Goal: Information Seeking & Learning: Learn about a topic

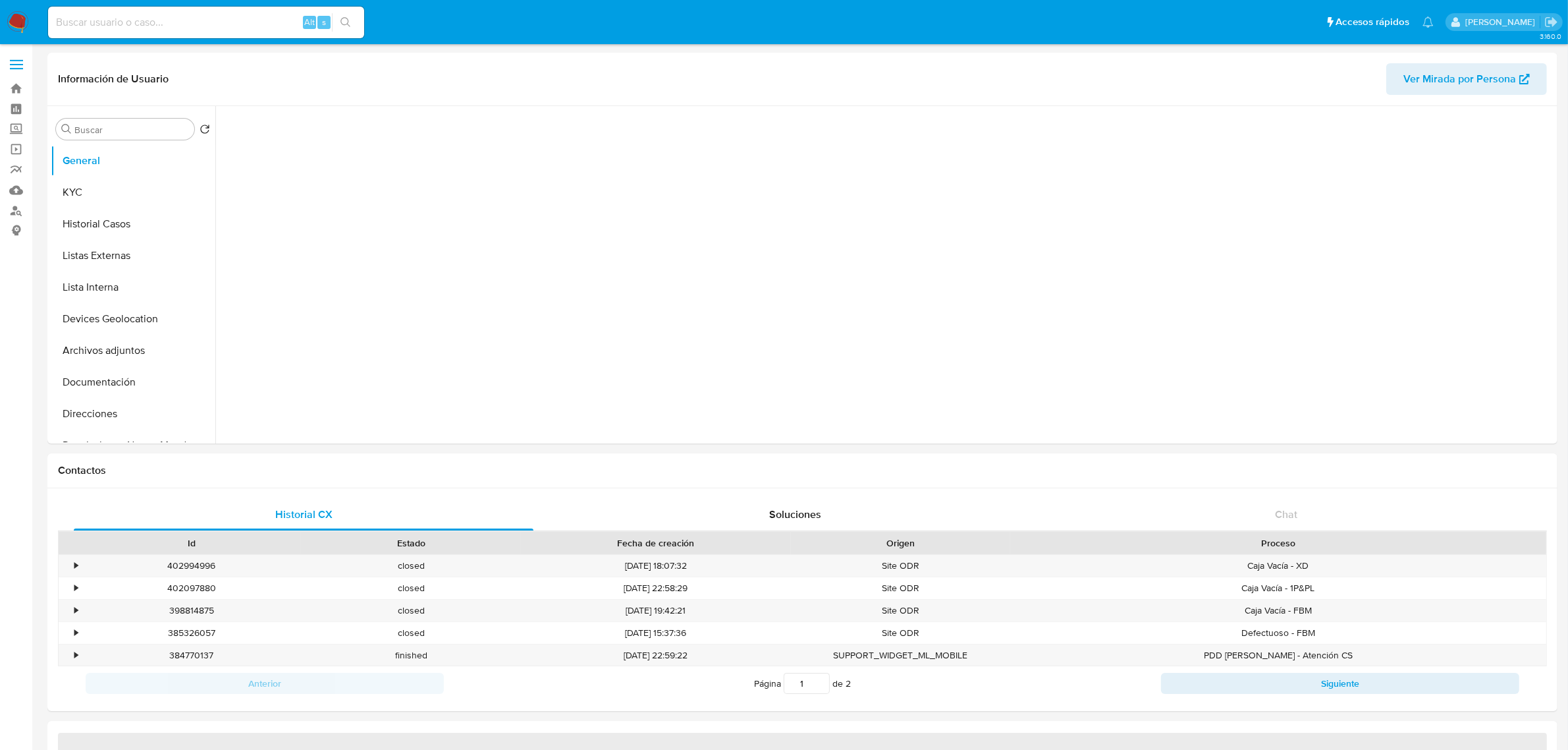
select select "10"
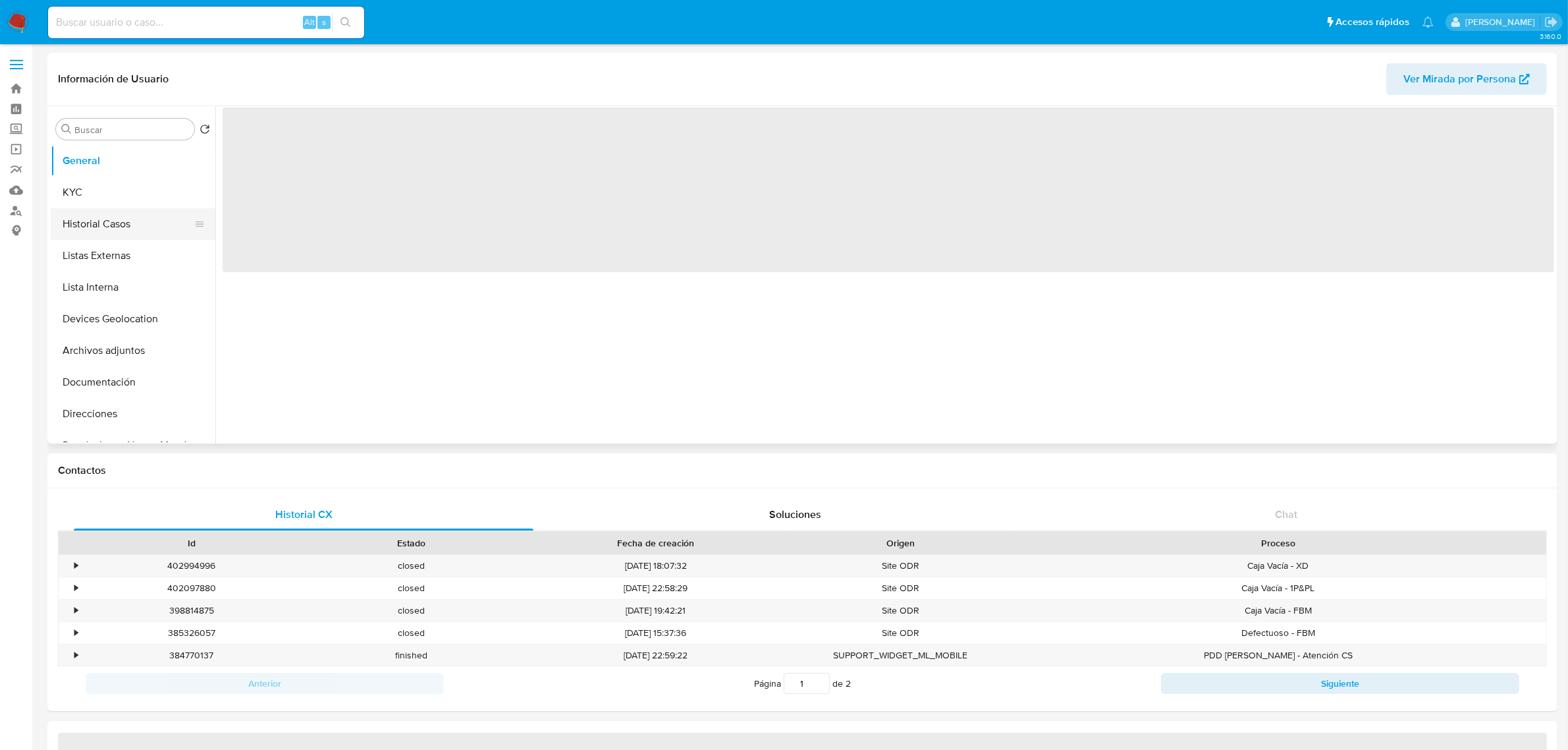
select select "10"
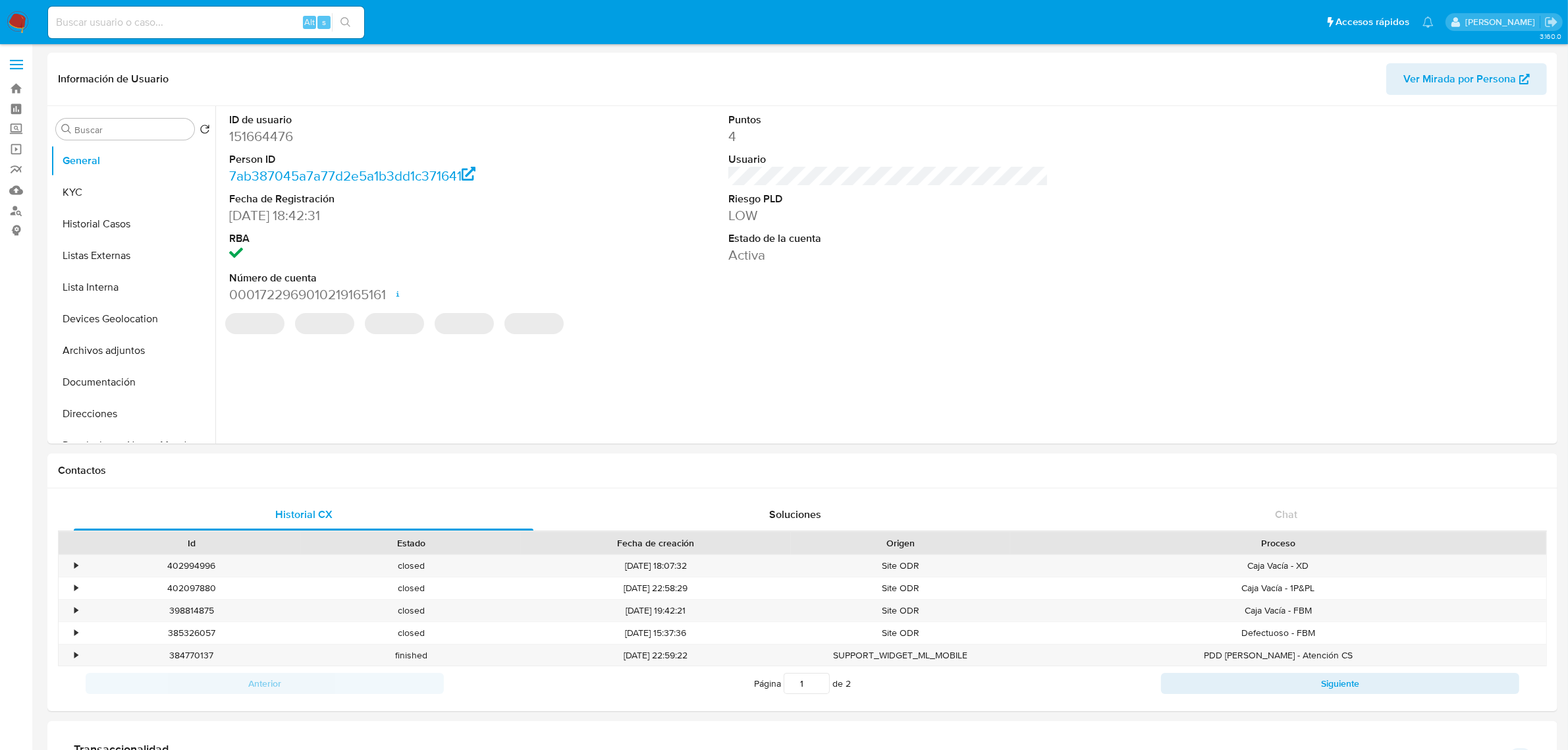
click at [202, 27] on input at bounding box center [205, 22] width 316 height 17
paste input "CPO118251474417"
type input "CPO118251474417"
click at [26, 135] on label "Screening" at bounding box center [78, 129] width 157 height 21
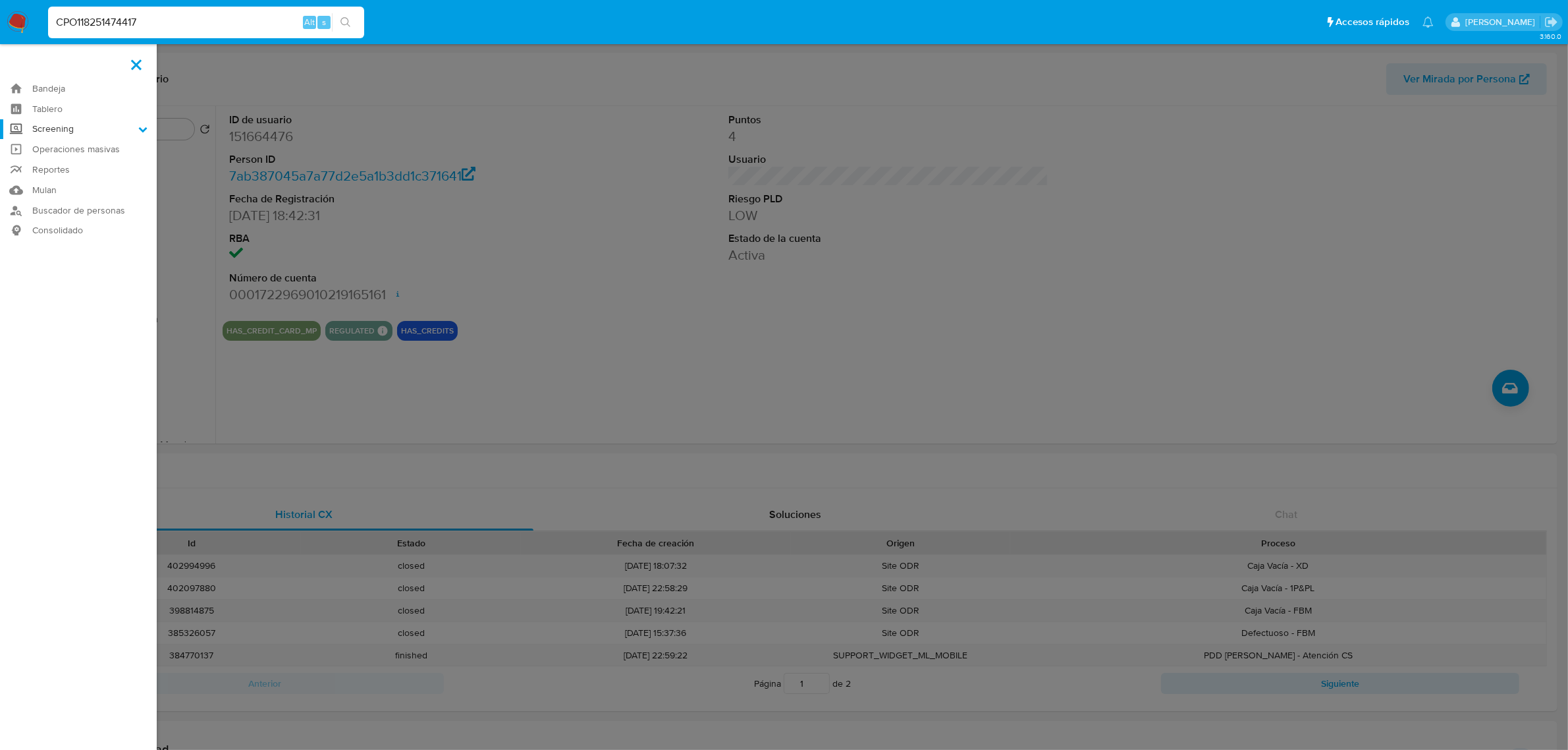
click at [0, 0] on input "Screening" at bounding box center [0, 0] width 0 height 0
click at [54, 178] on link "Herramientas" at bounding box center [78, 181] width 157 height 16
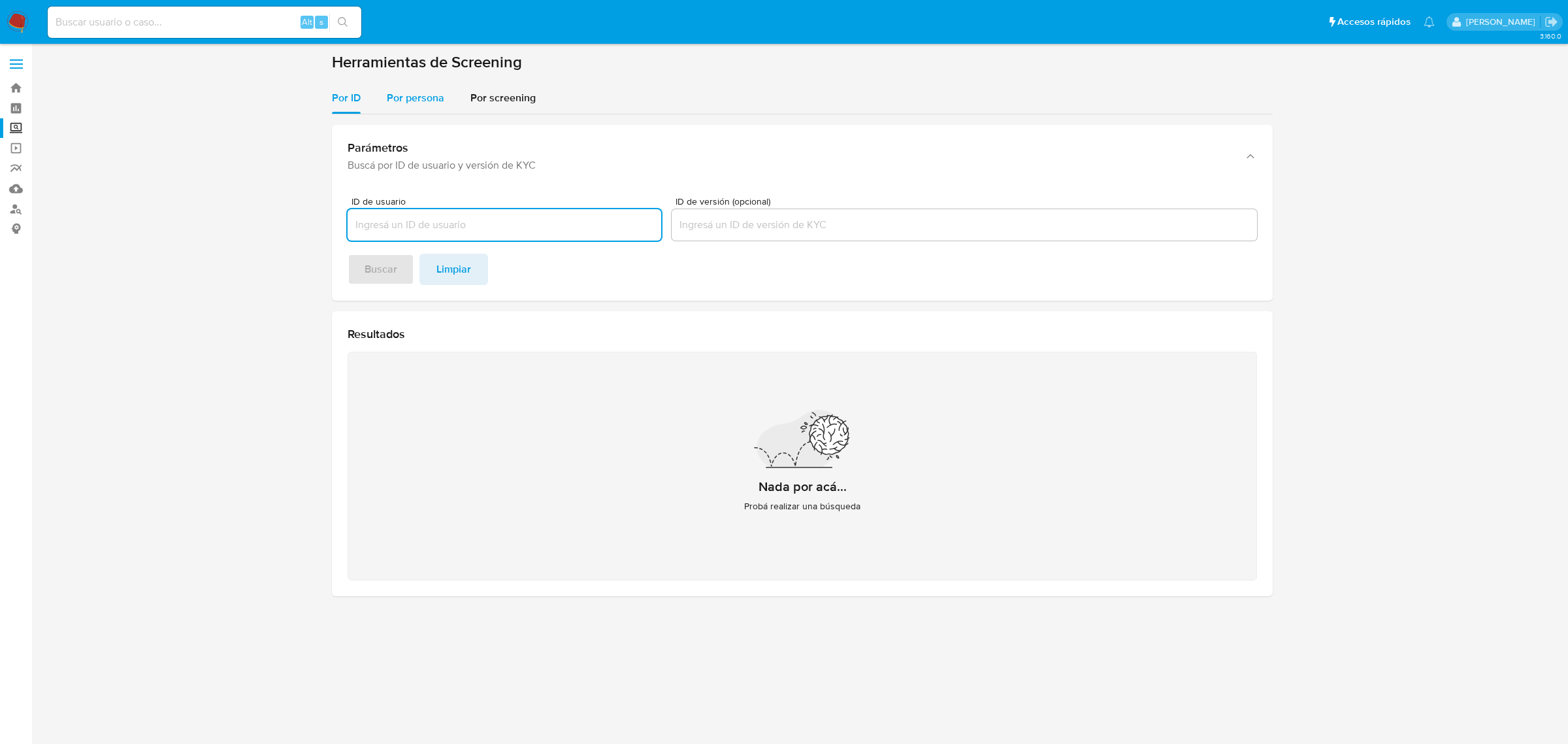
click at [433, 99] on span "Por persona" at bounding box center [416, 97] width 58 height 15
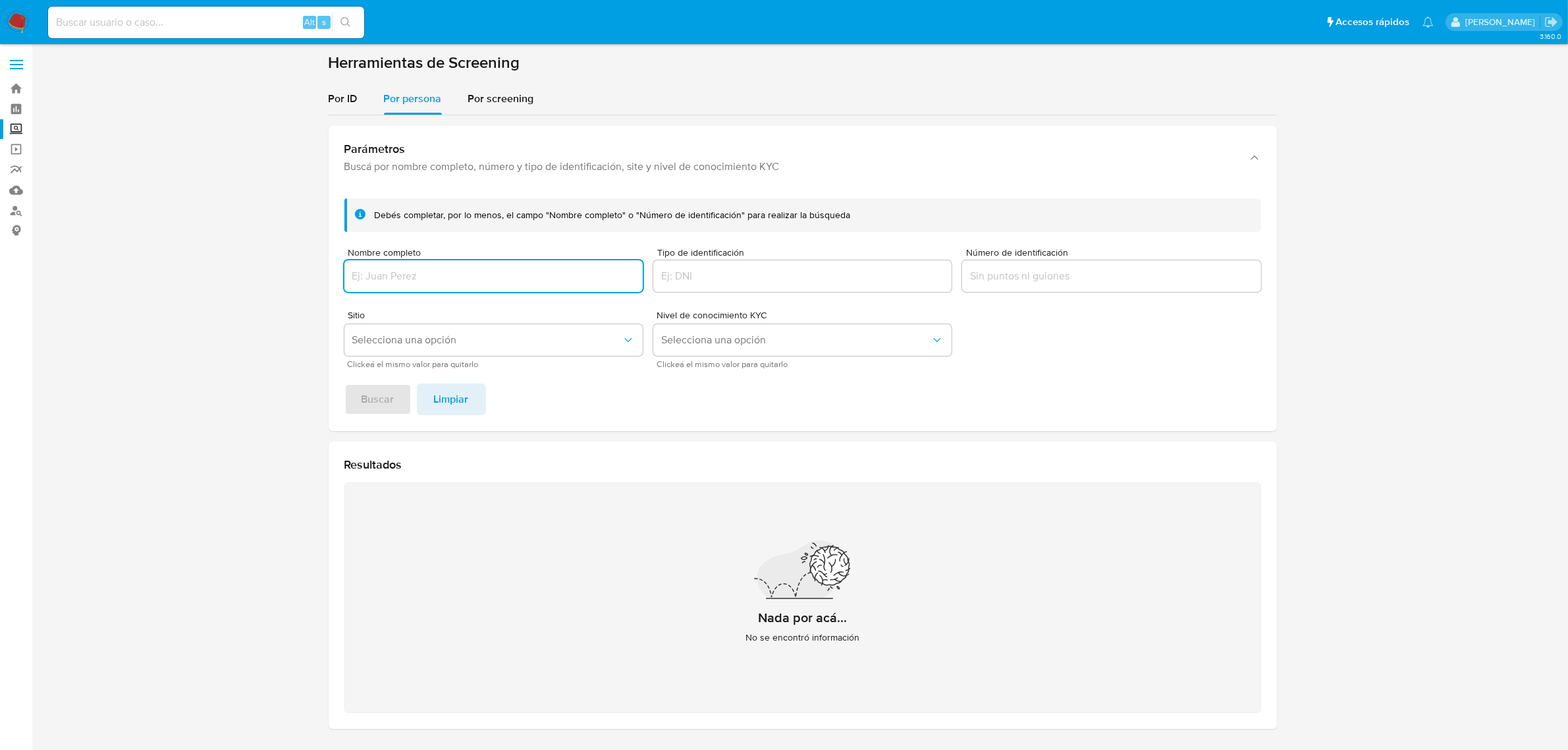
click at [486, 275] on input "Nombre completo" at bounding box center [493, 276] width 299 height 17
type input "SANDRA LIDIA GARCIA SAUCEDO"
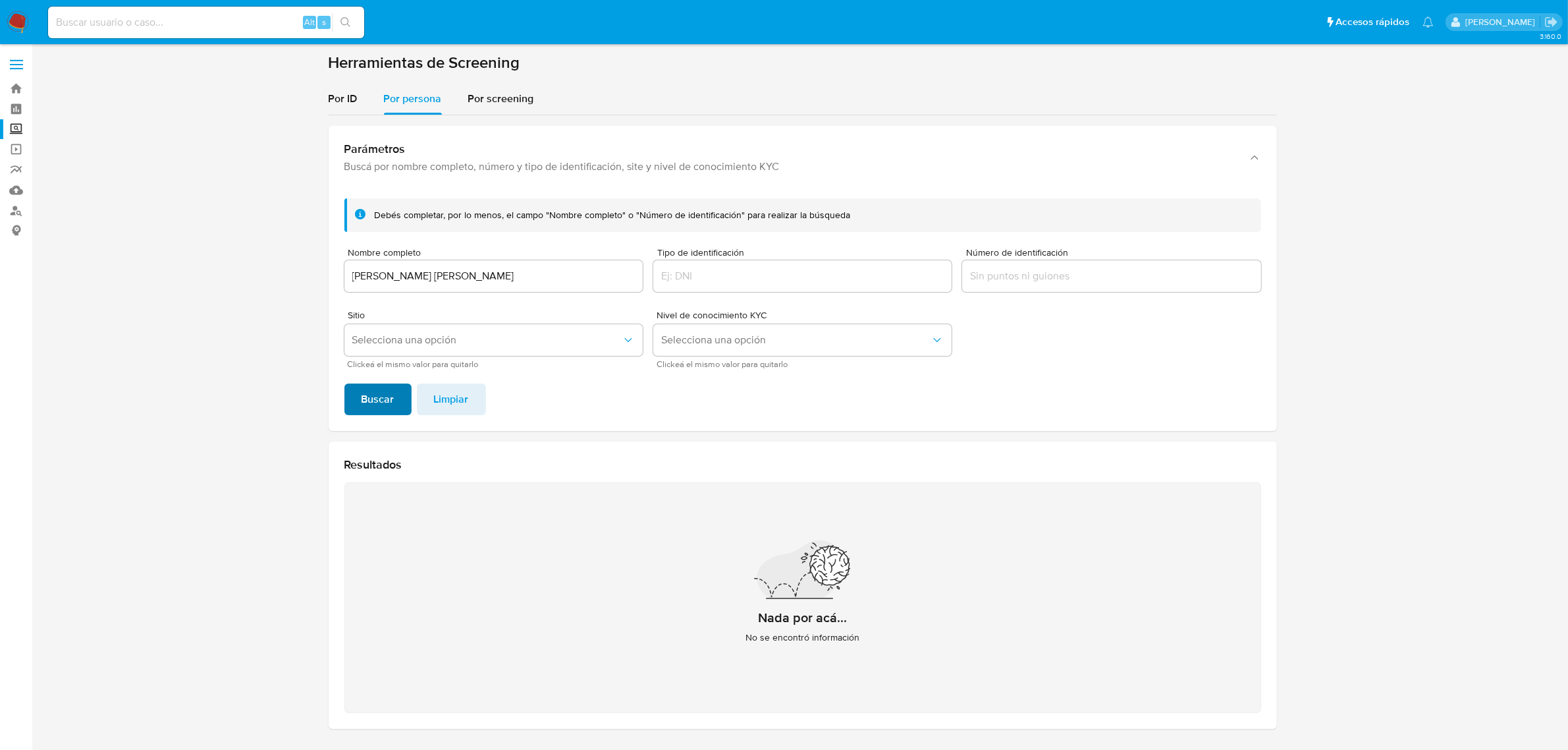
click at [367, 399] on span "Buscar" at bounding box center [378, 399] width 33 height 29
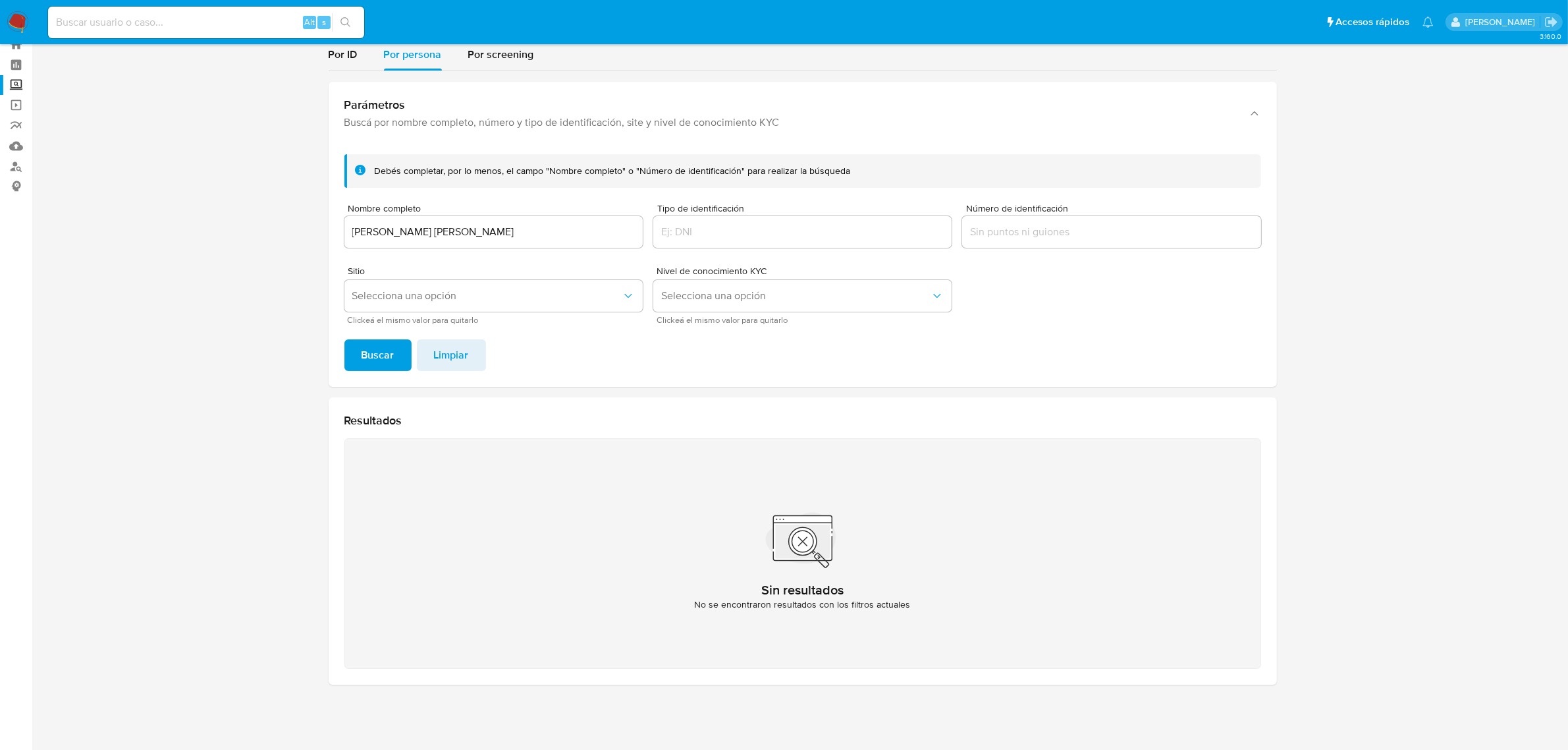
click at [495, 228] on input "SANDRA LIDIA GARCIA SAUCEDO" at bounding box center [493, 232] width 299 height 17
click at [251, 24] on input at bounding box center [205, 22] width 316 height 17
paste input "1365394985"
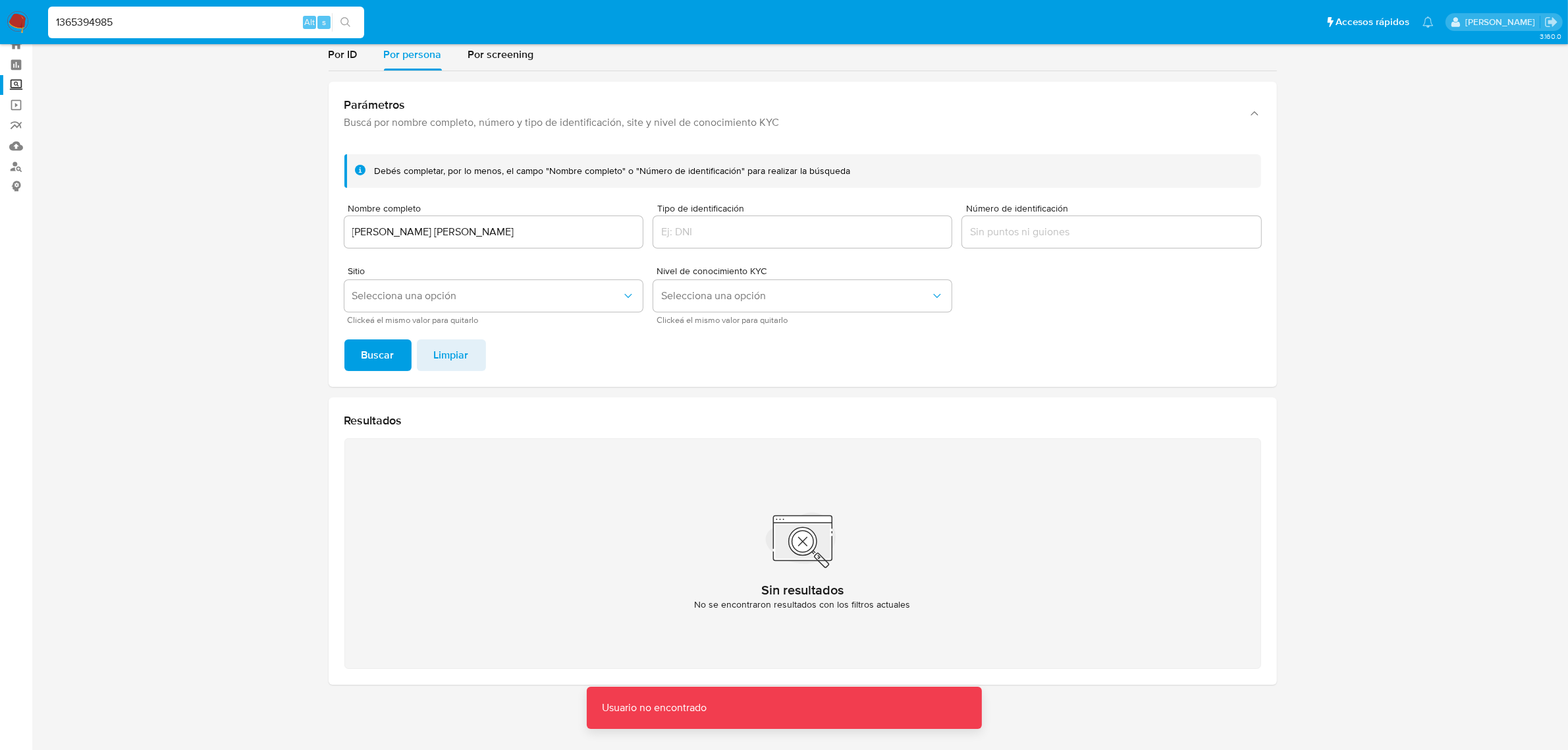
click at [271, 15] on input "1365394985" at bounding box center [205, 22] width 316 height 17
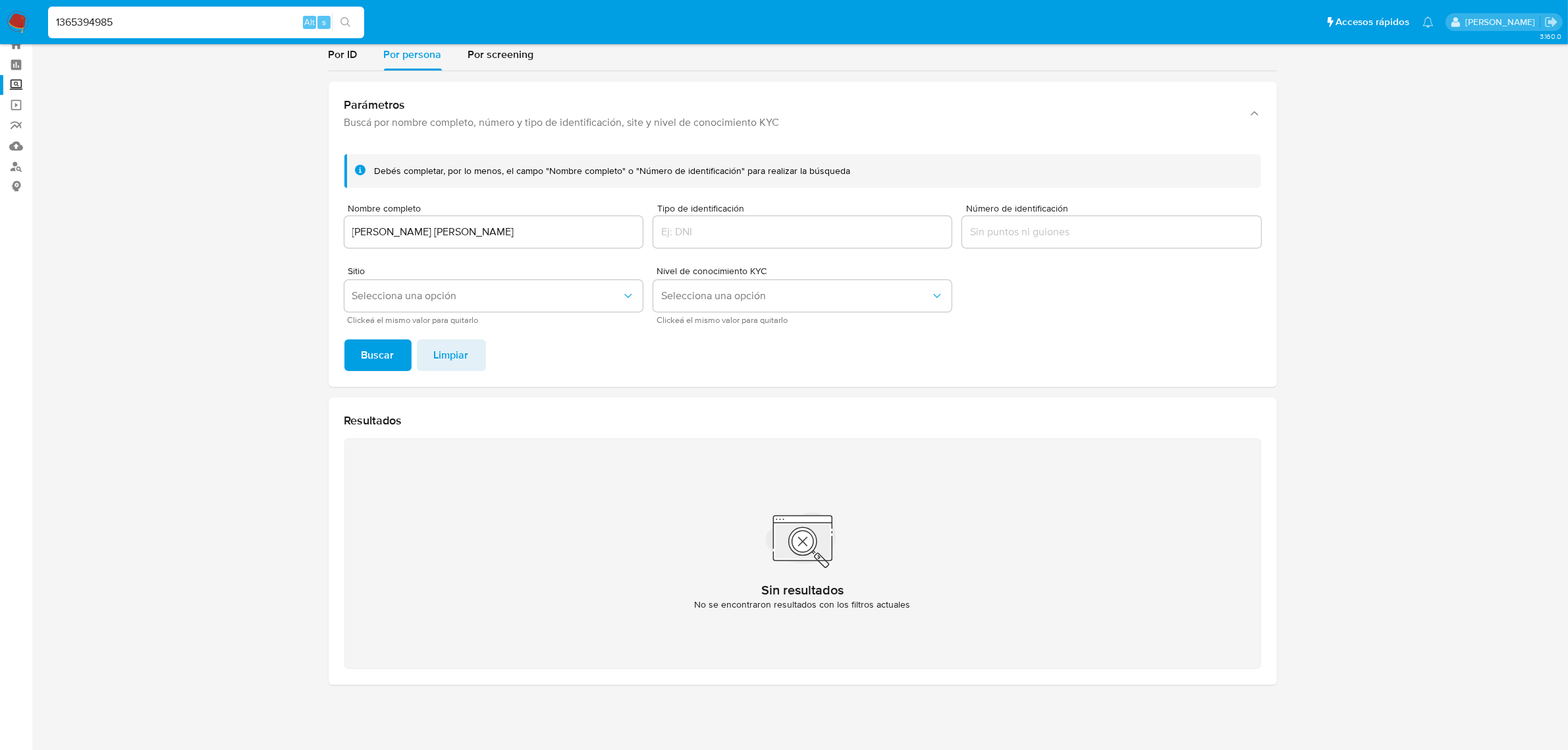
type input "1365394985"
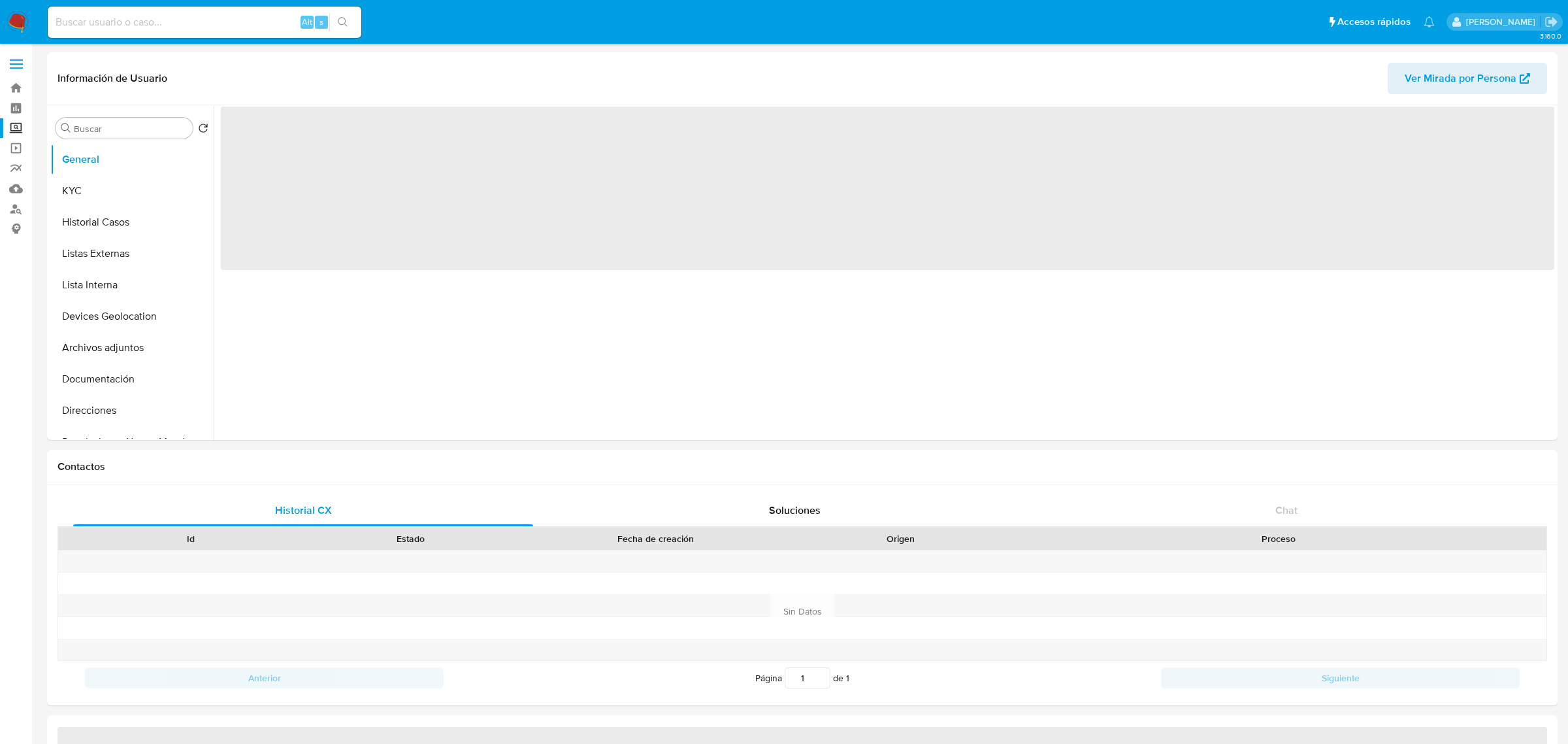
select select "10"
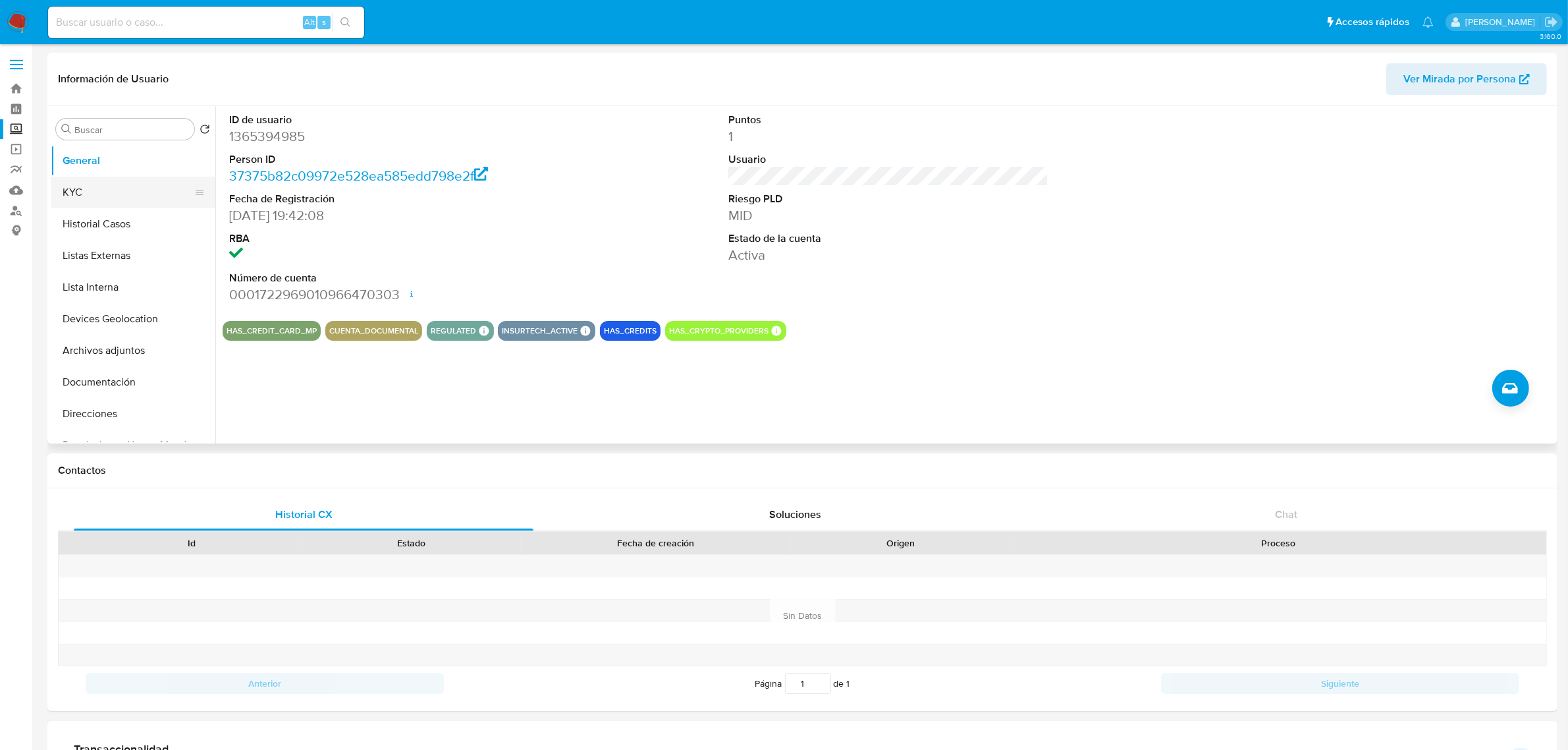
click at [94, 195] on button "KYC" at bounding box center [127, 192] width 154 height 32
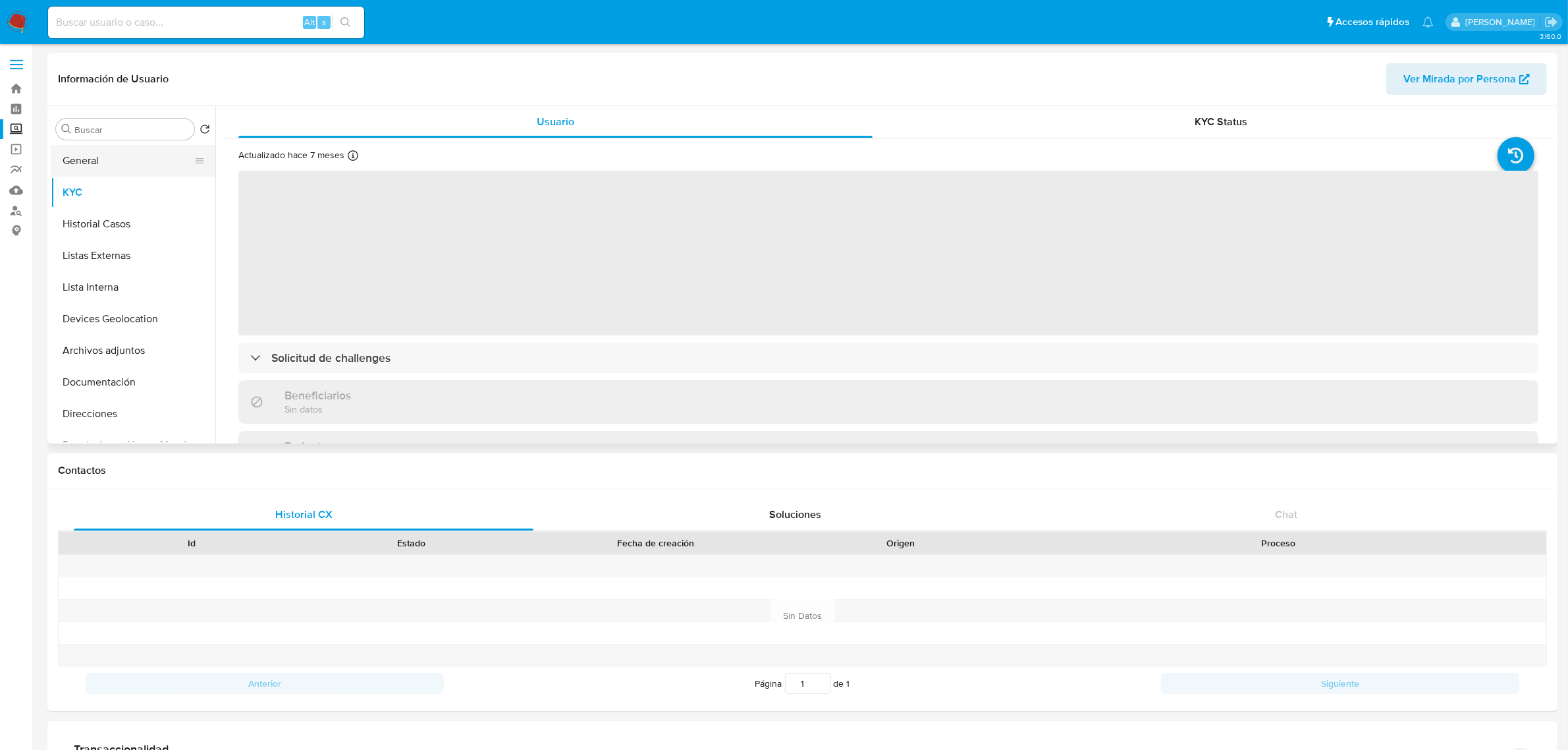
click at [79, 165] on button "General" at bounding box center [127, 160] width 154 height 32
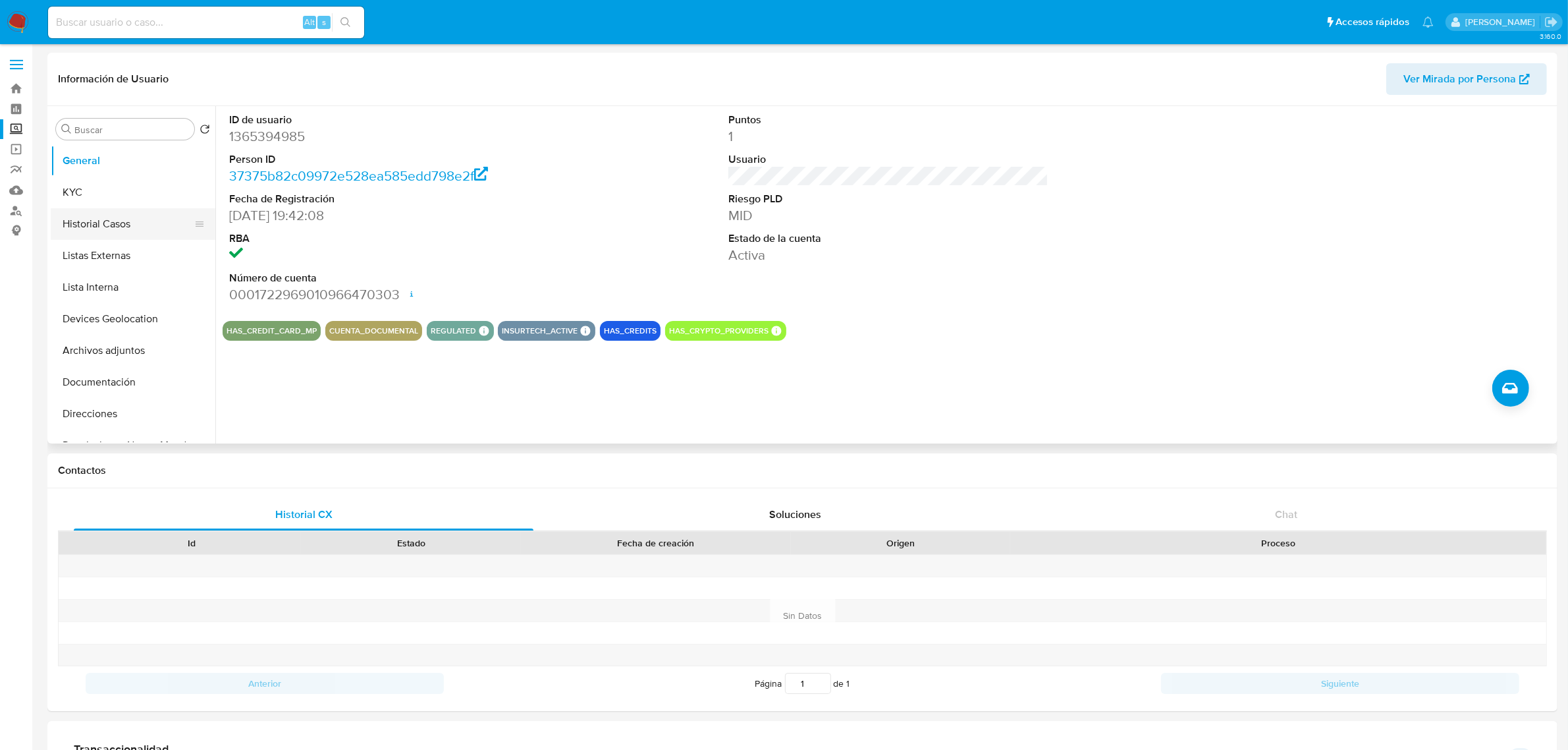
click at [106, 208] on button "Historial Casos" at bounding box center [127, 224] width 154 height 32
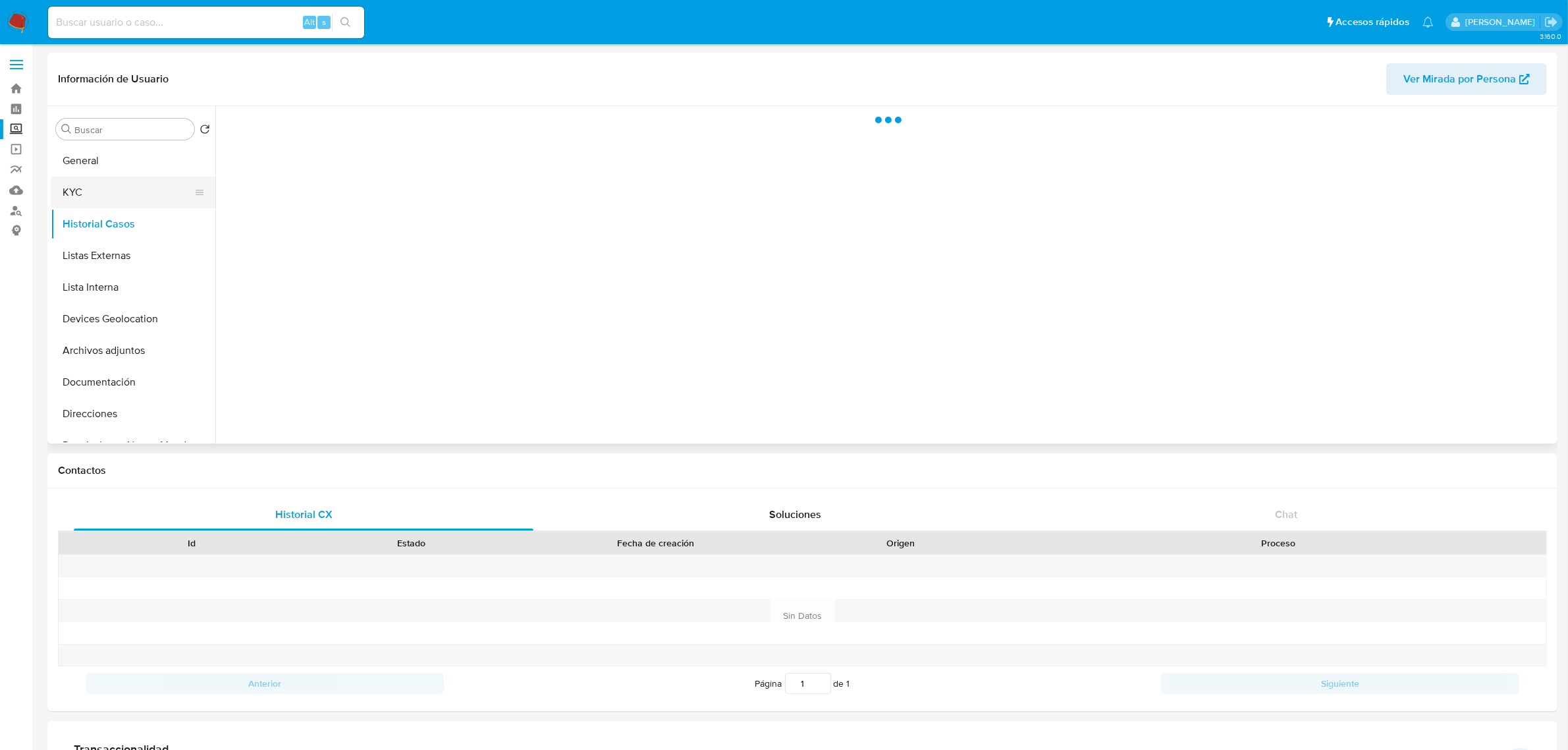
click at [107, 196] on button "KYC" at bounding box center [127, 192] width 154 height 32
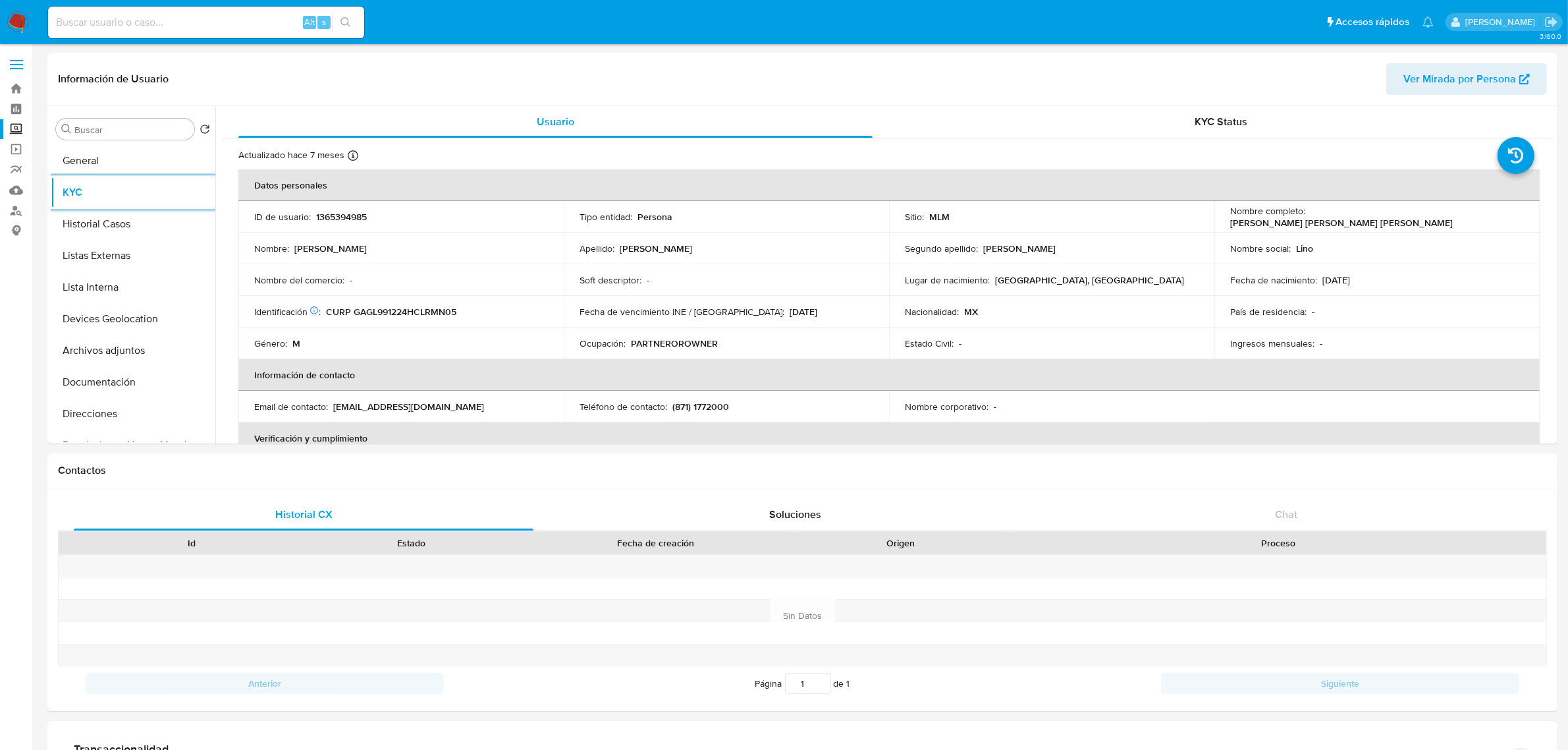
click at [182, 19] on input at bounding box center [205, 22] width 316 height 17
paste input "661790209"
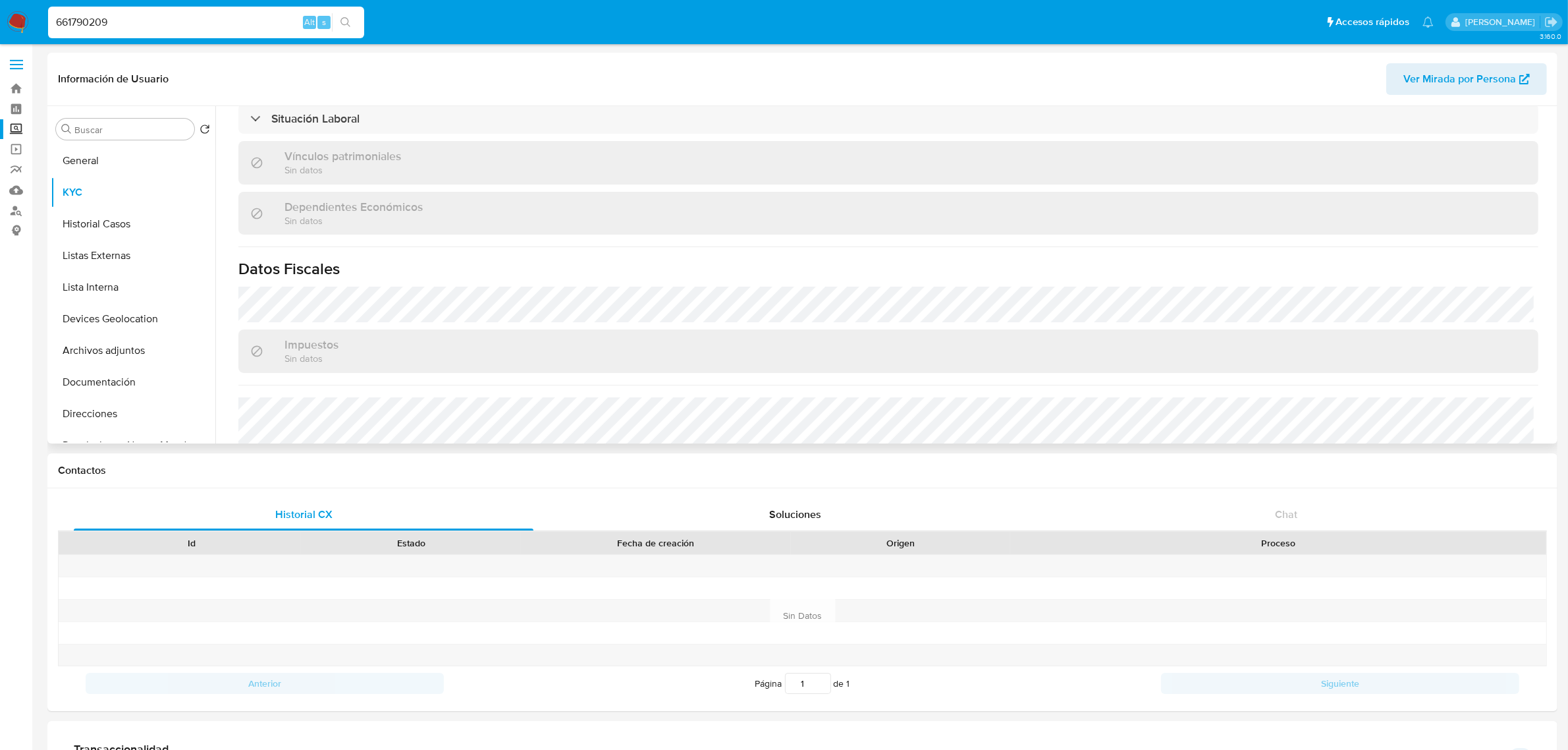
scroll to position [802, 0]
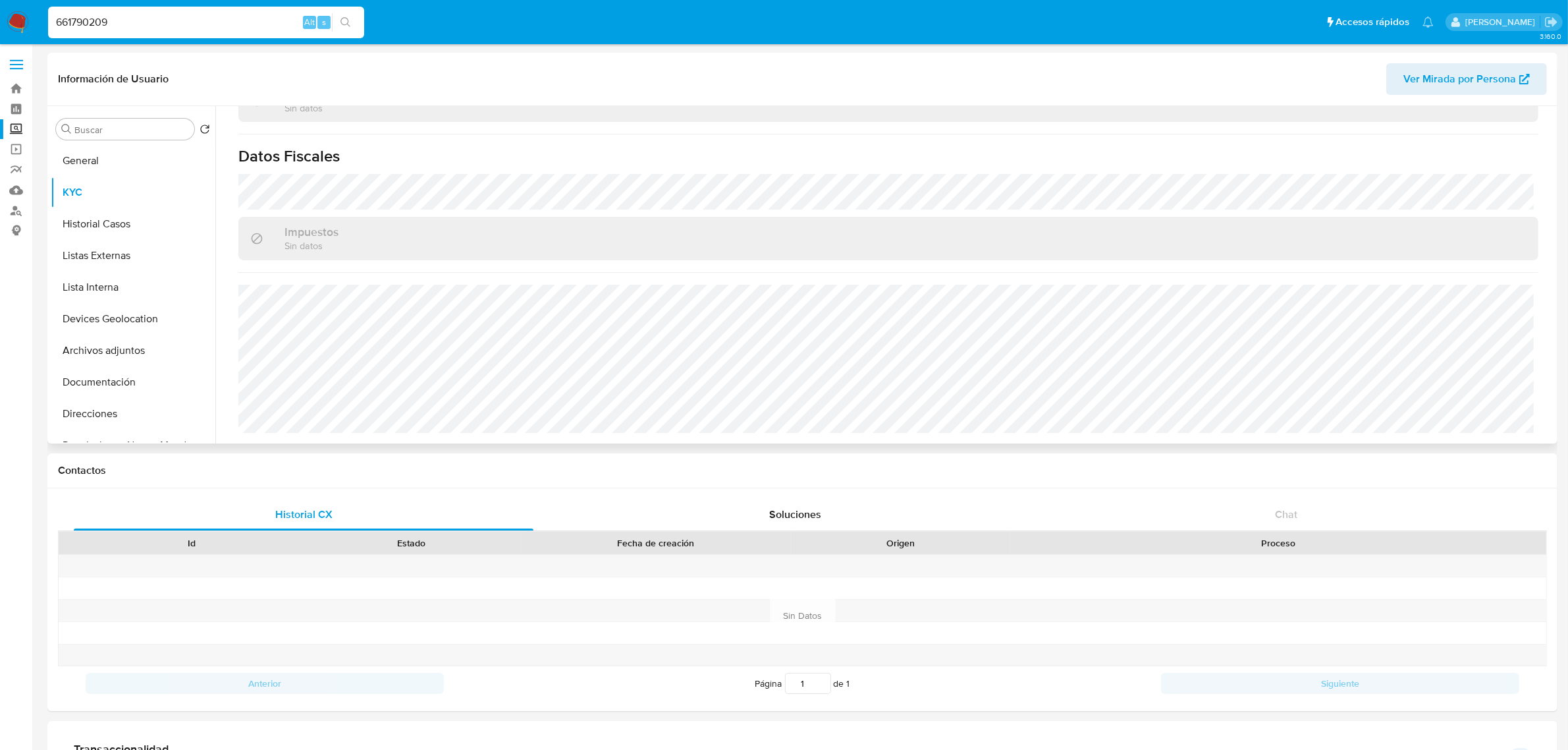
type input "661790209"
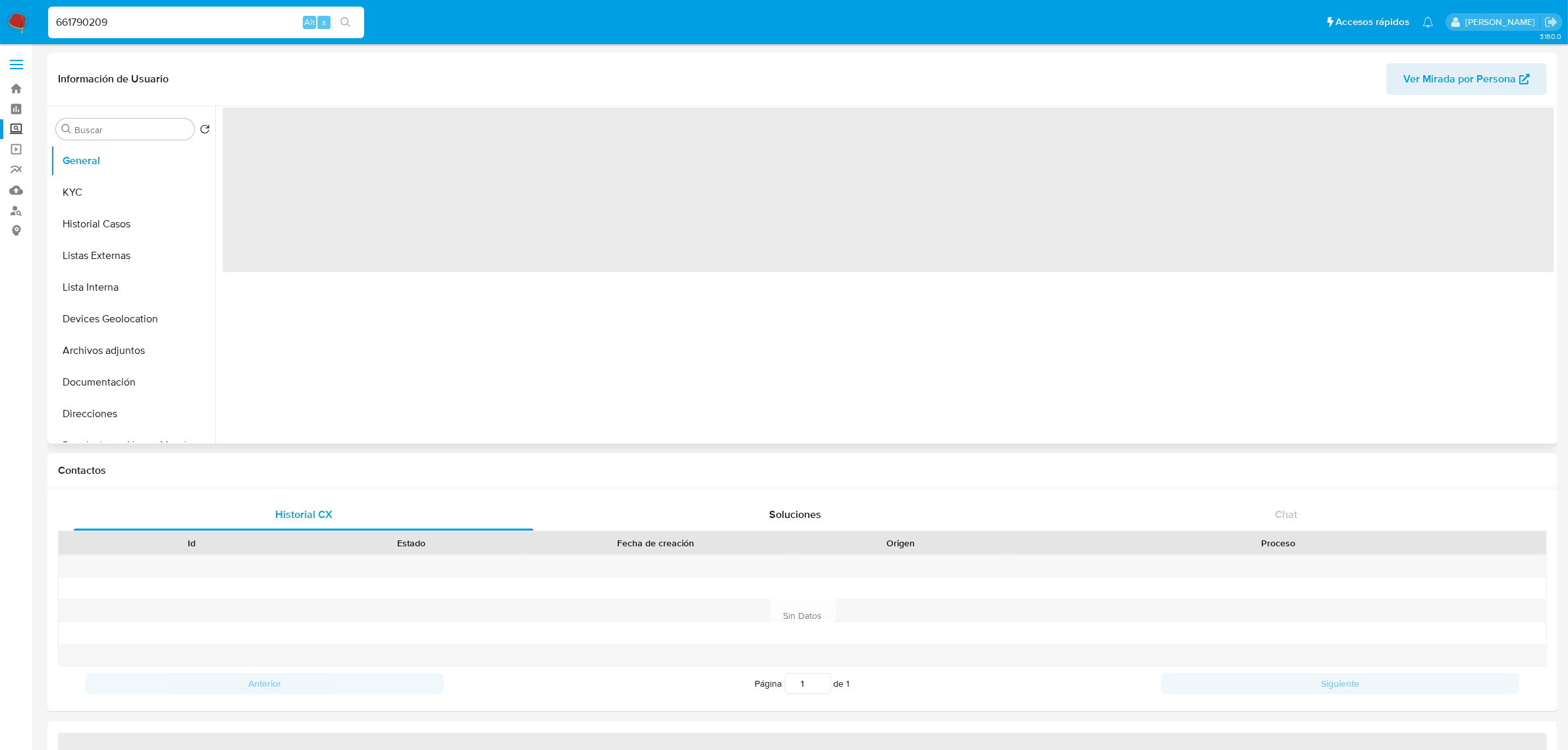
select select "10"
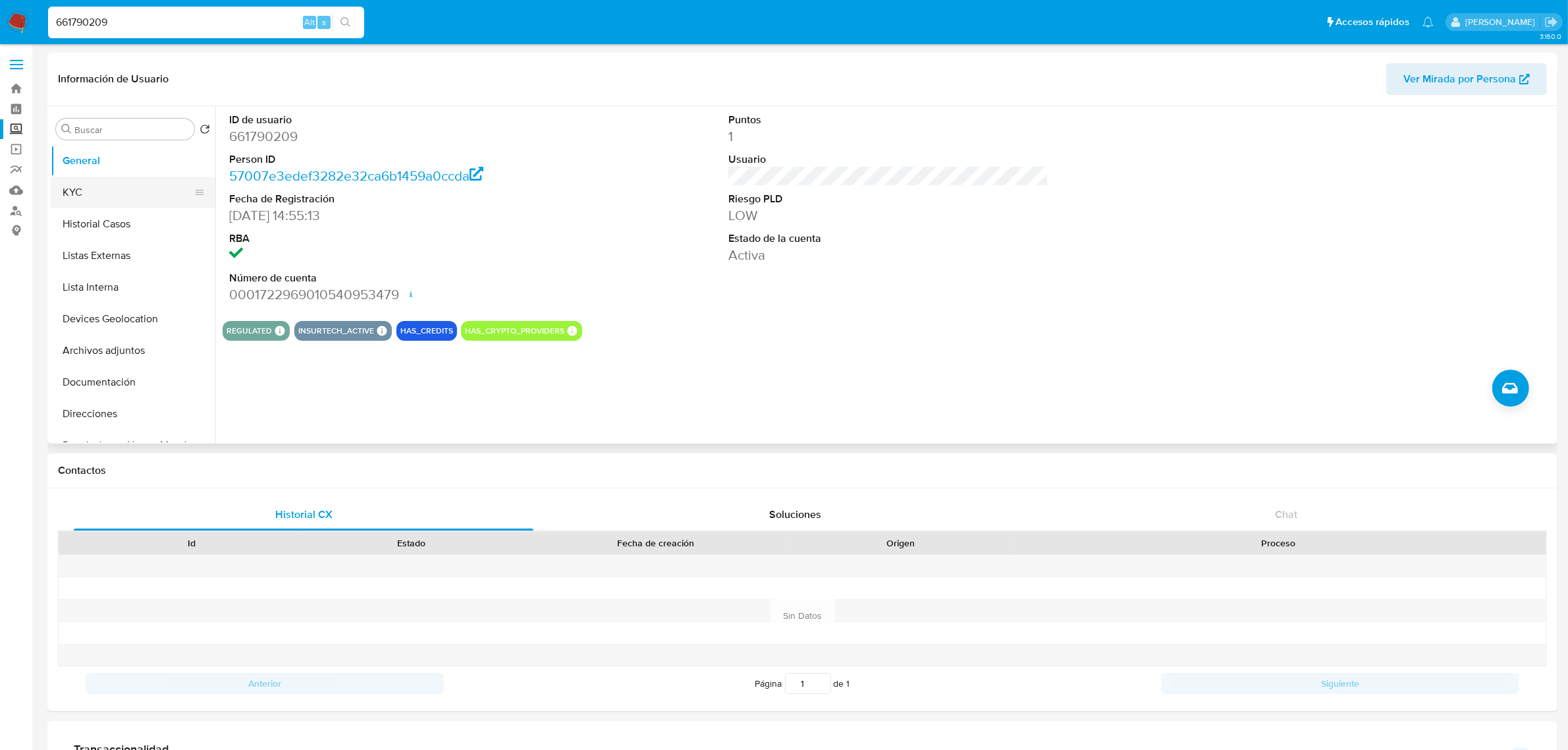
click at [86, 188] on button "KYC" at bounding box center [127, 192] width 154 height 32
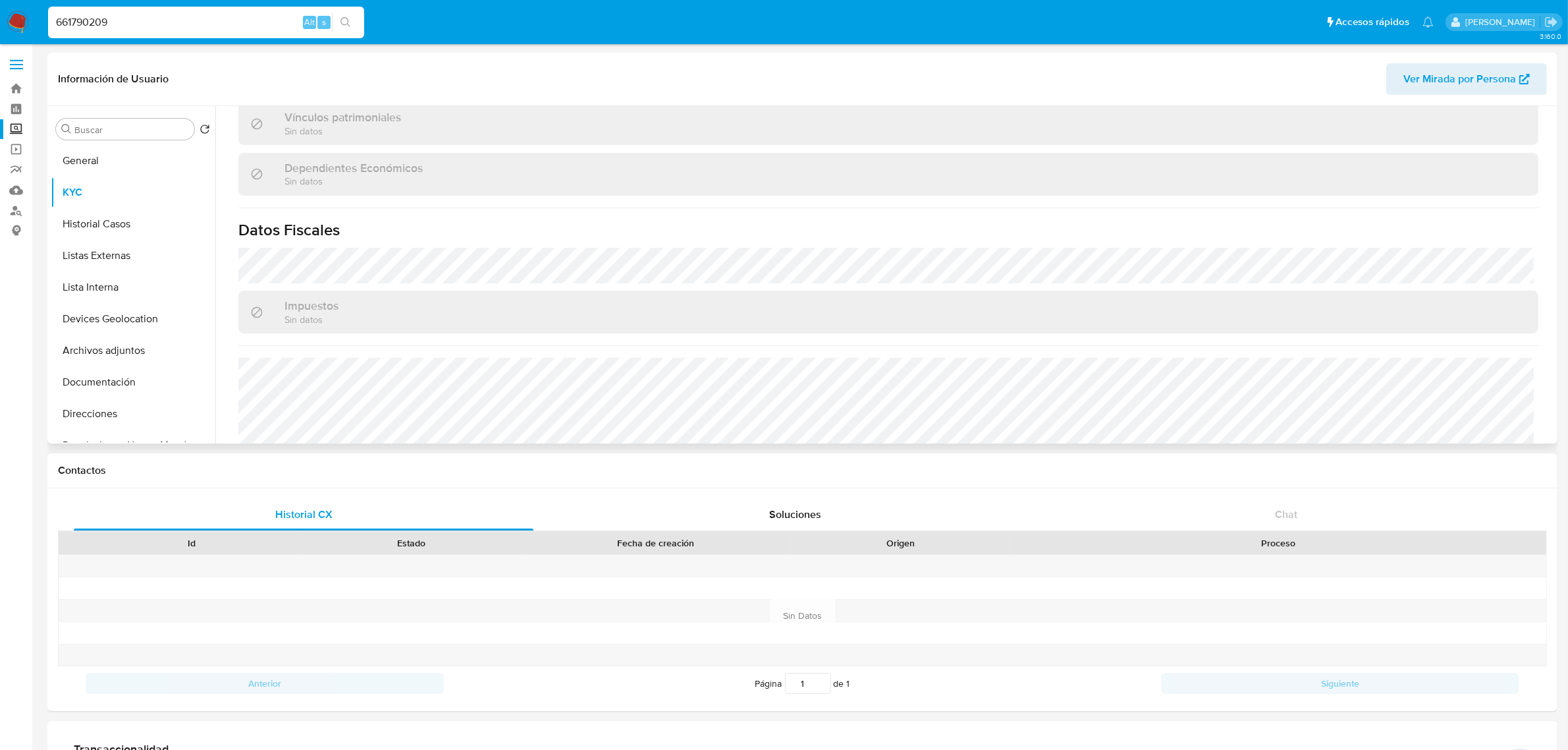
scroll to position [814, 0]
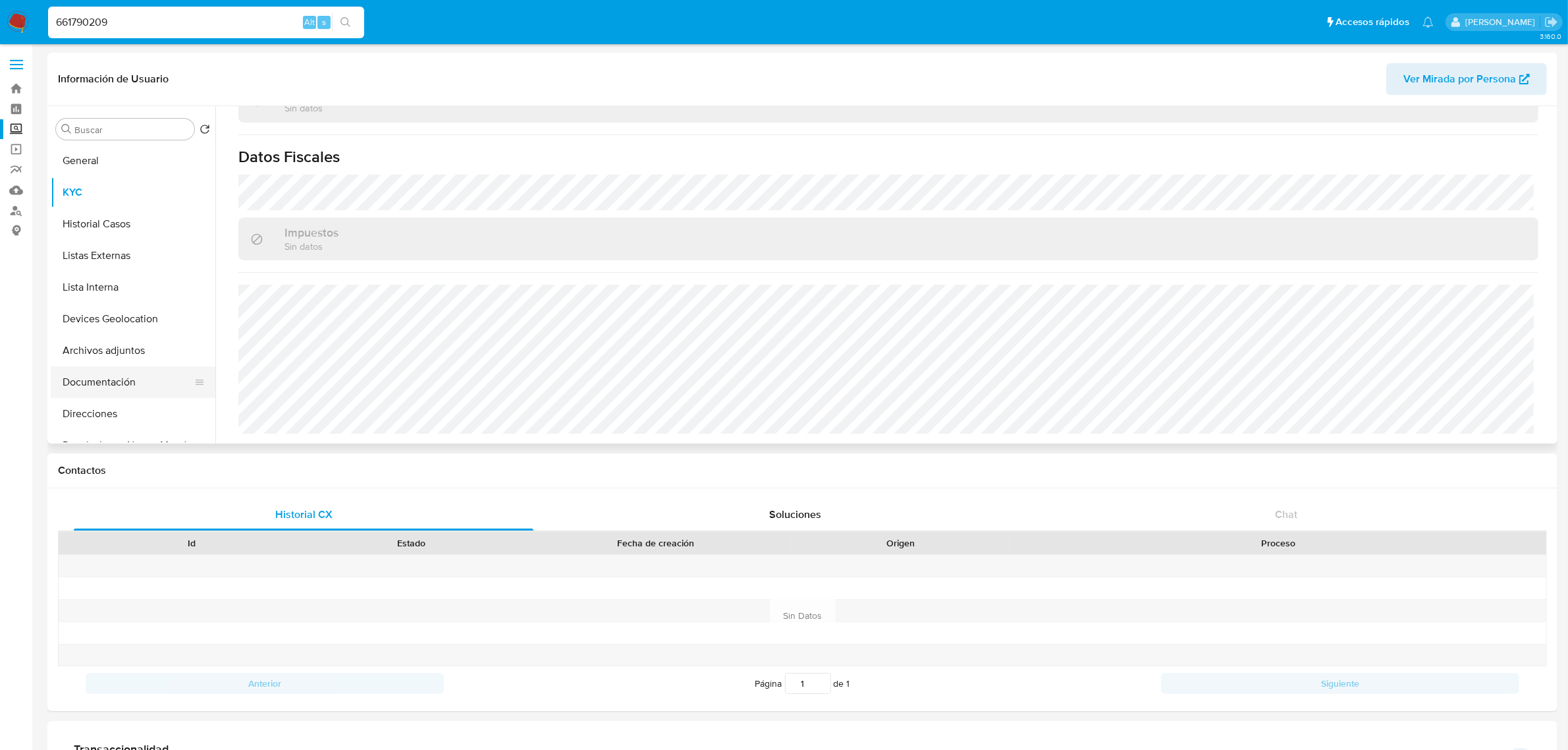
click at [130, 383] on button "Documentación" at bounding box center [127, 382] width 154 height 32
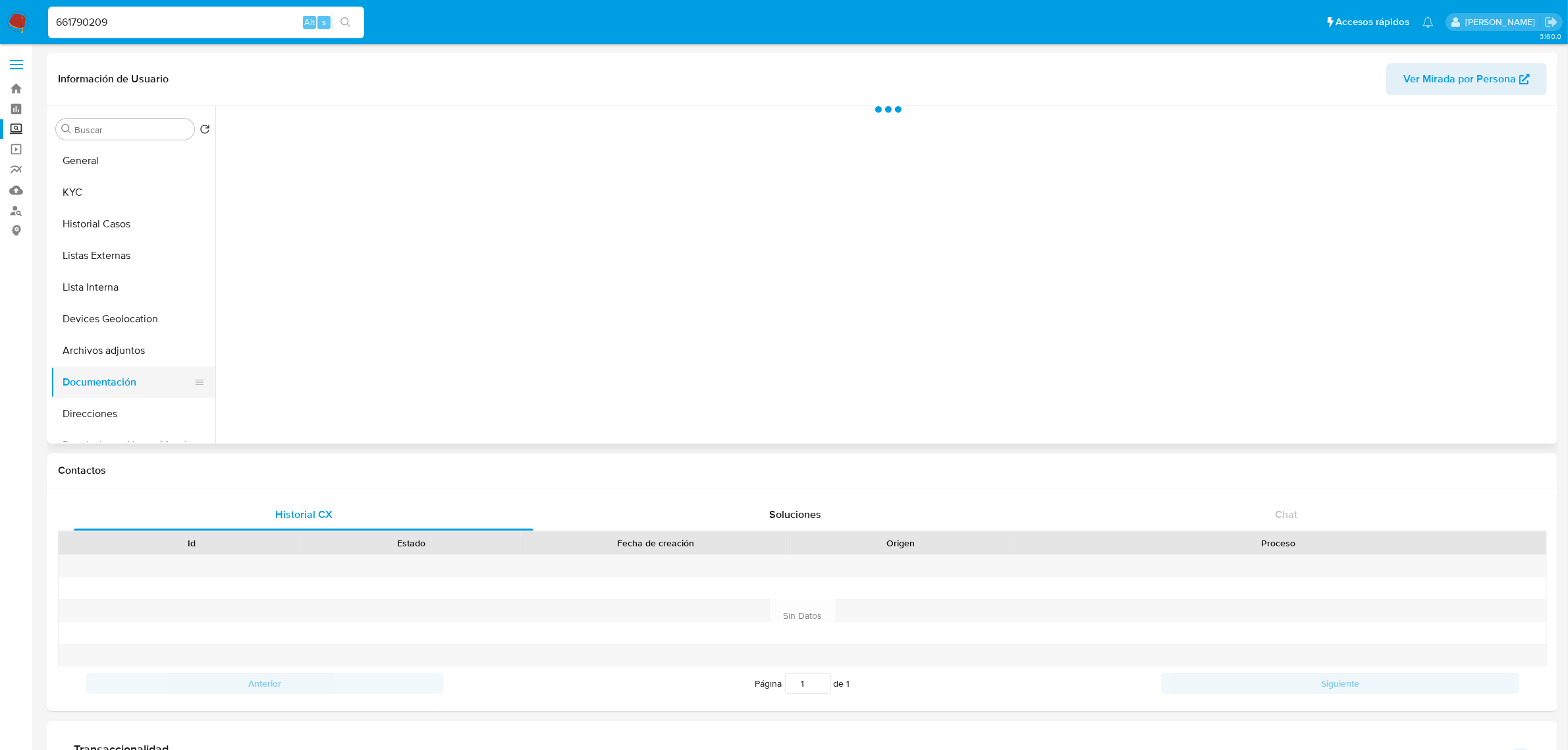
scroll to position [0, 0]
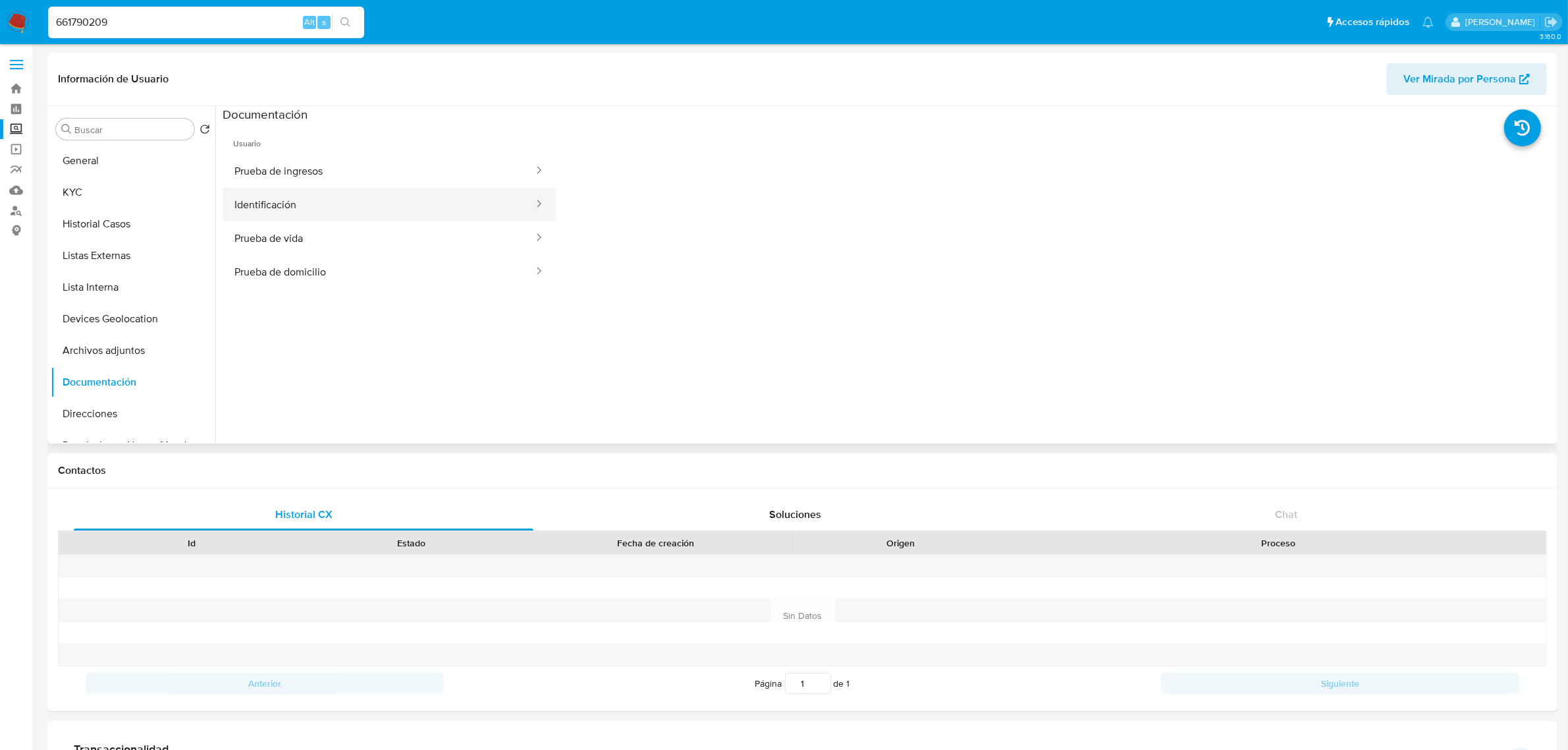
click at [370, 193] on button "Identificación" at bounding box center [379, 204] width 312 height 34
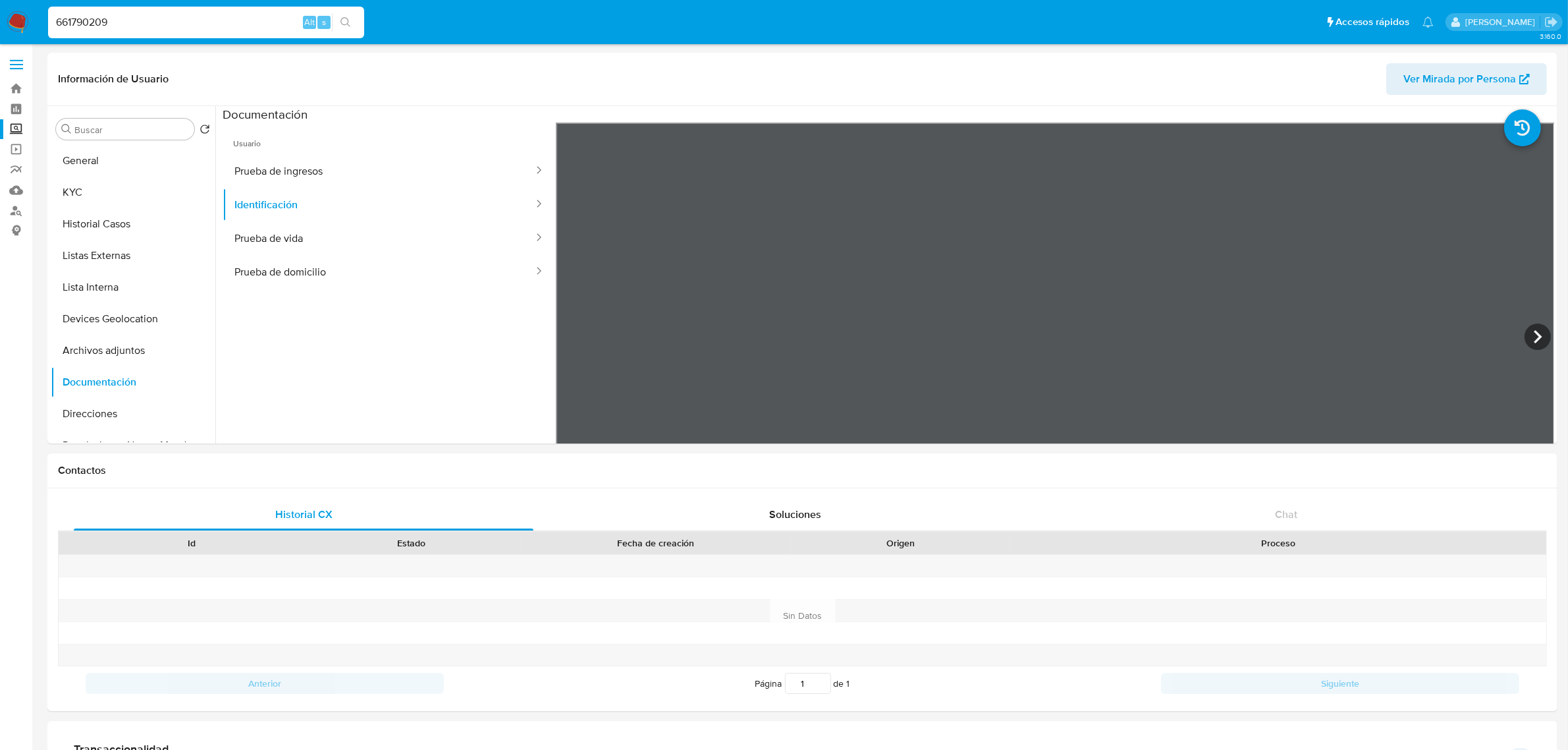
click at [102, 24] on input "661790209" at bounding box center [205, 22] width 316 height 17
click at [102, 27] on input "661790209" at bounding box center [205, 22] width 316 height 17
paste input "1506961684"
type input "1506961684"
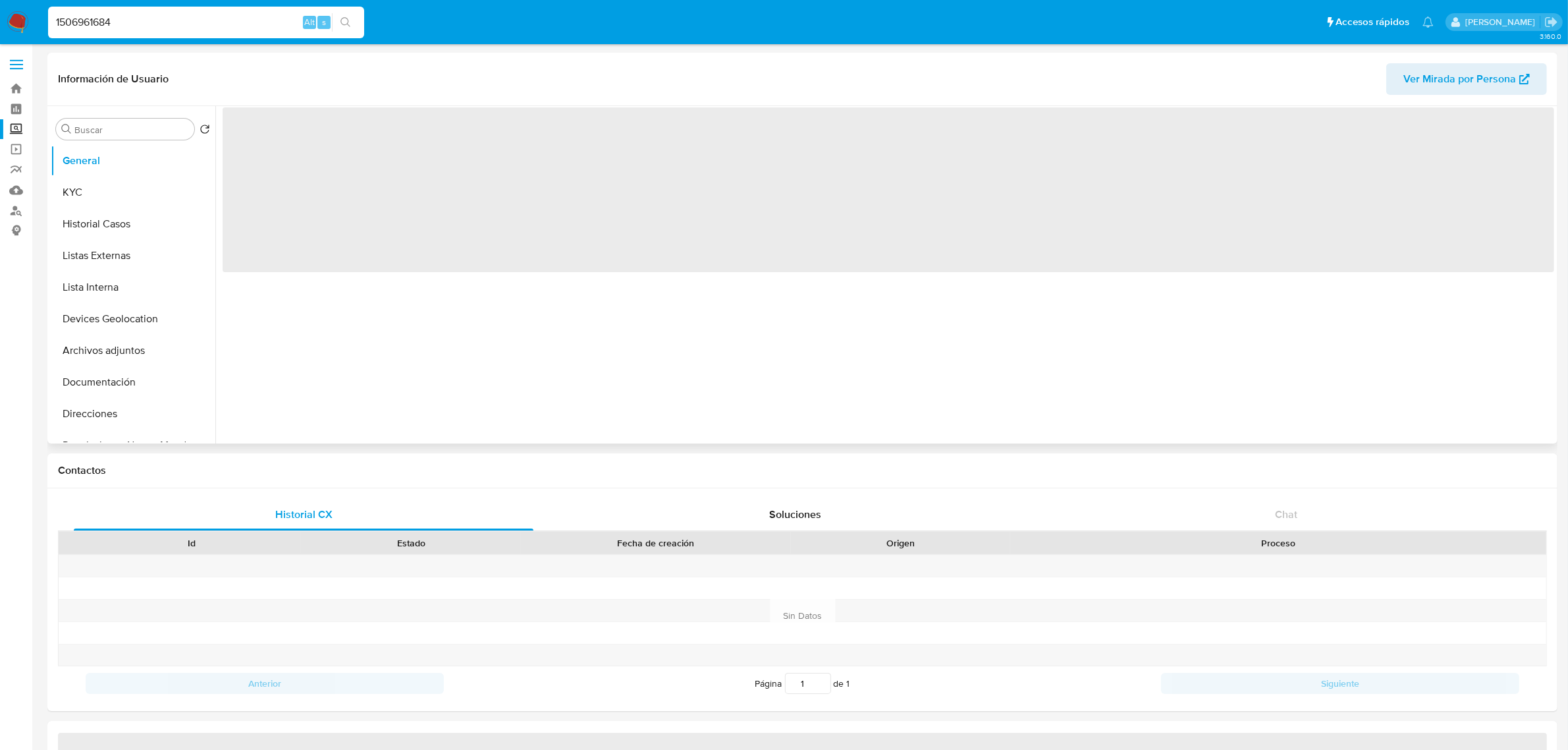
select select "10"
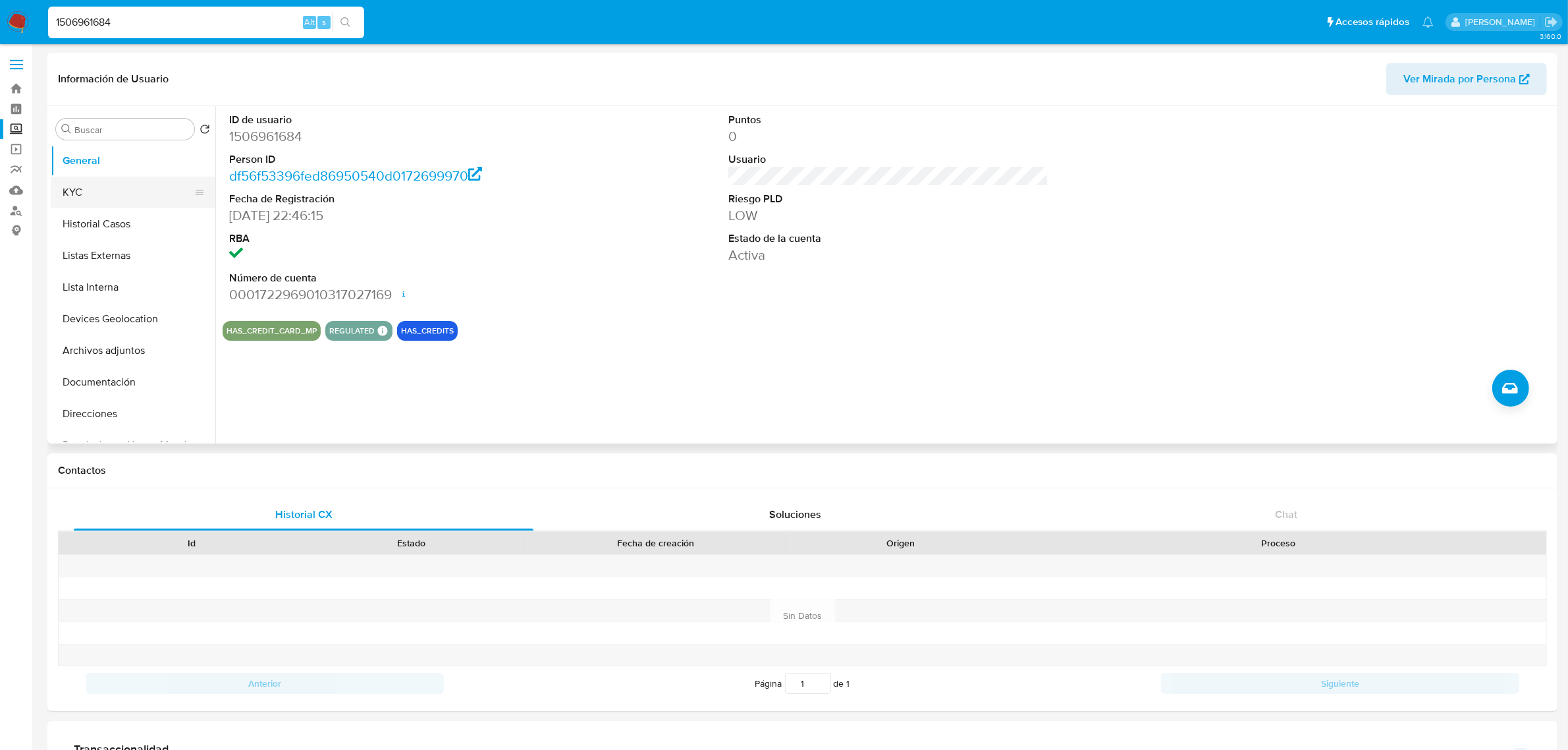
click at [129, 204] on button "KYC" at bounding box center [127, 192] width 154 height 32
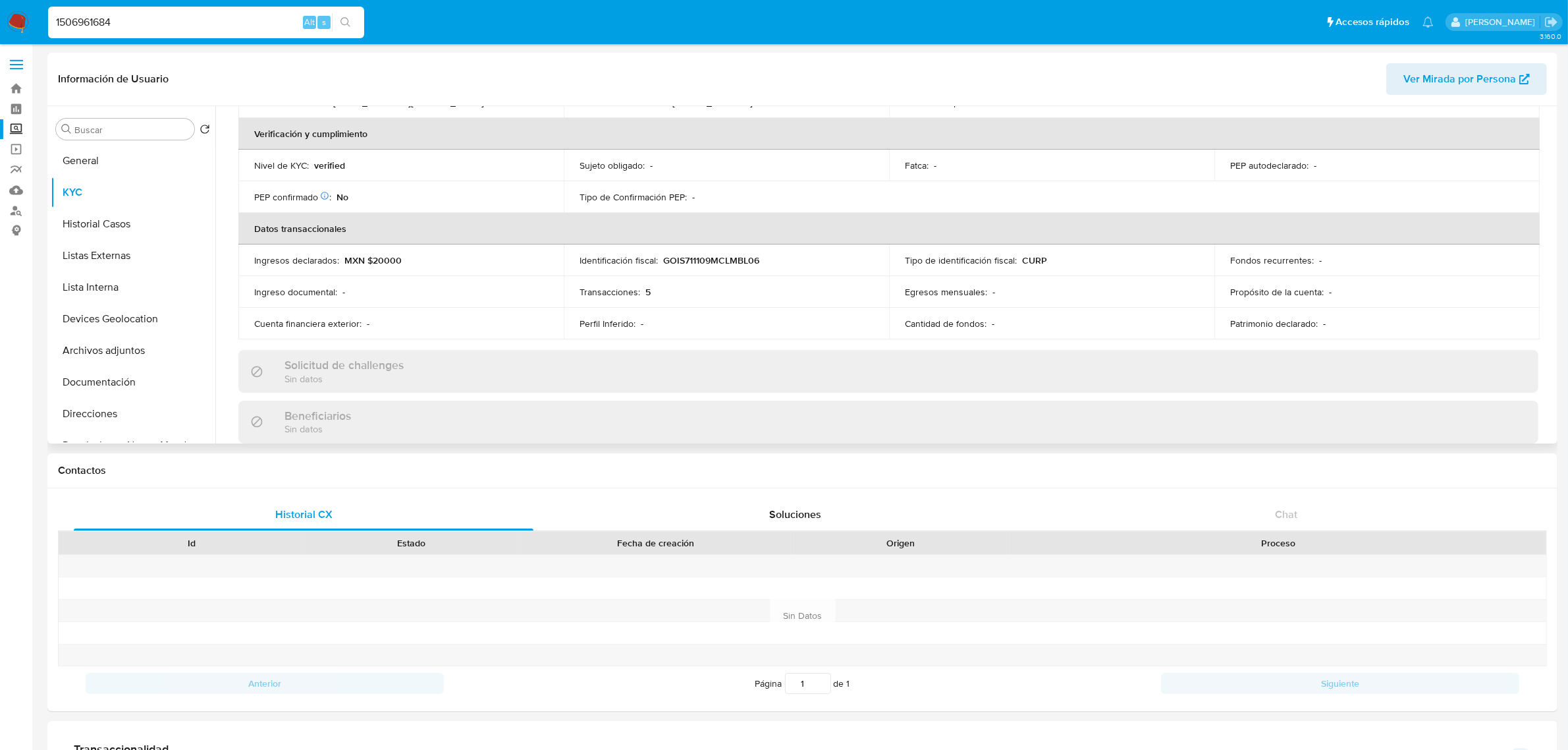
scroll to position [238, 0]
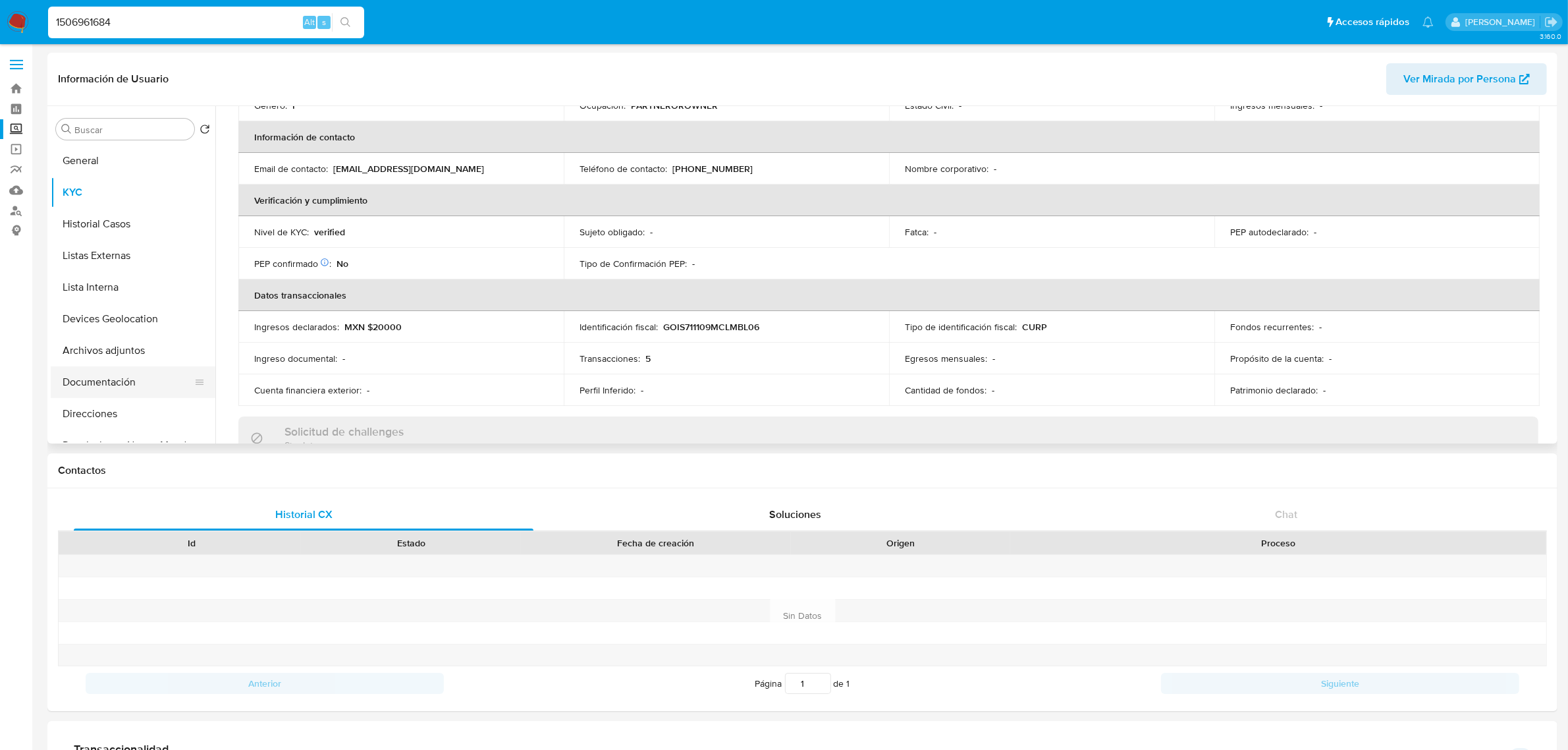
click at [116, 375] on button "Documentación" at bounding box center [127, 382] width 154 height 32
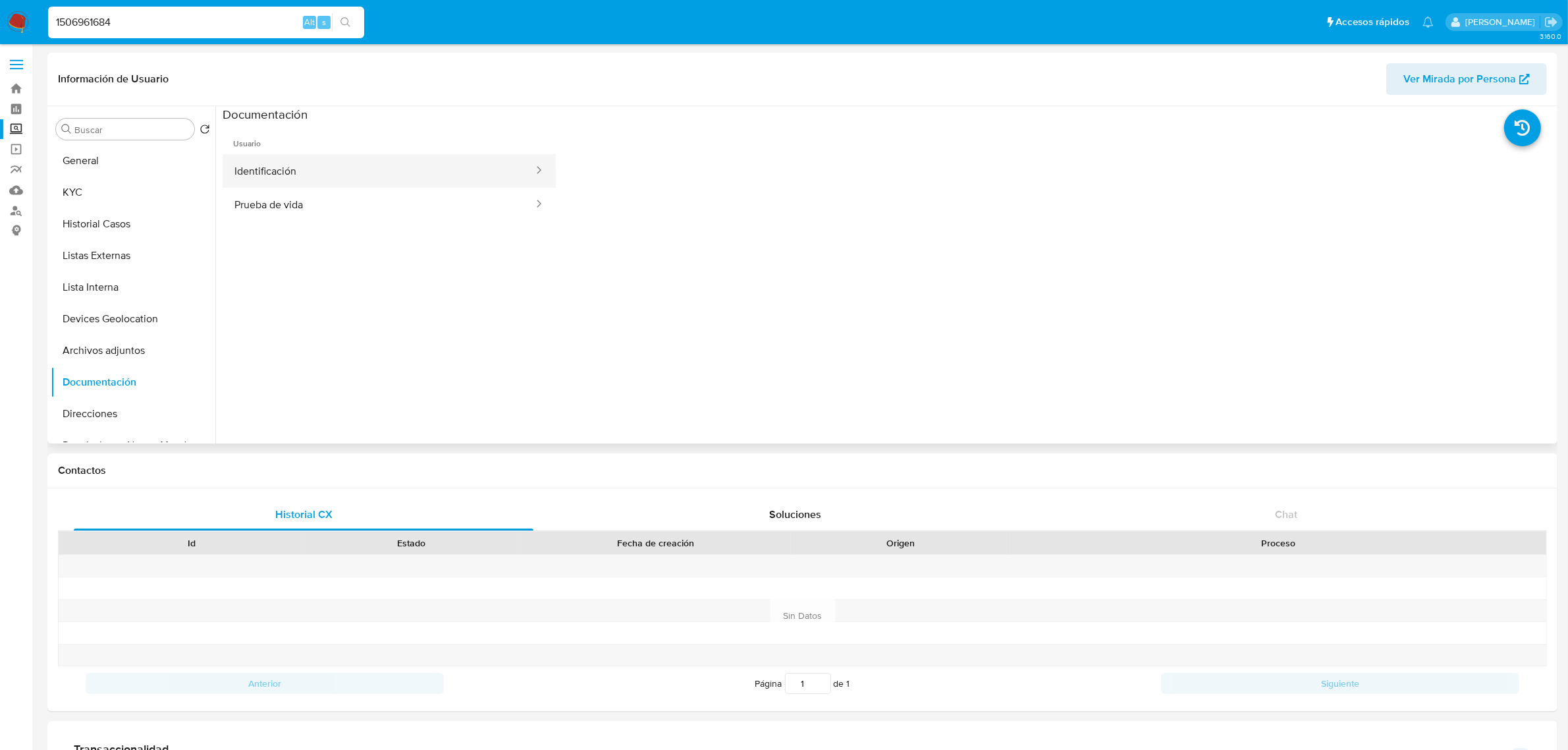
click at [268, 176] on button "Identificación" at bounding box center [379, 170] width 312 height 34
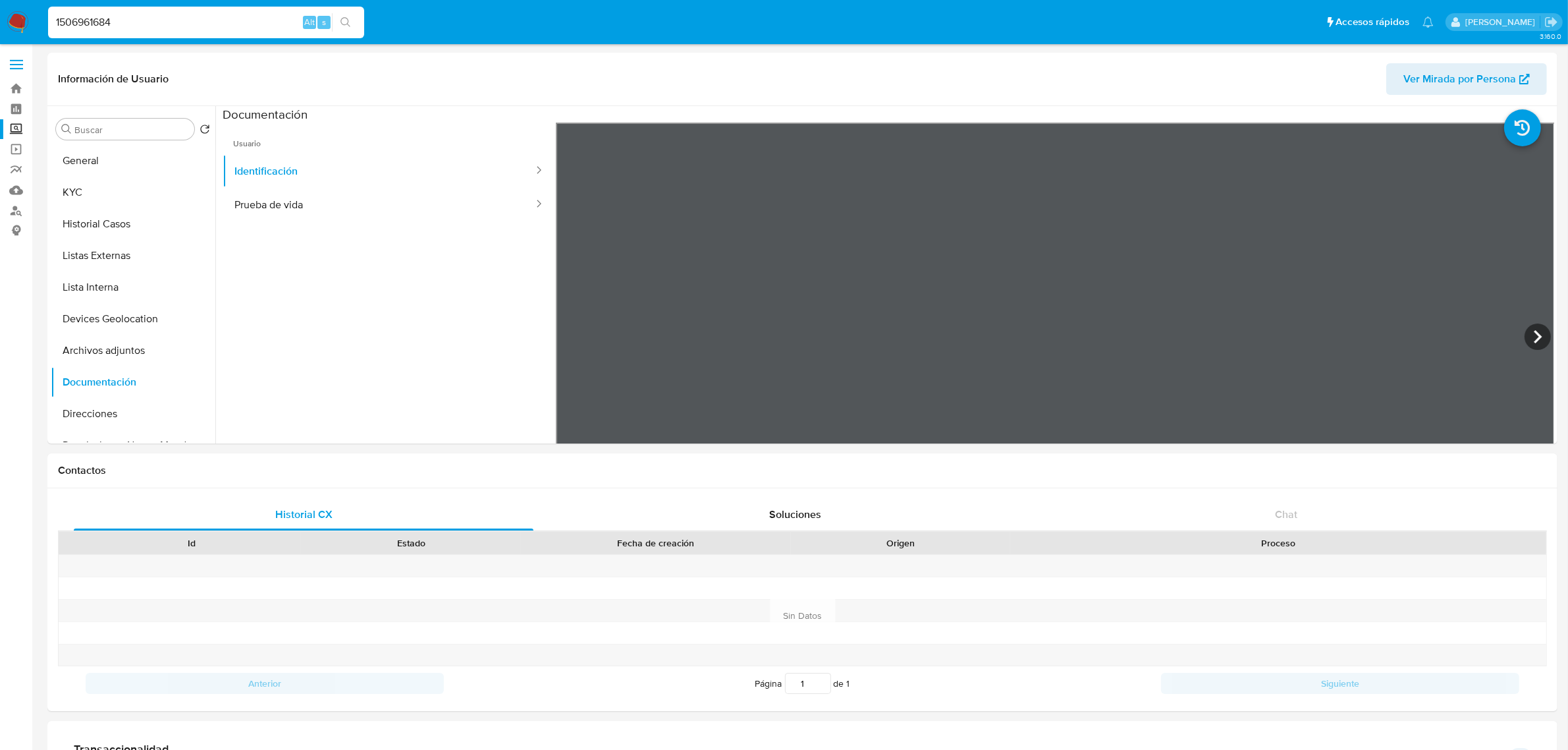
click at [156, 25] on input "1506961684" at bounding box center [205, 22] width 316 height 17
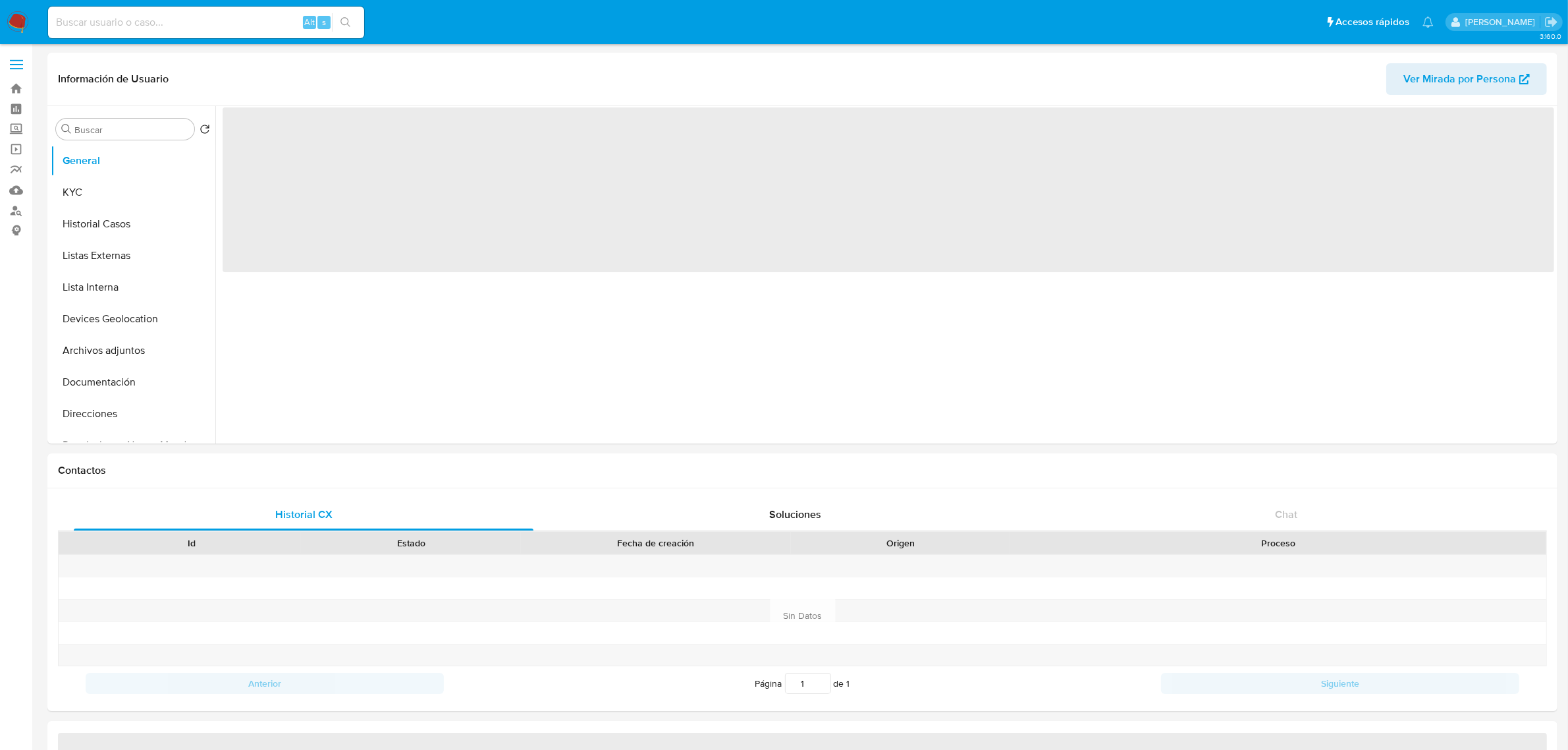
select select "10"
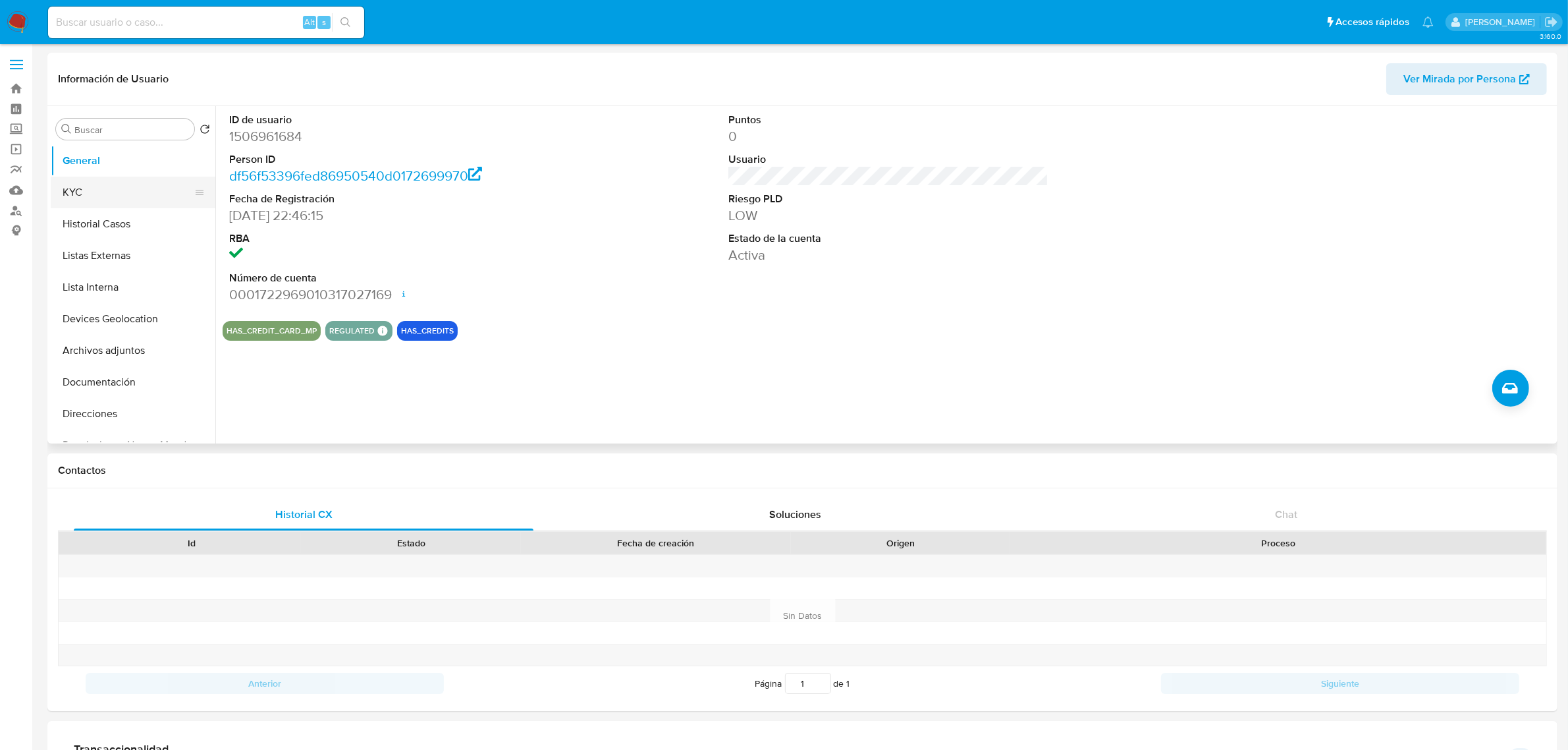
click at [101, 181] on button "KYC" at bounding box center [127, 192] width 154 height 32
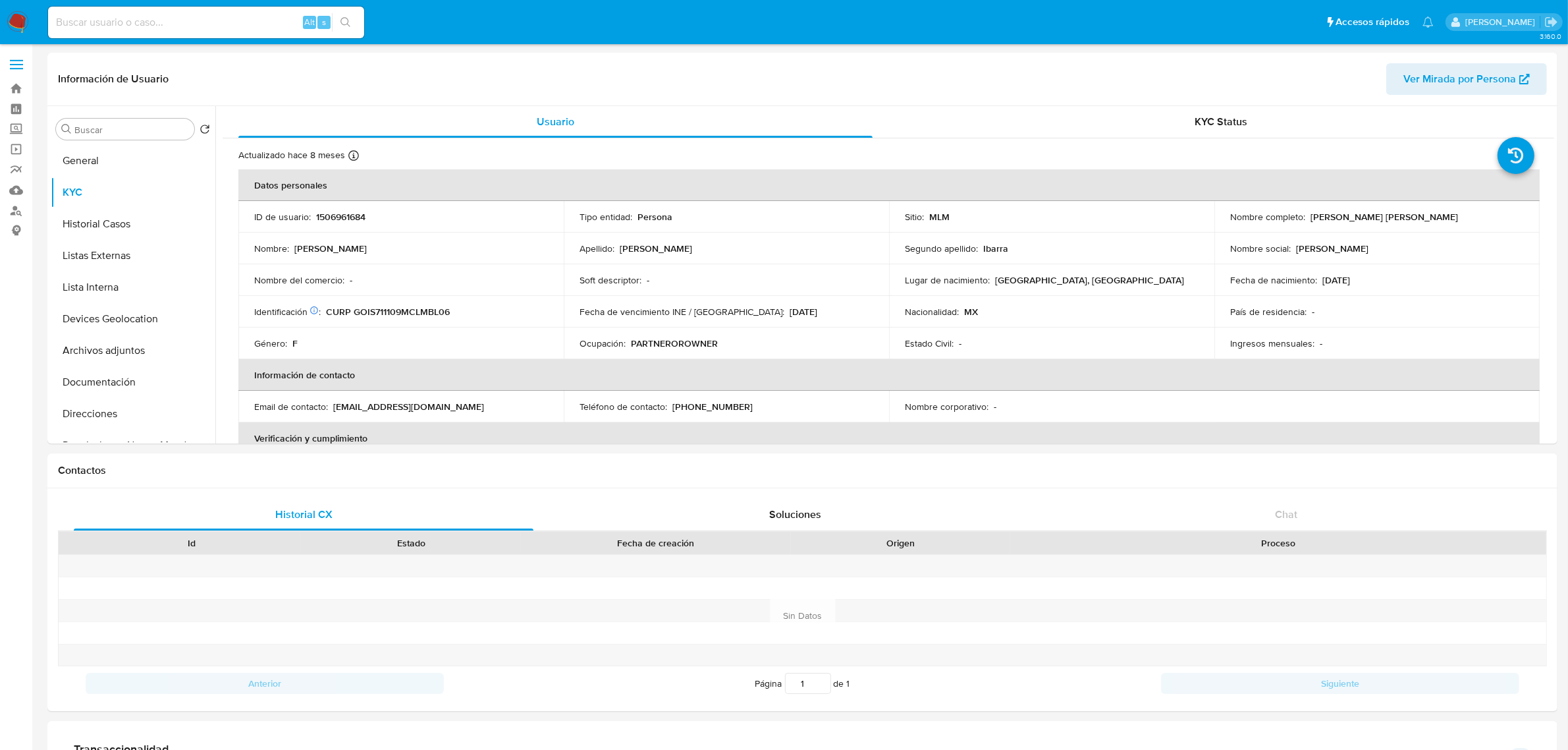
click at [232, 29] on input at bounding box center [205, 22] width 316 height 17
paste input "1466829075"
type input "1466829075"
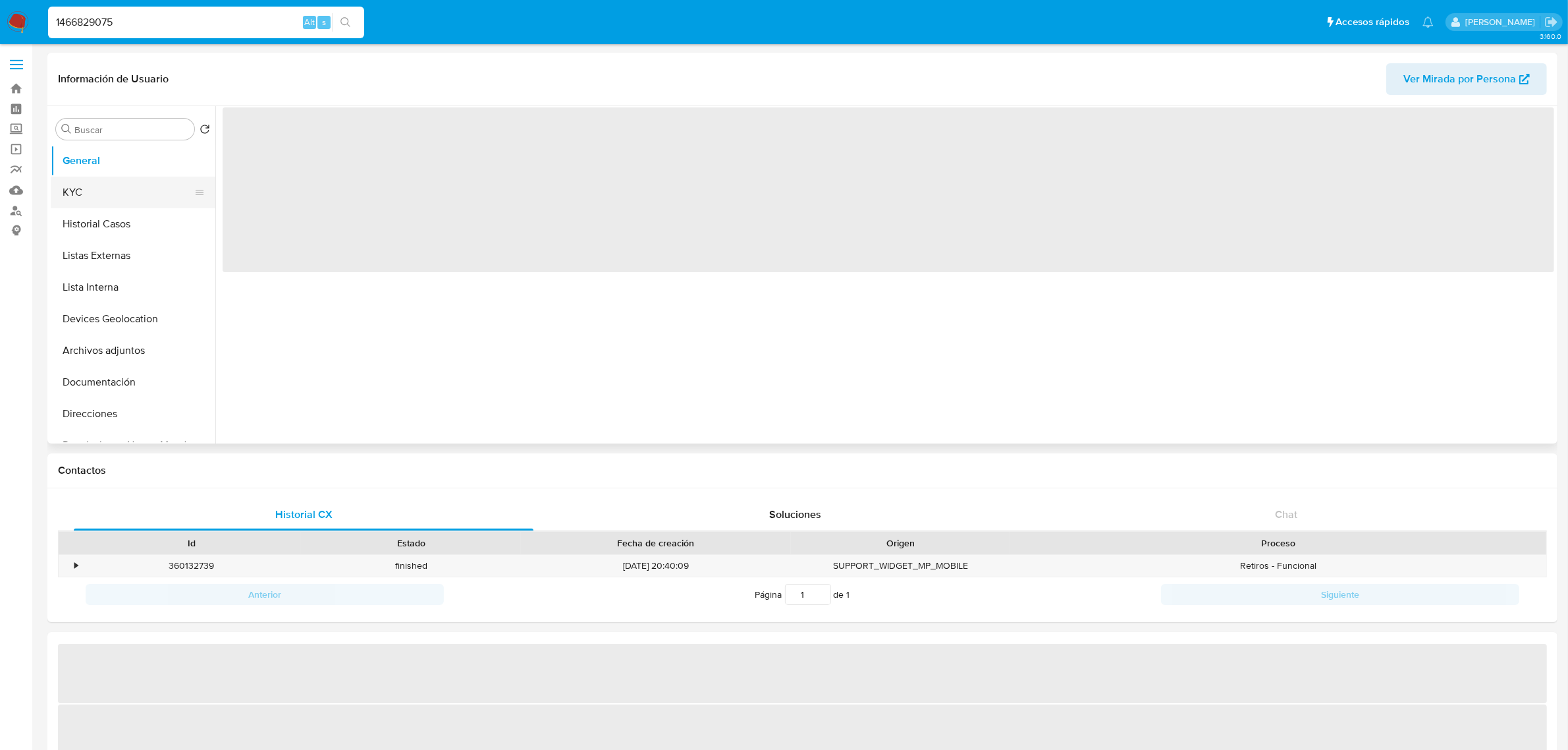
select select "10"
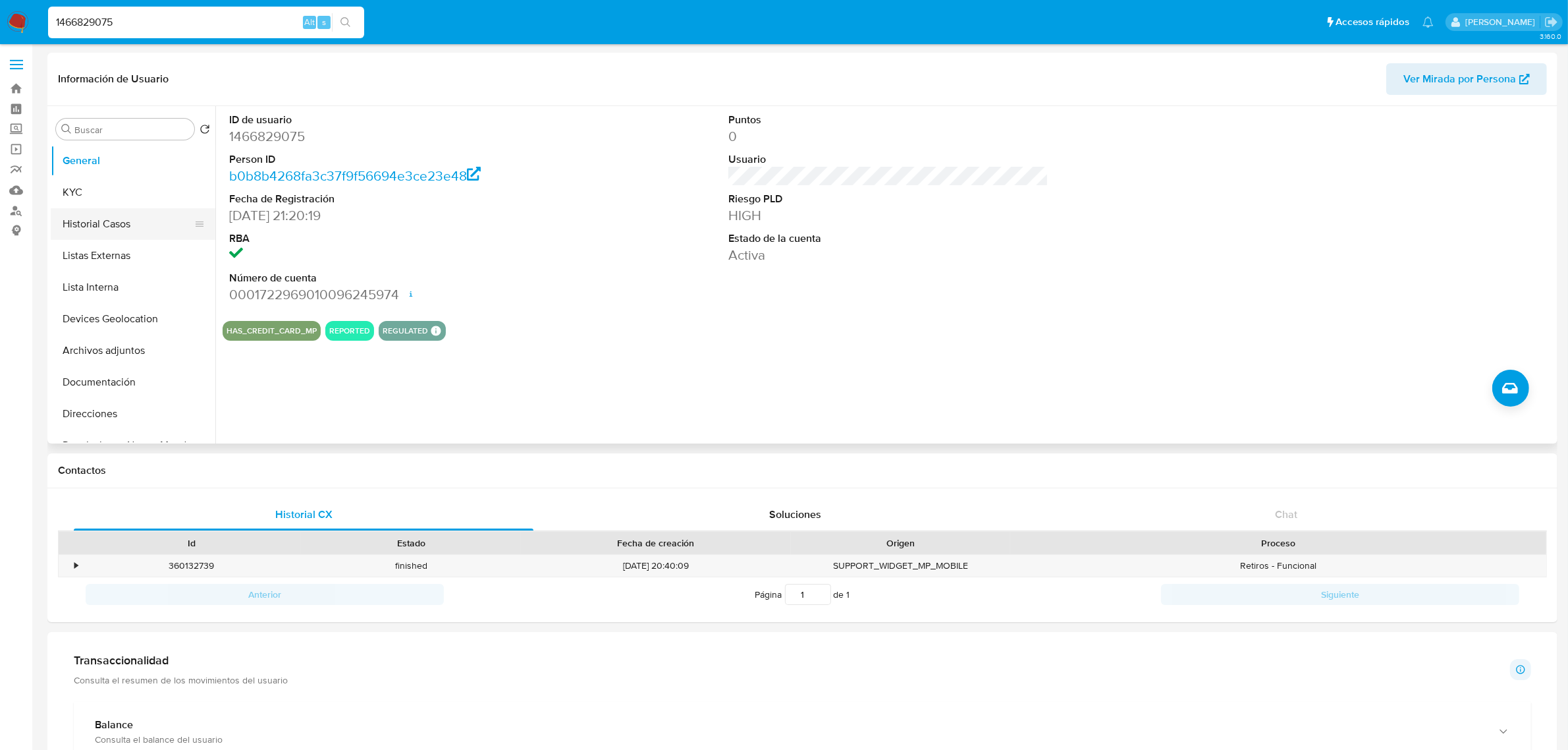
click at [127, 218] on button "Historial Casos" at bounding box center [127, 224] width 154 height 32
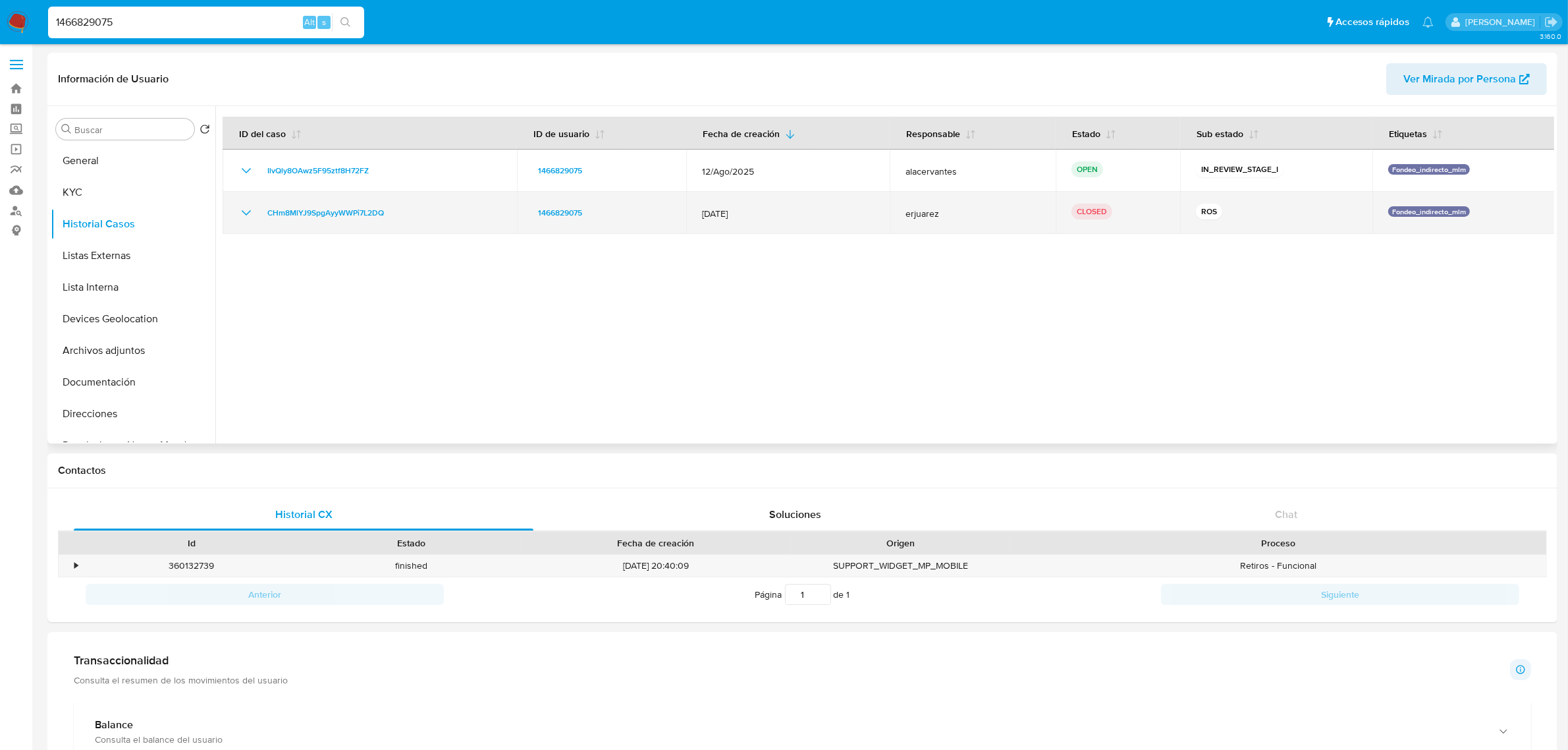
click at [228, 232] on td "CHm8MlYJ9SpgAyyWWPi7L2DQ" at bounding box center [369, 213] width 294 height 42
click at [238, 214] on icon "Mostrar/Ocultar" at bounding box center [246, 213] width 16 height 16
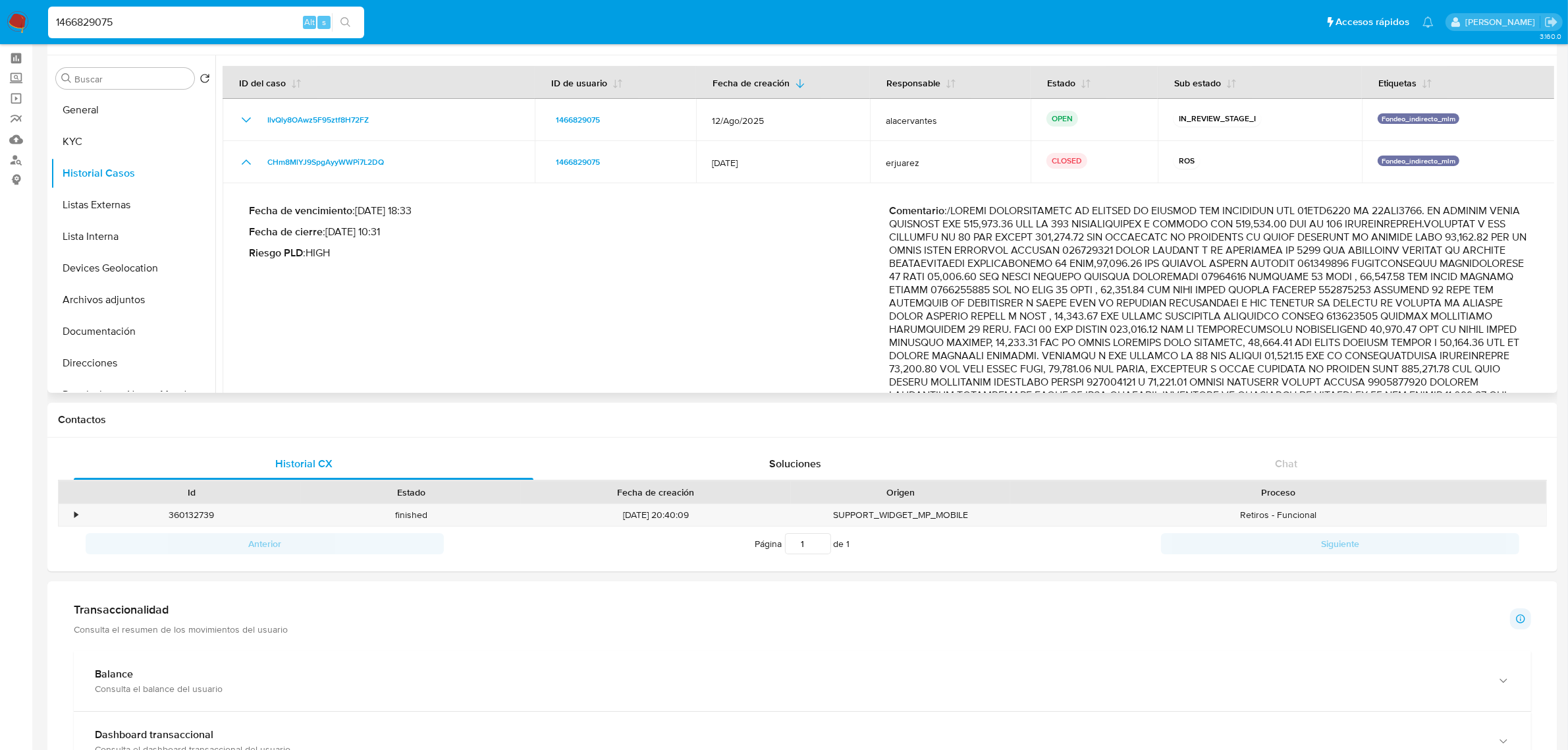
scroll to position [21, 0]
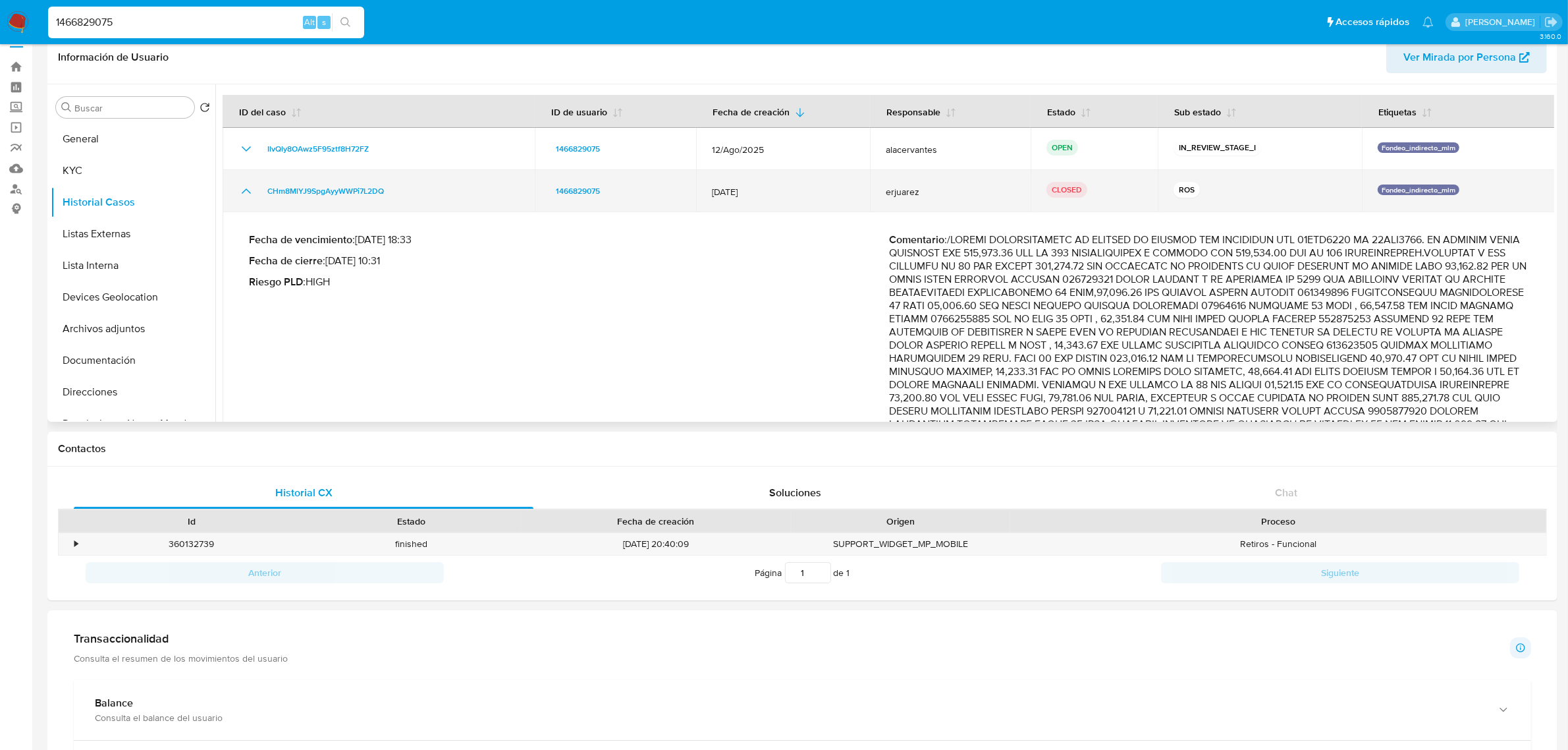
click at [251, 192] on icon "Mostrar/Ocultar" at bounding box center [246, 191] width 16 height 16
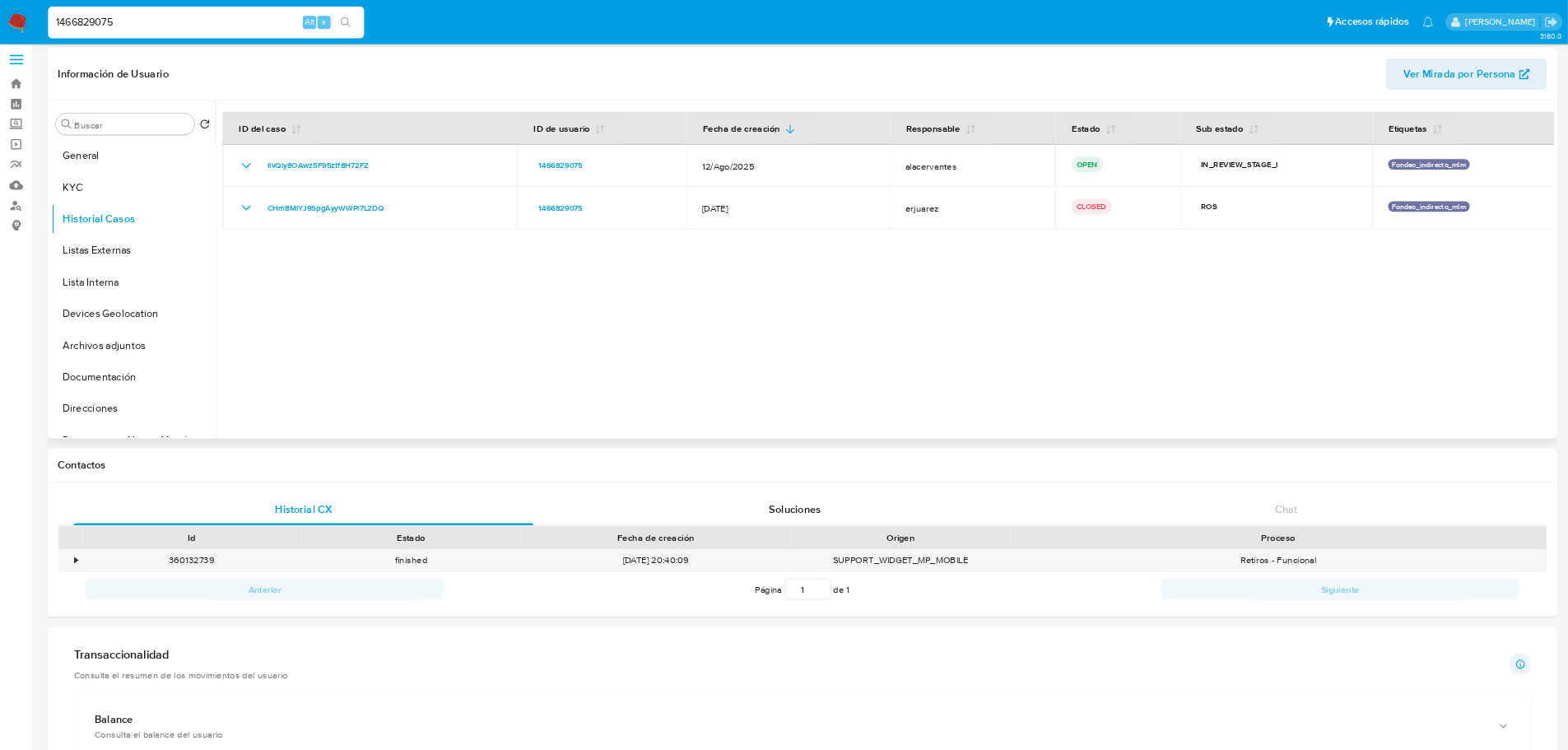
scroll to position [0, 0]
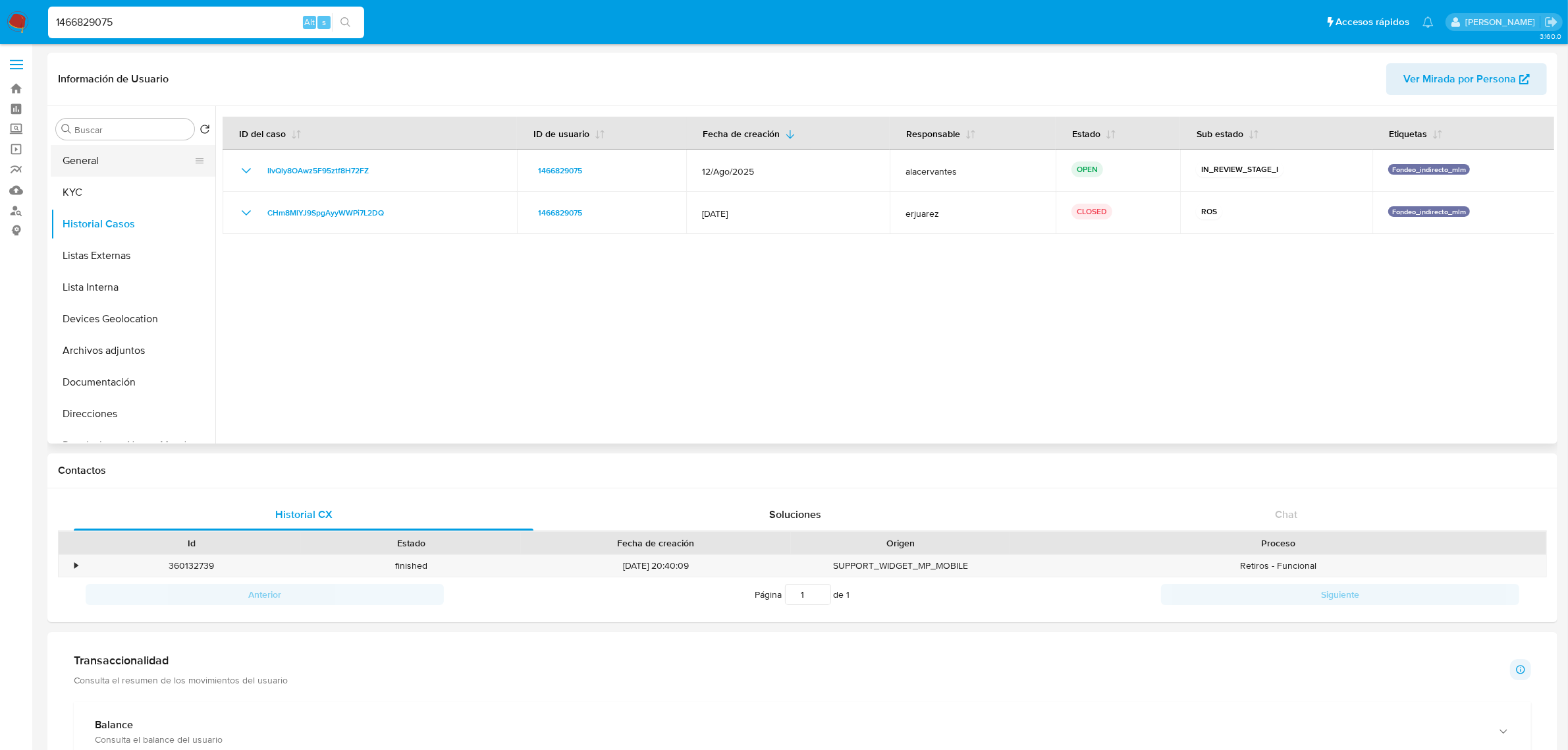
click at [152, 157] on button "General" at bounding box center [127, 160] width 154 height 32
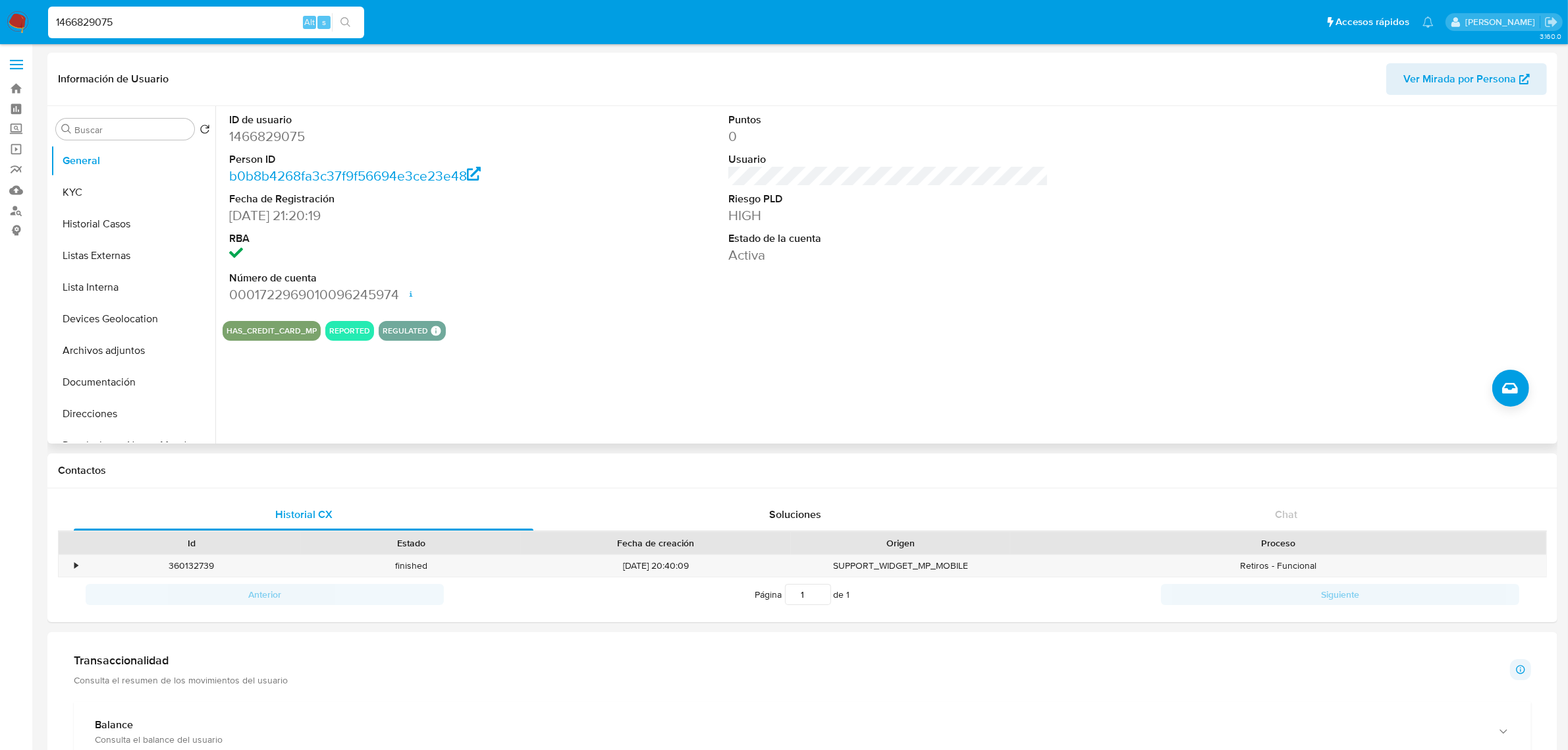
click at [916, 308] on div "Puntos 0 Usuario Riesgo PLD HIGH Estado de la cuenta Activa" at bounding box center [888, 208] width 333 height 204
click at [122, 188] on button "KYC" at bounding box center [127, 192] width 154 height 32
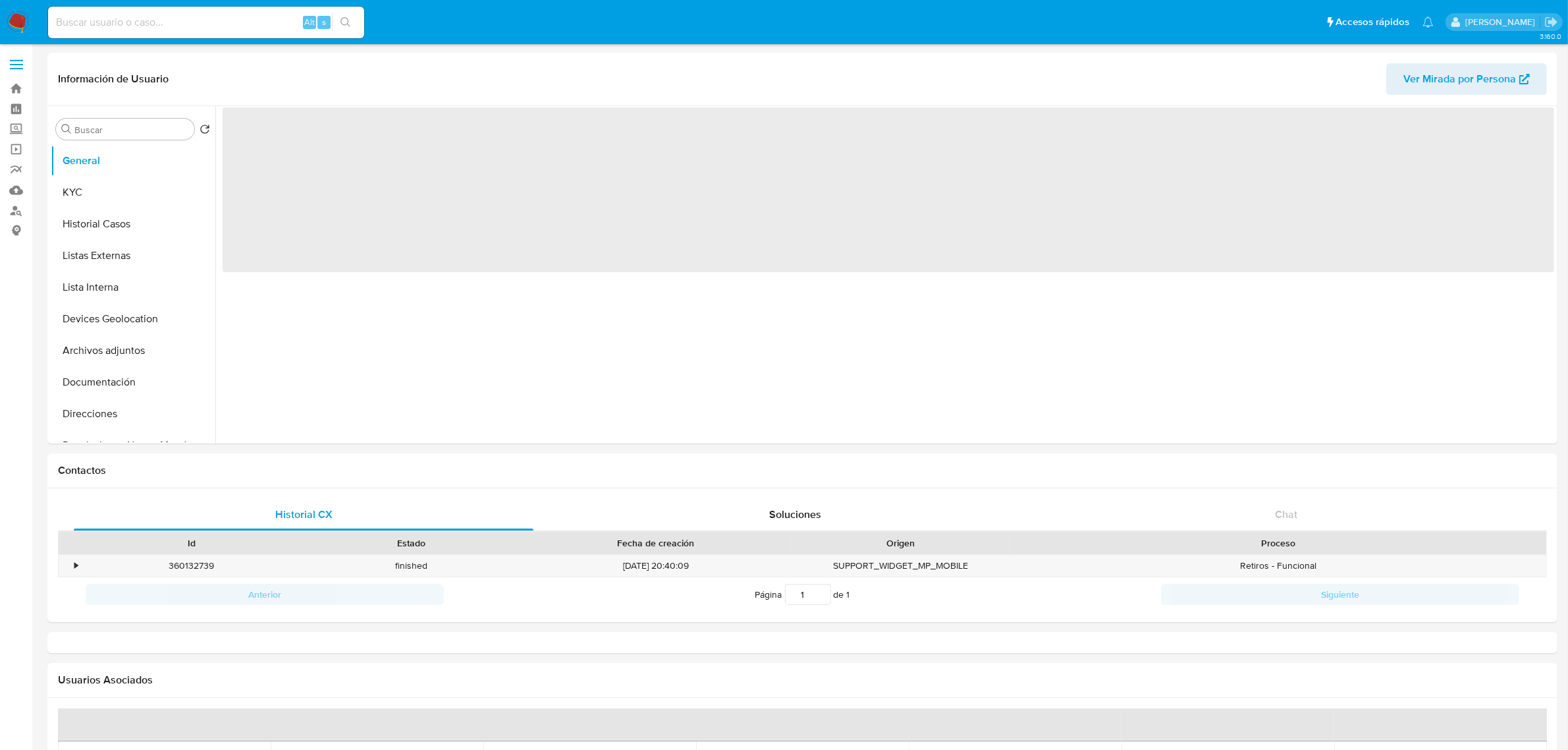
select select "10"
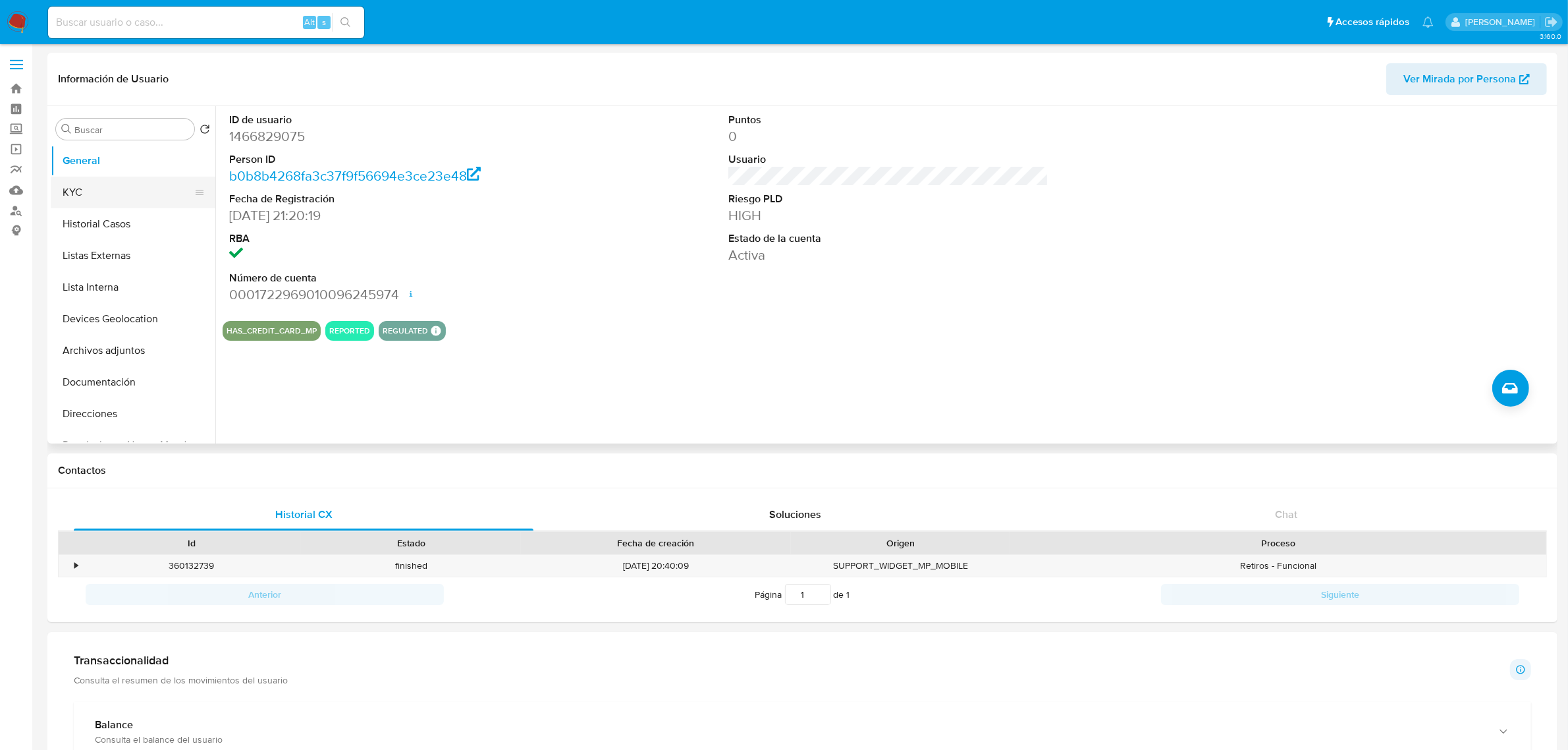
click at [122, 179] on button "KYC" at bounding box center [127, 192] width 154 height 32
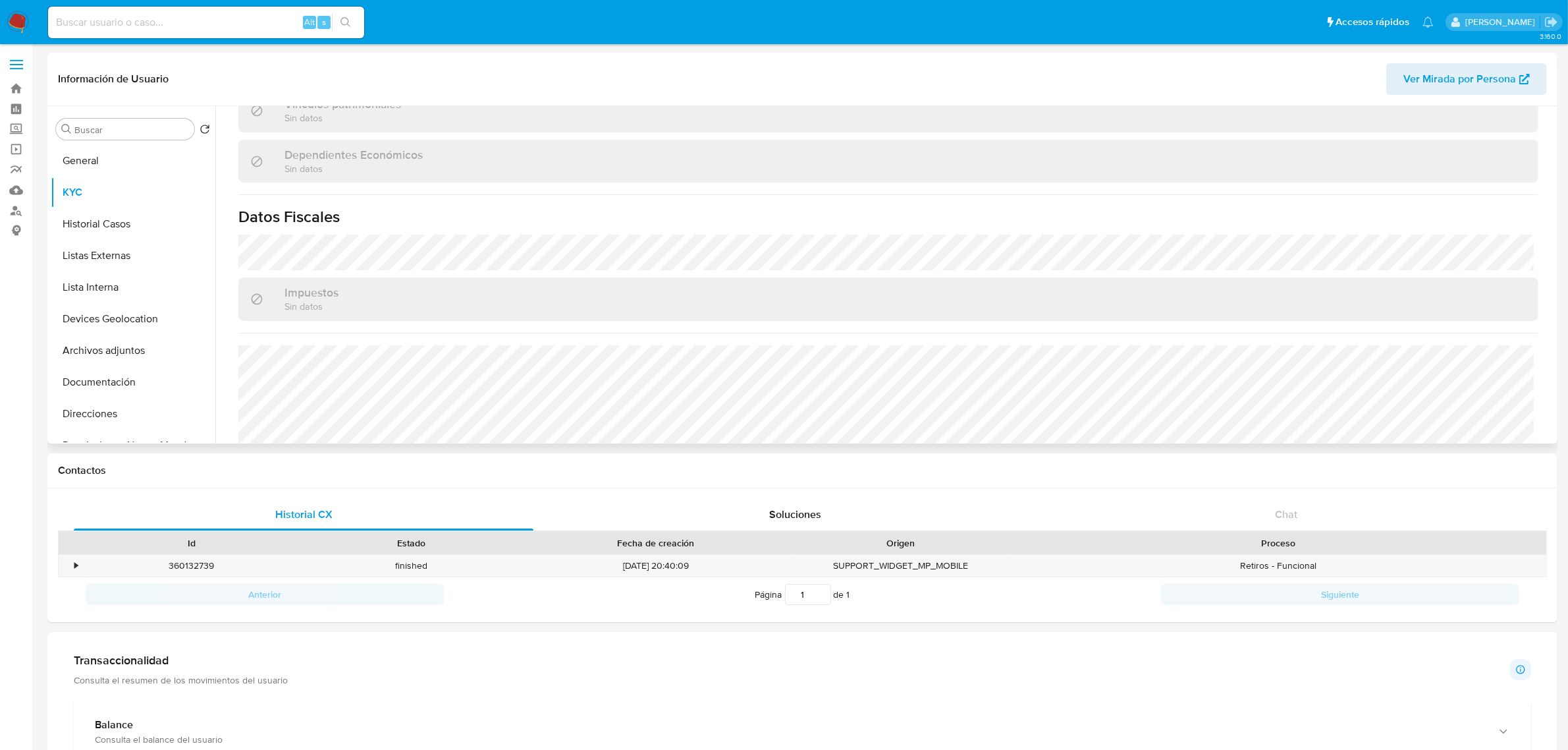
scroll to position [802, 0]
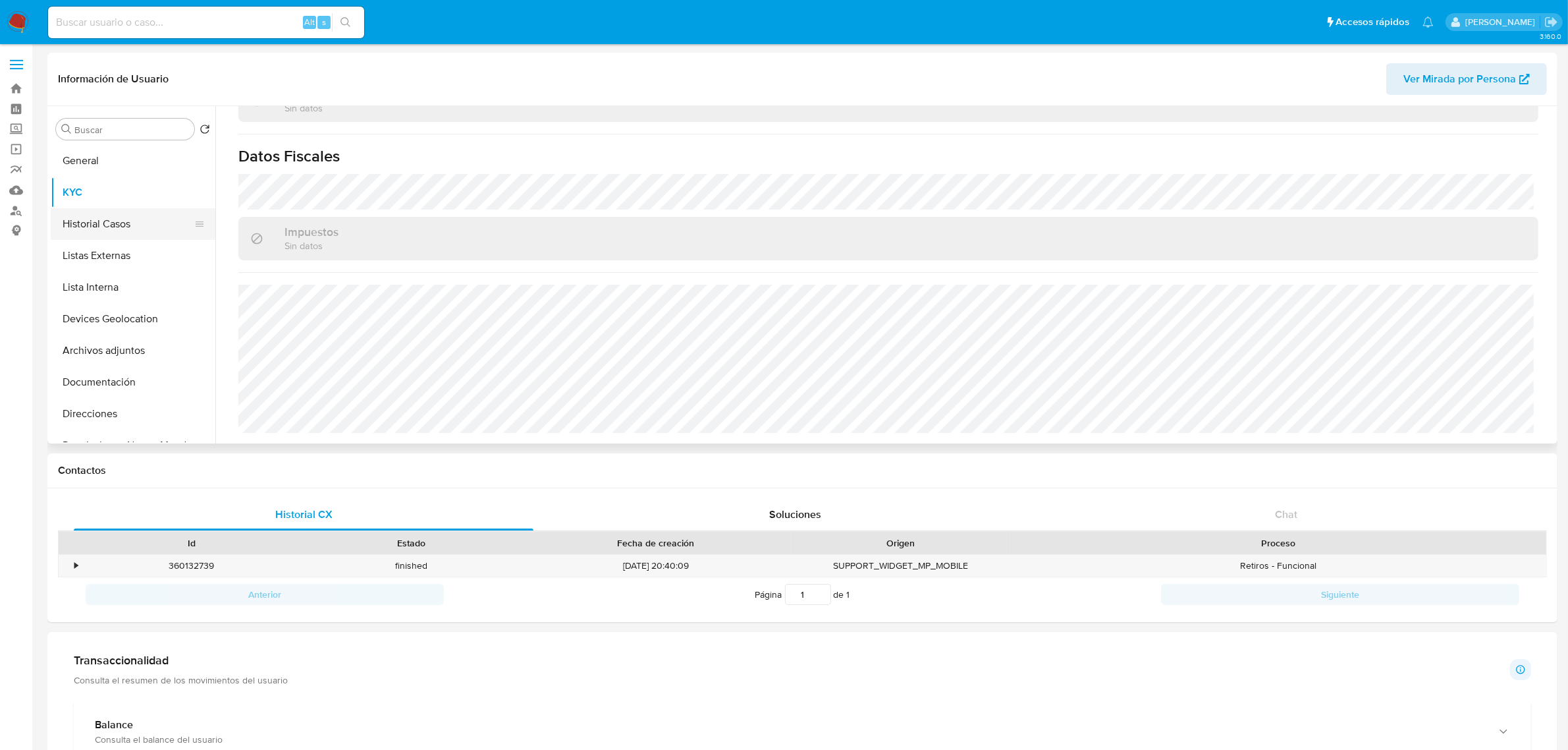
click at [139, 218] on button "Historial Casos" at bounding box center [127, 224] width 154 height 32
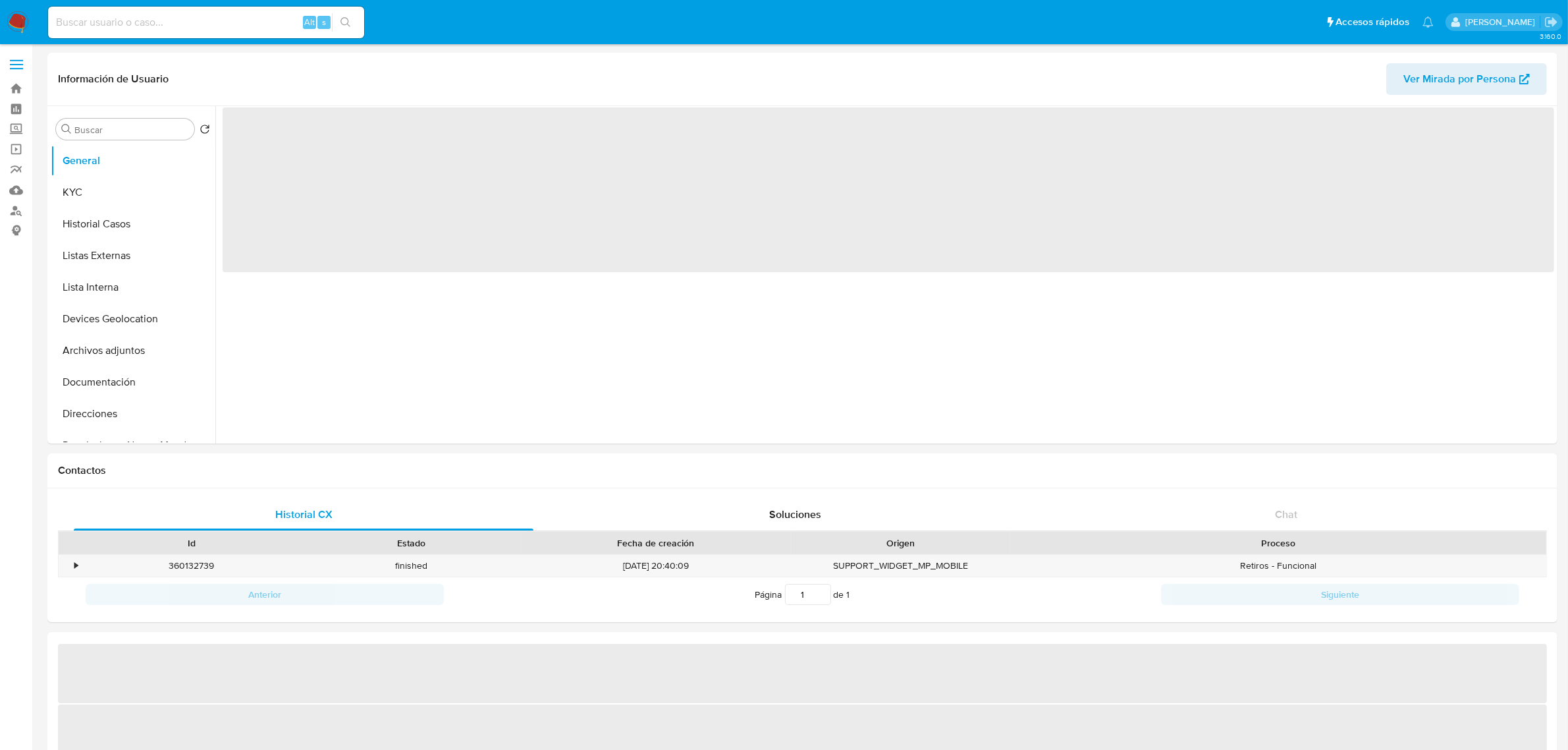
select select "10"
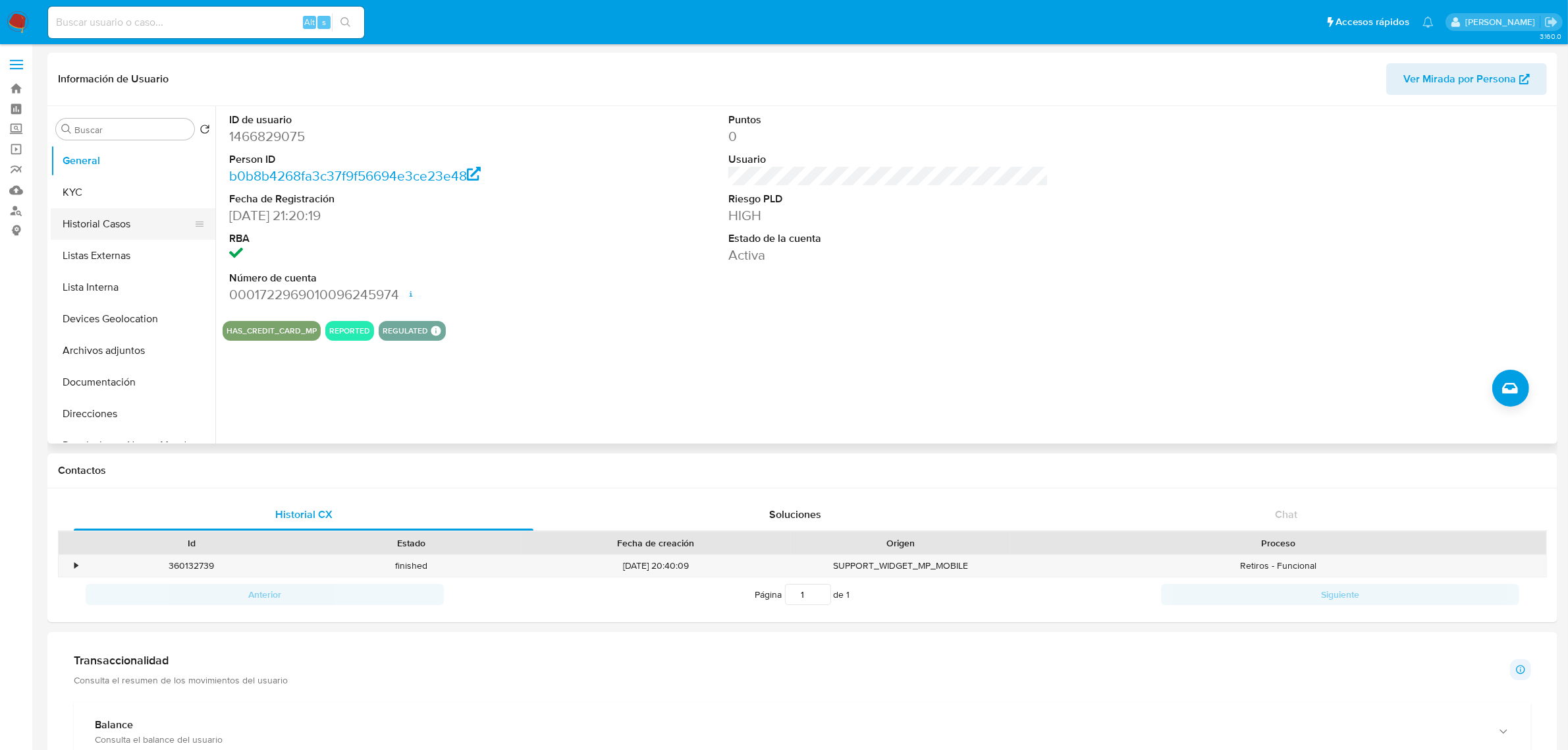
click at [92, 221] on button "Historial Casos" at bounding box center [127, 224] width 154 height 32
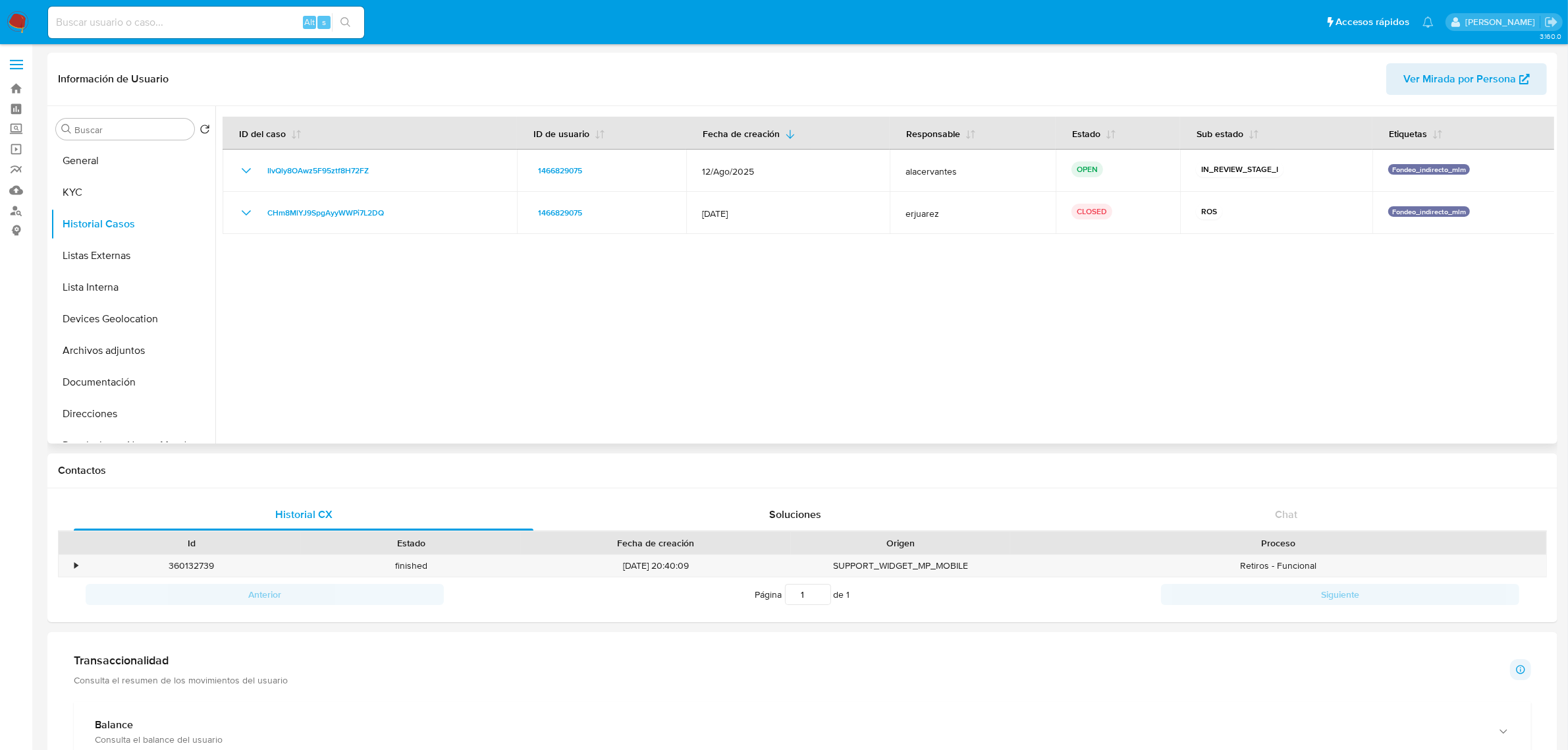
click at [373, 304] on div at bounding box center [885, 274] width 1339 height 337
click at [106, 193] on button "KYC" at bounding box center [127, 192] width 154 height 32
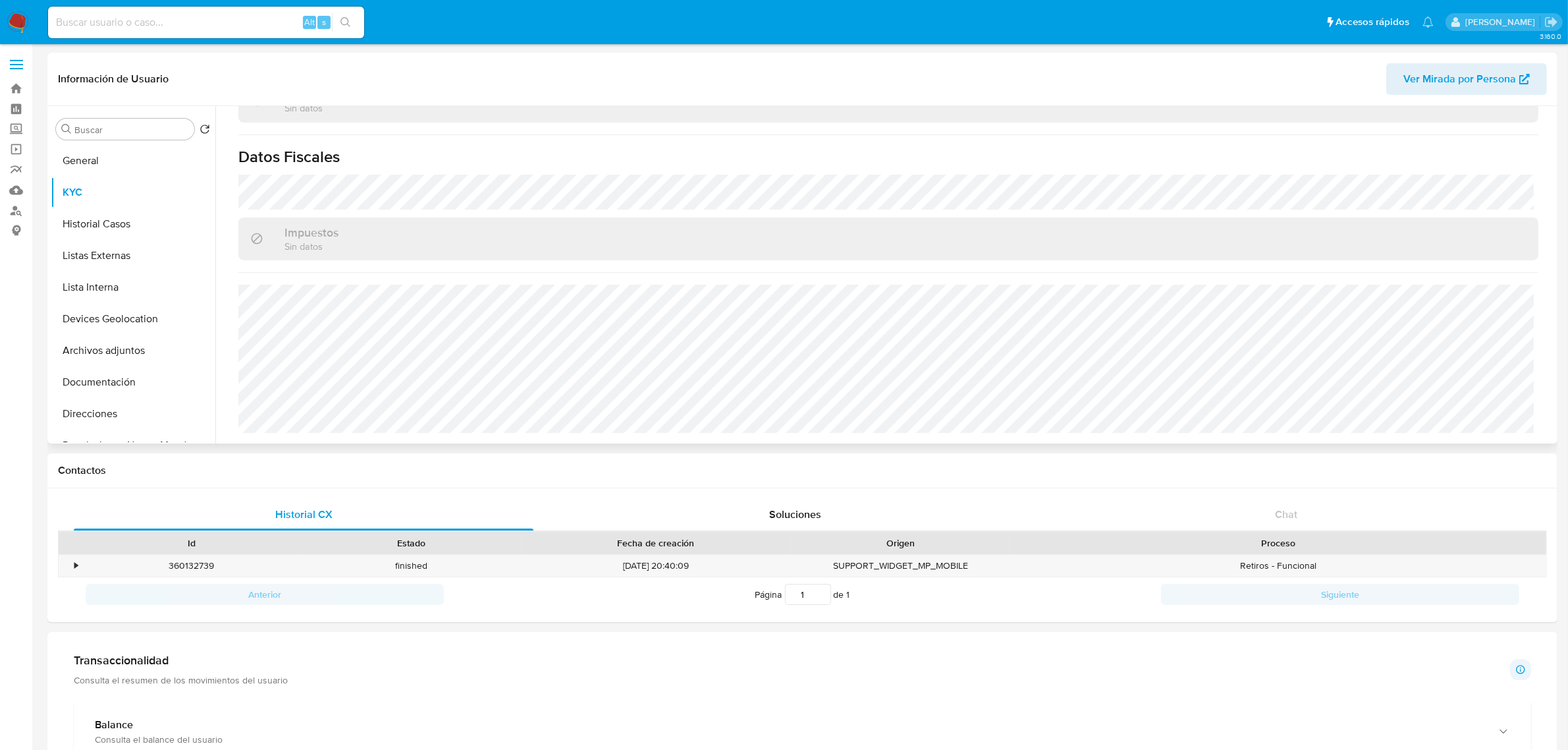
scroll to position [802, 0]
click at [110, 226] on button "Historial Casos" at bounding box center [127, 224] width 154 height 32
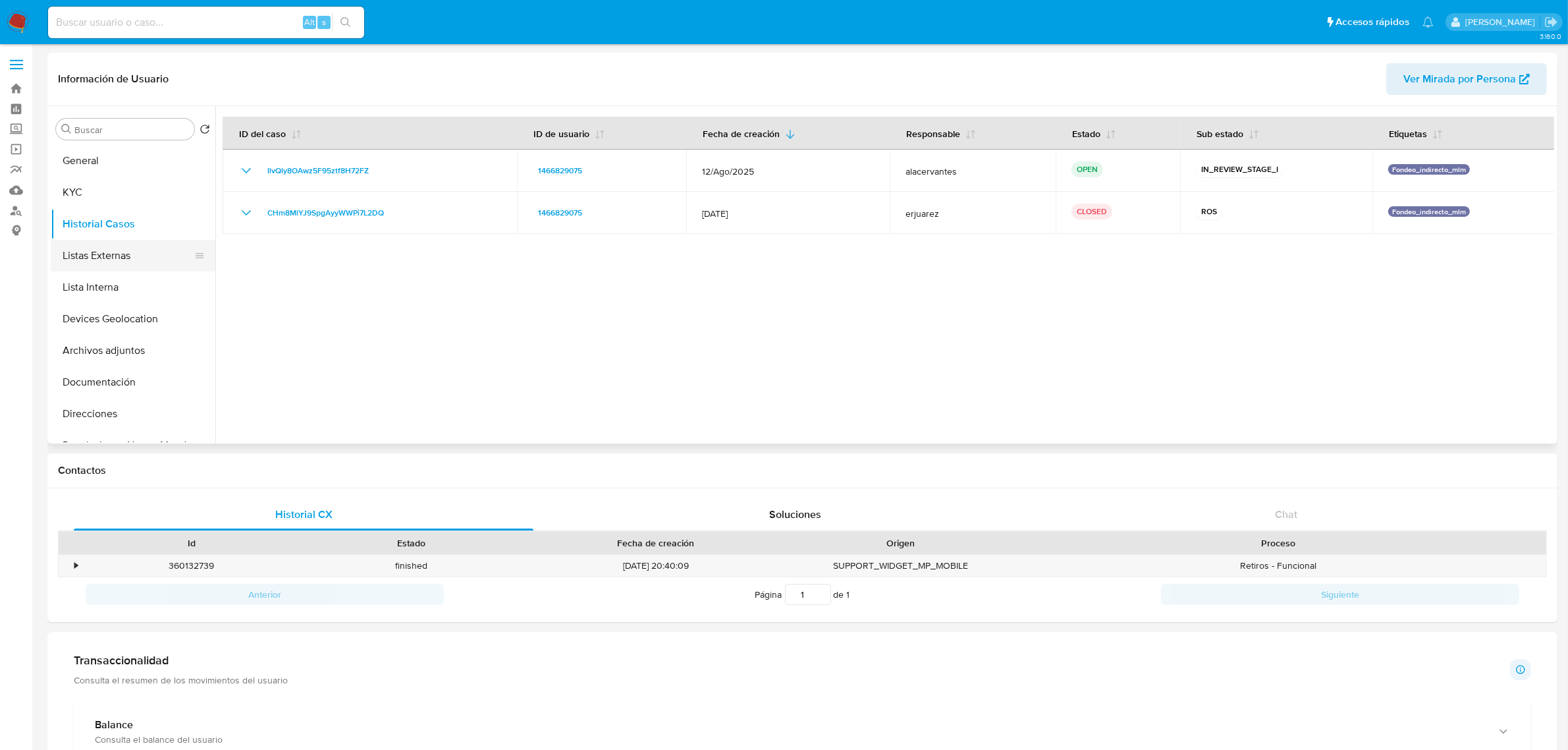
click at [86, 264] on button "Listas Externas" at bounding box center [127, 256] width 154 height 32
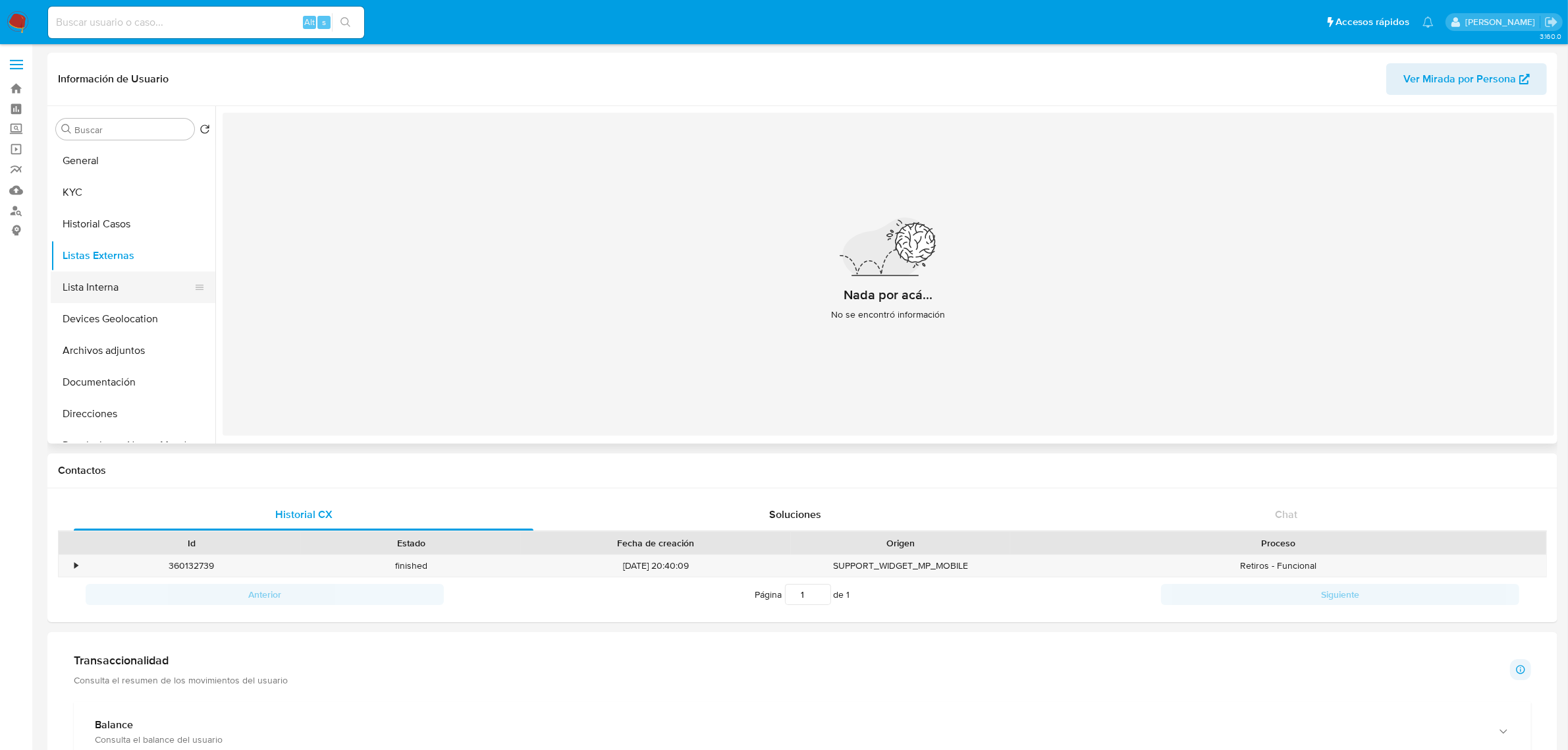
click at [89, 291] on button "Lista Interna" at bounding box center [127, 287] width 154 height 32
click at [124, 298] on button "Lista Interna" at bounding box center [127, 287] width 154 height 32
click at [110, 326] on button "Devices Geolocation" at bounding box center [127, 319] width 154 height 32
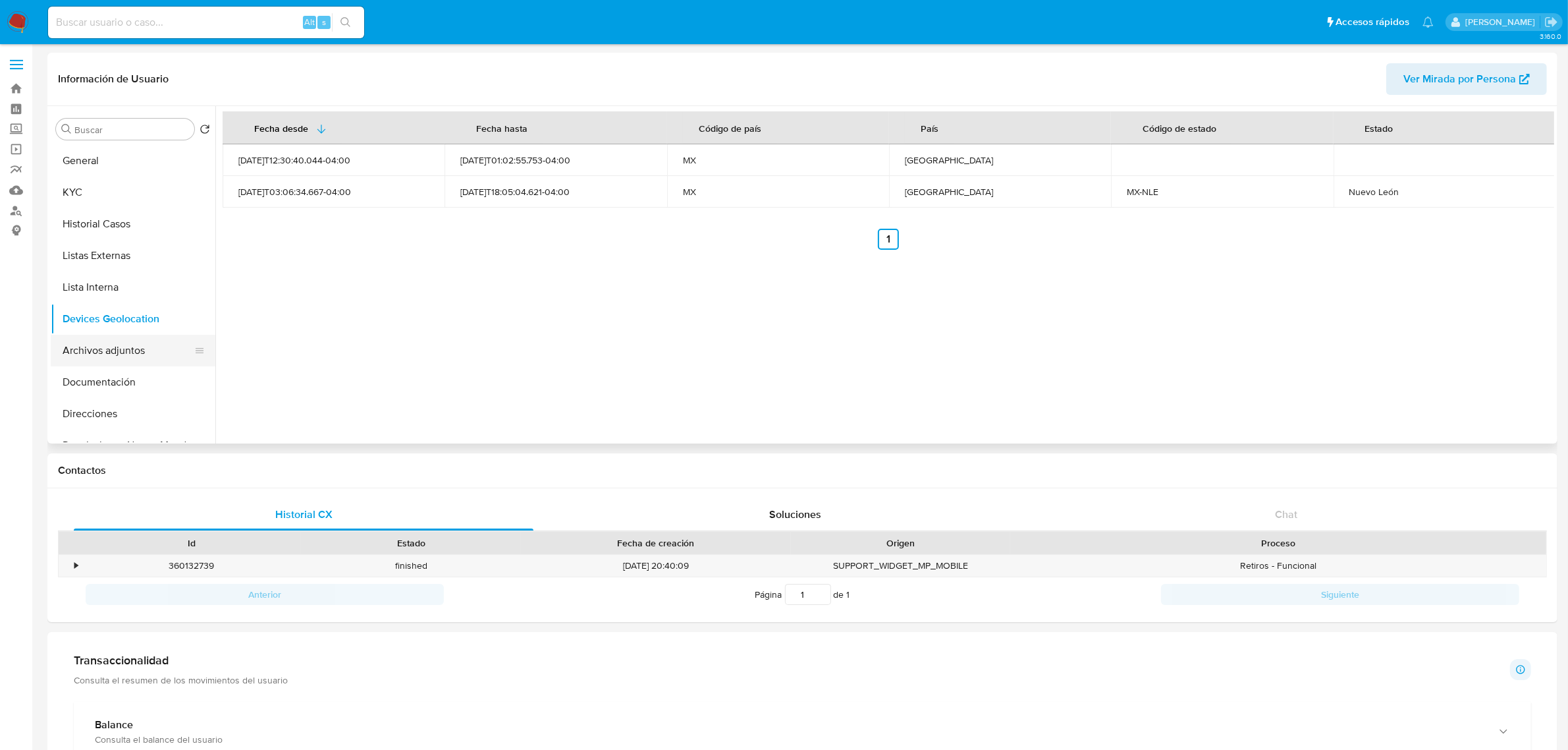
click at [97, 337] on button "Archivos adjuntos" at bounding box center [127, 350] width 154 height 32
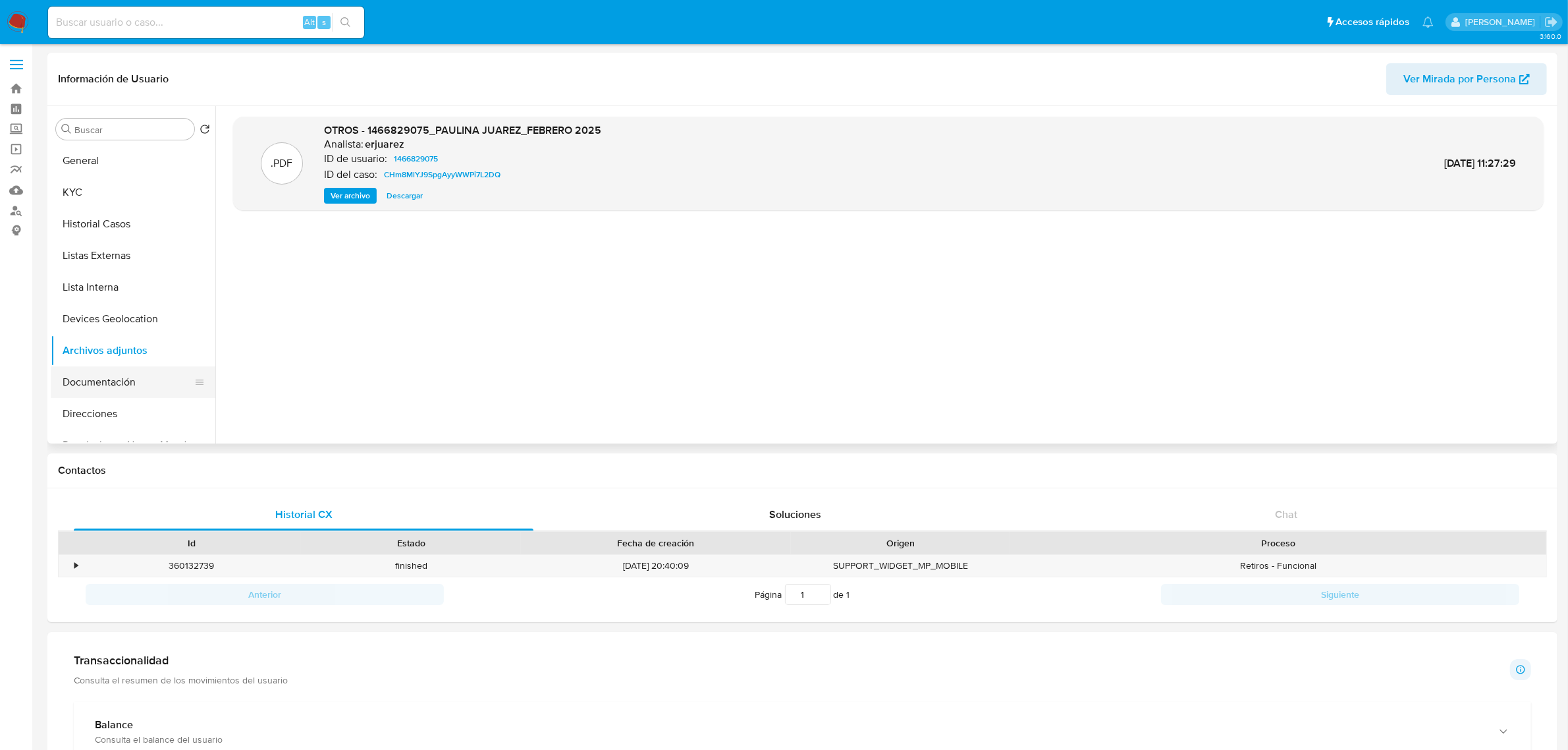
click at [127, 386] on button "Documentación" at bounding box center [127, 382] width 154 height 32
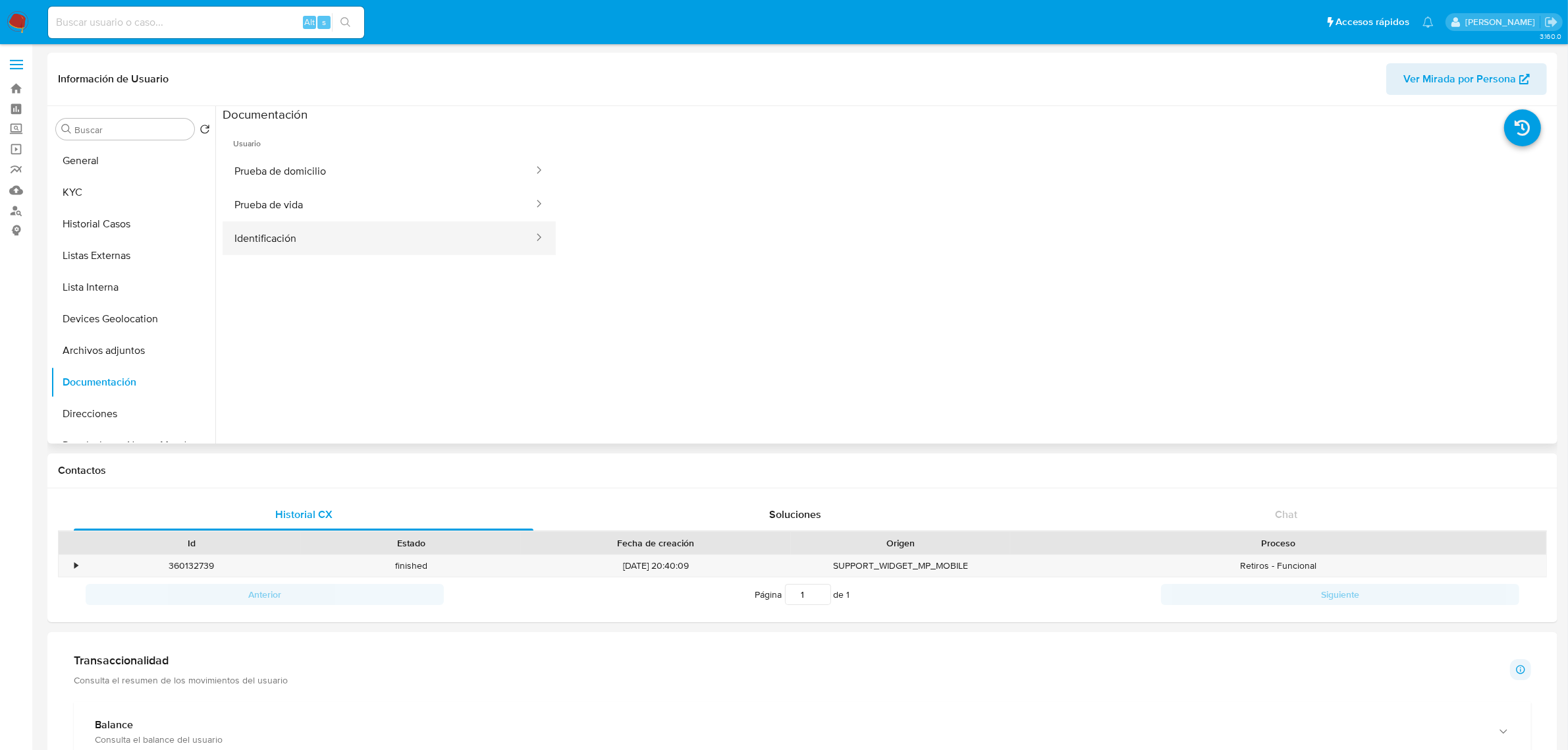
click at [315, 241] on button "Identificación" at bounding box center [379, 238] width 312 height 34
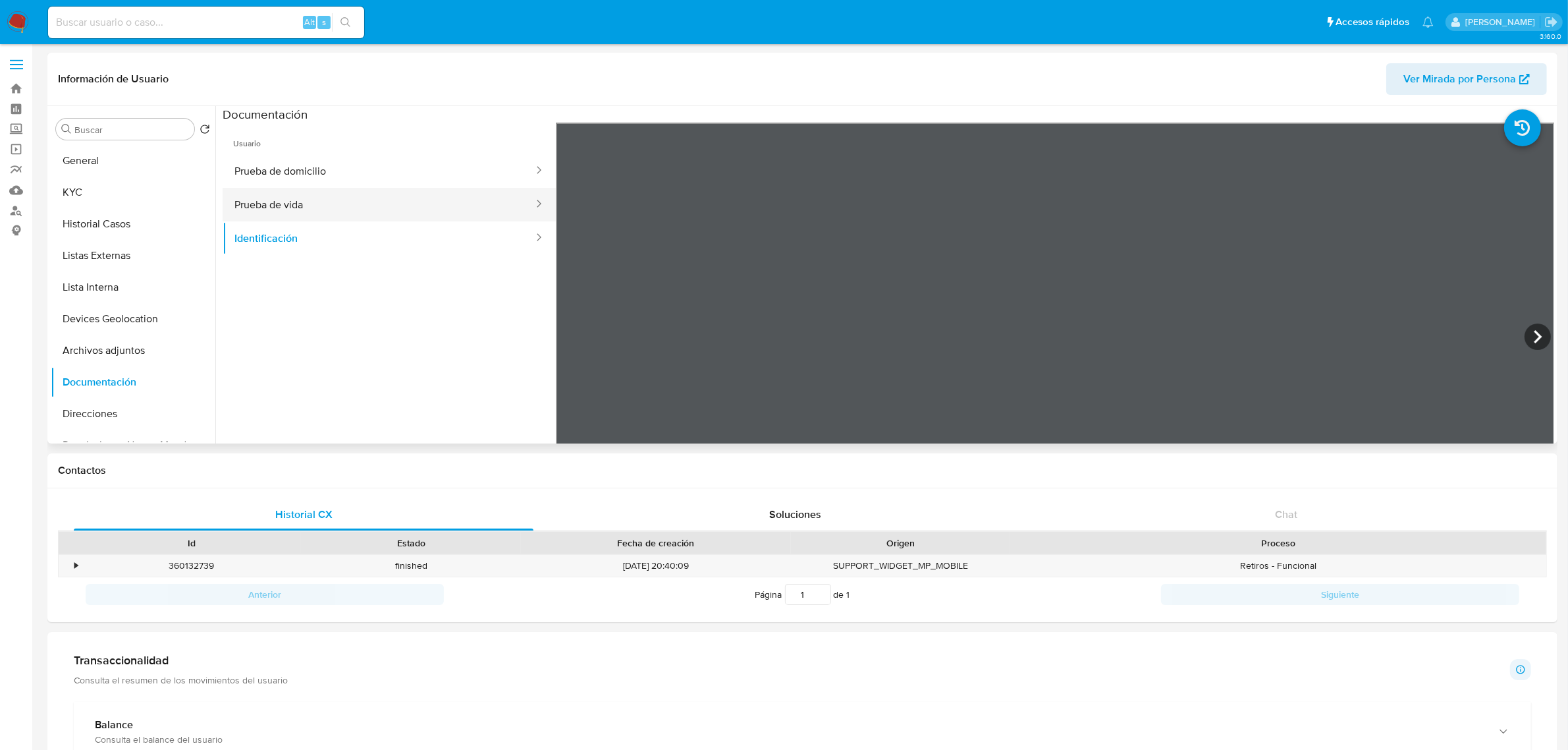
click at [395, 196] on button "Prueba de vida" at bounding box center [379, 204] width 312 height 34
click at [377, 172] on button "Prueba de domicilio" at bounding box center [379, 170] width 312 height 34
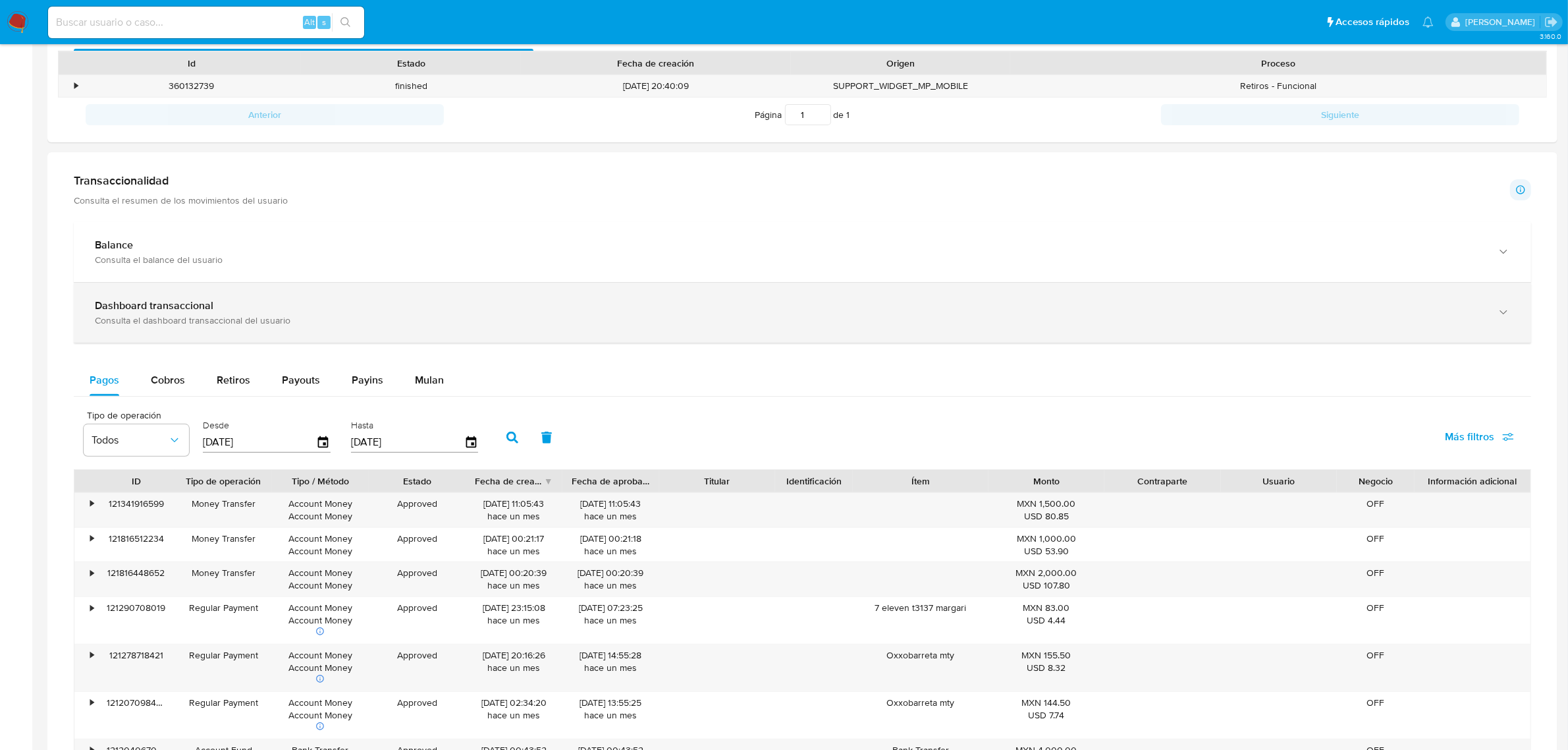
scroll to position [330, 0]
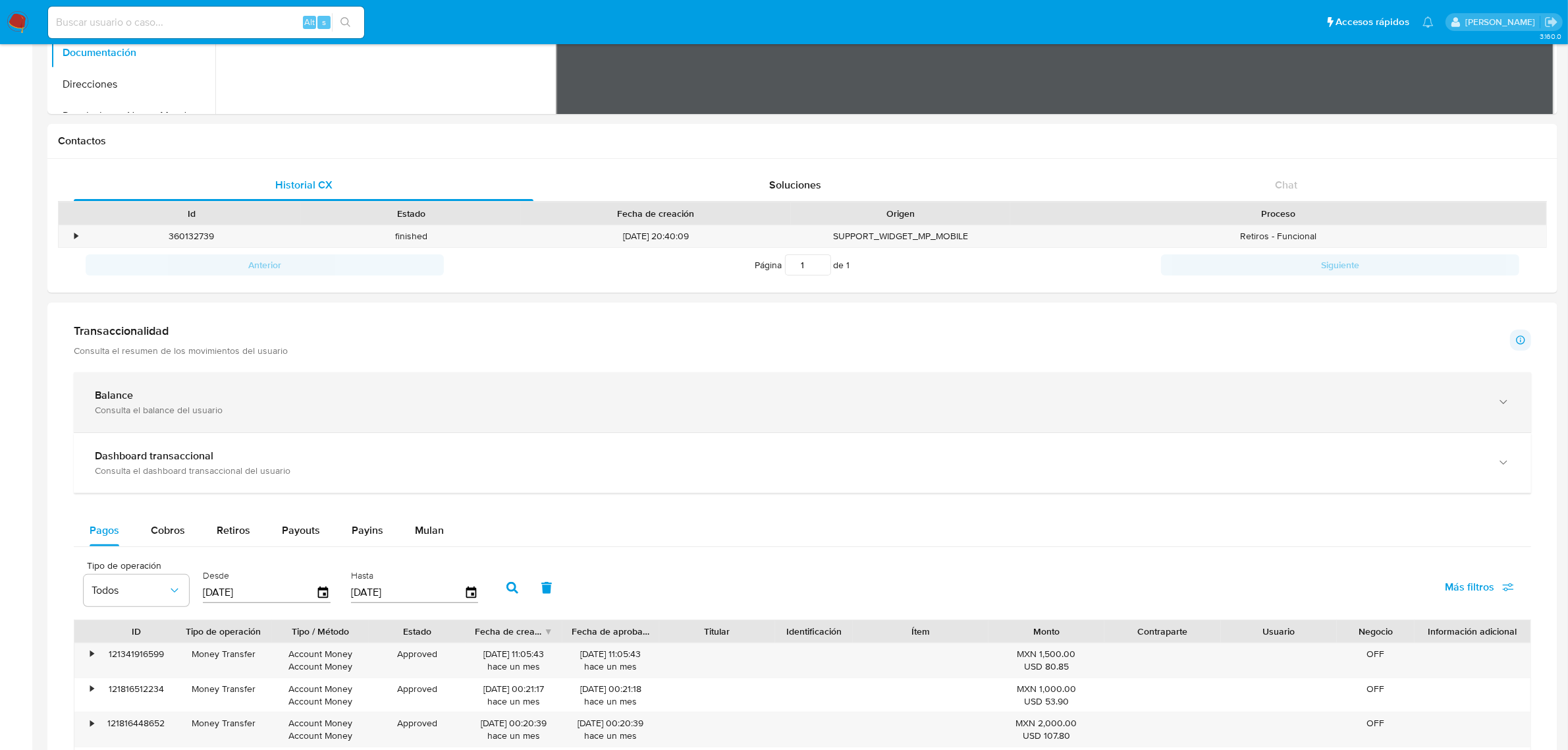
click at [550, 414] on div "Consulta el balance del usuario" at bounding box center [789, 410] width 1389 height 12
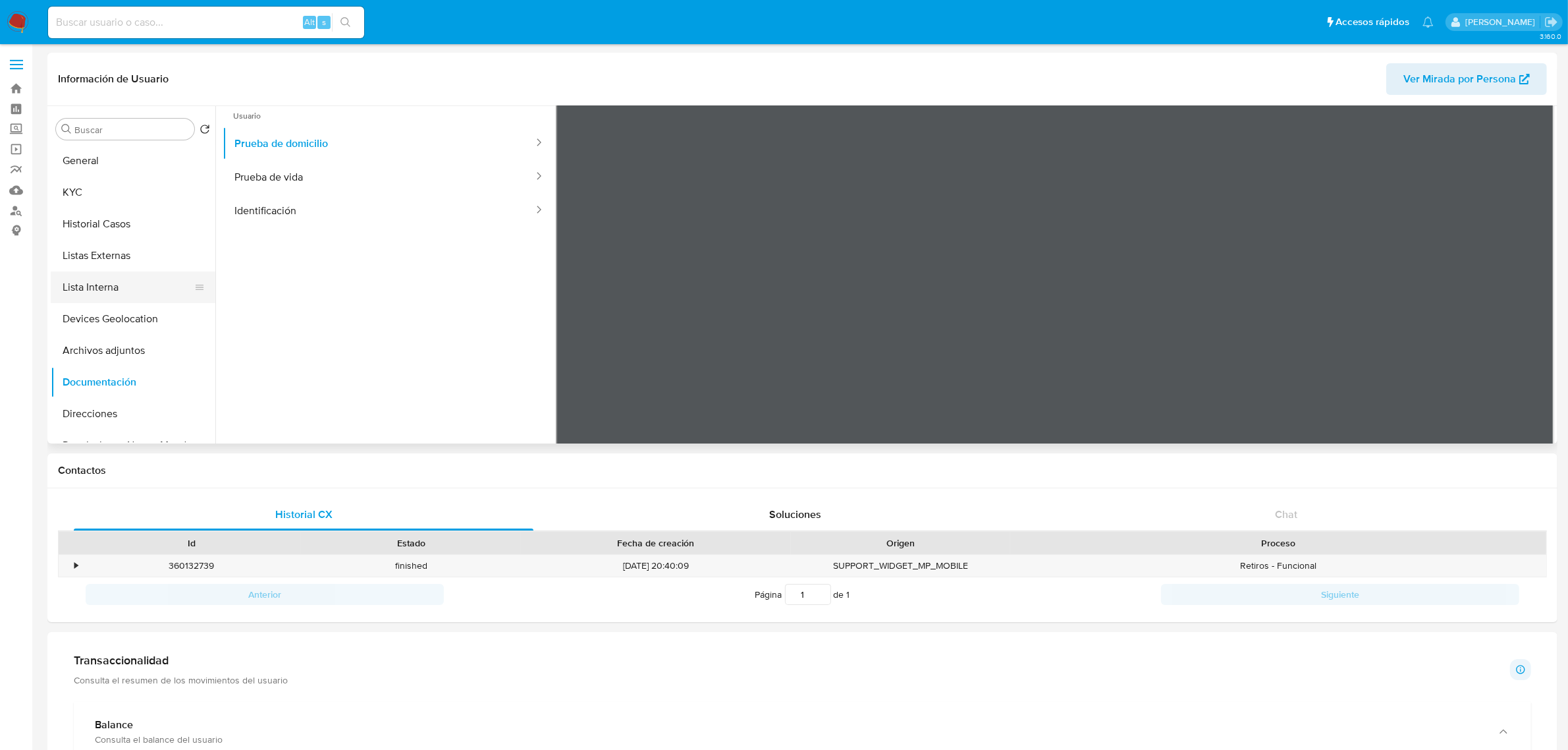
scroll to position [0, 0]
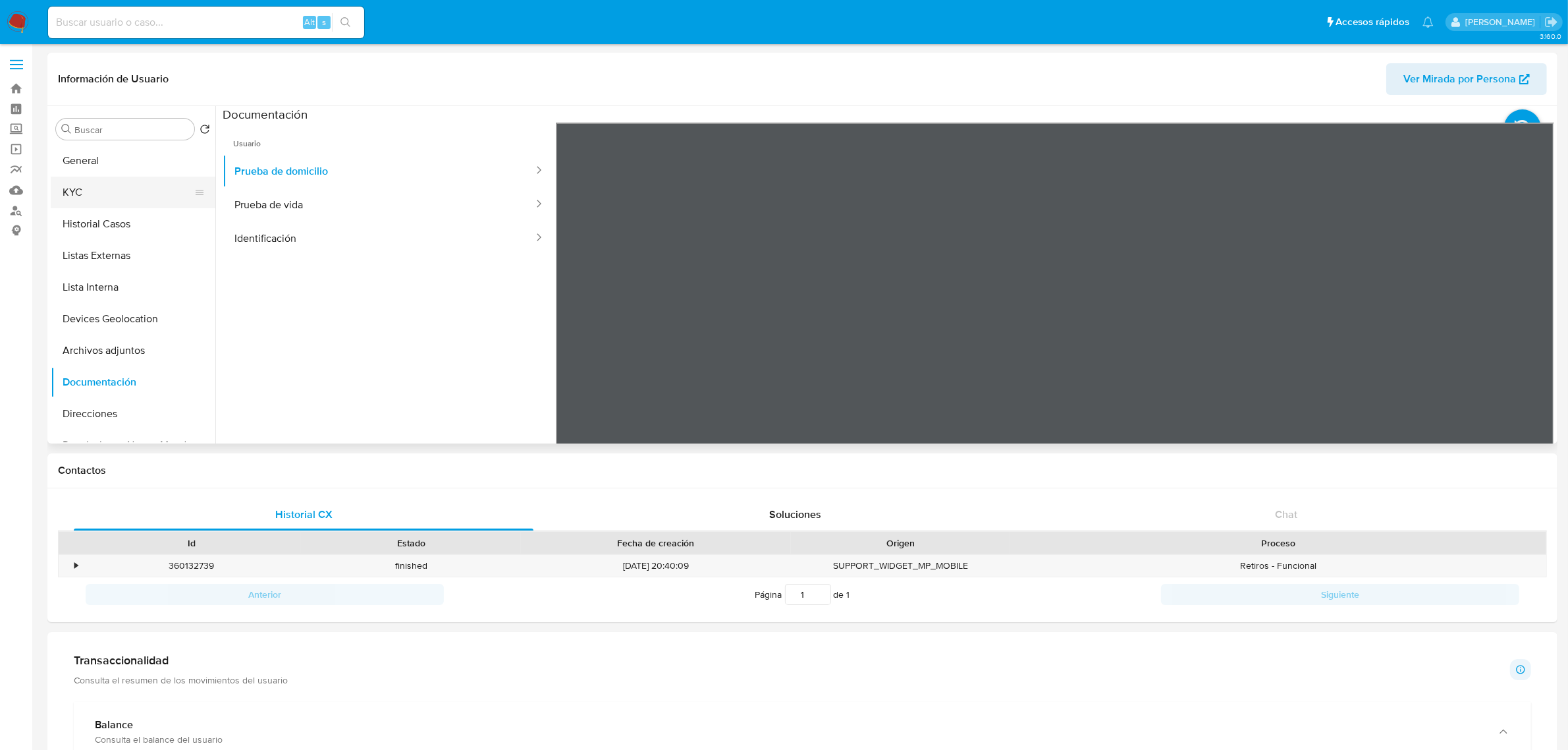
click at [100, 193] on button "KYC" at bounding box center [127, 192] width 154 height 32
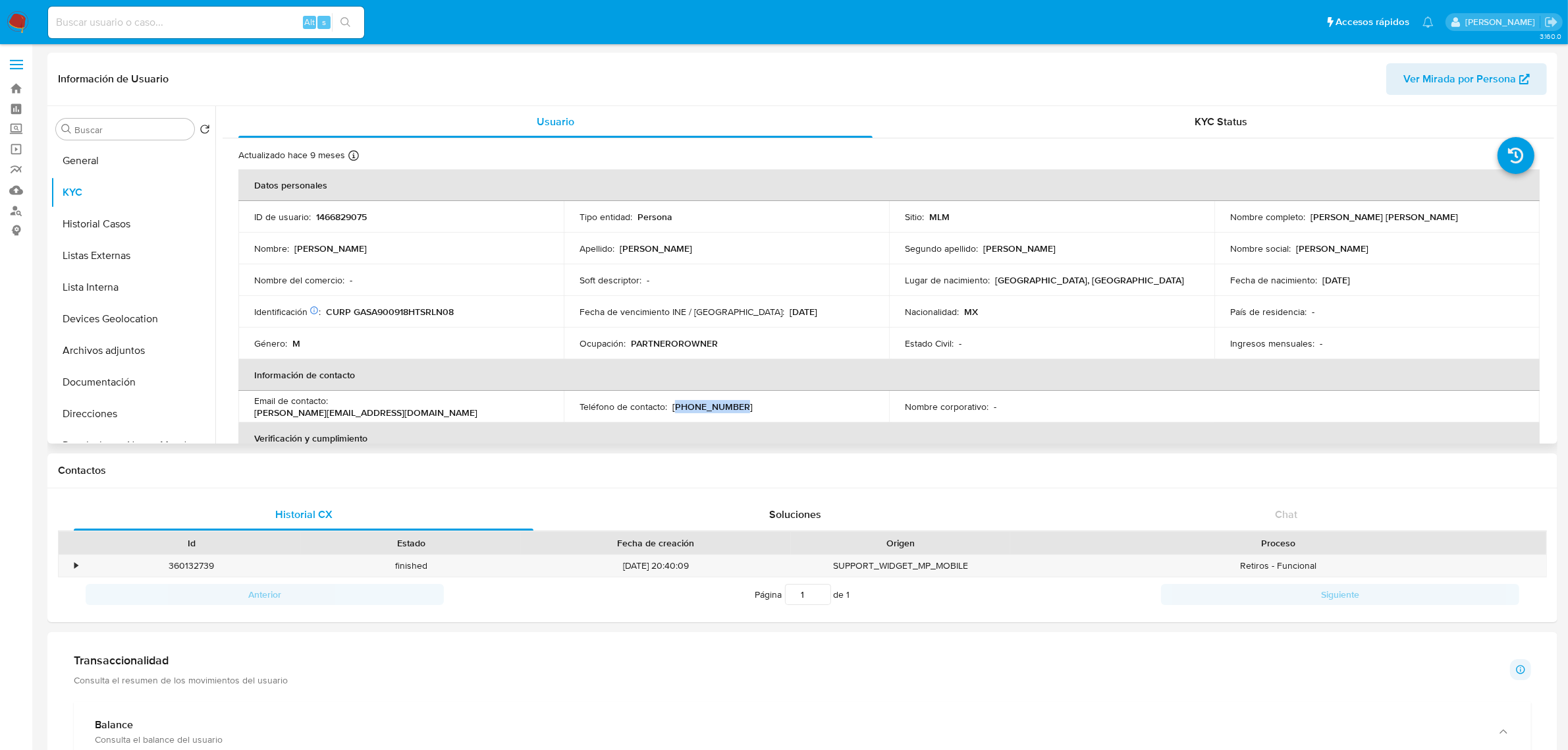
drag, startPoint x: 672, startPoint y: 405, endPoint x: 733, endPoint y: 405, distance: 61.0
click at [733, 405] on div "Teléfono de contacto : (81) 22943425" at bounding box center [726, 406] width 294 height 12
copy p "81) 22943425"
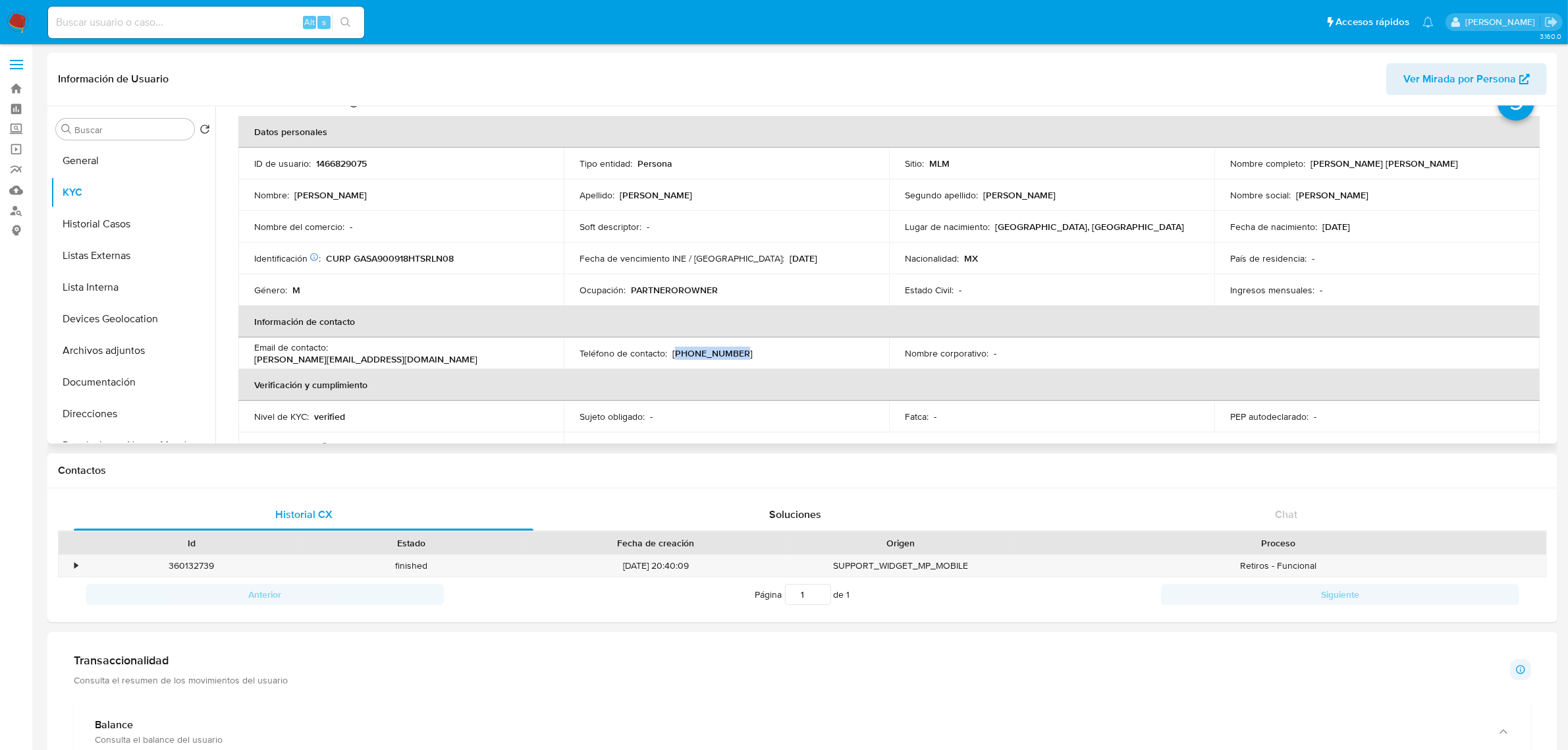
scroll to position [82, 0]
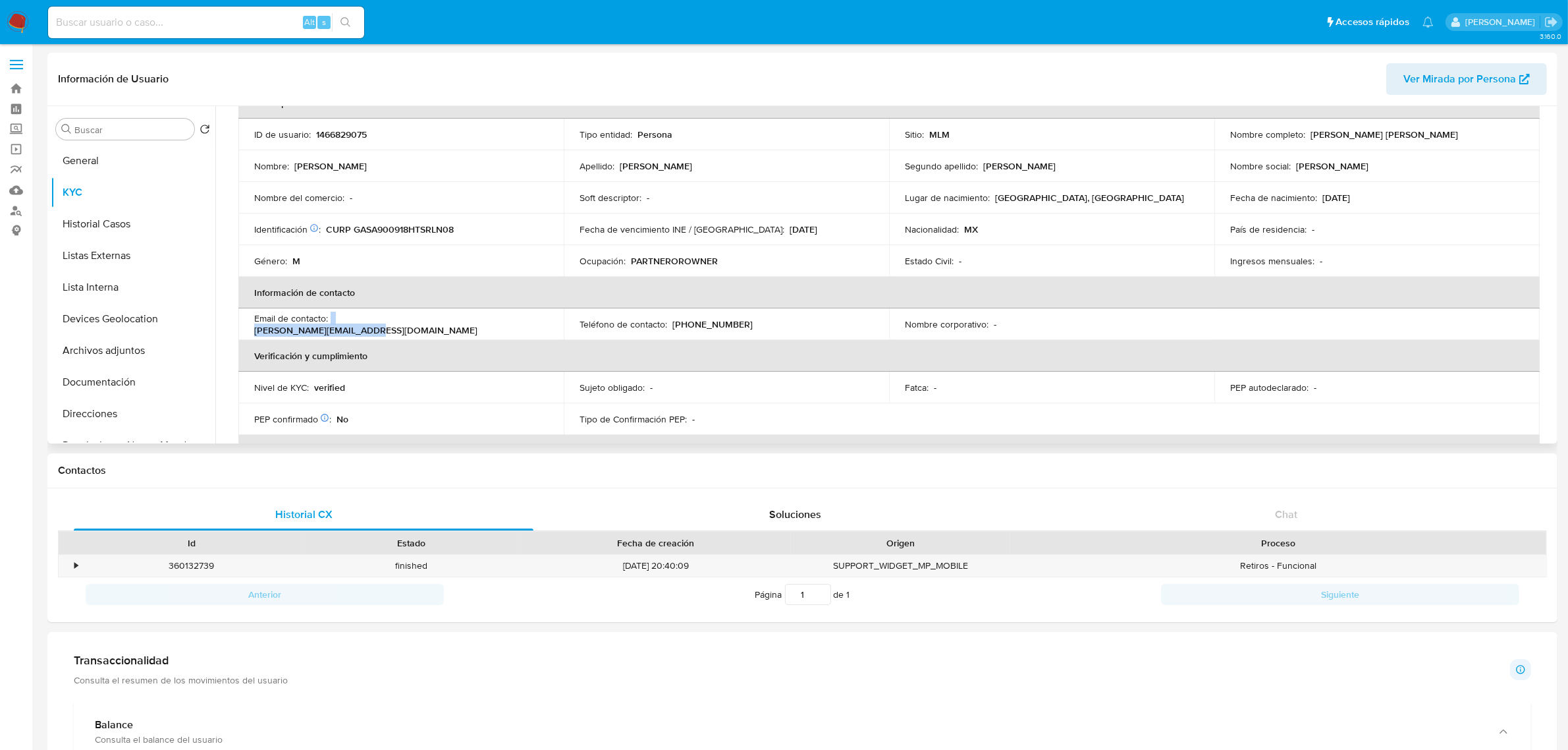
drag, startPoint x: 333, startPoint y: 320, endPoint x: 447, endPoint y: 319, distance: 114.0
click at [447, 319] on div "Email de contacto : tony.garciia18@gmail.com" at bounding box center [401, 324] width 294 height 24
copy div "tony.garciia18@gmail.com"
click at [97, 167] on button "General" at bounding box center [127, 160] width 154 height 32
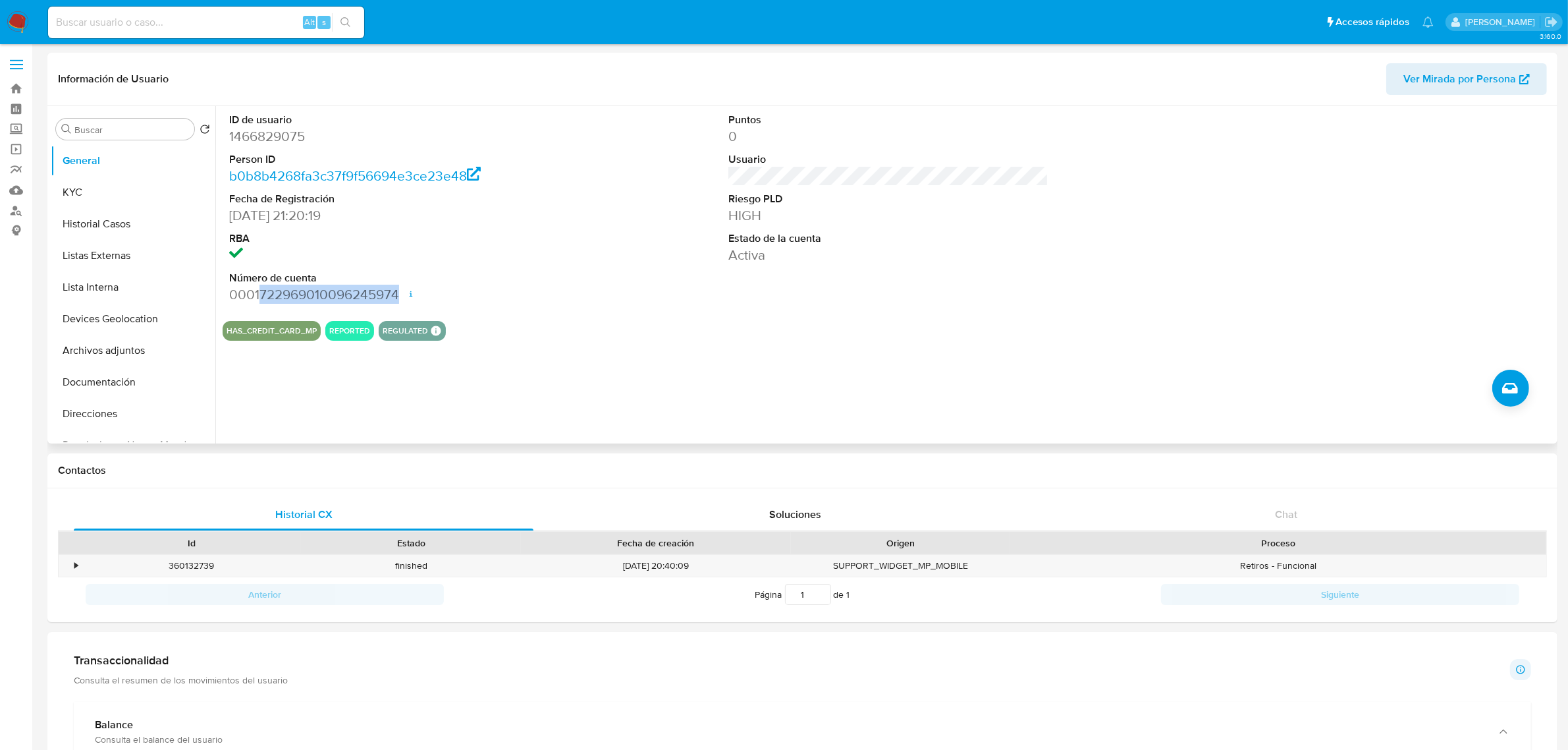
drag, startPoint x: 258, startPoint y: 294, endPoint x: 399, endPoint y: 294, distance: 141.0
click at [399, 294] on dd "0001722969010096245974 Fecha de apertura 07/03/2024 20:53 Estado ACTIVE" at bounding box center [389, 294] width 320 height 19
copy dd "722969010096245974"
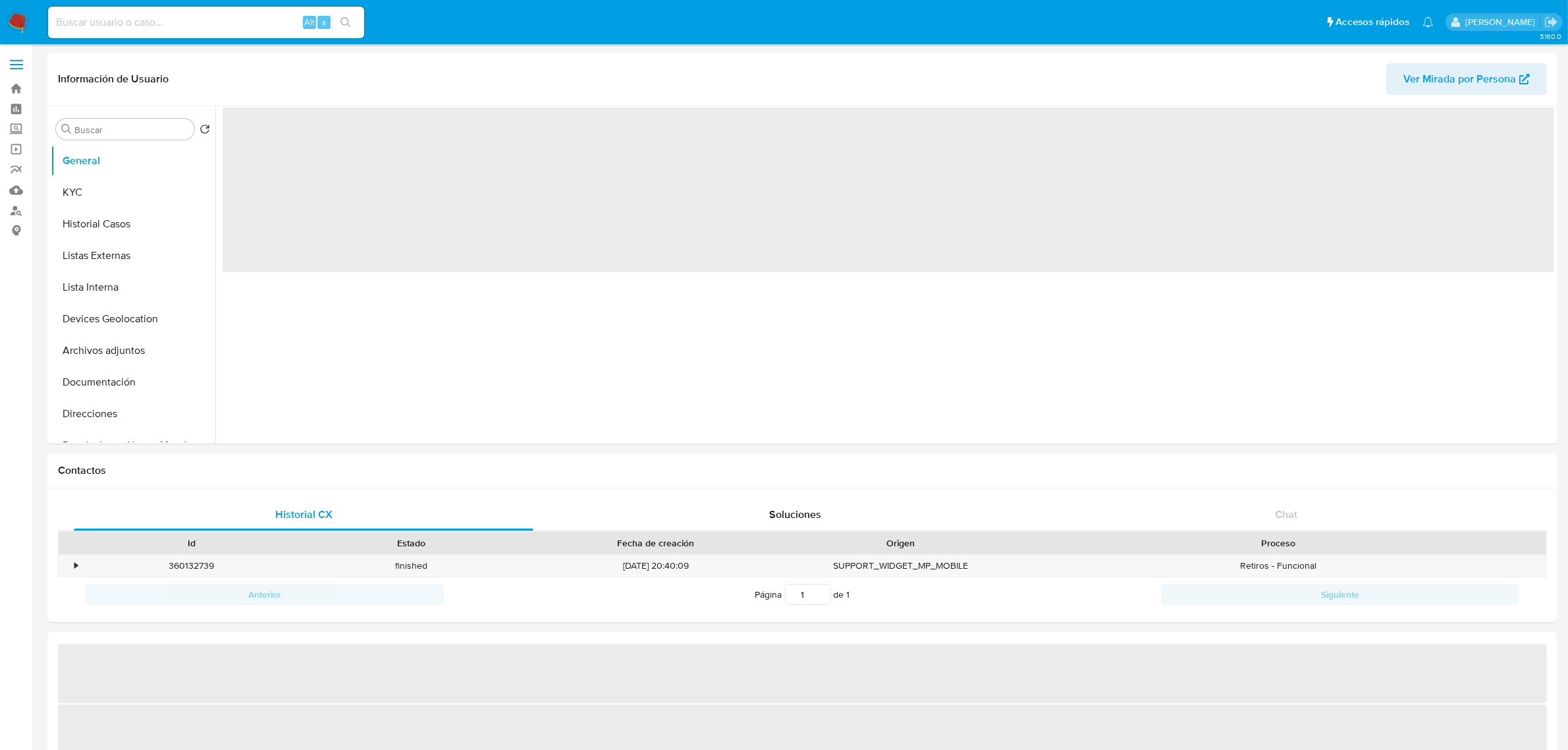
select select "10"
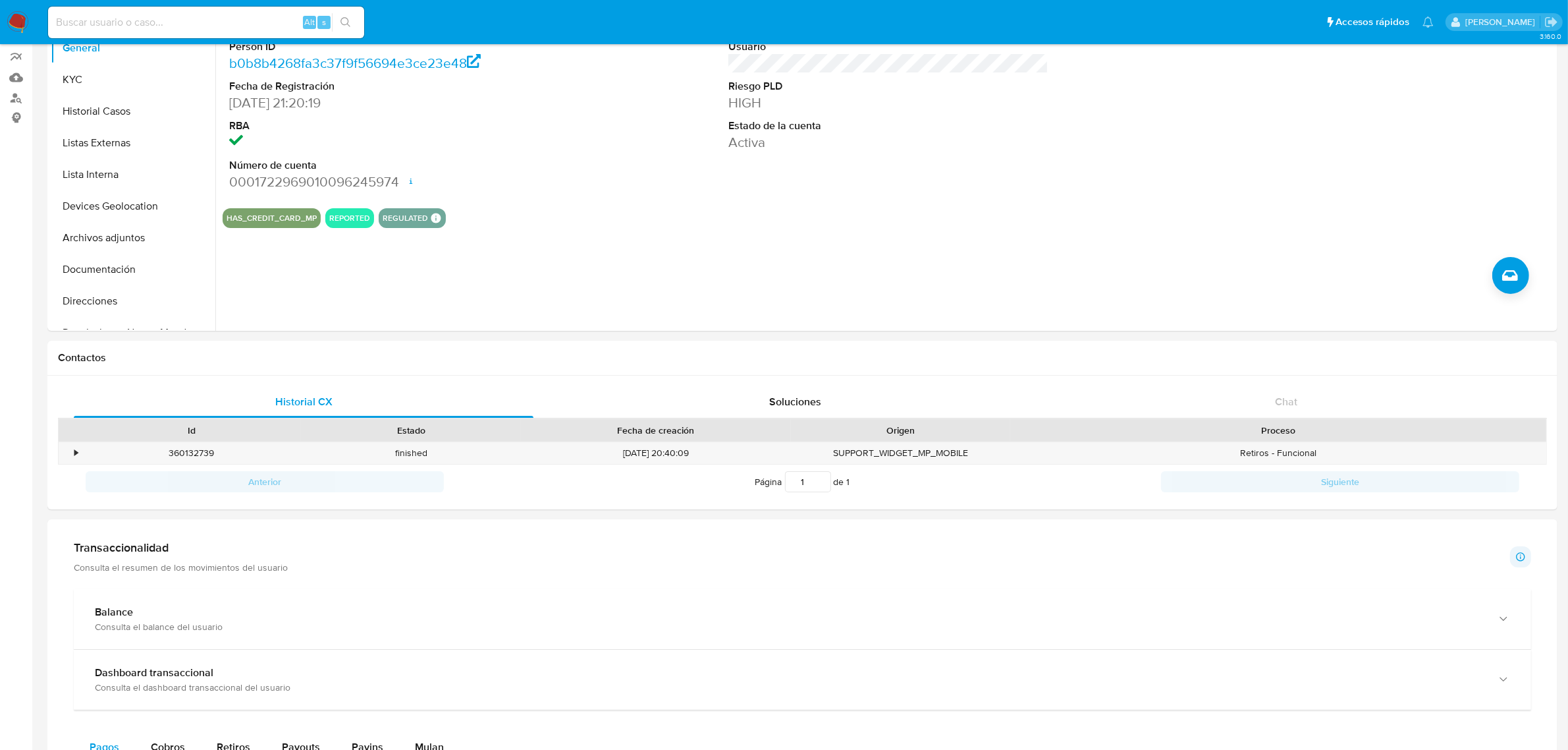
scroll to position [330, 0]
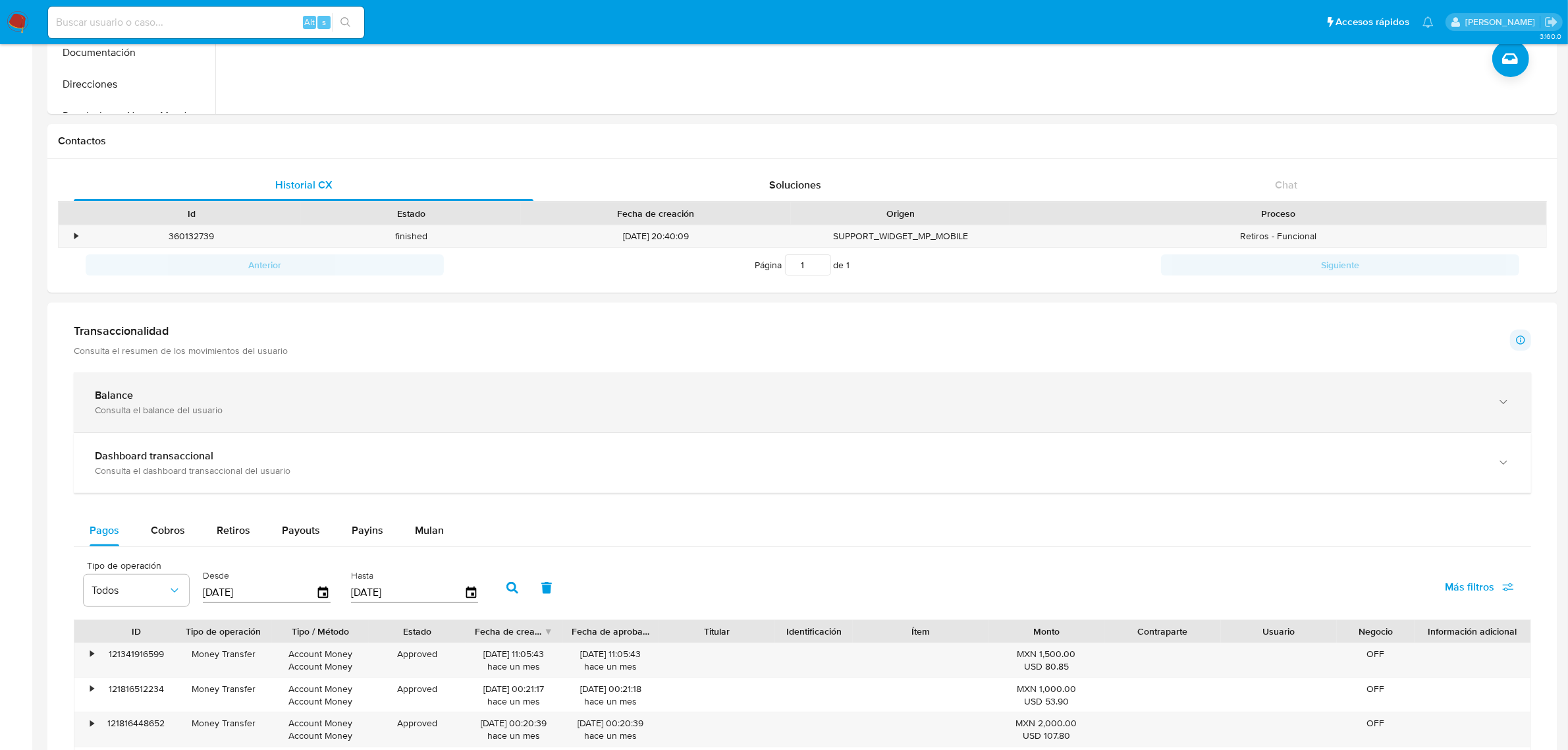
click at [824, 413] on div "Consulta el balance del usuario" at bounding box center [789, 410] width 1389 height 12
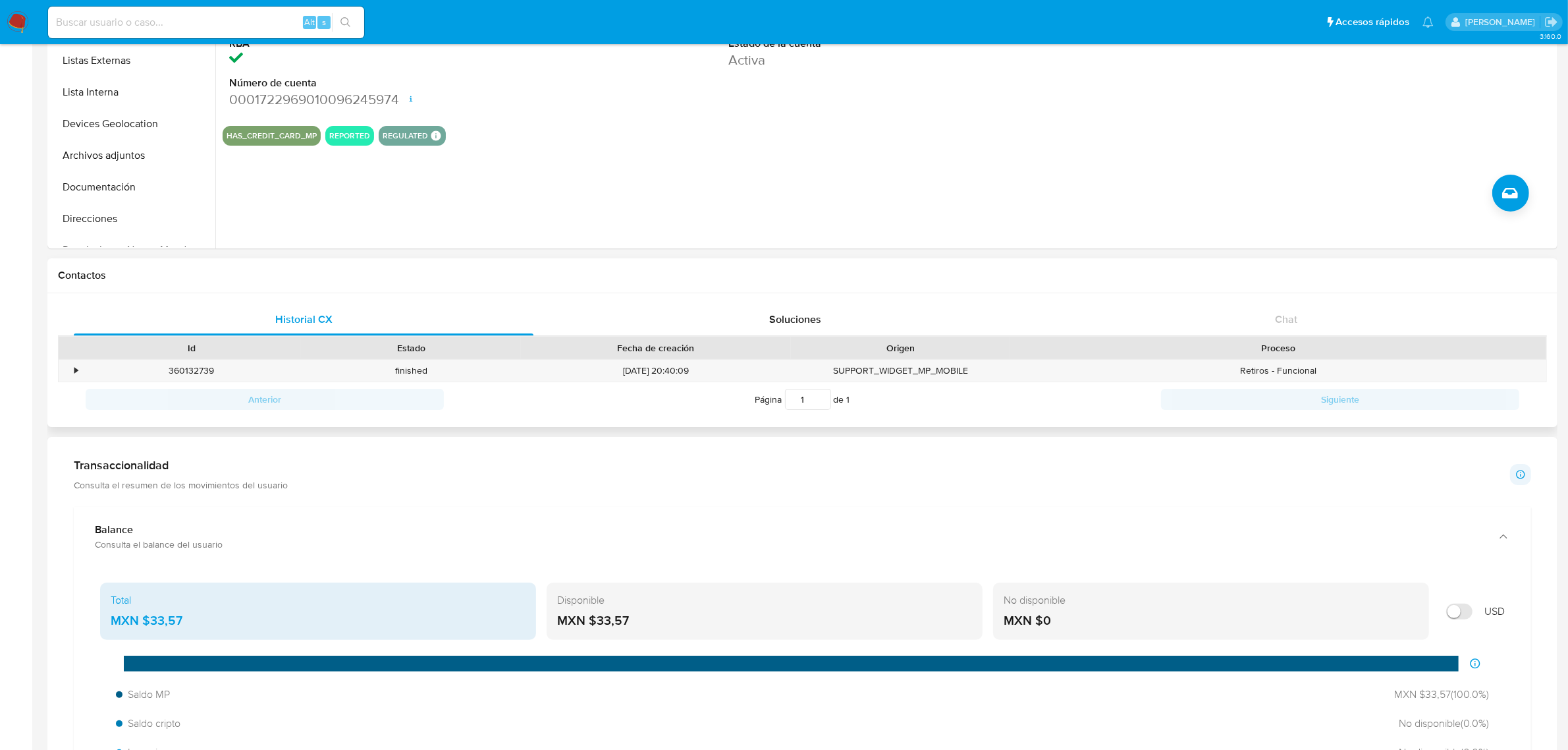
scroll to position [0, 0]
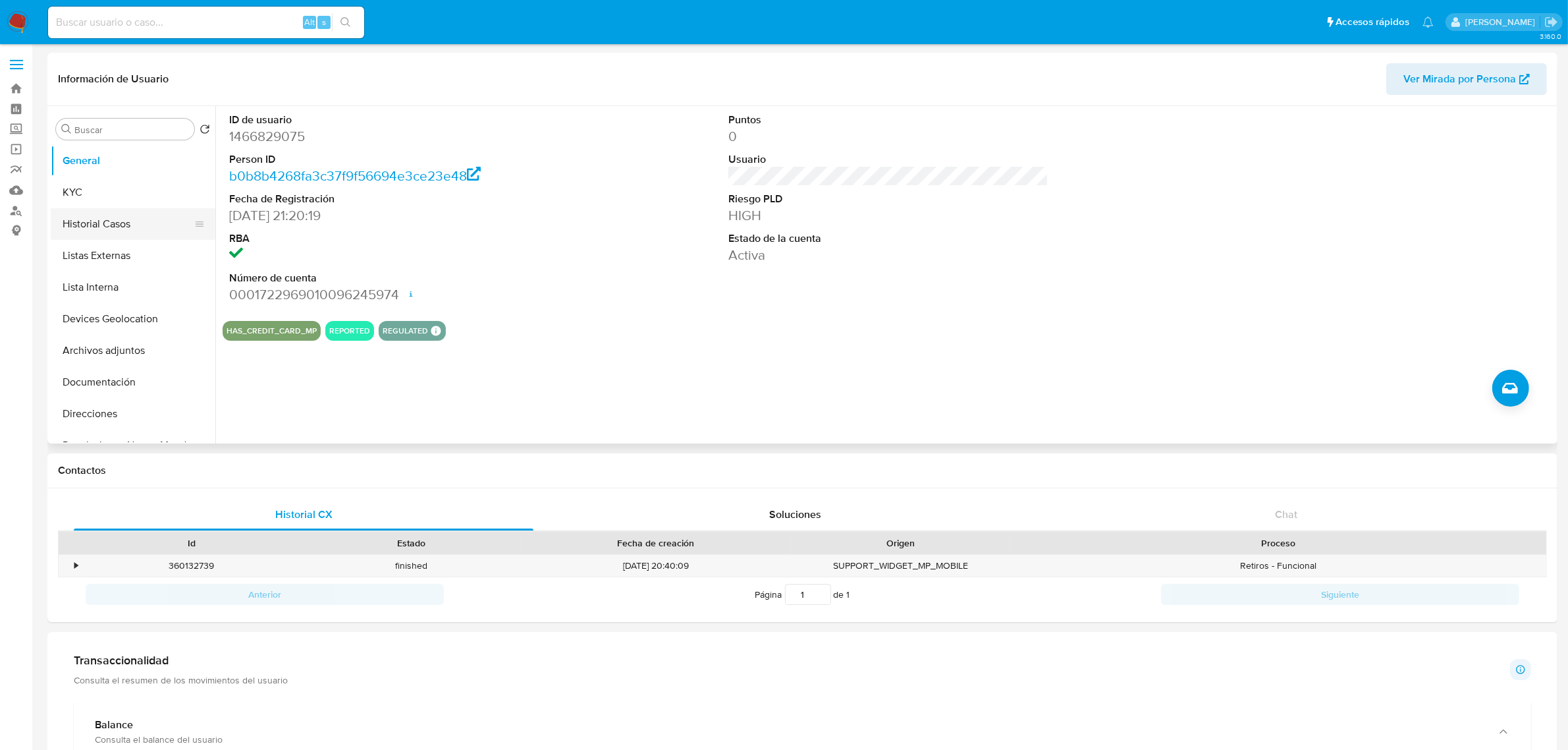
click at [83, 227] on button "Historial Casos" at bounding box center [127, 224] width 154 height 32
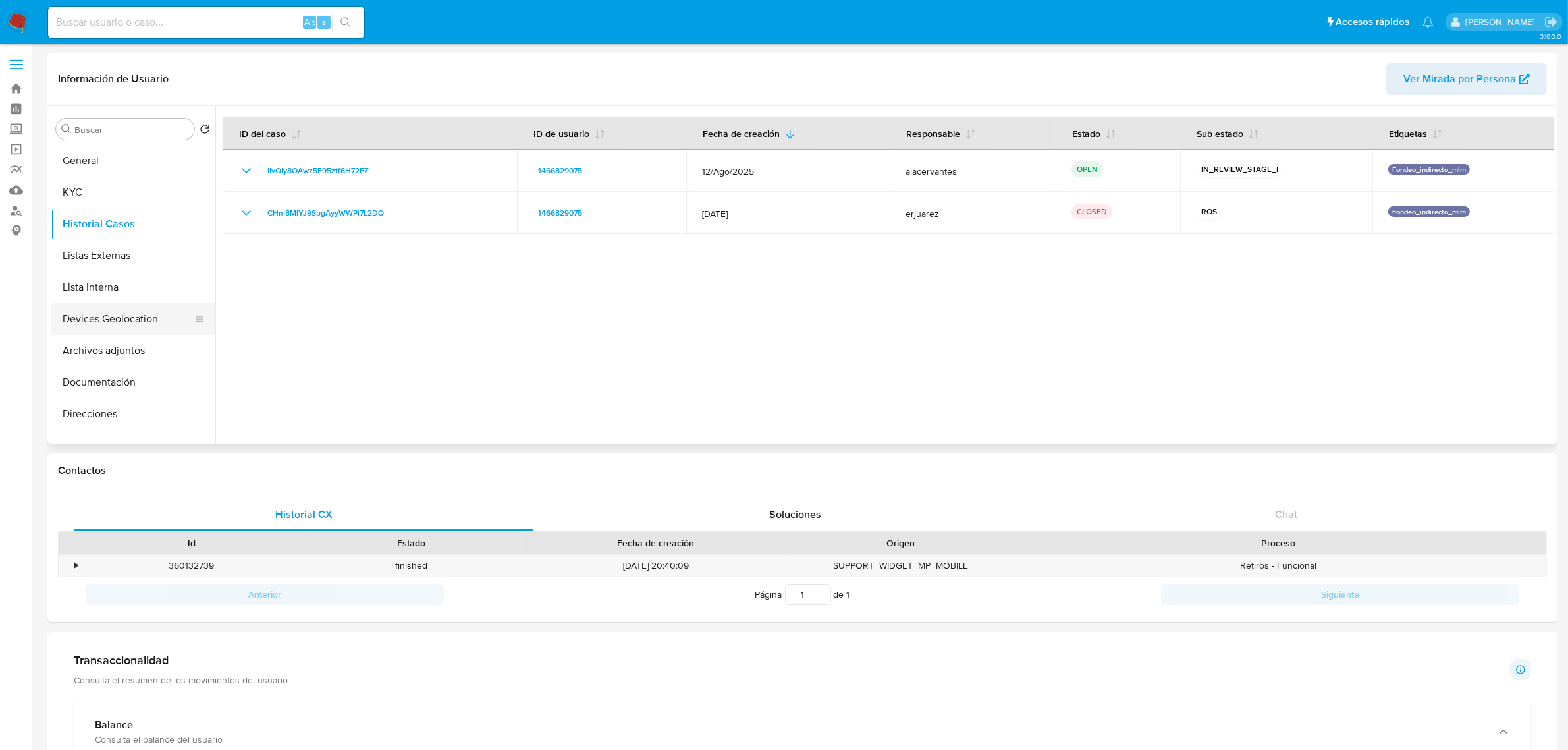
click at [127, 327] on button "Devices Geolocation" at bounding box center [127, 319] width 154 height 32
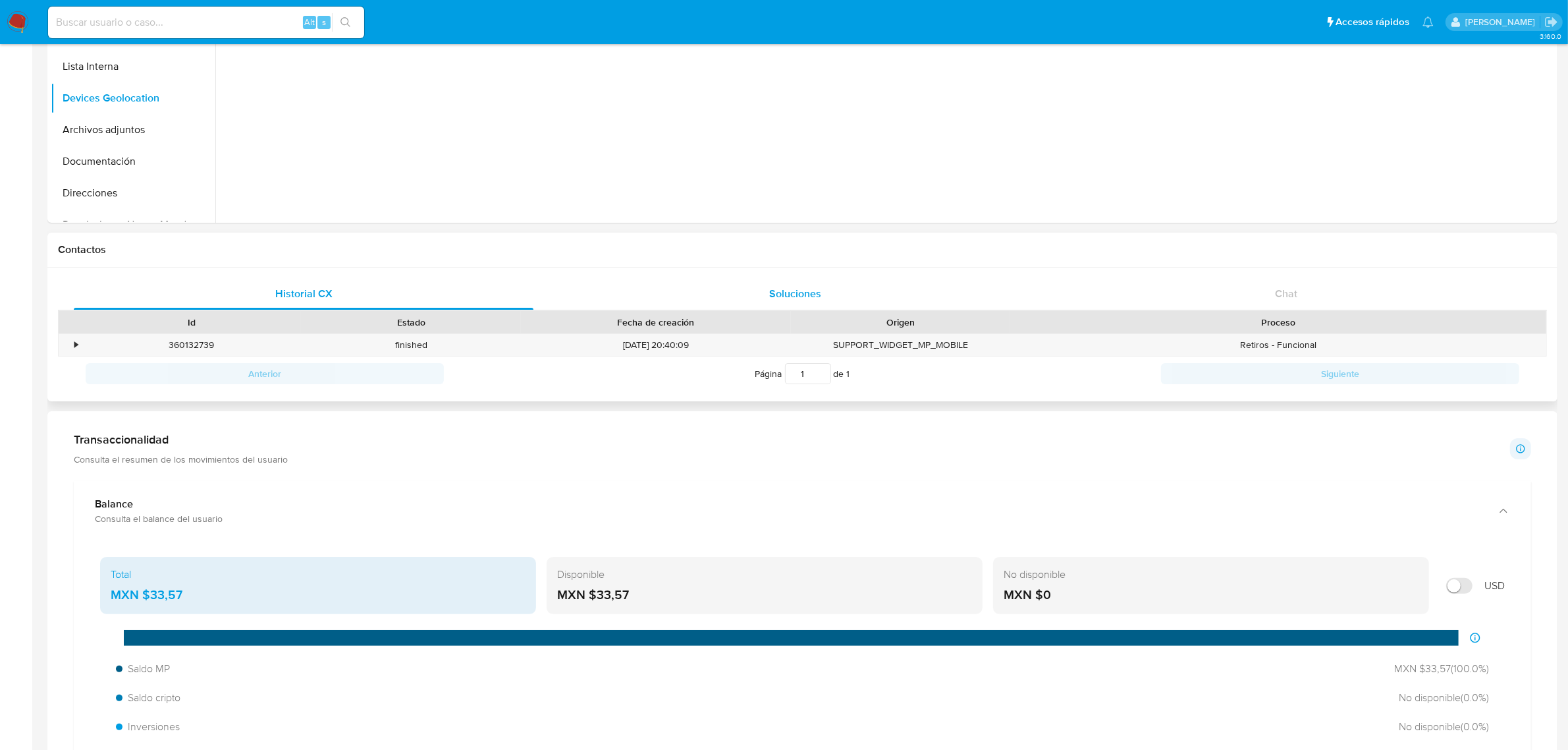
scroll to position [247, 0]
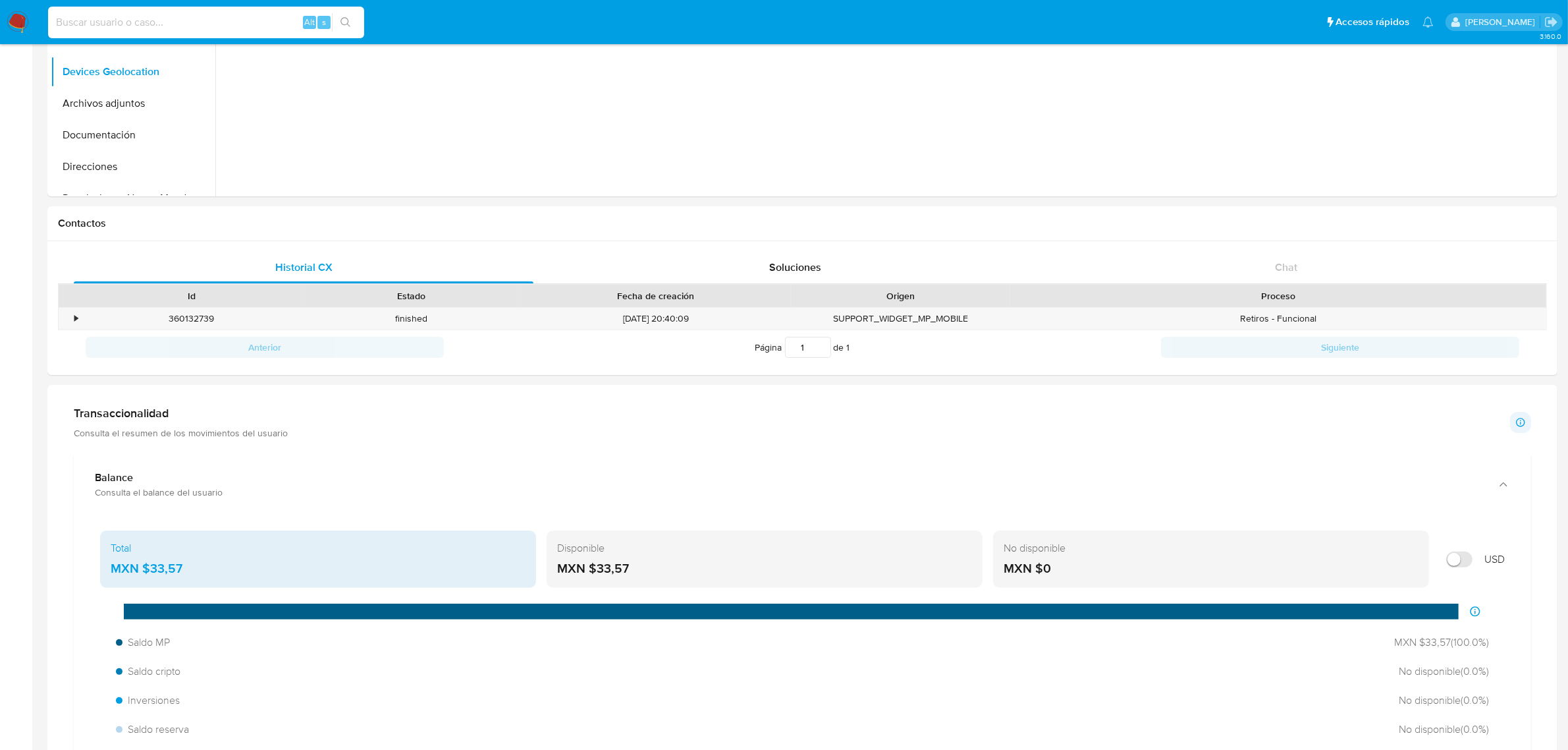
click at [212, 24] on input at bounding box center [205, 22] width 316 height 17
paste input "462974517"
type input "462974517"
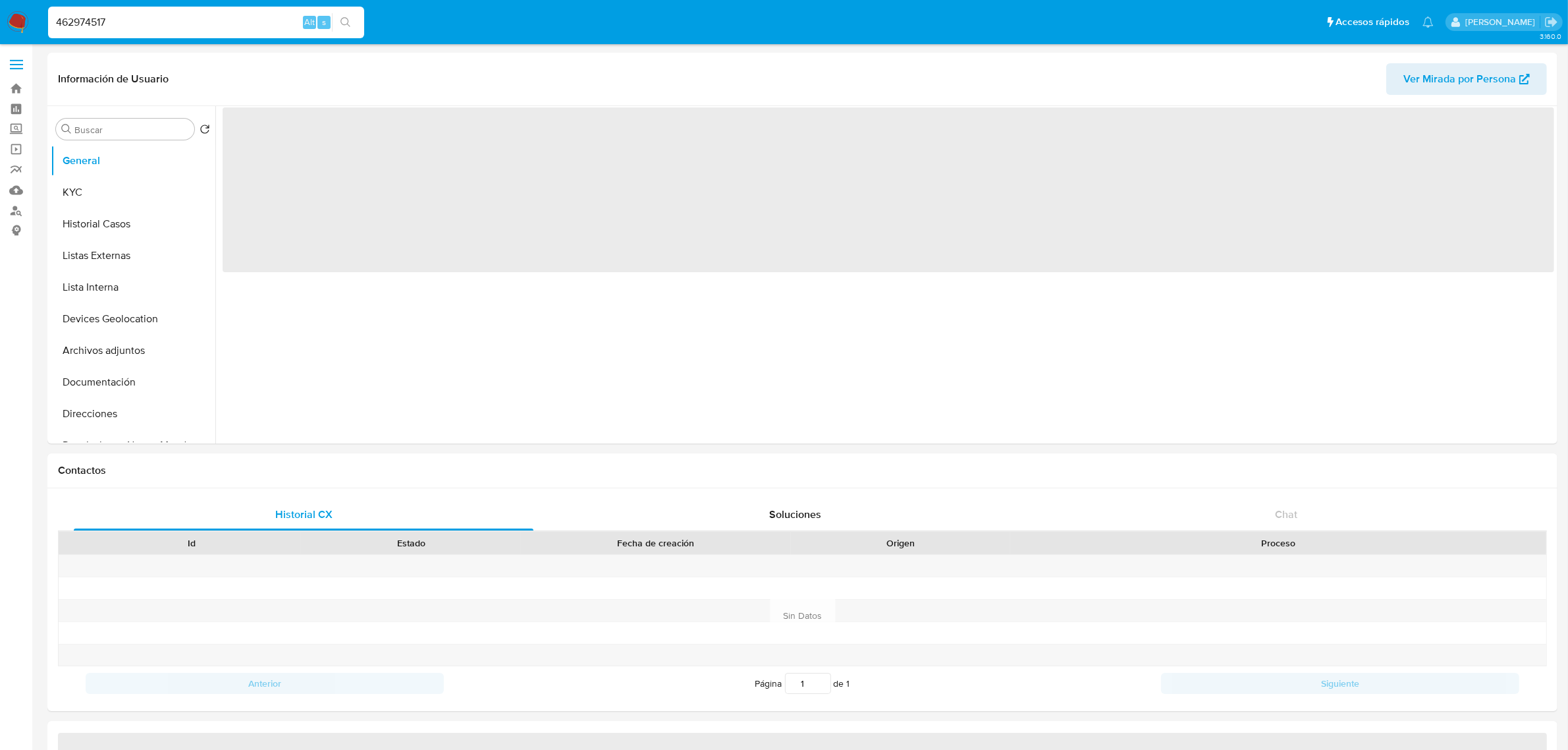
select select "10"
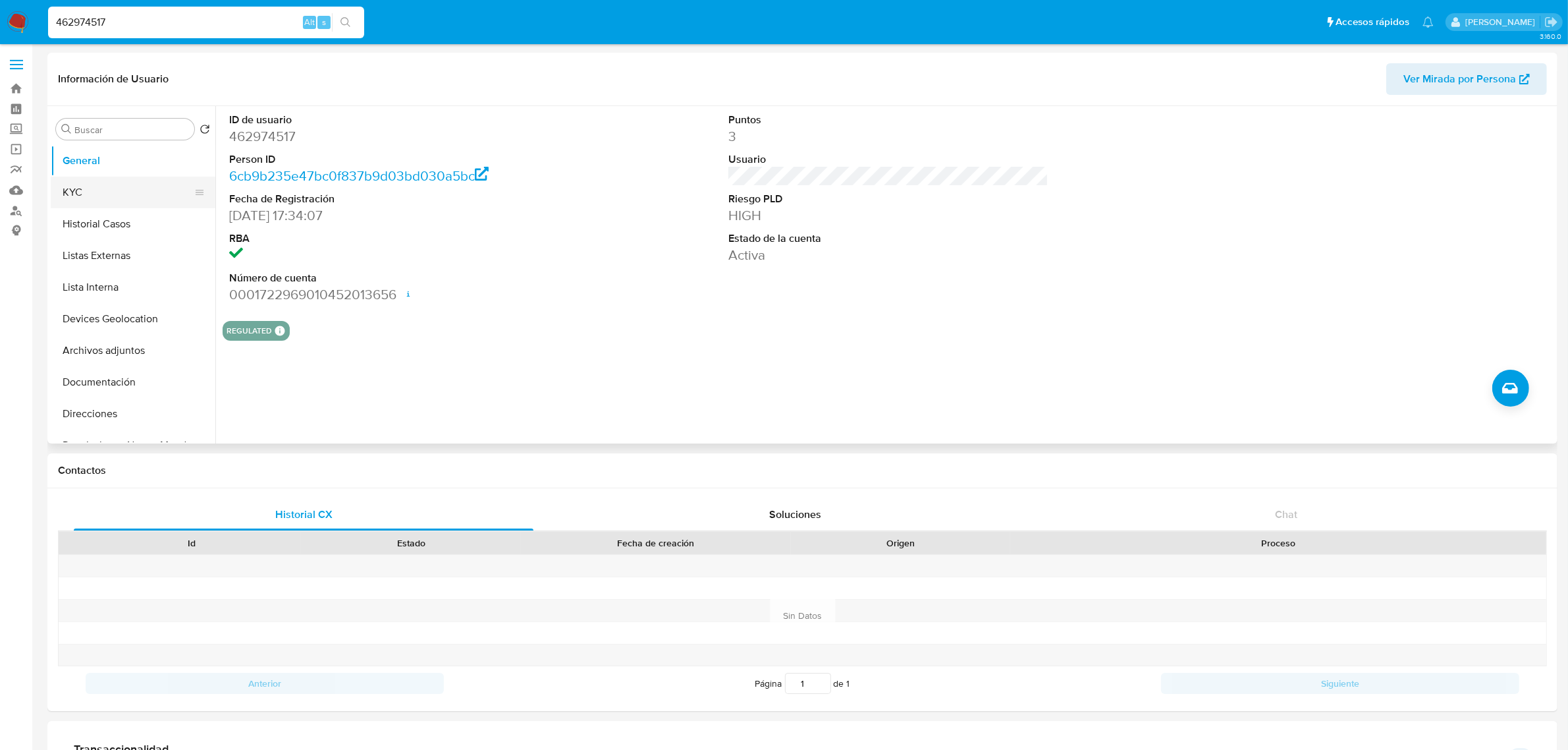
click at [91, 189] on button "KYC" at bounding box center [127, 192] width 154 height 32
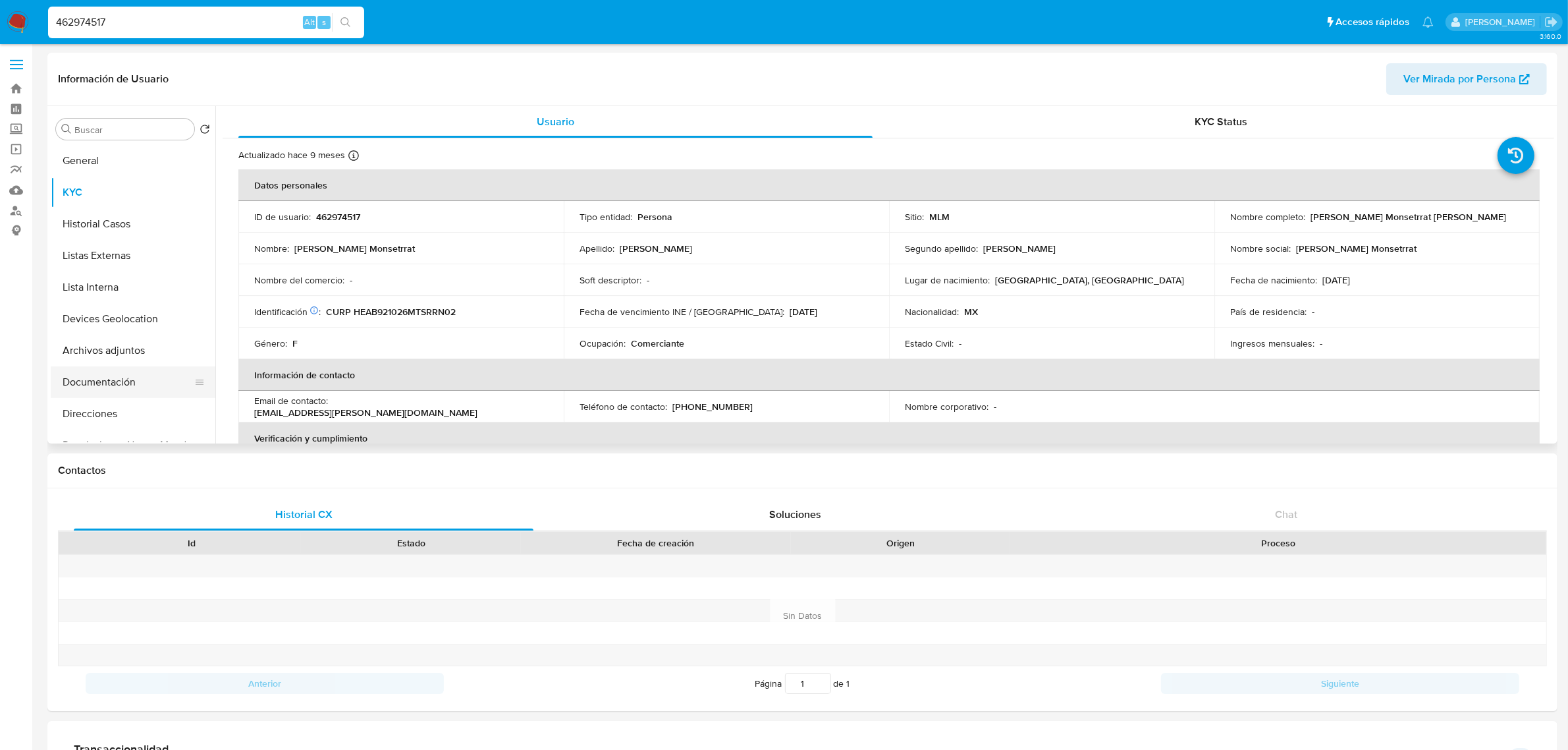
click at [140, 390] on button "Documentación" at bounding box center [127, 382] width 154 height 32
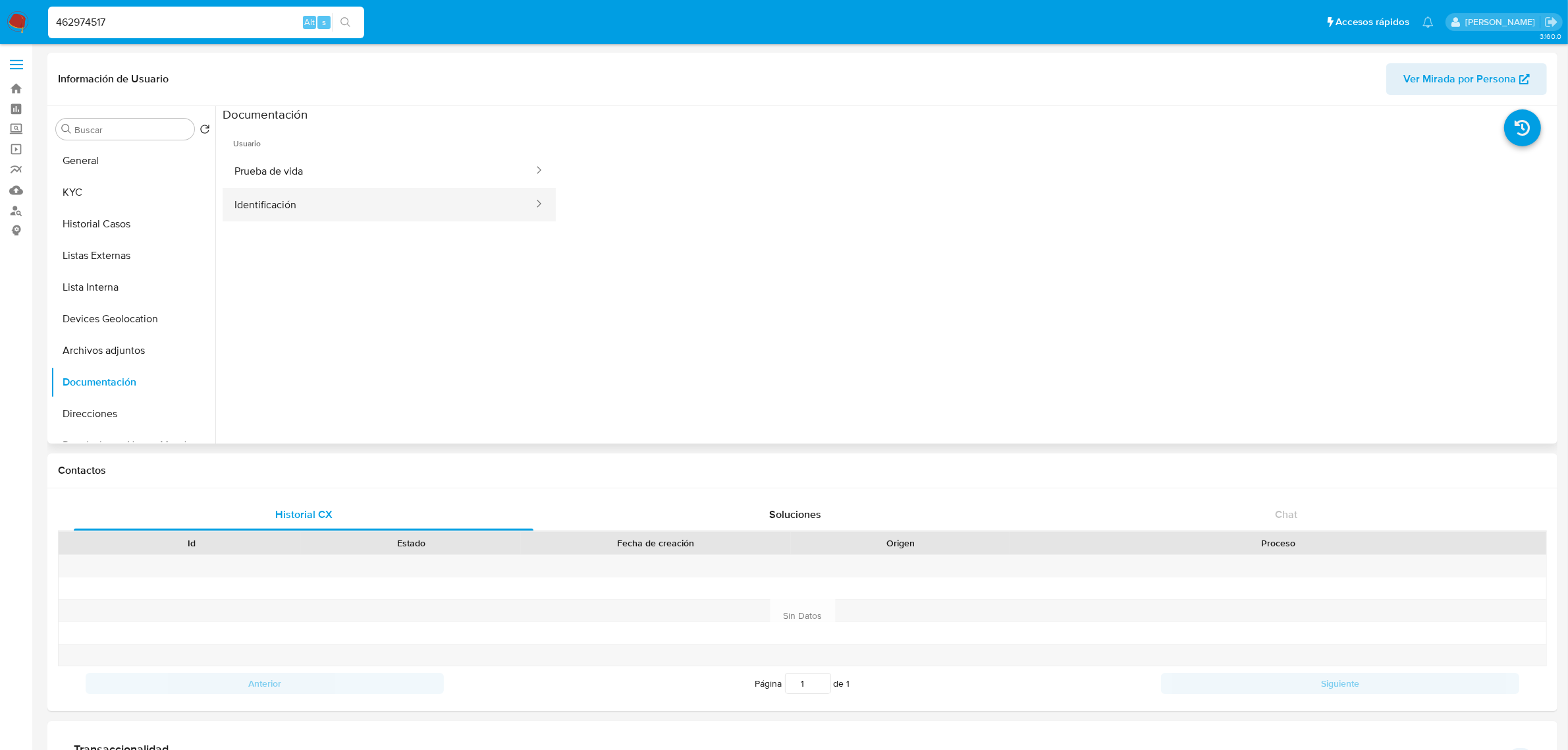
click at [379, 188] on button "Identificación" at bounding box center [379, 204] width 312 height 34
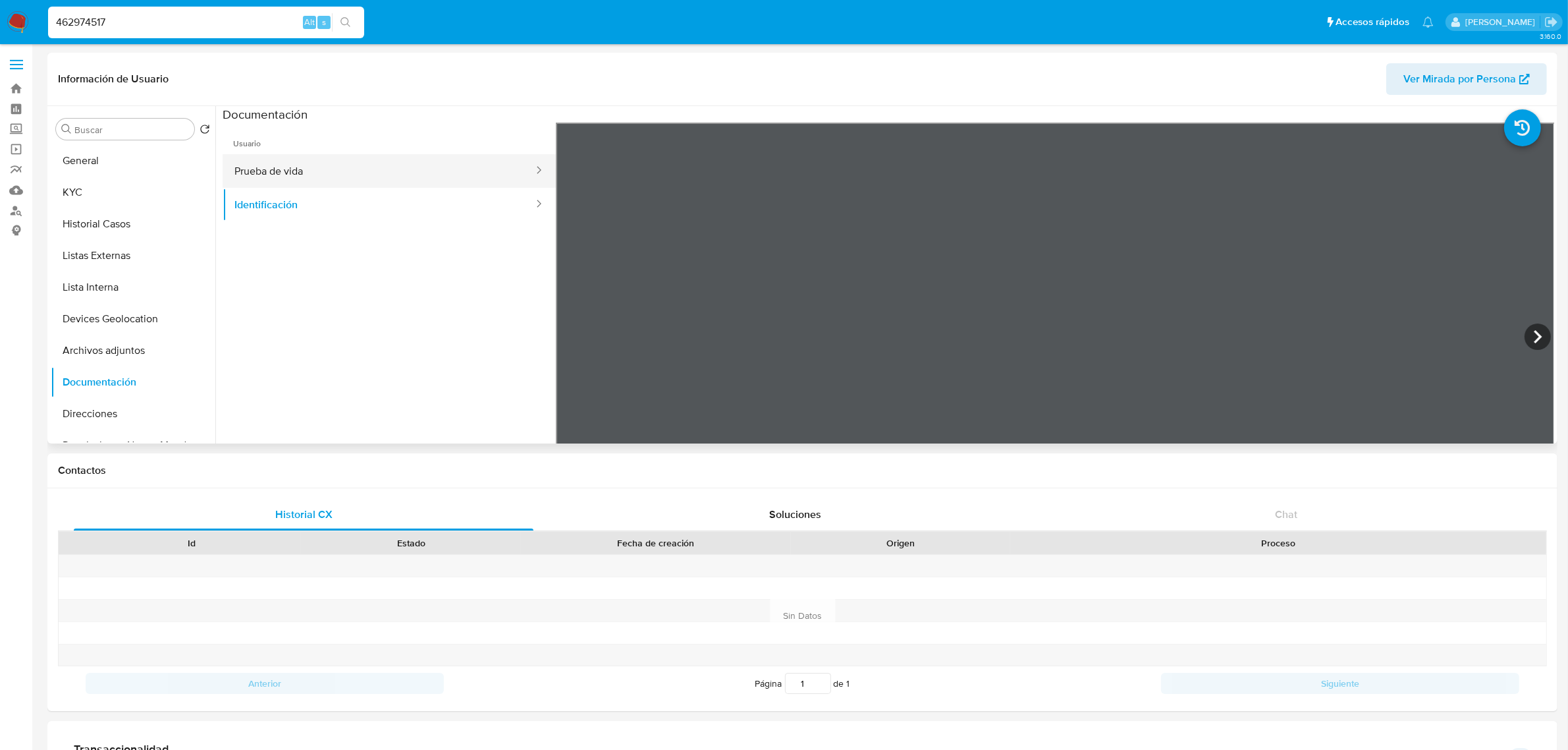
click at [380, 173] on button "Prueba de vida" at bounding box center [379, 170] width 312 height 34
click at [106, 196] on button "KYC" at bounding box center [127, 192] width 154 height 32
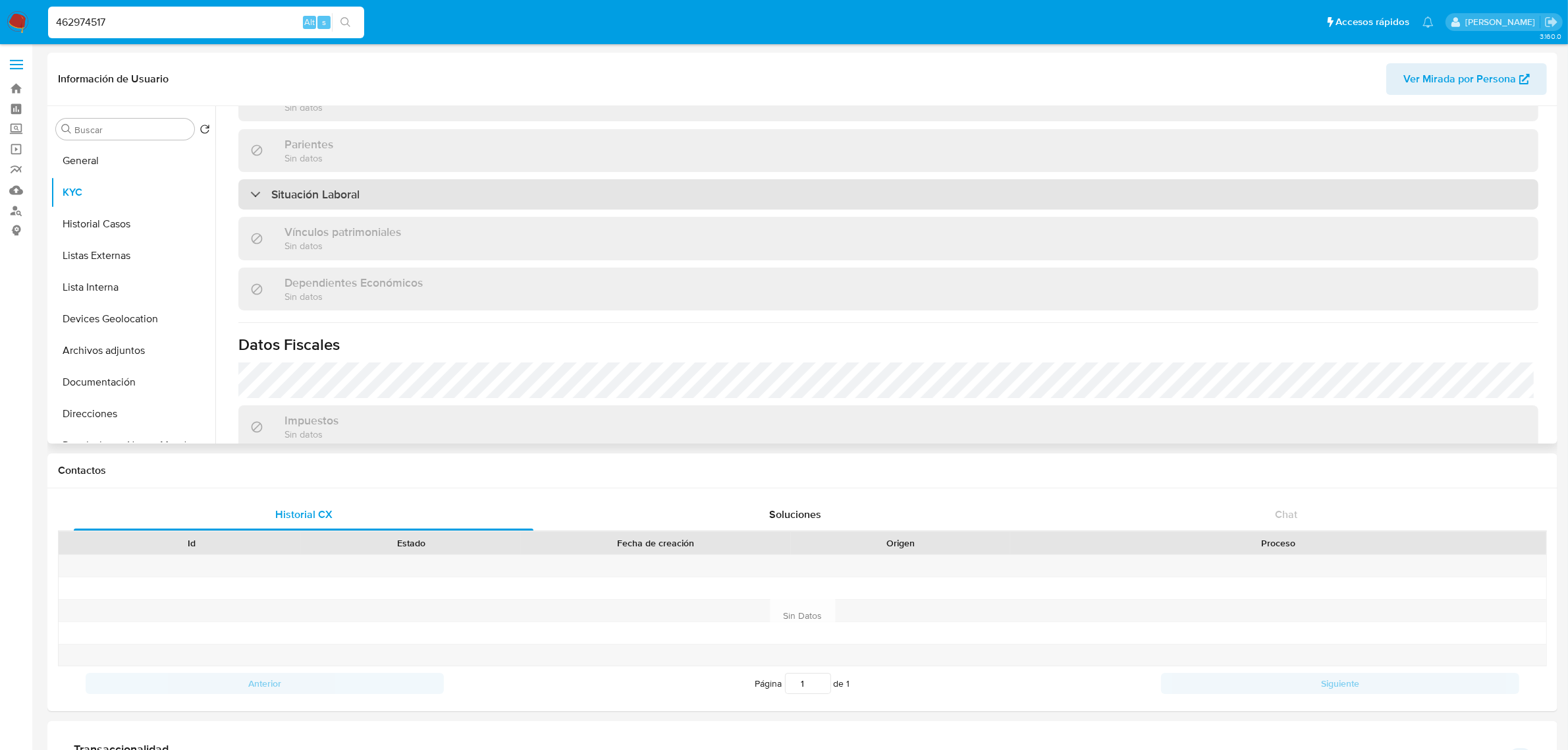
scroll to position [802, 0]
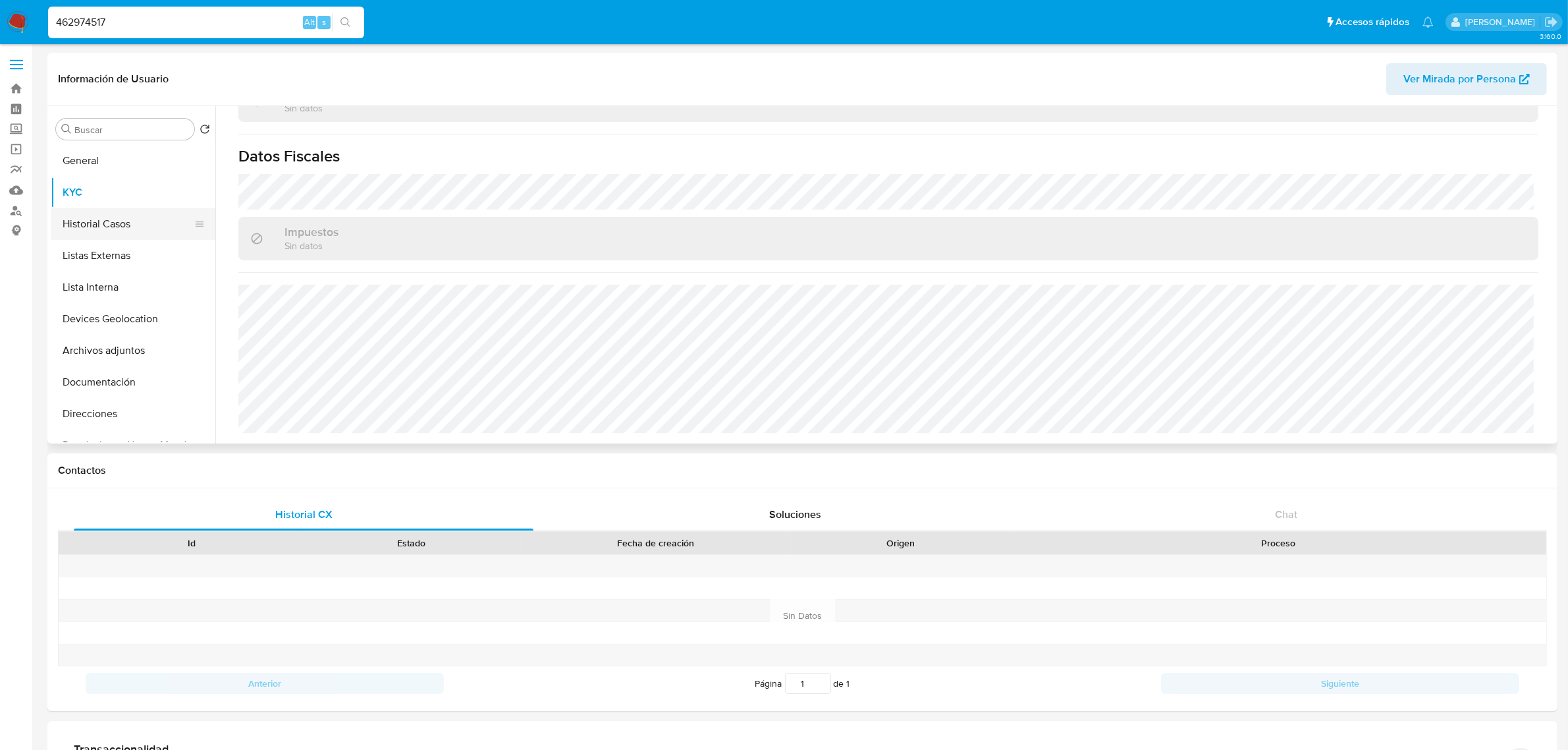
click at [111, 226] on button "Historial Casos" at bounding box center [127, 224] width 154 height 32
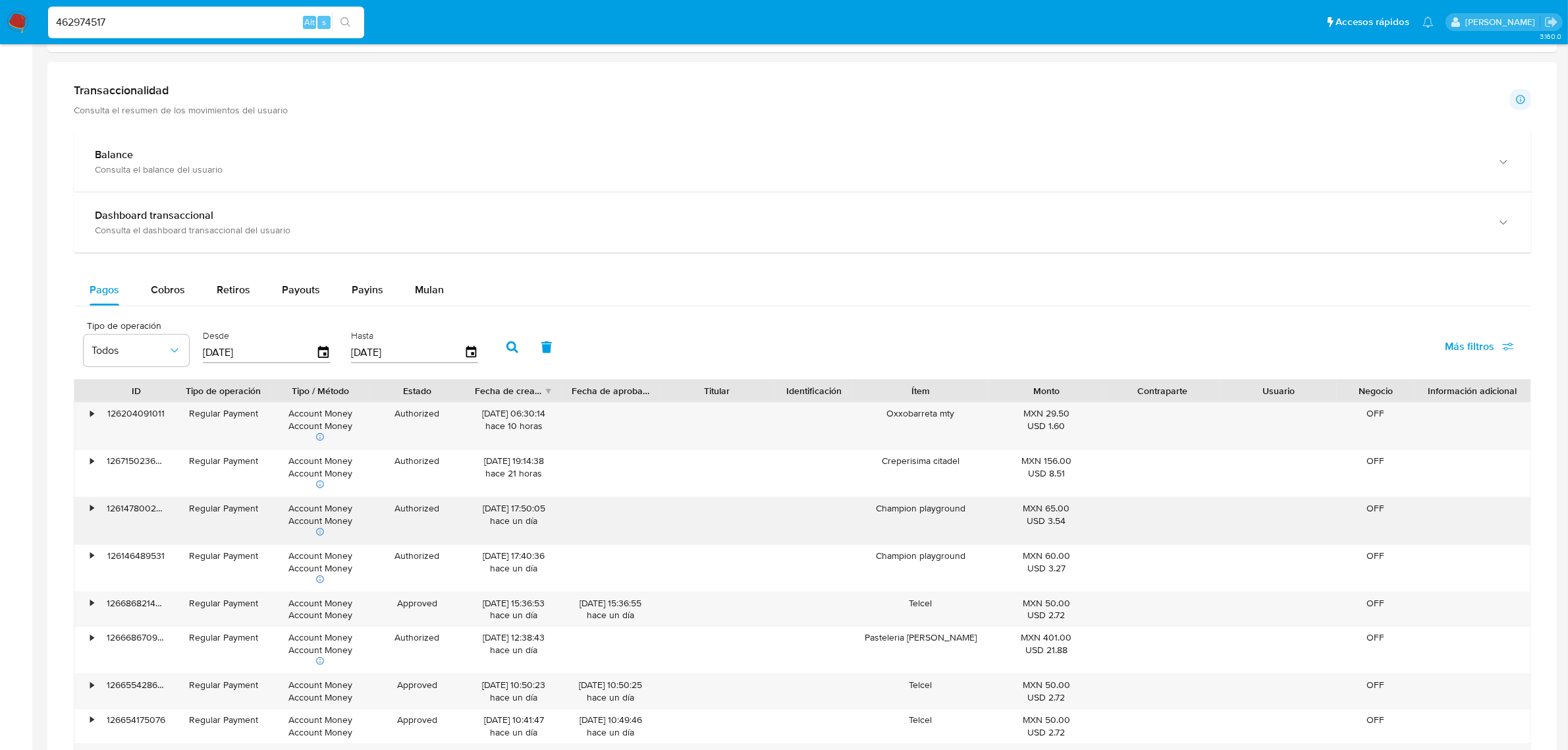
scroll to position [741, 0]
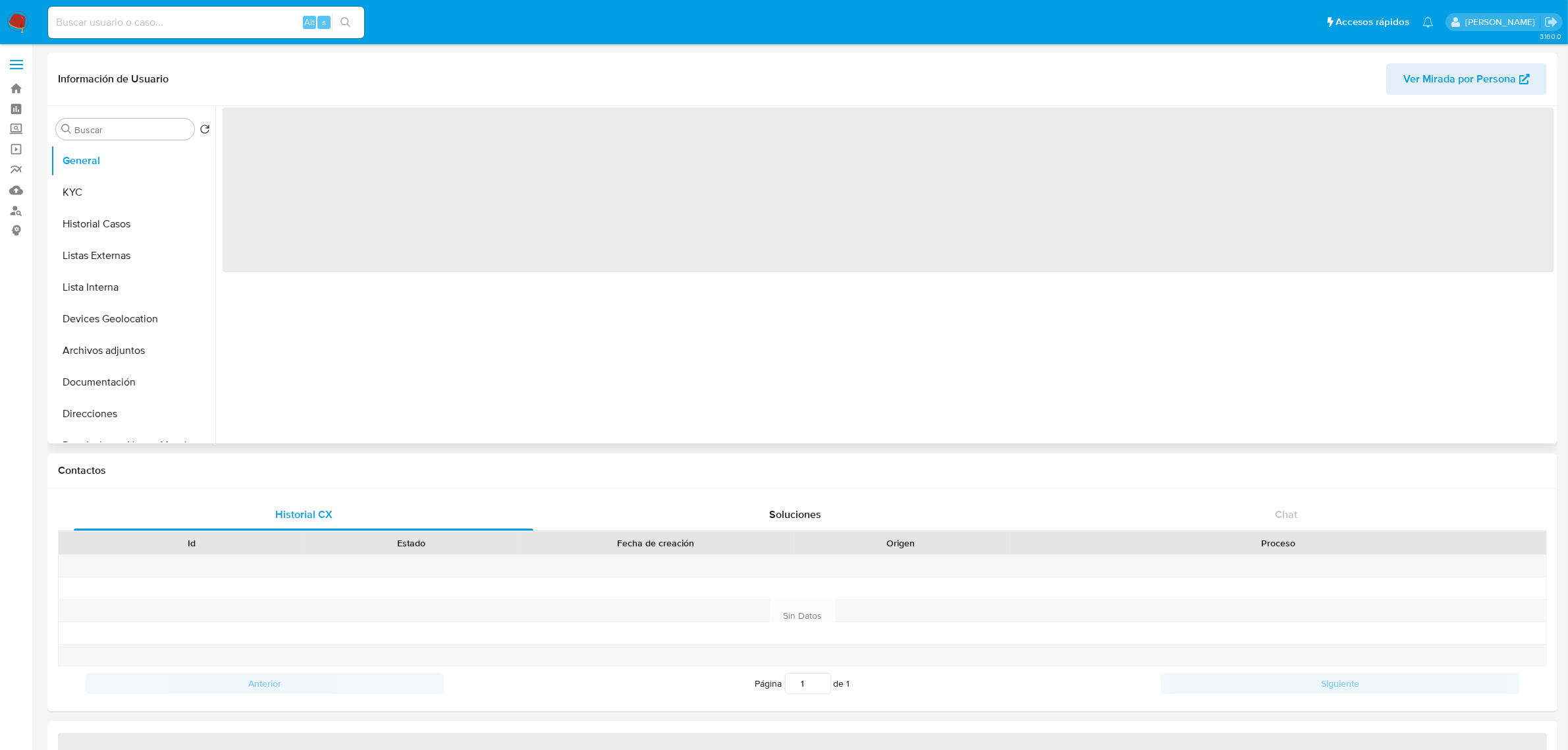
select select "10"
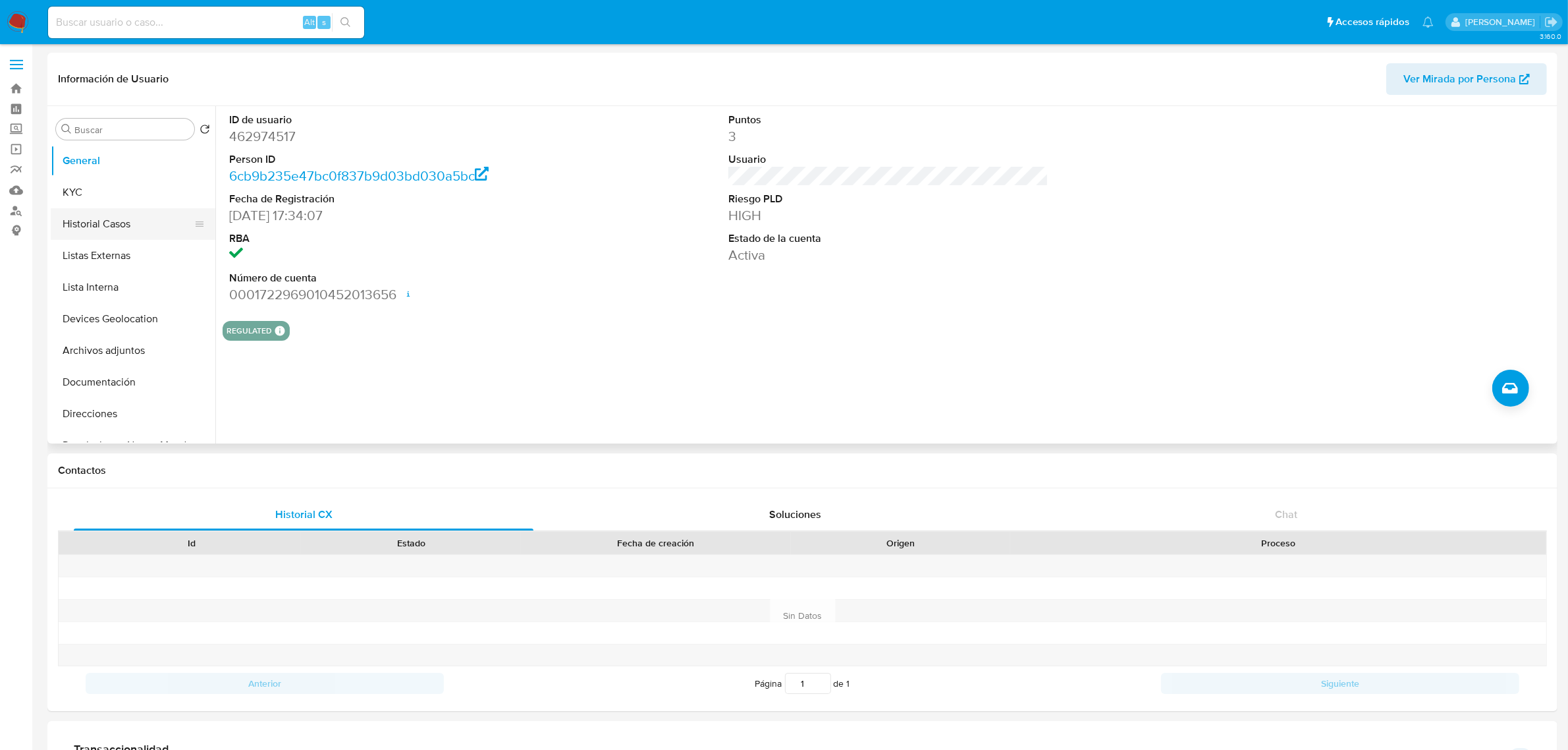
click at [127, 221] on button "Historial Casos" at bounding box center [127, 224] width 154 height 32
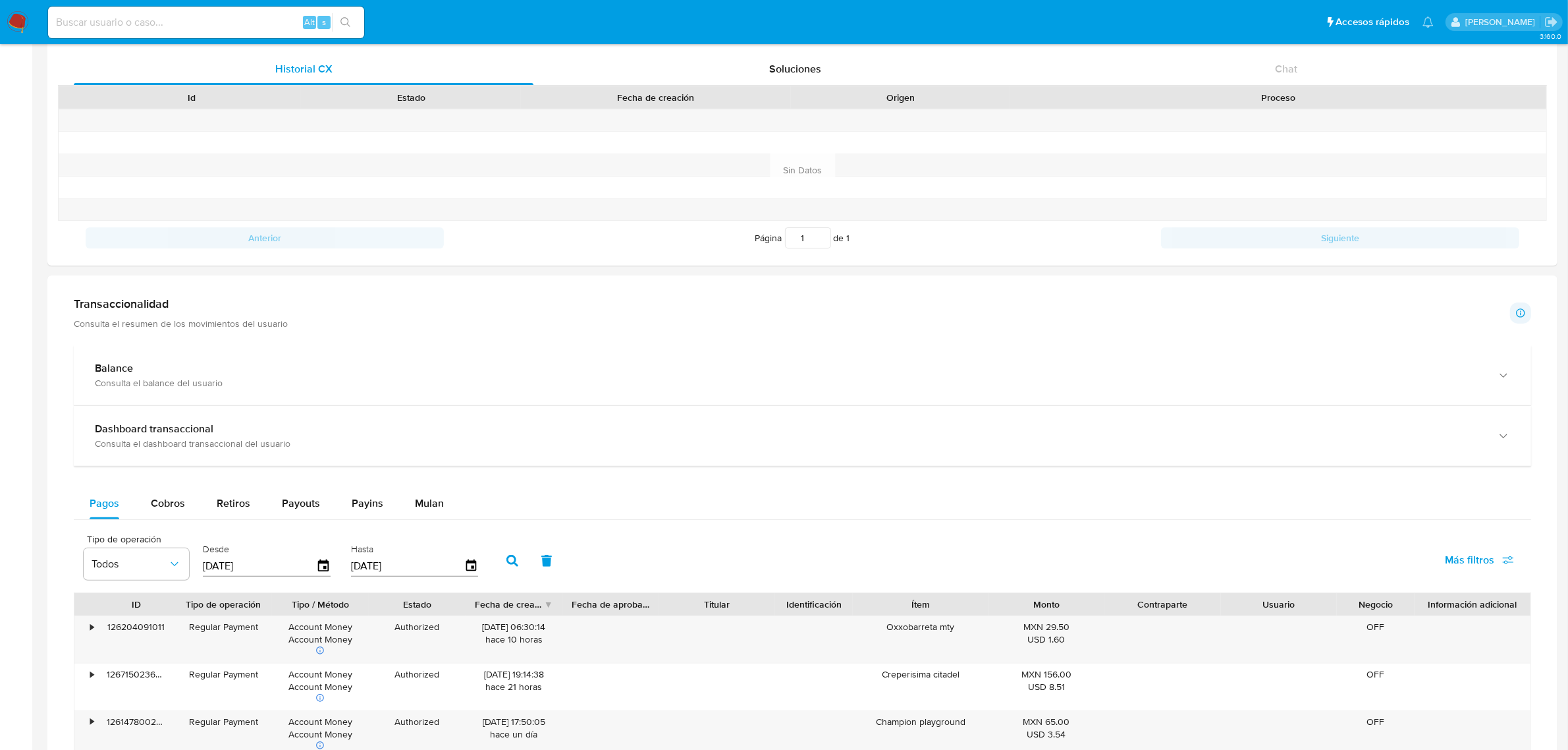
scroll to position [577, 0]
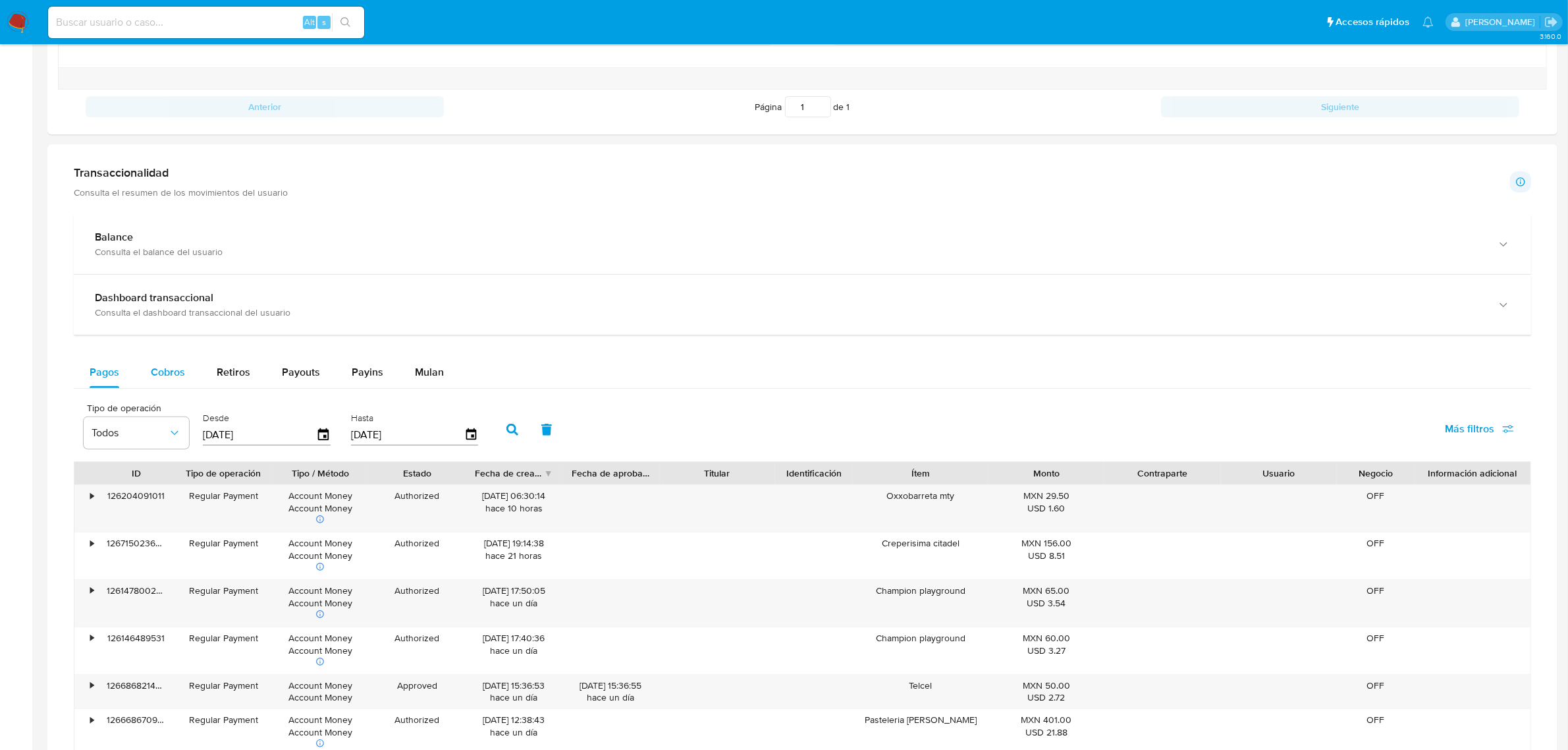
click at [169, 370] on span "Cobros" at bounding box center [168, 372] width 34 height 15
select select "10"
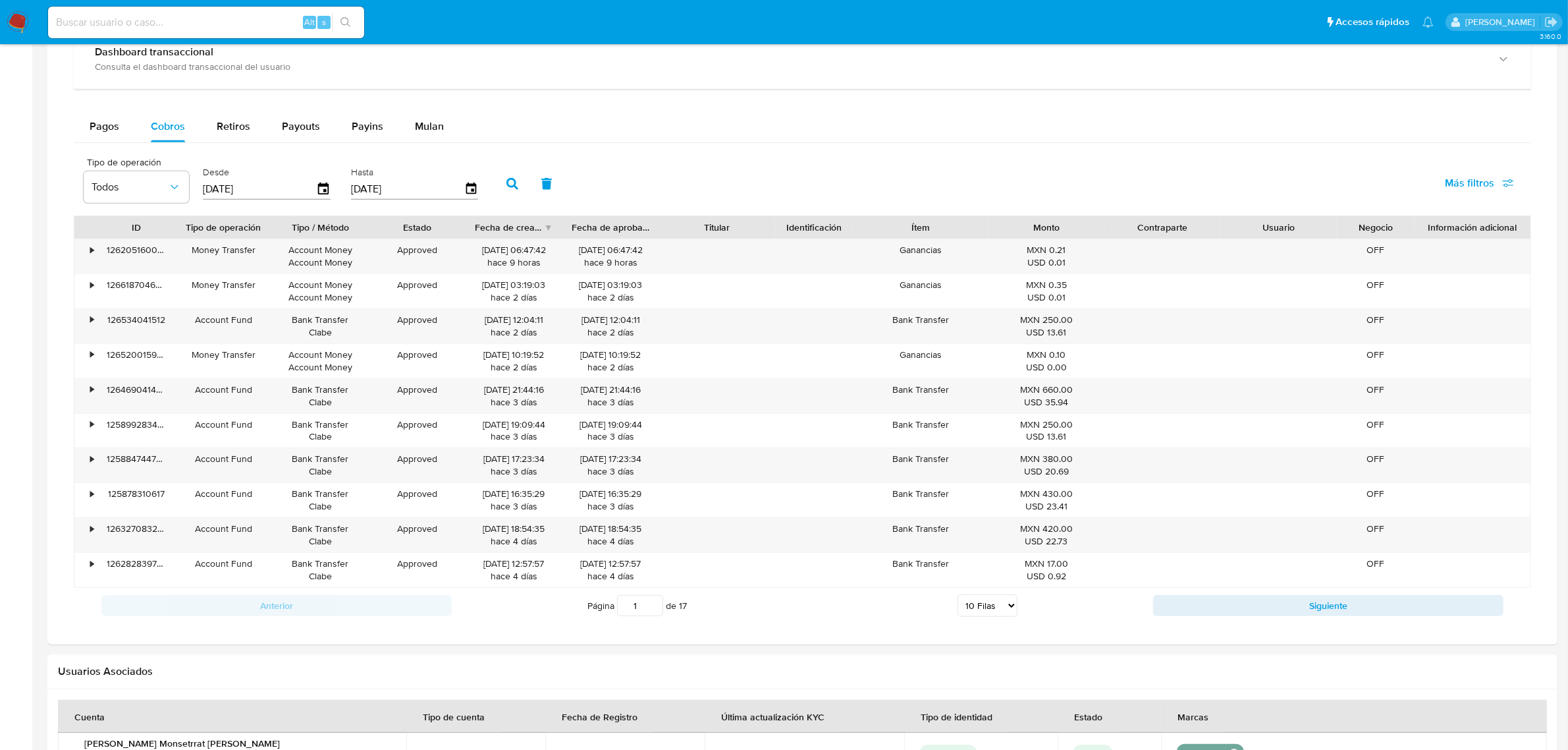
scroll to position [824, 0]
click at [1252, 613] on button "Siguiente" at bounding box center [1328, 604] width 350 height 21
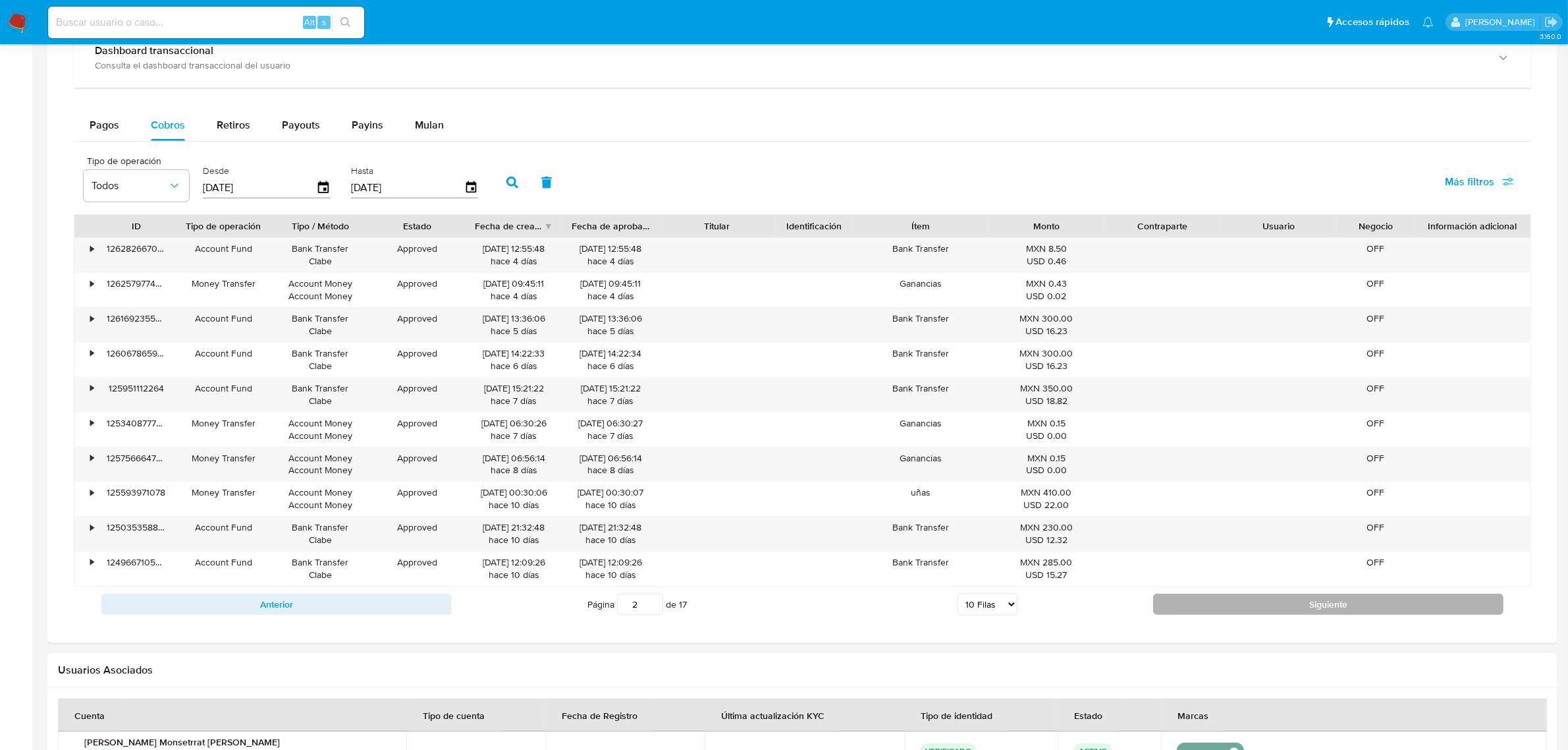
click at [1252, 602] on button "Siguiente" at bounding box center [1328, 604] width 350 height 21
click at [1252, 601] on button "Siguiente" at bounding box center [1328, 604] width 350 height 21
click at [1261, 600] on button "Siguiente" at bounding box center [1328, 604] width 350 height 21
click at [1265, 600] on button "Siguiente" at bounding box center [1328, 604] width 350 height 21
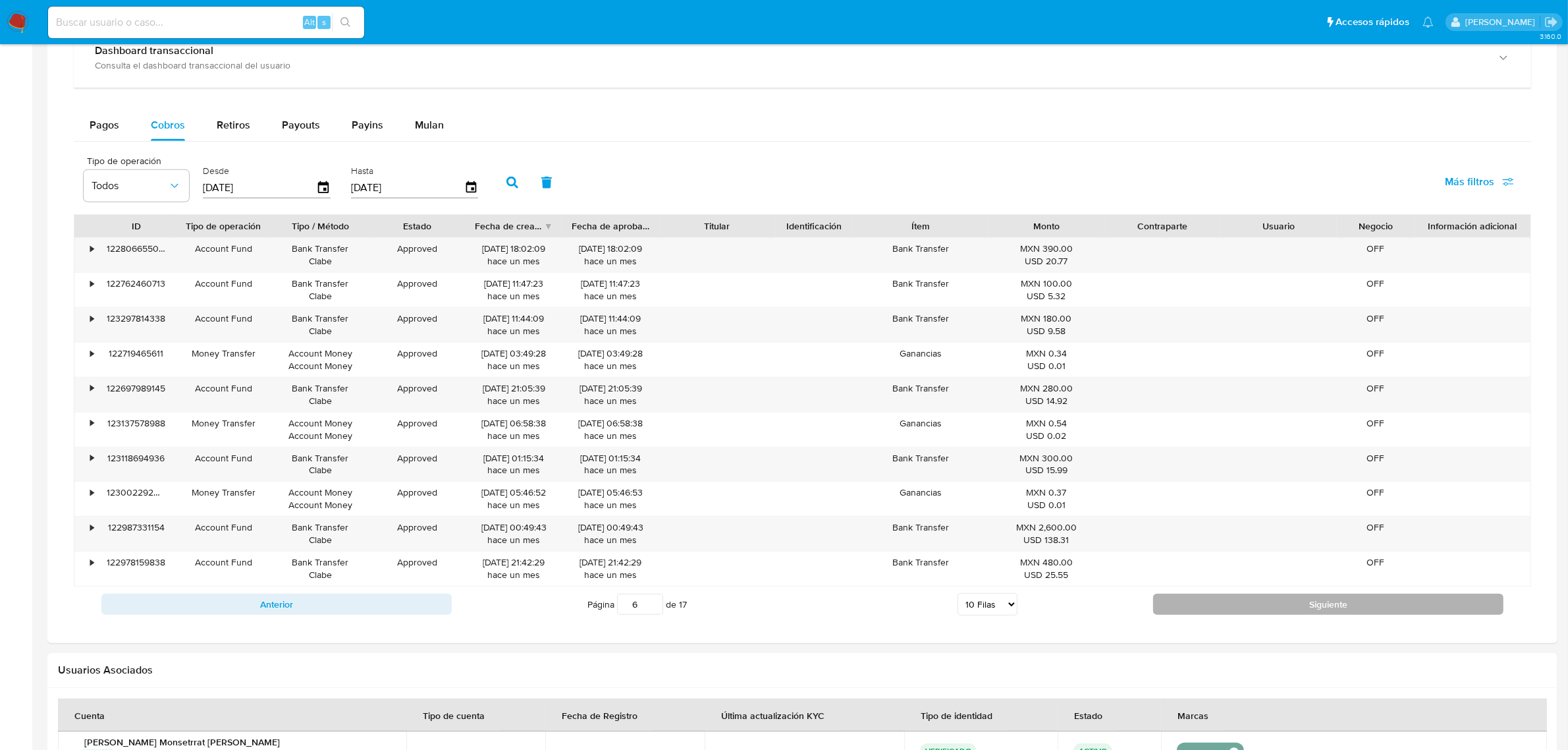
type input "7"
click at [228, 120] on span "Retiros" at bounding box center [233, 125] width 34 height 15
select select "10"
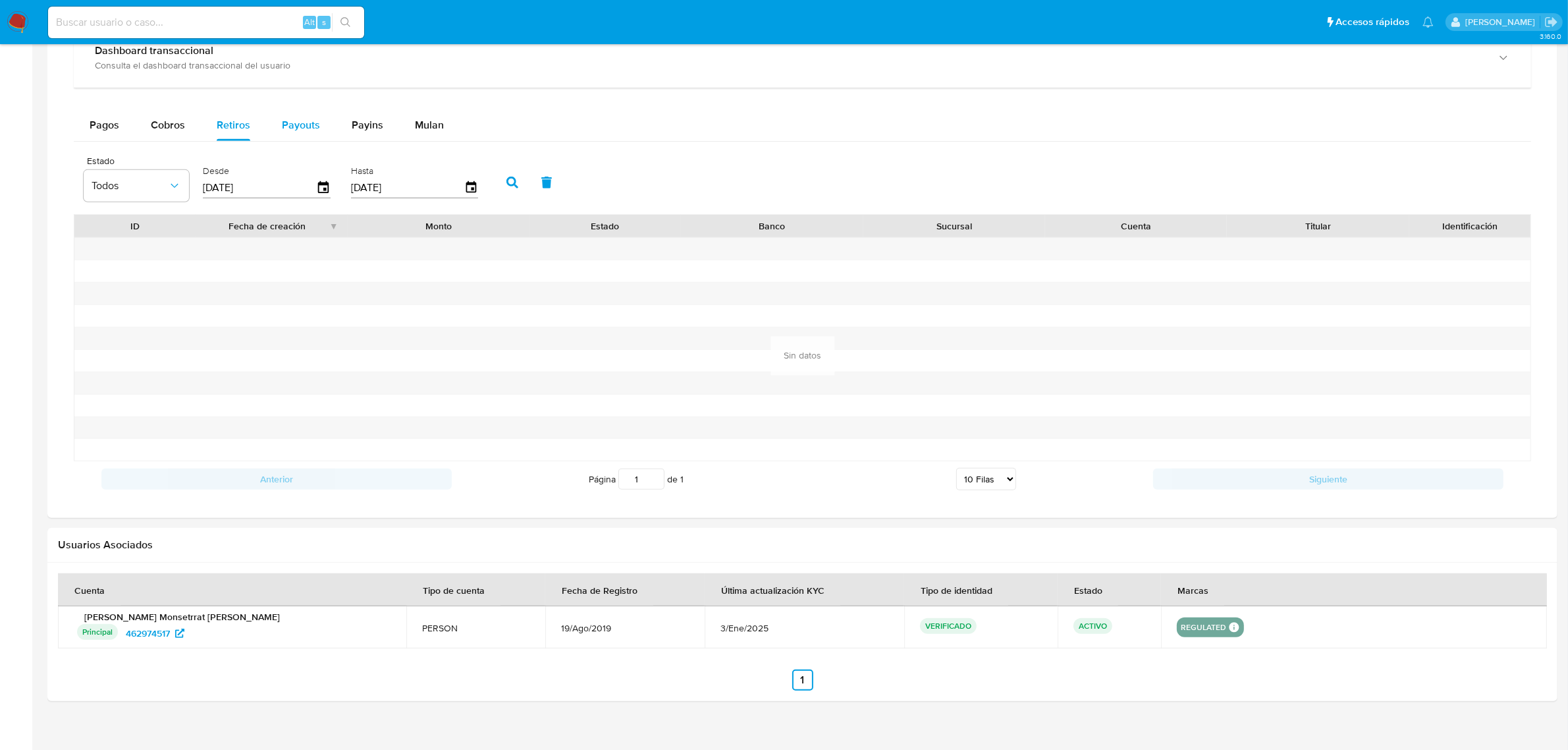
click at [308, 126] on span "Payouts" at bounding box center [301, 125] width 38 height 15
select select "10"
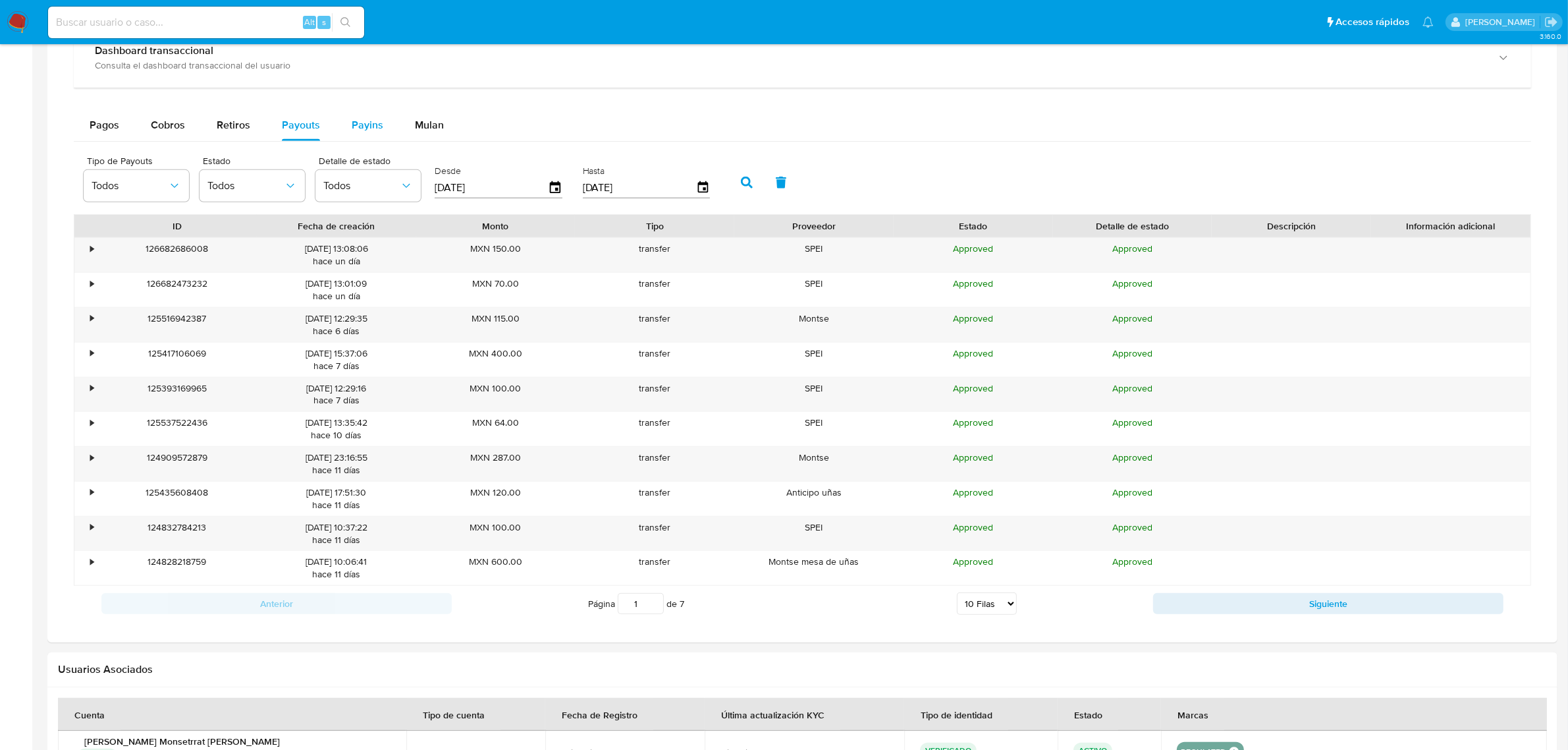
click at [363, 122] on span "Payins" at bounding box center [367, 125] width 32 height 15
select select "10"
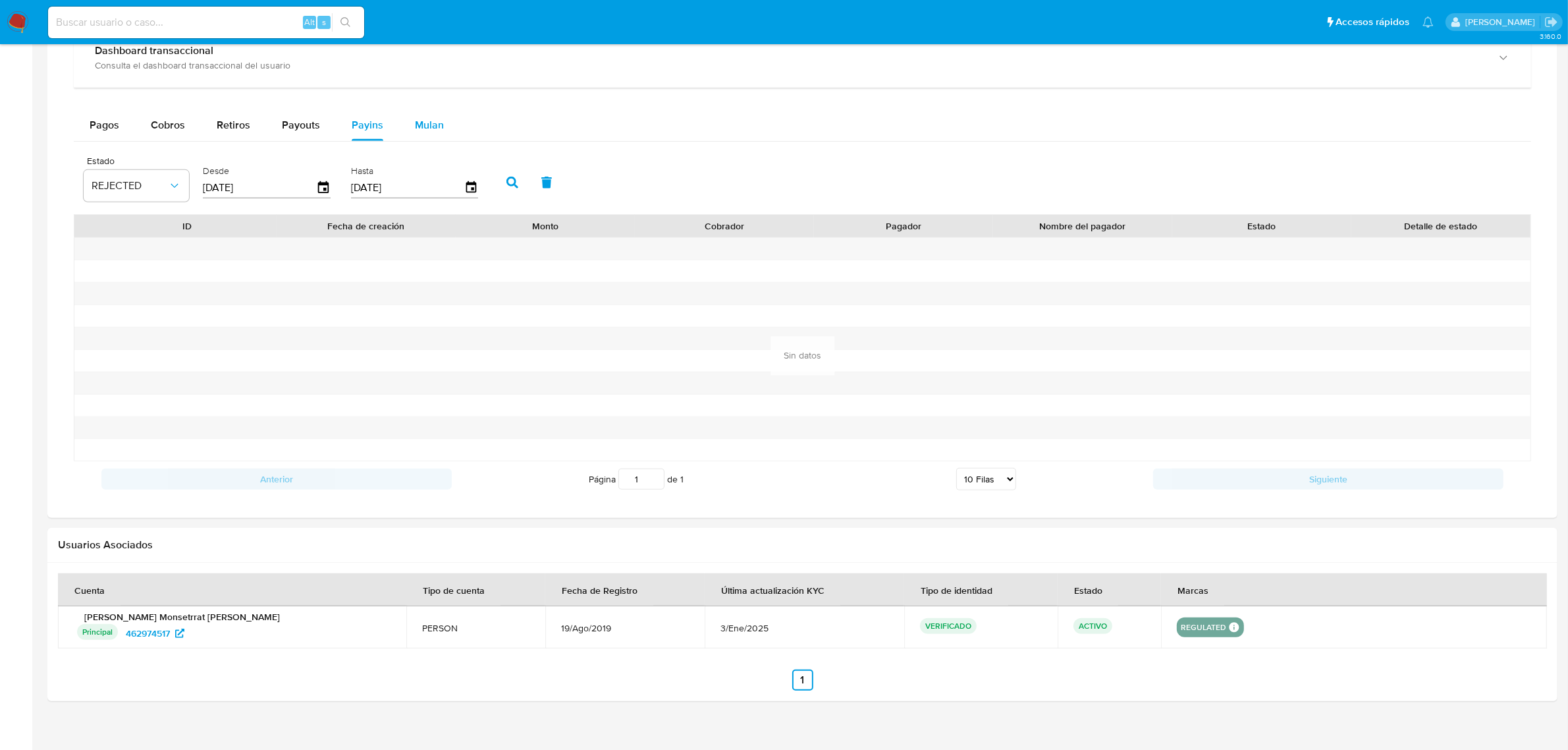
drag, startPoint x: 422, startPoint y: 119, endPoint x: 448, endPoint y: 117, distance: 26.1
click at [423, 119] on span "Mulan" at bounding box center [429, 125] width 29 height 15
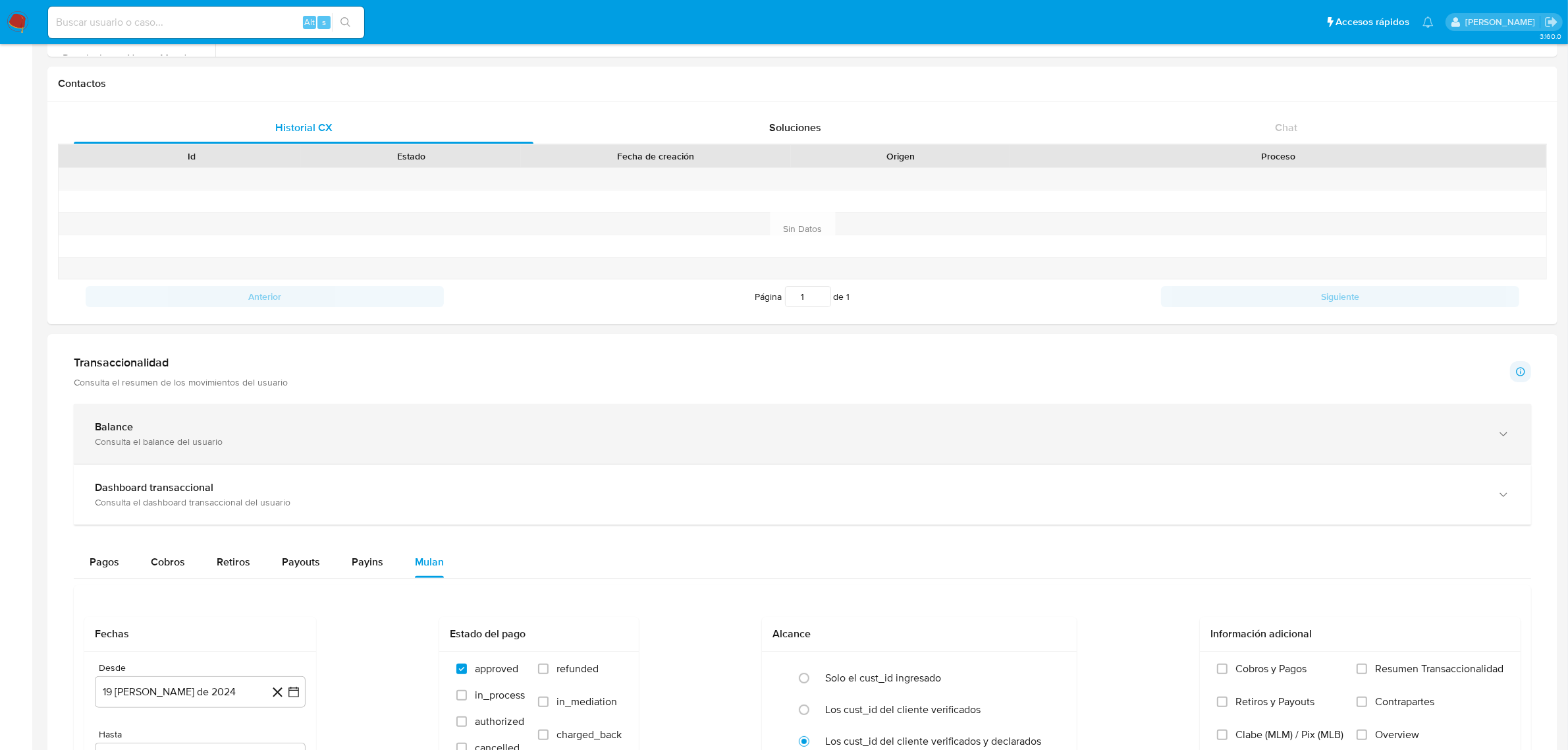
click at [415, 408] on div "Balance Consulta el balance del usuario" at bounding box center [802, 434] width 1457 height 60
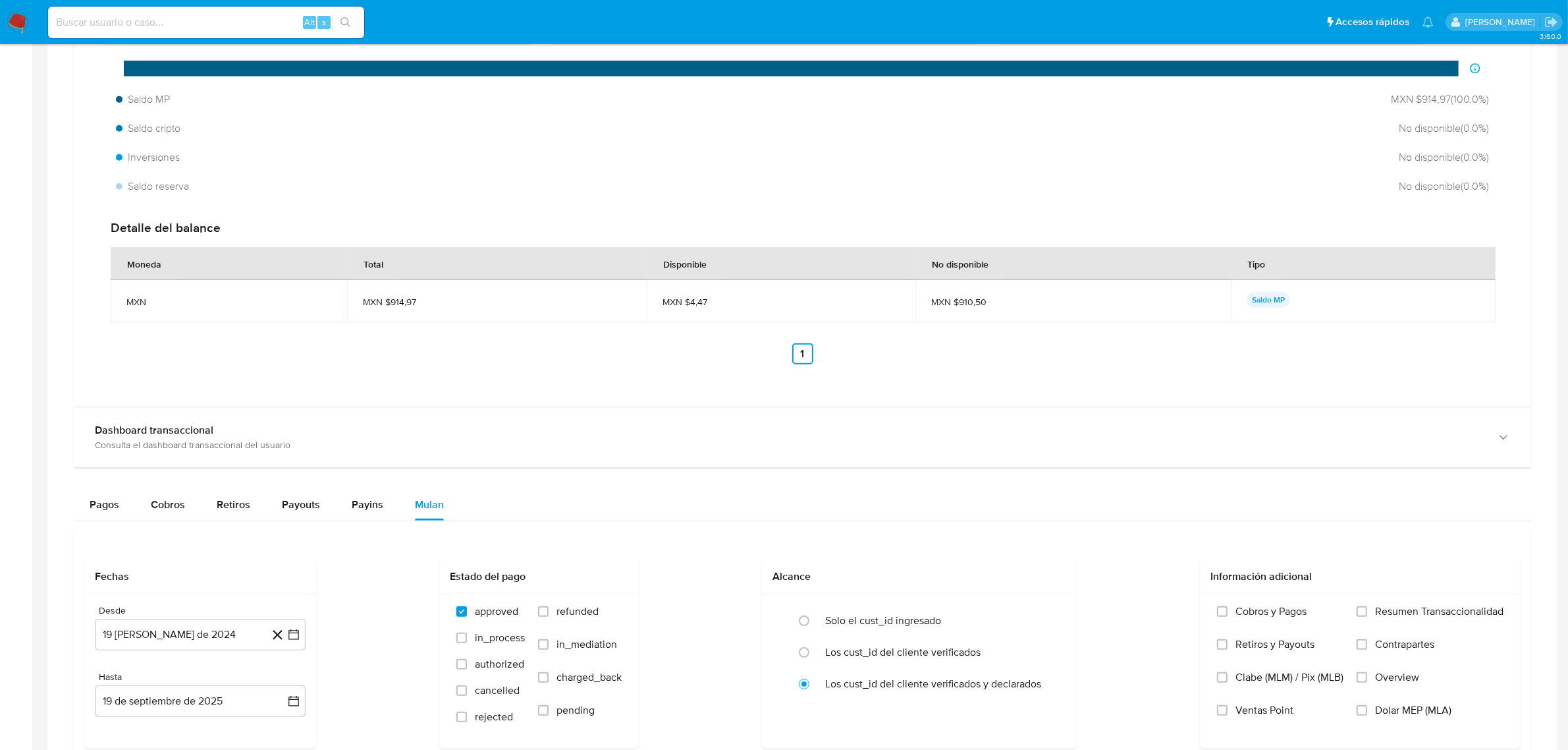
scroll to position [881, 0]
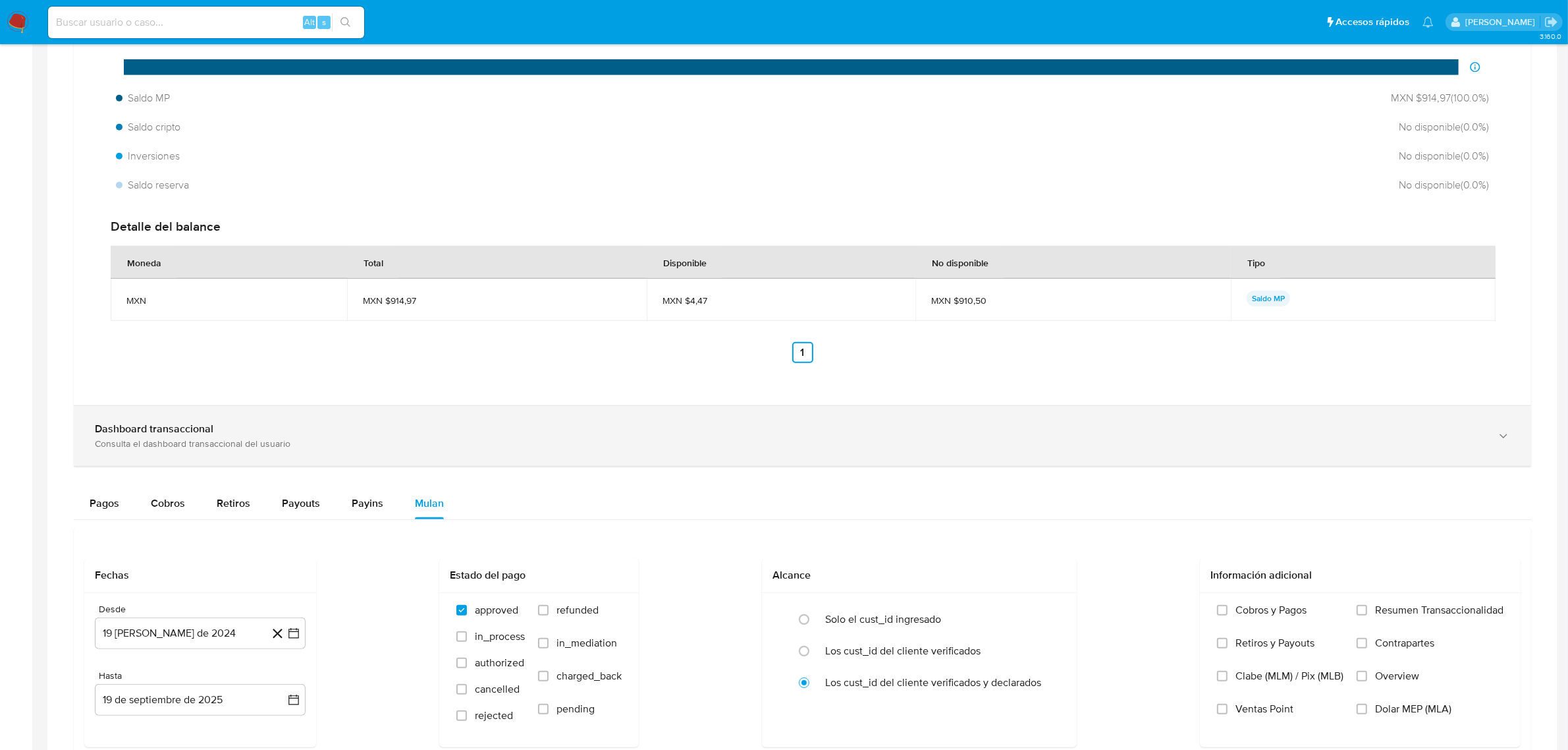
click at [777, 431] on div "Dashboard transaccional" at bounding box center [789, 429] width 1389 height 13
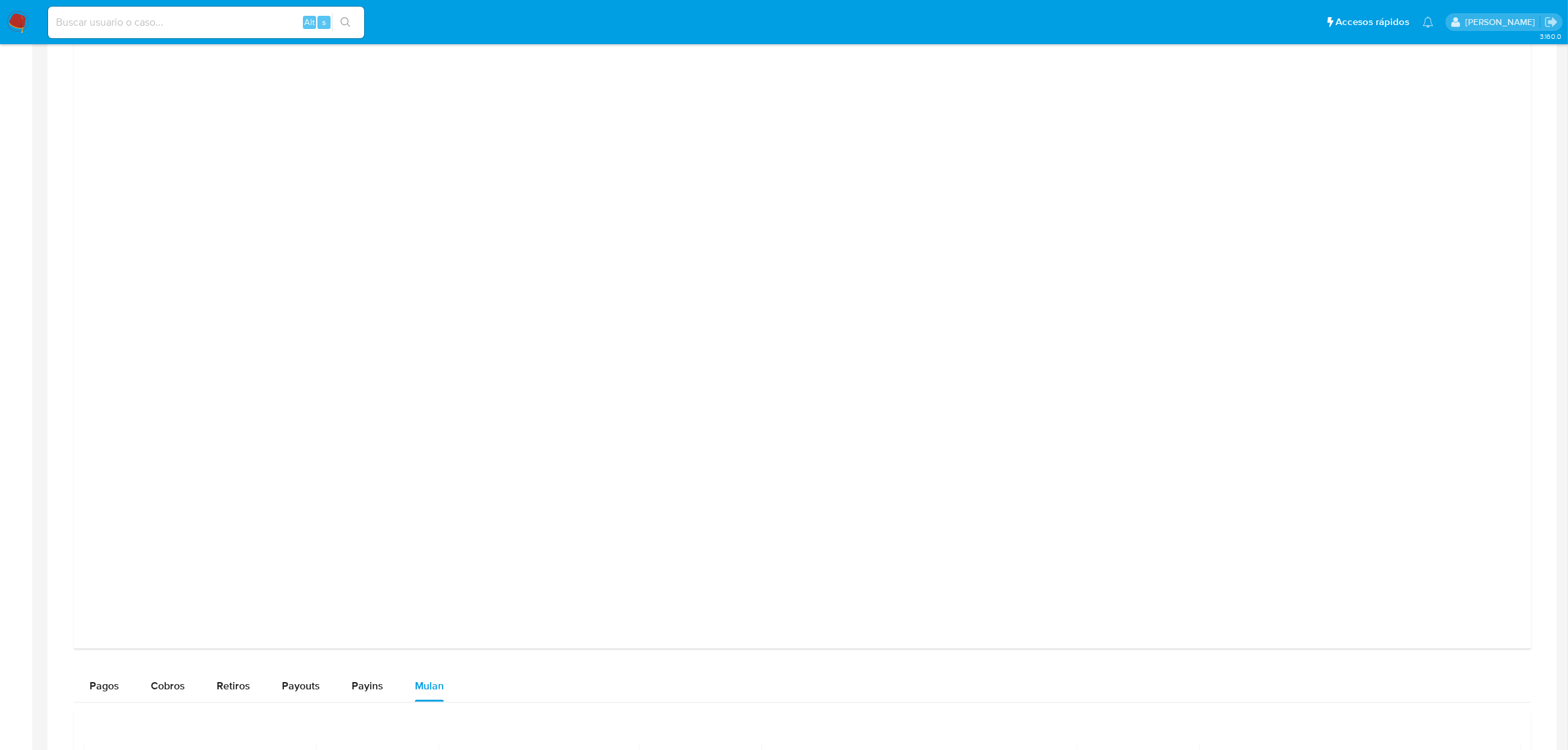
scroll to position [1211, 0]
click at [1352, 178] on div at bounding box center [803, 443] width 1436 height 593
click at [1338, 259] on div at bounding box center [803, 443] width 1436 height 593
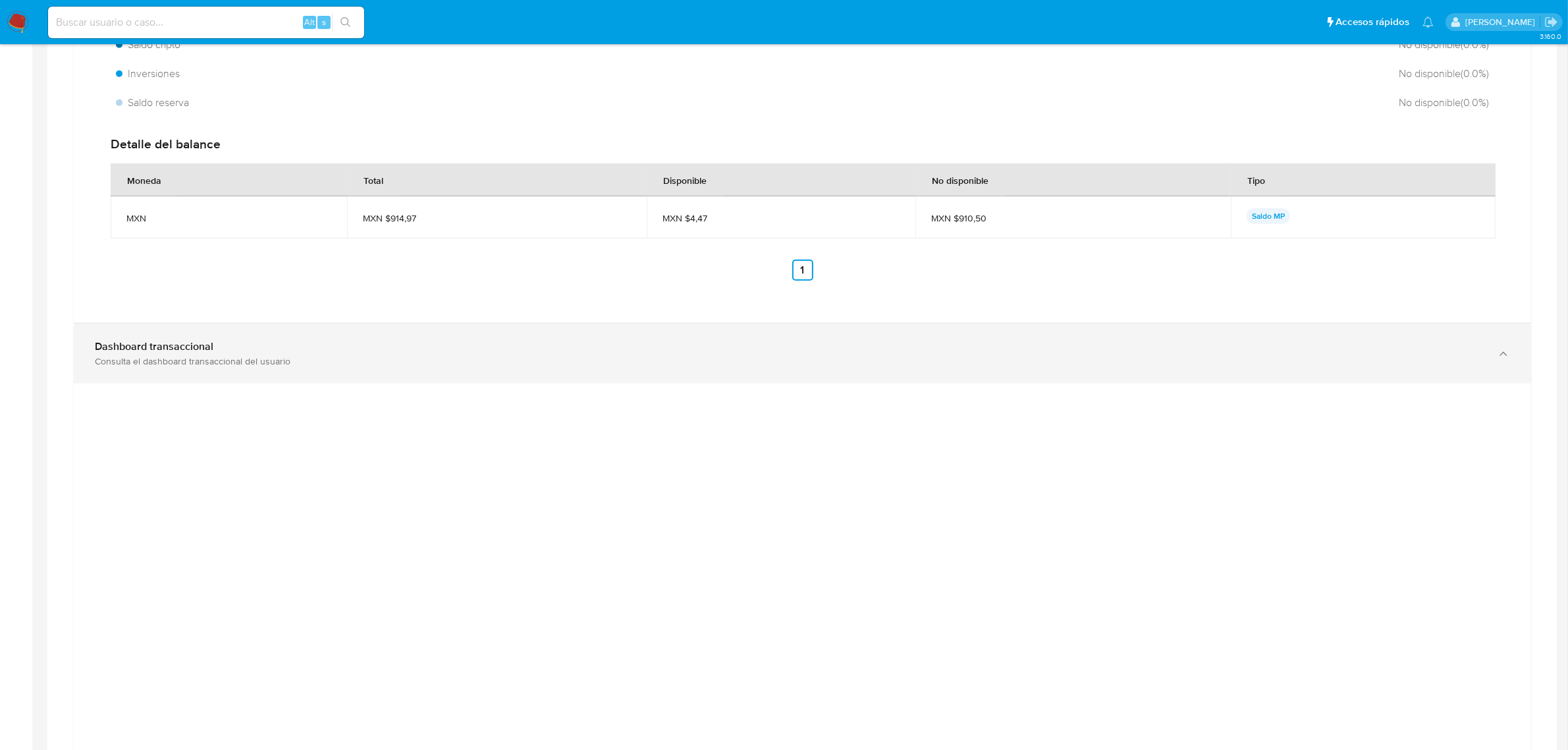
click at [188, 360] on div "Consulta el dashboard transaccional del usuario" at bounding box center [789, 361] width 1389 height 12
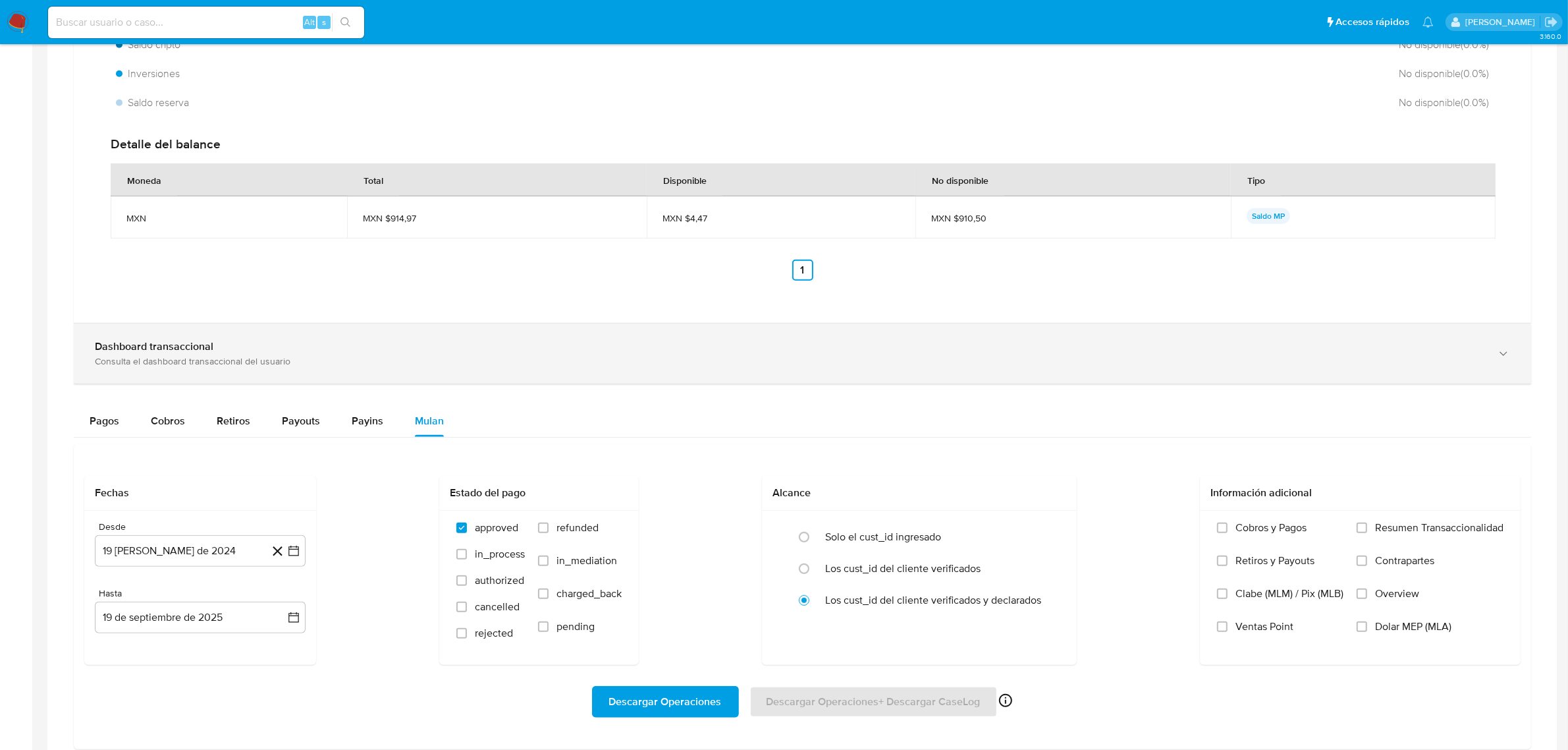
drag, startPoint x: 210, startPoint y: 355, endPoint x: 296, endPoint y: 355, distance: 86.0
click at [211, 354] on b "Dashboard transaccional" at bounding box center [154, 346] width 119 height 15
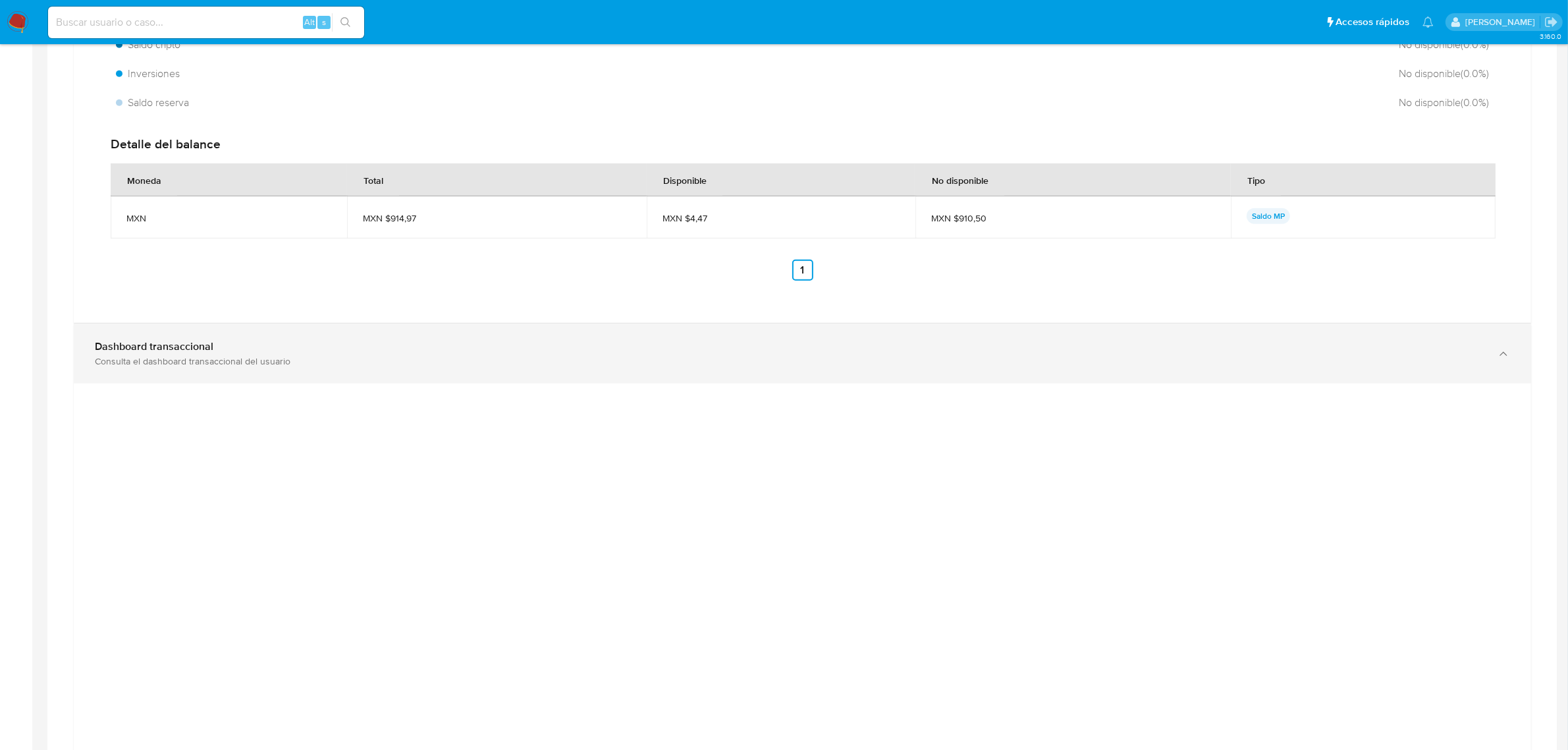
click at [943, 369] on div "Dashboard transaccional Consulta el dashboard transaccional del usuario" at bounding box center [802, 354] width 1457 height 60
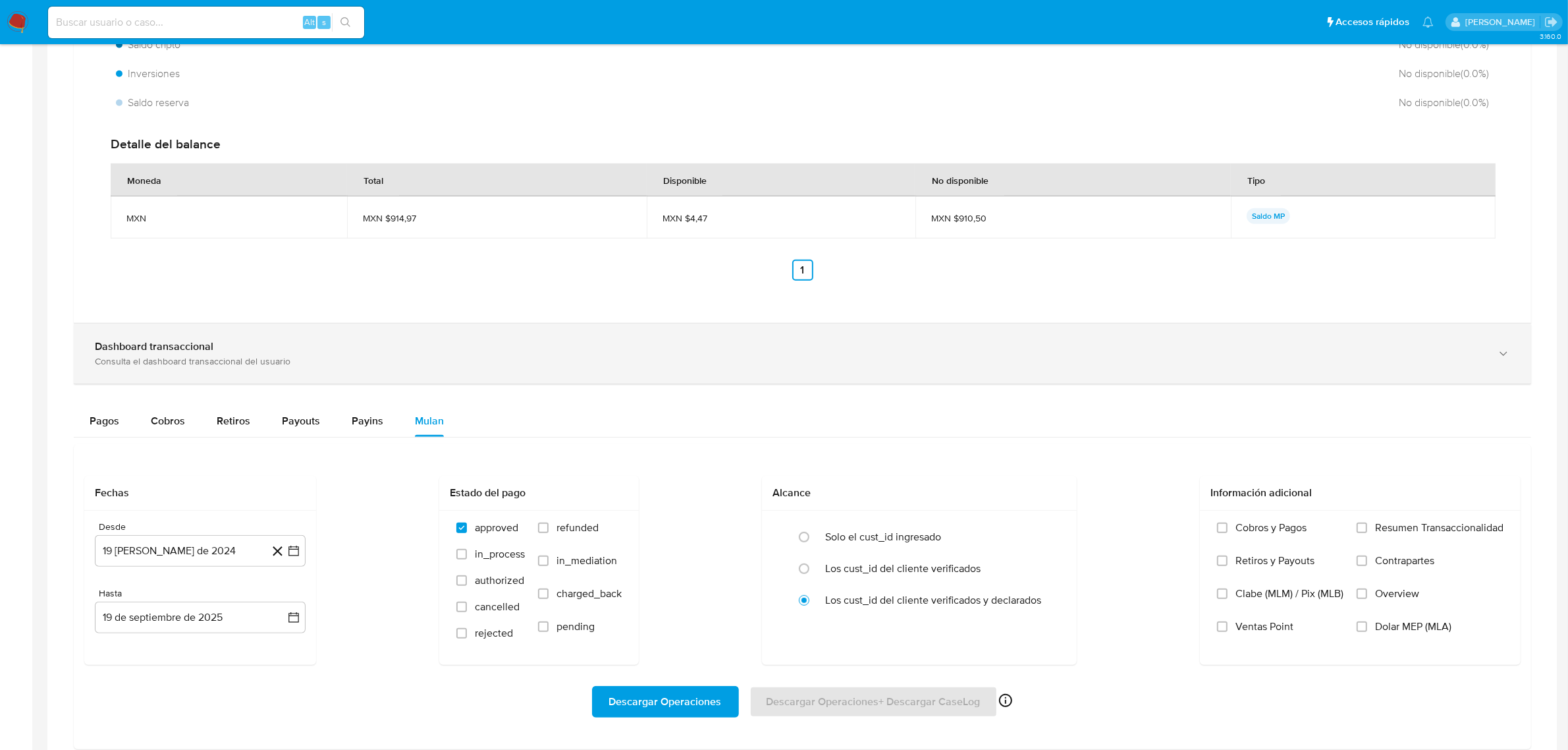
click at [803, 359] on div "Consulta el dashboard transaccional del usuario" at bounding box center [789, 361] width 1389 height 12
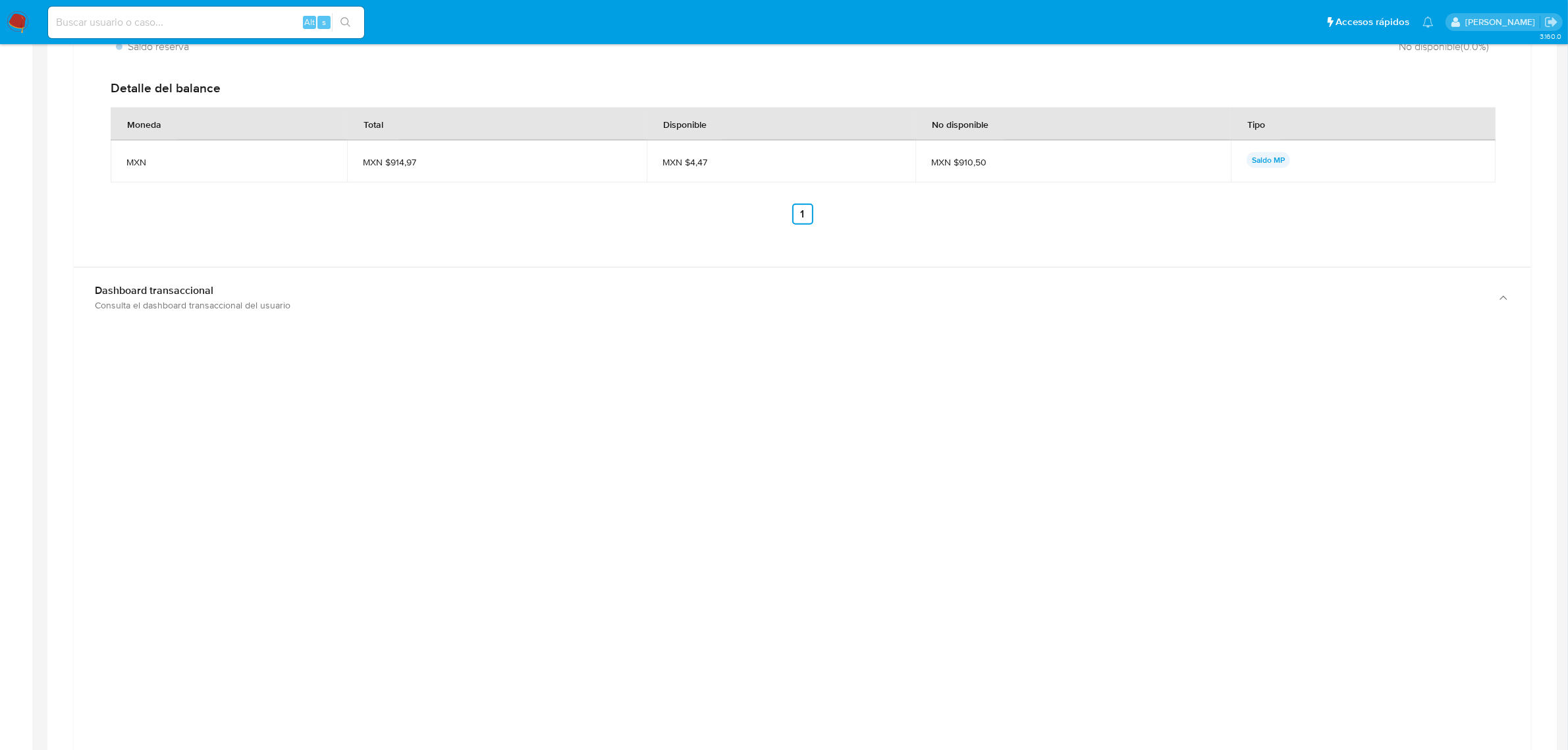
scroll to position [1046, 0]
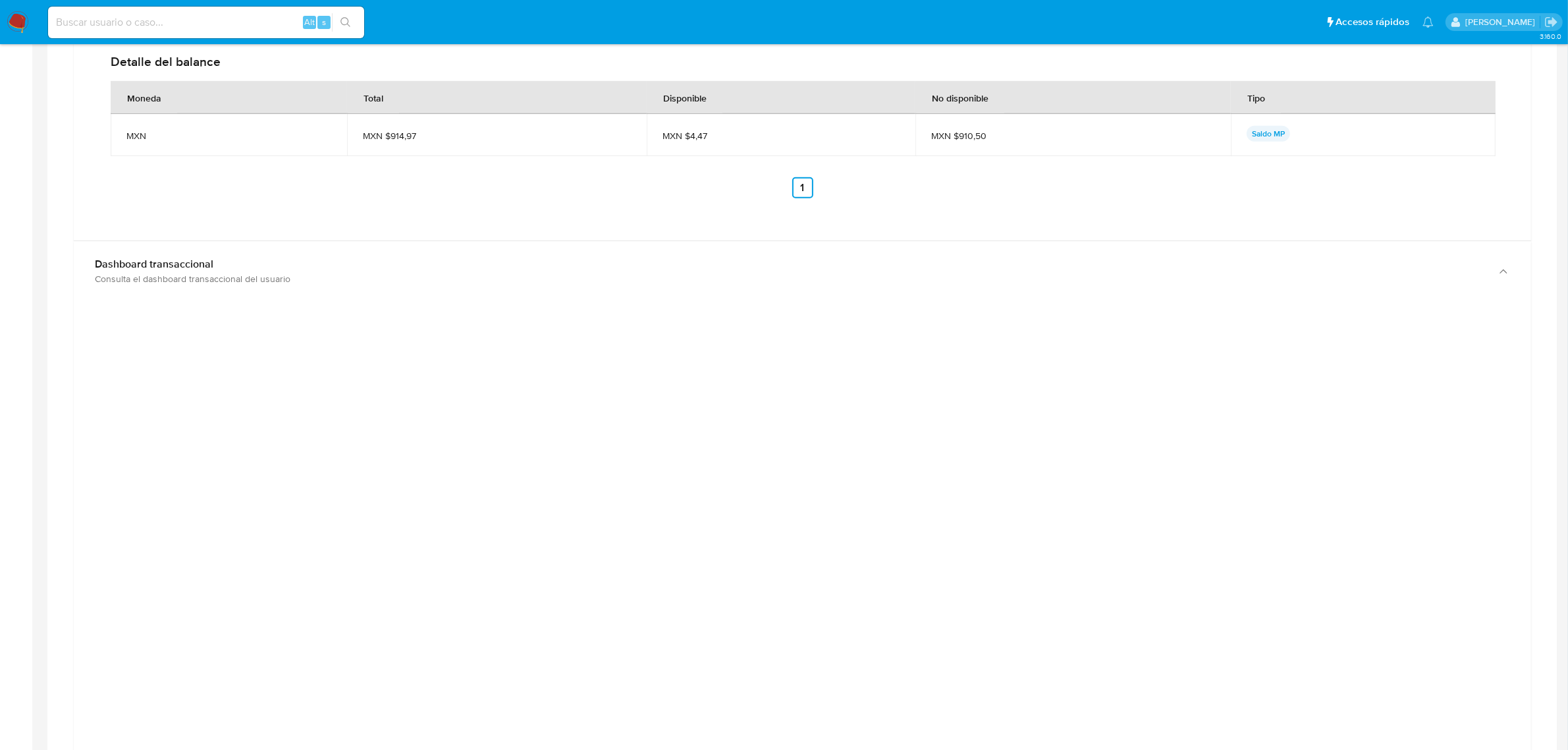
click at [1239, 473] on div at bounding box center [803, 608] width 1436 height 593
drag, startPoint x: 1222, startPoint y: 315, endPoint x: 1190, endPoint y: 328, distance: 34.5
click at [1221, 317] on div at bounding box center [803, 608] width 1436 height 593
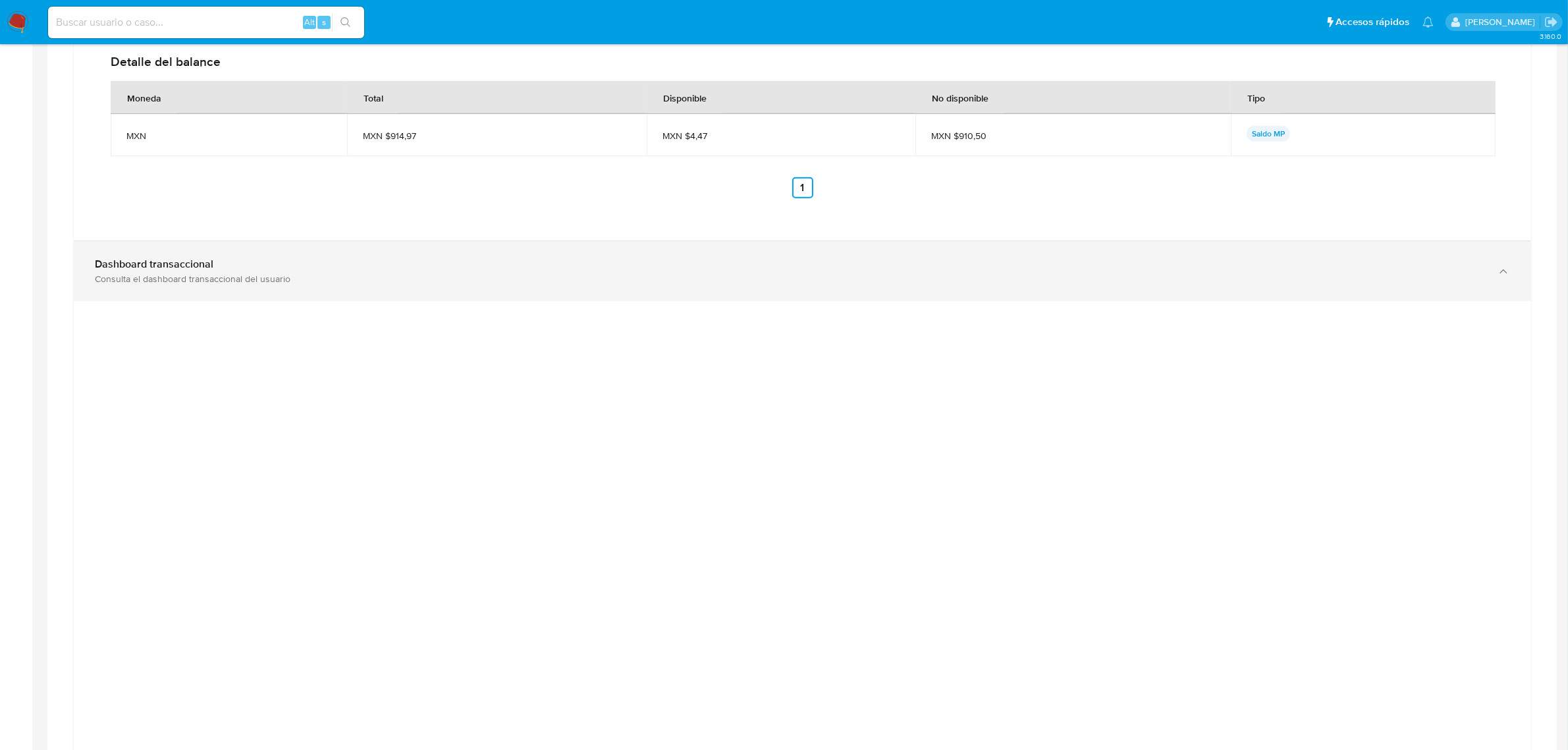
click at [1335, 264] on div "Dashboard transaccional" at bounding box center [789, 264] width 1389 height 13
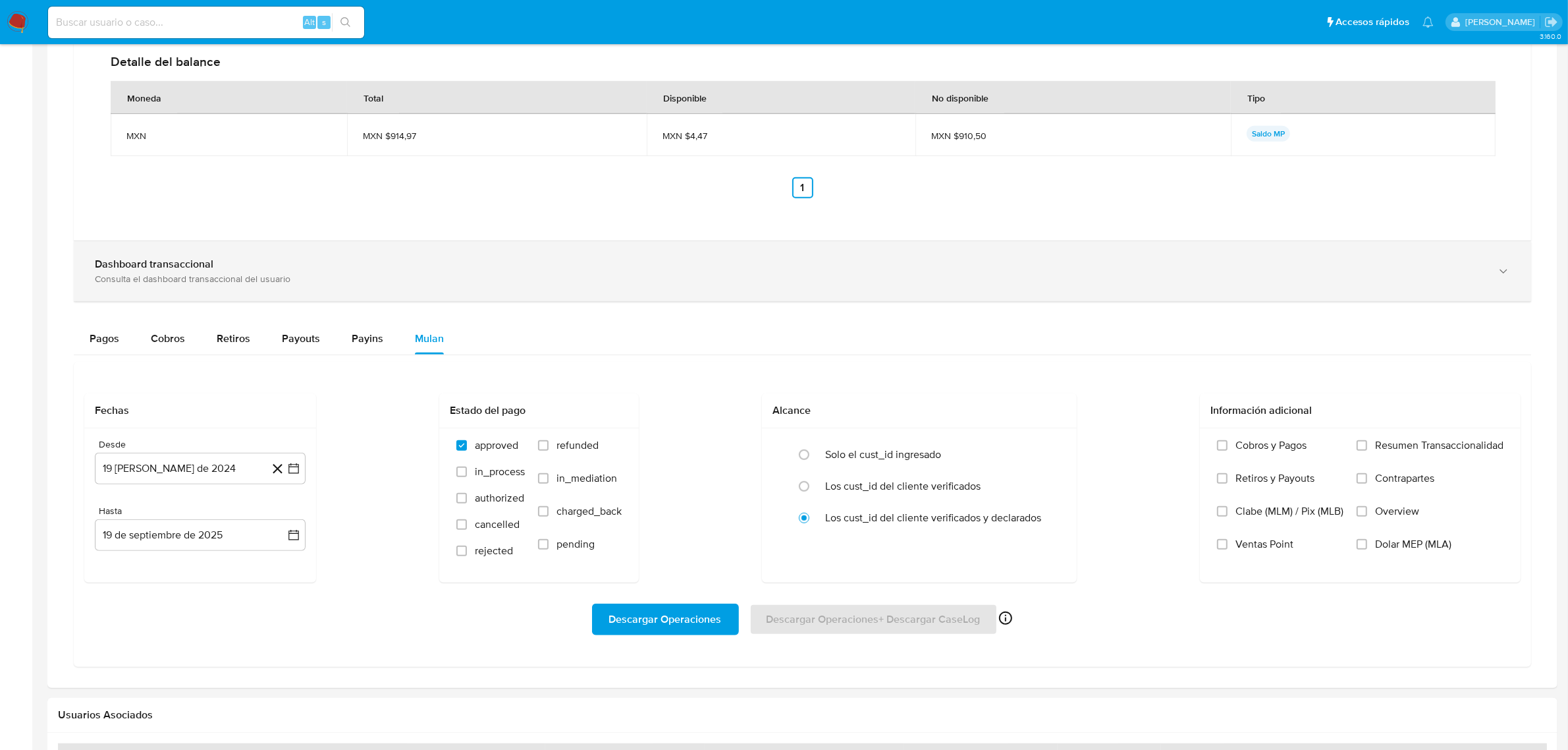
click at [1071, 297] on div "Dashboard transaccional Consulta el dashboard transaccional del usuario" at bounding box center [802, 271] width 1457 height 60
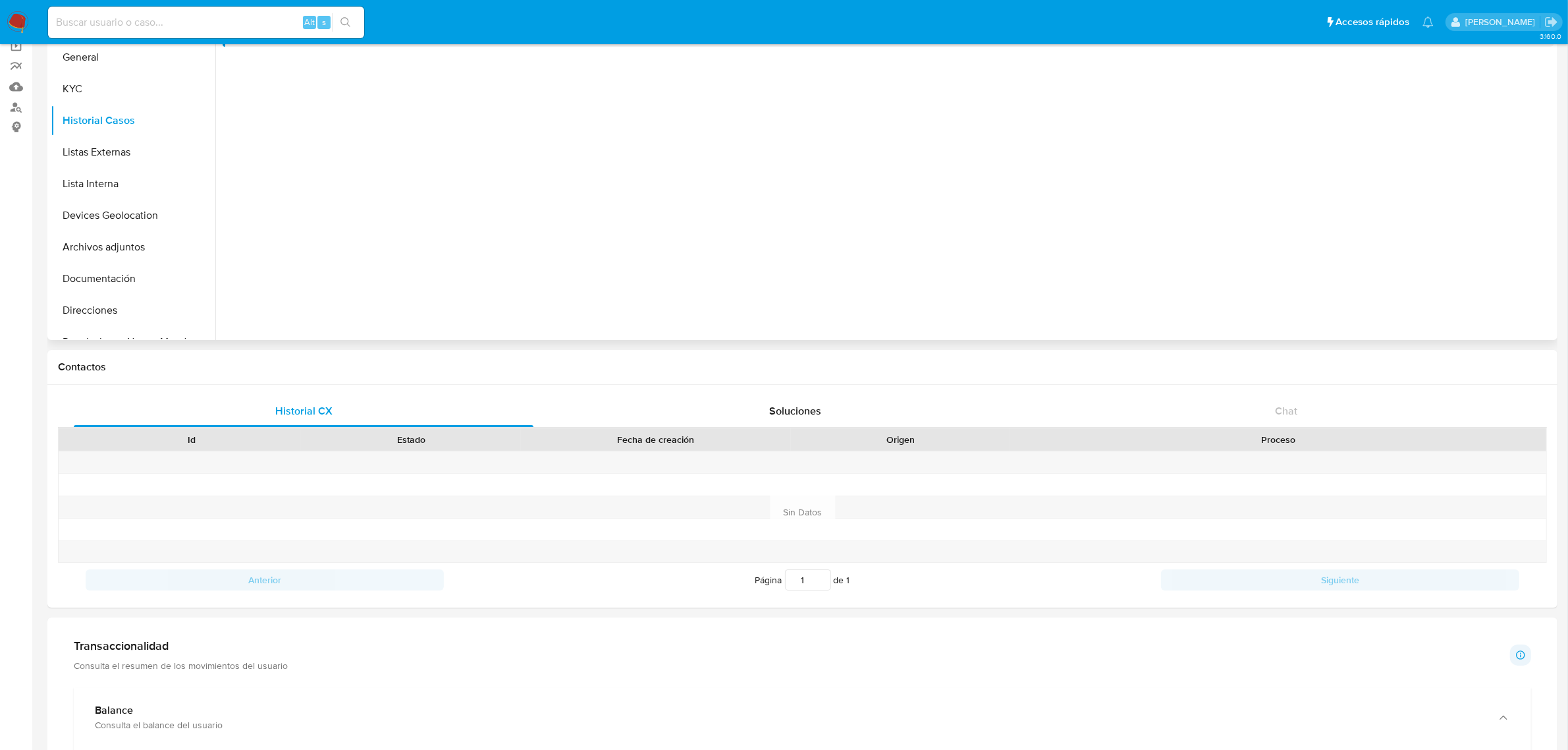
scroll to position [0, 0]
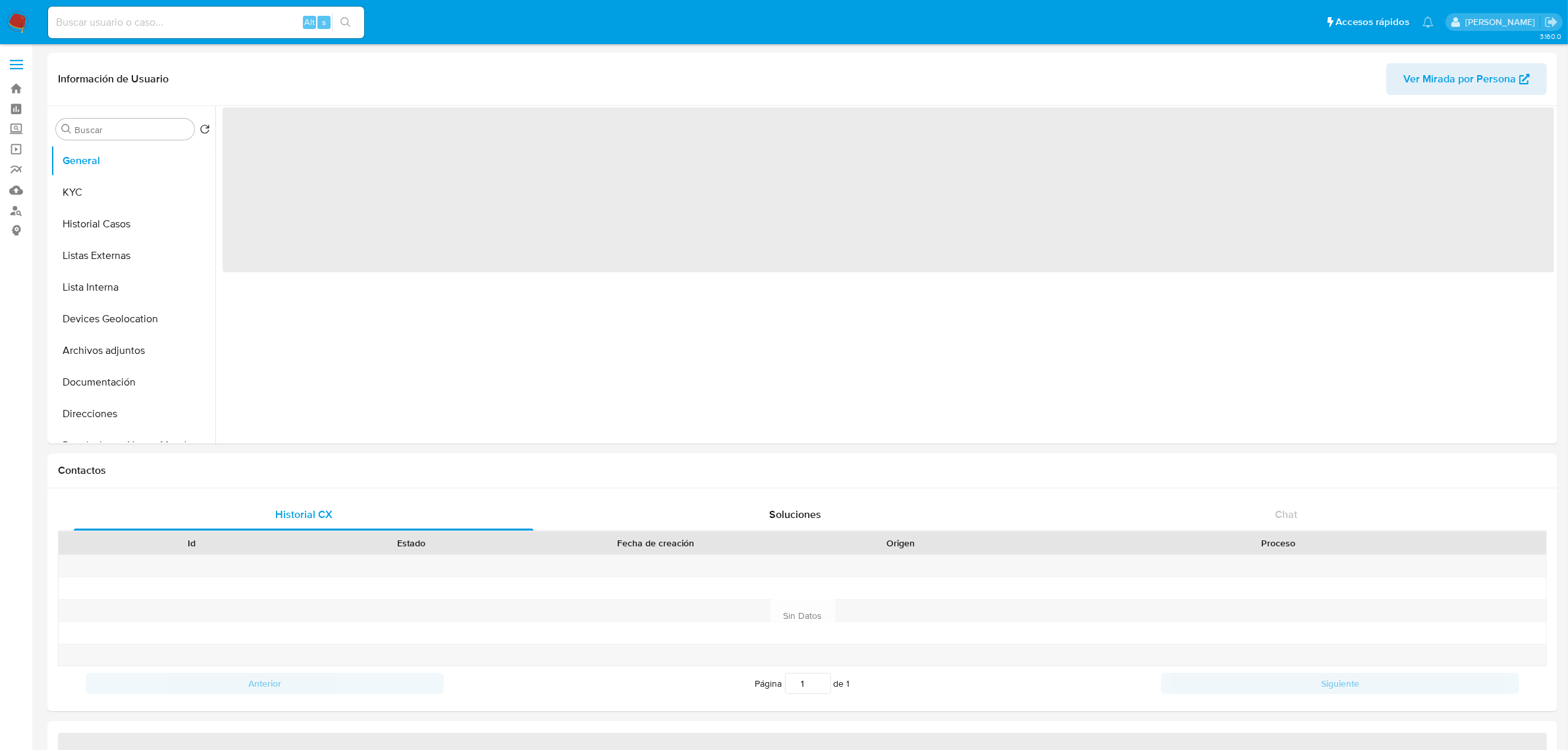
select select "10"
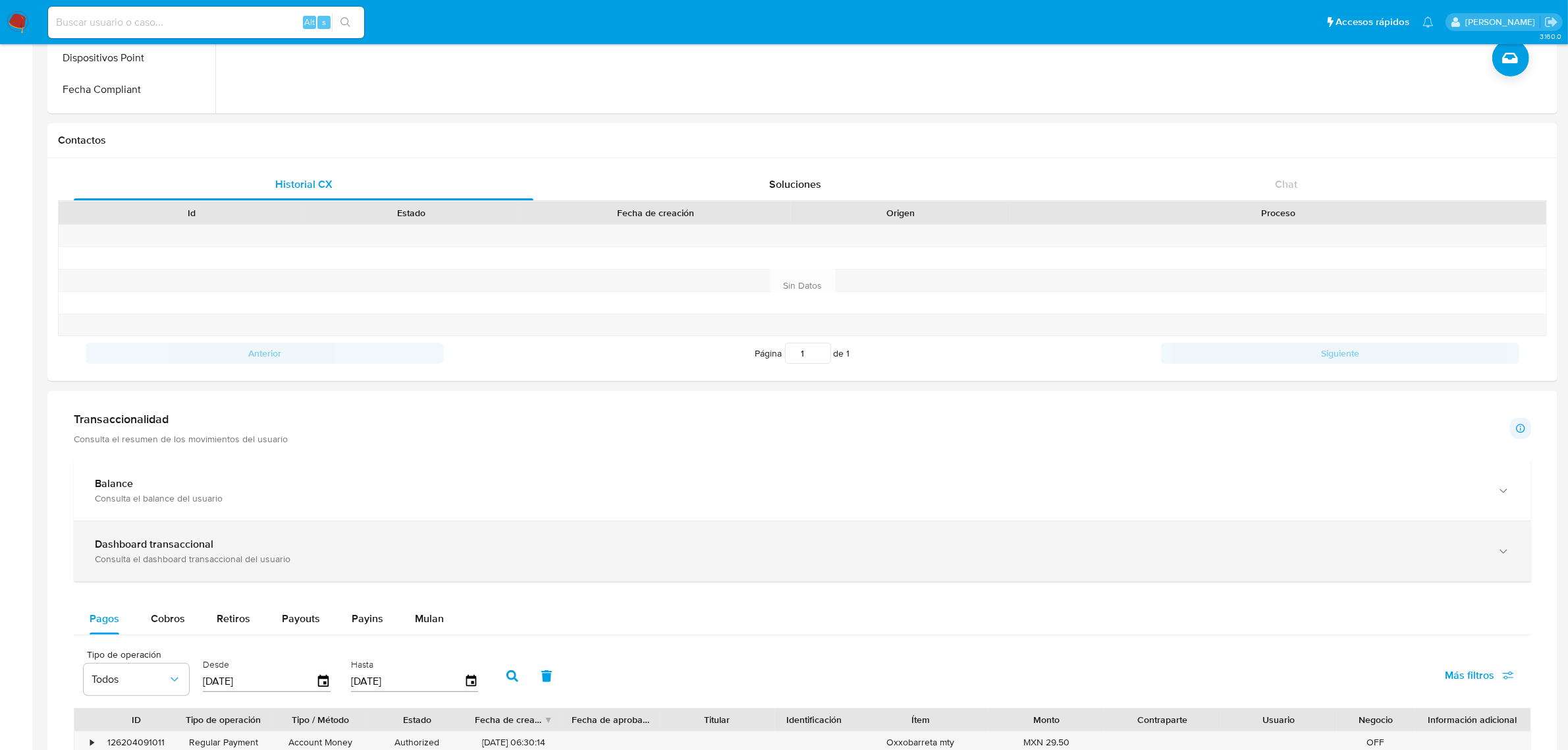
scroll to position [412, 0]
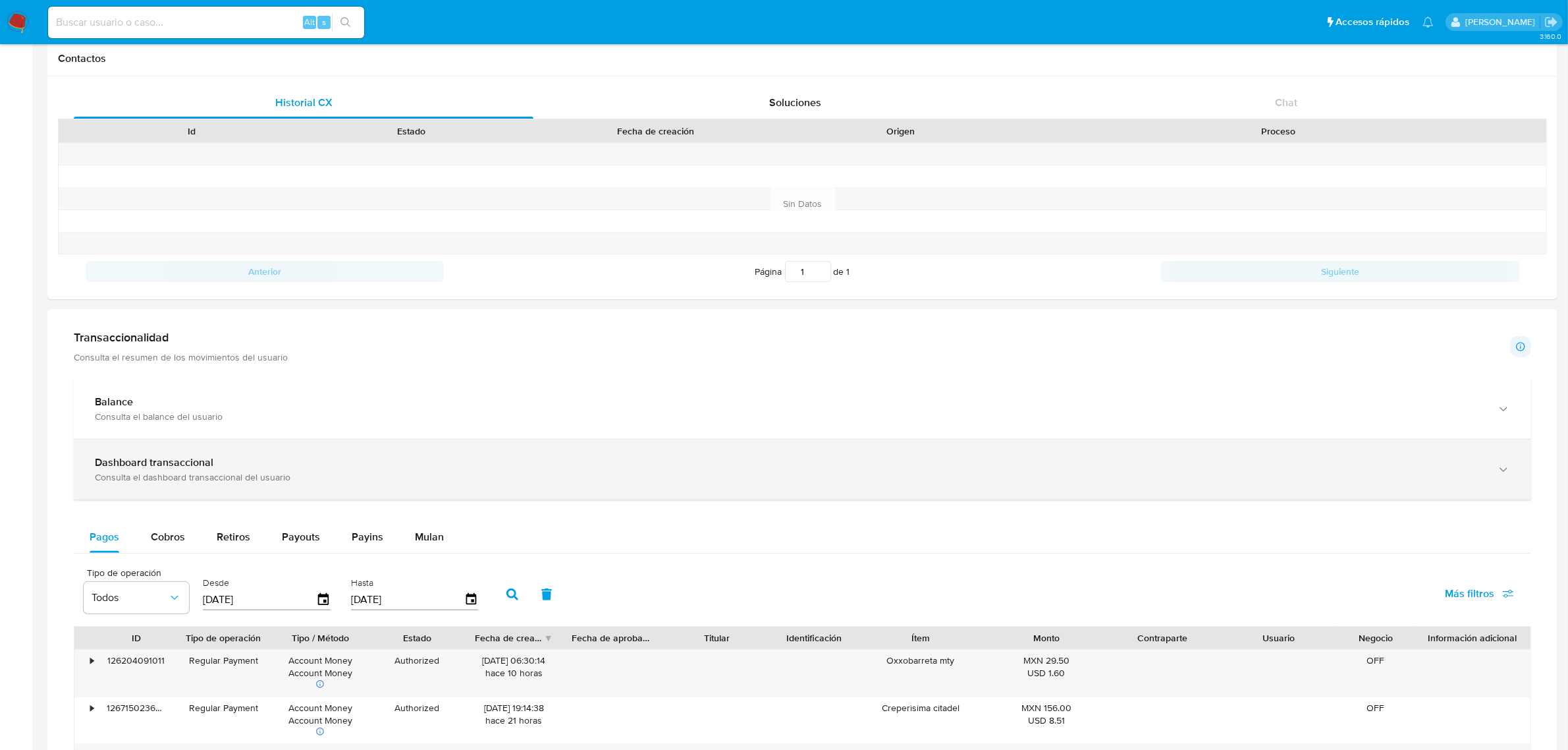
click at [373, 453] on div "Dashboard transaccional Consulta el dashboard transaccional del usuario" at bounding box center [802, 469] width 1457 height 60
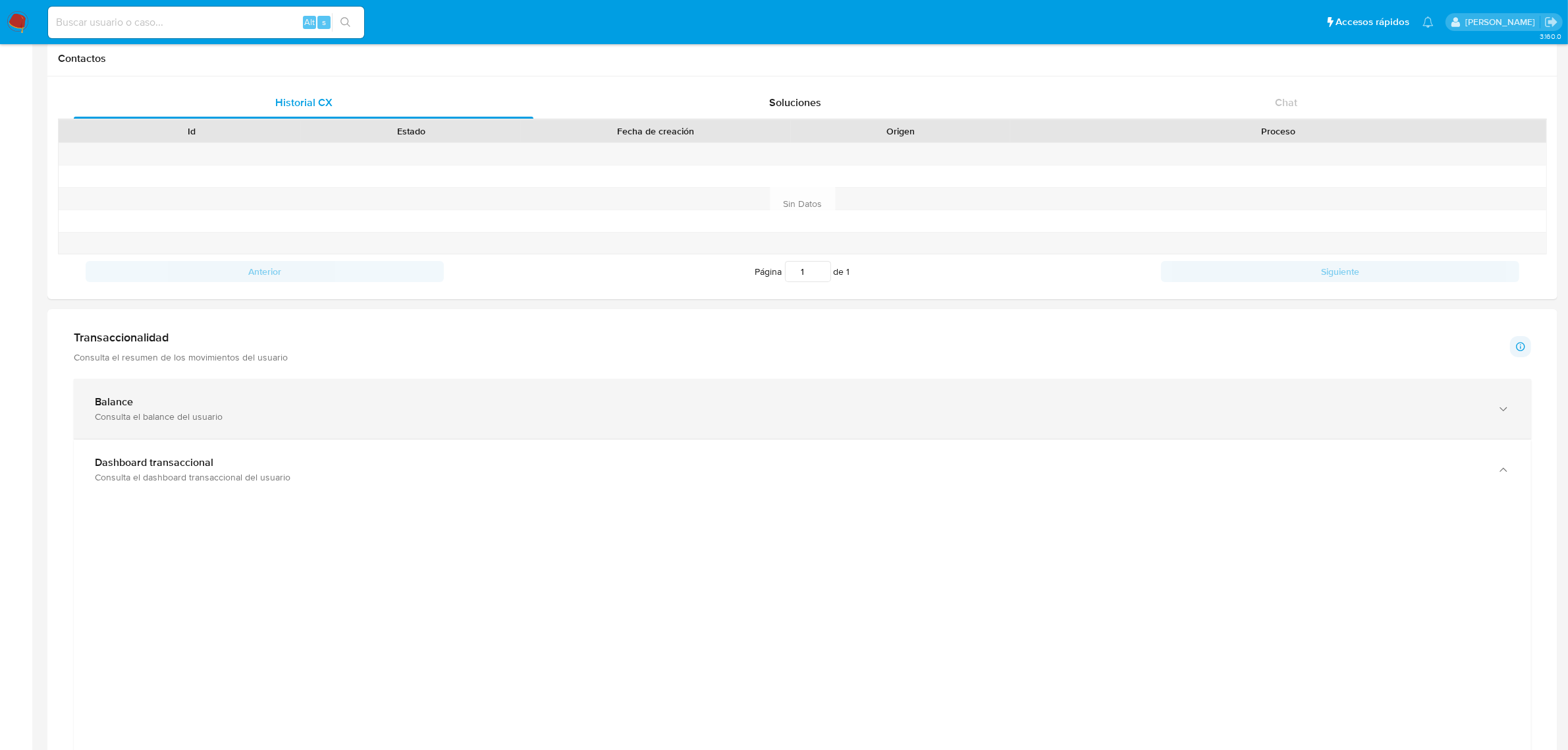
click at [662, 418] on div "Consulta el balance del usuario" at bounding box center [789, 416] width 1389 height 12
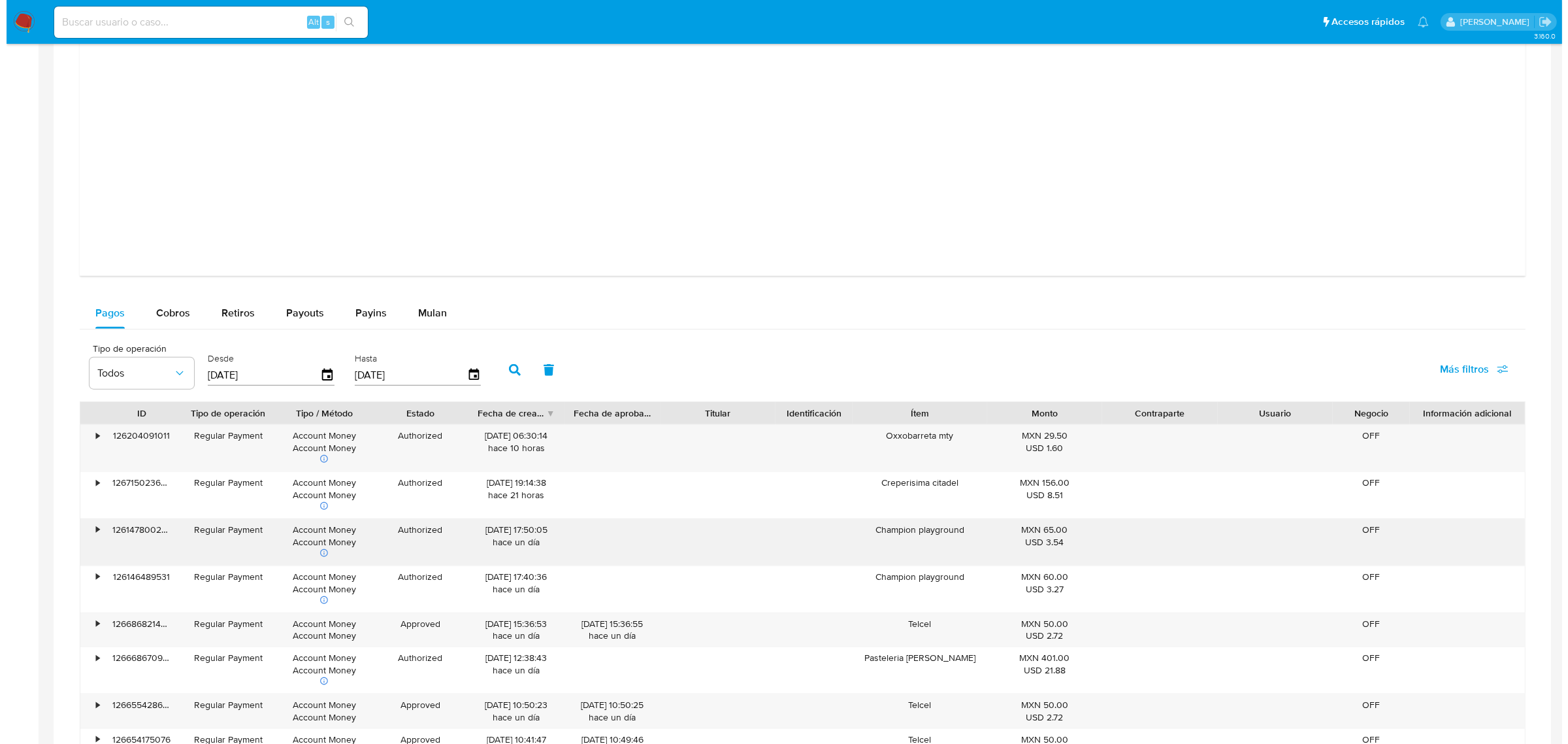
scroll to position [1715, 0]
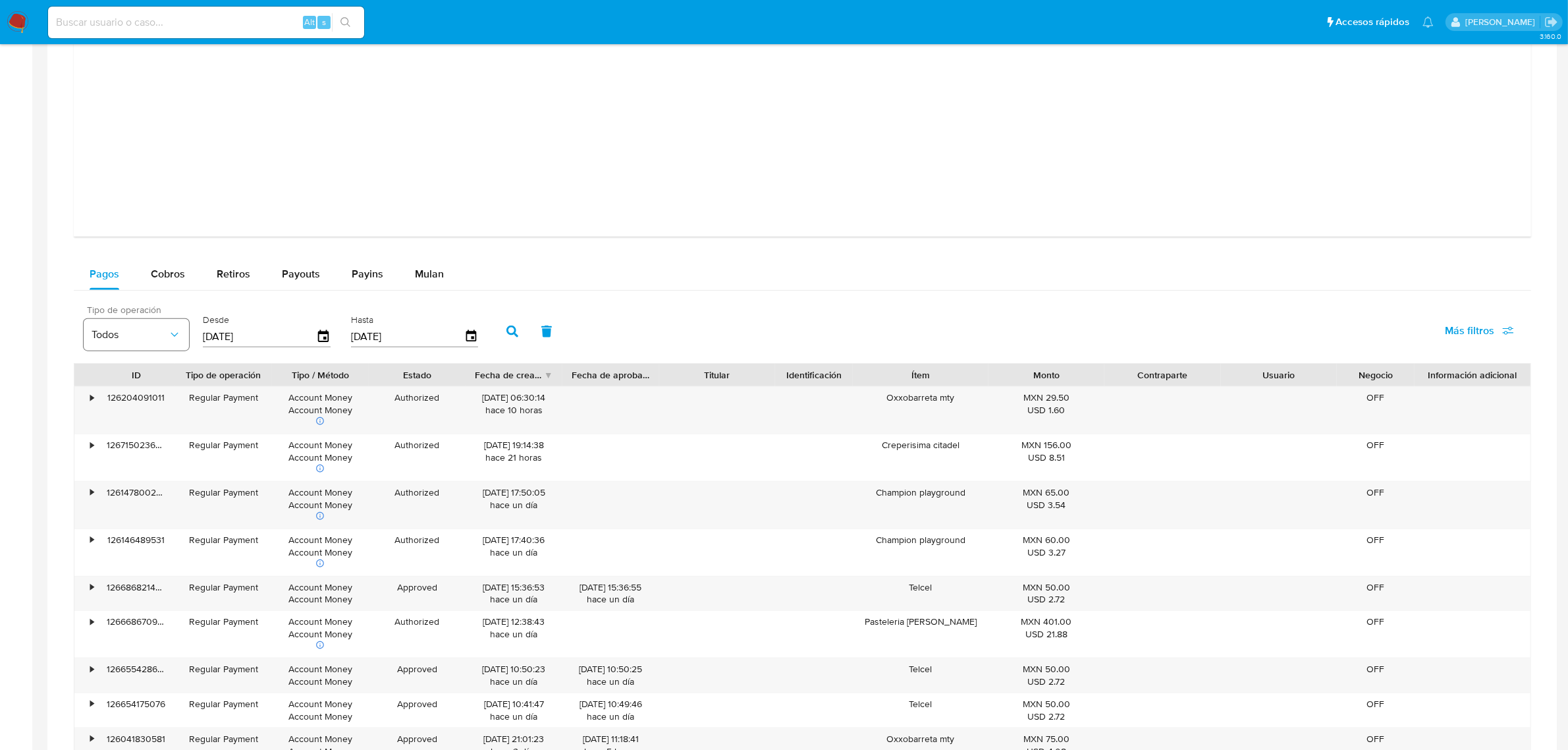
click at [172, 340] on icon "button" at bounding box center [175, 335] width 13 height 13
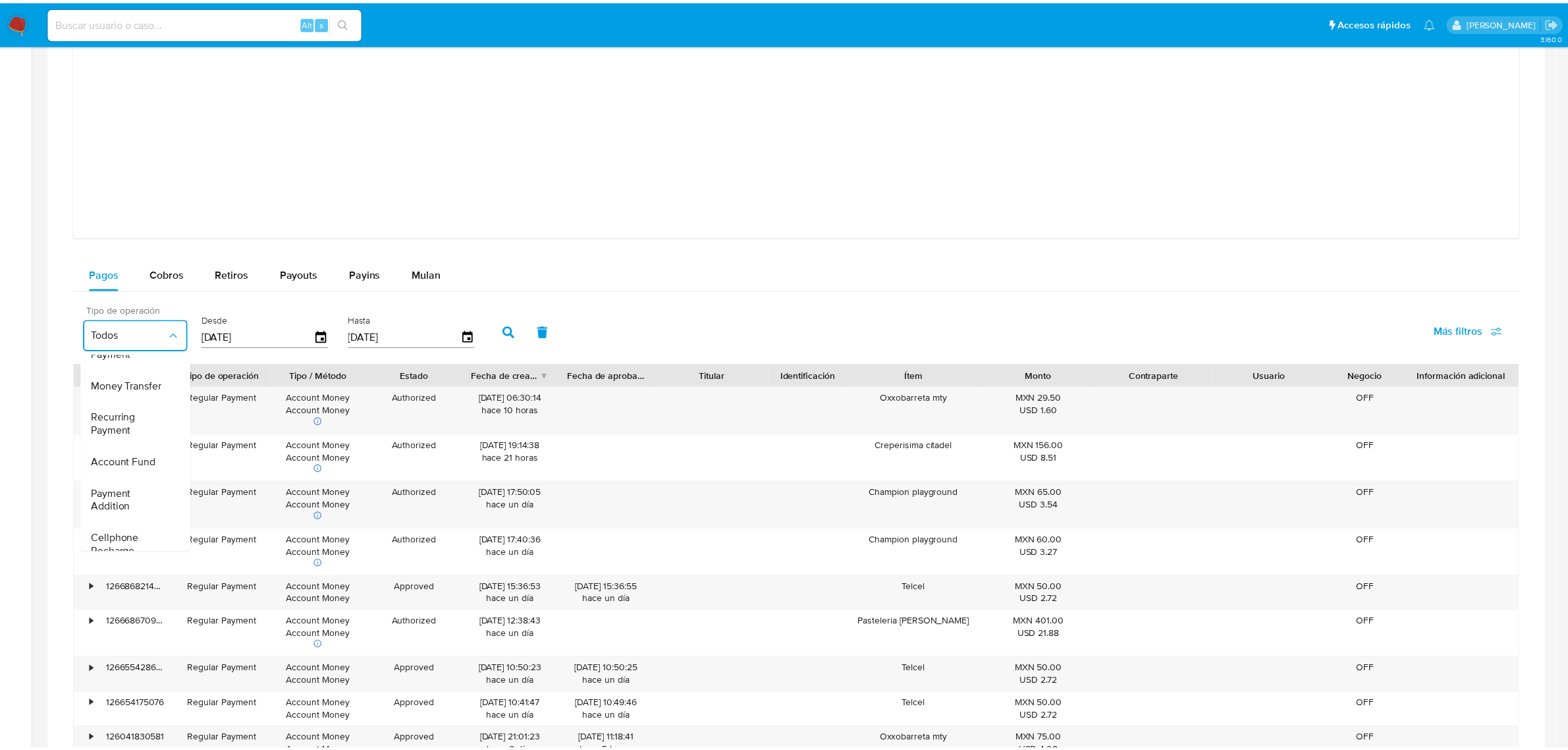
scroll to position [32, 0]
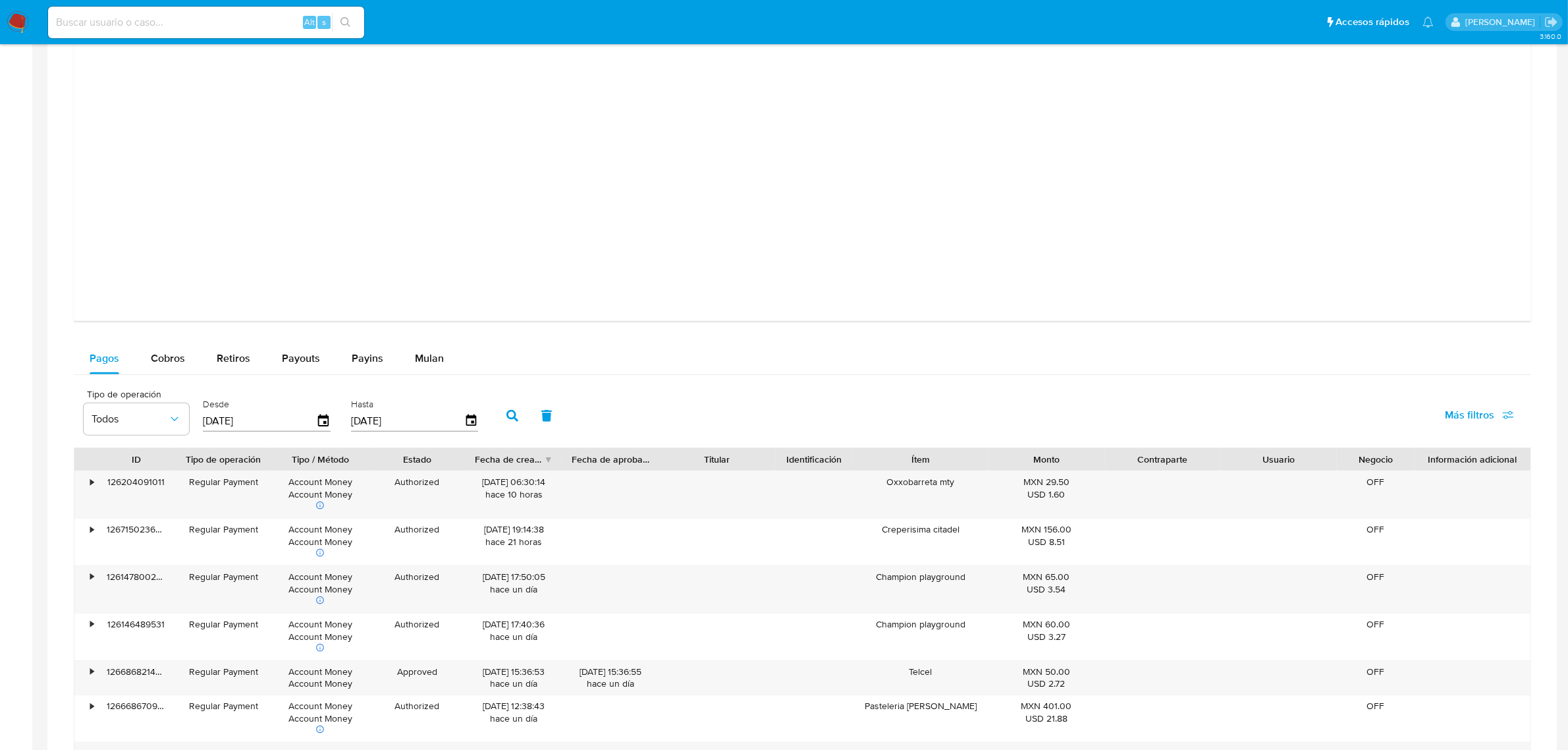
scroll to position [1647, 0]
click at [168, 412] on icon "button" at bounding box center [175, 417] width 13 height 13
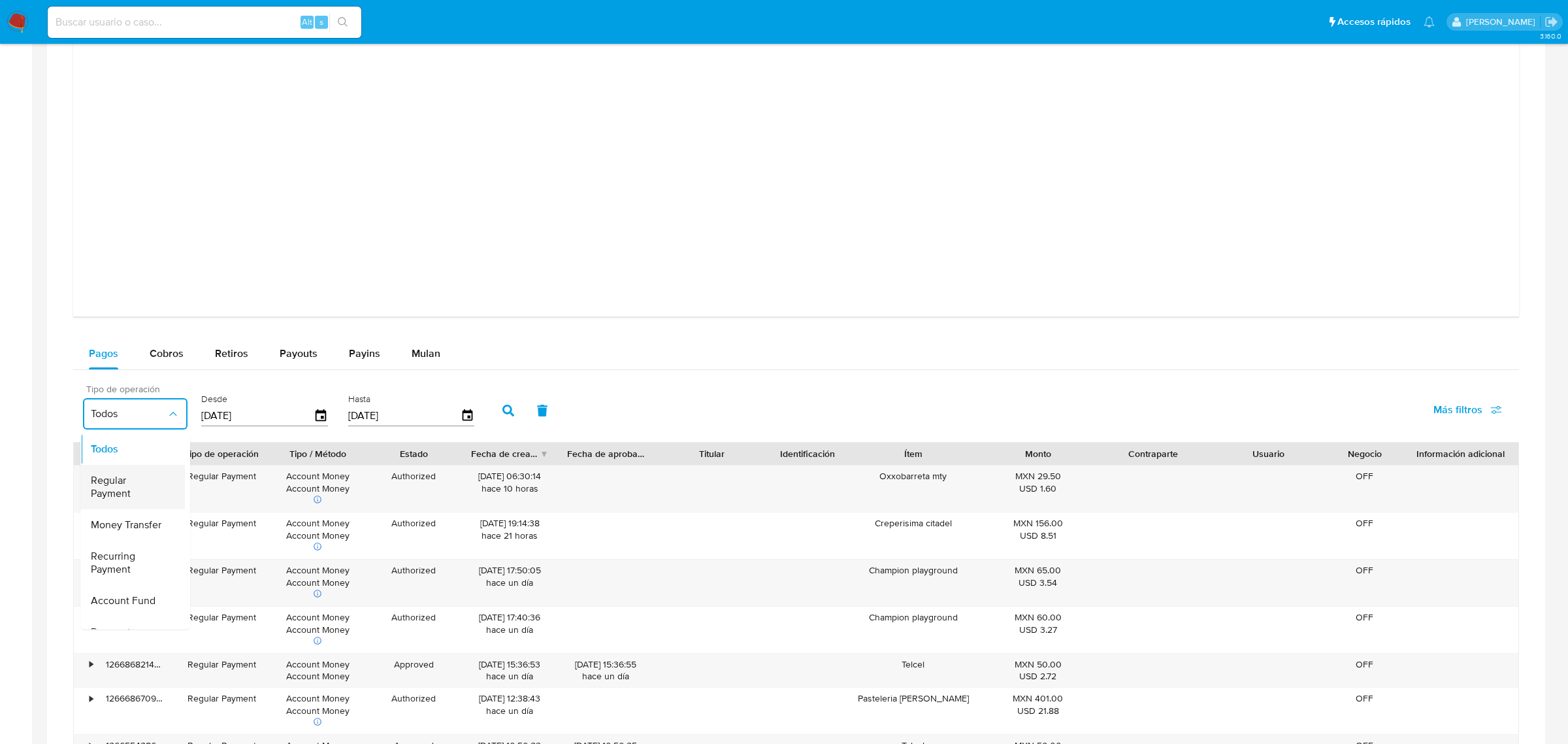
click at [151, 471] on div "Regular Payment" at bounding box center [129, 486] width 76 height 45
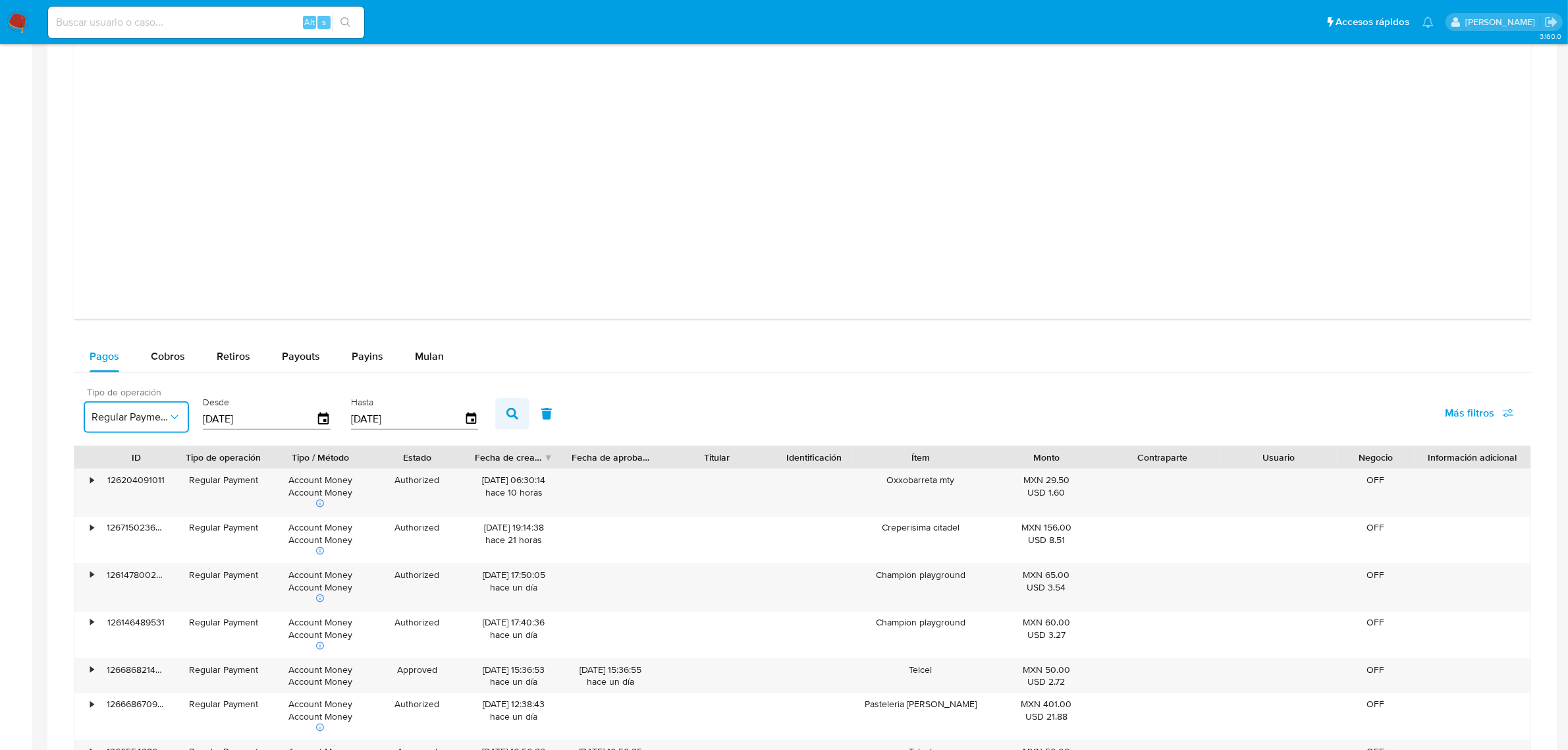
click at [509, 410] on icon "button" at bounding box center [512, 413] width 12 height 12
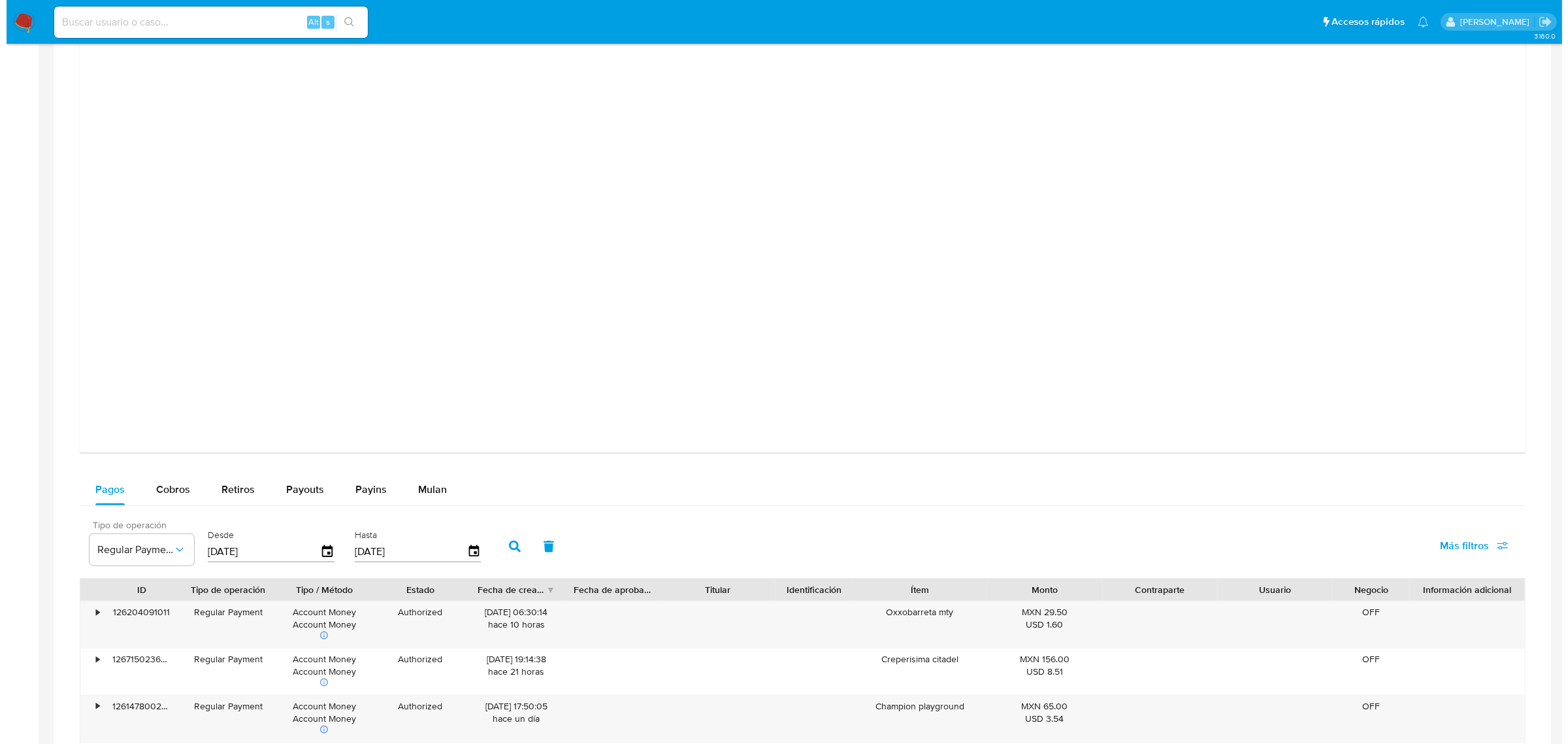
scroll to position [1470, 0]
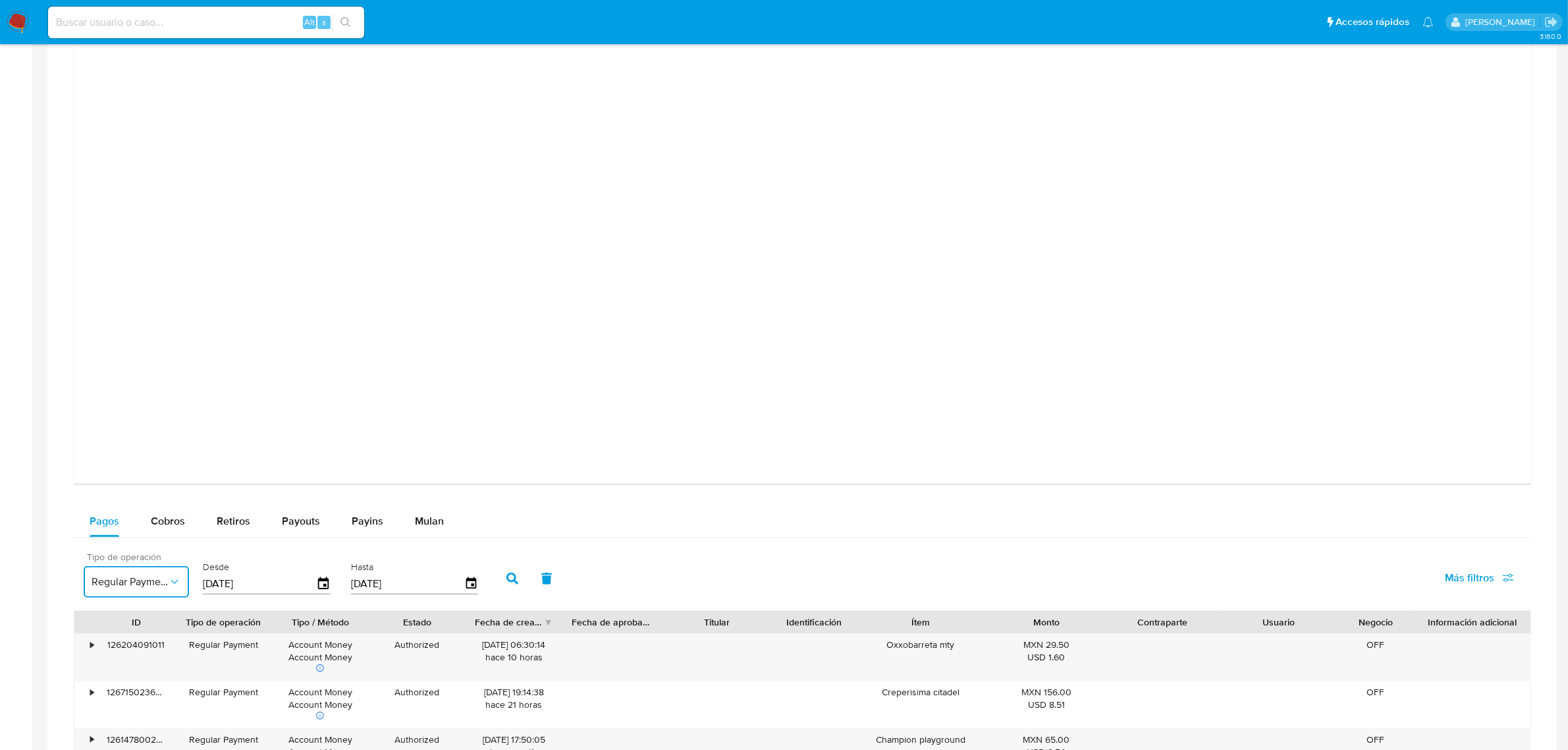
click at [162, 577] on span "Regular Payment" at bounding box center [130, 582] width 77 height 13
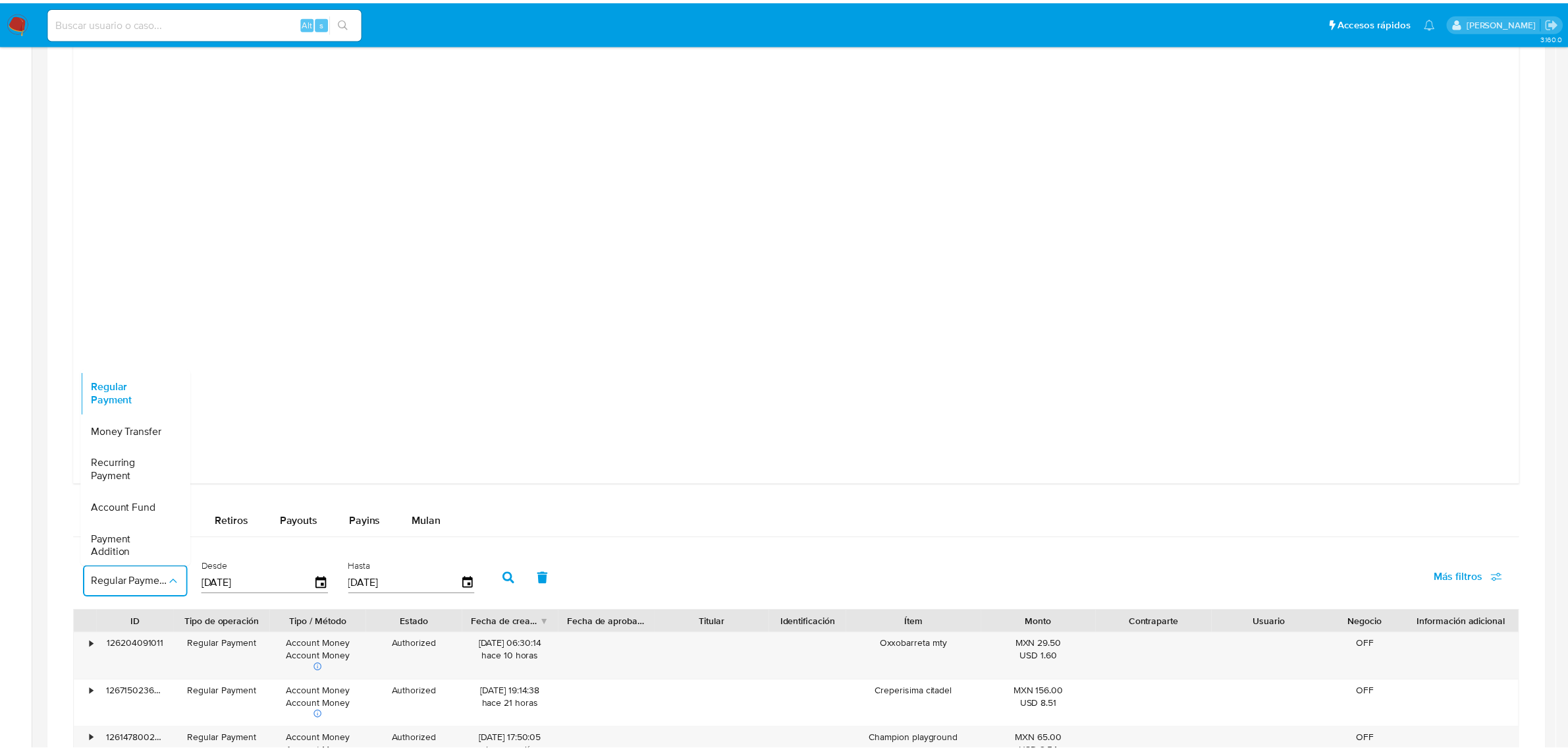
scroll to position [0, 0]
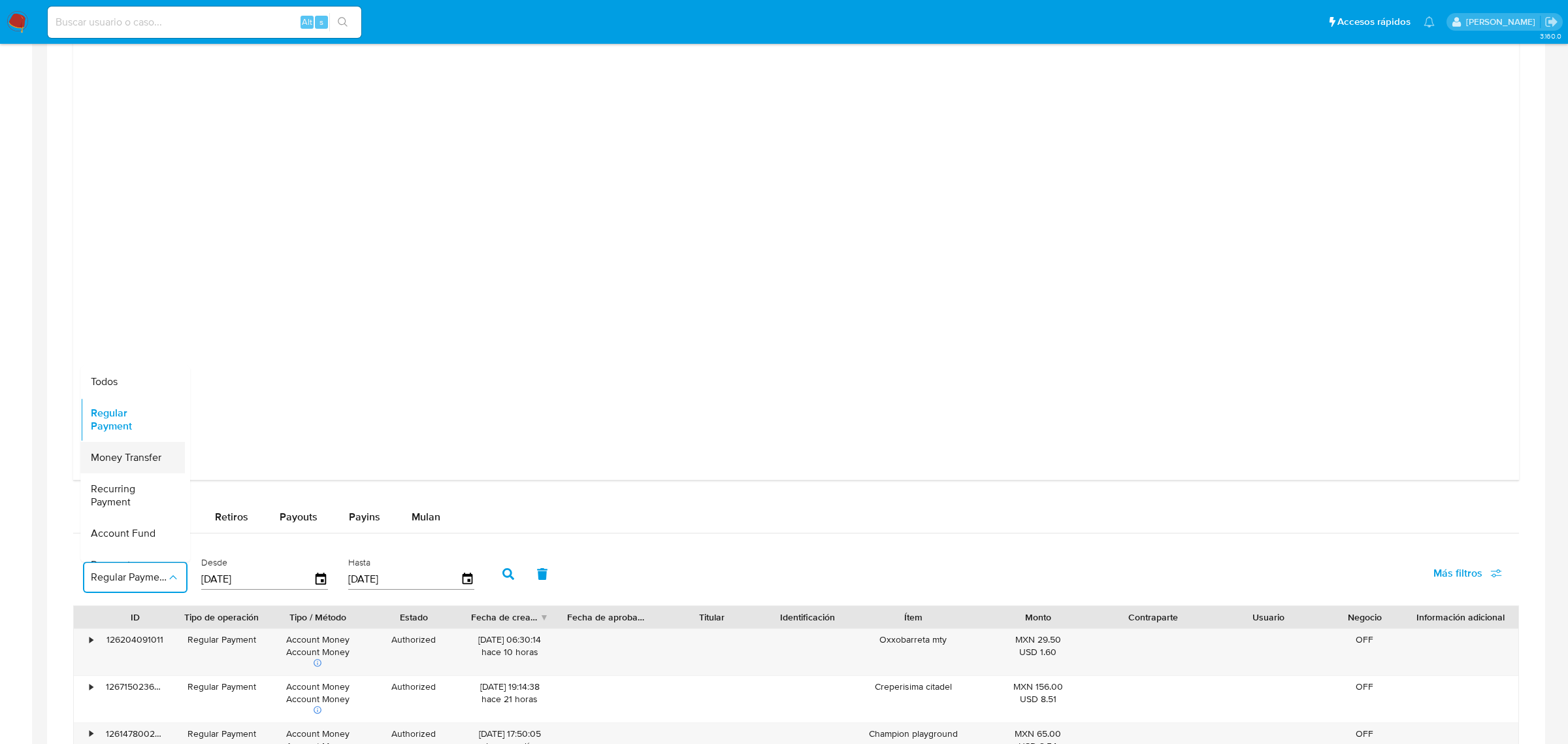
click at [134, 462] on span "Money Transfer" at bounding box center [126, 457] width 70 height 13
click at [517, 573] on button "button" at bounding box center [509, 573] width 34 height 31
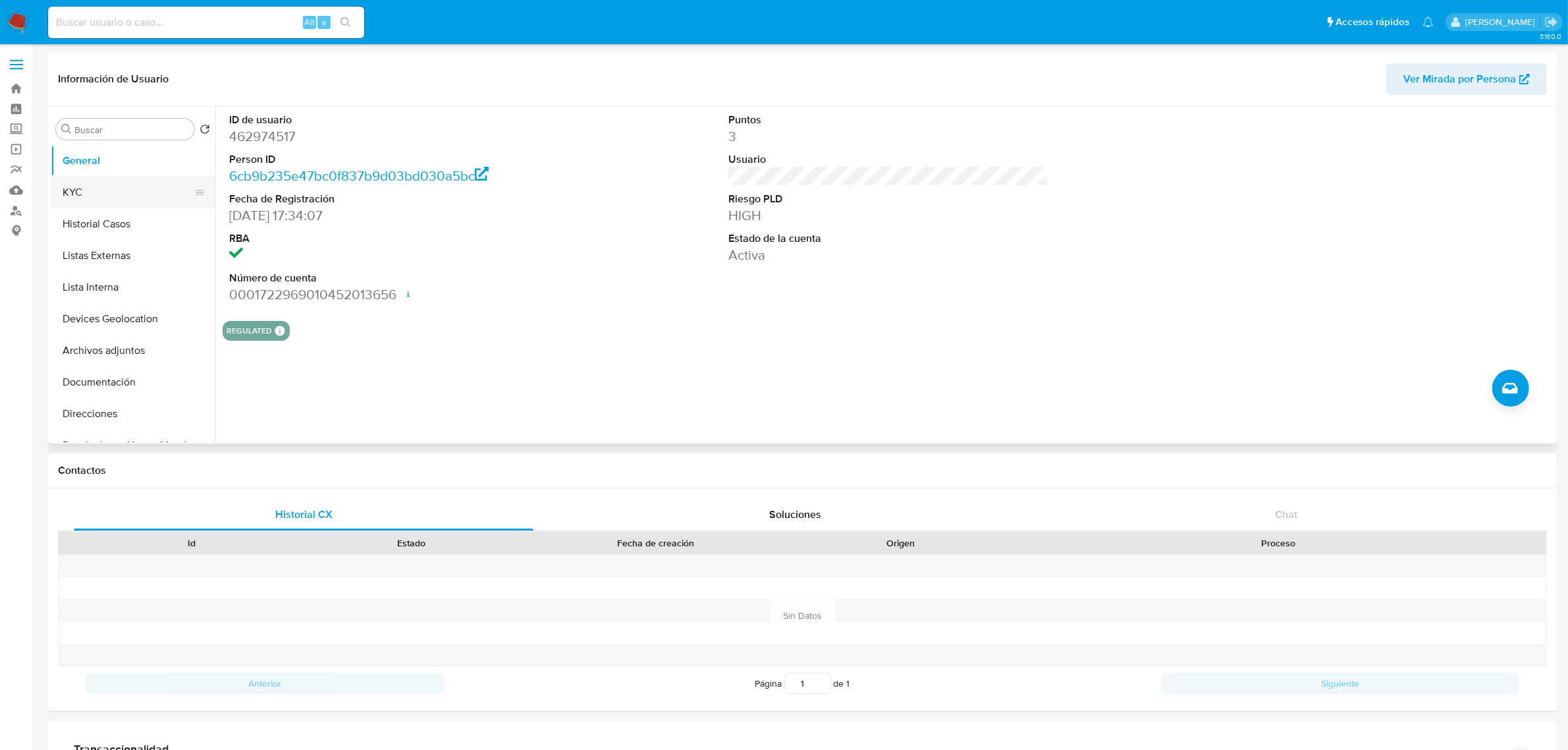
click at [97, 202] on button "KYC" at bounding box center [127, 192] width 154 height 32
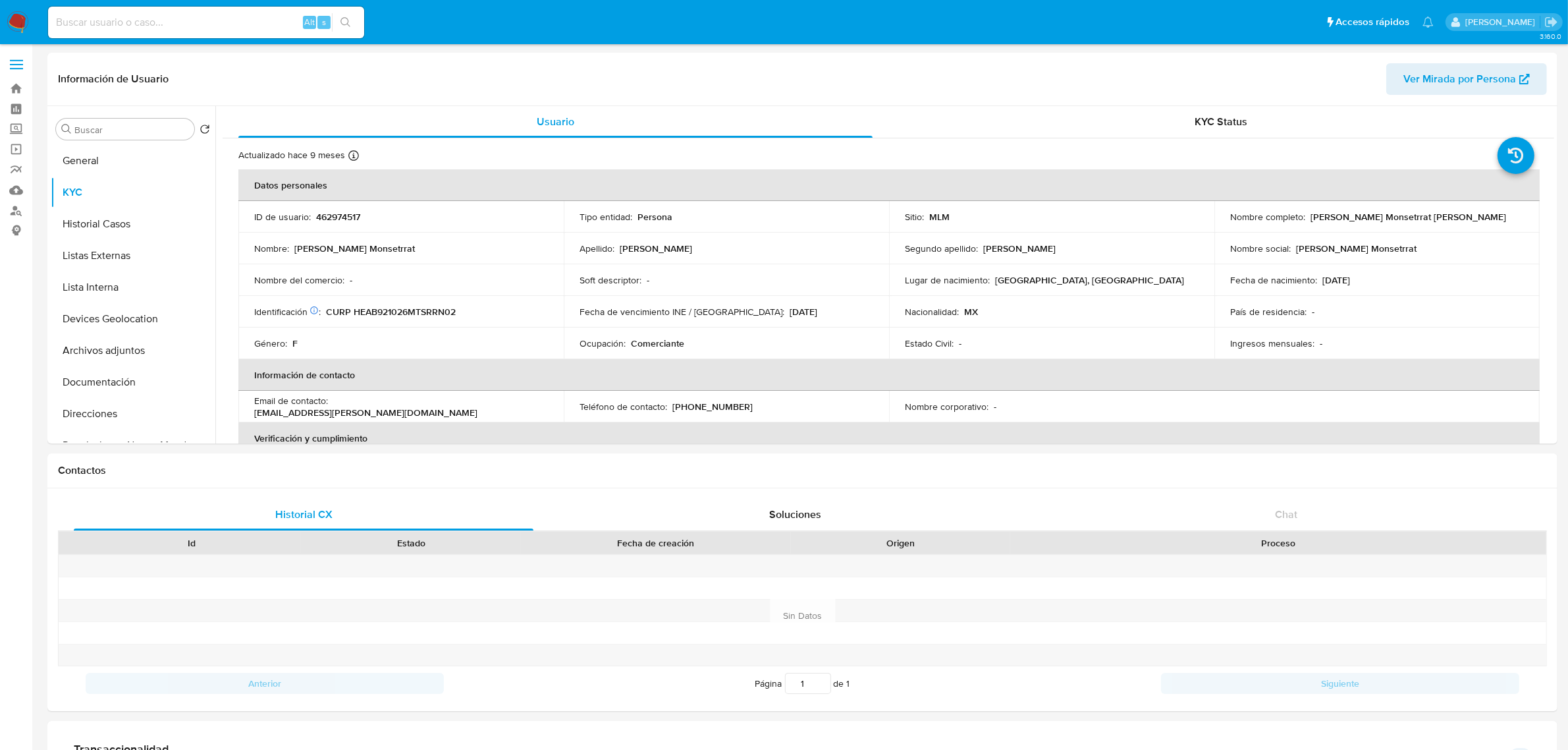
click at [276, 16] on input at bounding box center [205, 22] width 316 height 17
paste input "735532051"
type input "735532051"
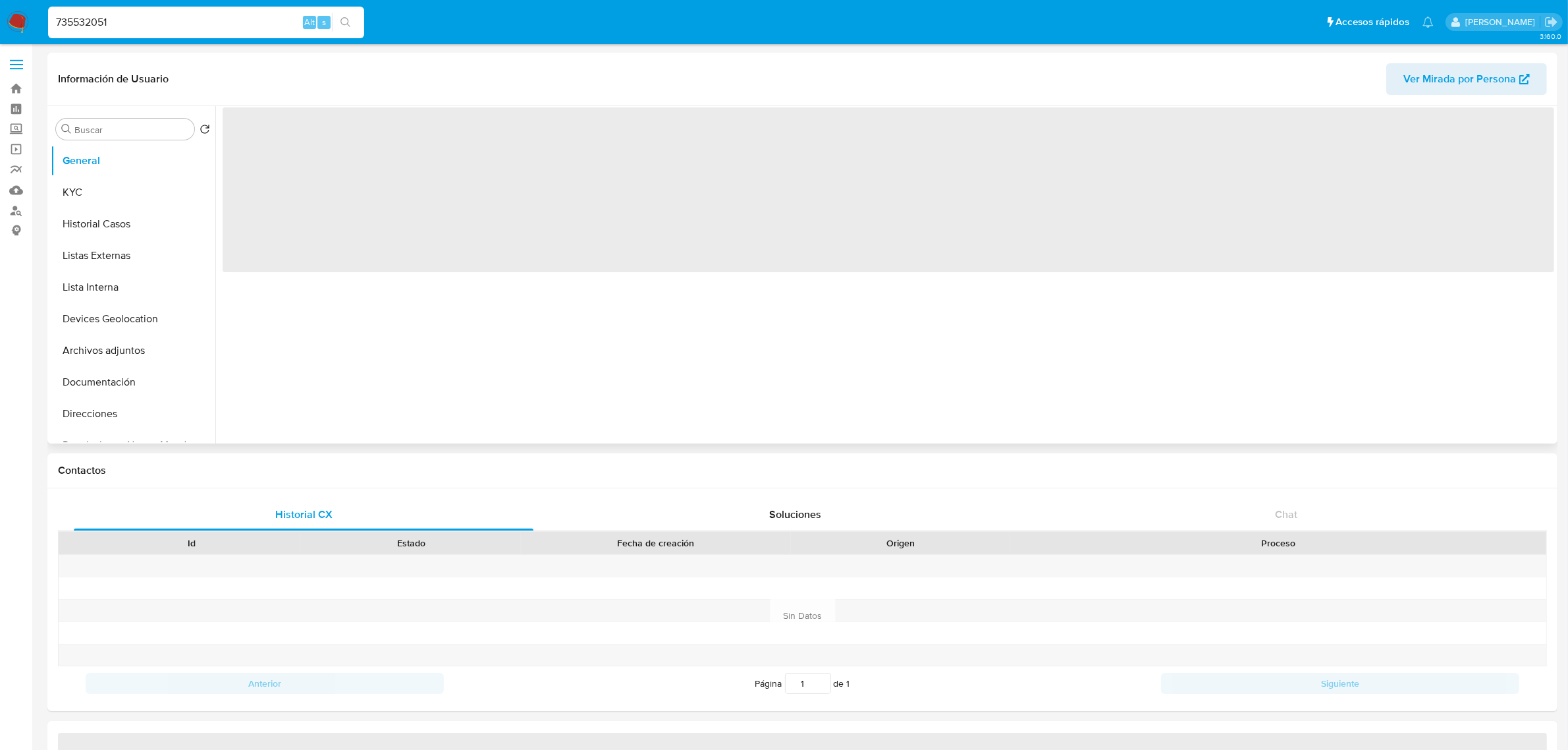
select select "10"
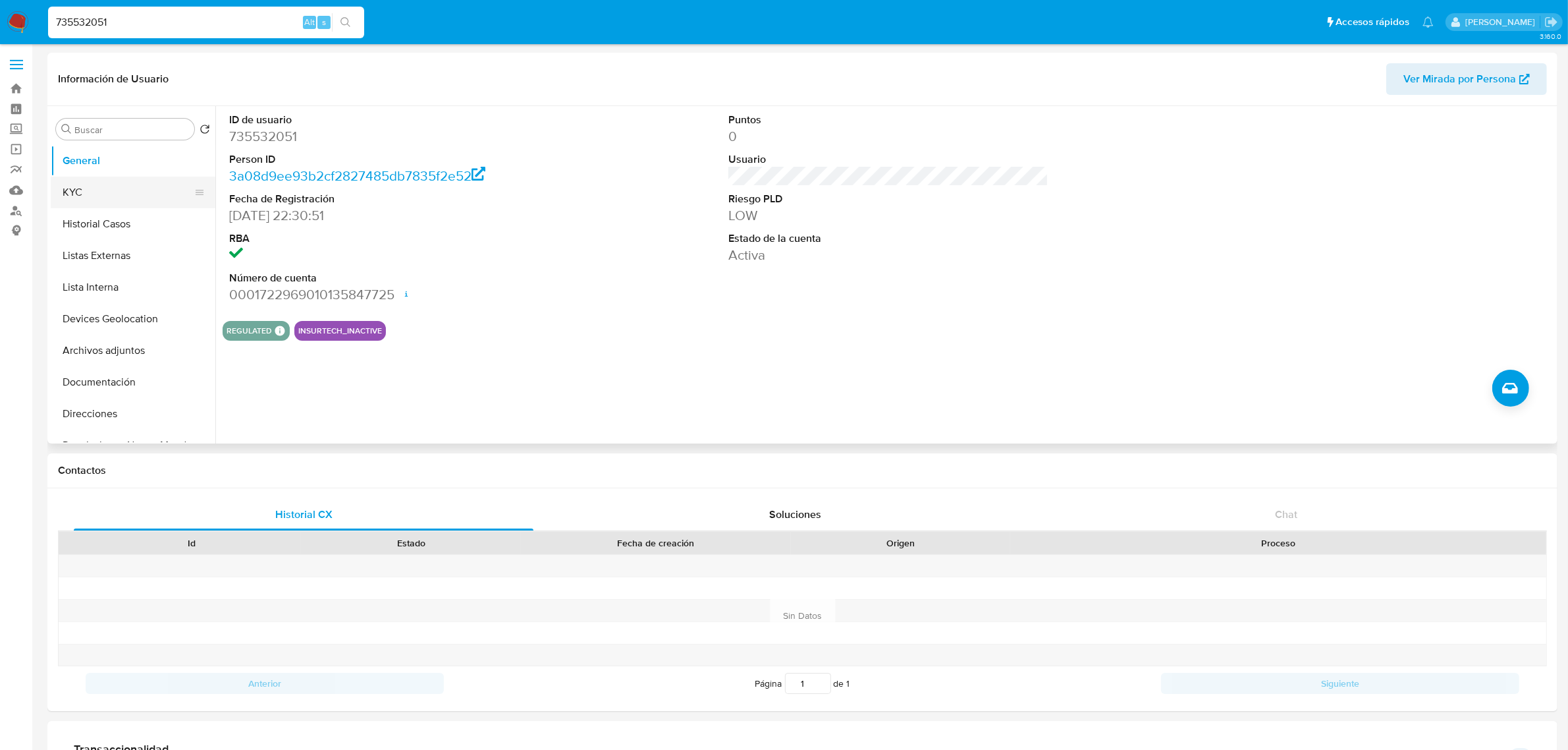
click at [68, 194] on button "KYC" at bounding box center [127, 192] width 154 height 32
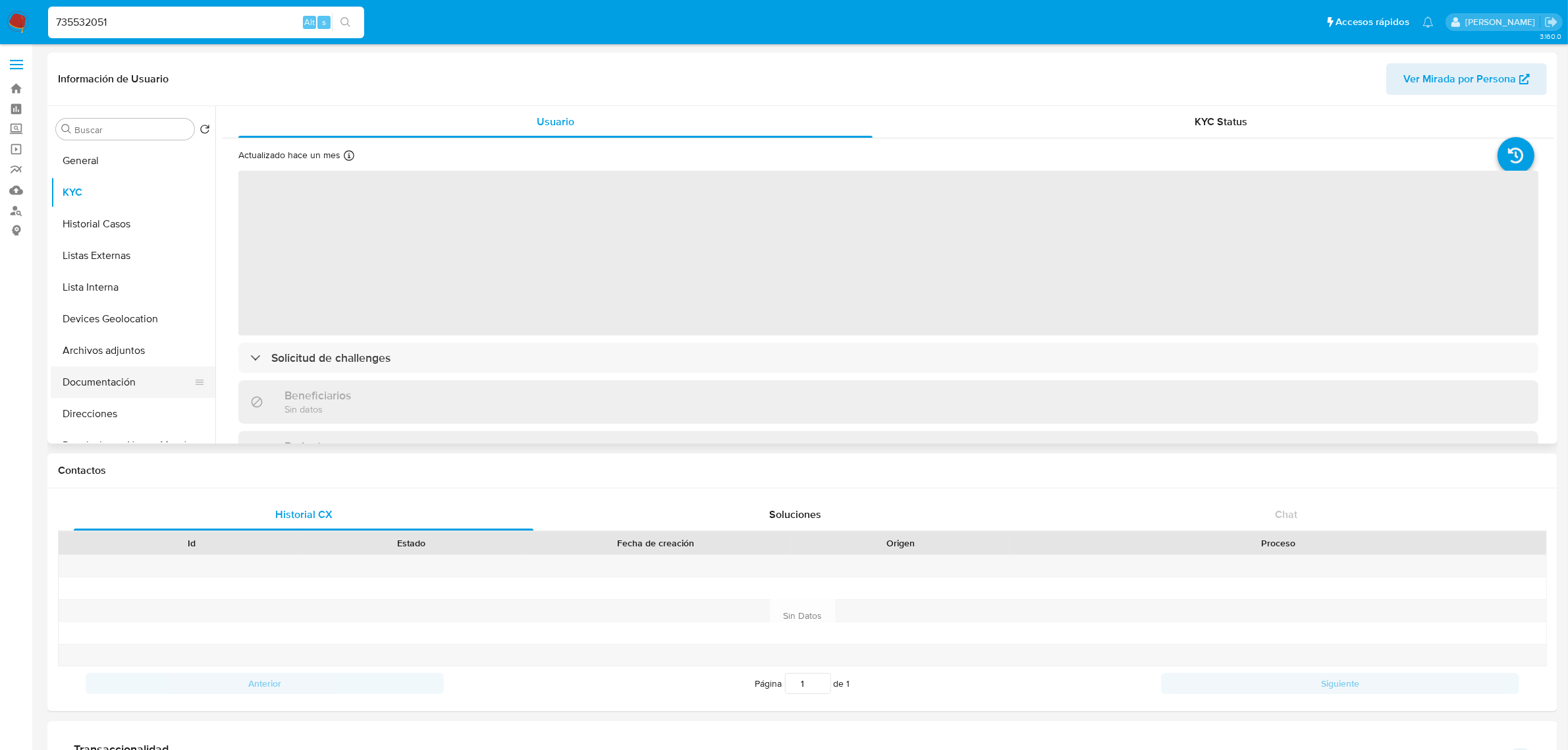
click at [87, 395] on button "Documentación" at bounding box center [127, 382] width 154 height 32
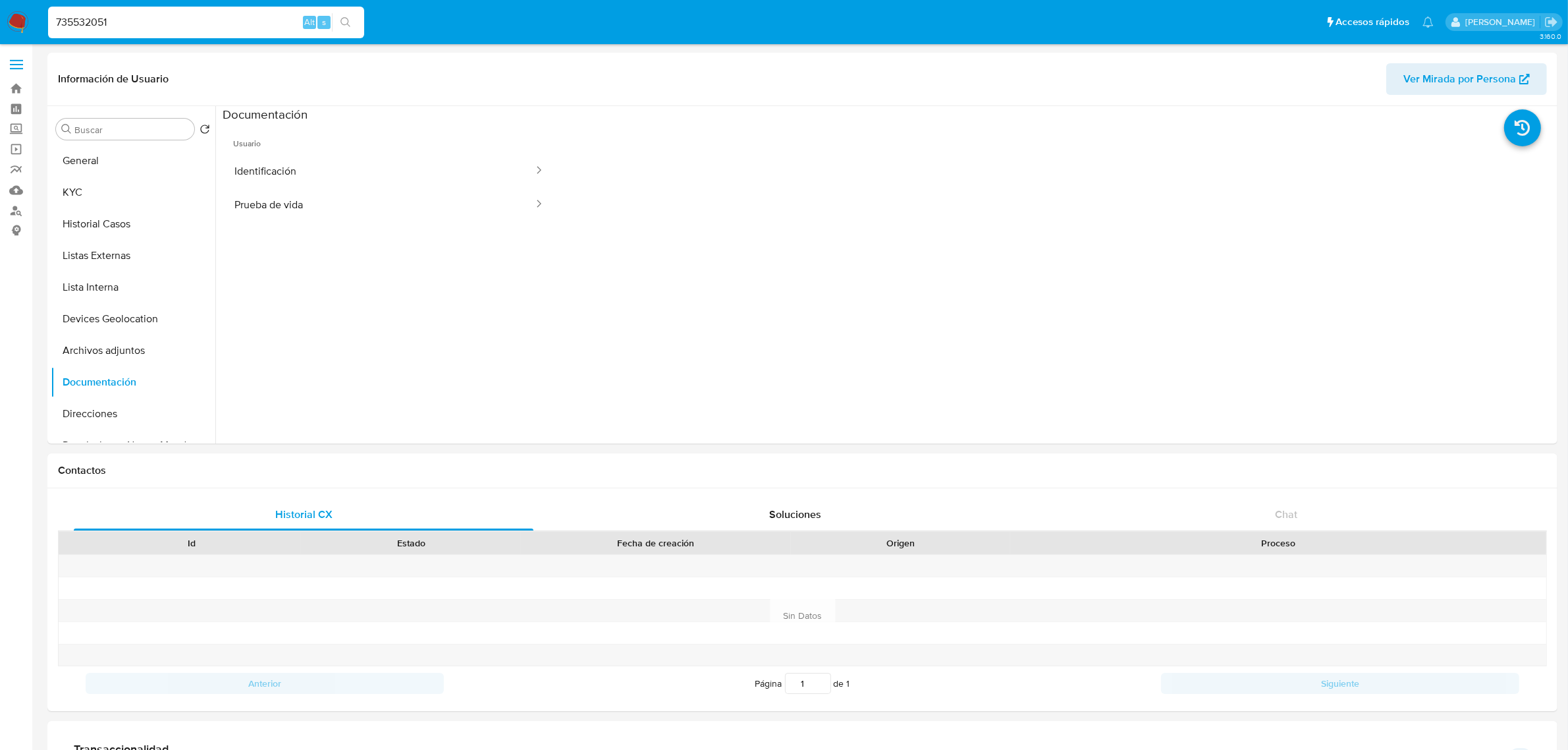
click at [307, 136] on span "Usuario" at bounding box center [389, 138] width 333 height 32
click at [311, 161] on button "Identificación" at bounding box center [379, 170] width 312 height 34
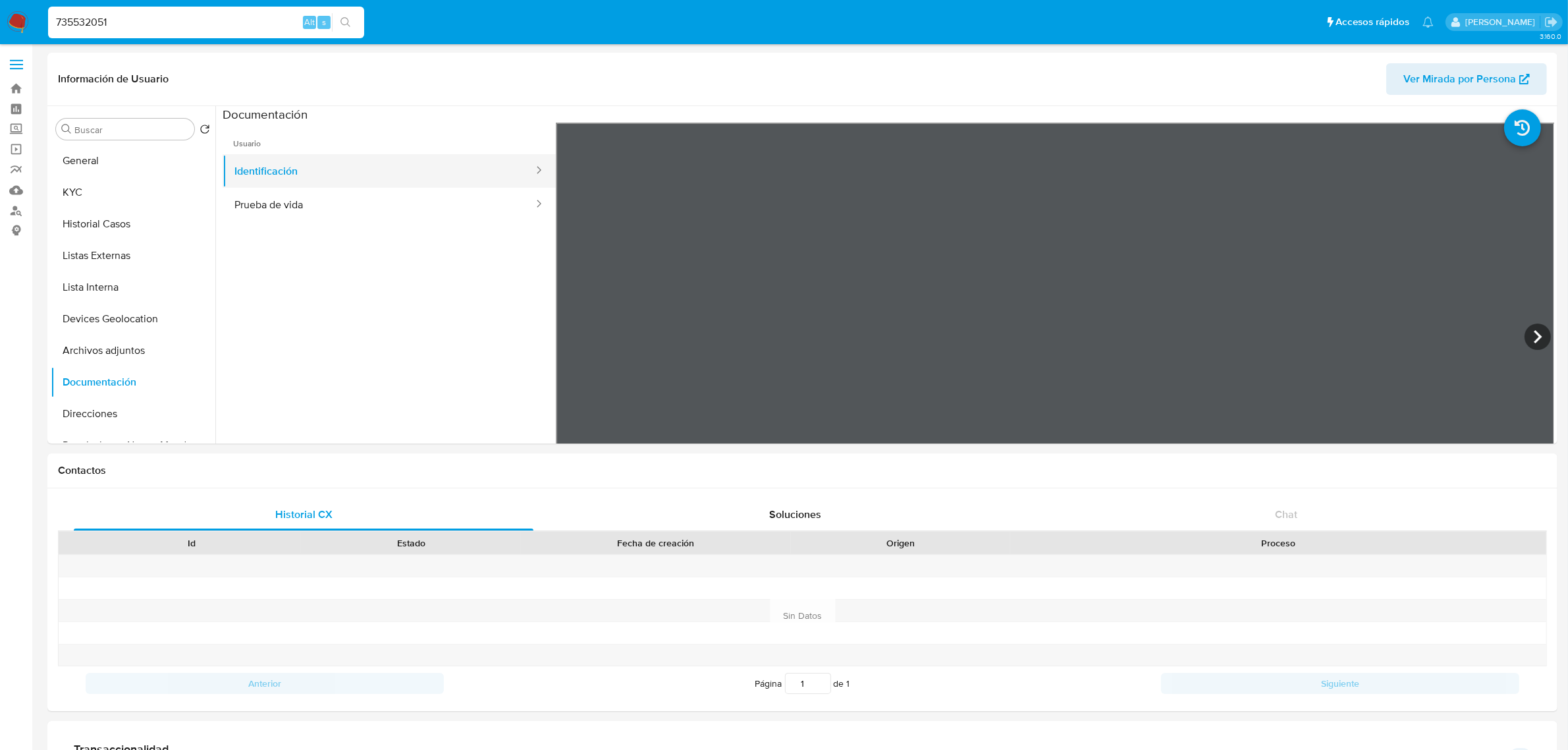
click at [406, 175] on button "Identificación" at bounding box center [379, 170] width 312 height 34
click at [407, 200] on button "Prueba de vida" at bounding box center [379, 204] width 312 height 34
drag, startPoint x: 123, startPoint y: 215, endPoint x: 145, endPoint y: 208, distance: 23.1
click at [122, 215] on button "Historial Casos" at bounding box center [127, 224] width 154 height 32
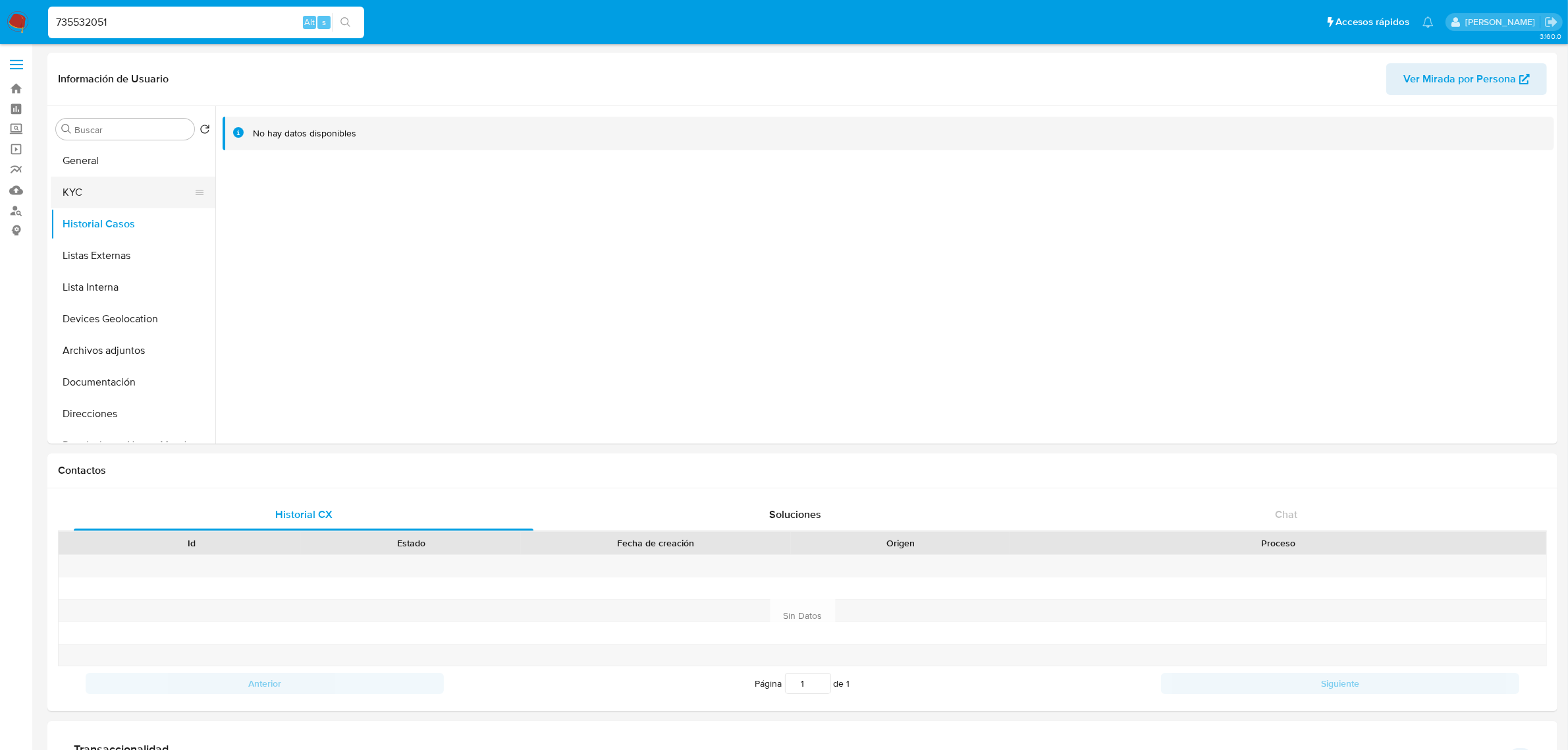
click at [124, 192] on button "KYC" at bounding box center [127, 192] width 154 height 32
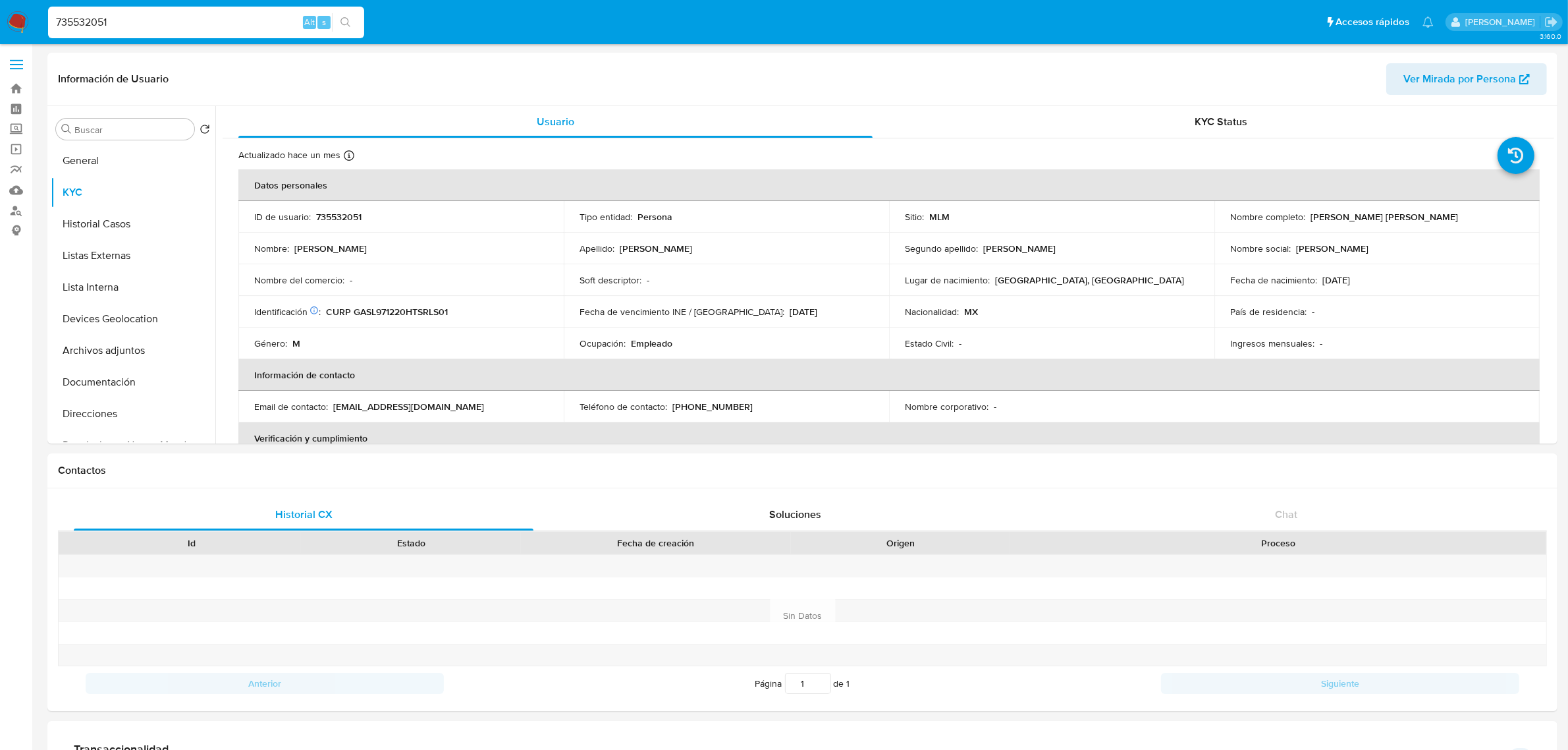
click at [188, 28] on input "735532051" at bounding box center [205, 22] width 316 height 17
click at [188, 29] on input "735532051" at bounding box center [205, 22] width 316 height 17
paste input "1314320977"
type input "1314320977"
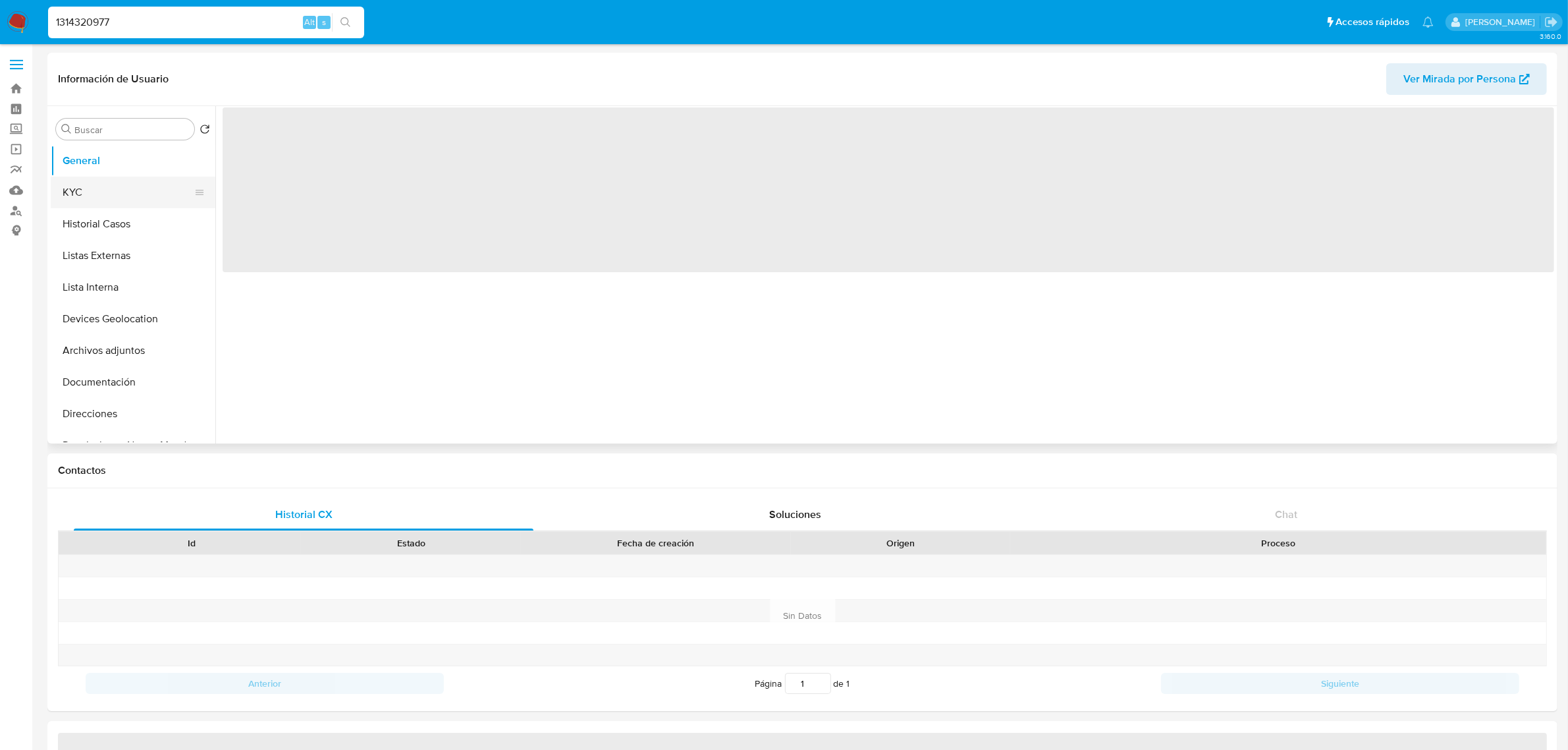
select select "10"
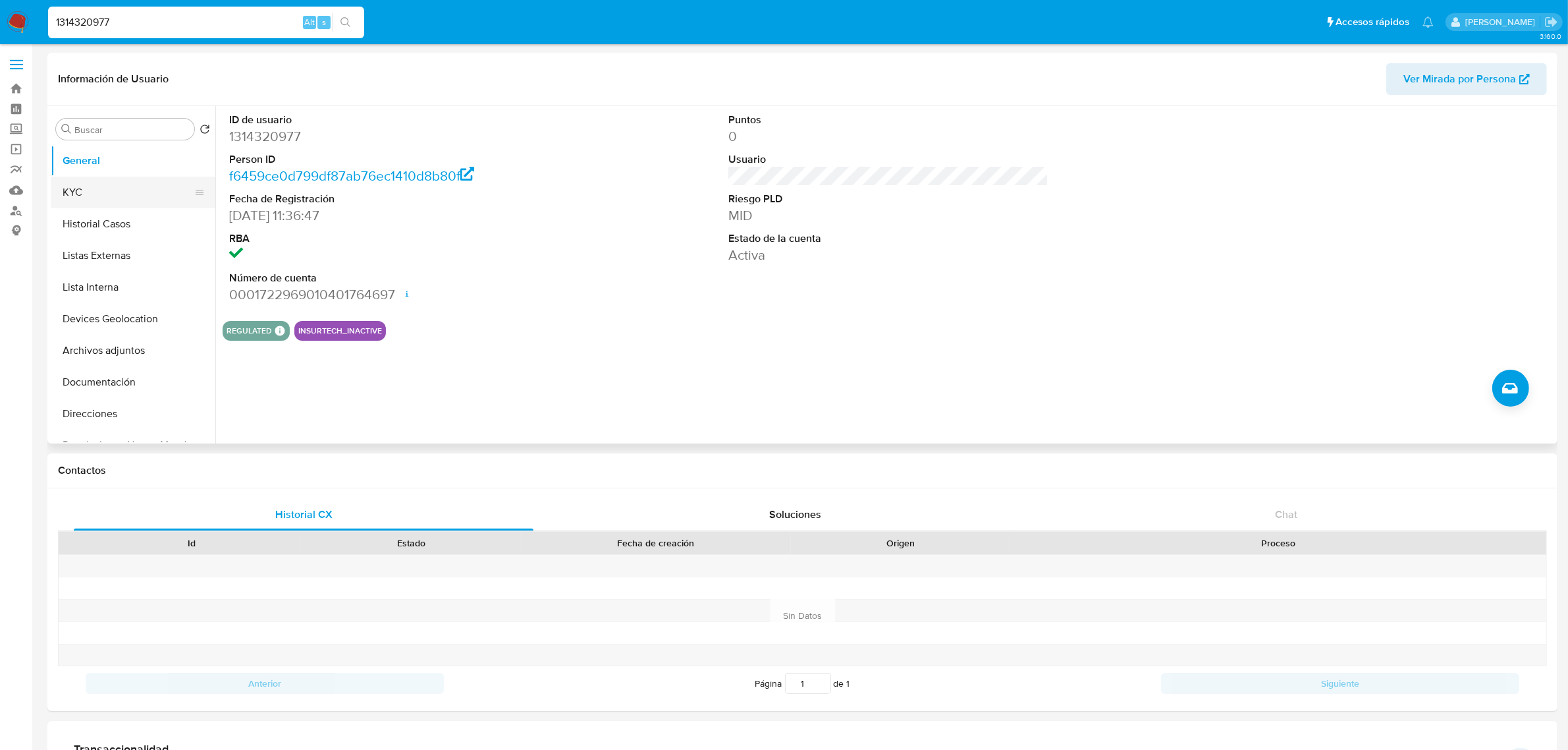
click at [122, 183] on button "KYC" at bounding box center [127, 192] width 154 height 32
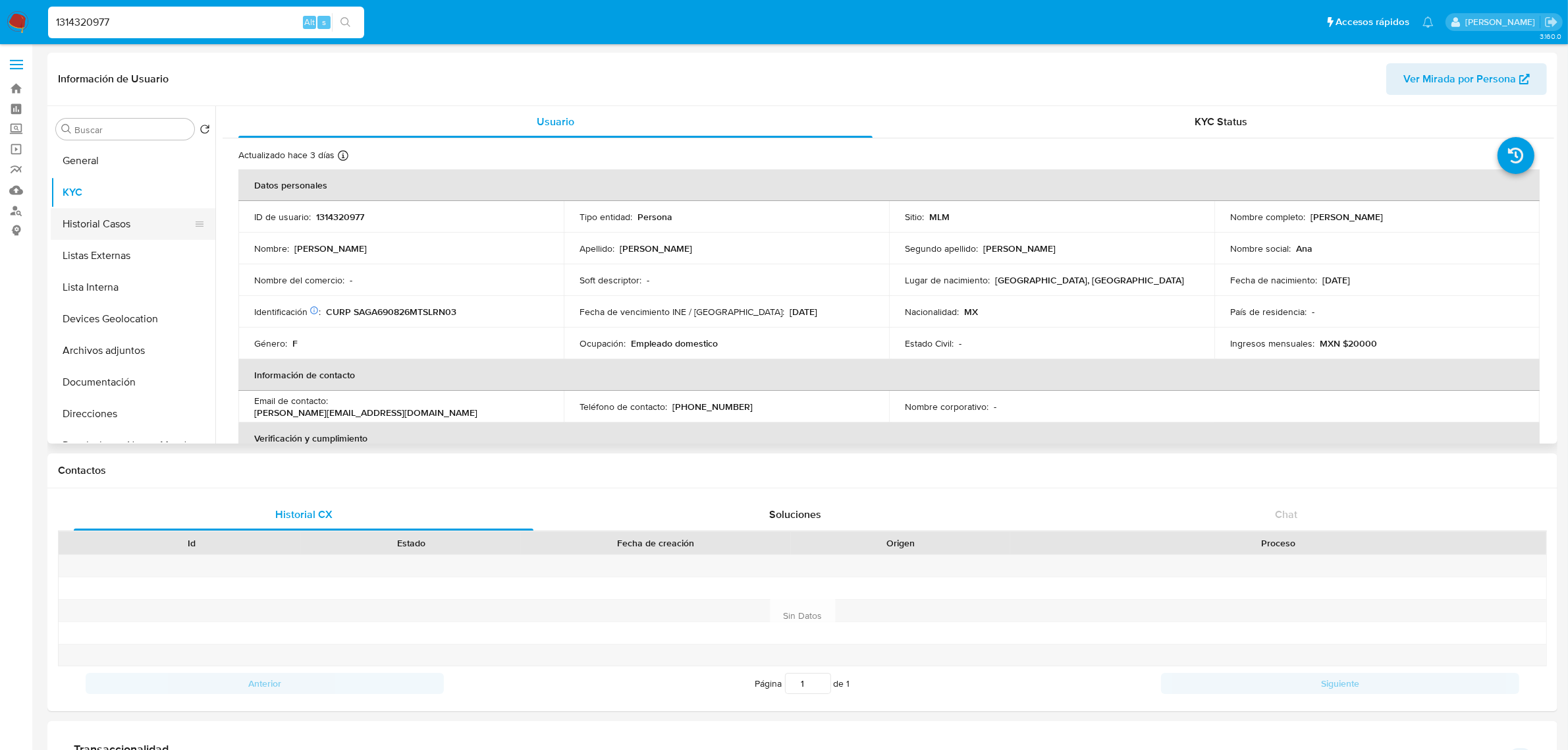
click at [142, 221] on button "Historial Casos" at bounding box center [127, 224] width 154 height 32
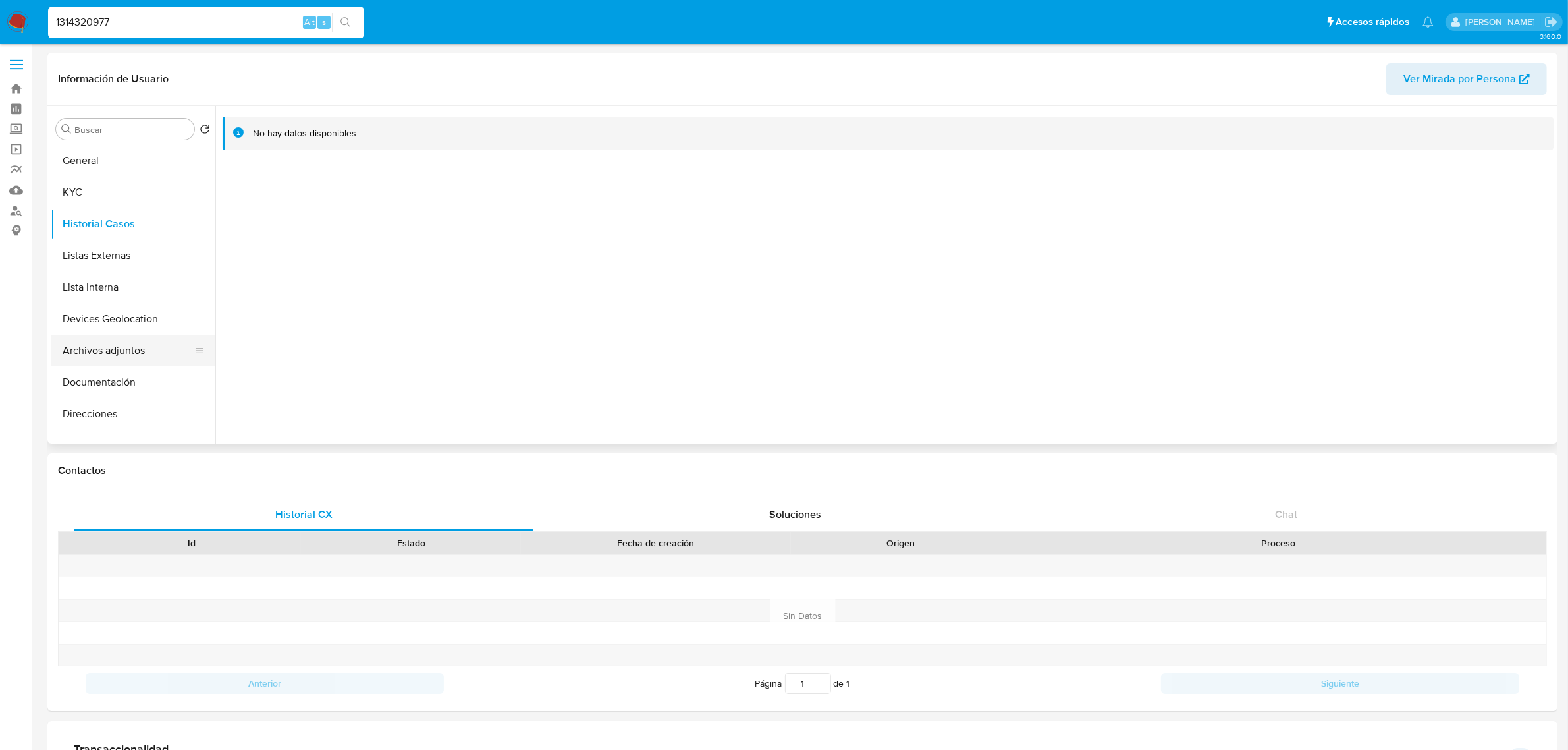
click at [95, 350] on button "Archivos adjuntos" at bounding box center [127, 350] width 154 height 32
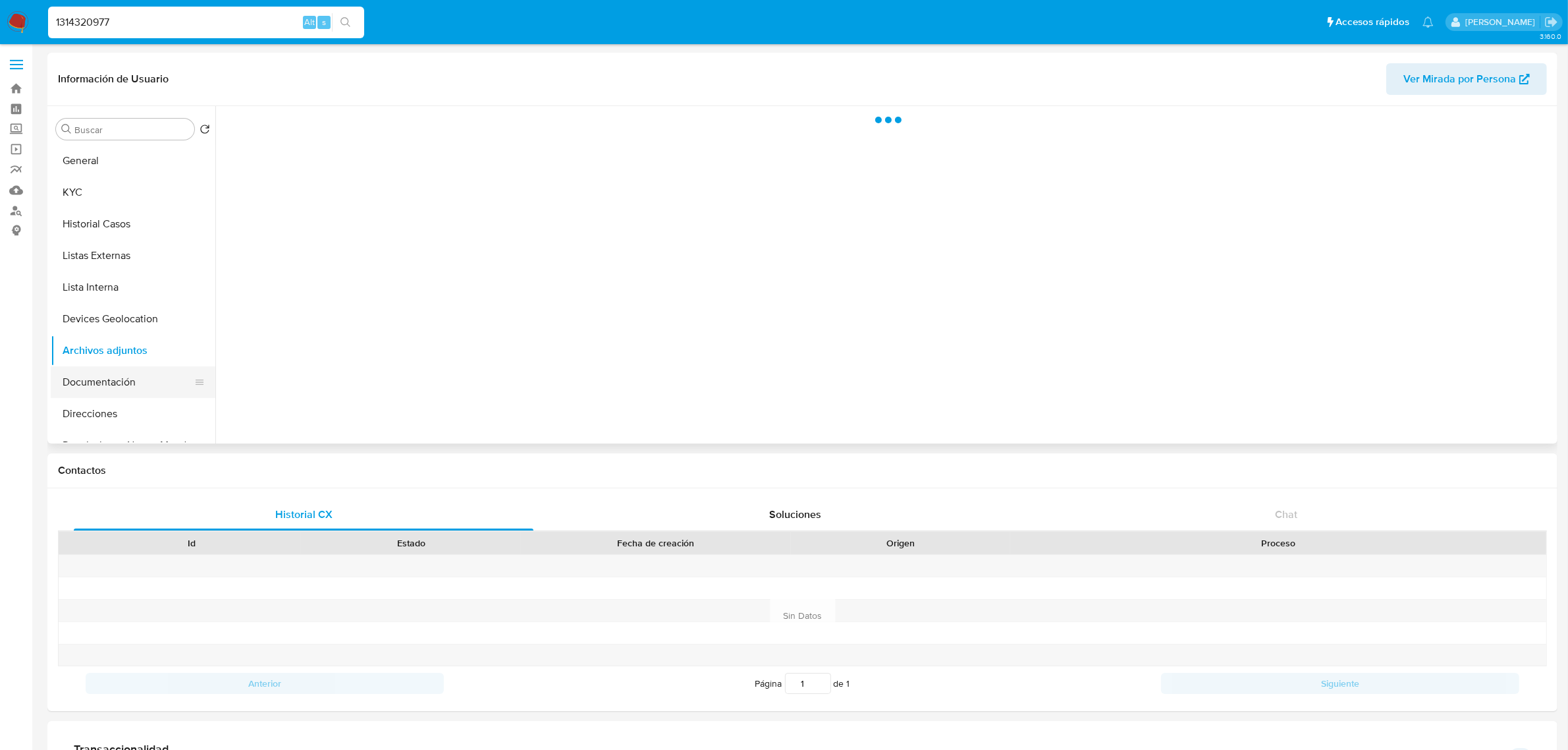
click at [114, 389] on button "Documentación" at bounding box center [127, 382] width 154 height 32
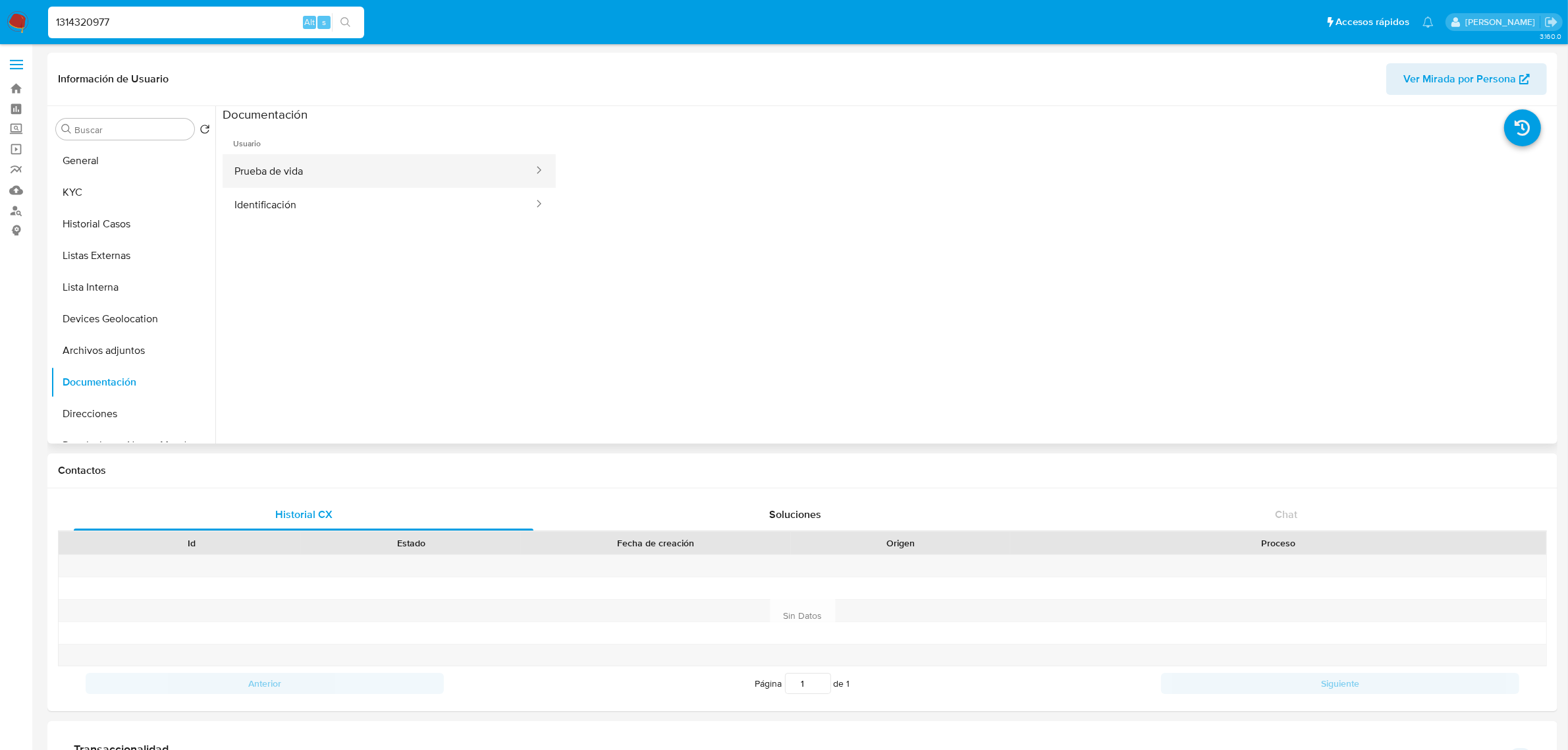
click at [330, 160] on button "Prueba de vida" at bounding box center [379, 170] width 312 height 34
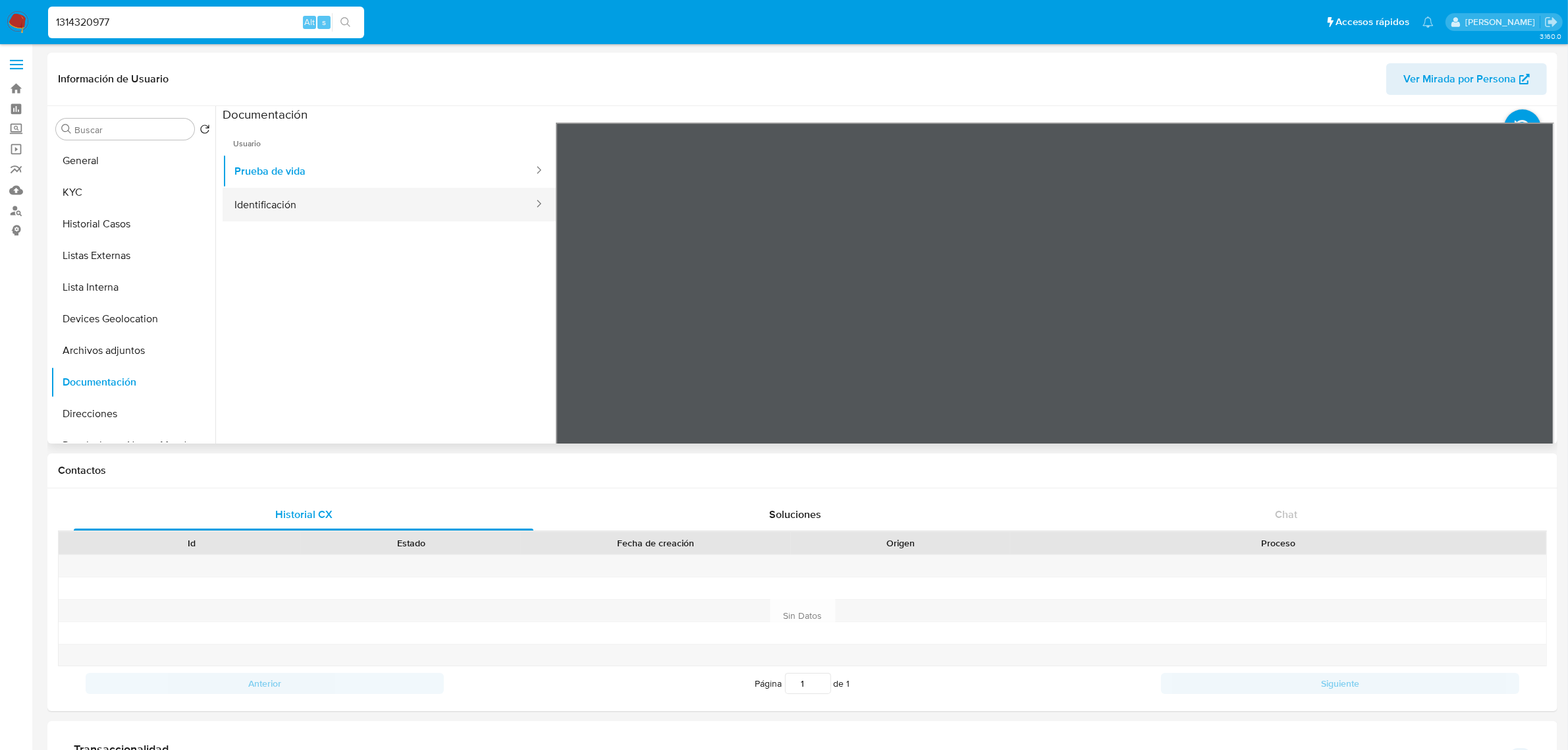
click at [406, 198] on button "Identificación" at bounding box center [379, 204] width 312 height 34
click at [148, 186] on button "KYC" at bounding box center [127, 192] width 154 height 32
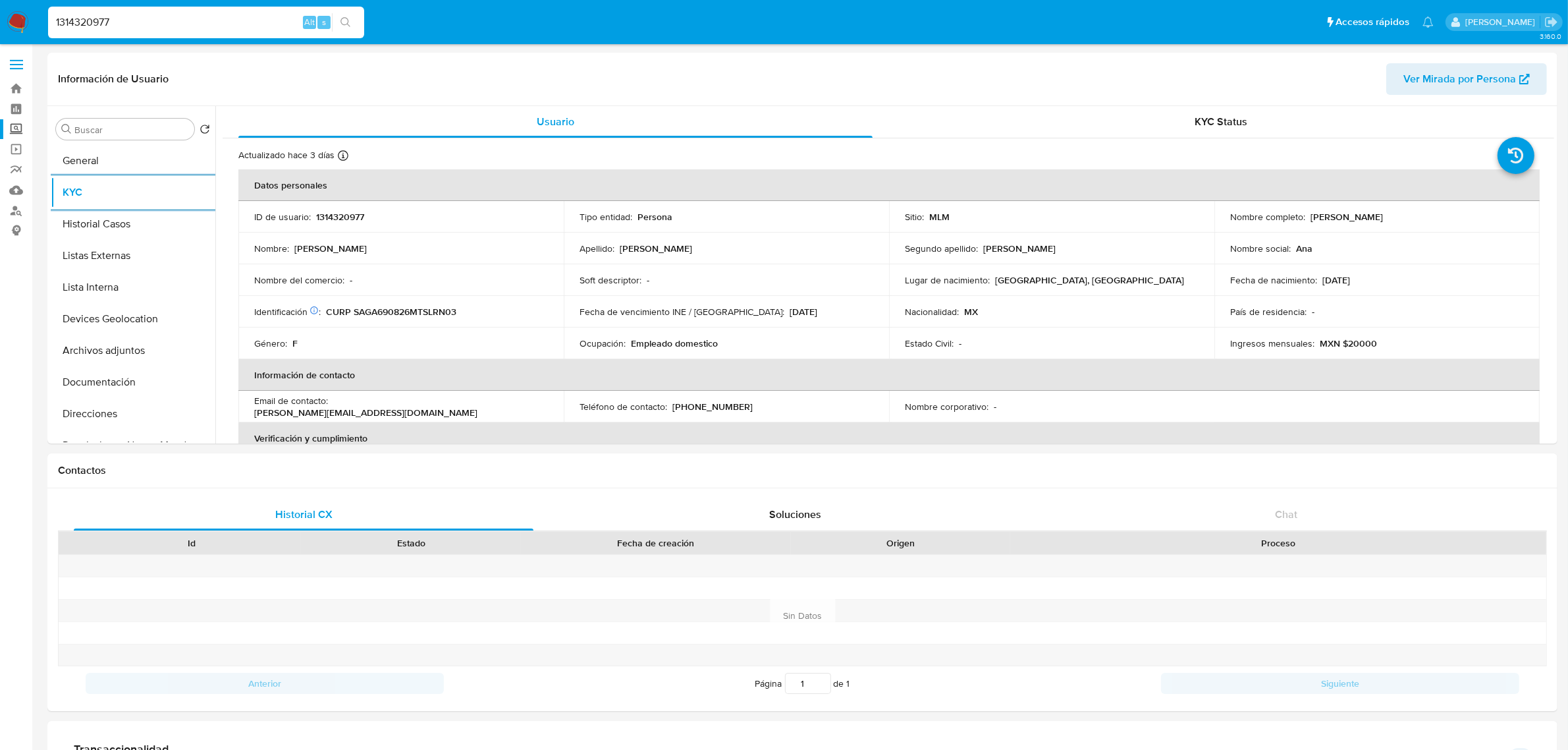
click at [14, 134] on label "Screening" at bounding box center [78, 129] width 157 height 21
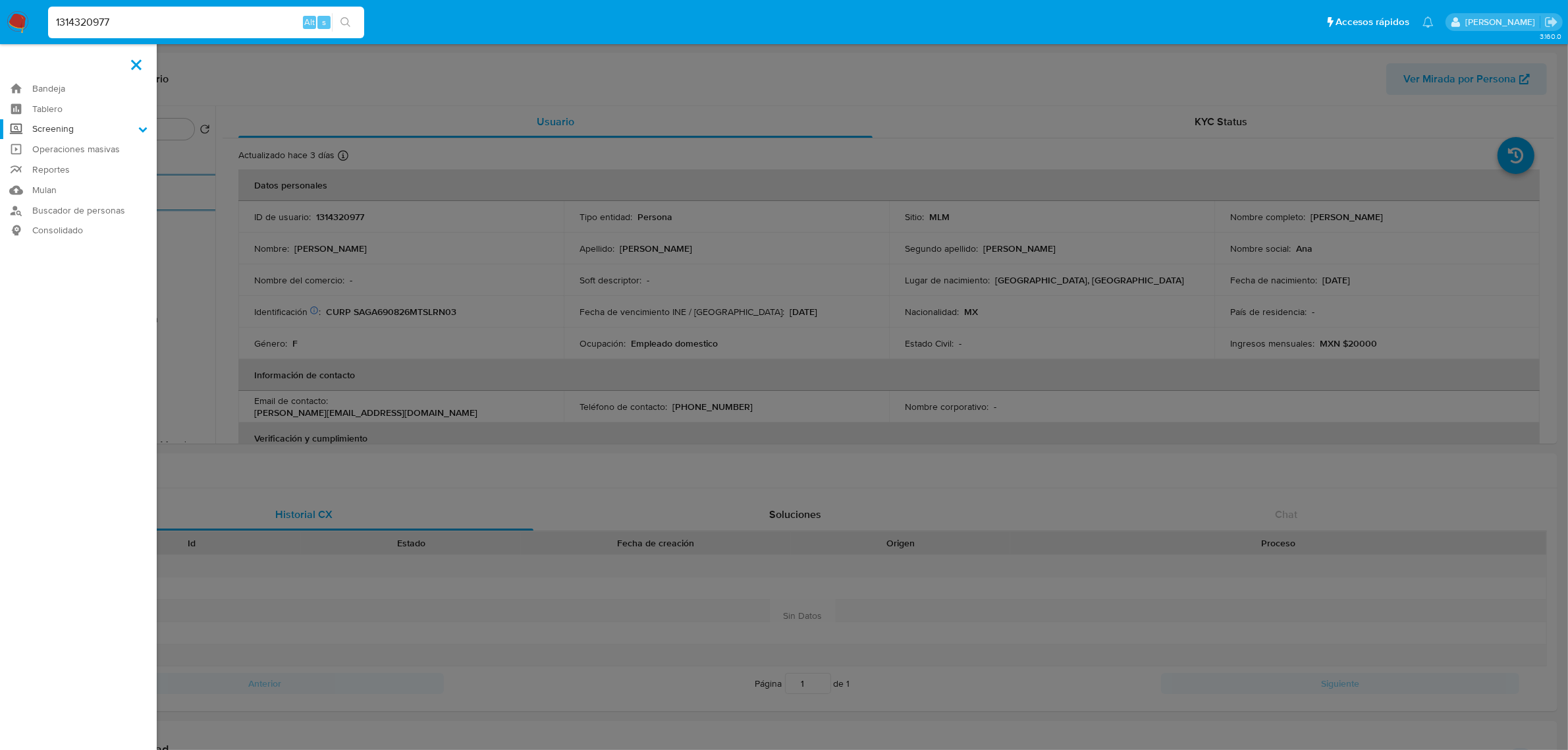
click at [0, 0] on input "Screening" at bounding box center [0, 0] width 0 height 0
click at [60, 182] on link "Herramientas" at bounding box center [78, 181] width 157 height 16
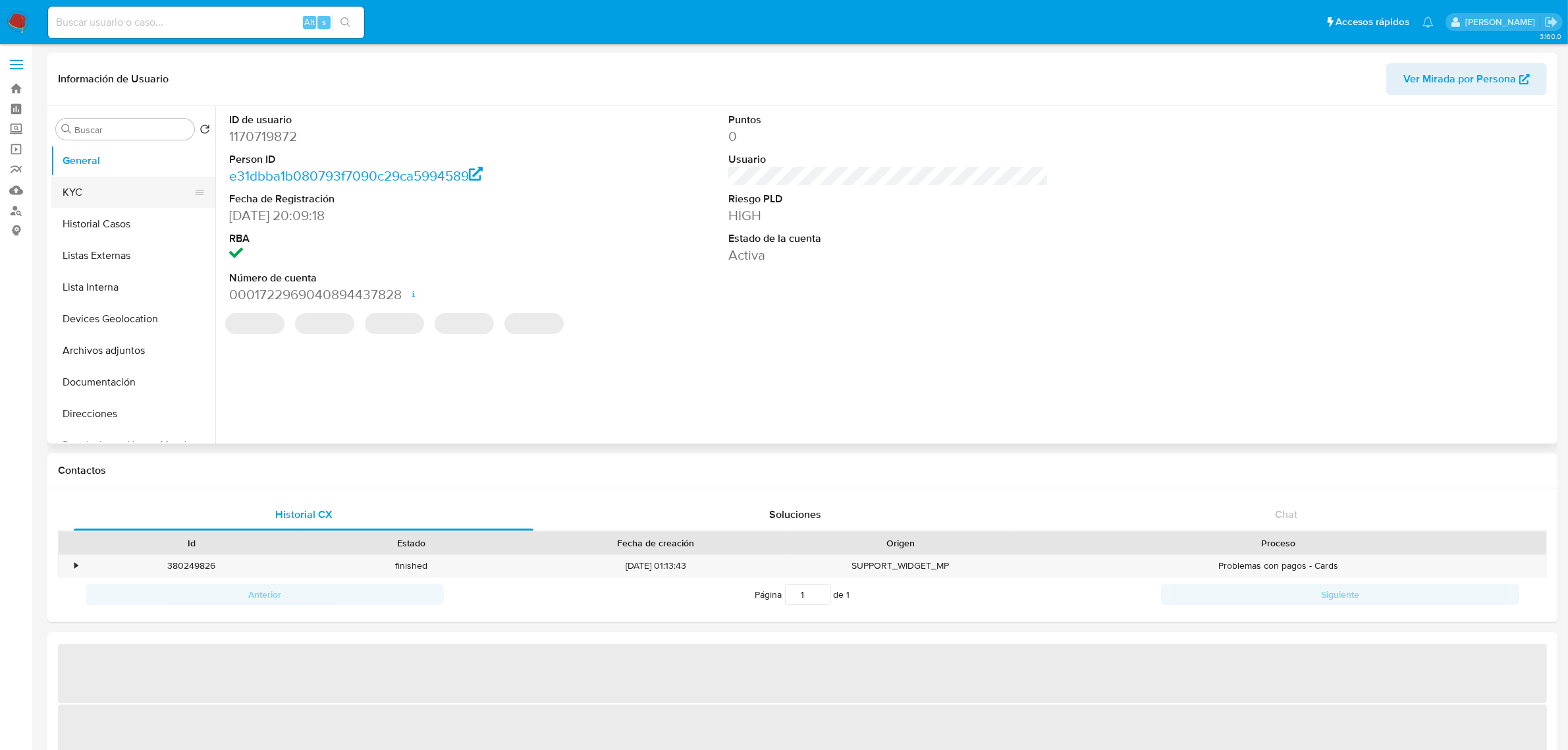
select select "10"
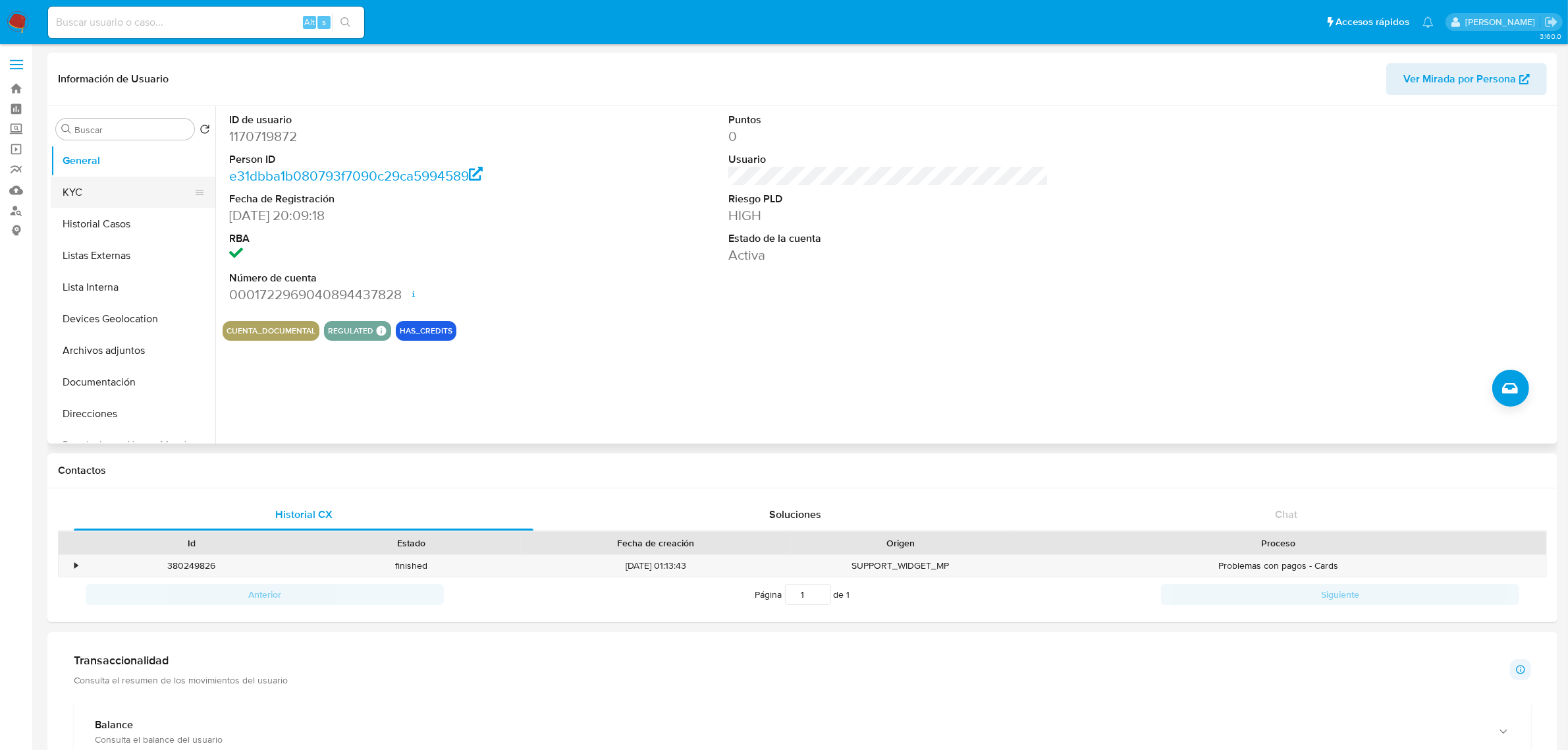
click at [111, 192] on button "KYC" at bounding box center [127, 192] width 154 height 32
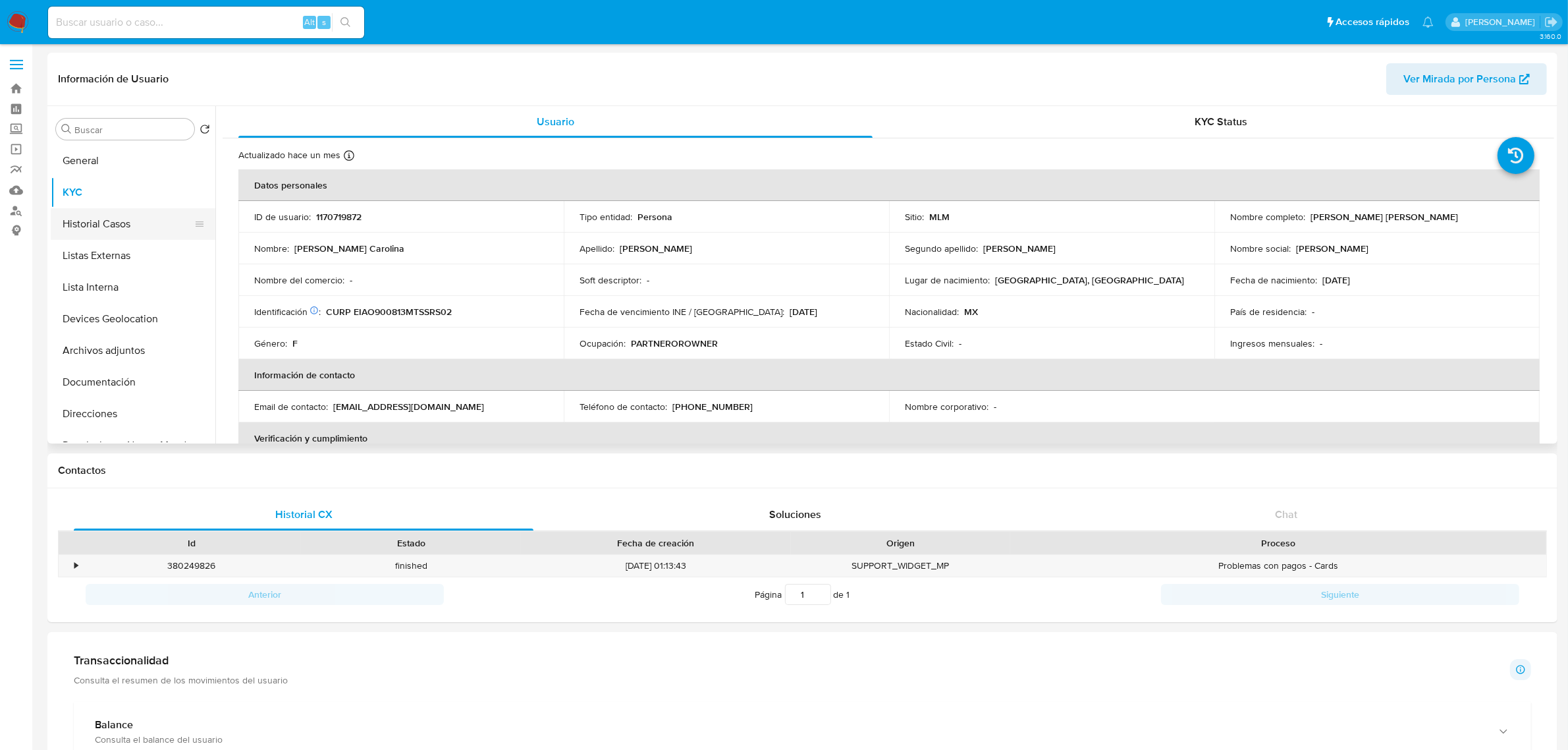
click at [114, 231] on button "Historial Casos" at bounding box center [127, 224] width 154 height 32
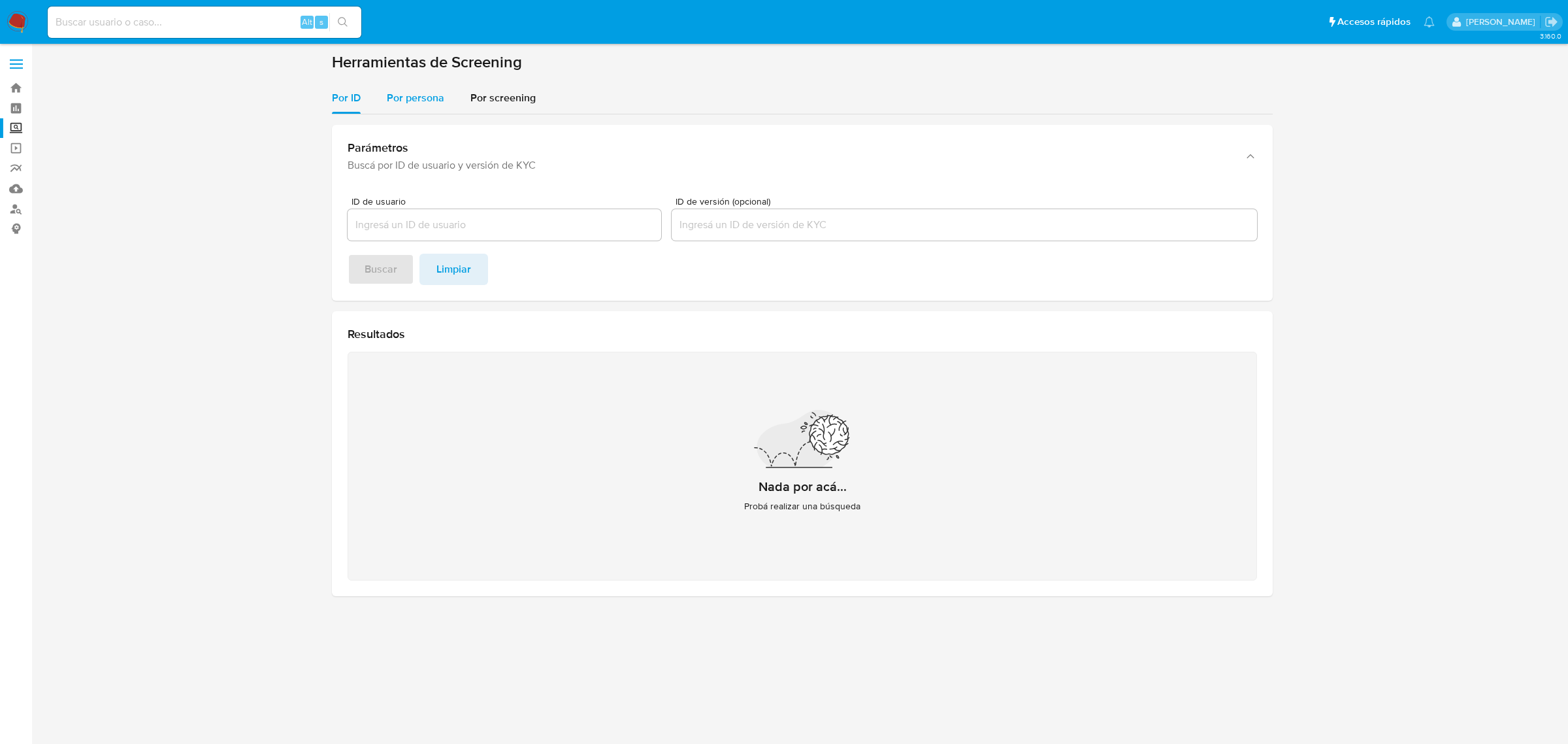
click at [422, 95] on span "Por persona" at bounding box center [416, 97] width 58 height 15
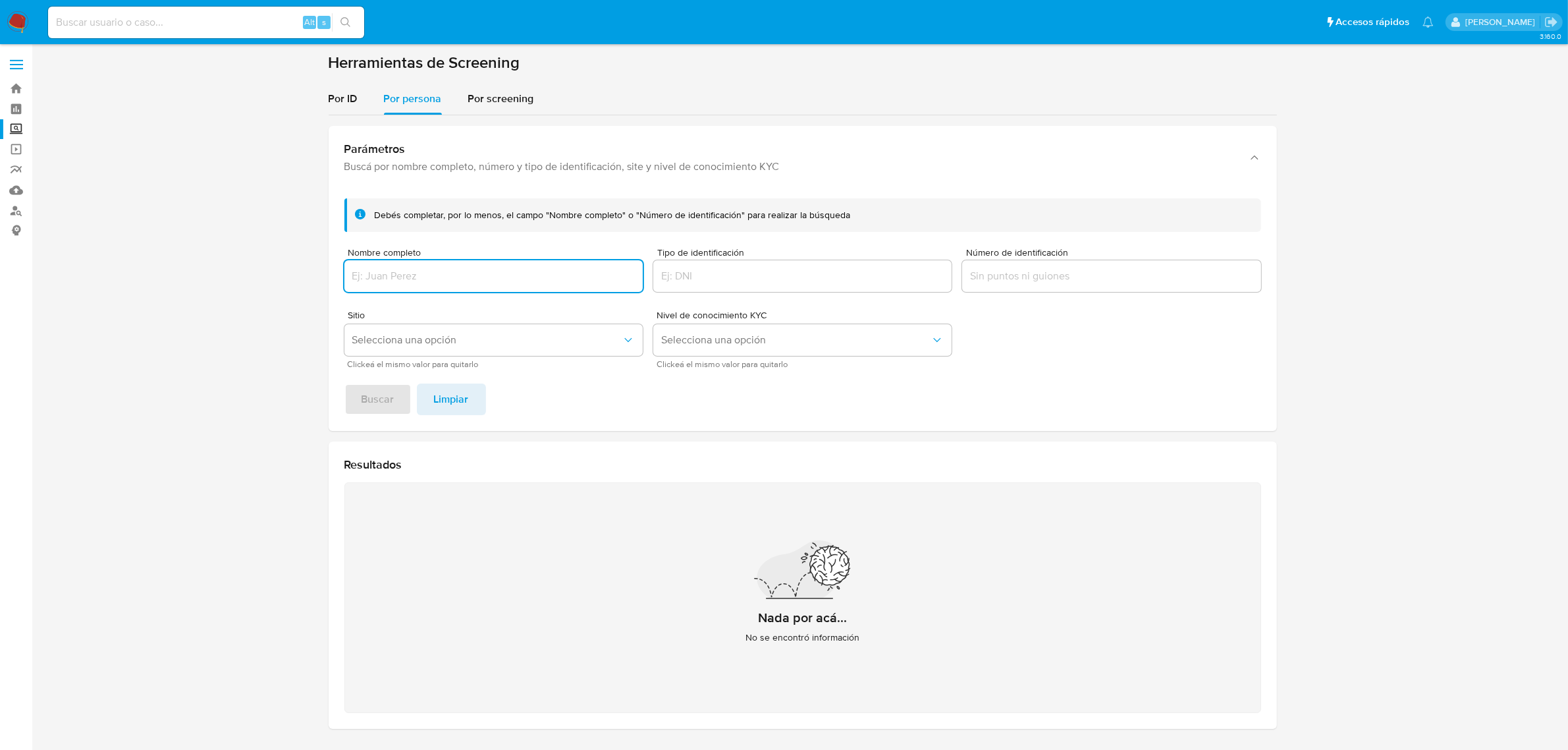
click at [472, 272] on input "Nombre completo" at bounding box center [493, 276] width 299 height 17
type input "[PERSON_NAME] STHEFANNY [PERSON_NAME]"
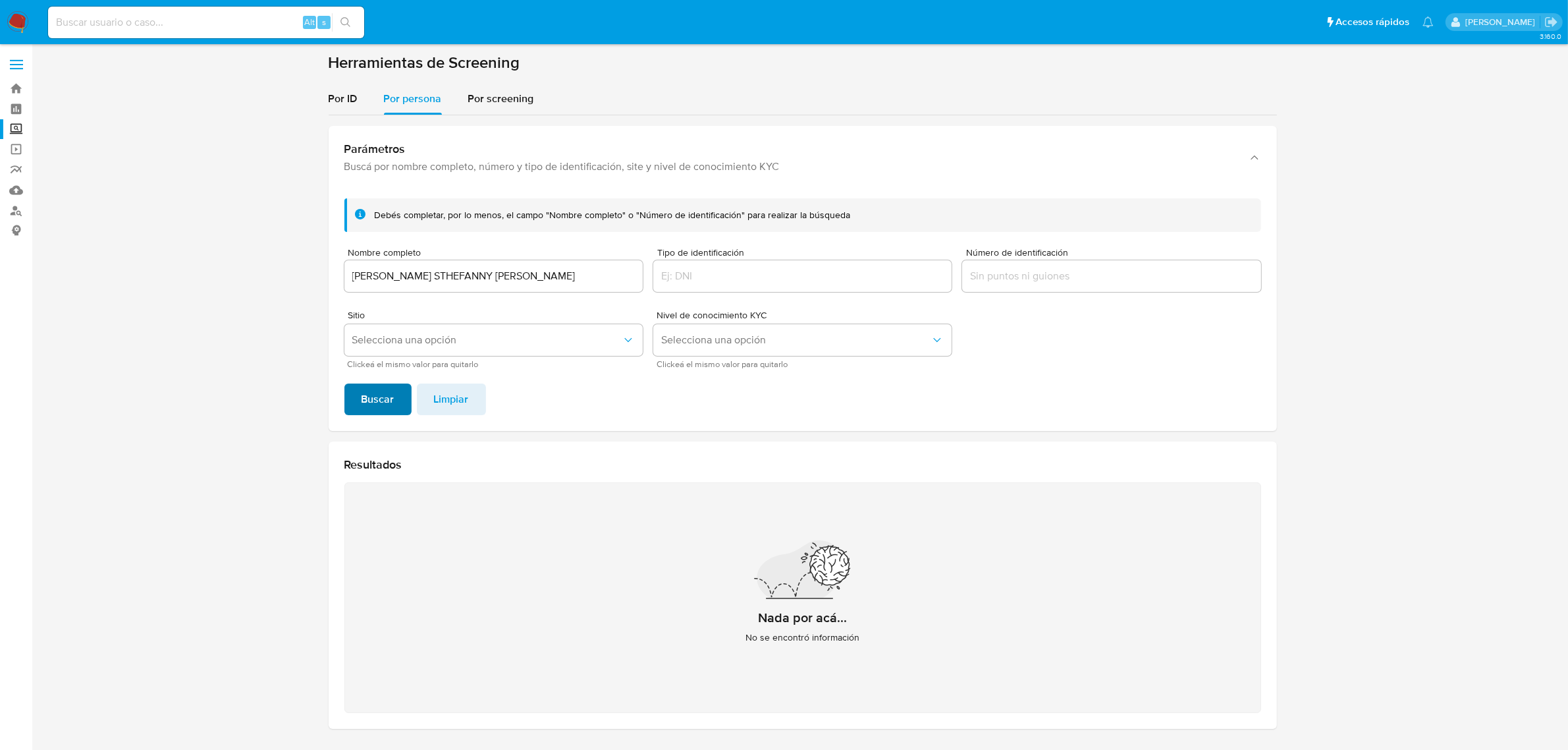
click at [384, 398] on span "Buscar" at bounding box center [378, 399] width 33 height 29
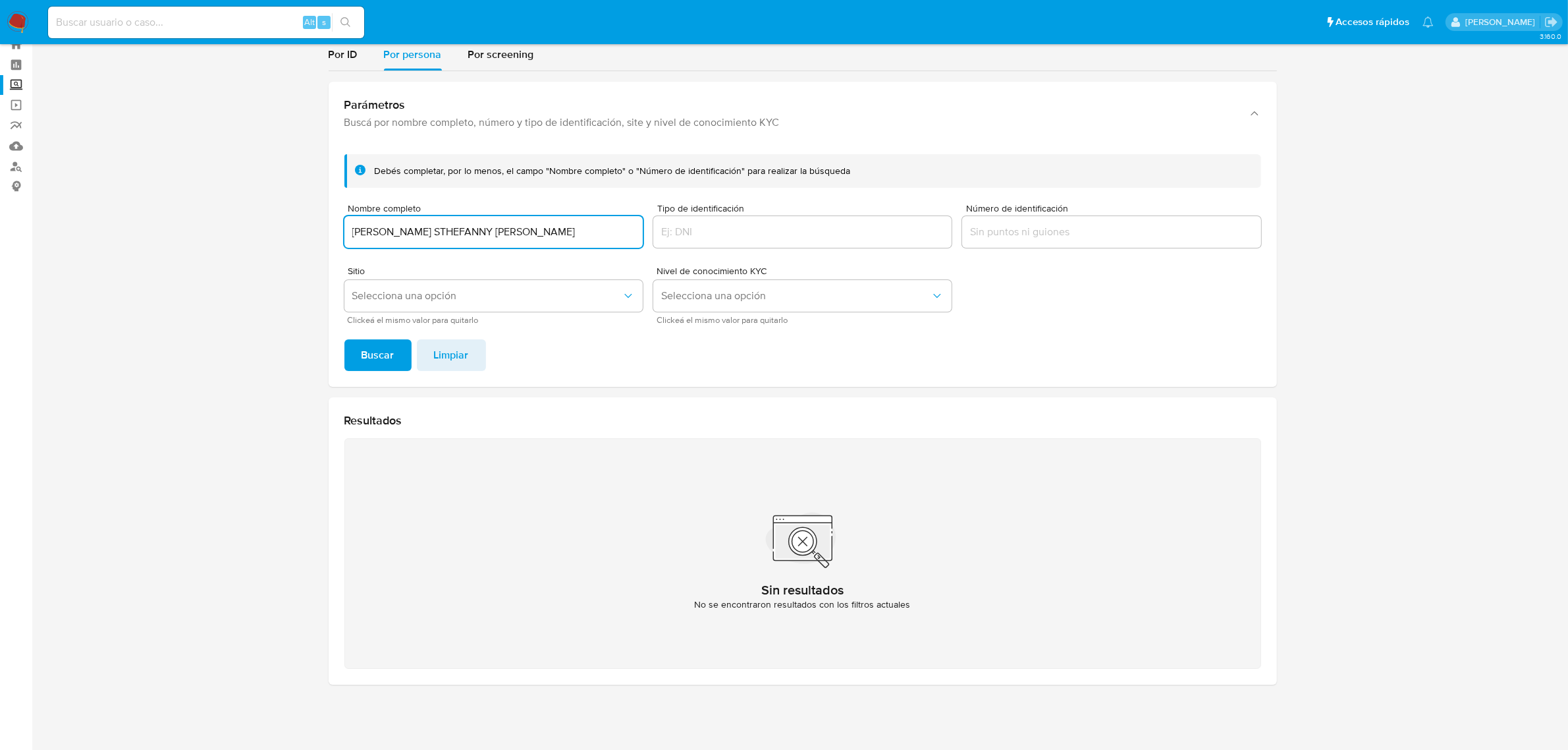
click at [490, 227] on input "[PERSON_NAME] STHEFANNY [PERSON_NAME]" at bounding box center [493, 232] width 299 height 17
click at [491, 229] on input "[PERSON_NAME] STHEFANNY [PERSON_NAME]" at bounding box center [493, 232] width 299 height 17
click at [493, 229] on input "[PERSON_NAME] STHEFANNY [PERSON_NAME]" at bounding box center [493, 232] width 299 height 17
click at [344, 340] on button "Buscar" at bounding box center [378, 355] width 67 height 32
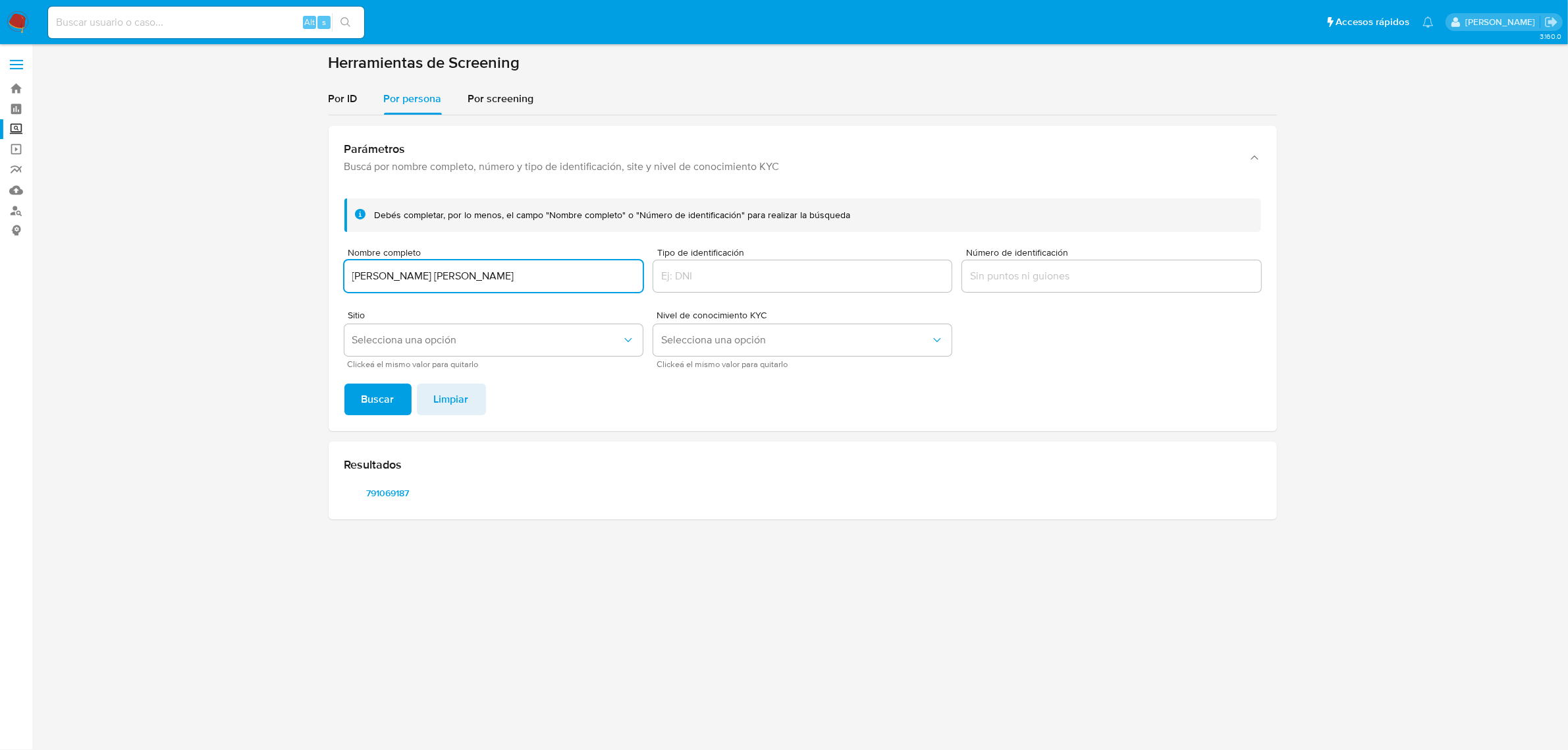
scroll to position [0, 0]
click at [395, 501] on span "791069187" at bounding box center [394, 493] width 69 height 19
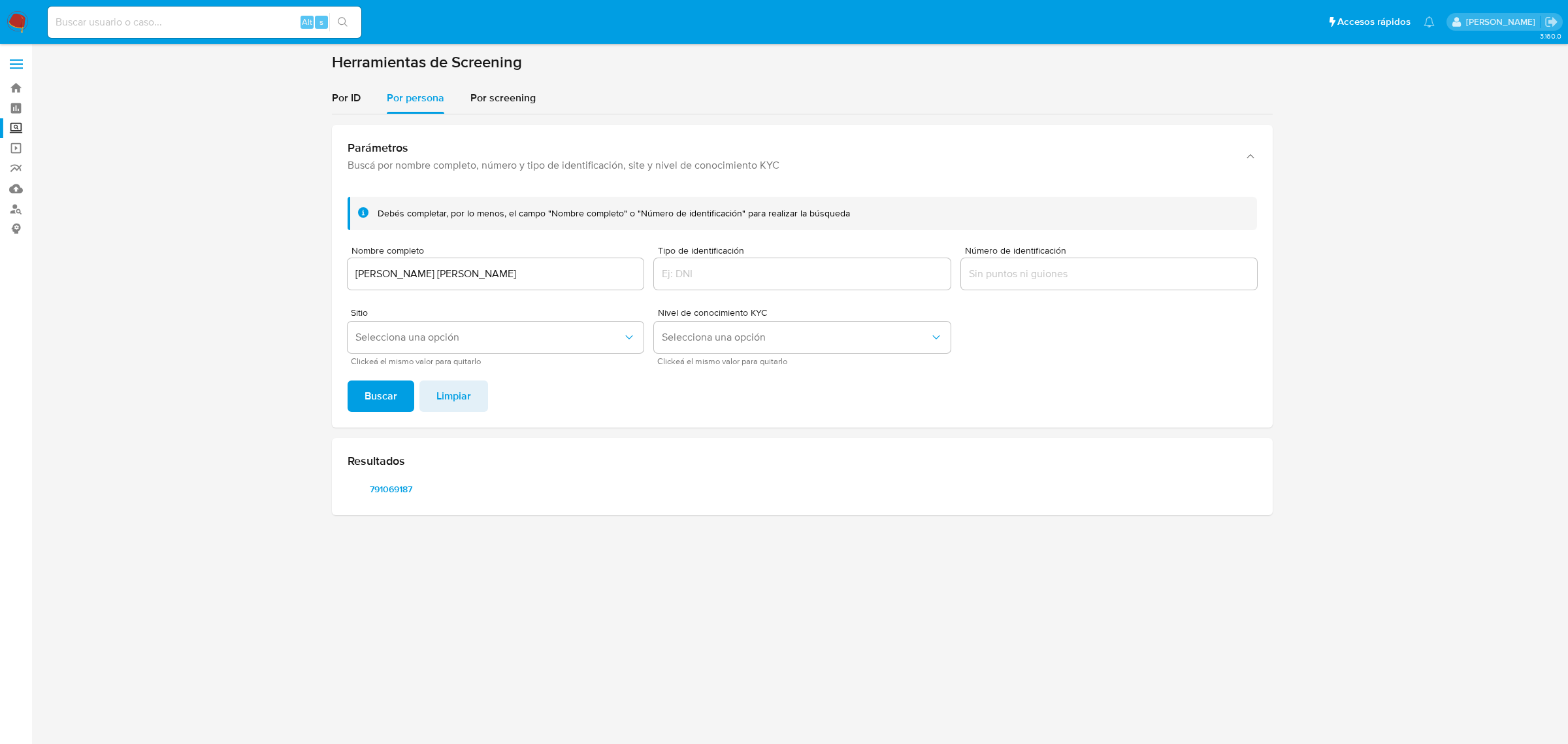
click at [527, 268] on input "[PERSON_NAME] [PERSON_NAME]" at bounding box center [495, 274] width 296 height 17
click at [527, 269] on input "[PERSON_NAME] [PERSON_NAME]" at bounding box center [495, 274] width 296 height 17
type input "462974517"
click at [260, 26] on input at bounding box center [204, 22] width 313 height 17
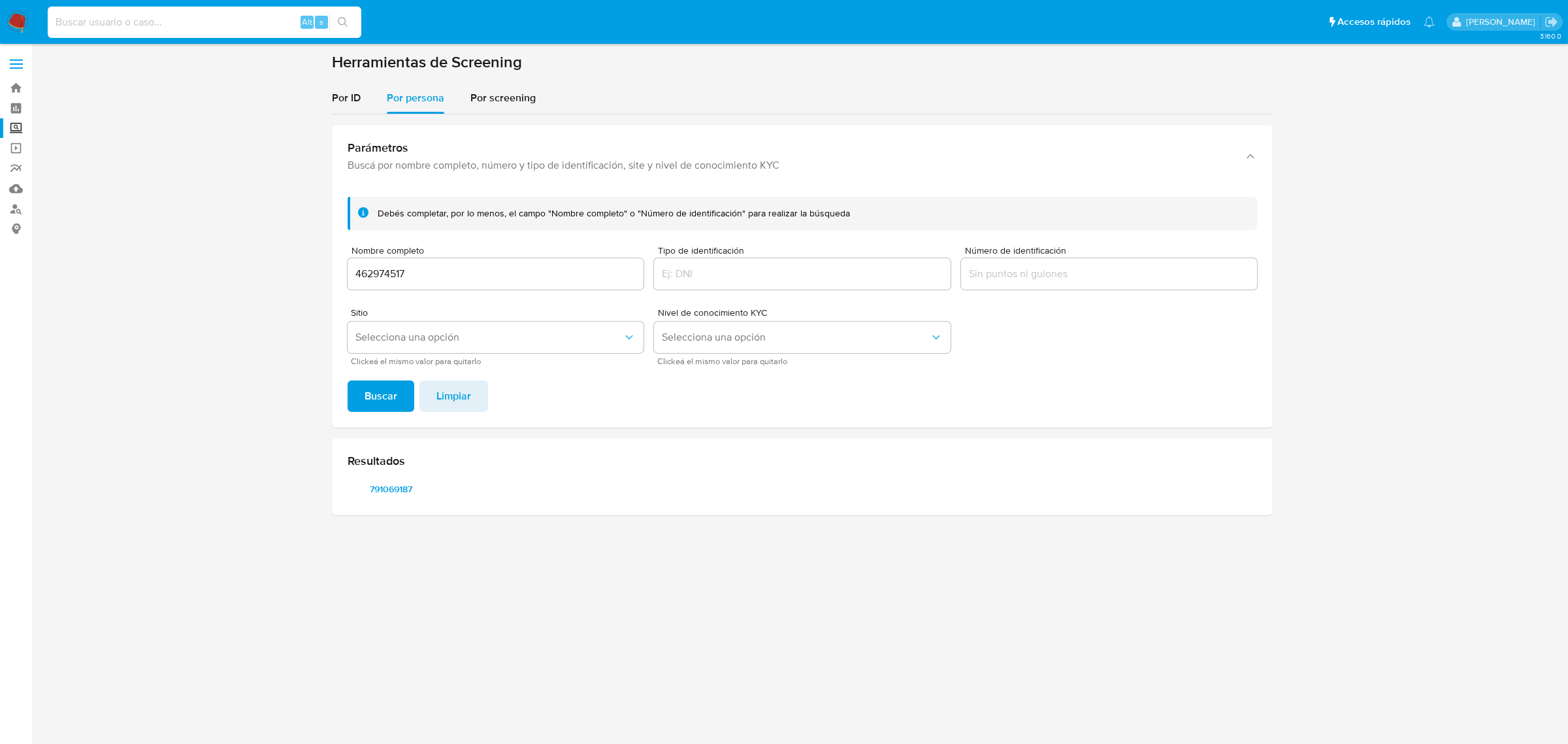
paste input "462974517"
type input "462974517"
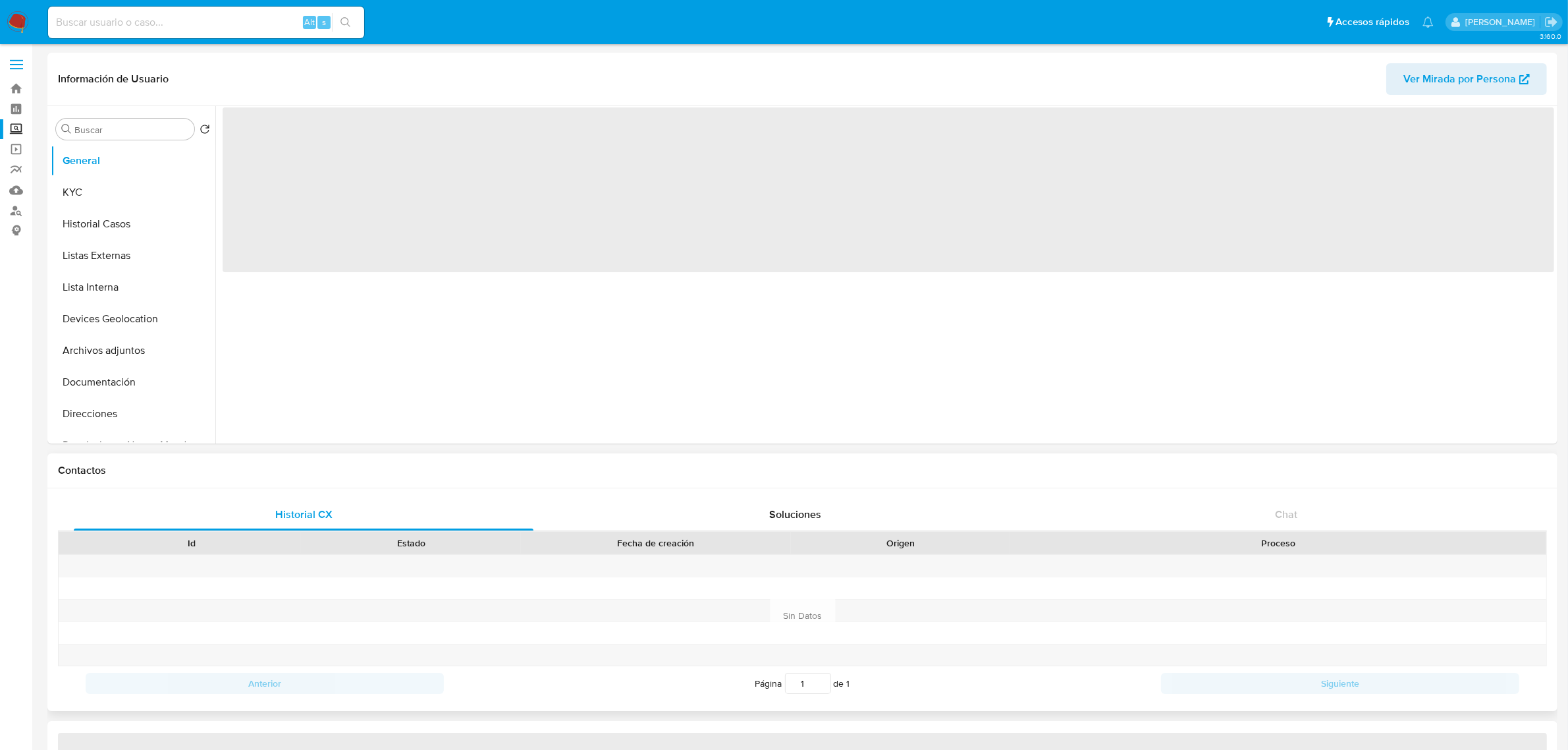
select select "10"
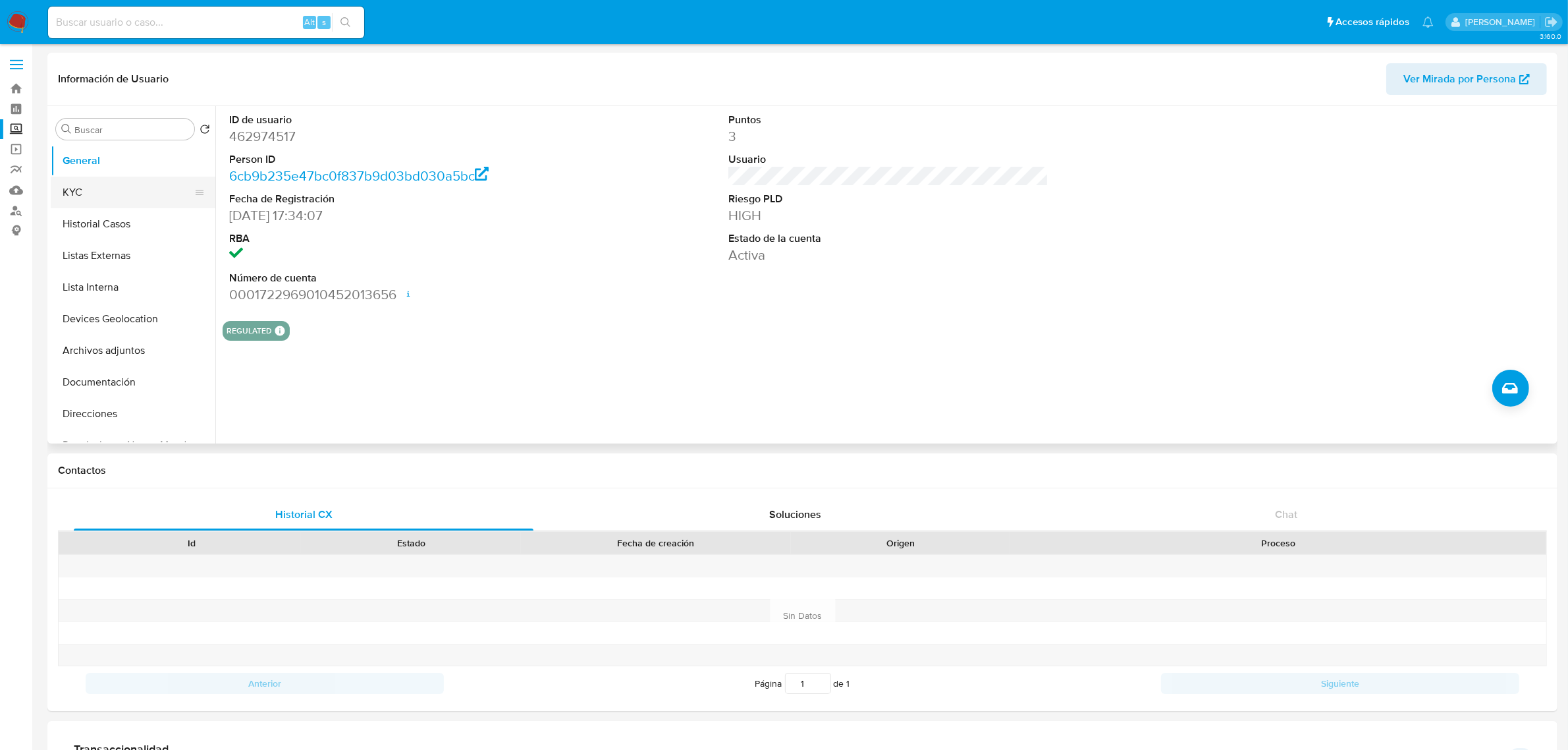
click at [112, 193] on button "KYC" at bounding box center [127, 192] width 154 height 32
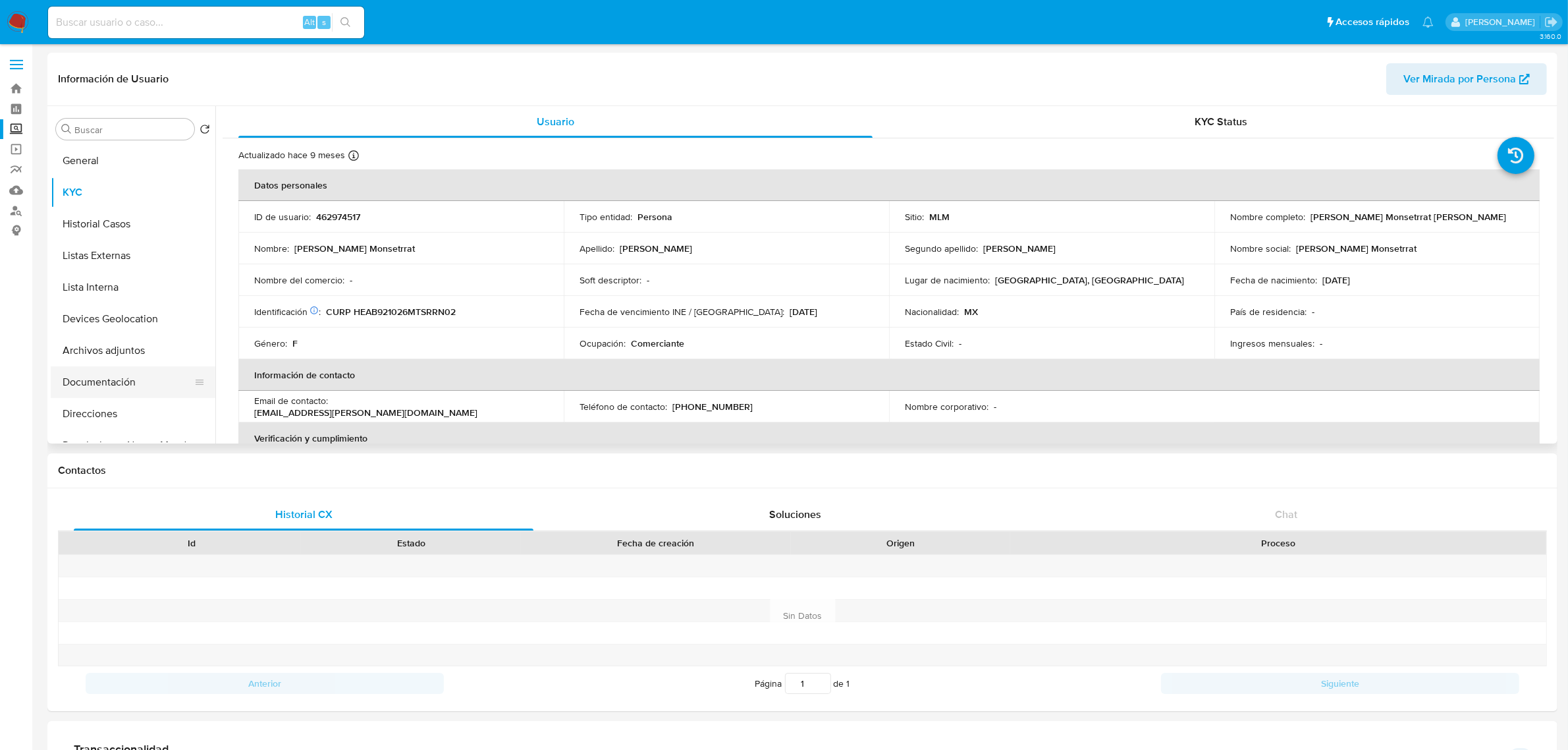
click at [123, 381] on button "Documentación" at bounding box center [127, 382] width 154 height 32
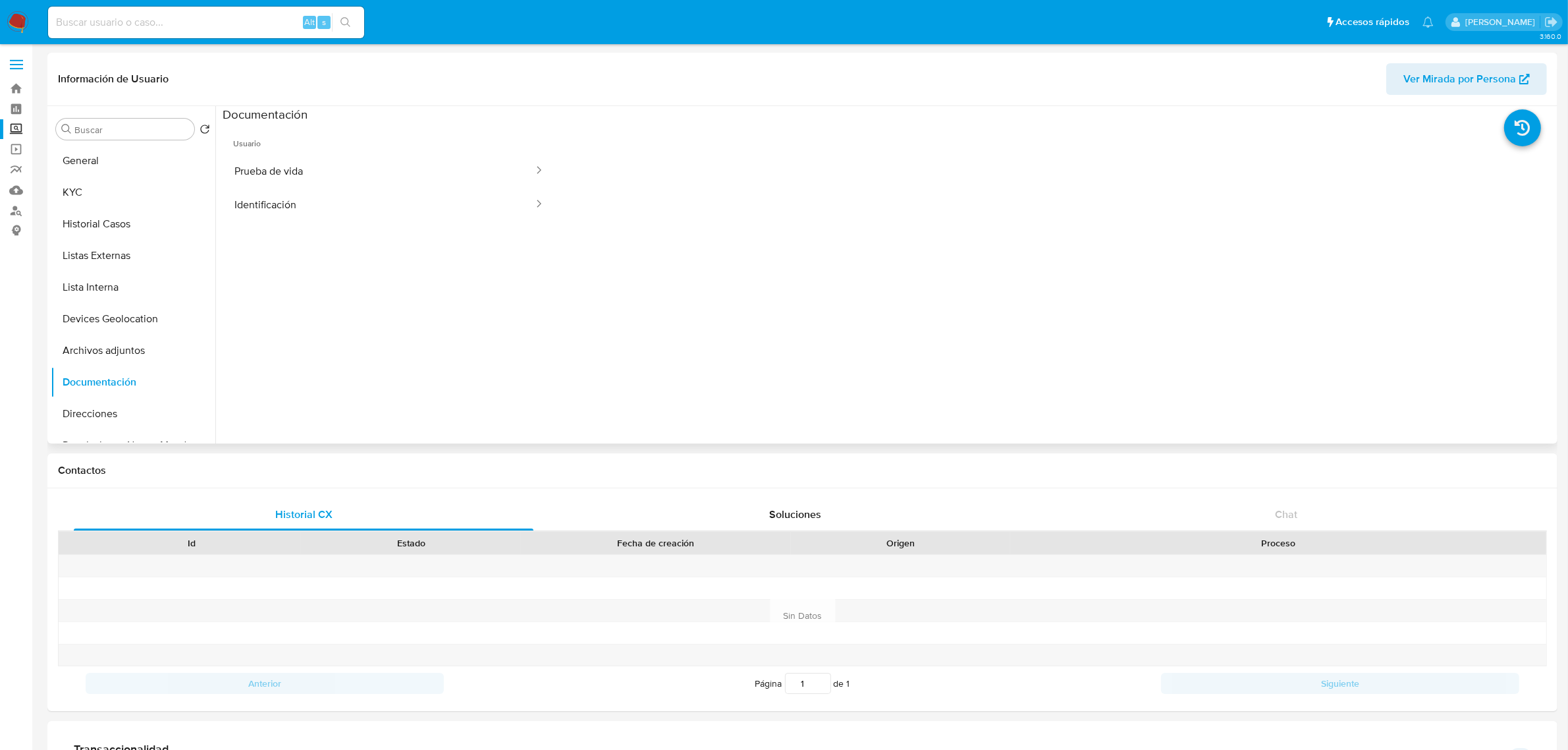
click at [379, 147] on span "Usuario" at bounding box center [389, 138] width 333 height 32
click at [386, 157] on button "Prueba de vida" at bounding box center [379, 170] width 312 height 34
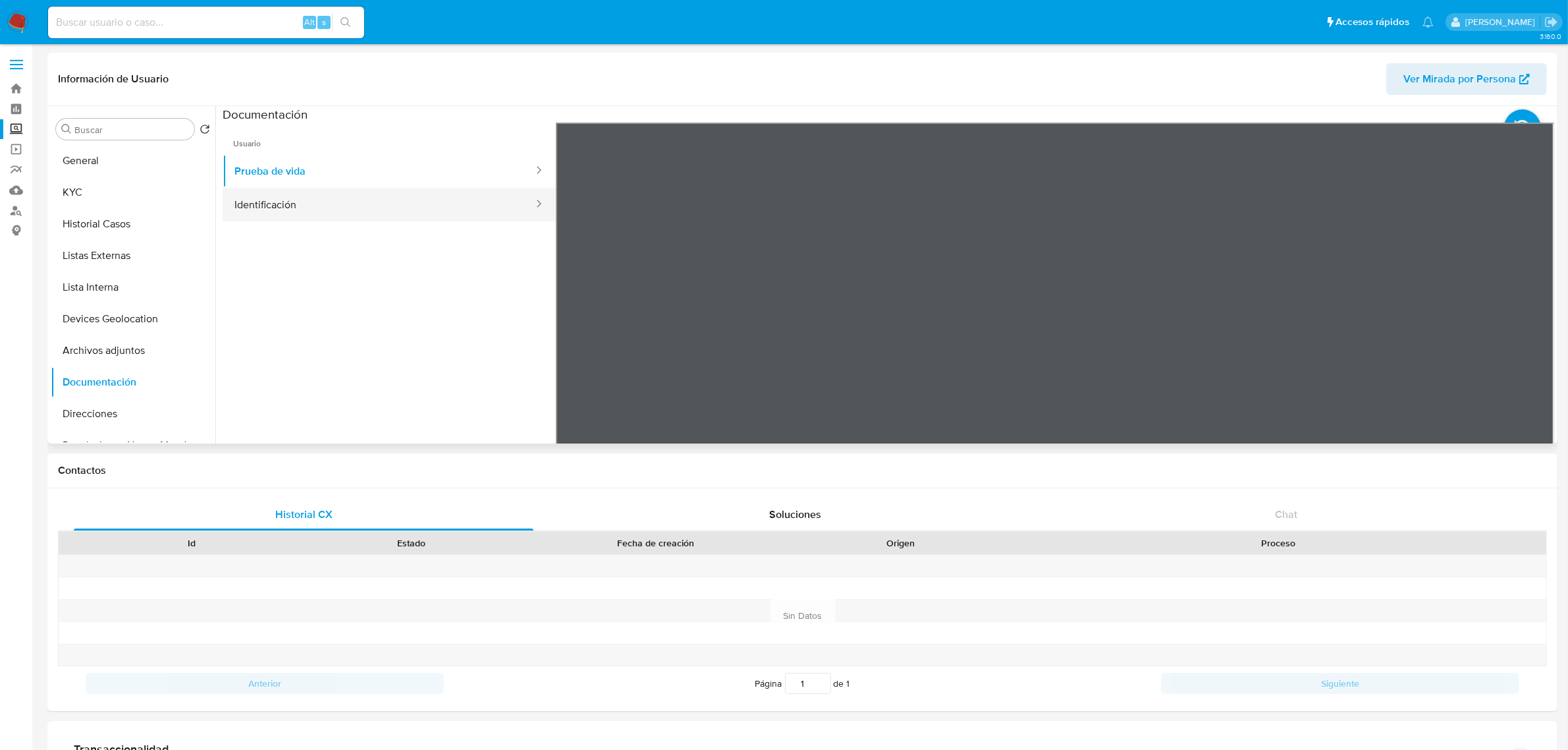
click at [436, 196] on button "Identificación" at bounding box center [379, 204] width 312 height 34
click at [144, 225] on button "Historial Casos" at bounding box center [127, 224] width 154 height 32
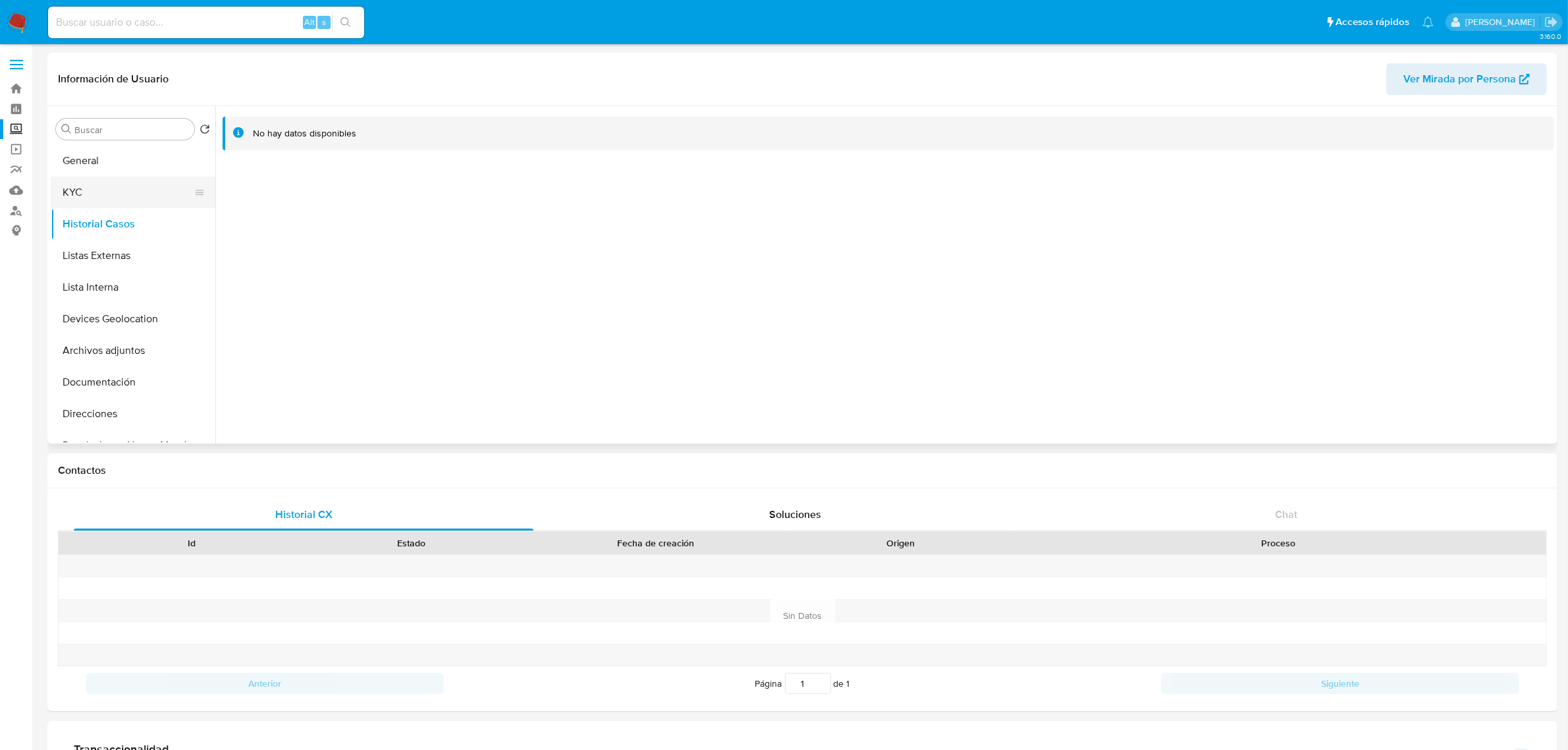
click at [138, 201] on button "KYC" at bounding box center [127, 192] width 154 height 32
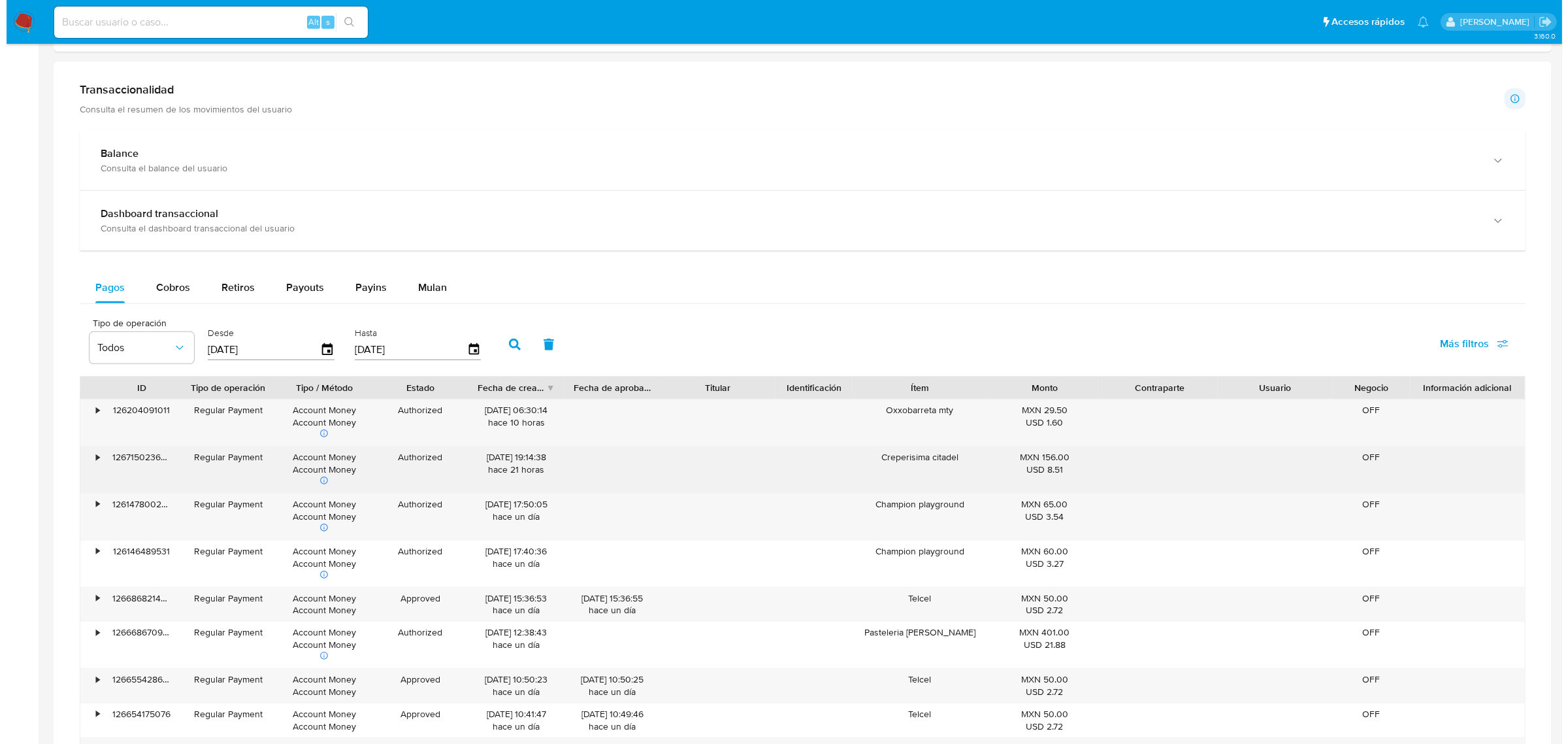
scroll to position [735, 0]
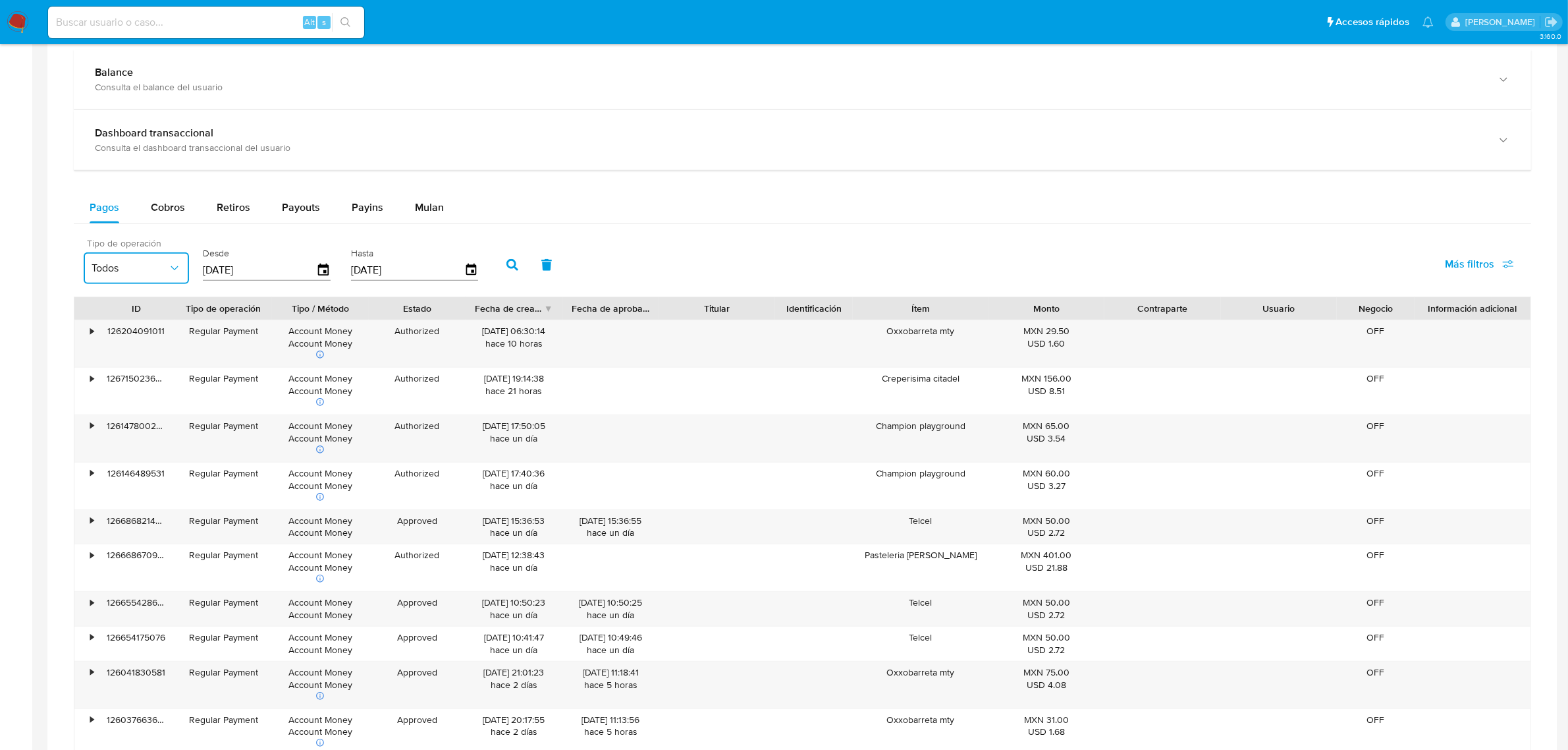
click at [188, 270] on button "Todos" at bounding box center [136, 268] width 105 height 32
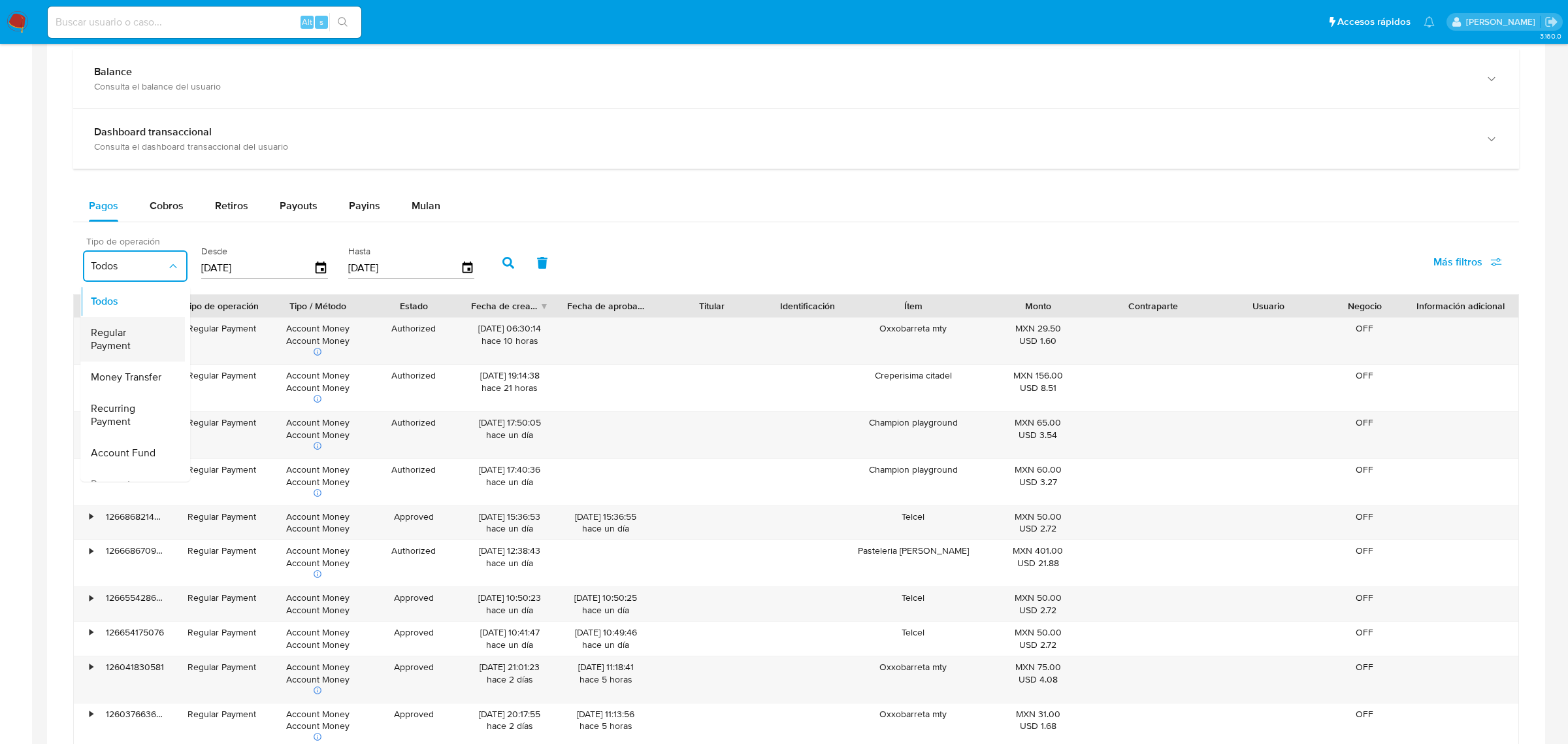
click at [133, 340] on span "Regular Payment" at bounding box center [129, 338] width 76 height 26
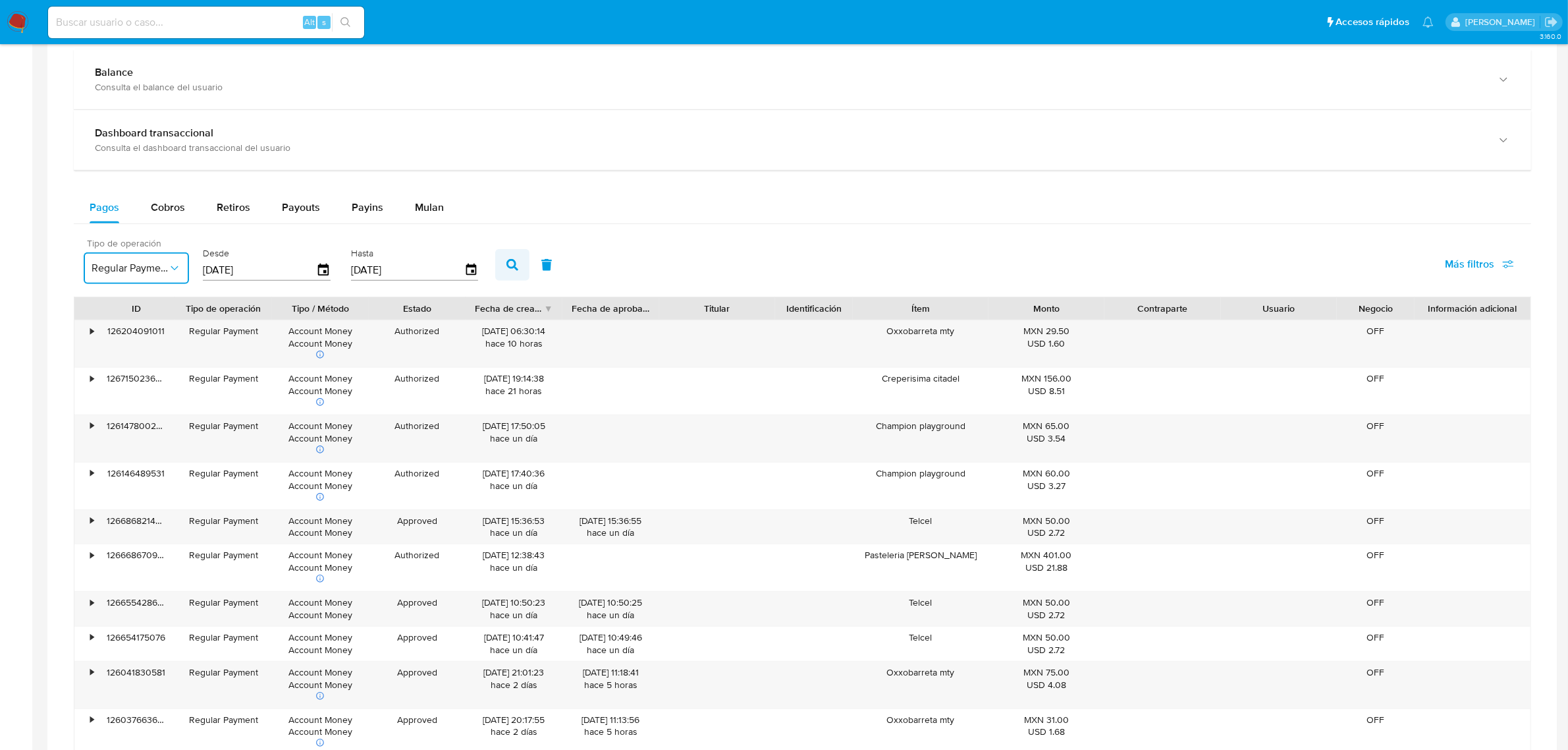
click at [511, 271] on icon "button" at bounding box center [512, 264] width 12 height 12
click at [120, 282] on button "Regular Payment" at bounding box center [136, 268] width 105 height 32
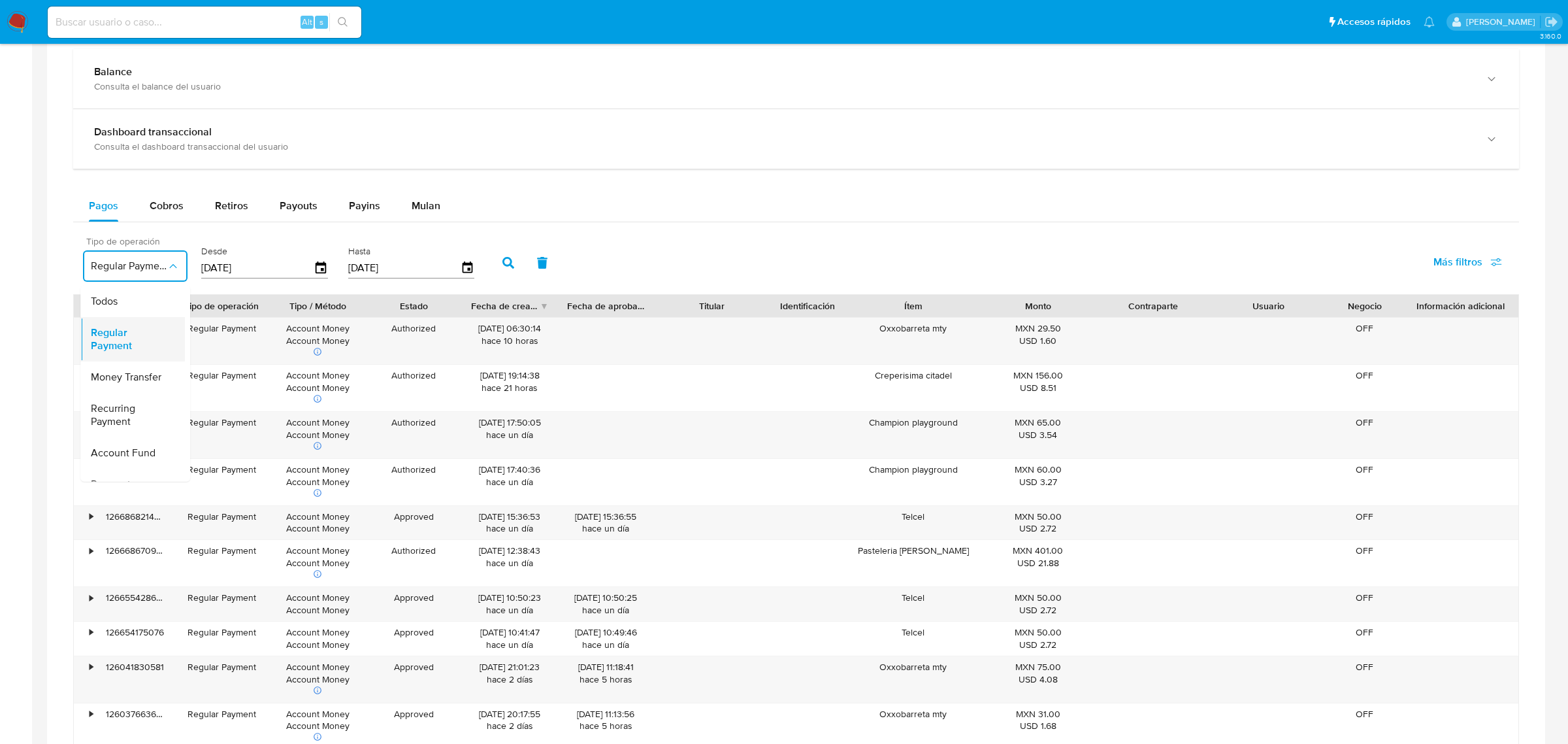
click at [141, 361] on div "Regular Payment" at bounding box center [129, 338] width 76 height 45
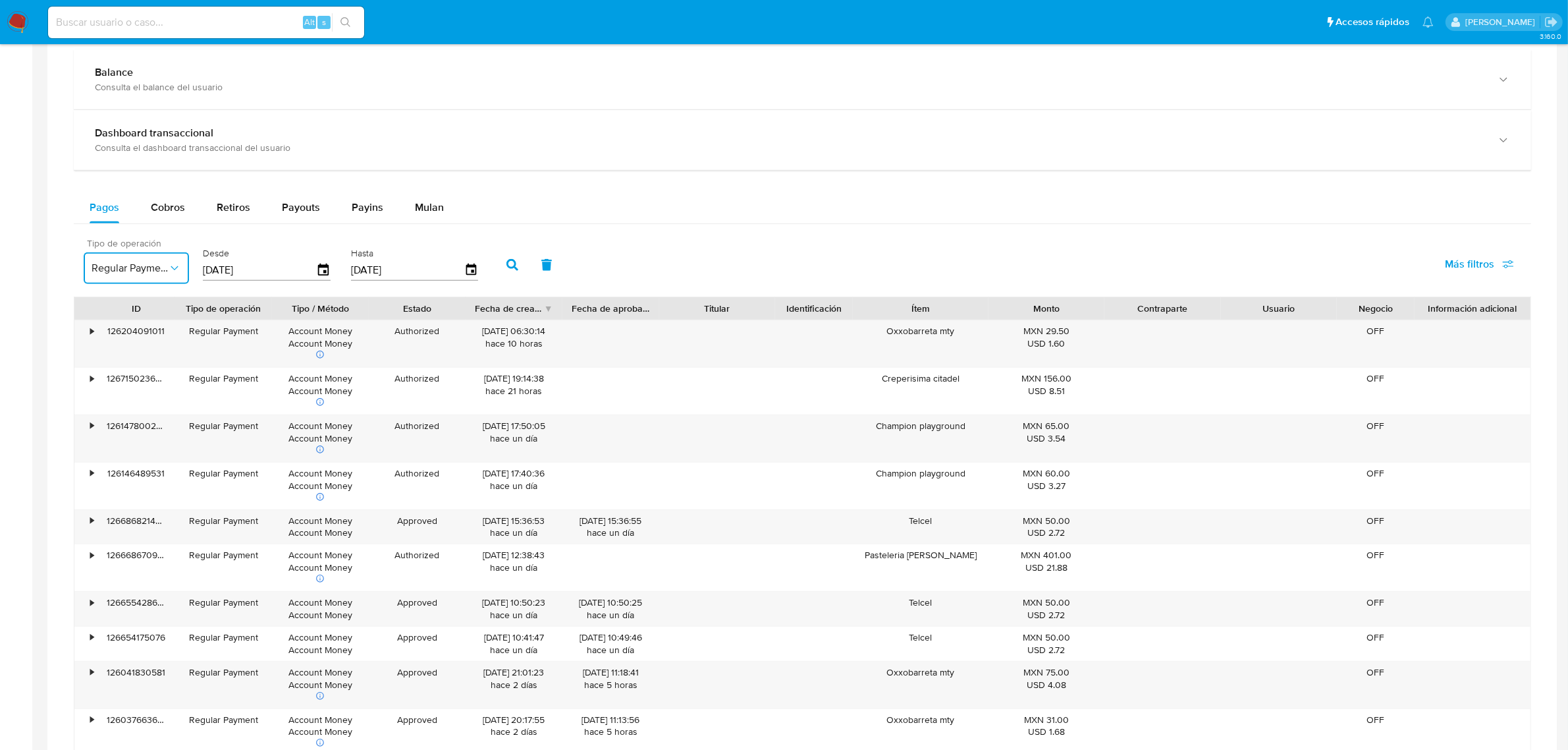
click at [110, 261] on button "Regular Payment" at bounding box center [136, 268] width 105 height 32
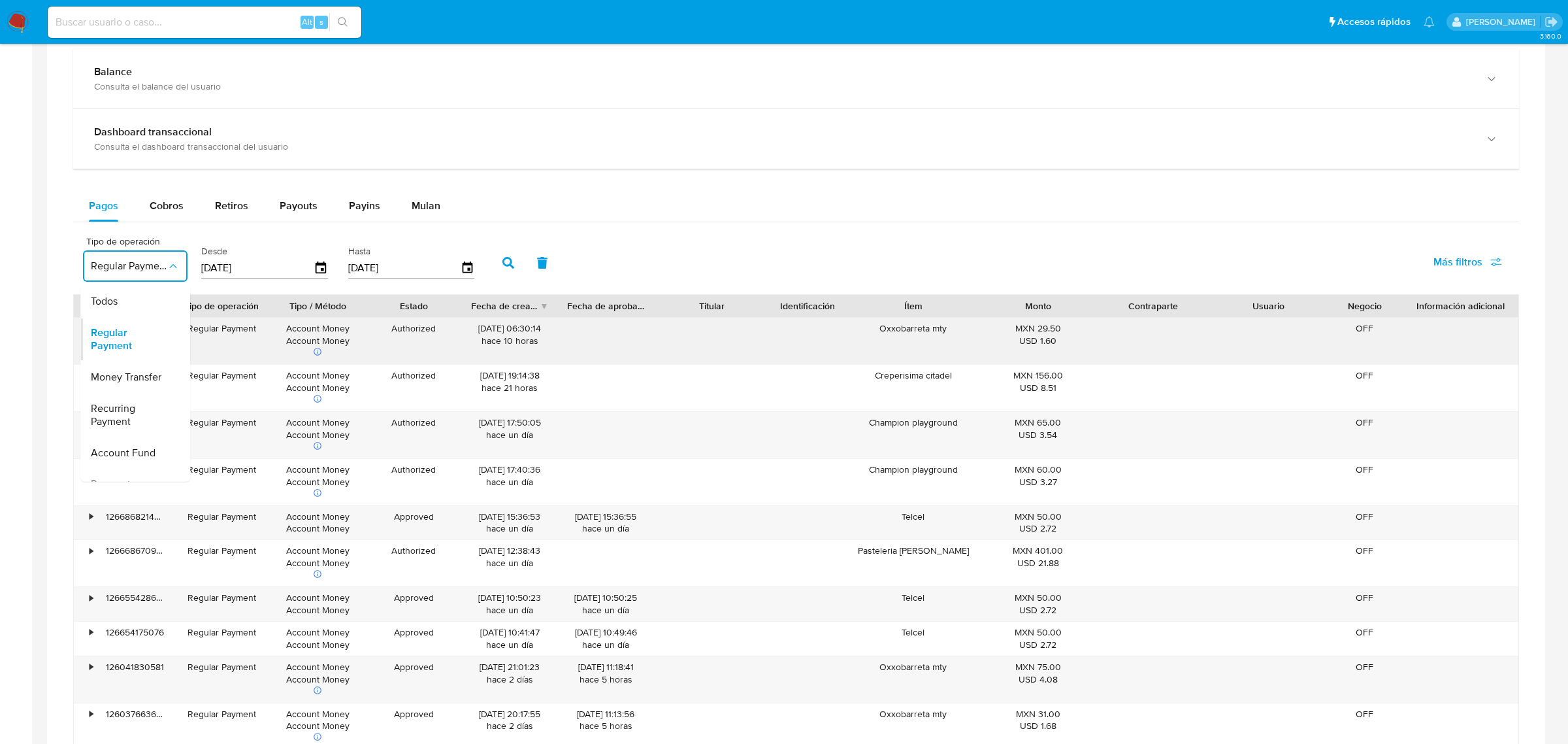
drag, startPoint x: 117, startPoint y: 376, endPoint x: 151, endPoint y: 364, distance: 36.1
click at [118, 376] on span "Money Transfer" at bounding box center [126, 377] width 70 height 13
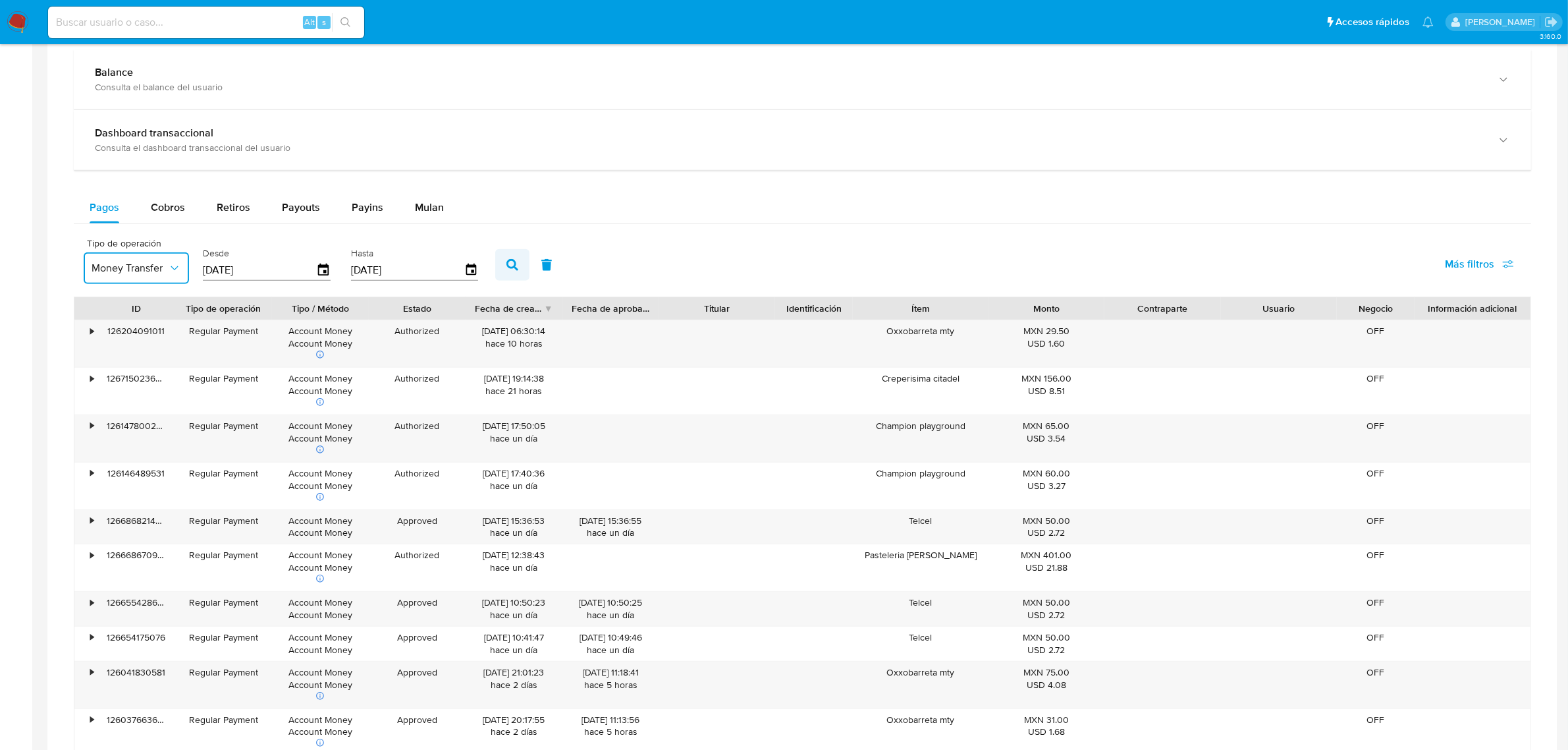
click at [499, 268] on button "button" at bounding box center [513, 265] width 34 height 32
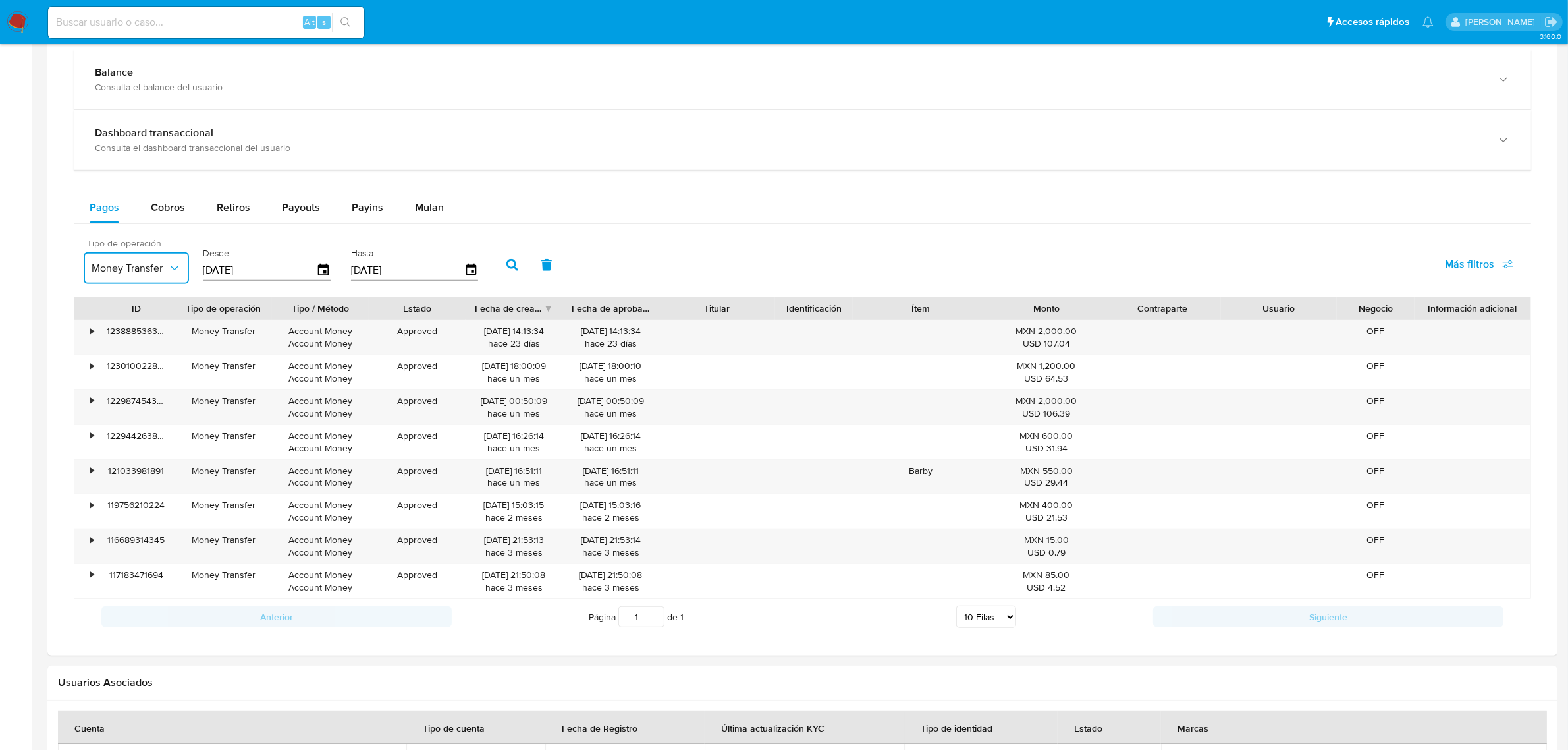
click at [160, 278] on button "Money Transfer" at bounding box center [136, 268] width 105 height 32
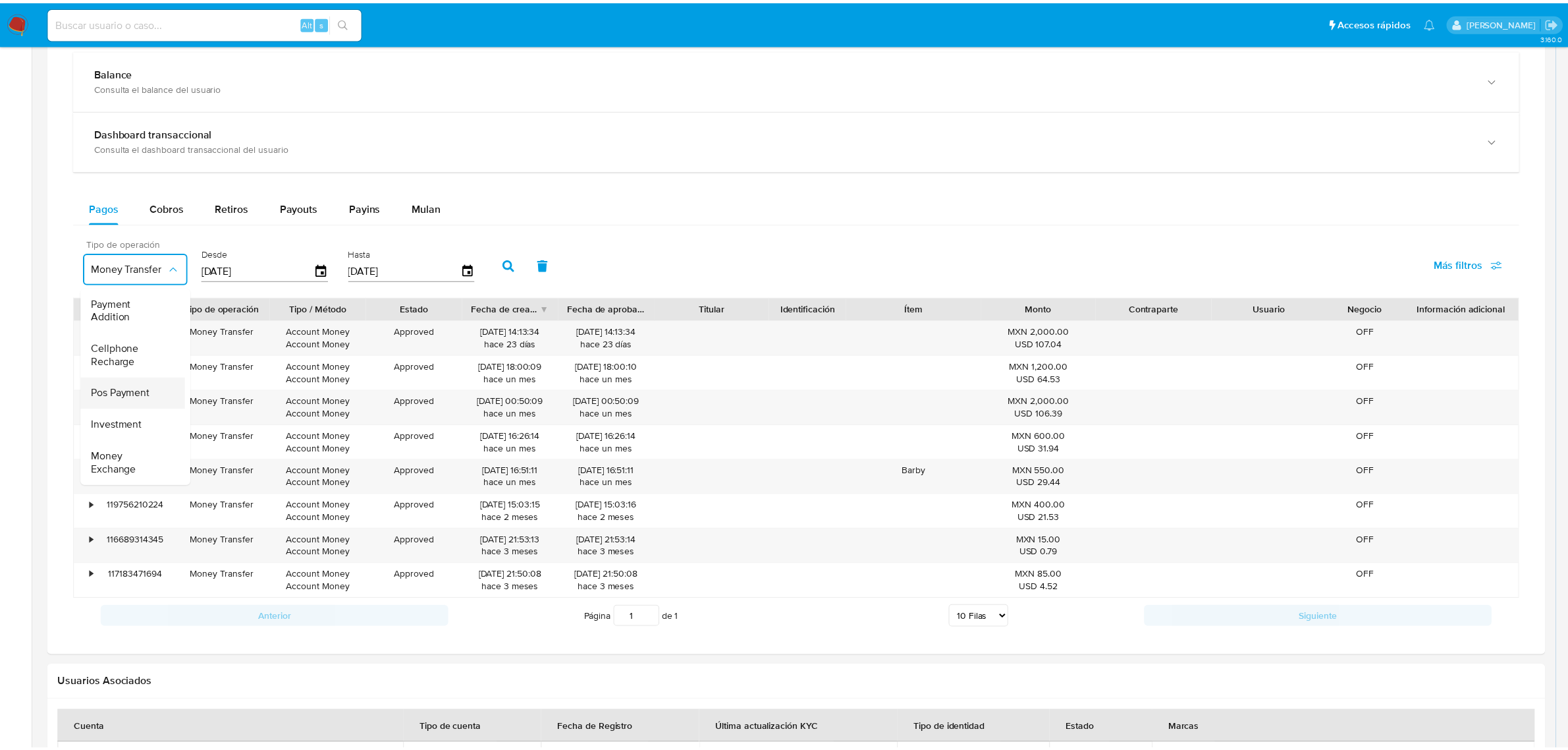
scroll to position [196, 0]
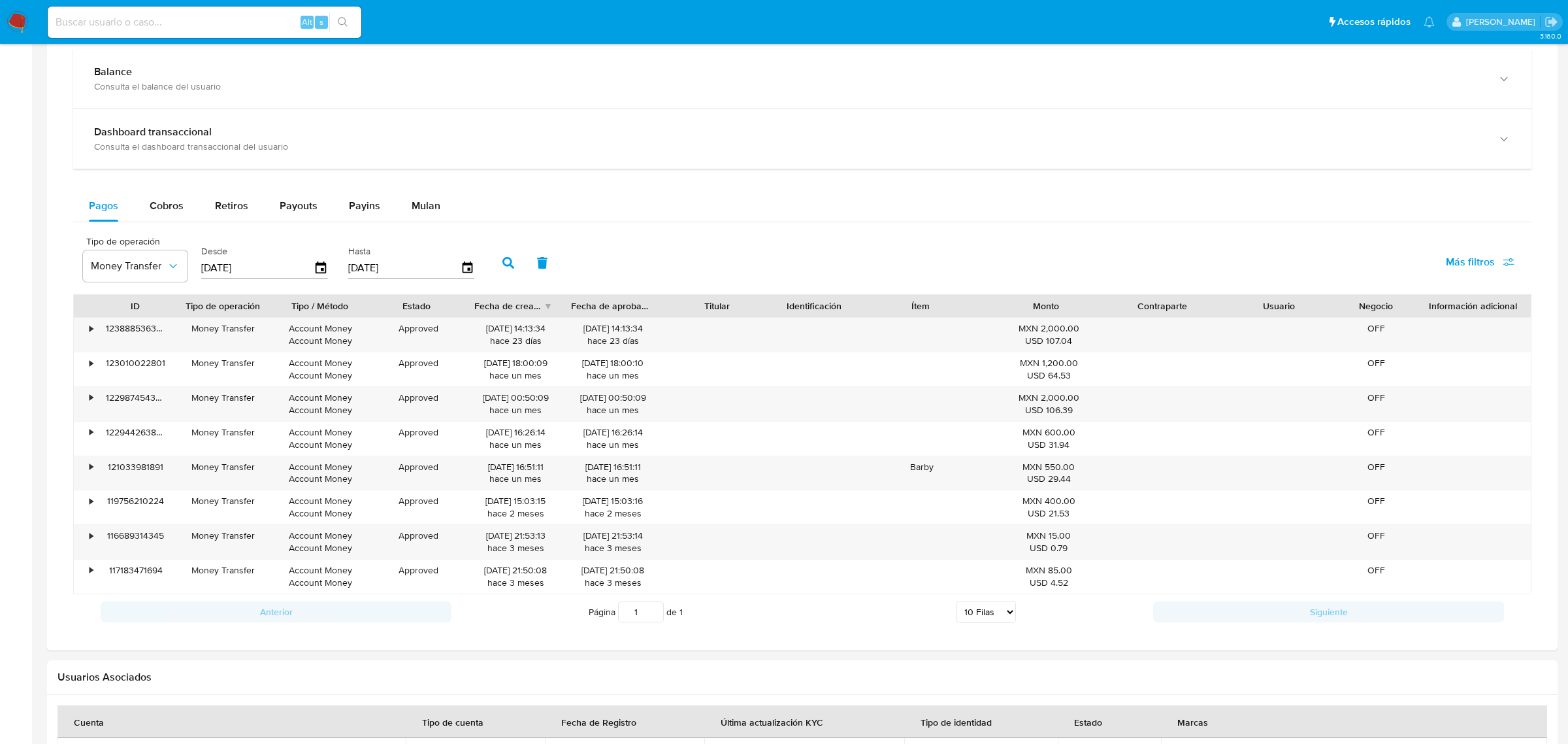
click at [227, 25] on input at bounding box center [204, 22] width 313 height 17
click at [226, 25] on input at bounding box center [204, 22] width 313 height 17
paste input "570325679"
type input "570325679"
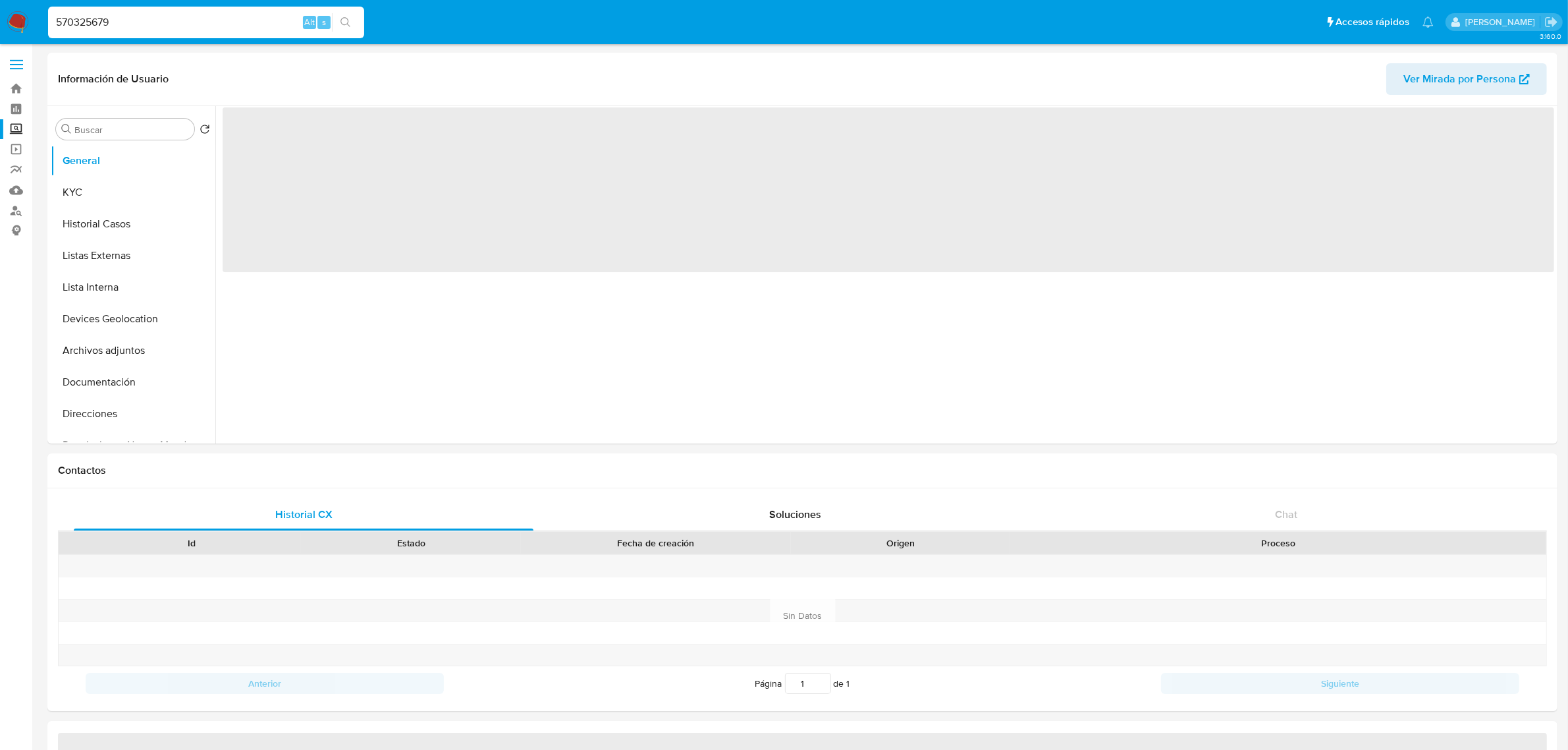
select select "10"
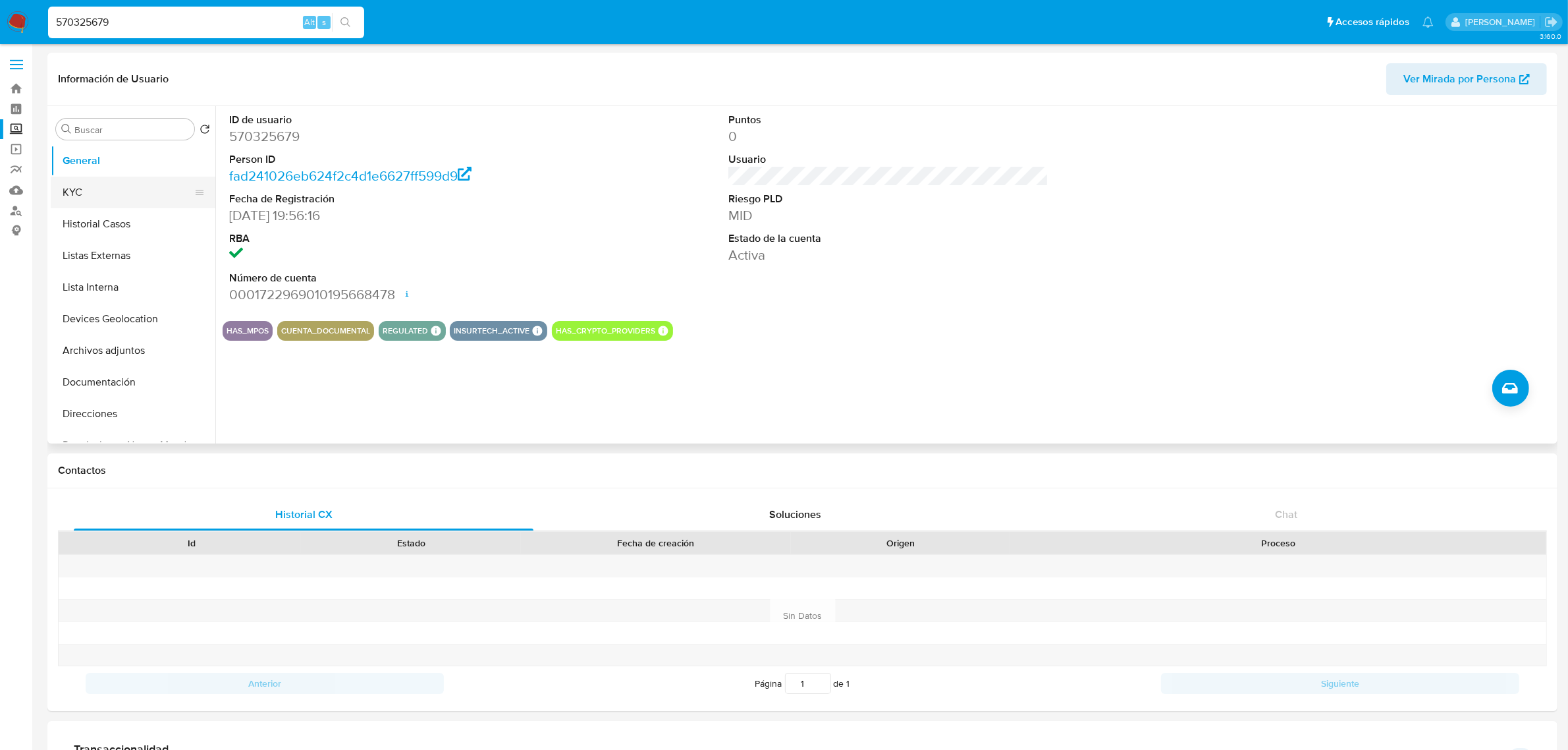
click at [92, 199] on button "KYC" at bounding box center [127, 192] width 154 height 32
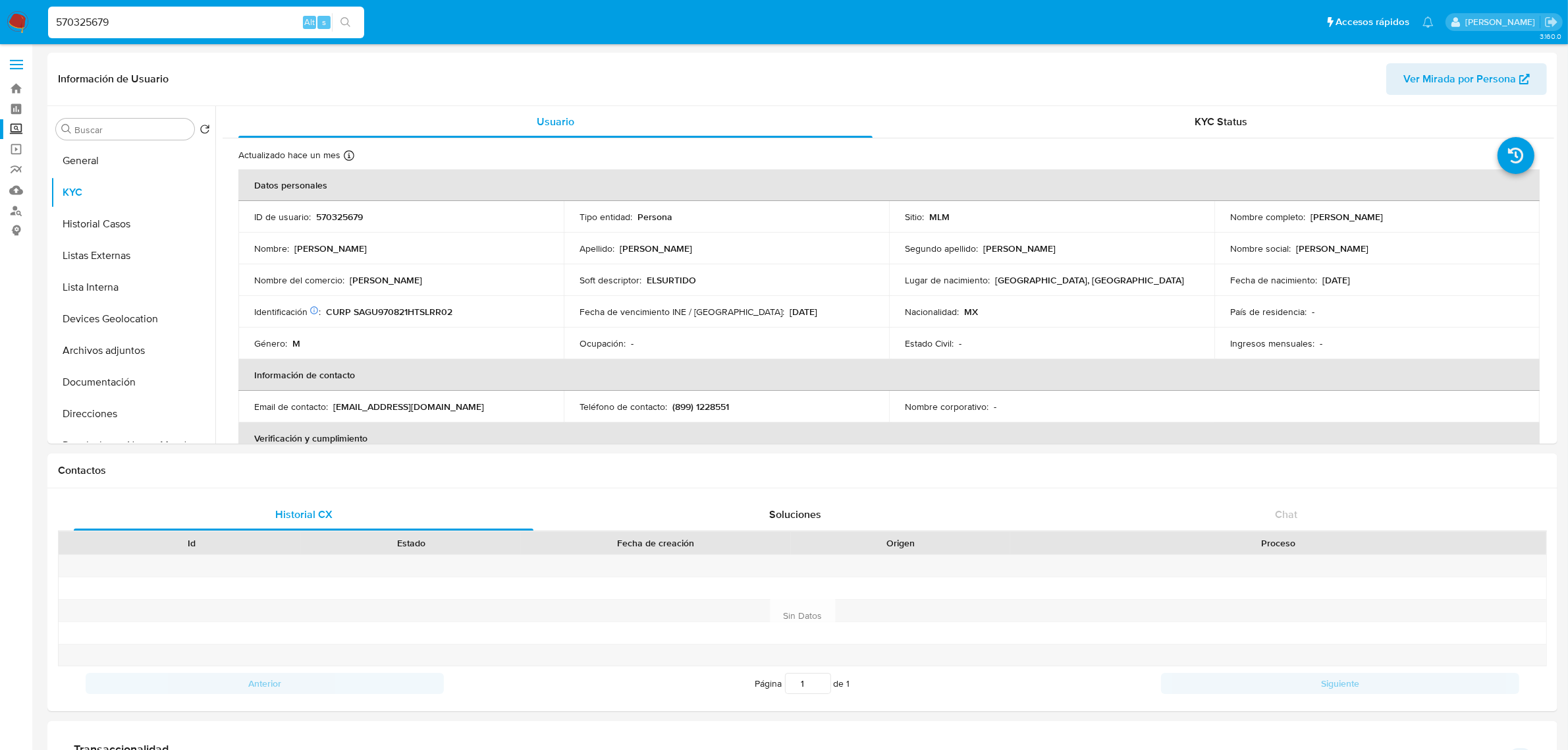
click at [271, 12] on div "570325679 Alt s" at bounding box center [205, 22] width 316 height 32
click at [241, 29] on input "570325679" at bounding box center [205, 22] width 316 height 17
click at [241, 28] on input "570325679" at bounding box center [205, 22] width 316 height 17
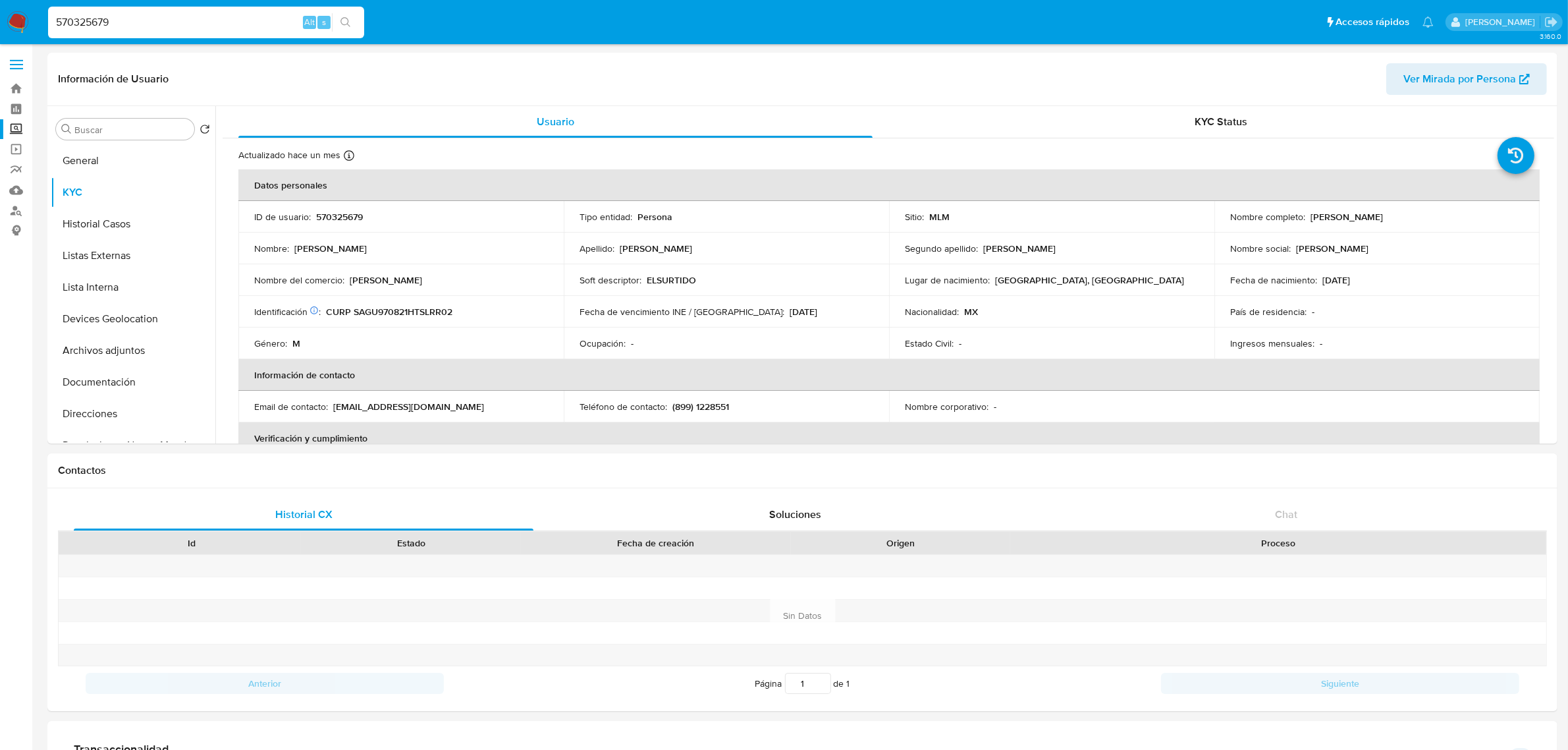
paste input "1466829075"
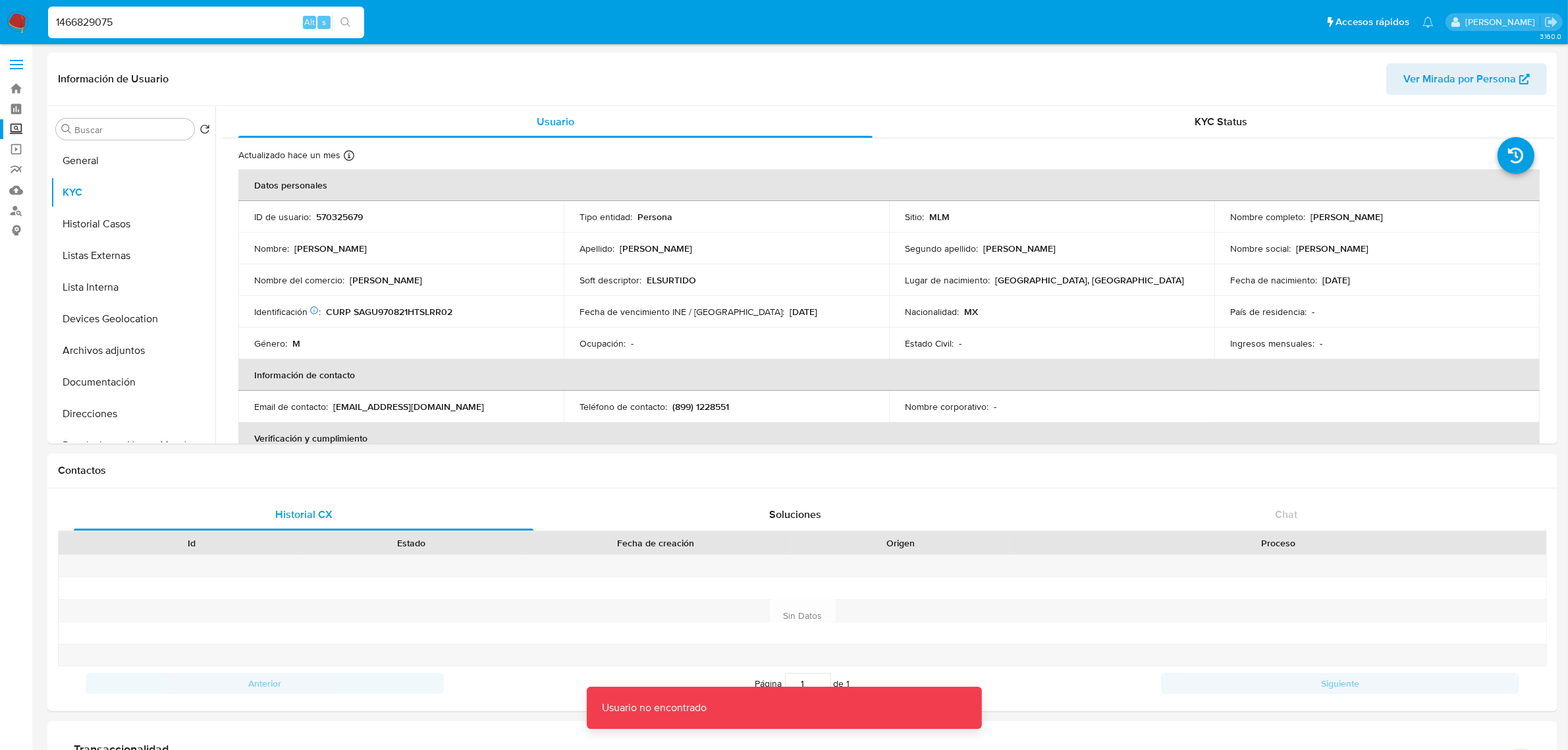
click at [215, 25] on input "1466829075" at bounding box center [205, 22] width 316 height 17
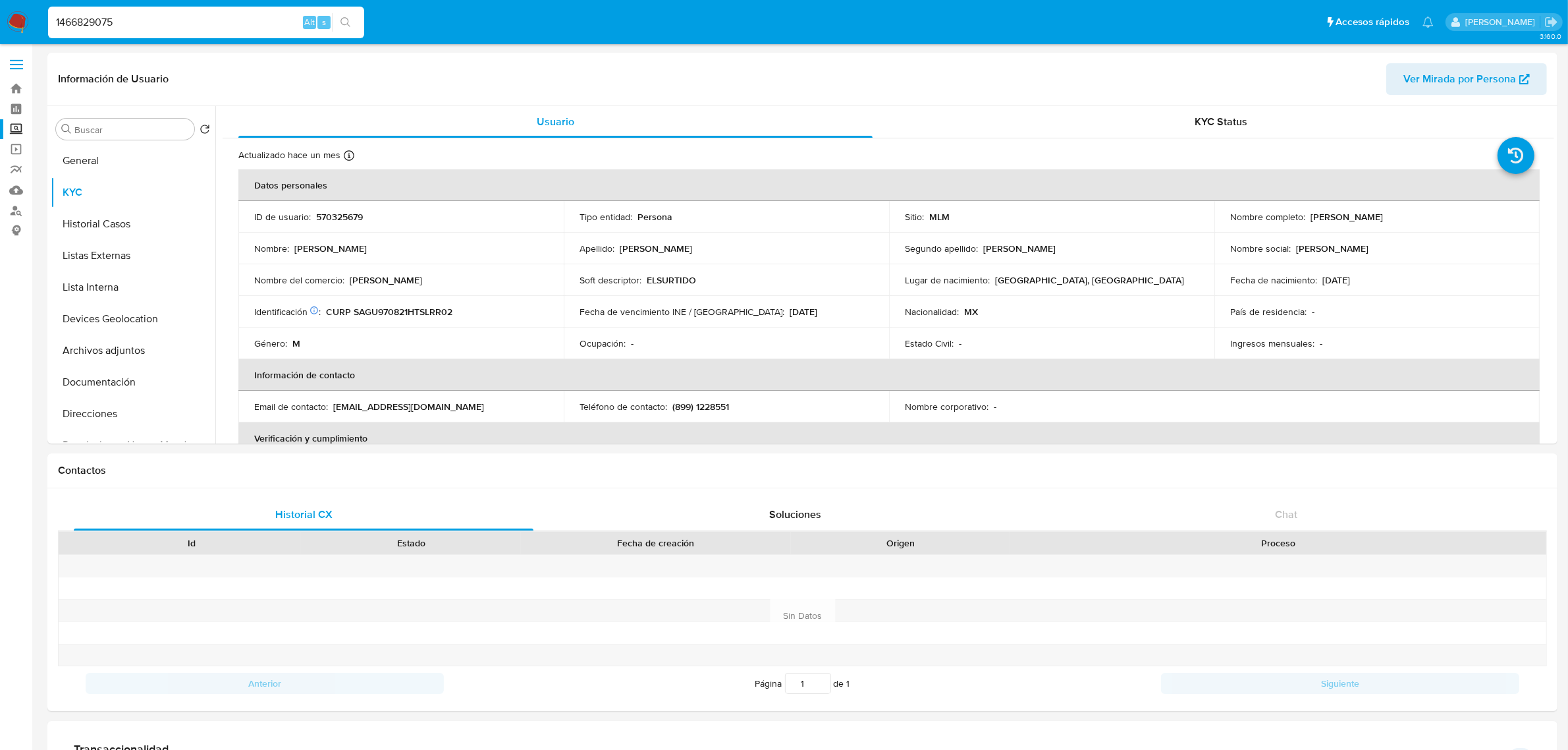
type input "1466829075"
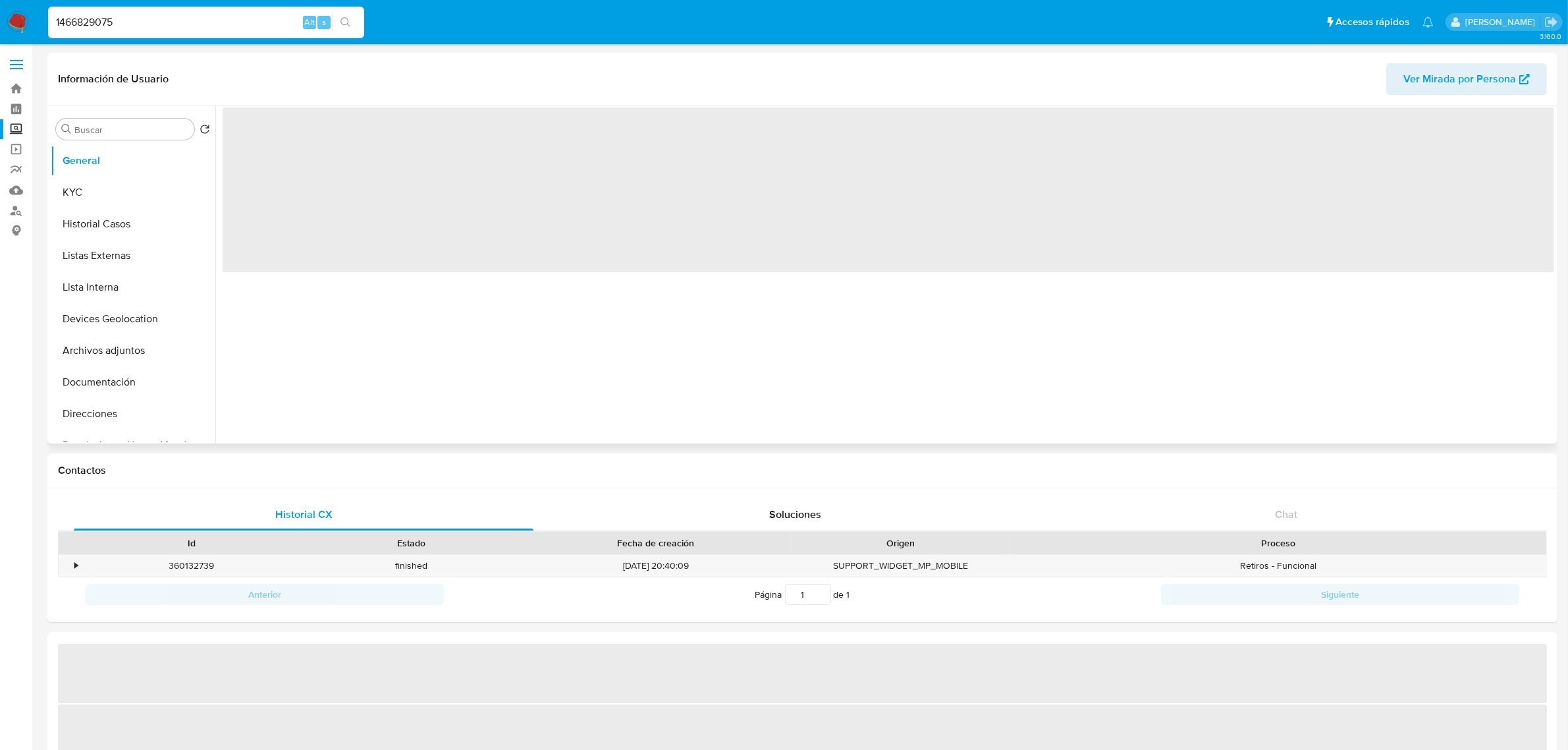
select select "10"
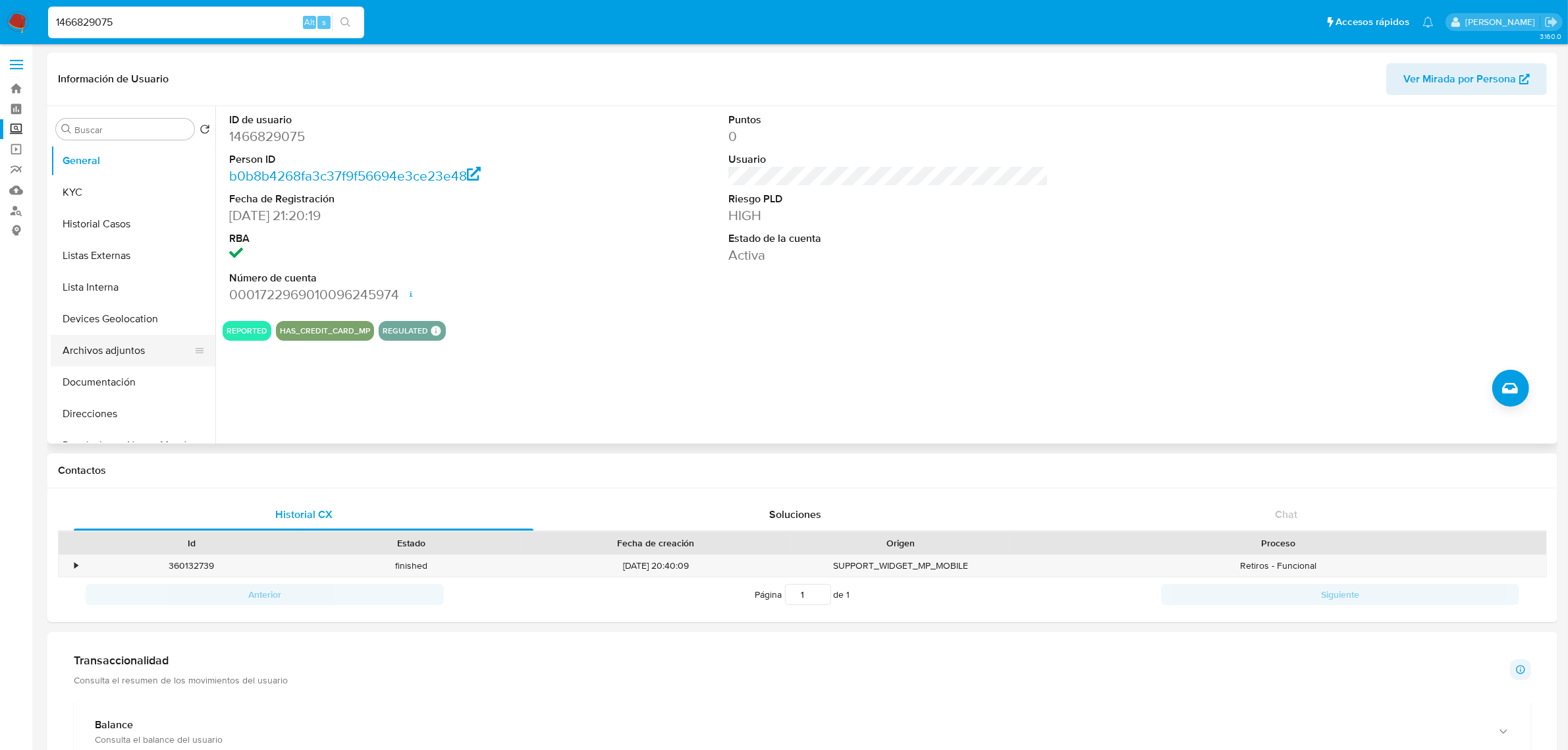
click at [122, 362] on button "Archivos adjuntos" at bounding box center [127, 350] width 154 height 32
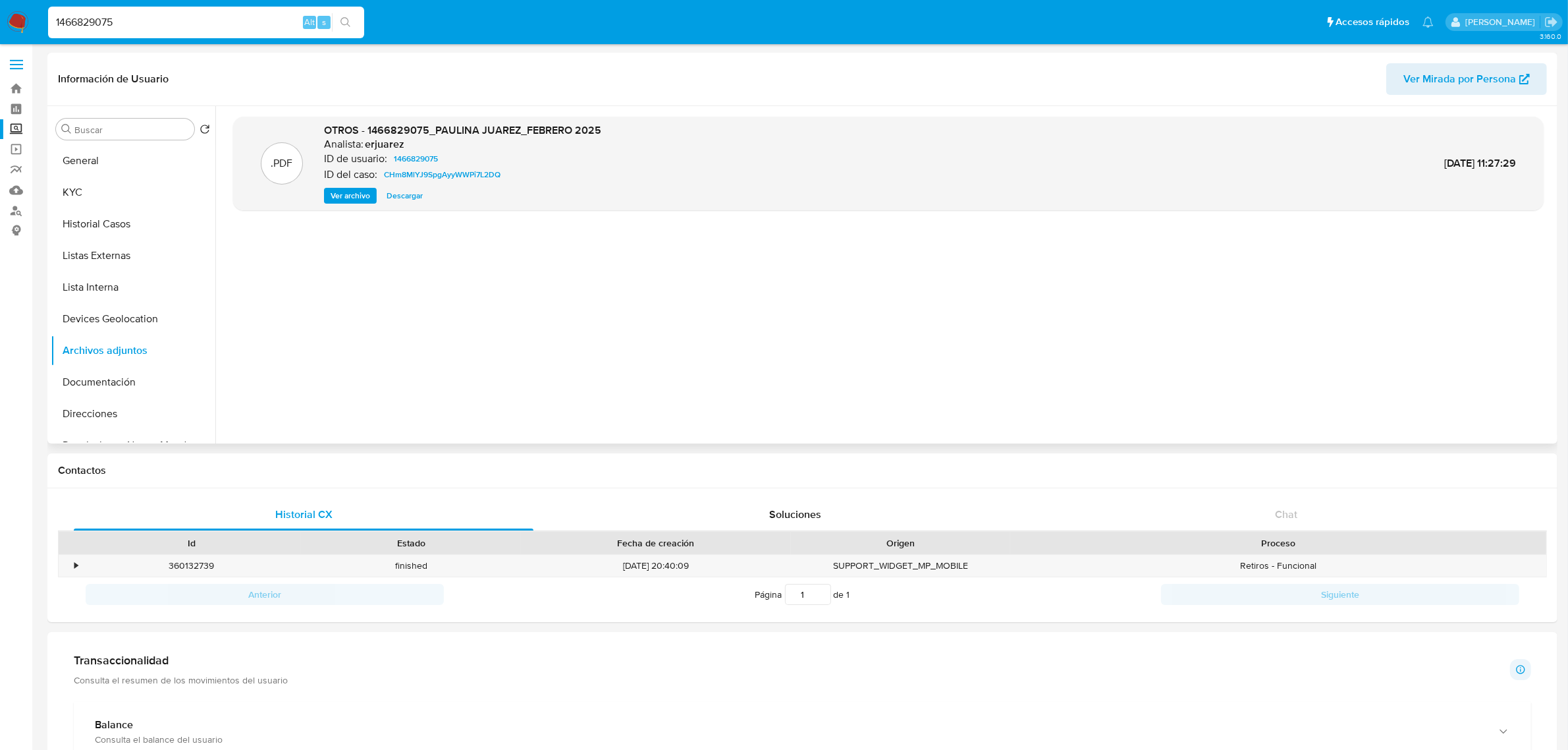
click at [331, 193] on span "Ver archivo" at bounding box center [350, 196] width 39 height 13
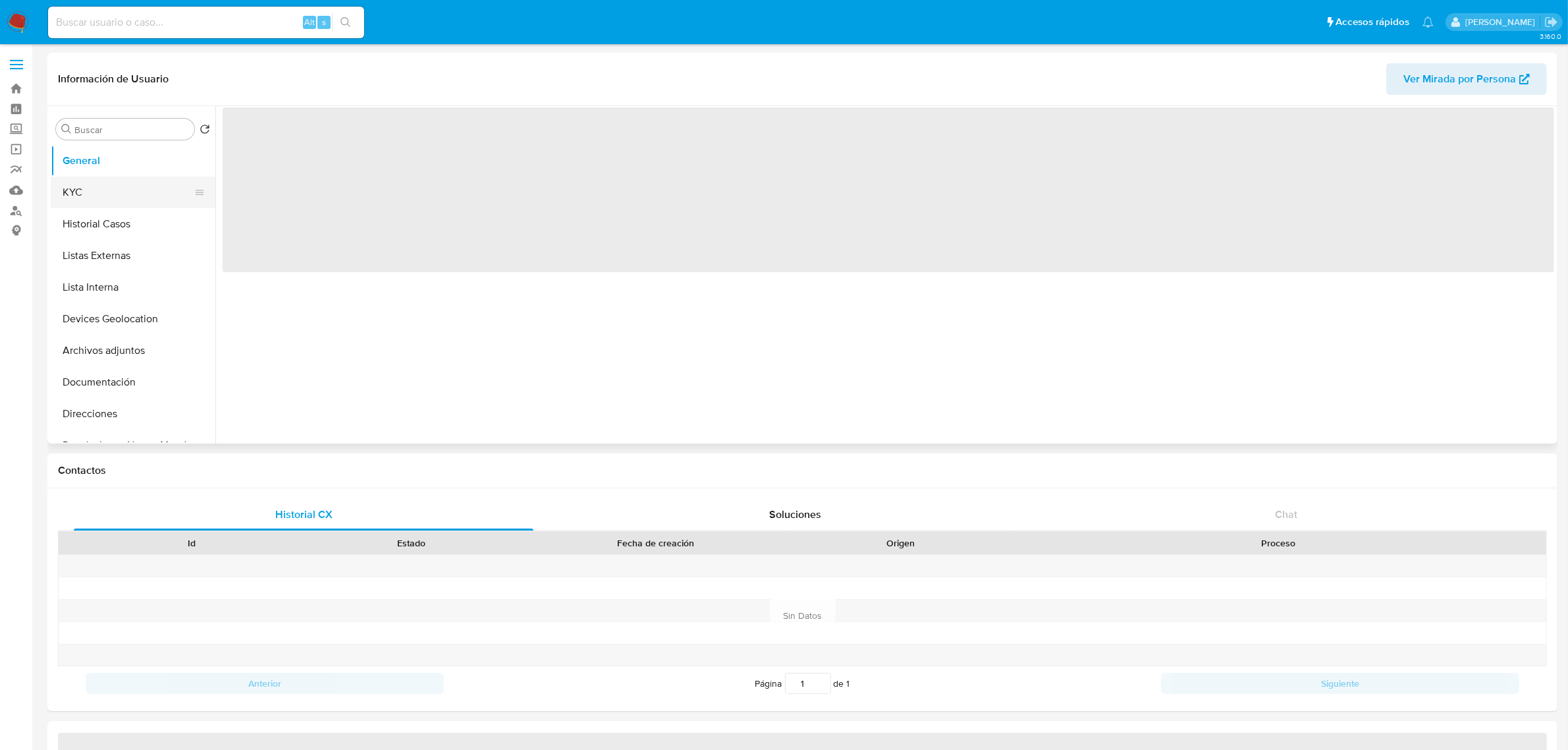
select select "10"
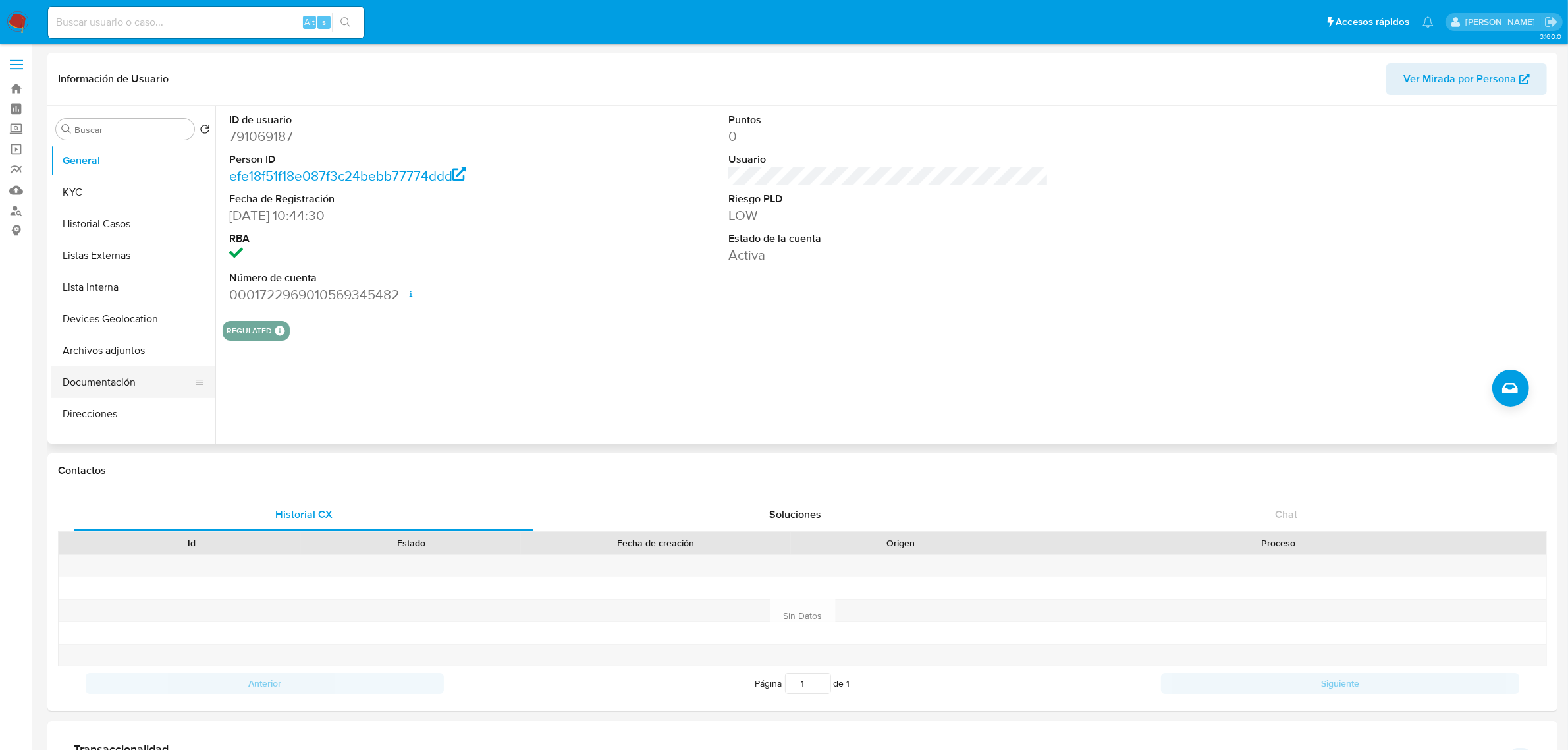
click at [130, 386] on button "Documentación" at bounding box center [127, 382] width 154 height 32
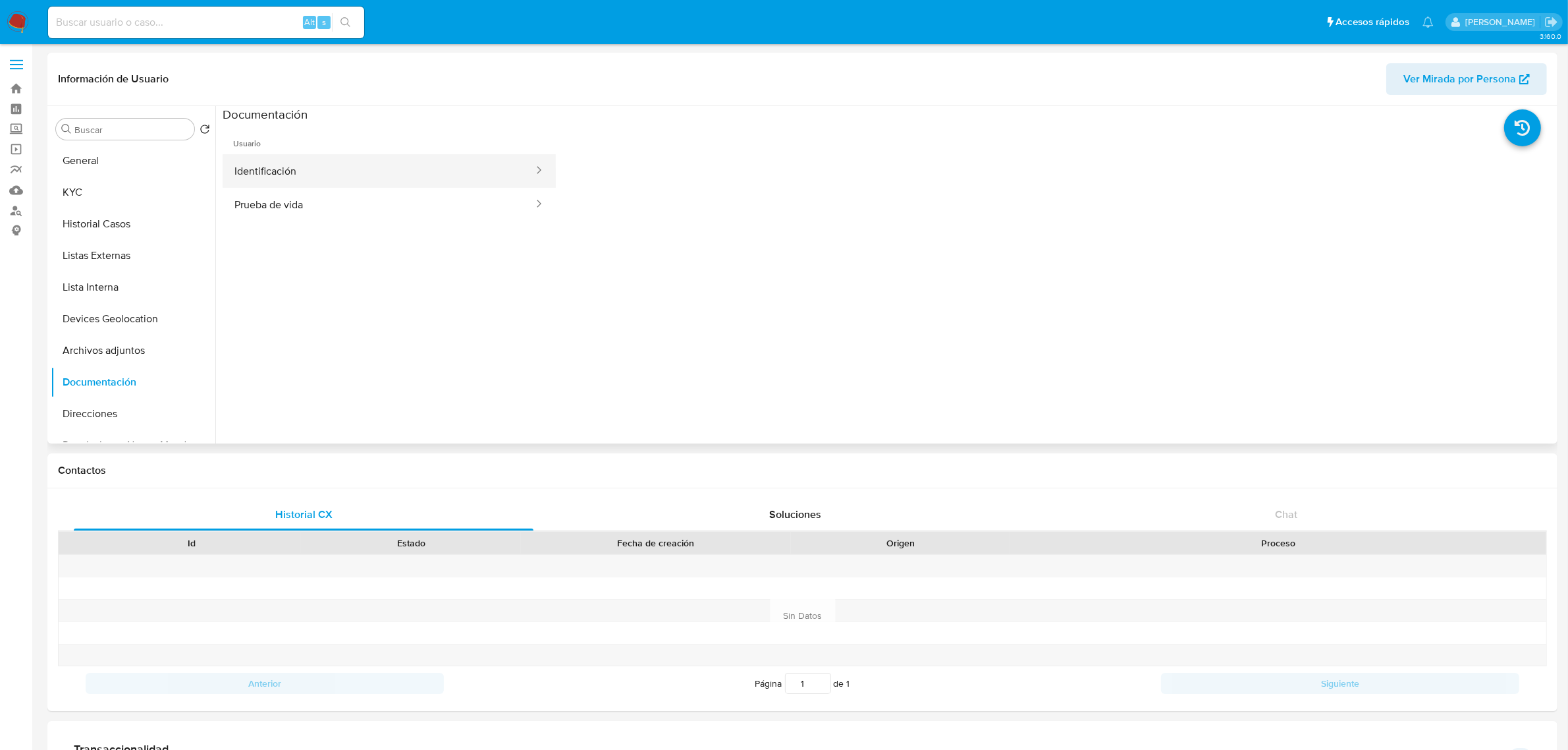
click at [295, 176] on button "Identificación" at bounding box center [379, 170] width 312 height 34
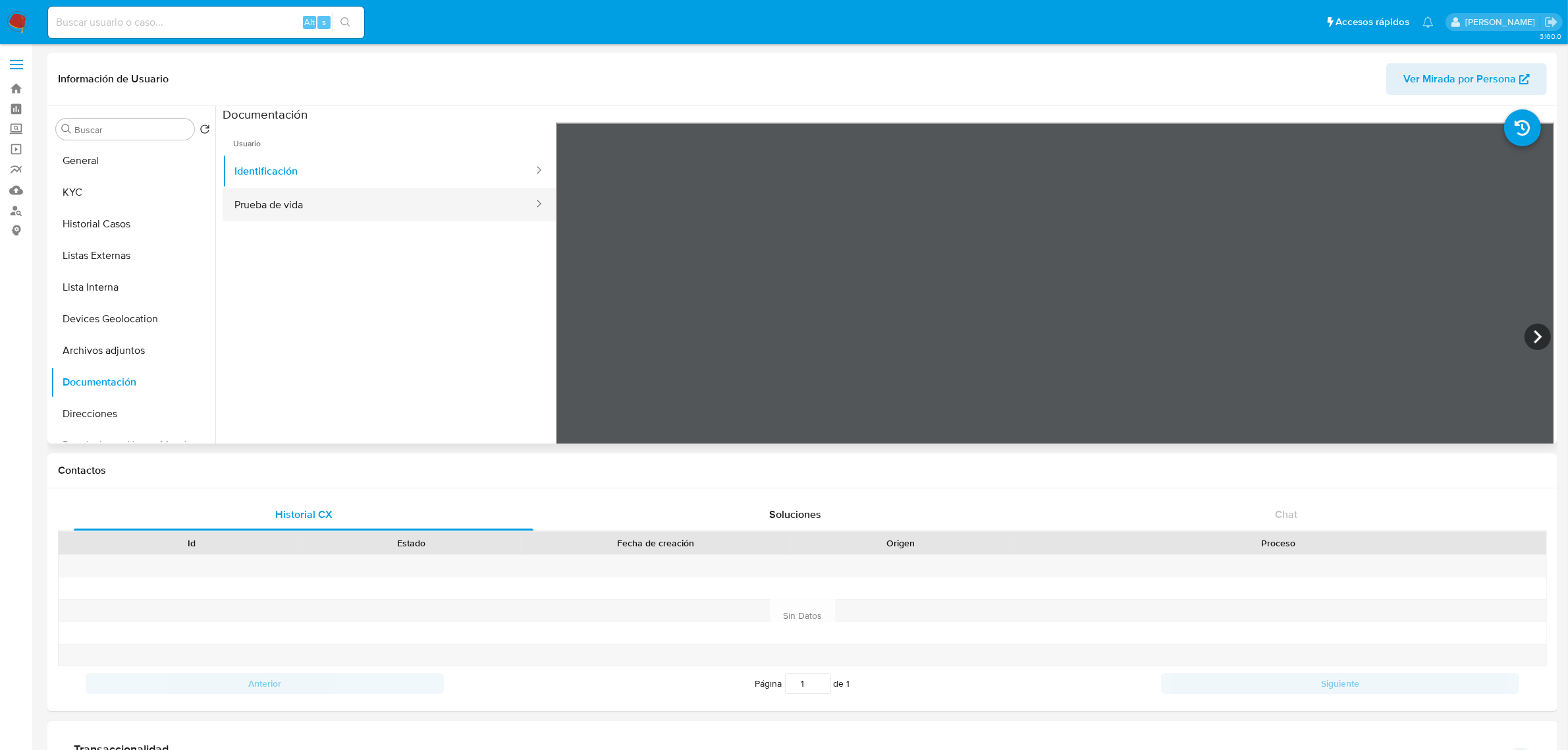
click at [433, 191] on button "Prueba de vida" at bounding box center [379, 204] width 312 height 34
click at [119, 196] on button "KYC" at bounding box center [127, 192] width 154 height 32
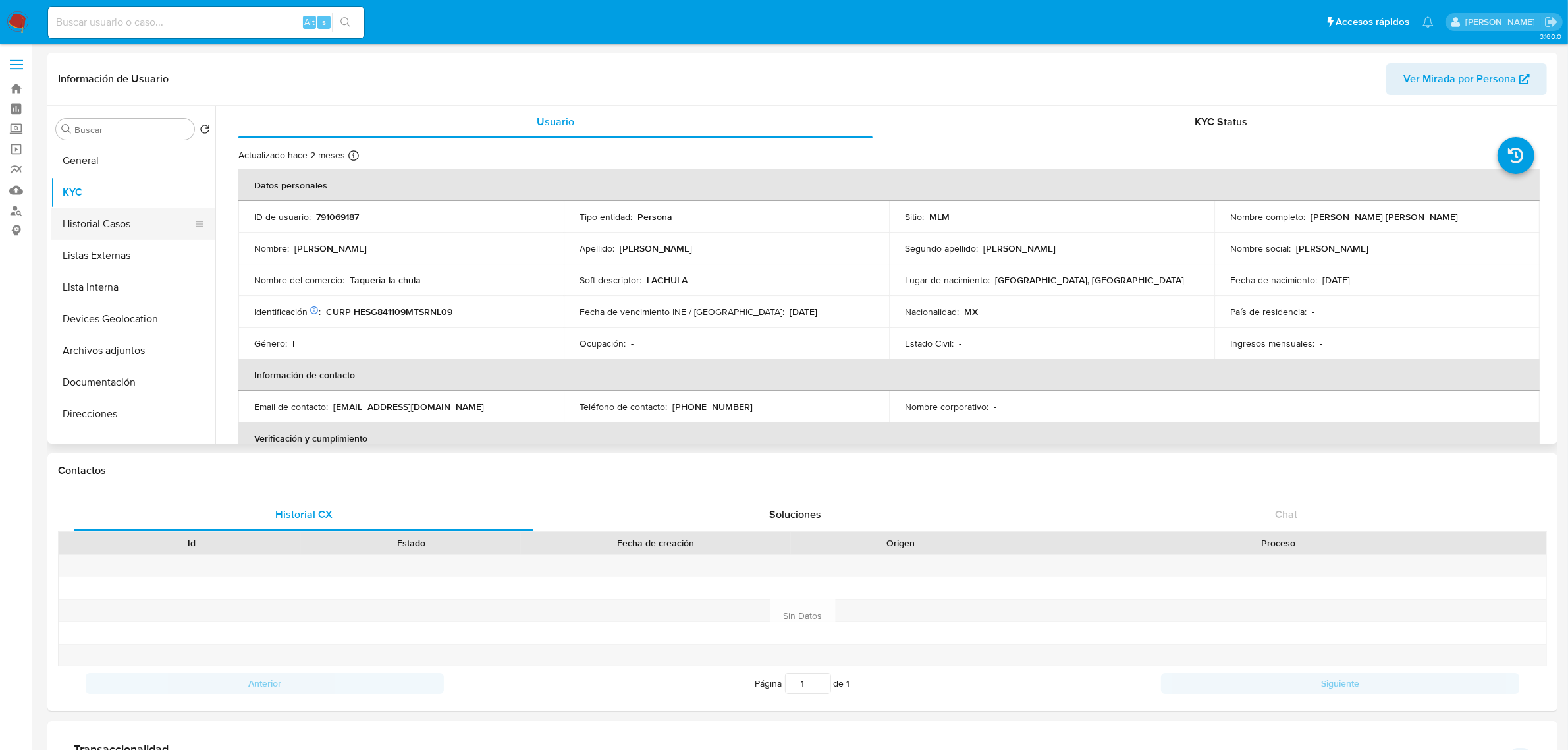
click at [114, 213] on button "Historial Casos" at bounding box center [127, 224] width 154 height 32
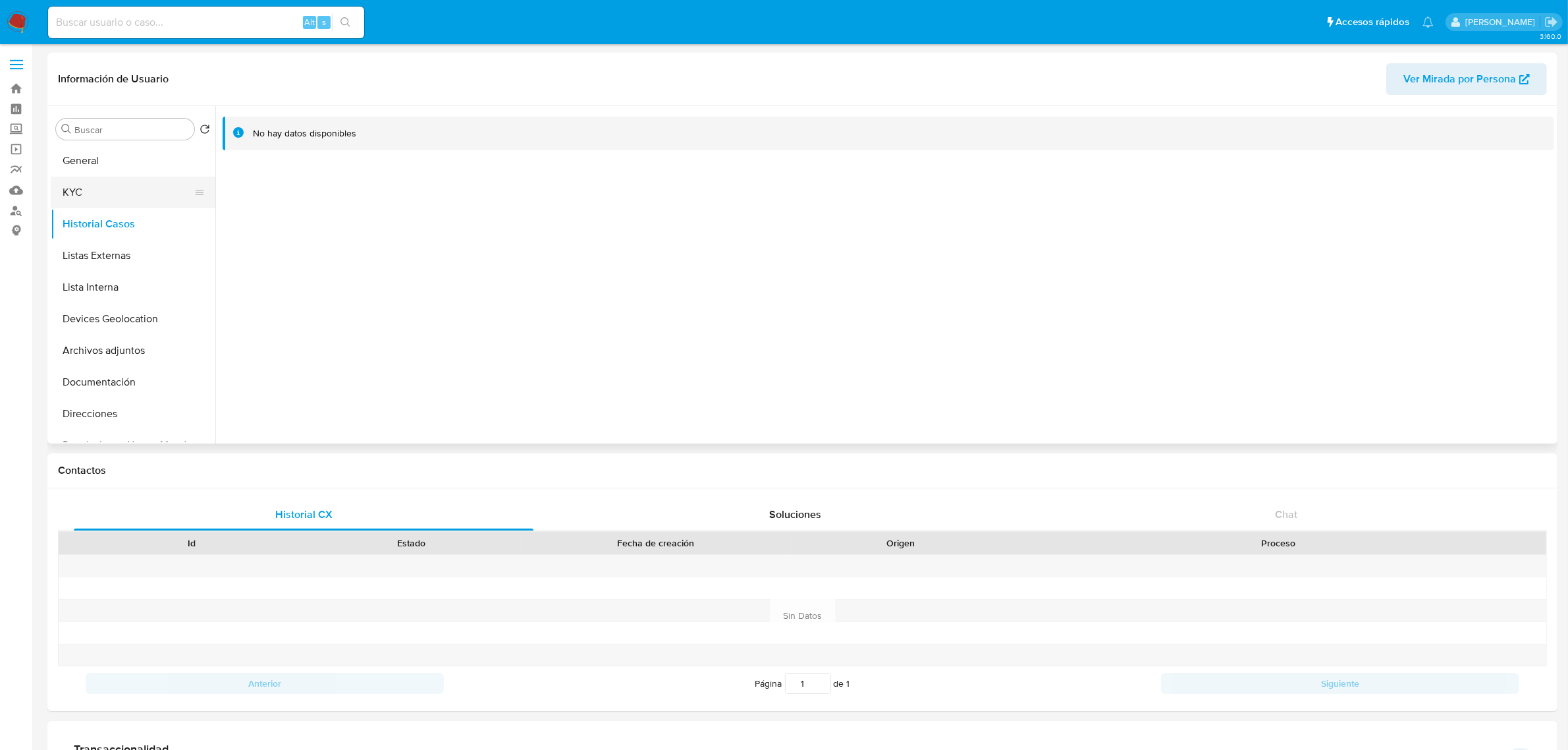
click at [123, 193] on button "KYC" at bounding box center [127, 192] width 154 height 32
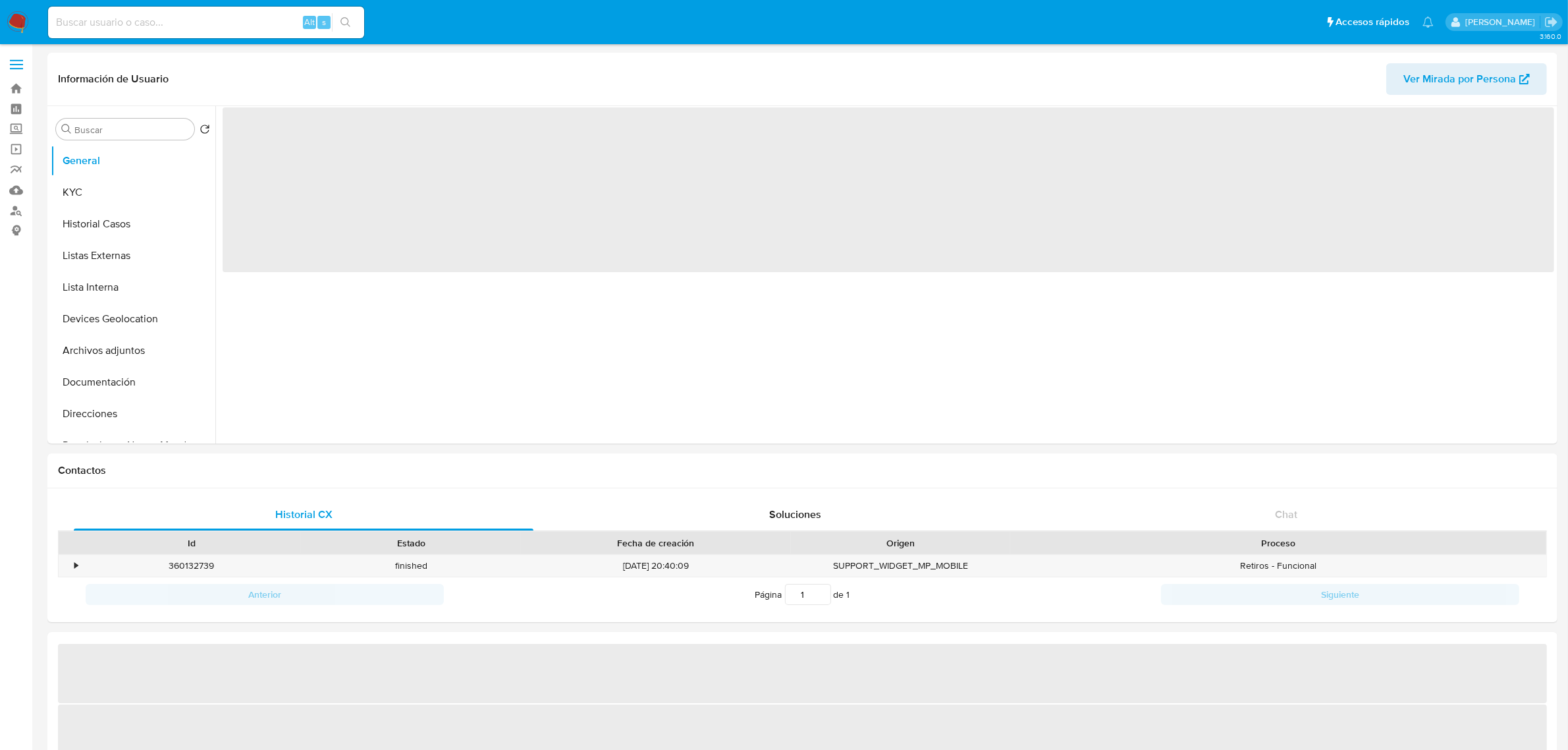
select select "10"
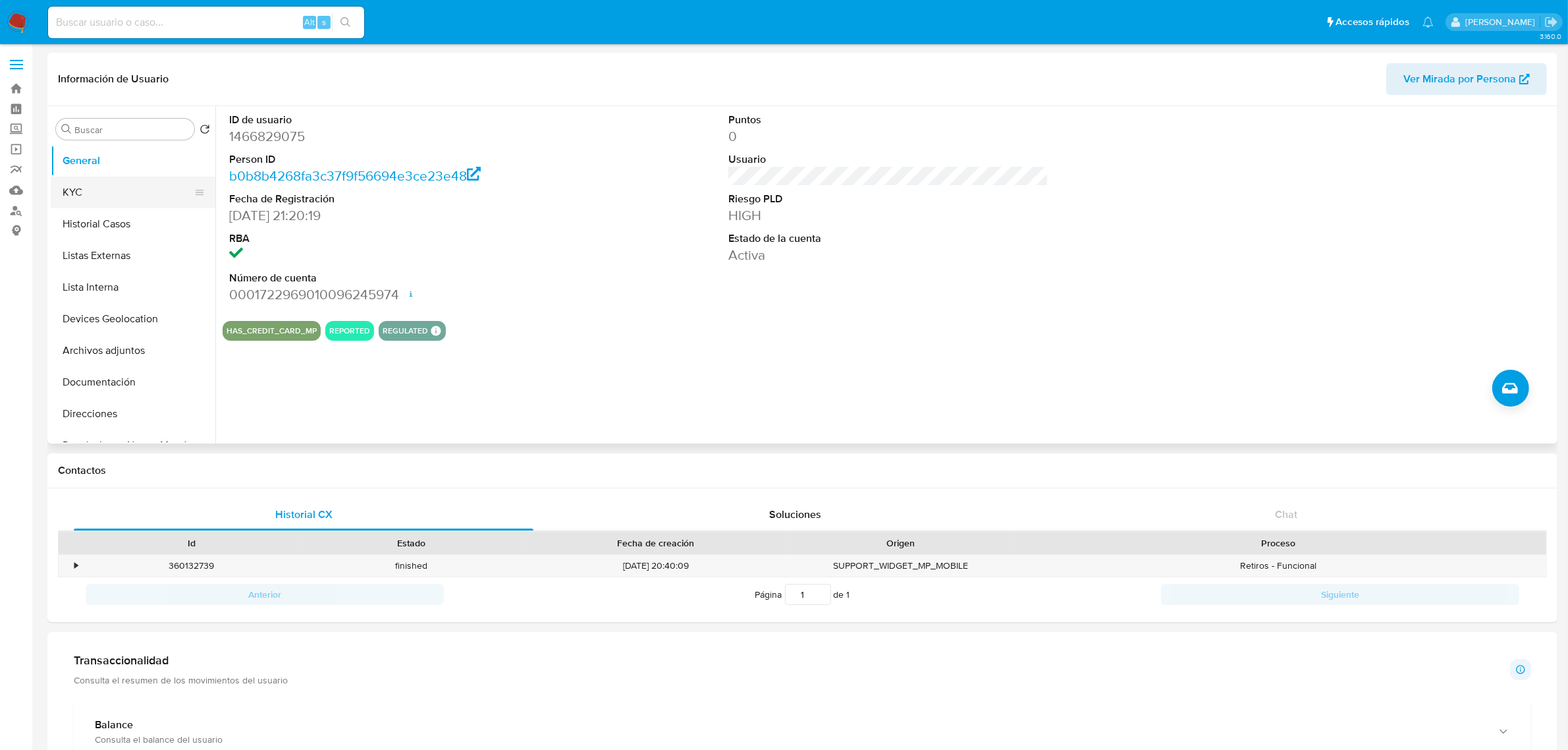
click at [87, 185] on button "KYC" at bounding box center [127, 192] width 154 height 32
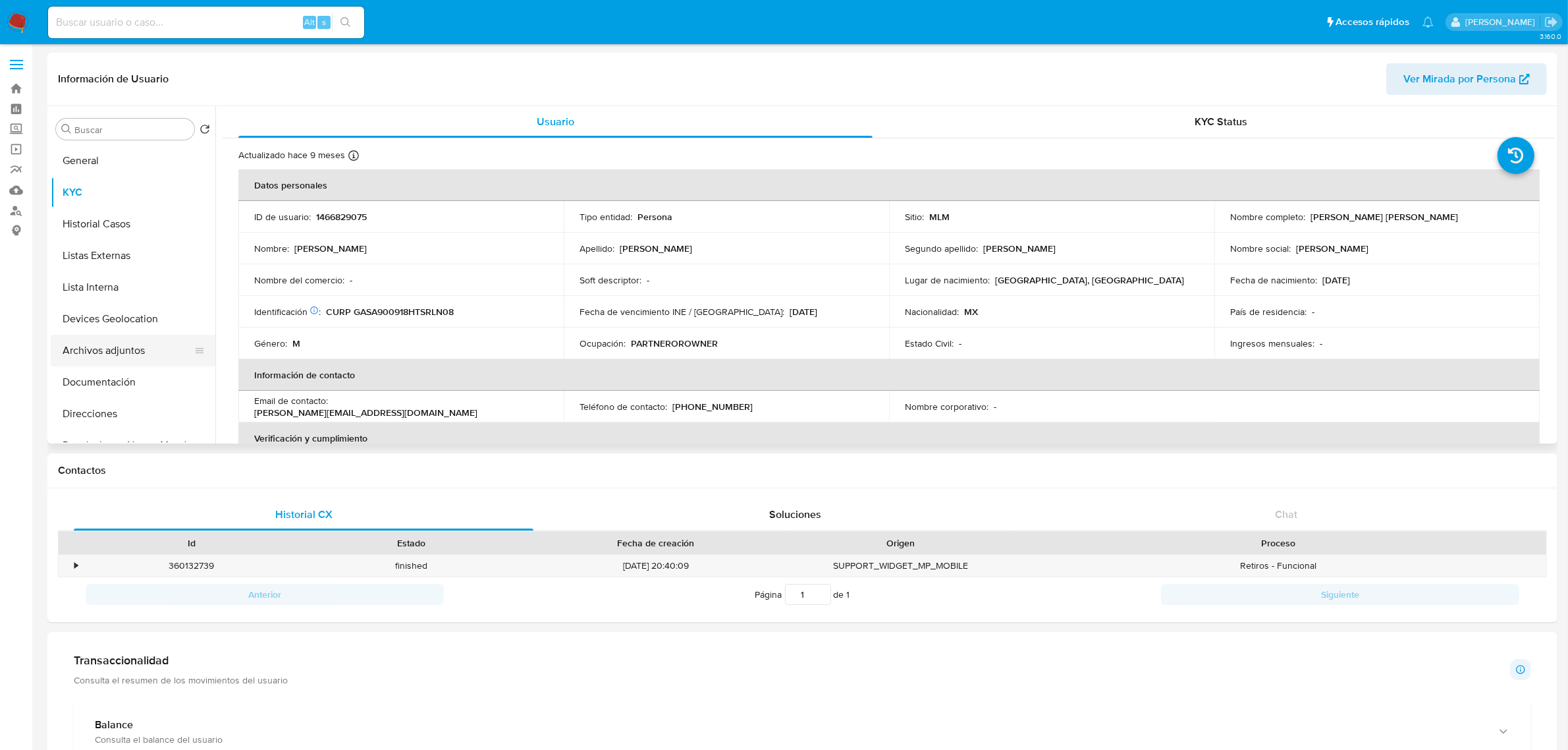
click at [112, 352] on button "Archivos adjuntos" at bounding box center [127, 350] width 154 height 32
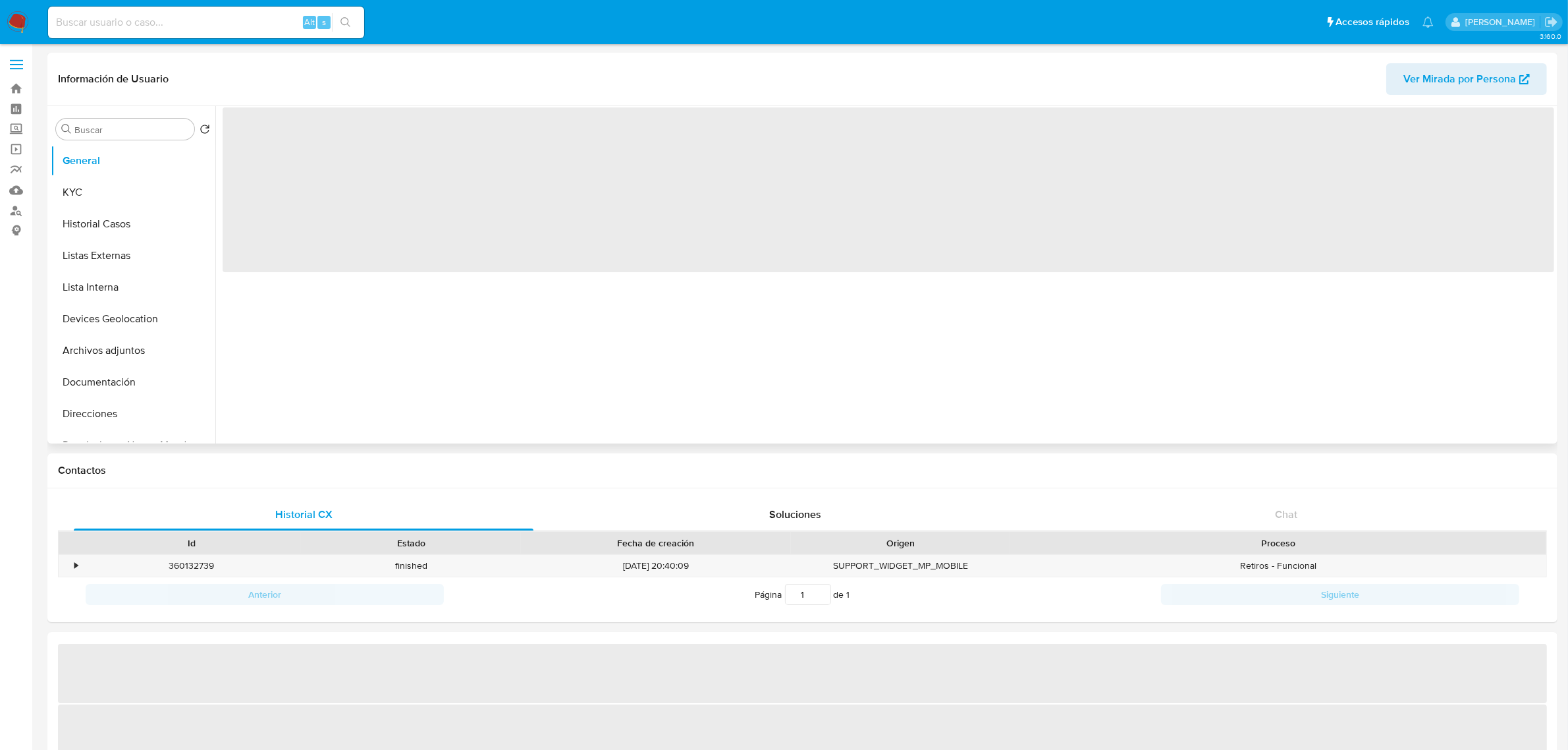
select select "10"
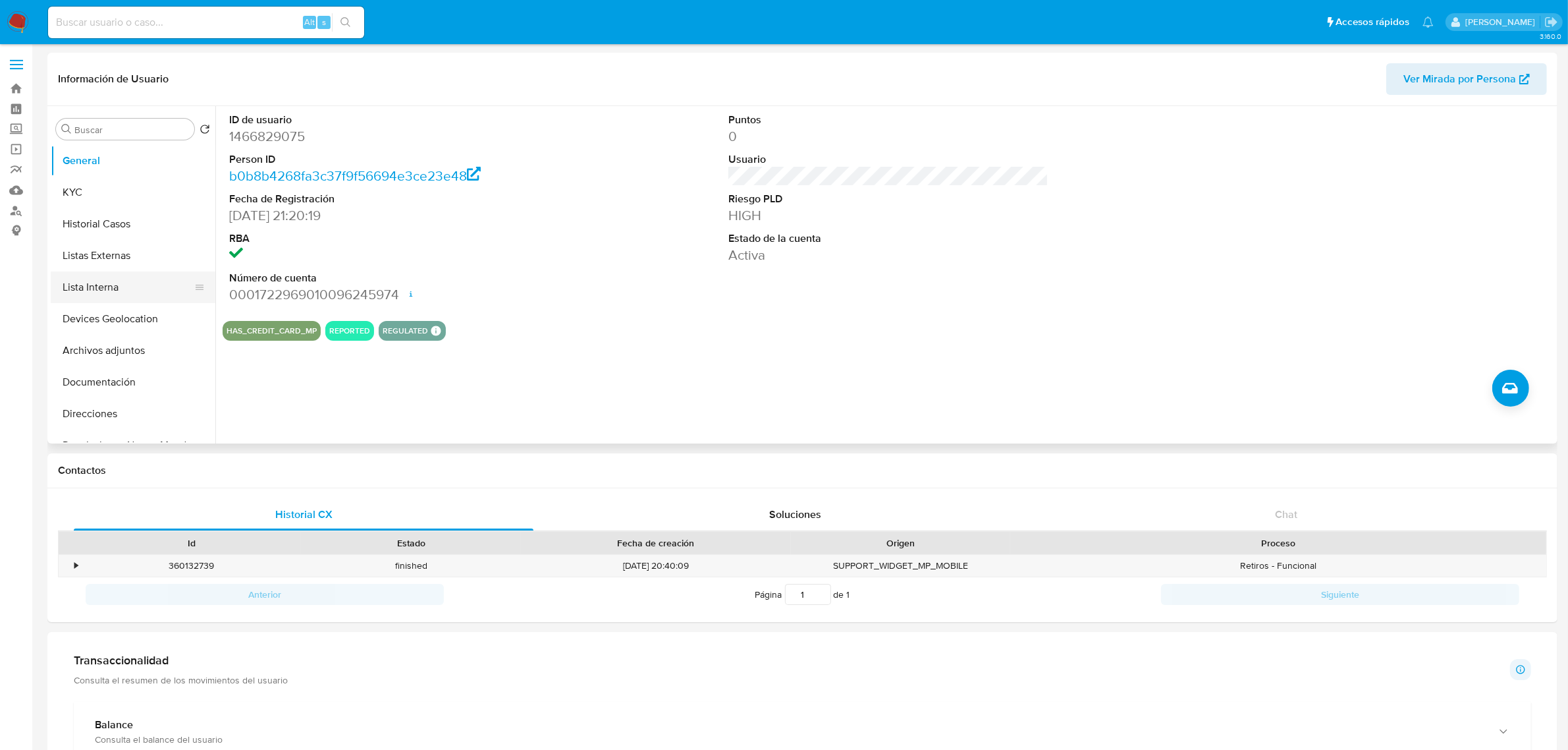
click at [107, 284] on button "Lista Interna" at bounding box center [127, 287] width 154 height 32
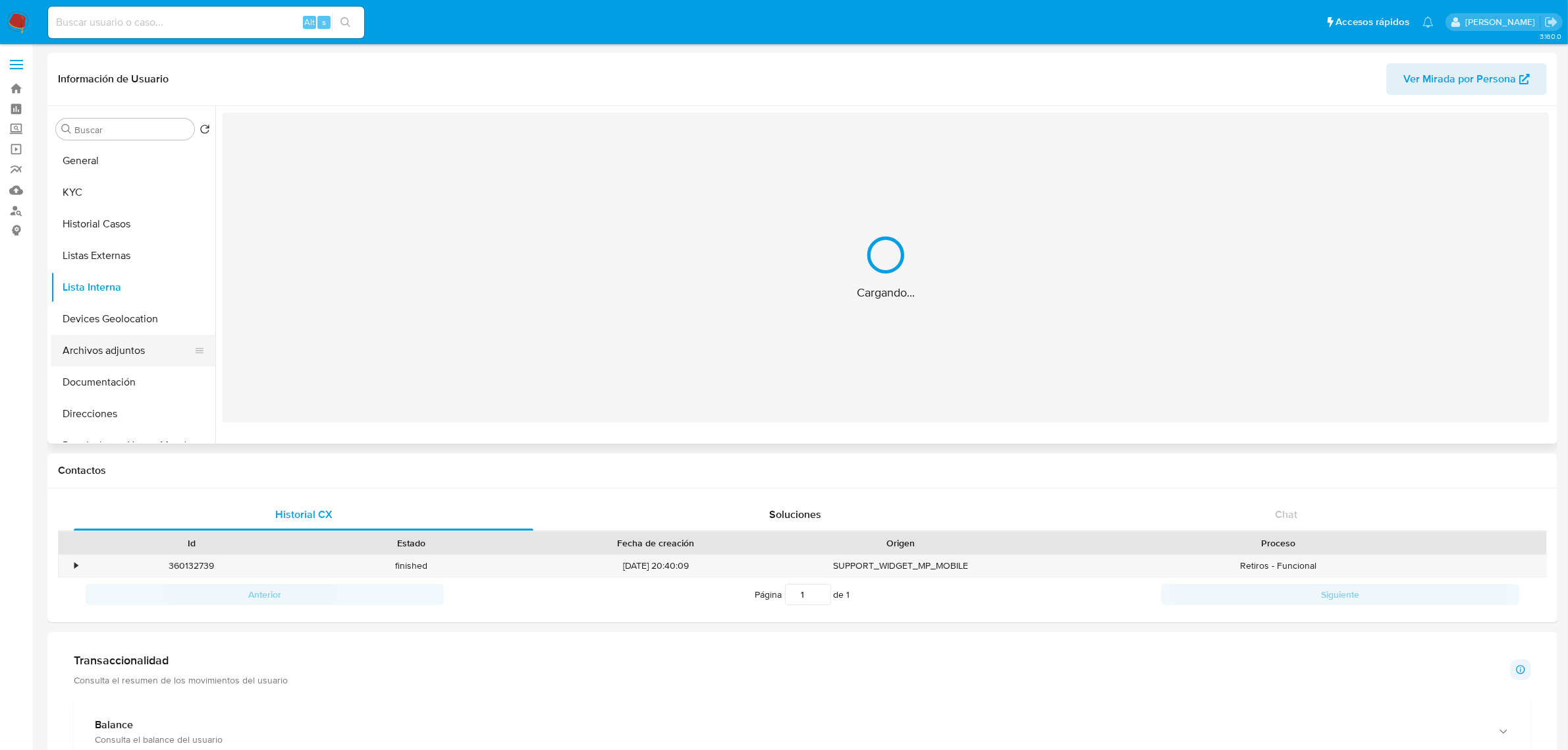
click at [119, 352] on button "Archivos adjuntos" at bounding box center [127, 350] width 154 height 32
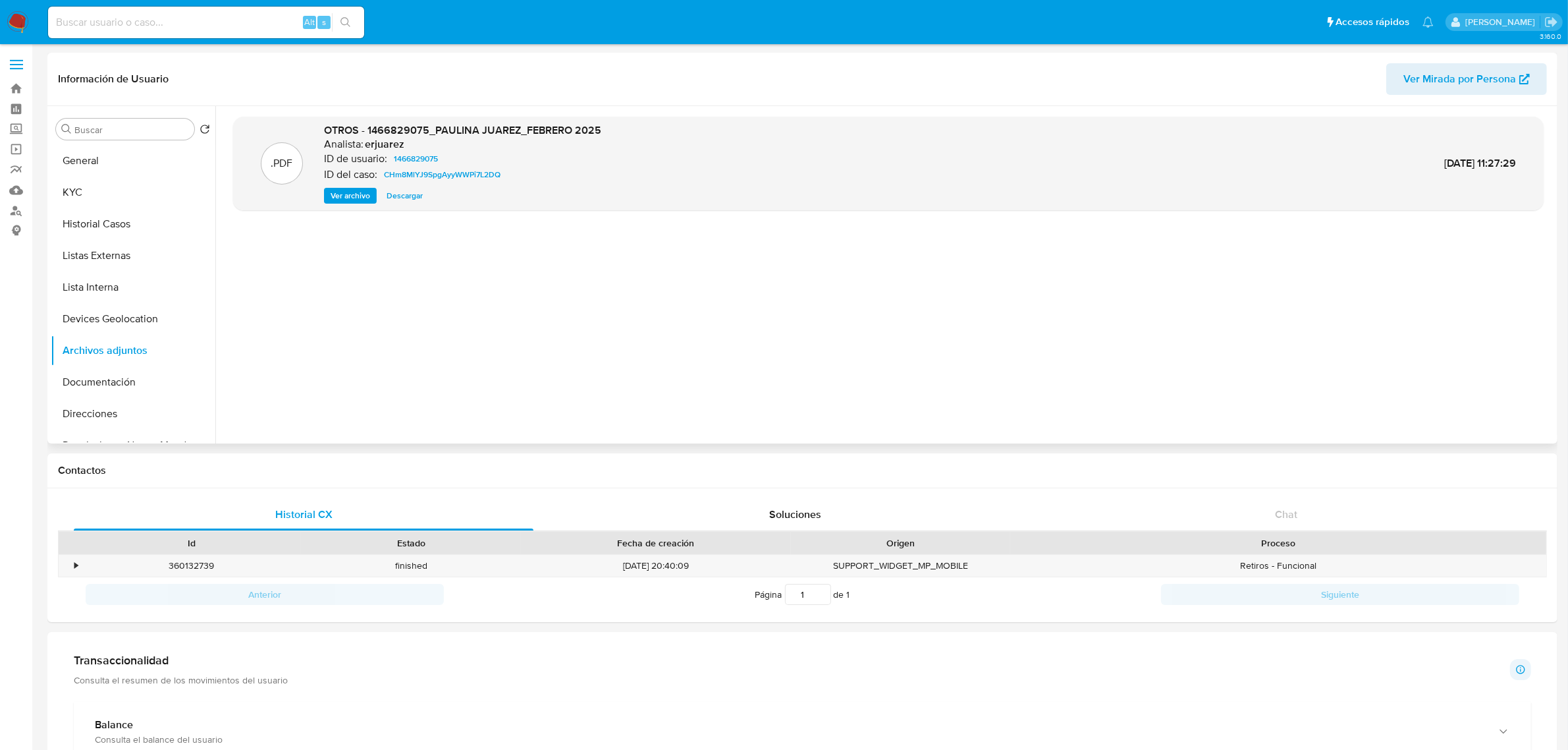
click at [354, 195] on span "Ver archivo" at bounding box center [350, 196] width 39 height 13
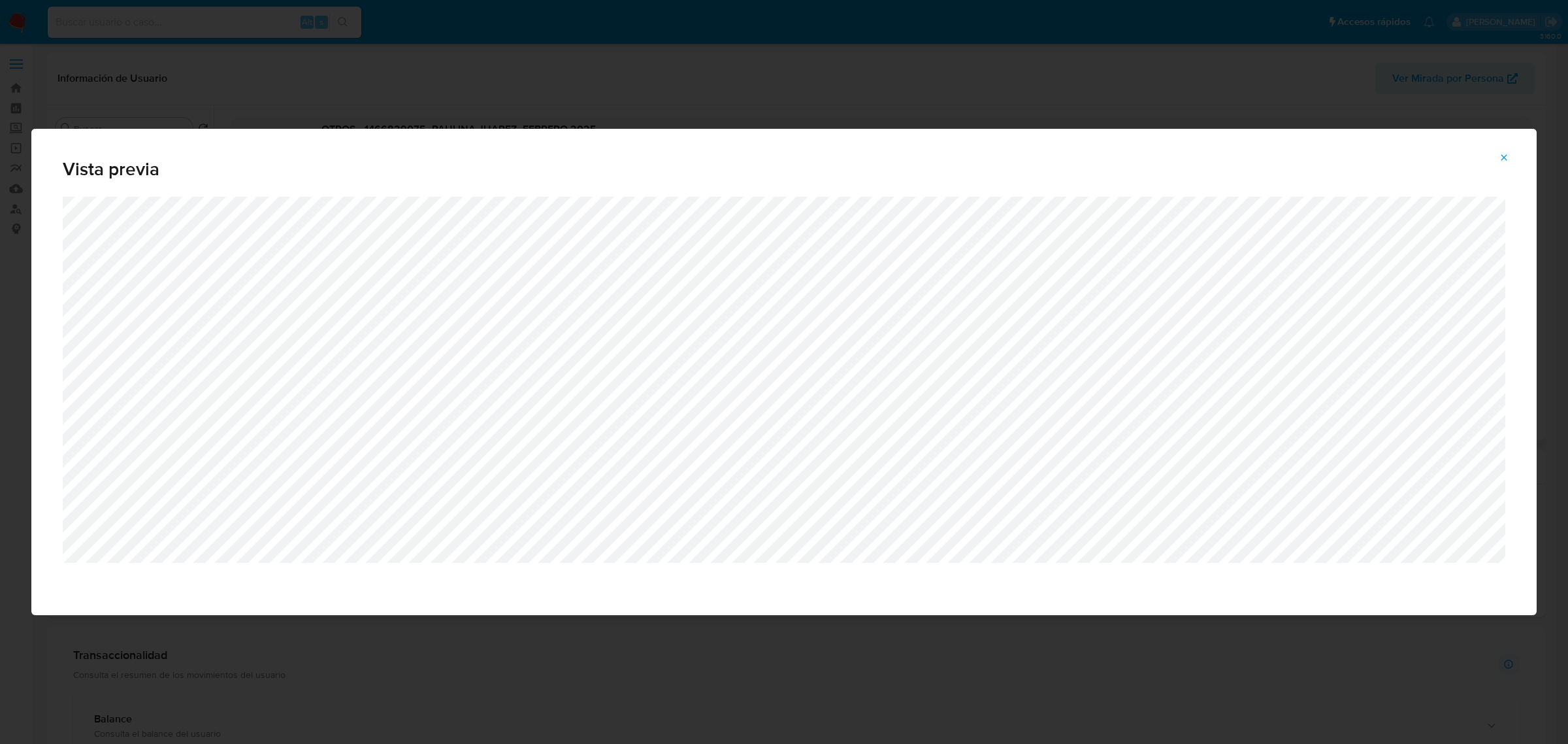
click at [1502, 161] on icon "Attachment preview" at bounding box center [1504, 157] width 11 height 11
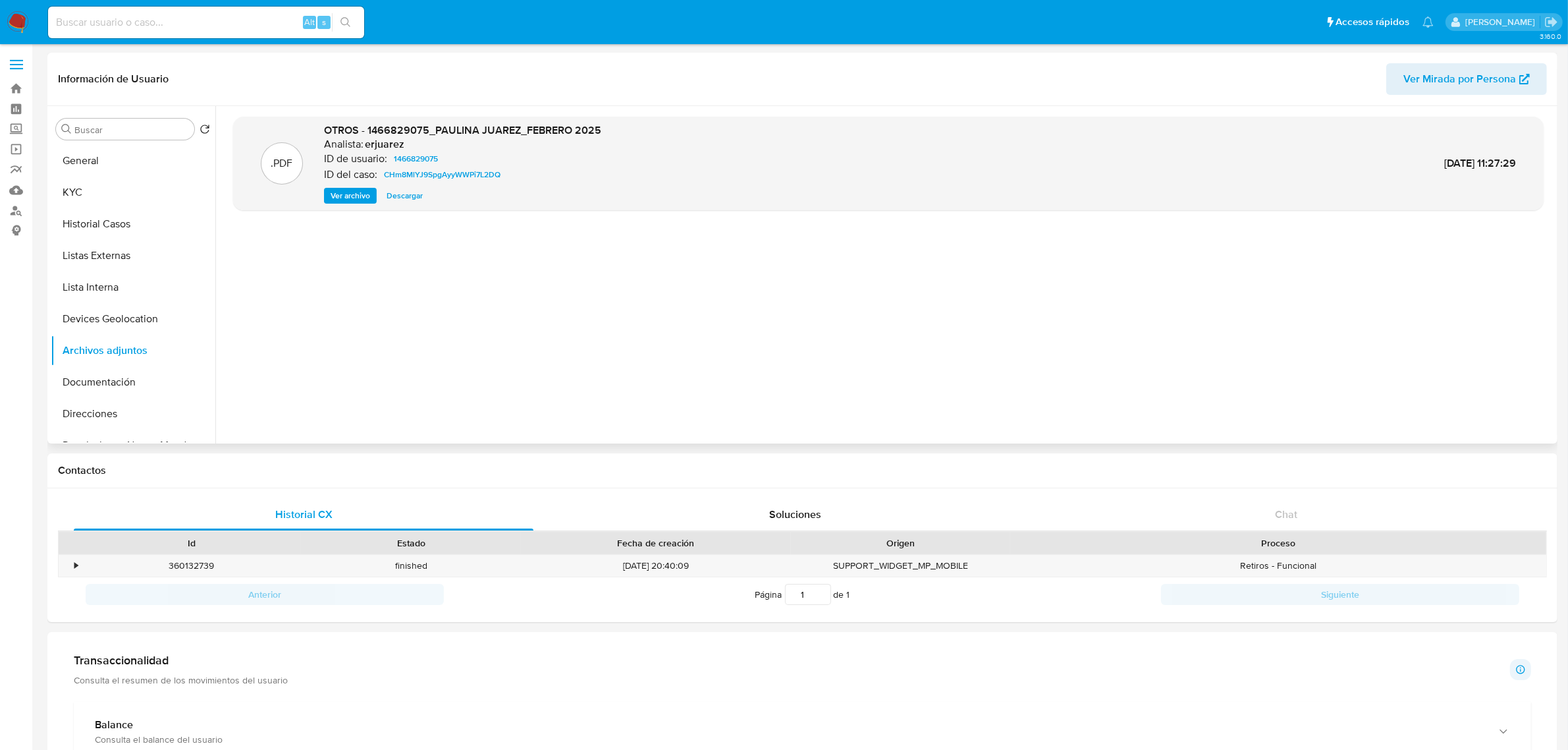
click at [203, 24] on input at bounding box center [205, 22] width 316 height 17
paste input "462974517"
type input "462974517"
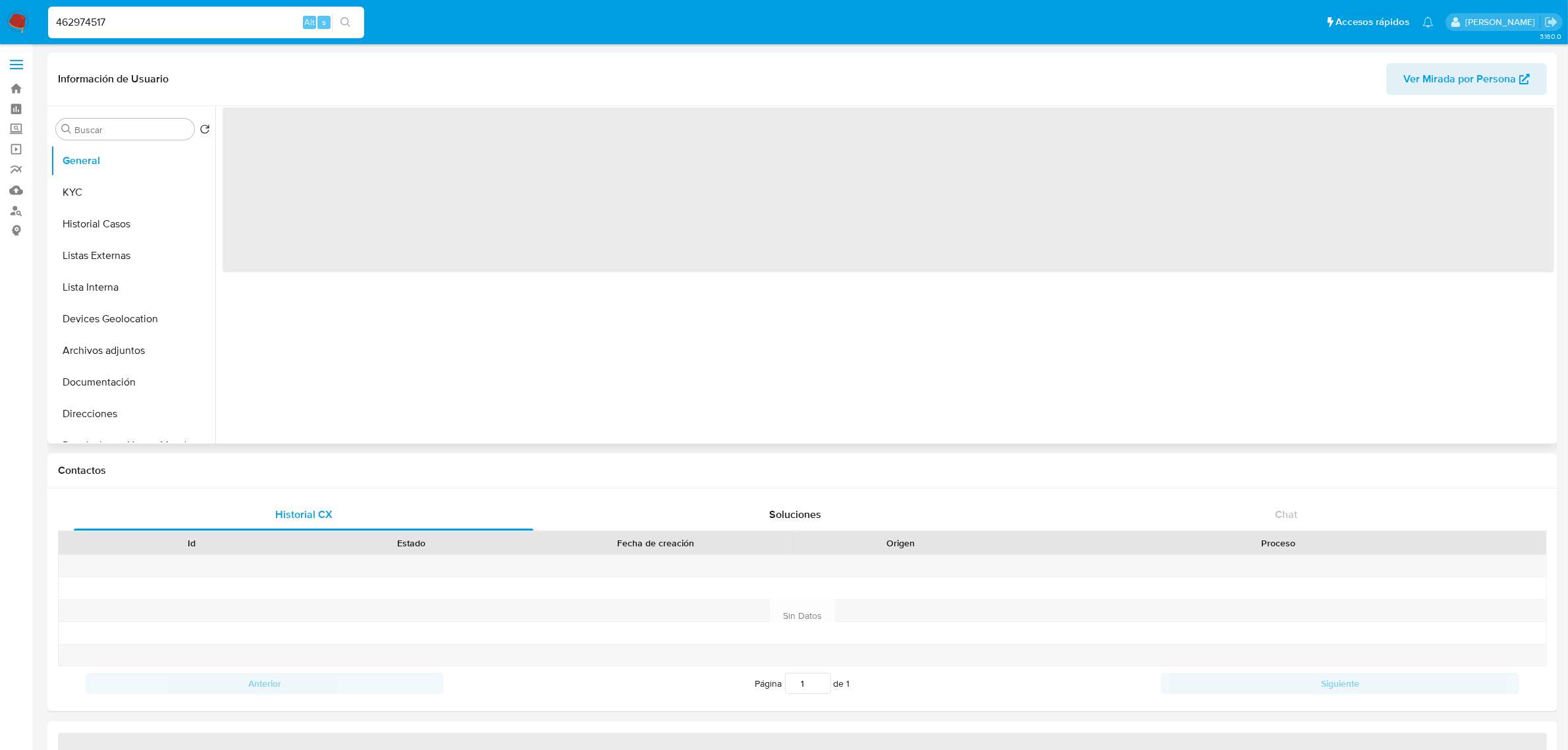
select select "10"
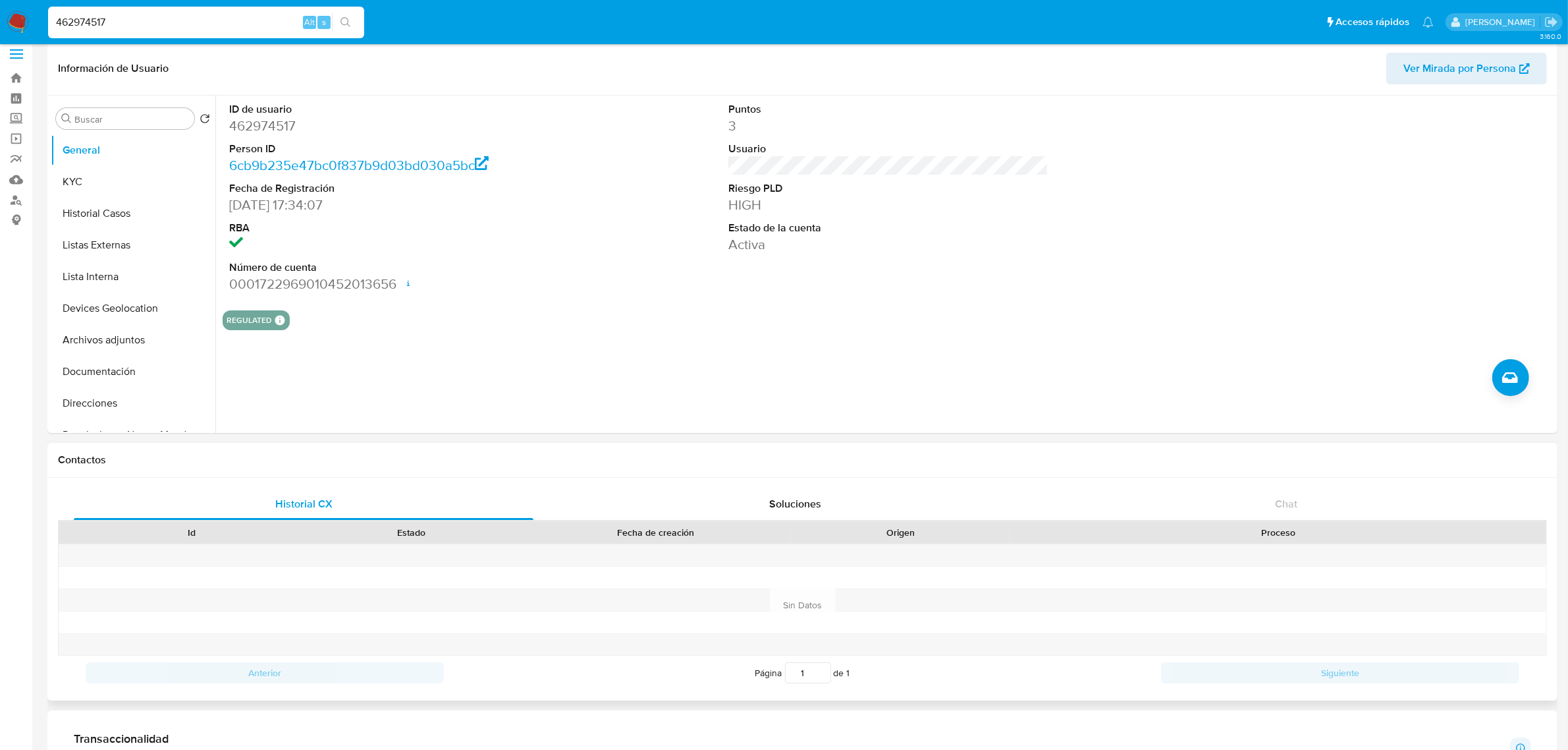
drag, startPoint x: 498, startPoint y: 442, endPoint x: 567, endPoint y: 456, distance: 70.4
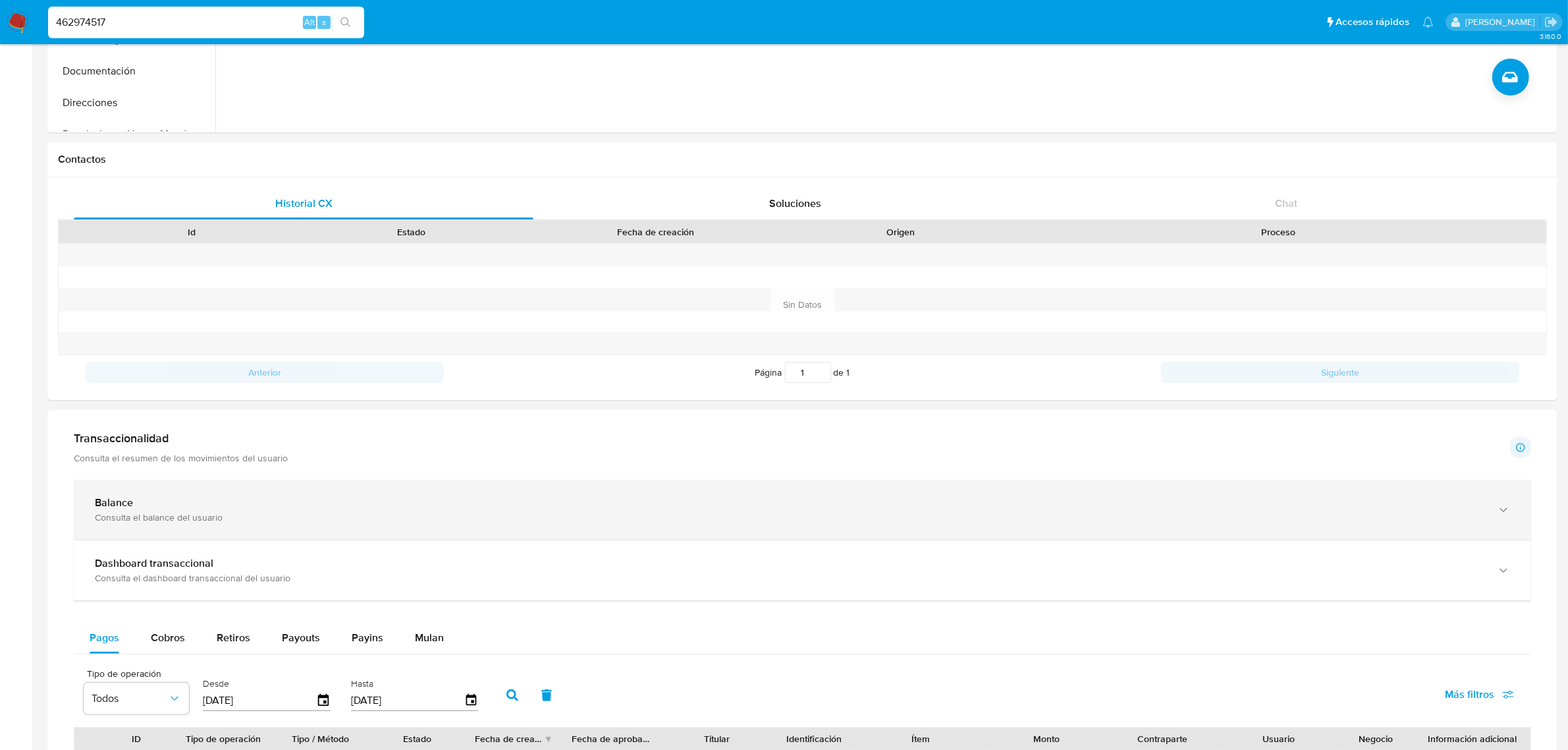
scroll to position [340, 0]
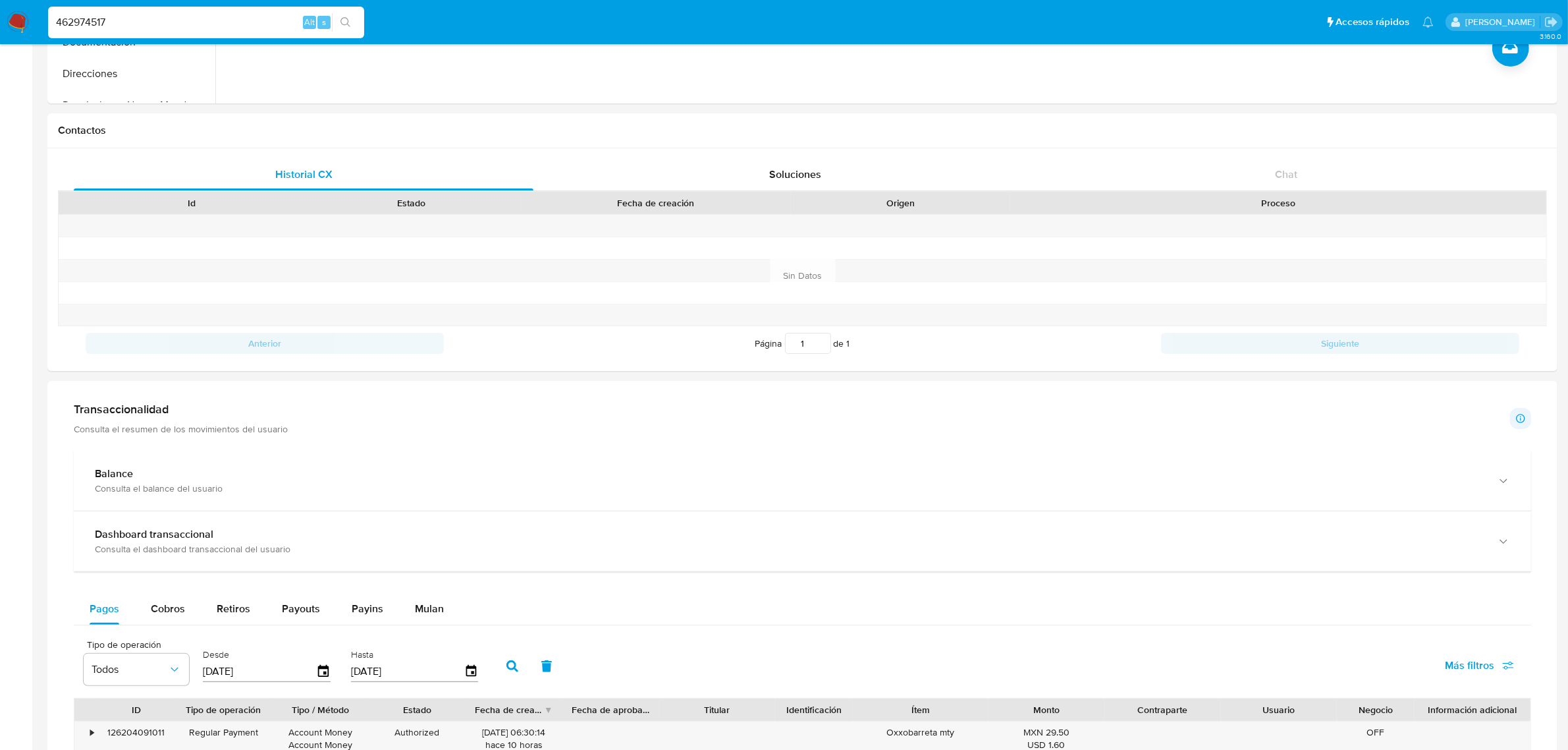
click at [426, 422] on div "Transaccionalidad Consulta el resumen de los movimientos del usuario Informació…" at bounding box center [802, 418] width 1457 height 33
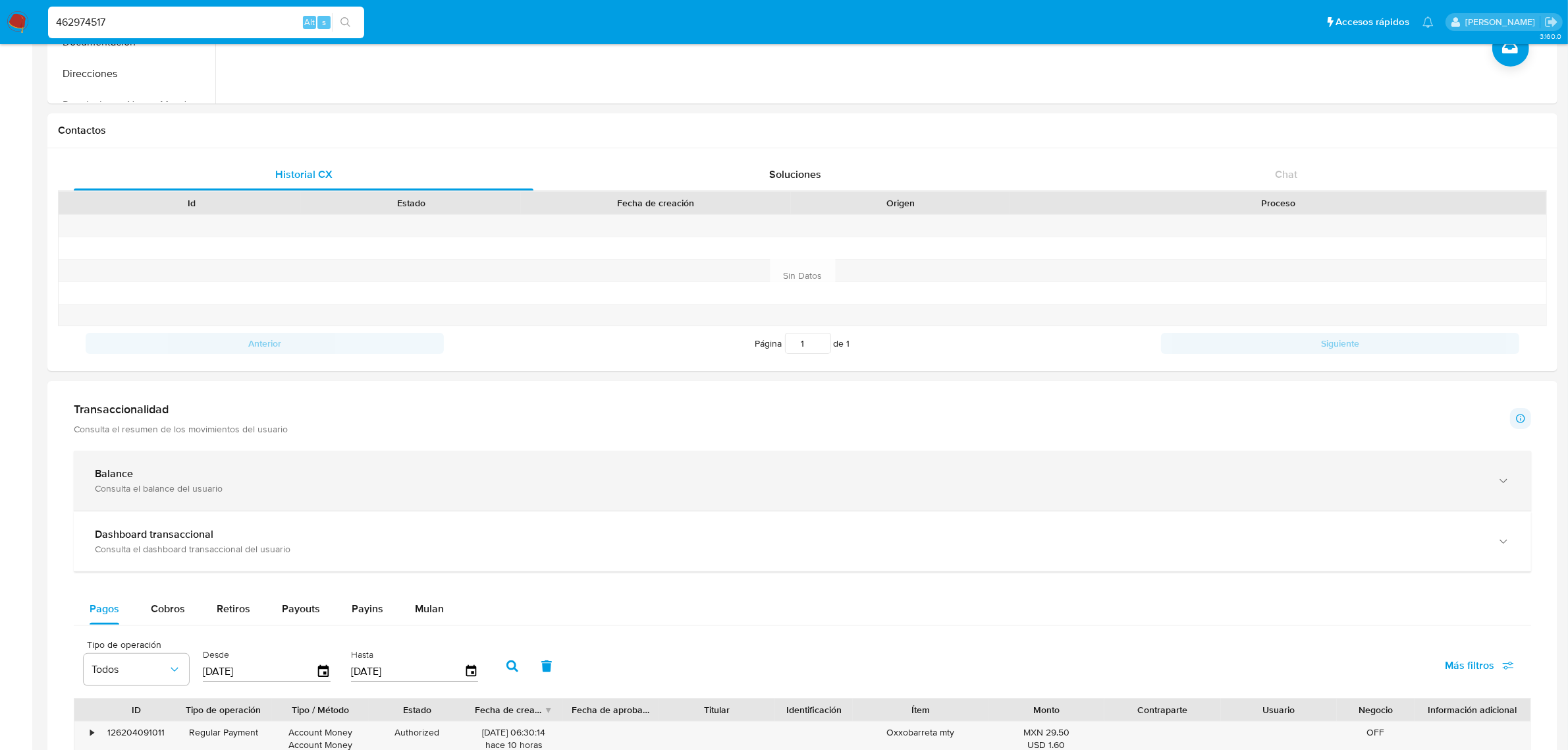
click at [357, 494] on div "Consulta el balance del usuario" at bounding box center [789, 488] width 1389 height 12
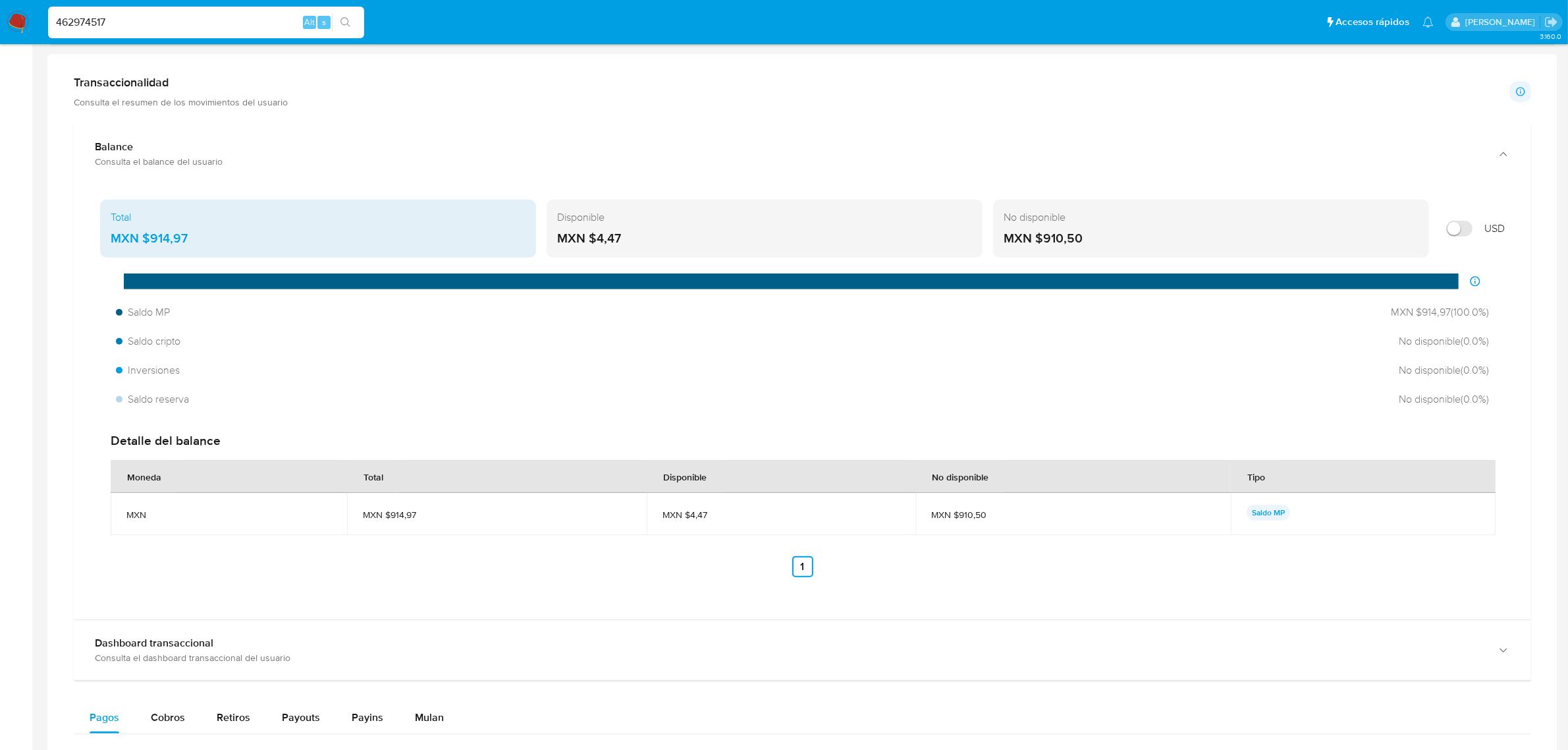
scroll to position [587, 0]
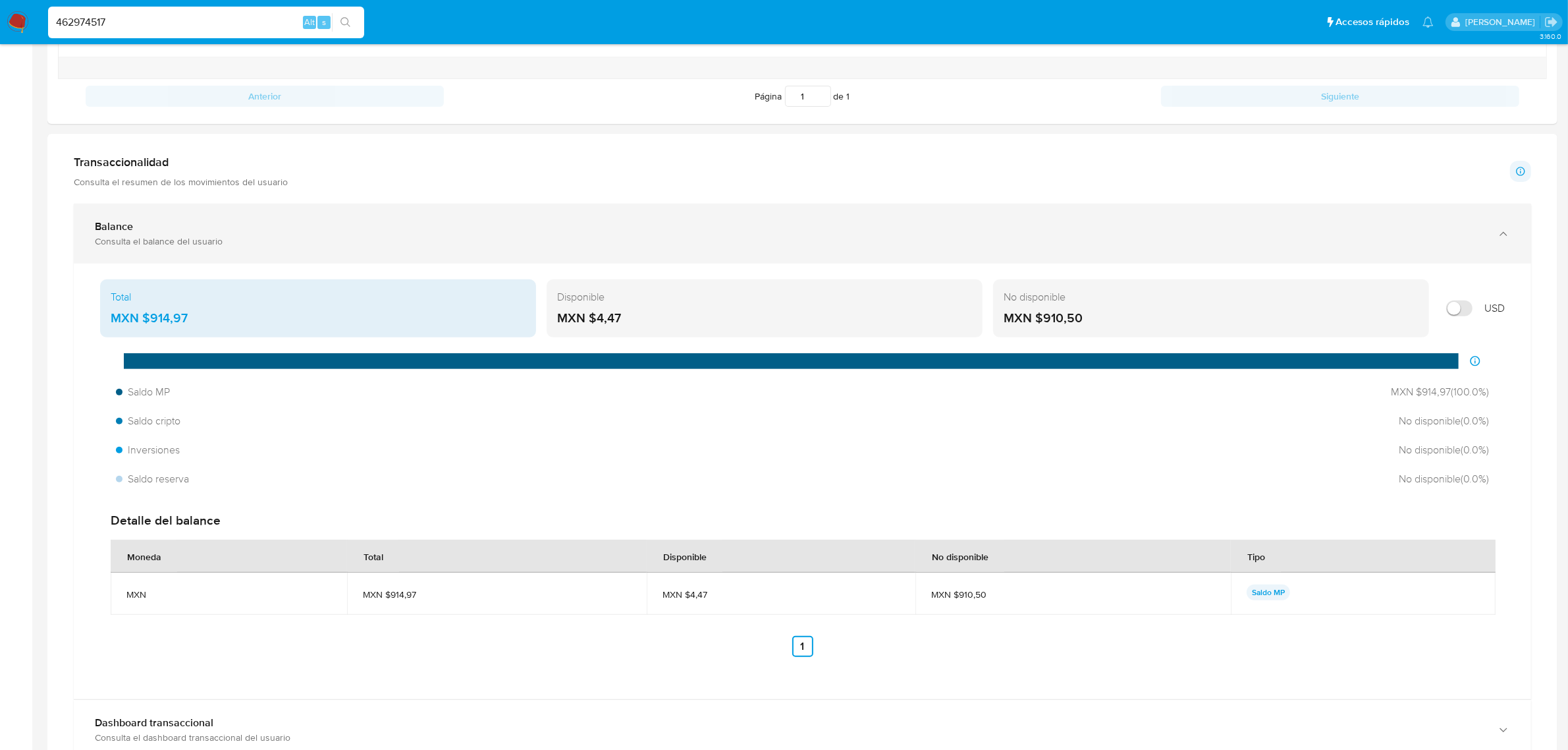
click at [370, 239] on div "Consulta el balance del usuario" at bounding box center [789, 241] width 1389 height 12
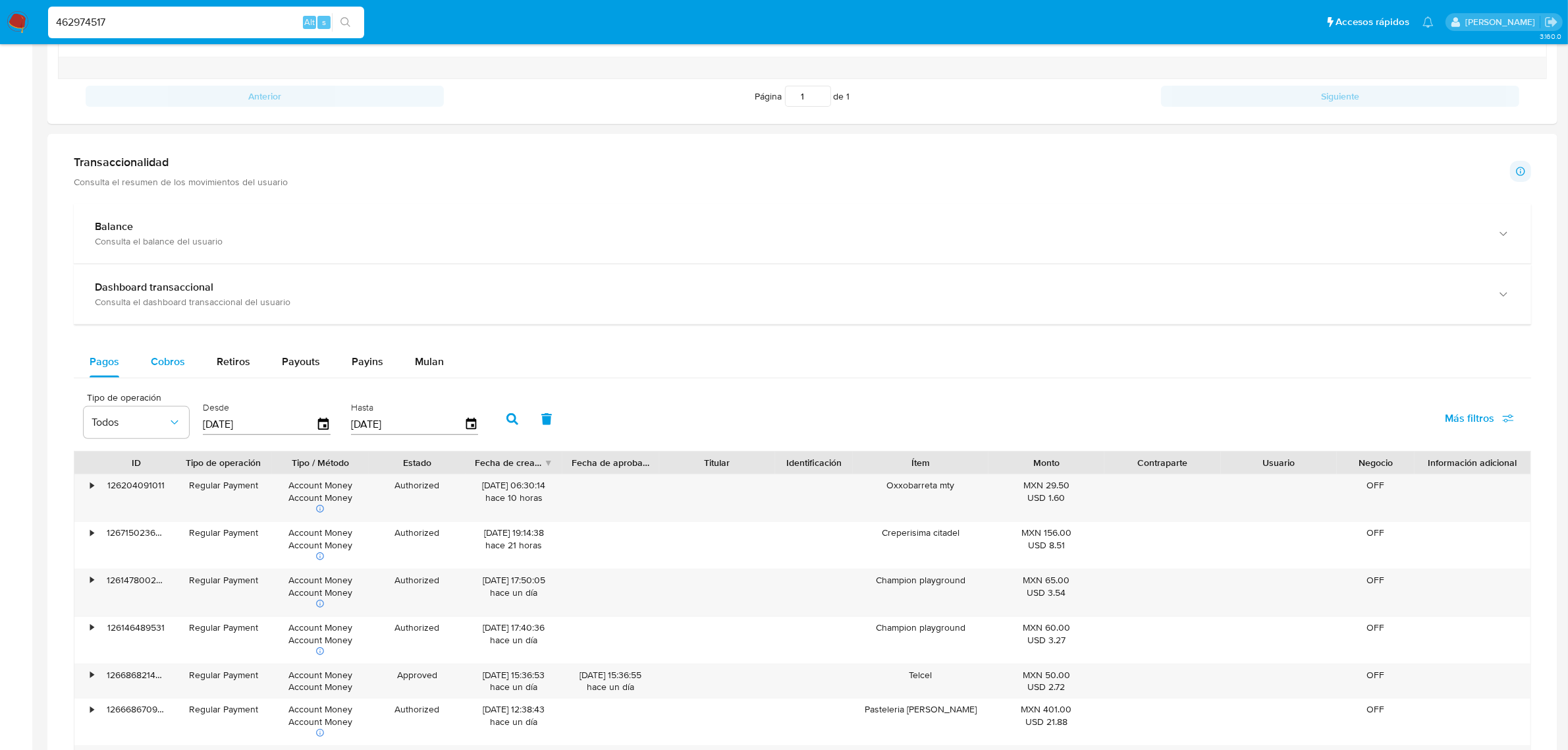
click at [165, 371] on div "Cobros" at bounding box center [168, 362] width 34 height 32
select select "10"
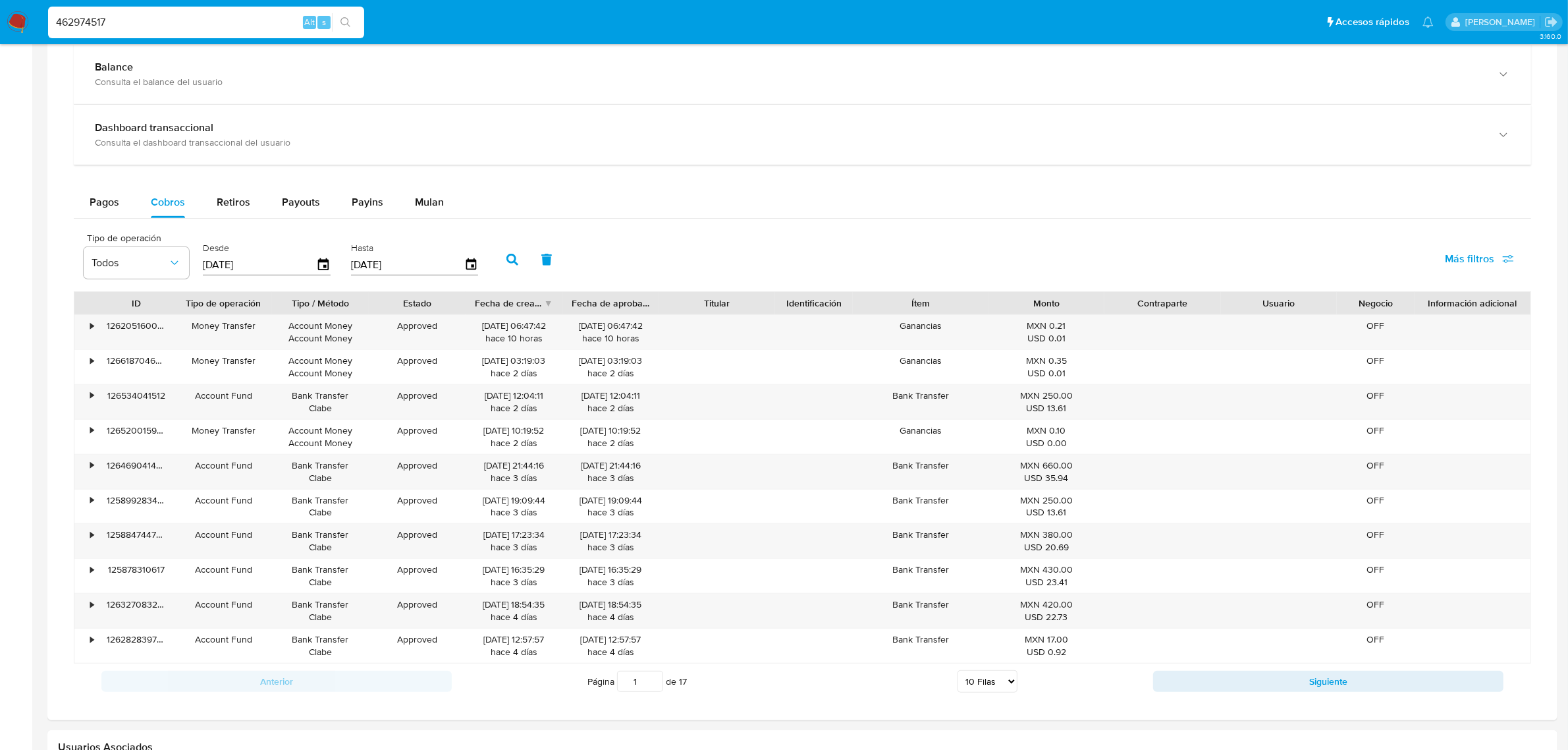
scroll to position [751, 0]
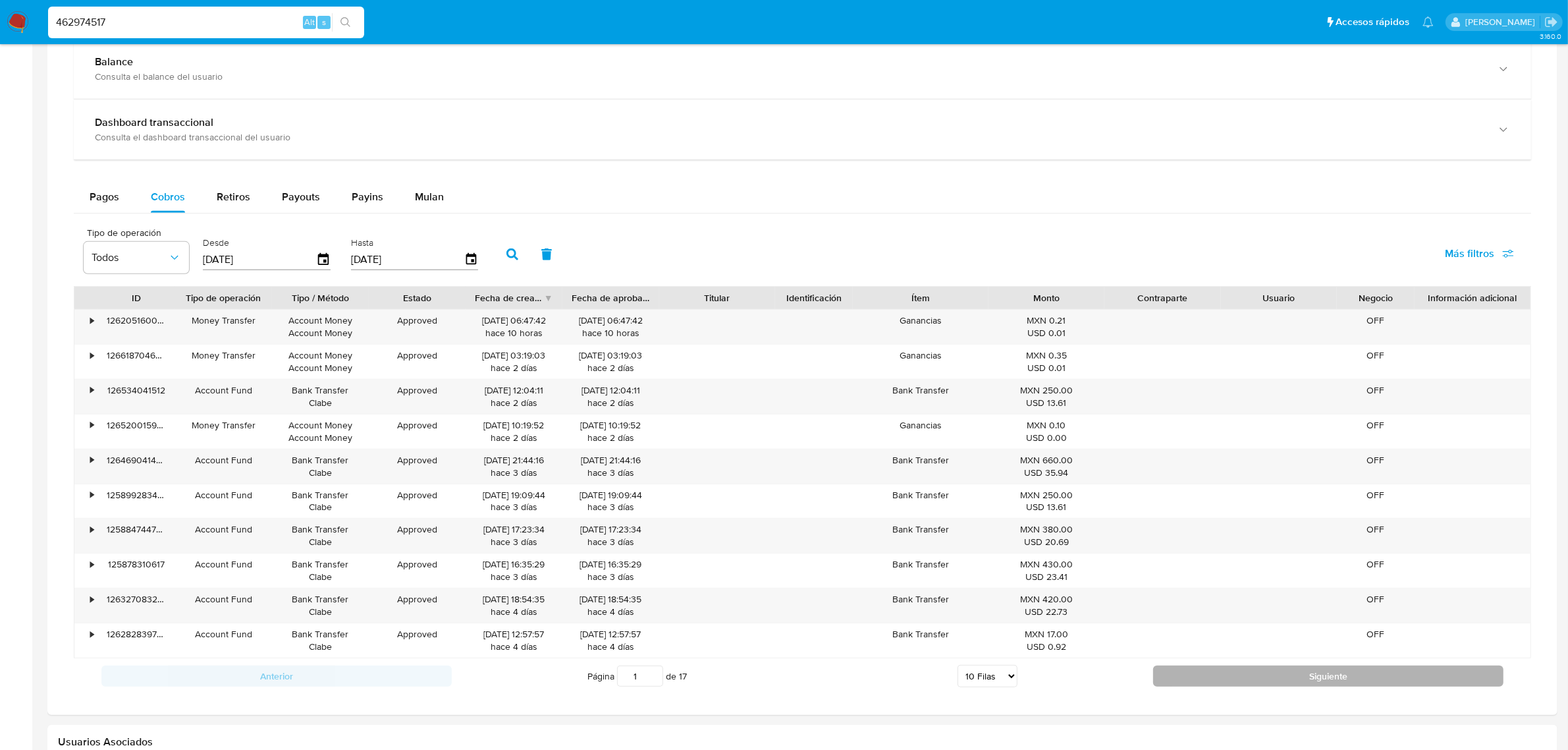
click at [1373, 682] on button "Siguiente" at bounding box center [1328, 676] width 350 height 21
click at [1370, 670] on button "Siguiente" at bounding box center [1328, 676] width 350 height 21
click at [1370, 670] on button "Siguiente" at bounding box center [1328, 676] width 350 height 21
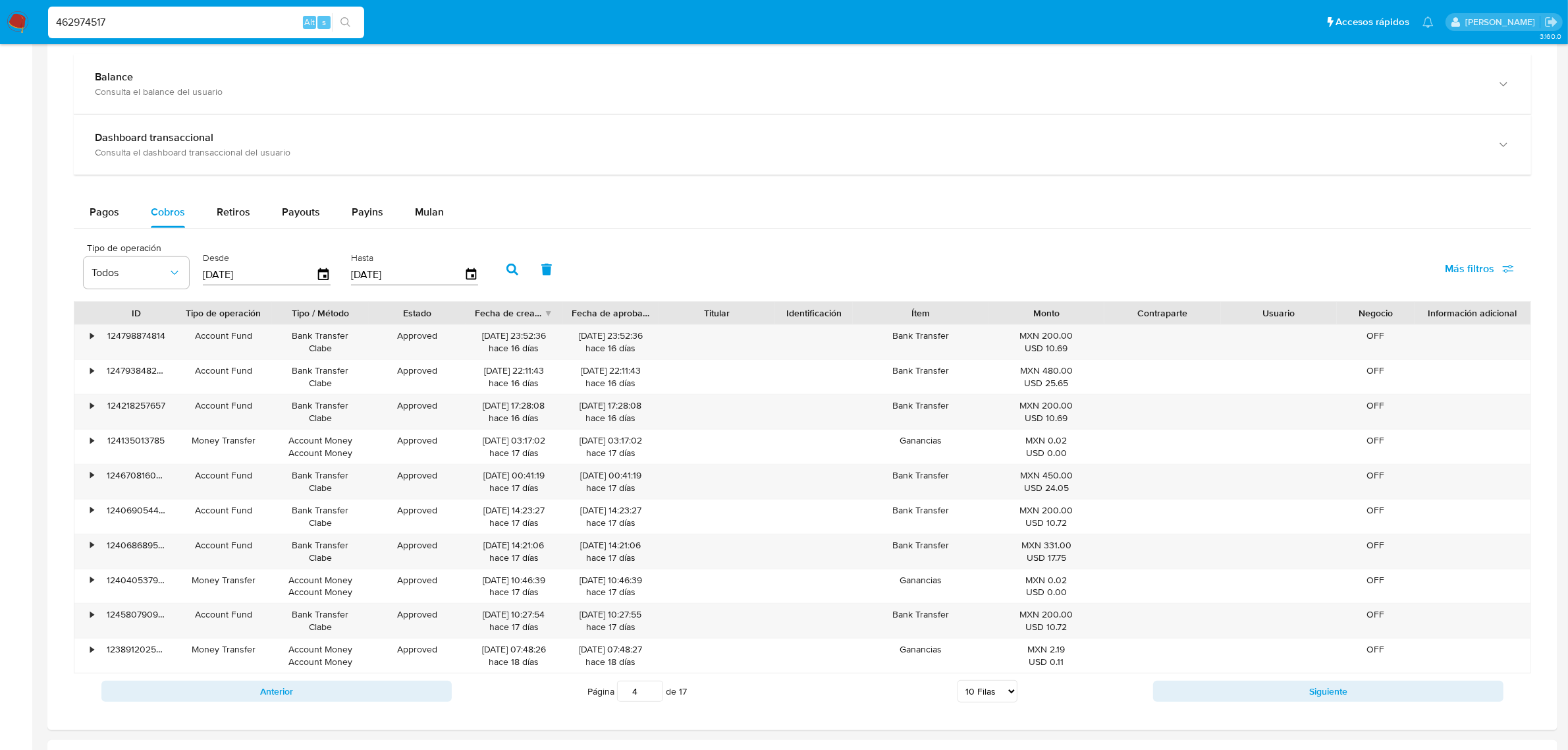
scroll to position [587, 0]
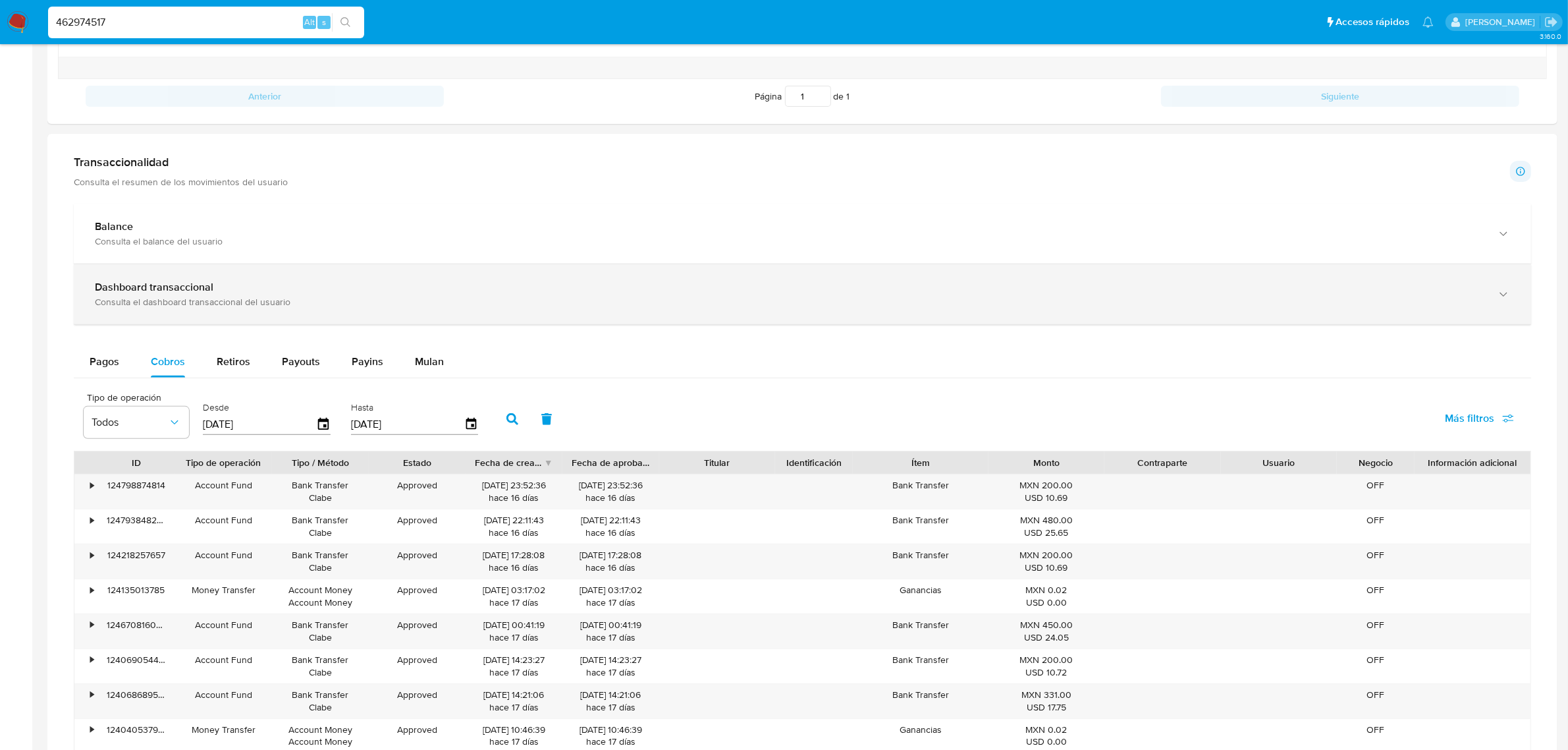
click at [798, 311] on div "Dashboard transaccional Consulta el dashboard transaccional del usuario" at bounding box center [802, 294] width 1457 height 60
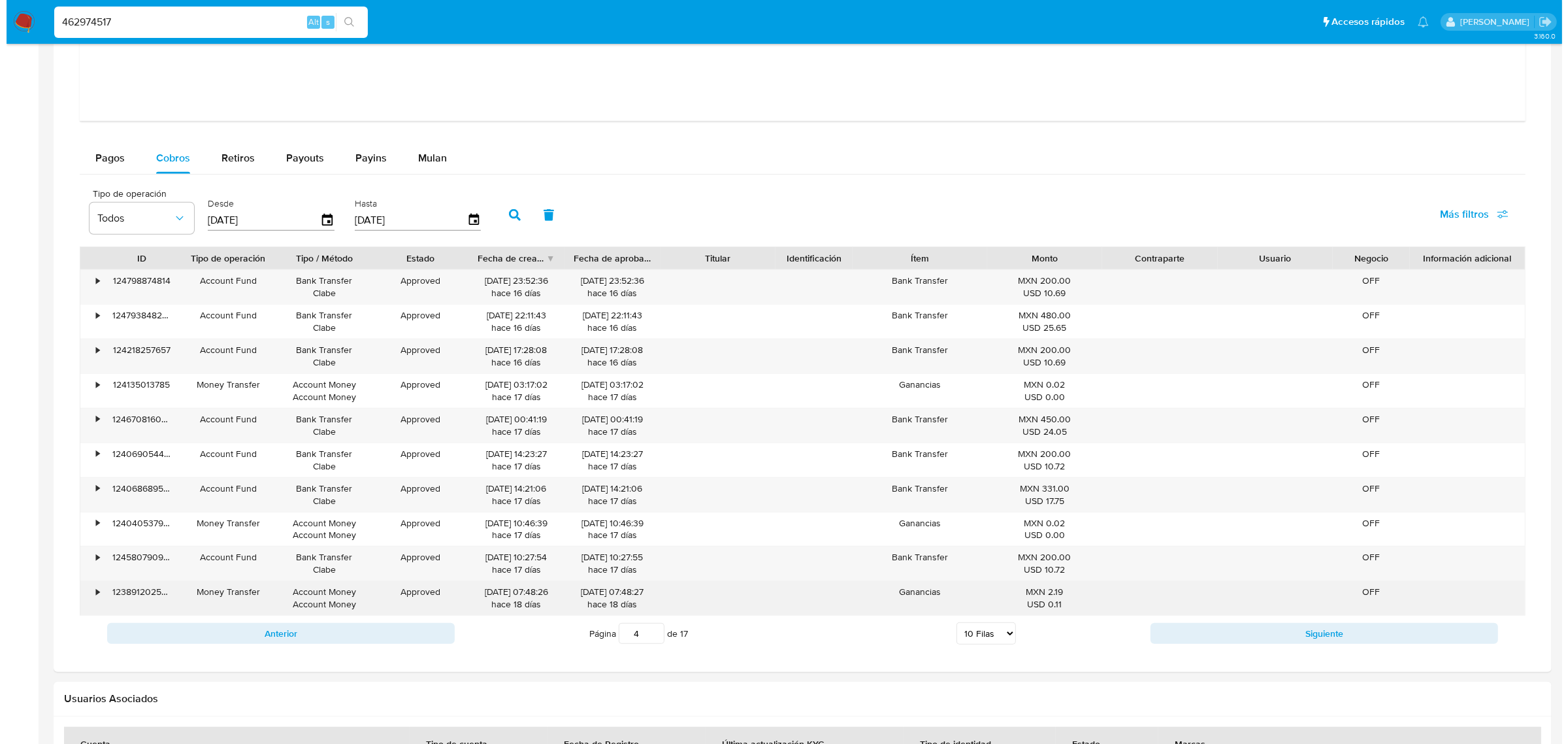
scroll to position [1399, 0]
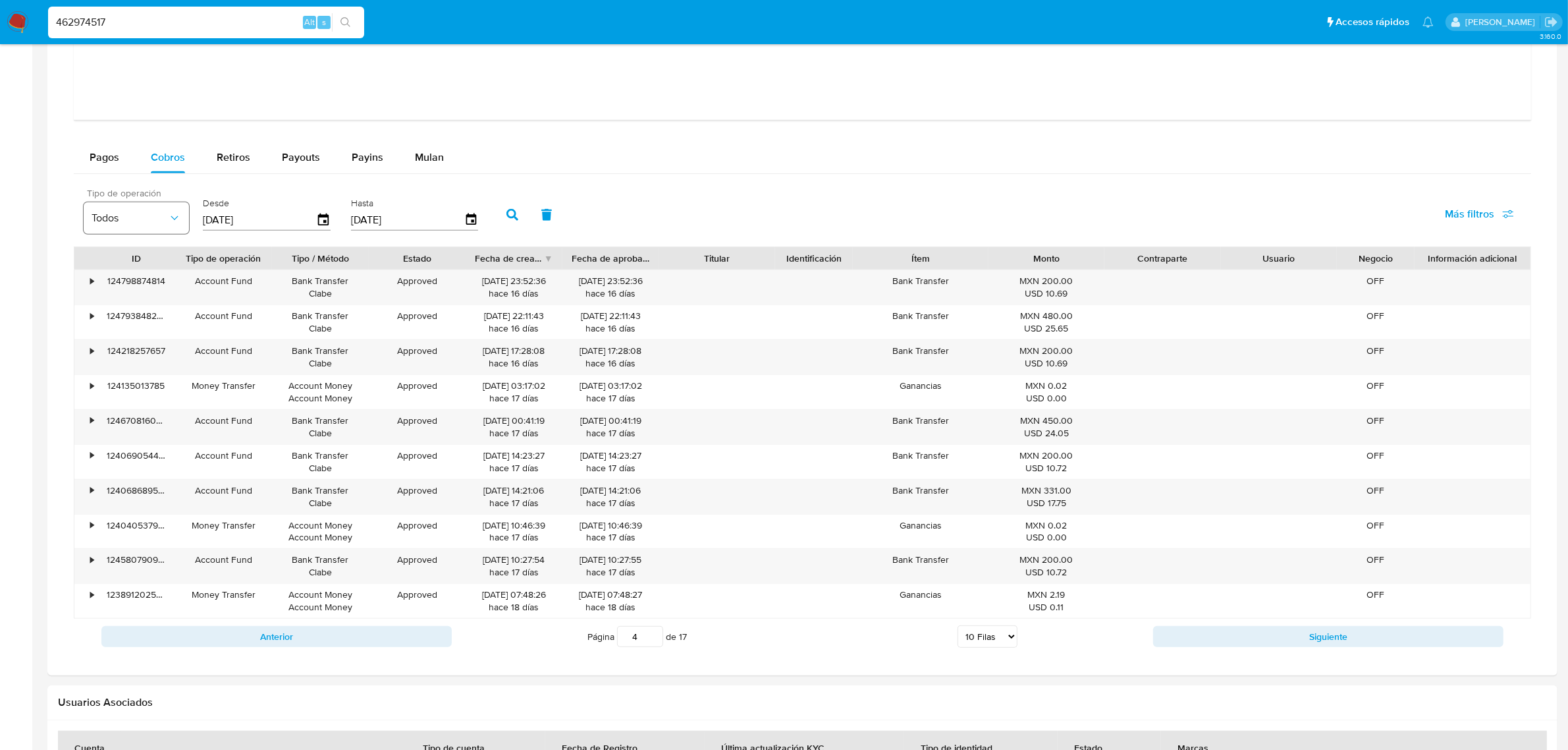
click at [159, 208] on button "Todos" at bounding box center [136, 218] width 105 height 32
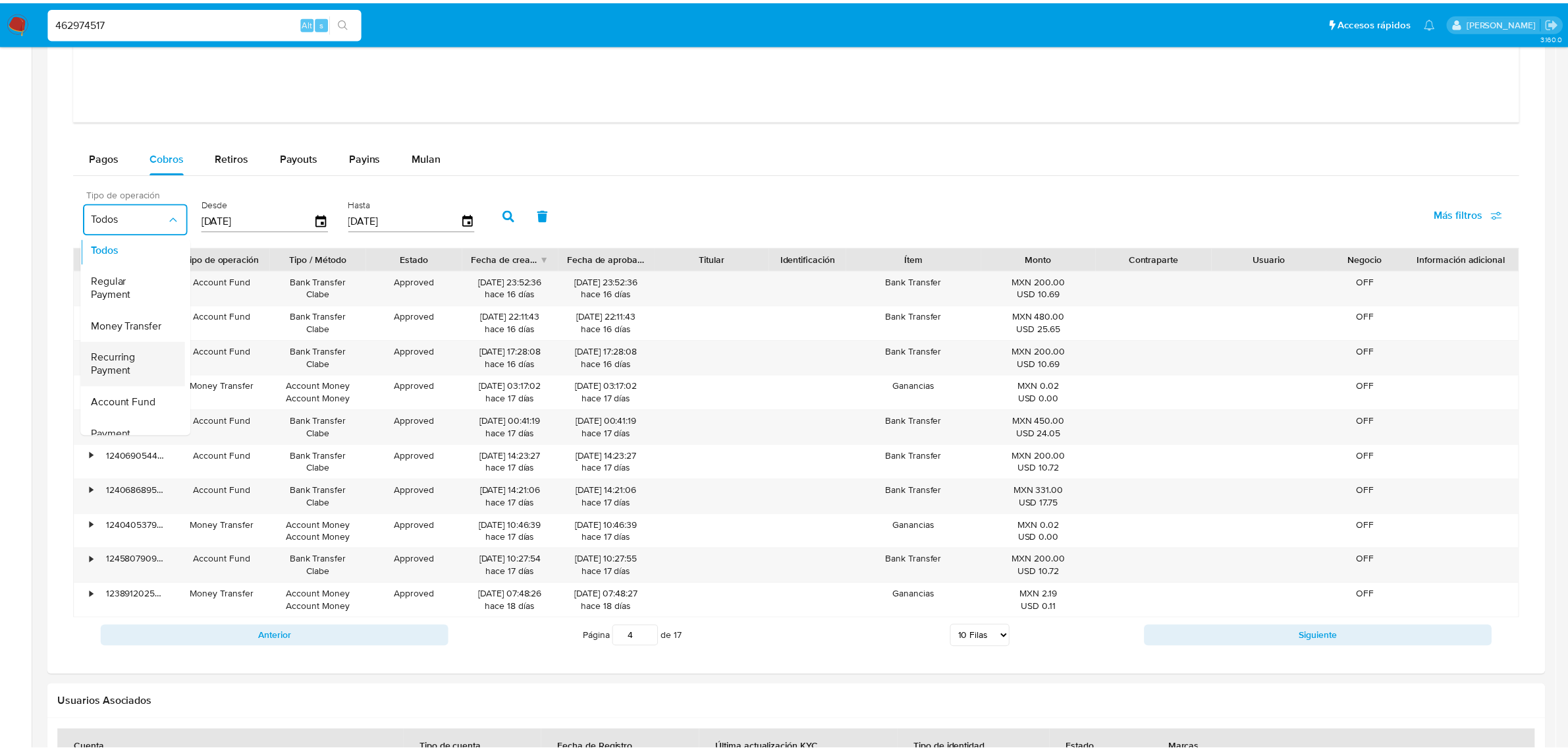
scroll to position [0, 0]
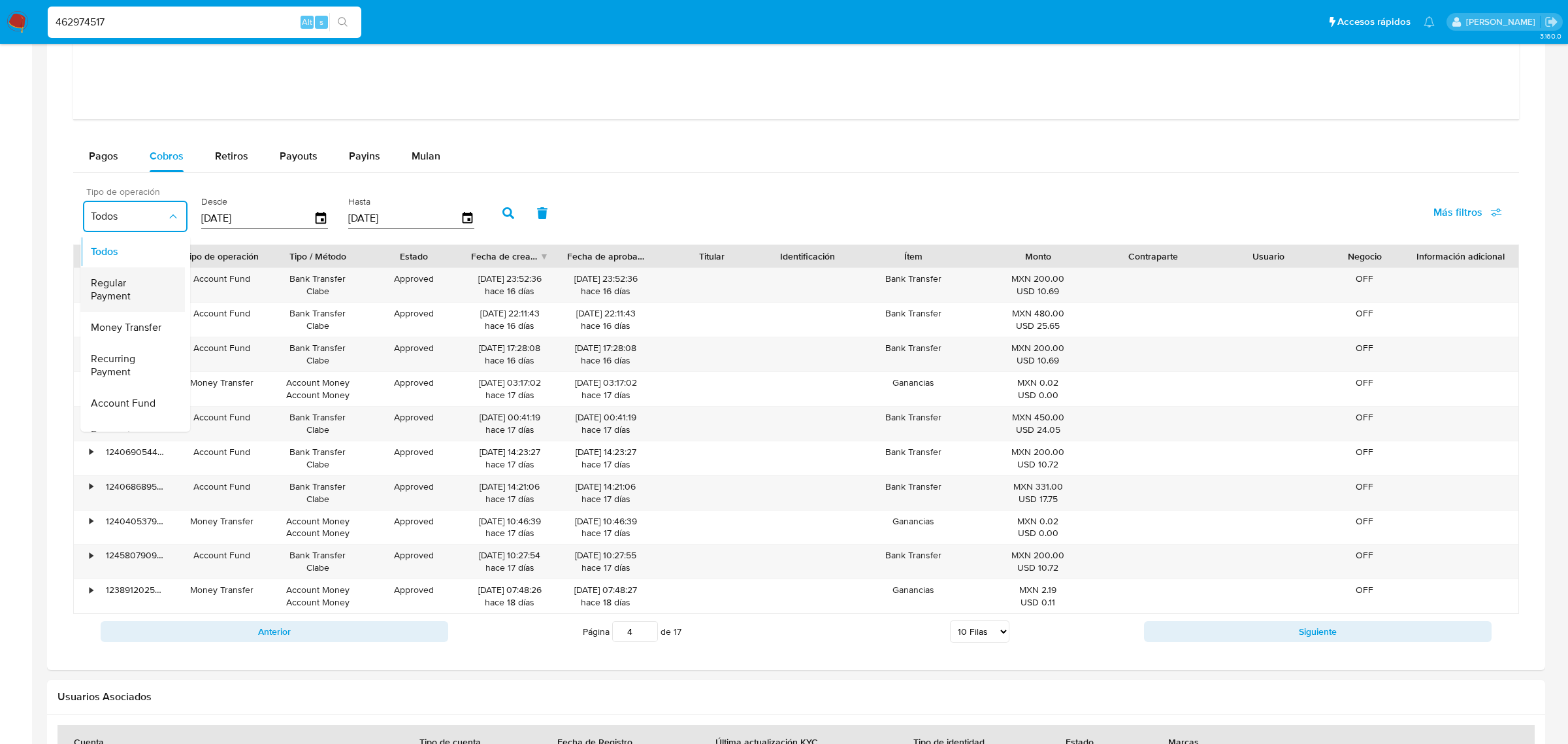
click at [139, 282] on span "Regular Payment" at bounding box center [129, 289] width 76 height 26
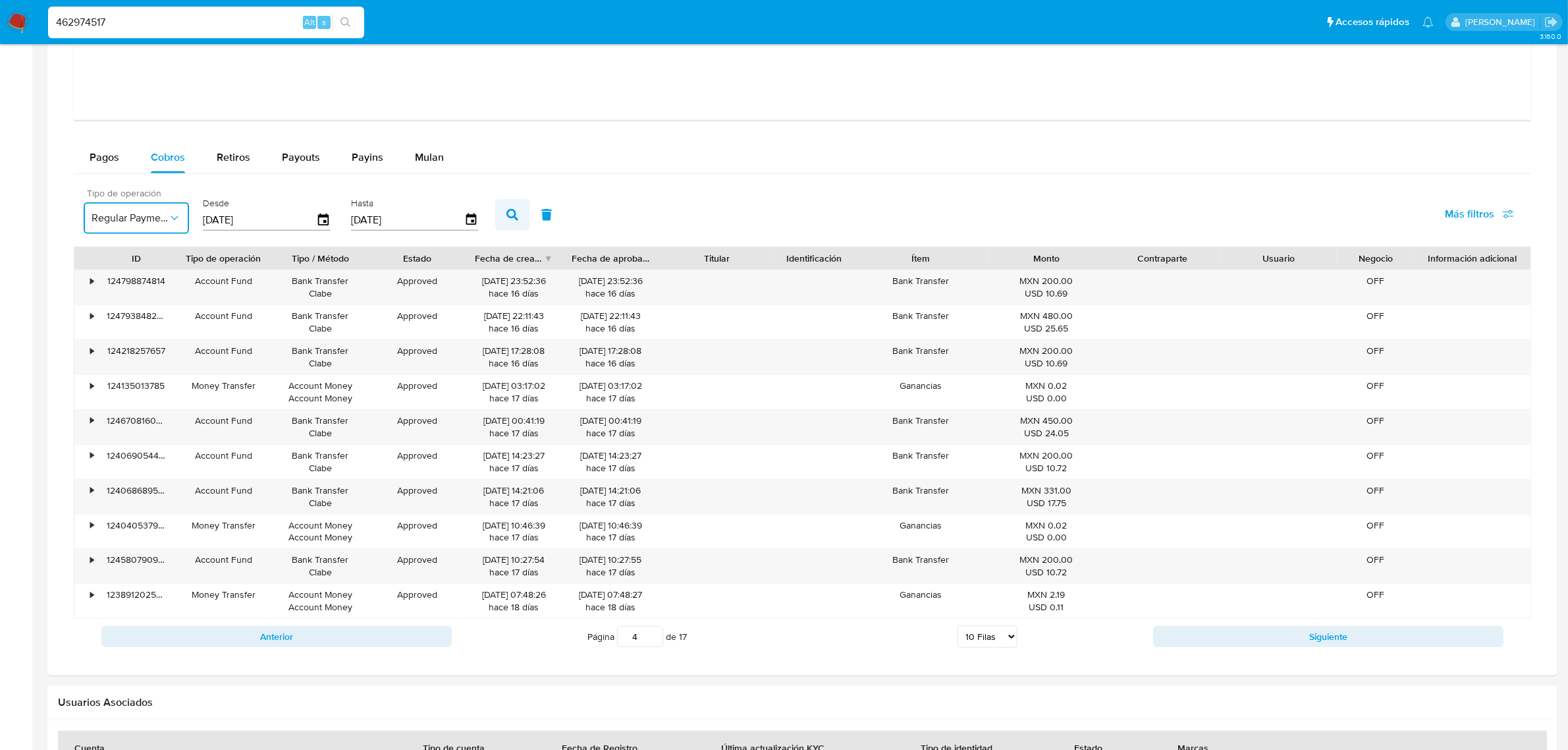
click at [506, 212] on icon "button" at bounding box center [512, 215] width 12 height 12
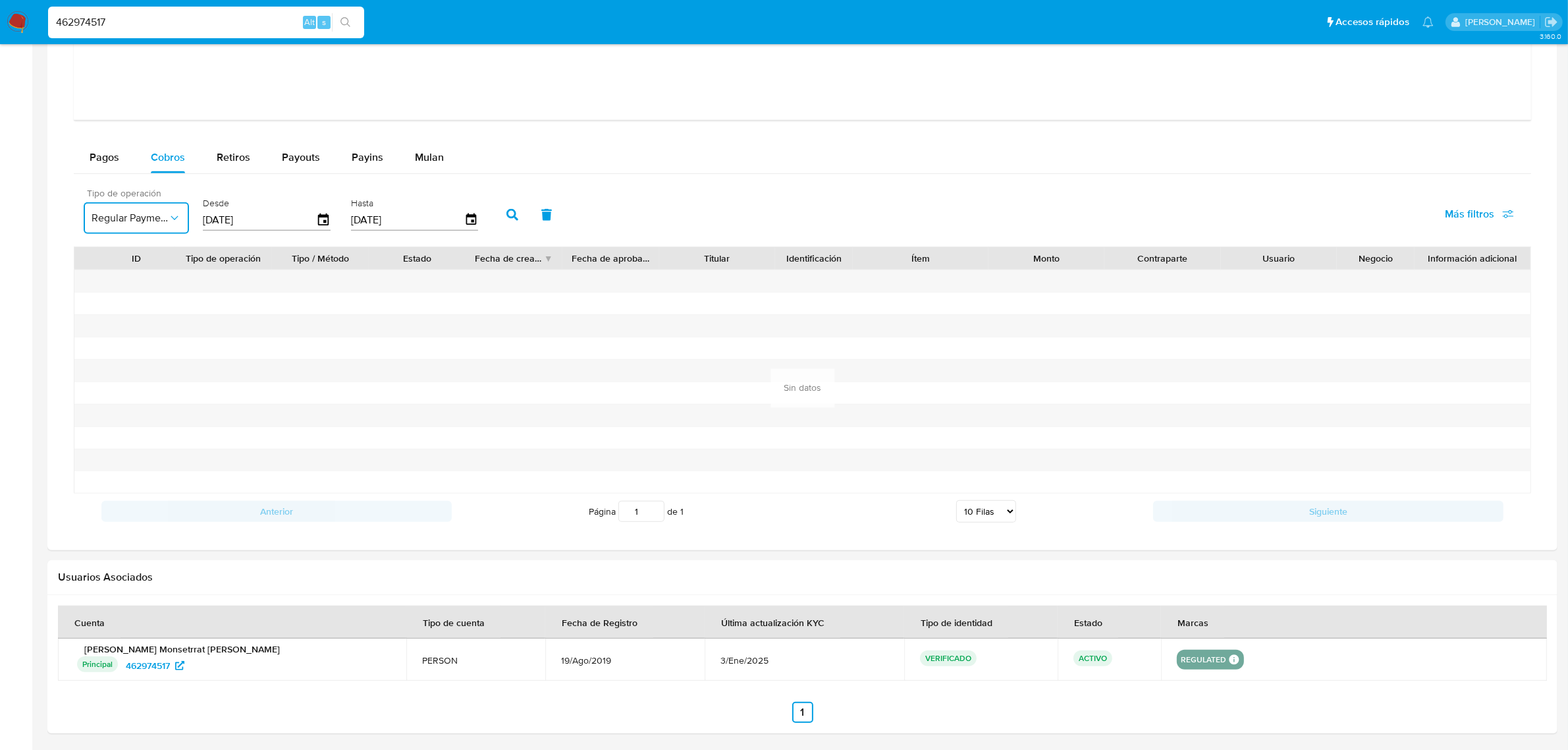
click at [173, 225] on icon "button" at bounding box center [175, 218] width 13 height 13
click at [149, 332] on span "Money Transfer" at bounding box center [127, 330] width 71 height 13
click at [505, 225] on button "button" at bounding box center [513, 215] width 34 height 32
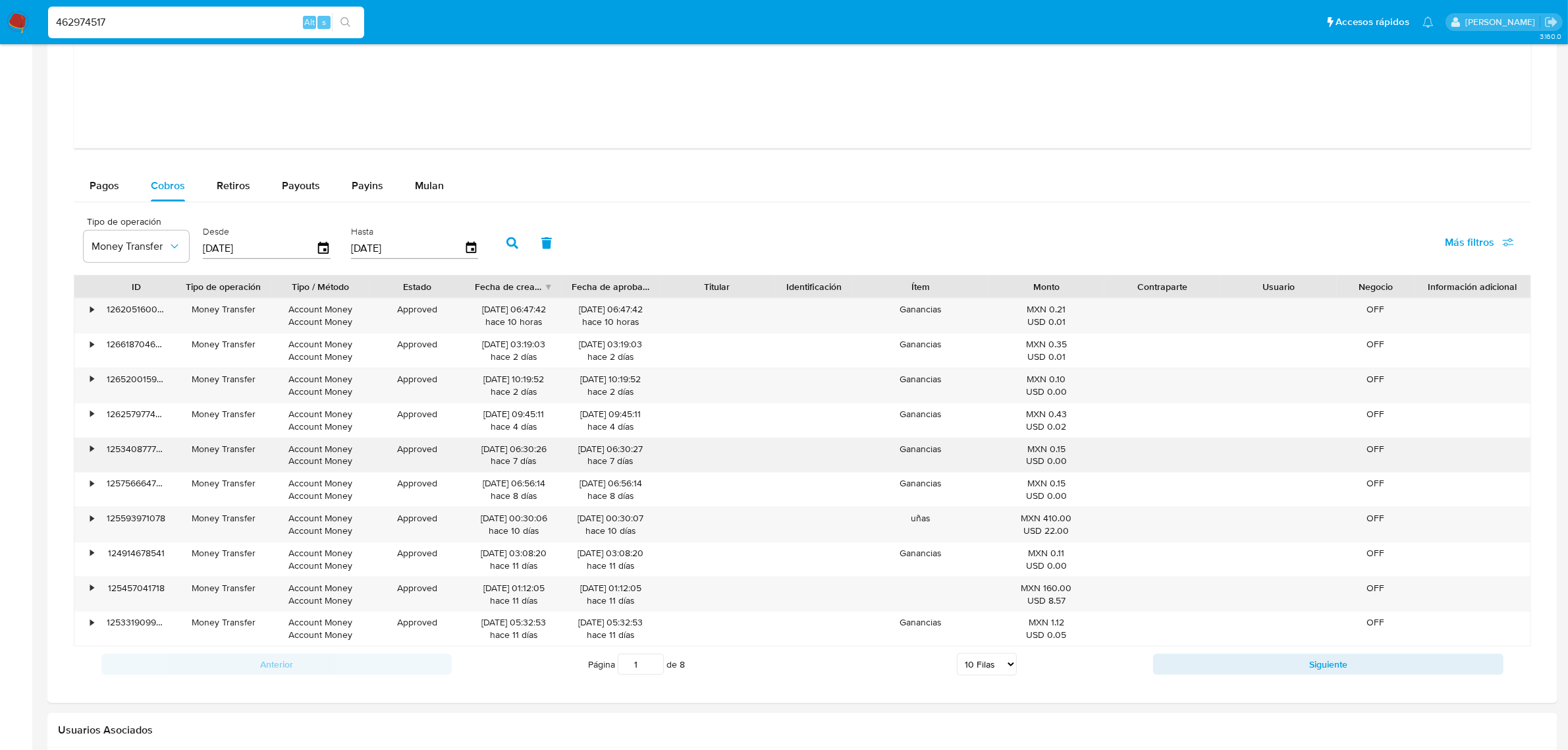
scroll to position [1410, 0]
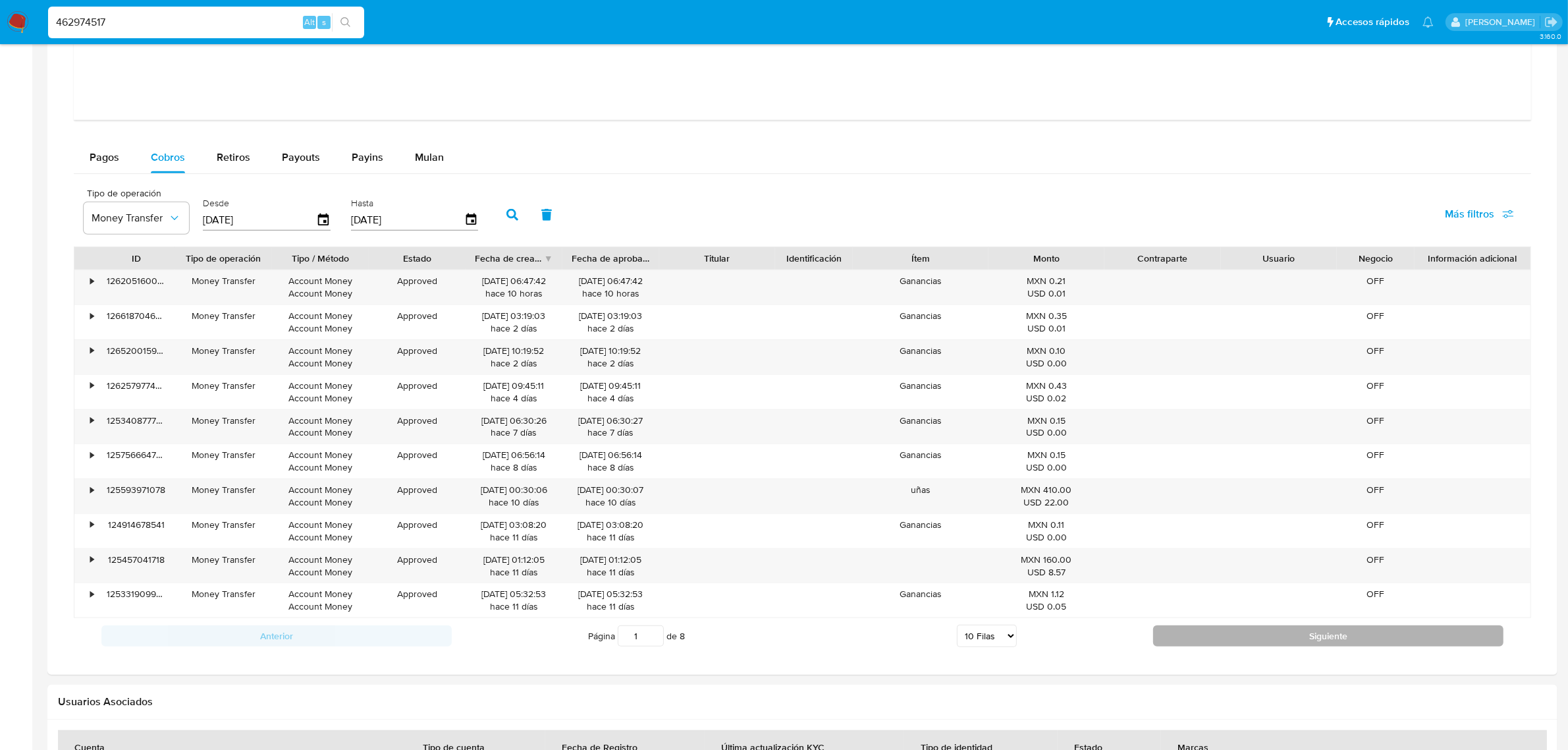
click at [1254, 646] on button "Siguiente" at bounding box center [1328, 635] width 350 height 21
click at [1254, 644] on button "Siguiente" at bounding box center [1328, 635] width 350 height 21
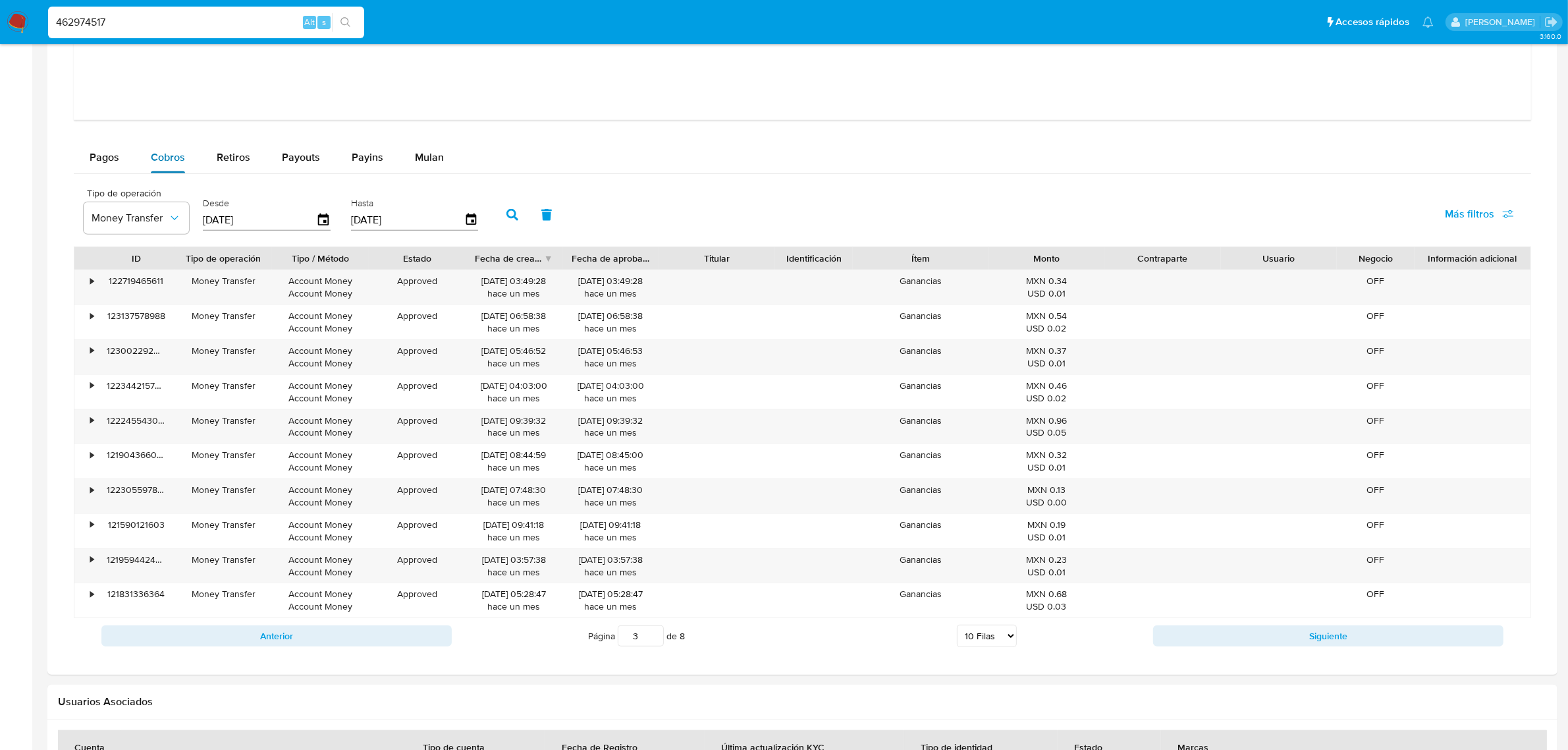
click at [163, 156] on span "Cobros" at bounding box center [168, 157] width 34 height 15
click at [163, 213] on span "Money Transfer" at bounding box center [130, 218] width 77 height 13
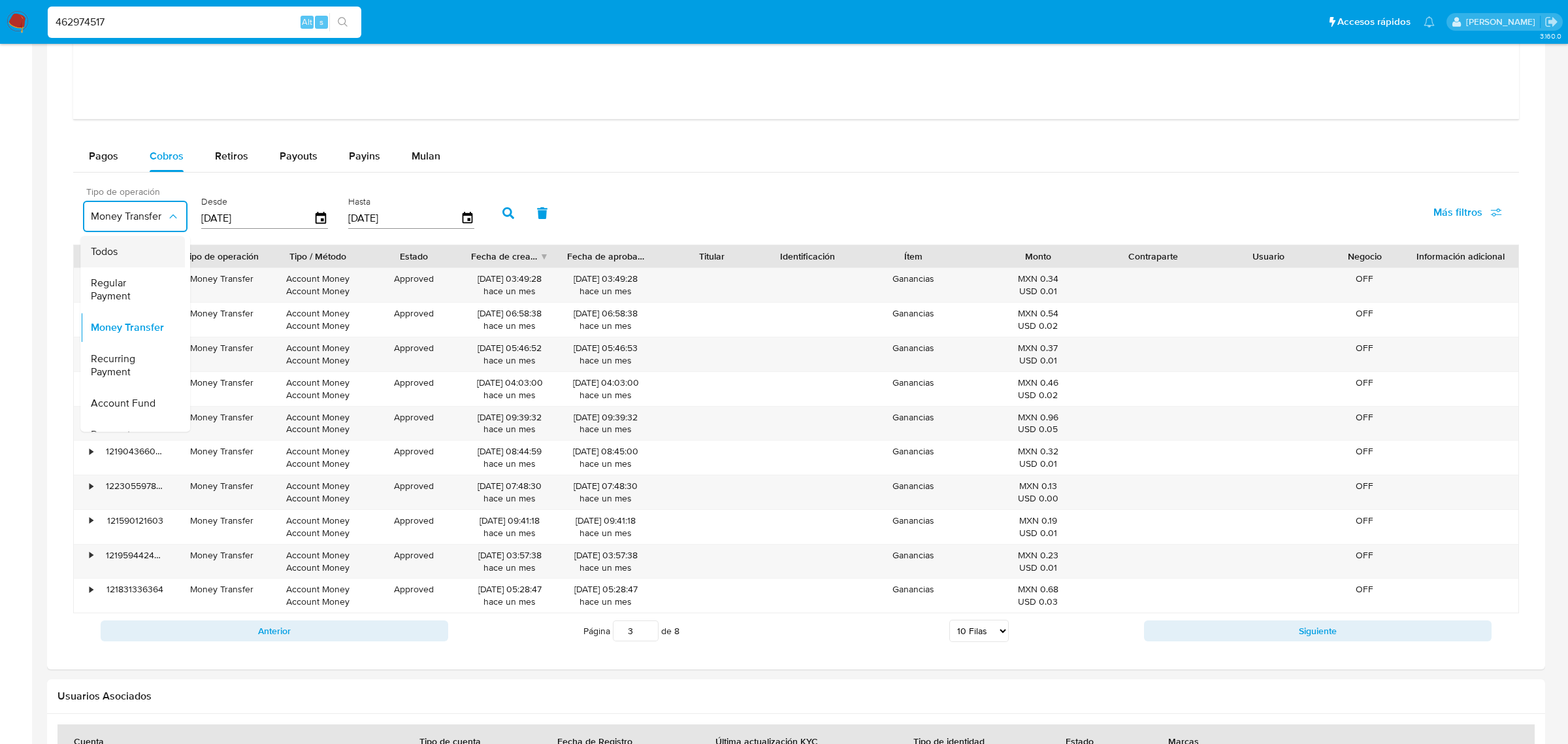
click at [125, 249] on div "Todos" at bounding box center [129, 251] width 76 height 31
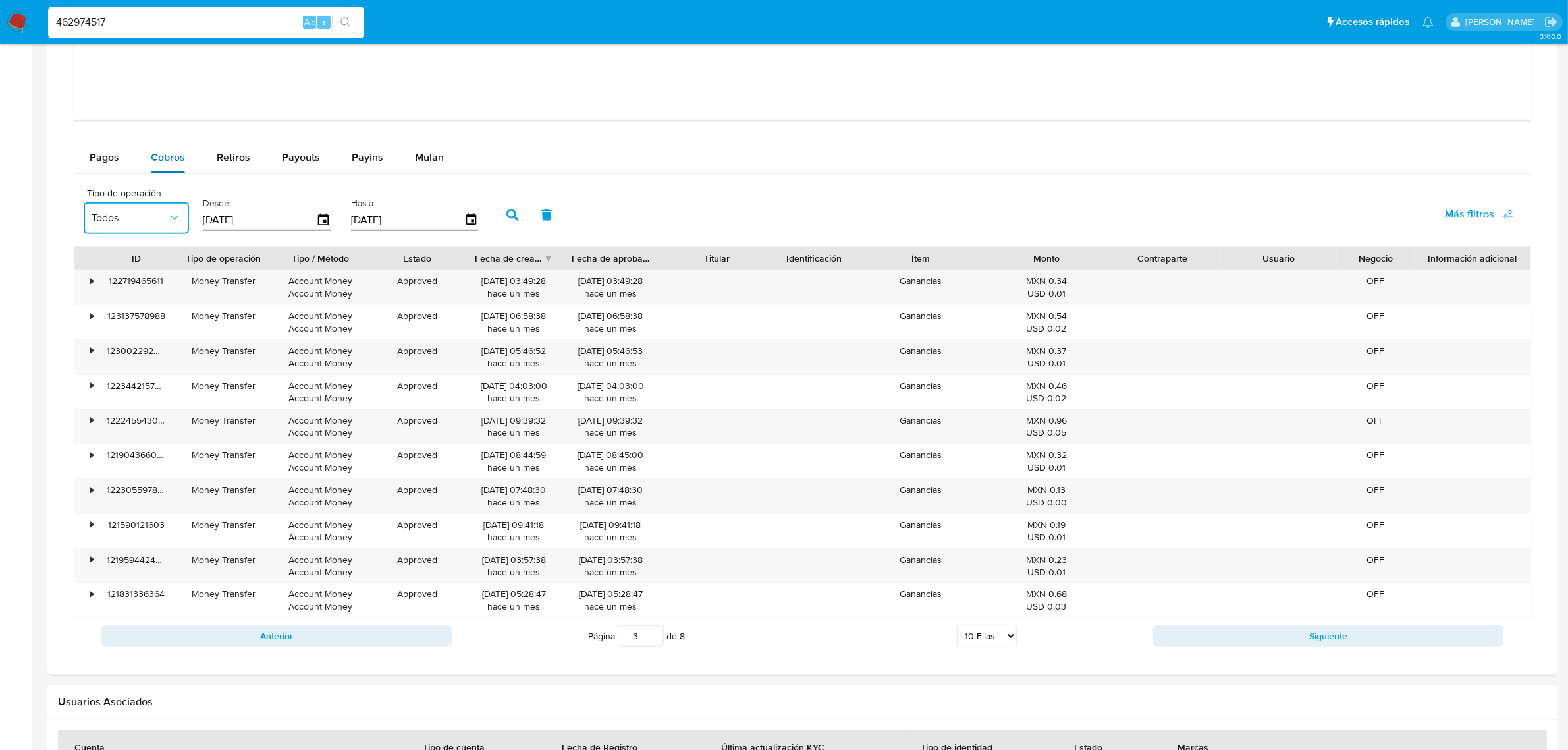
click at [162, 163] on span "Cobros" at bounding box center [168, 157] width 34 height 15
click at [505, 209] on button "button" at bounding box center [513, 215] width 34 height 32
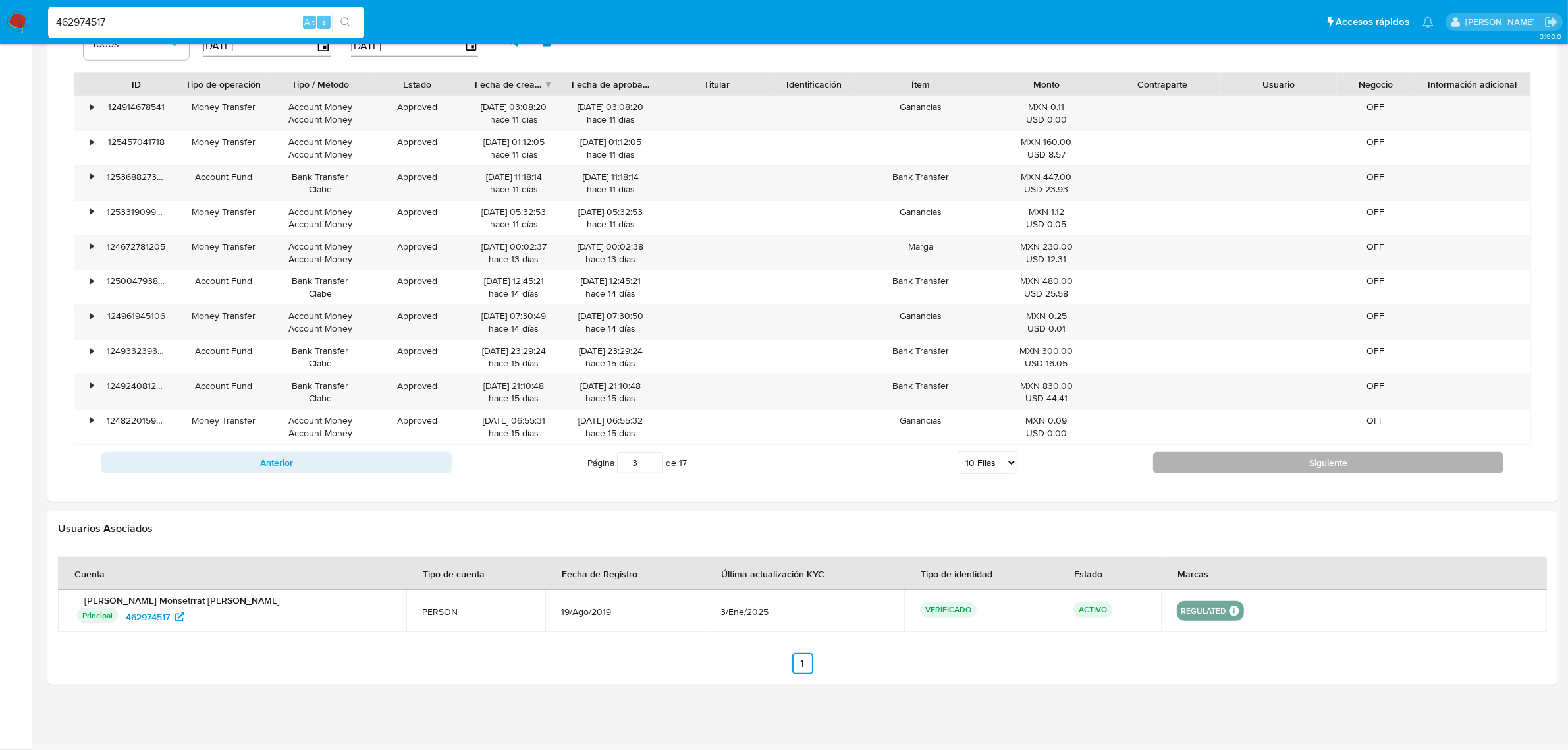
click at [1277, 461] on button "Siguiente" at bounding box center [1328, 462] width 350 height 21
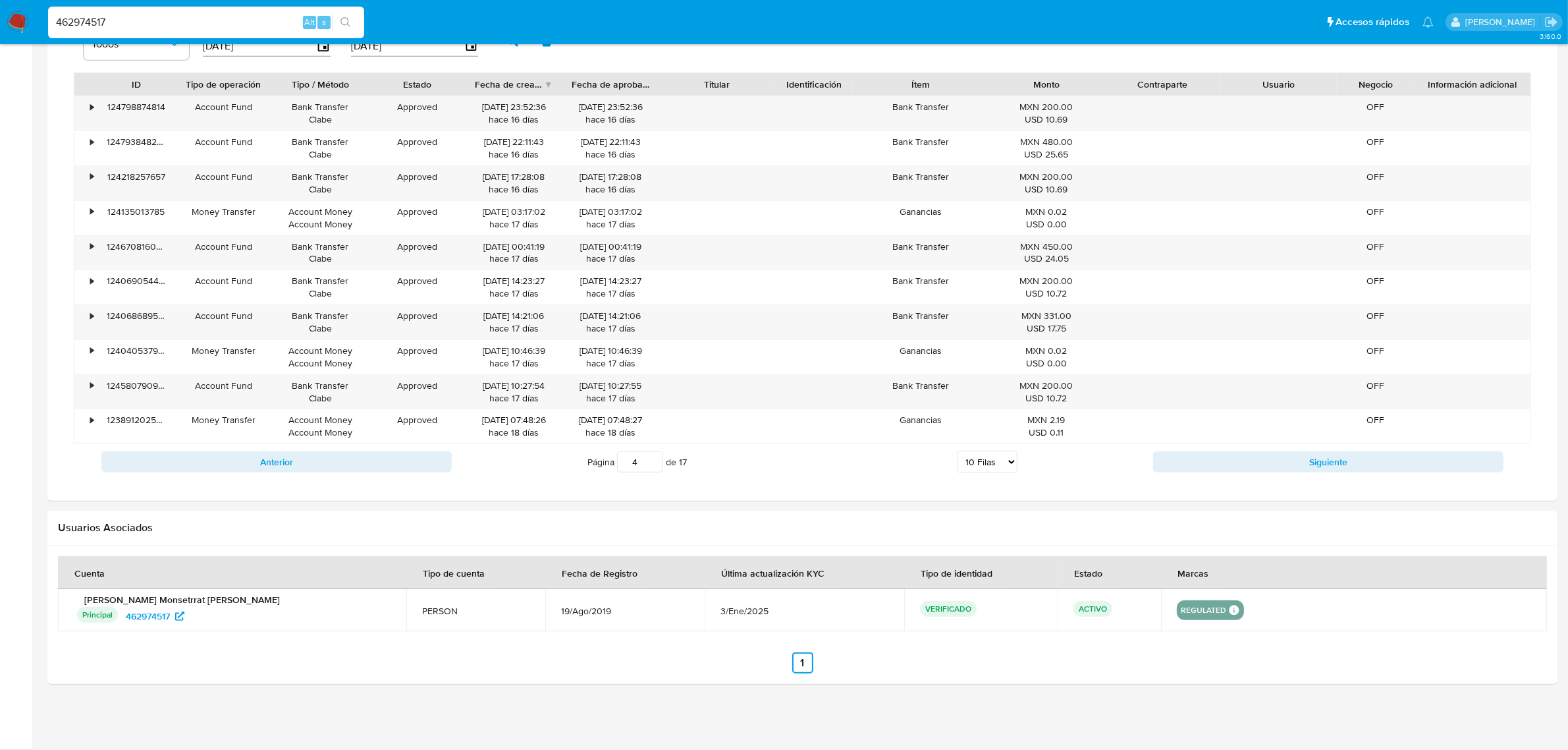
scroll to position [1588, 0]
click at [1291, 453] on button "Siguiente" at bounding box center [1328, 461] width 350 height 21
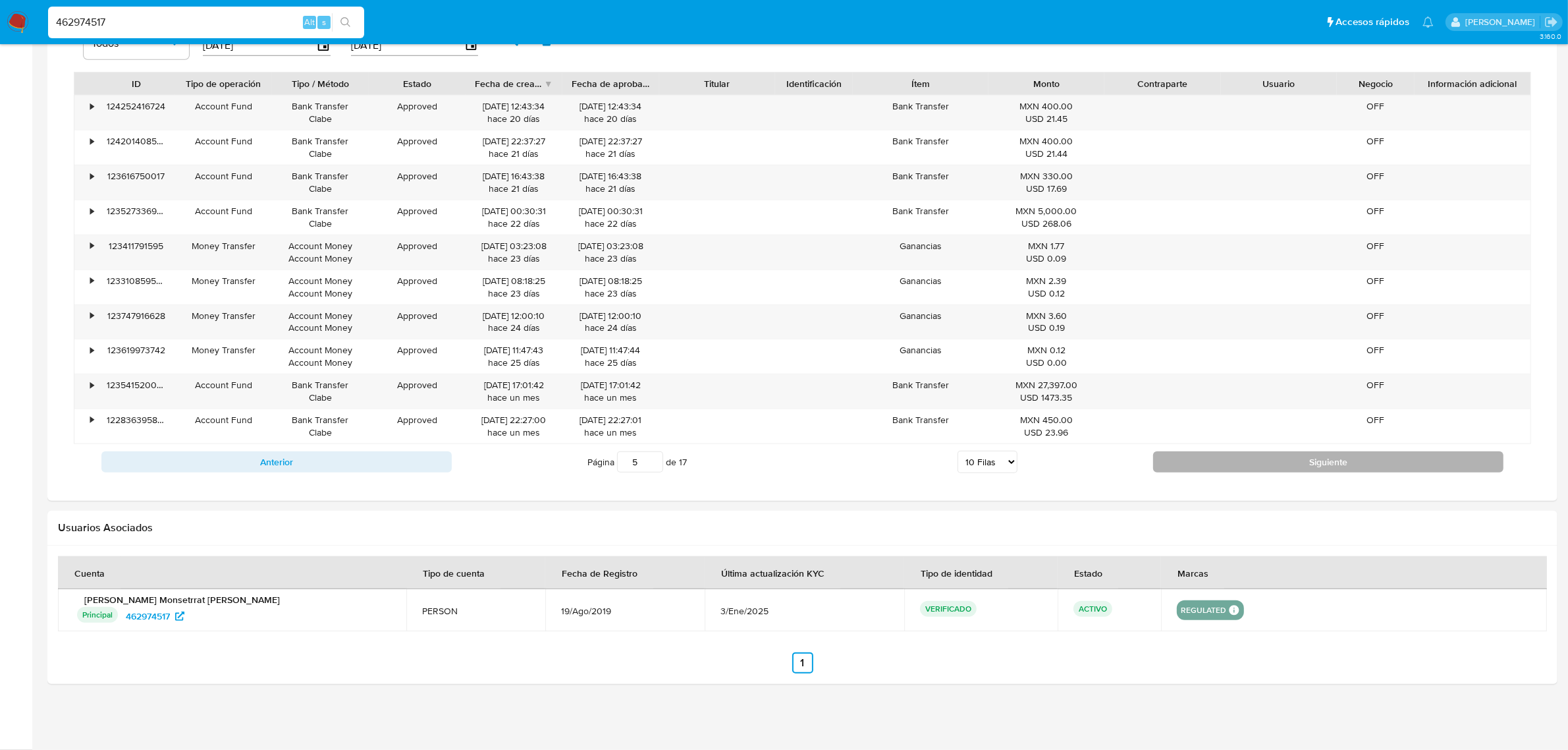
click at [1265, 462] on button "Siguiente" at bounding box center [1328, 461] width 350 height 21
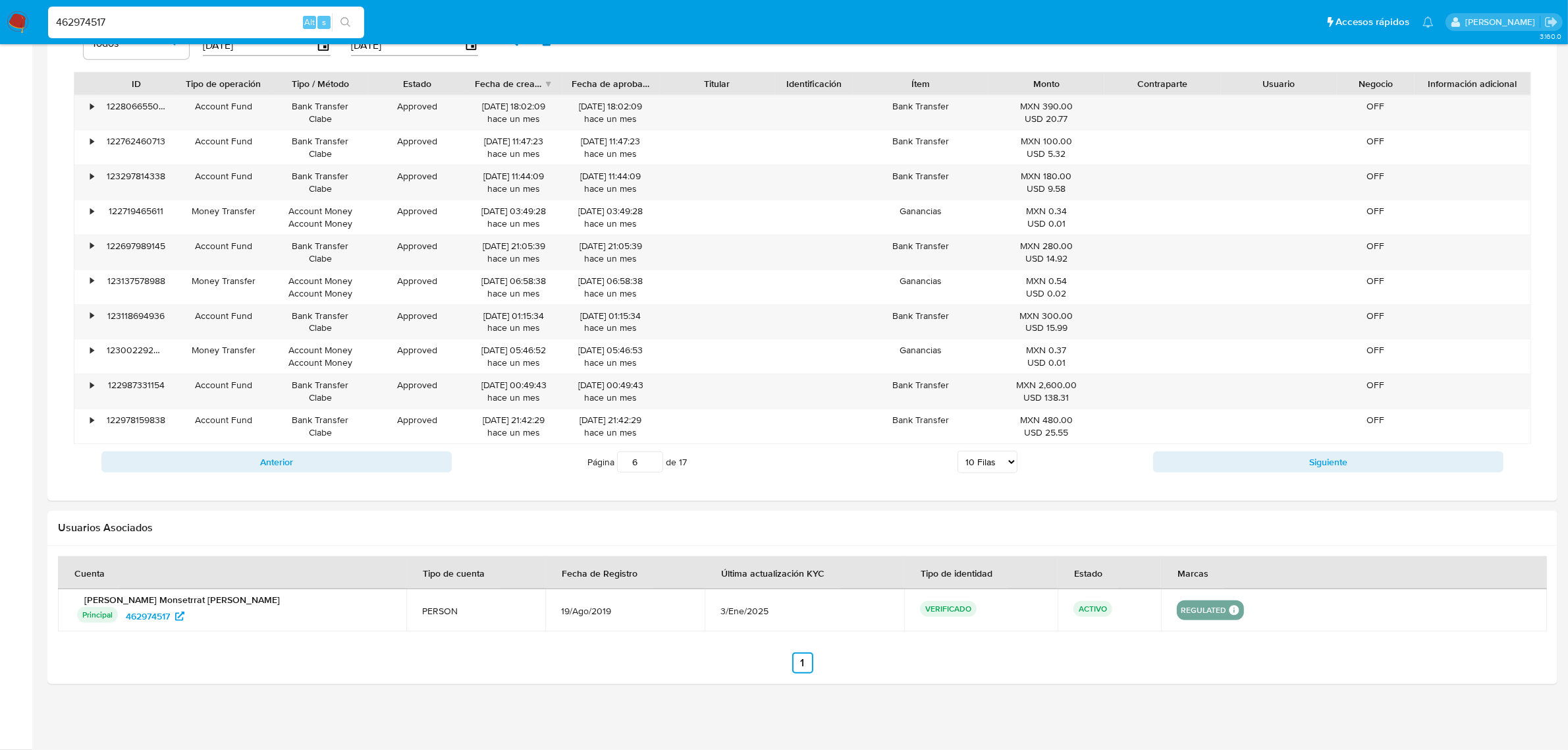
click at [1332, 479] on div "Anterior Página 6 de 17 5 Filas 10 Filas 20 Filas 25 Filas 50 Filas 100 Filas S…" at bounding box center [802, 462] width 1457 height 36
click at [1330, 471] on button "Siguiente" at bounding box center [1328, 461] width 350 height 21
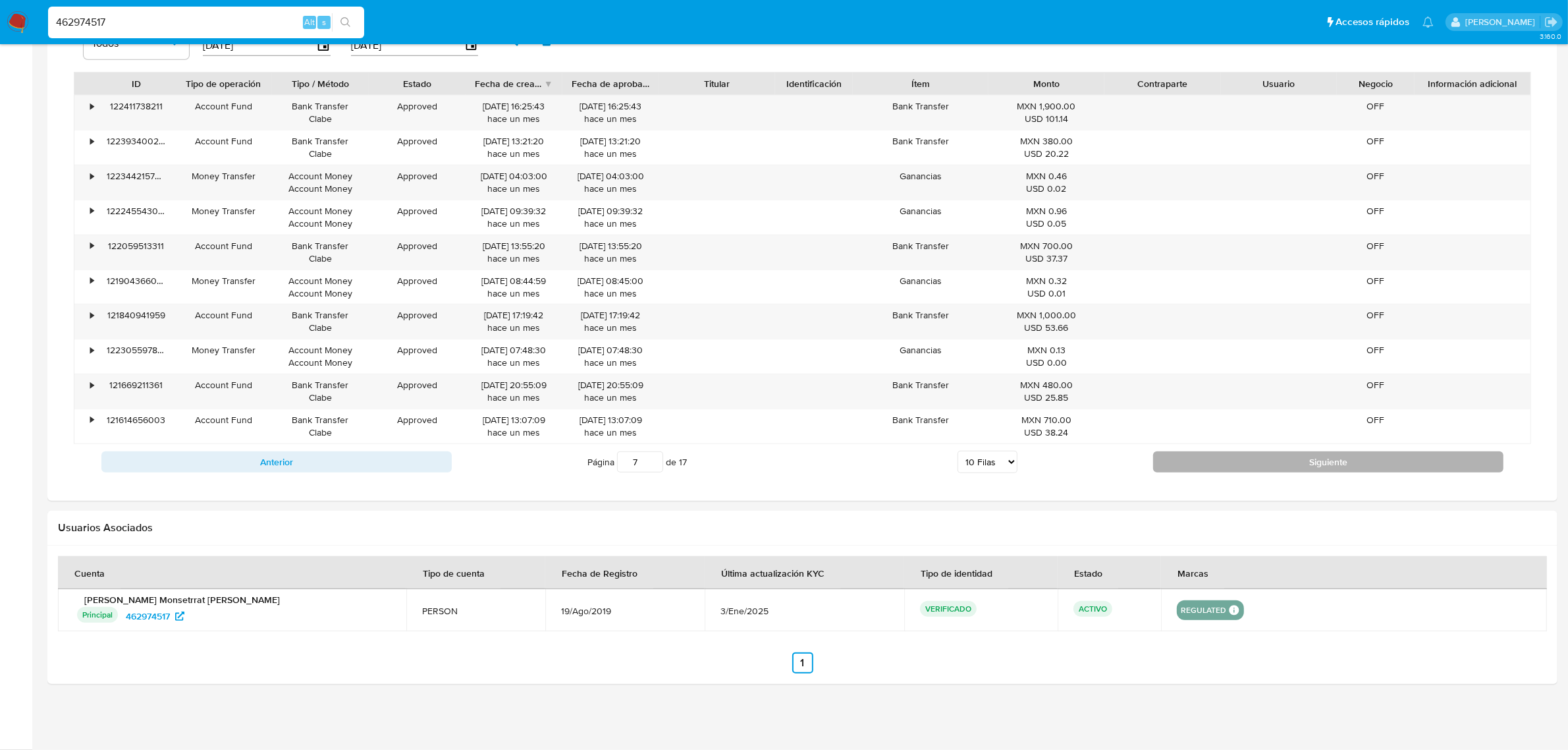
click at [1329, 470] on button "Siguiente" at bounding box center [1328, 461] width 350 height 21
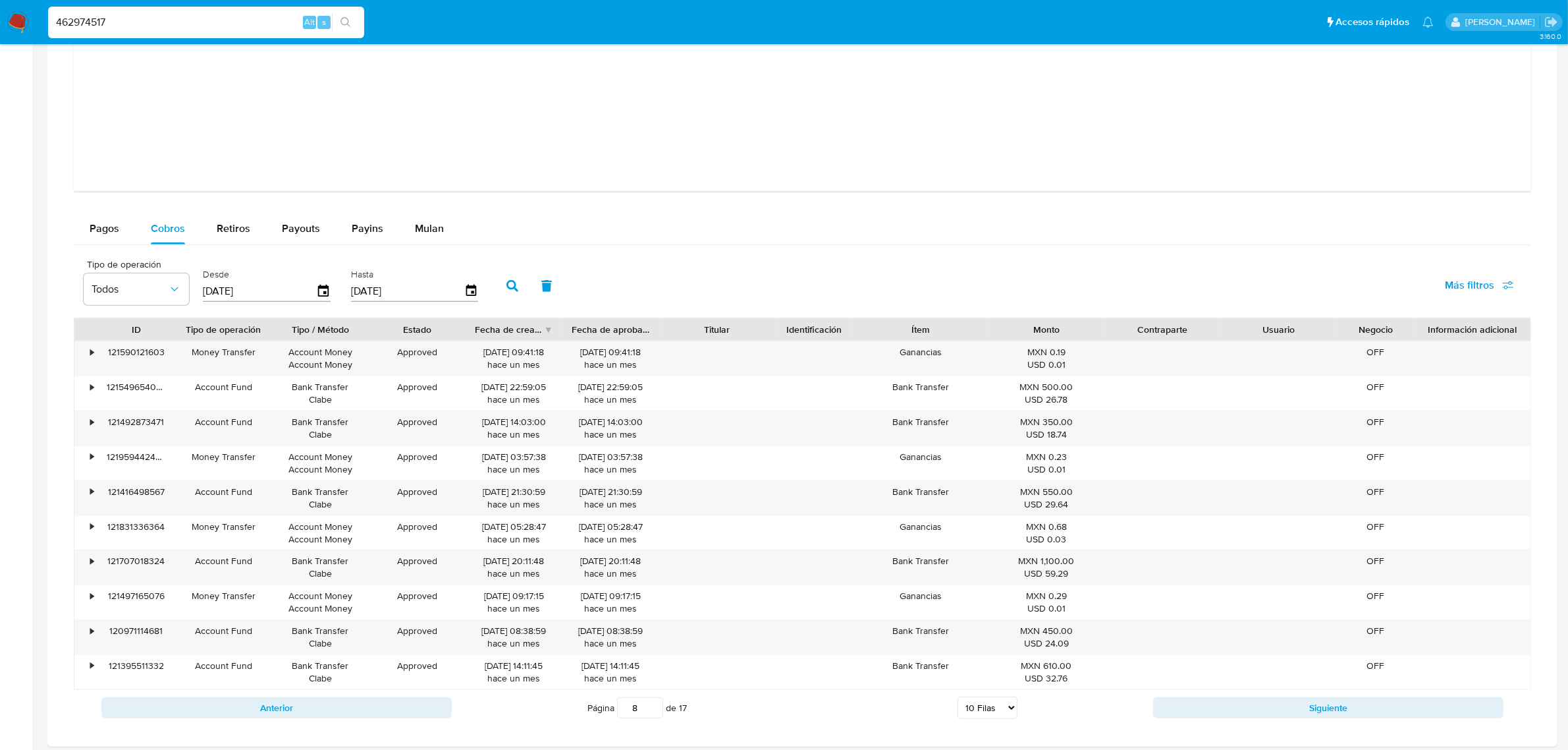
scroll to position [1341, 0]
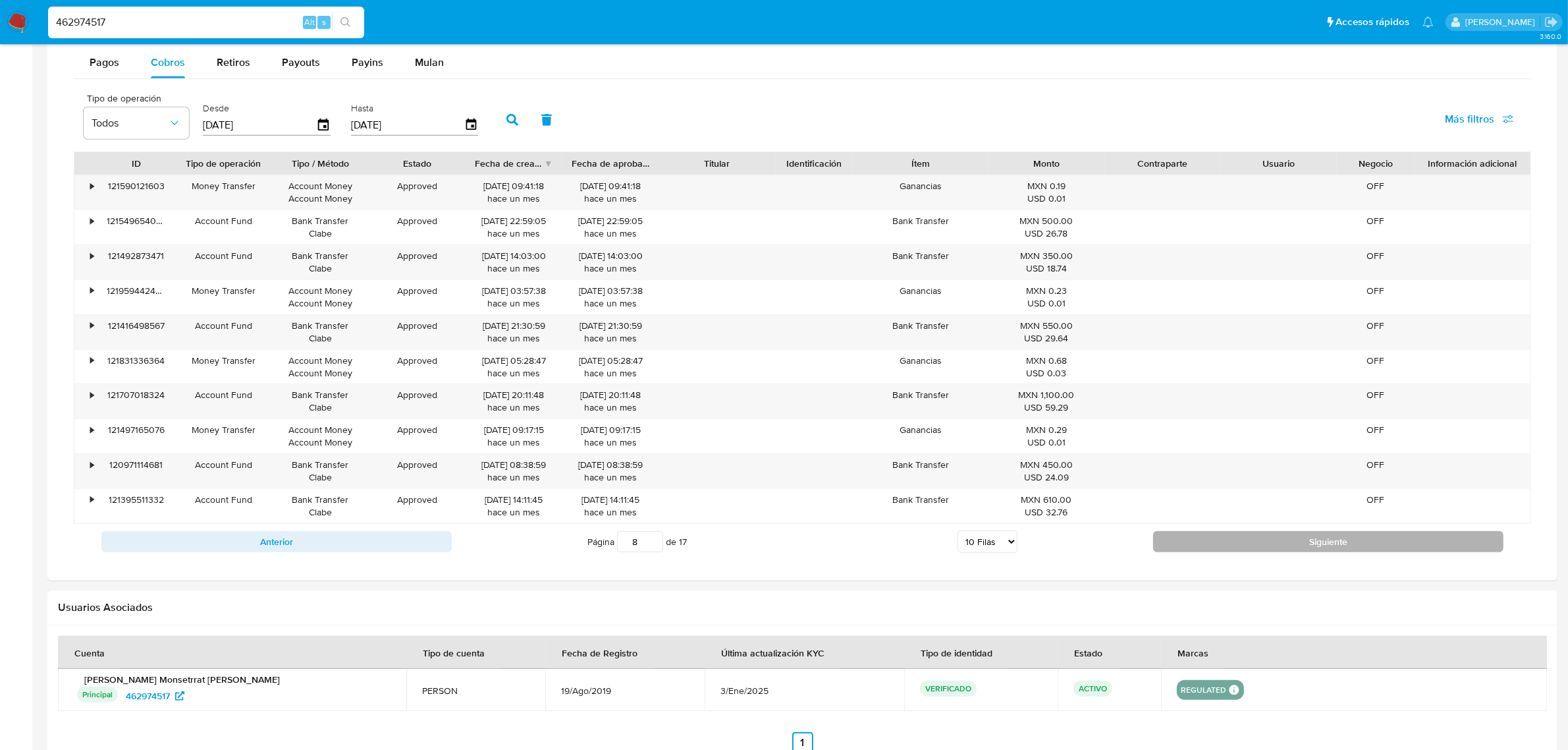
click at [1322, 544] on button "Siguiente" at bounding box center [1328, 541] width 350 height 21
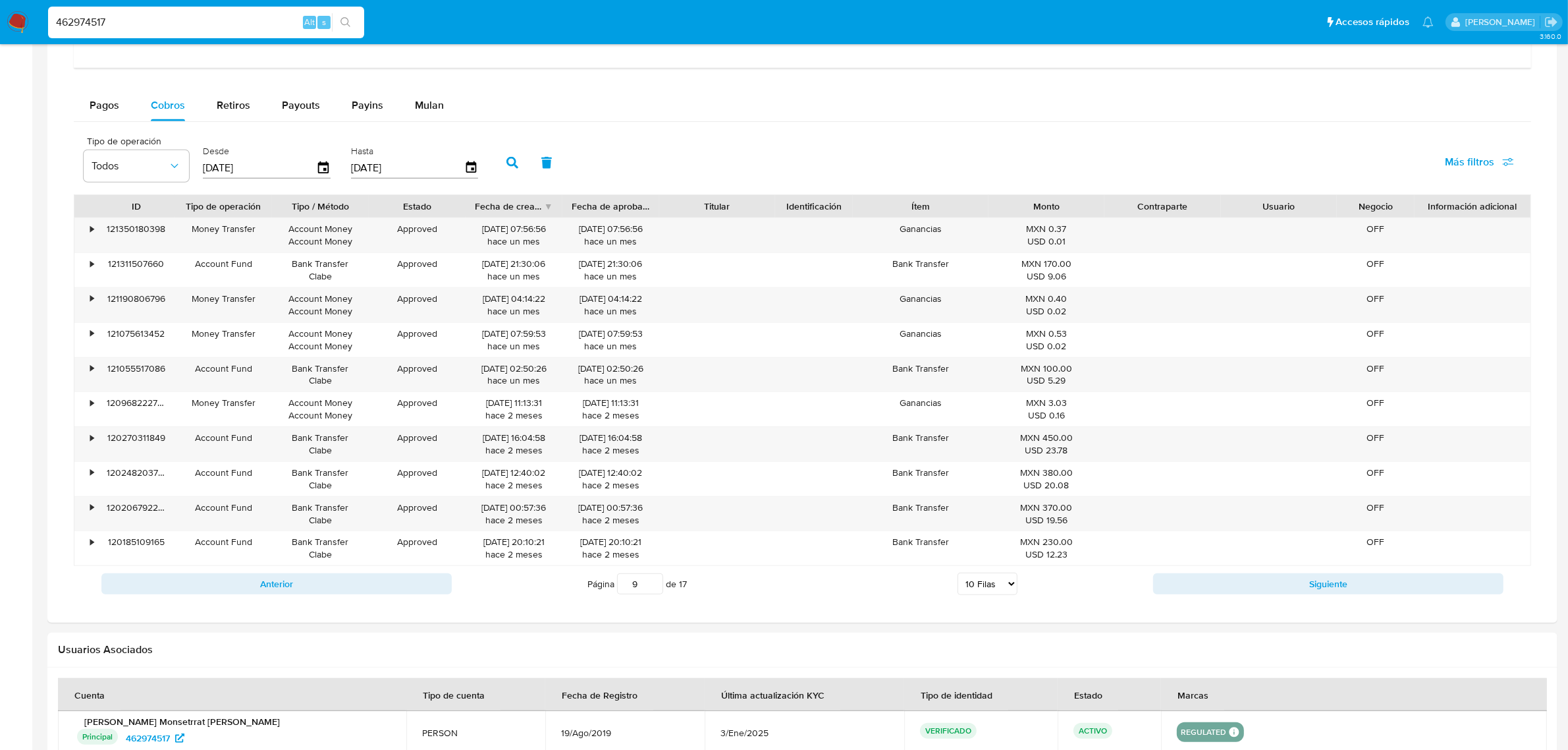
scroll to position [1506, 0]
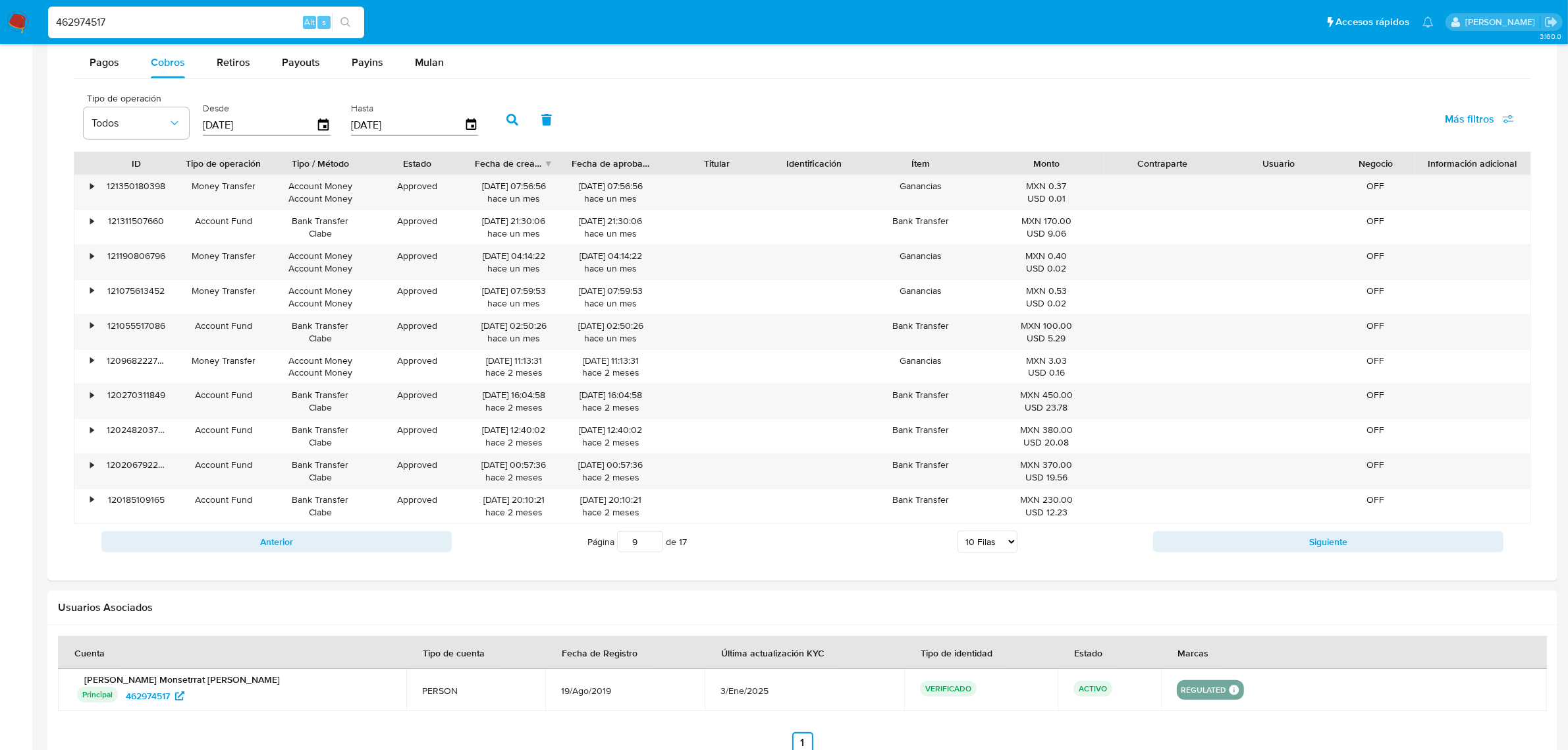
click at [1240, 552] on button "Siguiente" at bounding box center [1328, 541] width 350 height 21
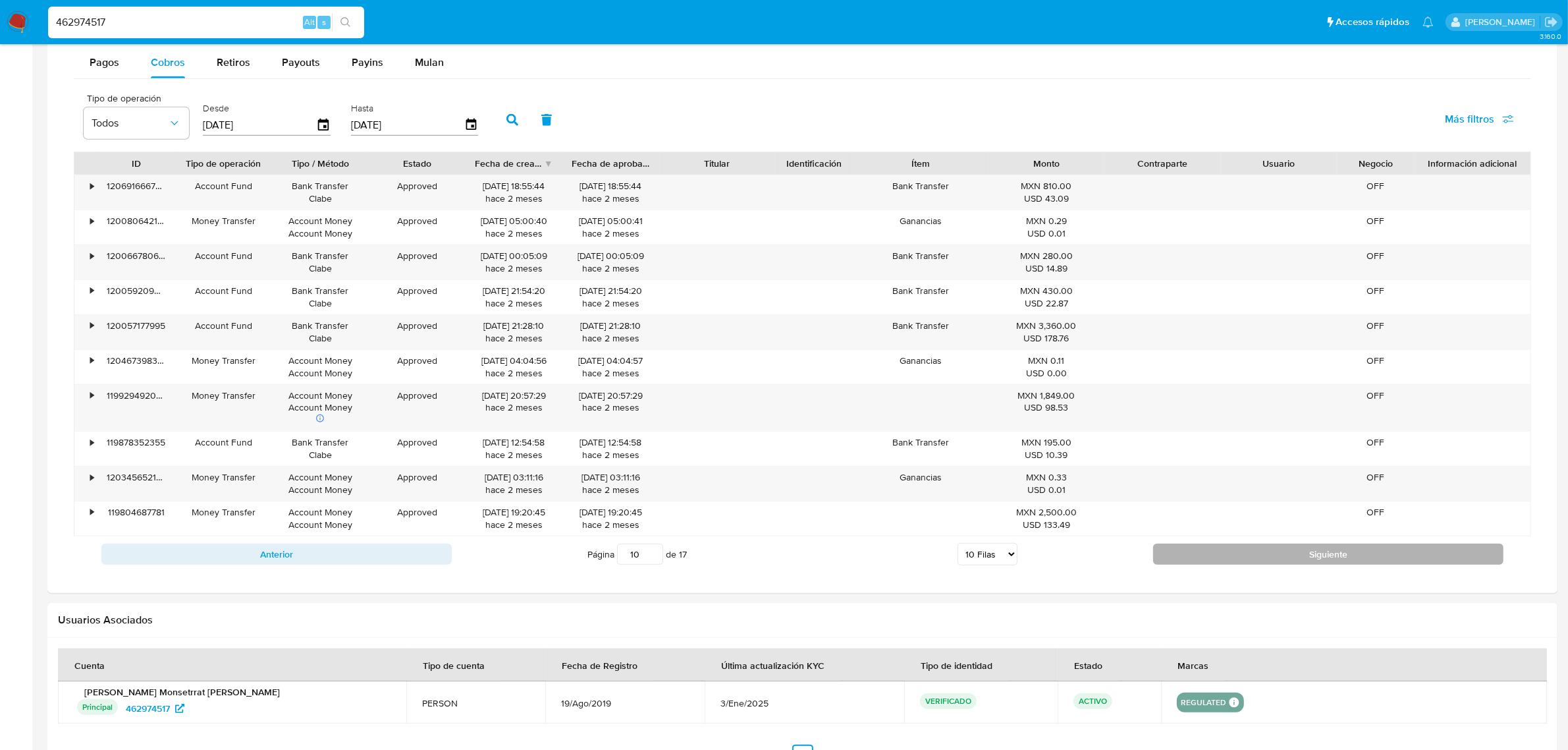
click at [1242, 557] on button "Siguiente" at bounding box center [1328, 554] width 350 height 21
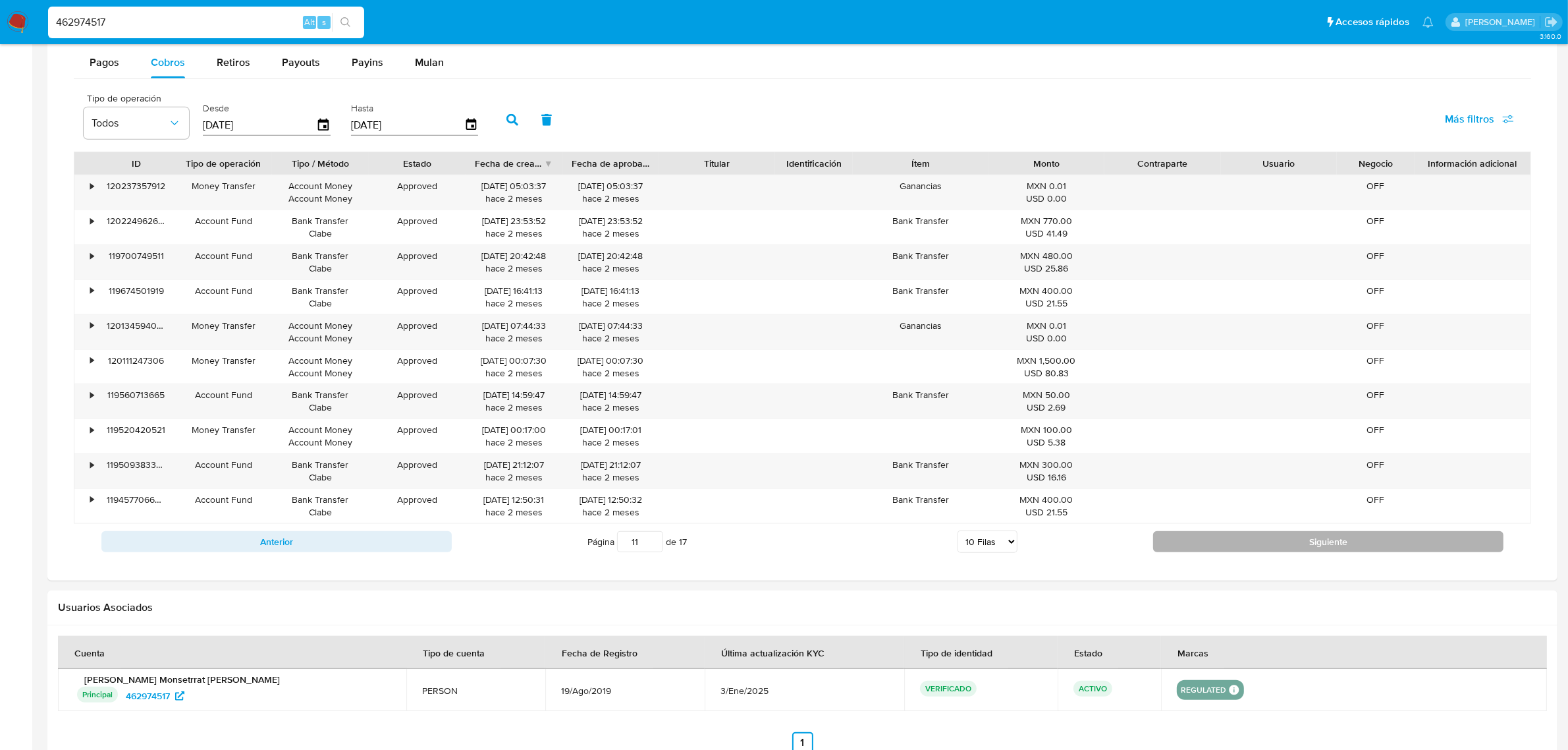
click at [1242, 557] on div "Anterior Página 11 de 17 5 Filas 10 Filas 20 Filas 25 Filas 50 Filas 100 Filas …" at bounding box center [802, 542] width 1457 height 36
click at [1243, 544] on button "Siguiente" at bounding box center [1328, 541] width 350 height 21
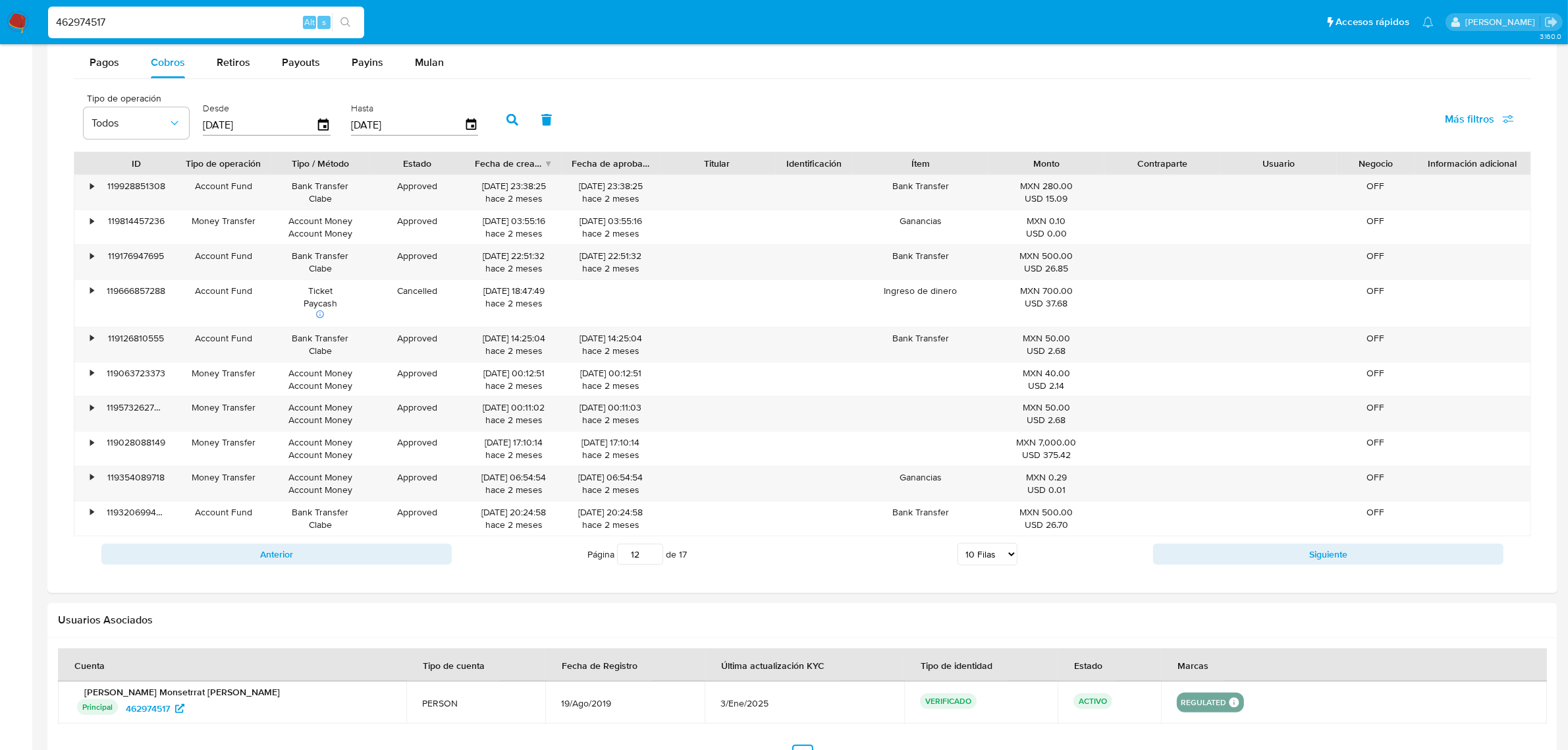
click at [1243, 542] on div "Anterior Página 12 de 17 5 Filas 10 Filas 20 Filas 25 Filas 50 Filas 100 Filas …" at bounding box center [802, 554] width 1457 height 36
click at [1257, 552] on button "Siguiente" at bounding box center [1328, 554] width 350 height 21
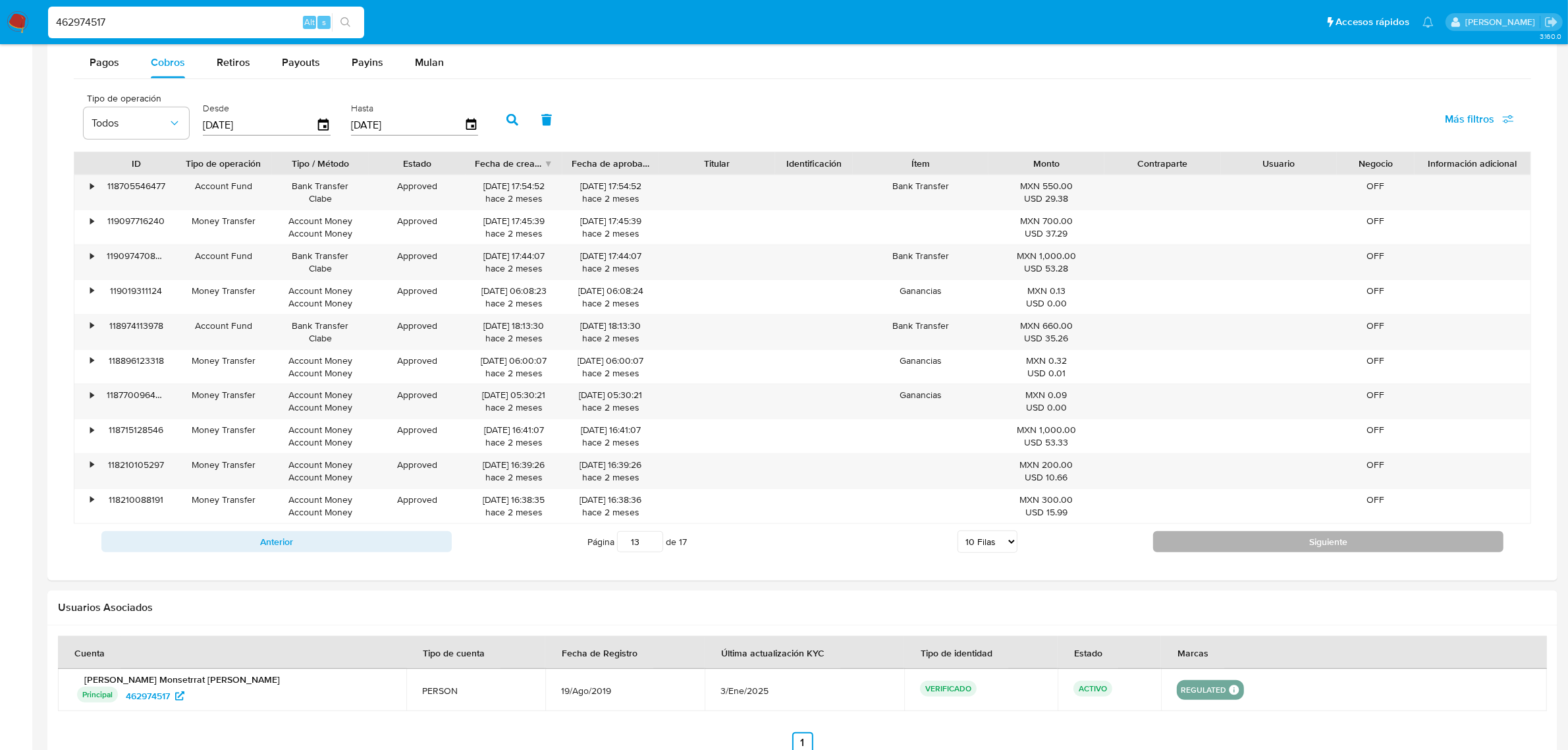
click at [1257, 552] on button "Siguiente" at bounding box center [1328, 541] width 350 height 21
click at [1253, 549] on button "Siguiente" at bounding box center [1328, 541] width 350 height 21
click at [1252, 542] on button "Siguiente" at bounding box center [1328, 541] width 350 height 21
type input "17"
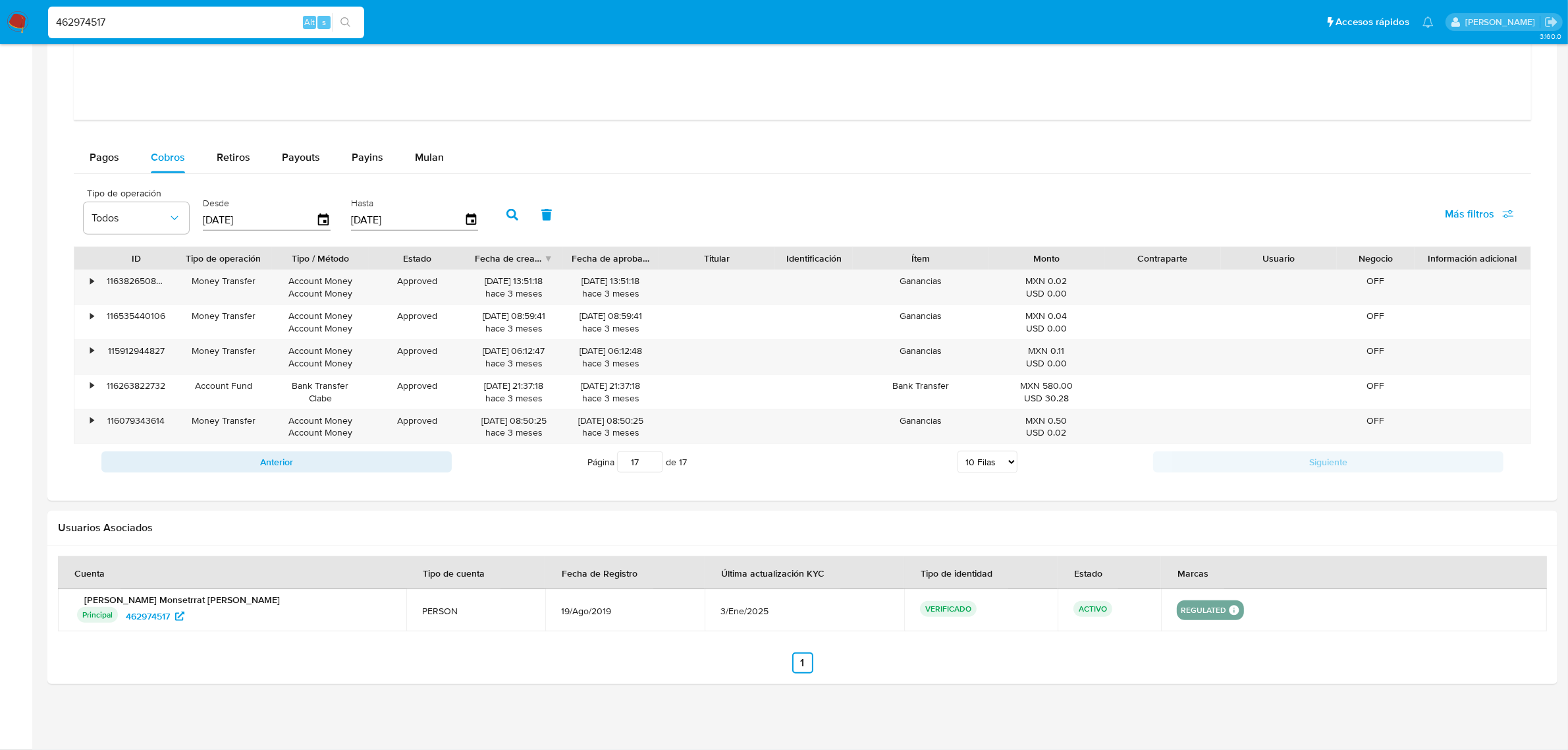
scroll to position [1412, 0]
click at [213, 21] on input "462974517" at bounding box center [205, 22] width 316 height 17
click at [210, 20] on input "462974517" at bounding box center [205, 22] width 316 height 17
paste input "735532051"
type input "735532051"
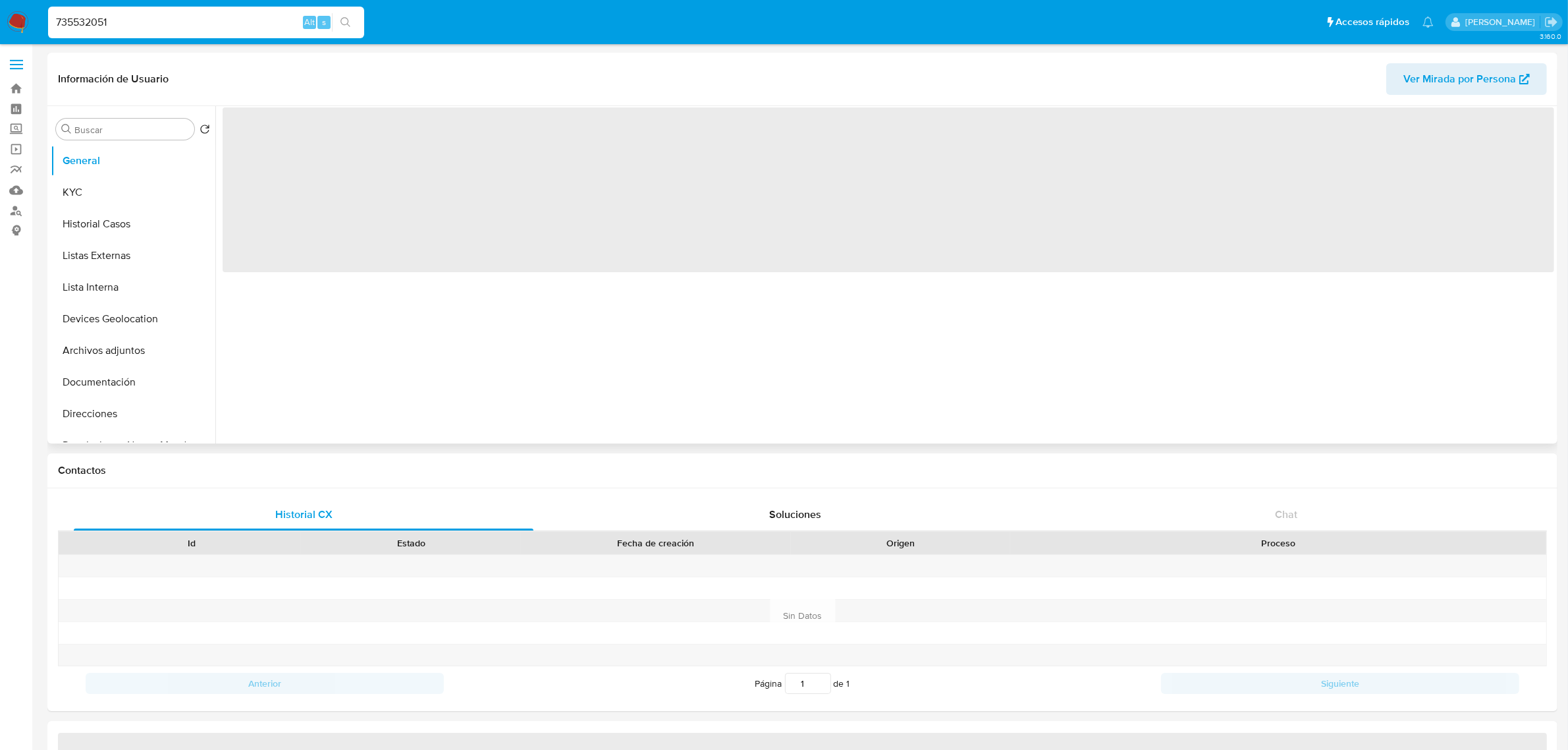
select select "10"
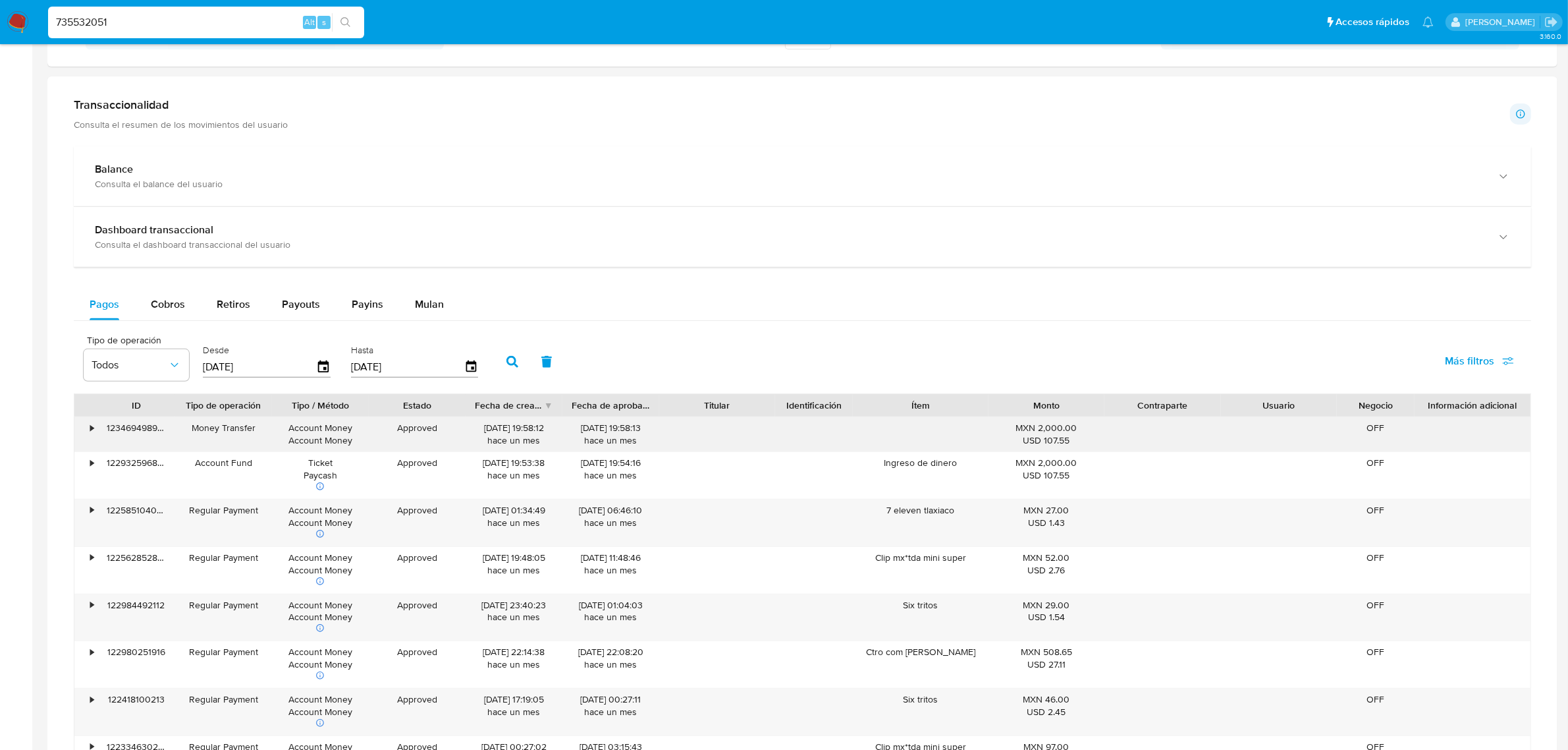
scroll to position [659, 0]
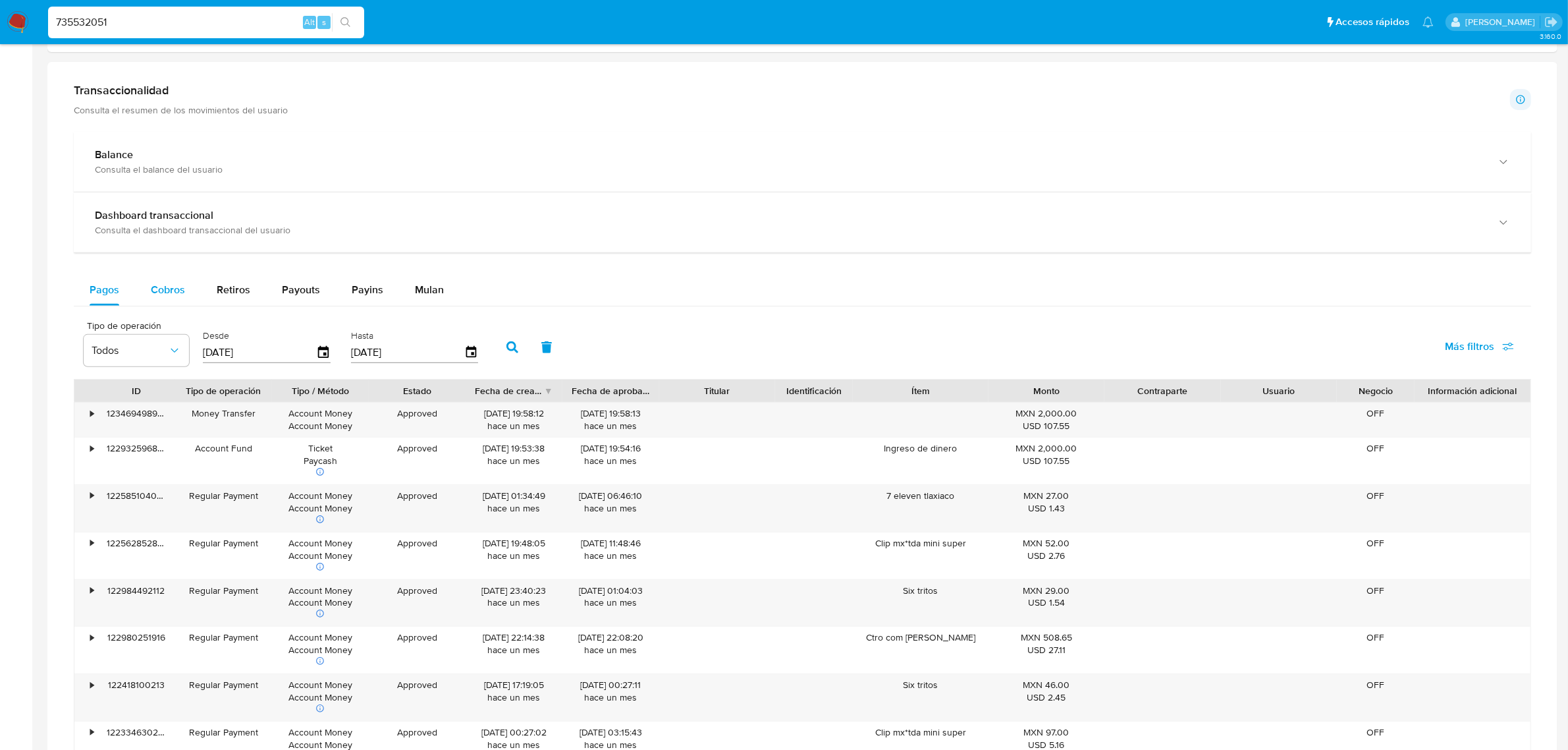
click at [163, 292] on span "Cobros" at bounding box center [168, 289] width 34 height 15
select select "10"
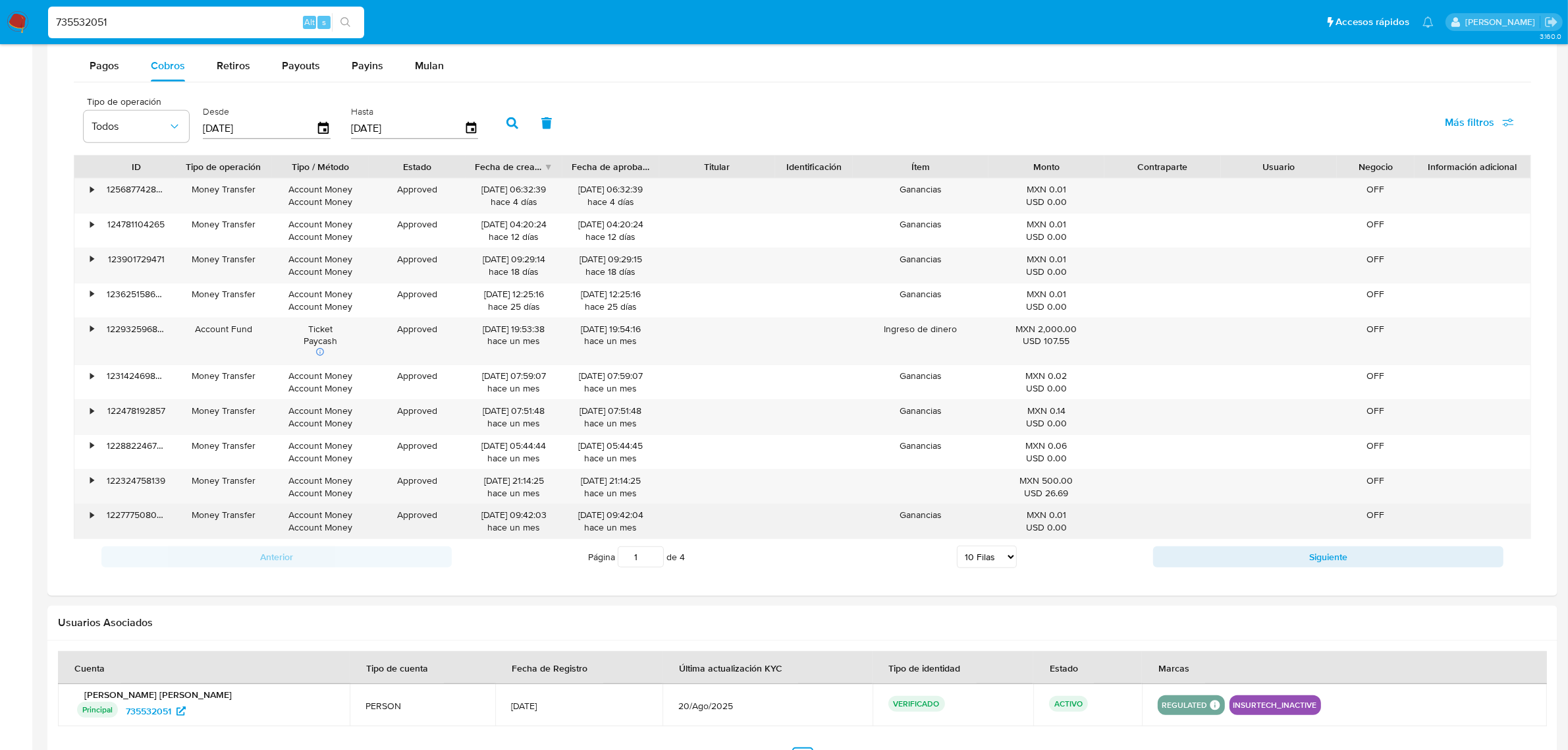
scroll to position [906, 0]
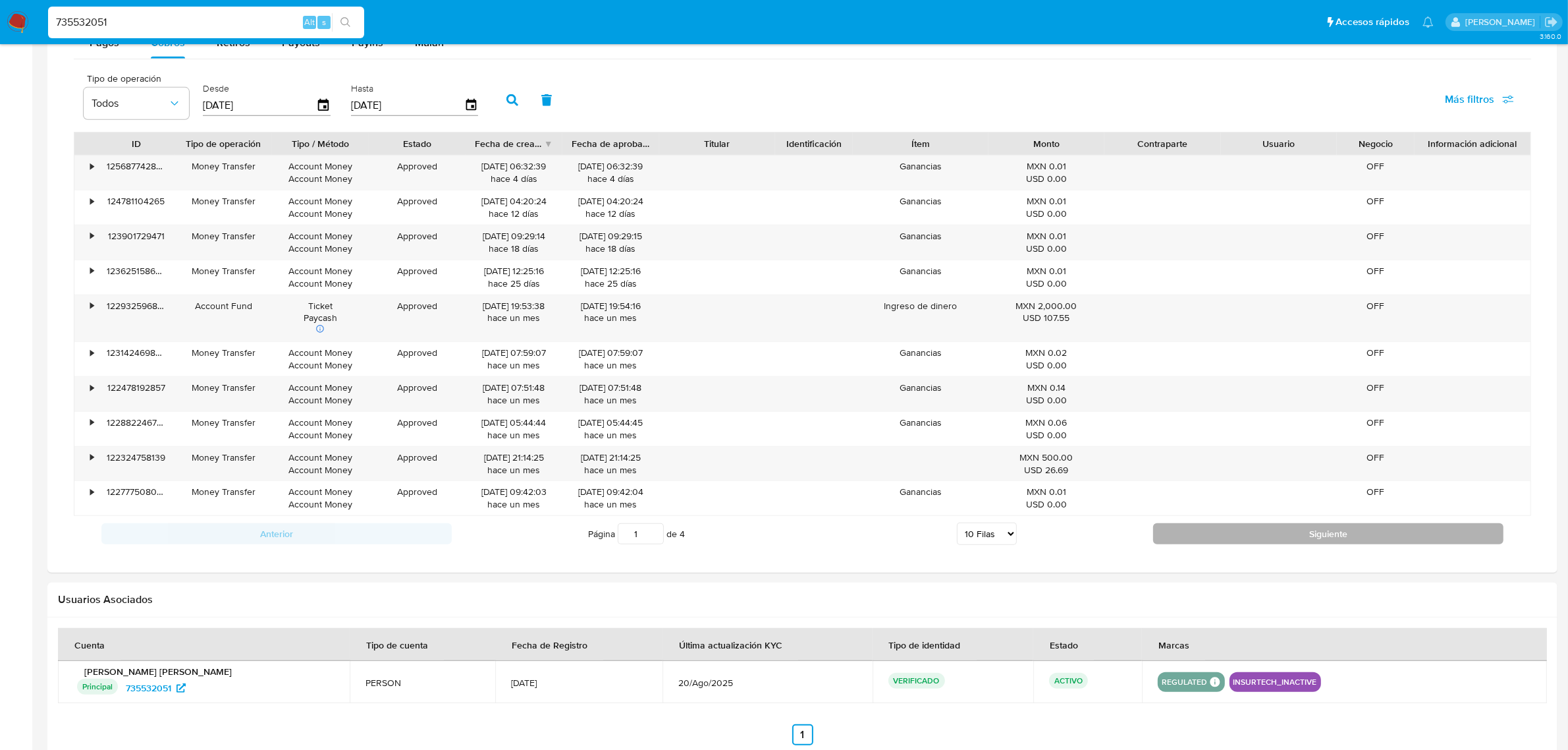
click at [1310, 536] on button "Siguiente" at bounding box center [1328, 533] width 350 height 21
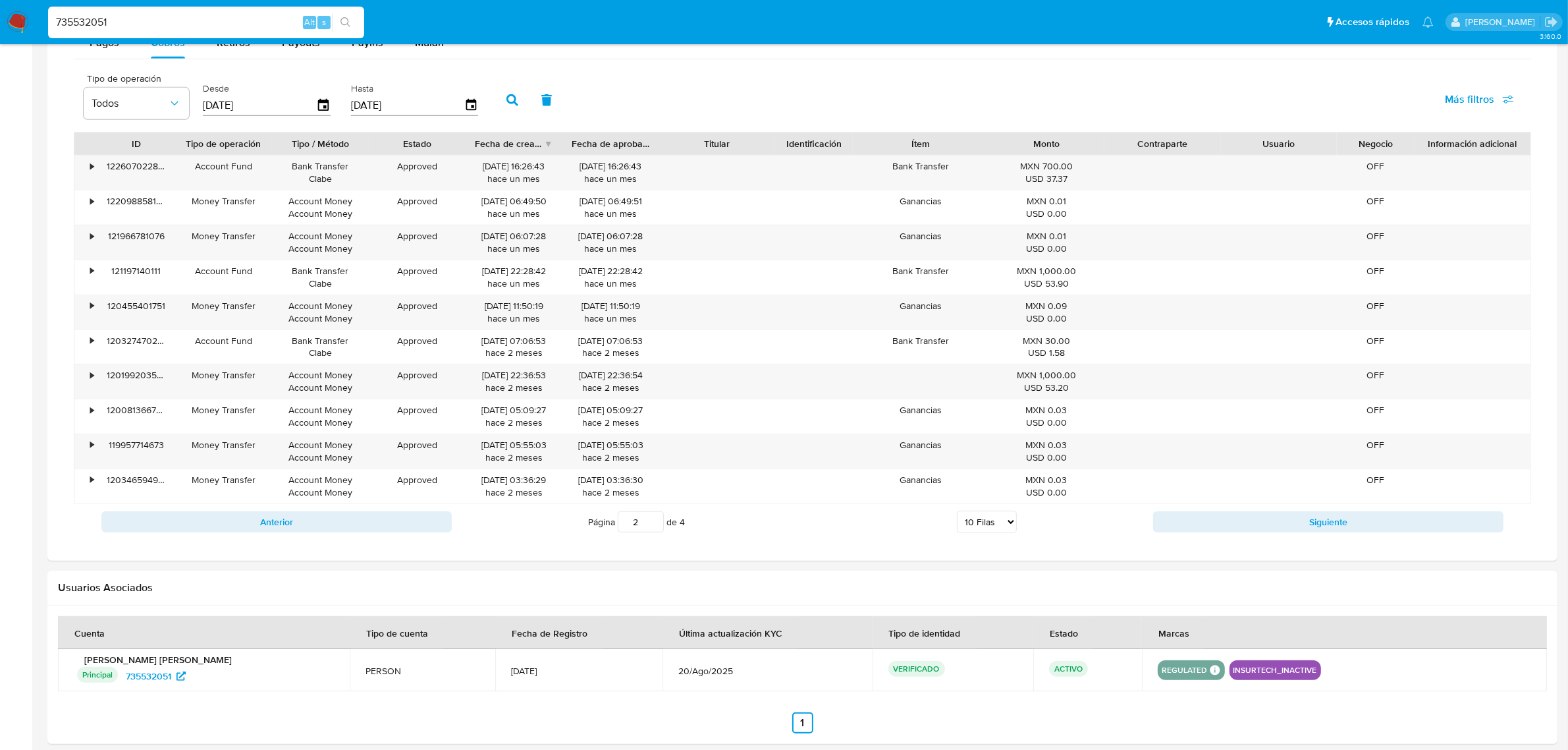
click at [1309, 538] on div "Anterior Página 2 de 4 5 Filas 10 Filas 20 Filas 25 Filas 50 Filas 100 Filas Si…" at bounding box center [802, 522] width 1457 height 36
click at [1309, 525] on button "Siguiente" at bounding box center [1328, 521] width 350 height 21
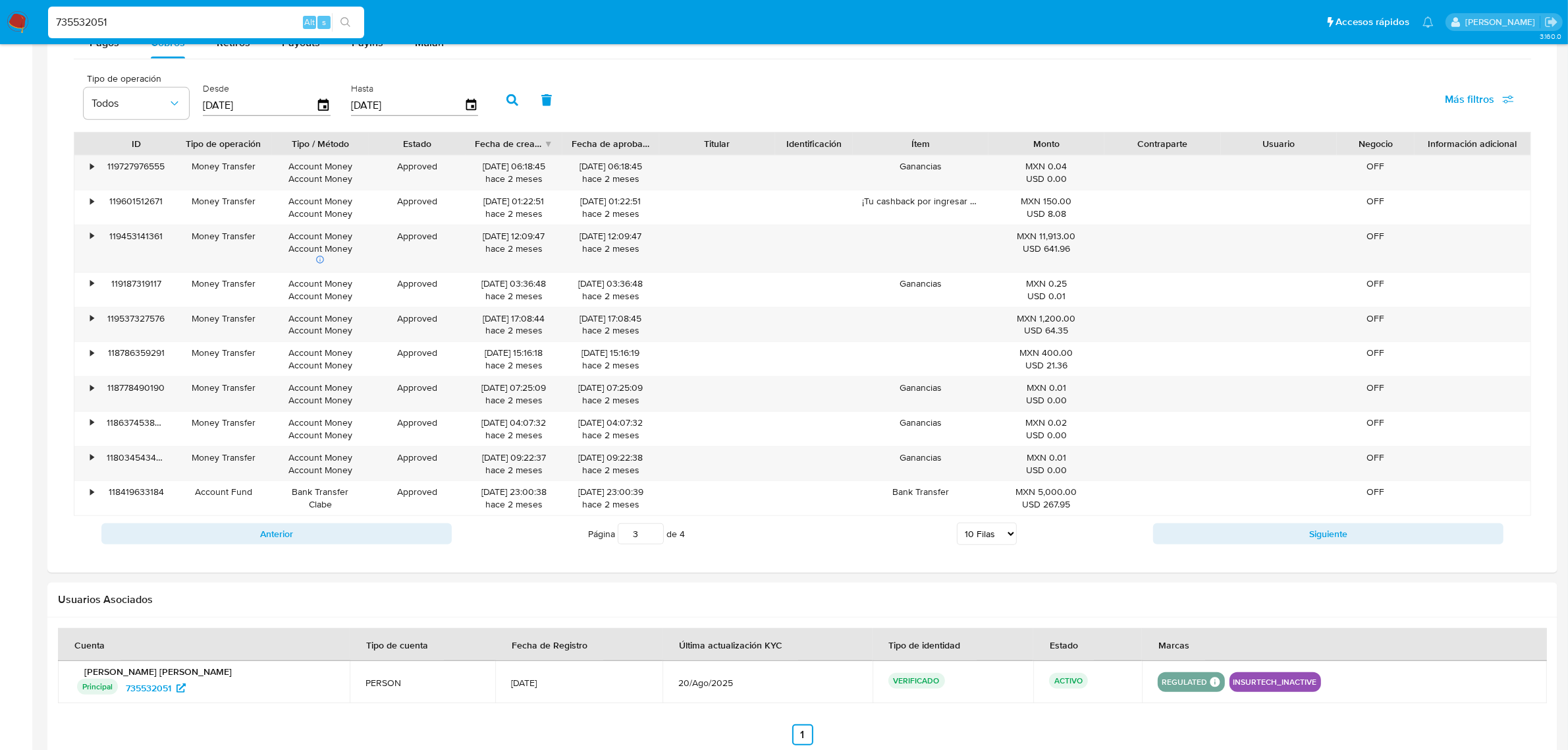
click at [1330, 551] on div "Anterior Página 3 de 4 5 Filas 10 Filas 20 Filas 25 Filas 50 Filas 100 Filas Si…" at bounding box center [802, 534] width 1457 height 36
click at [1330, 540] on button "Siguiente" at bounding box center [1328, 533] width 350 height 21
type input "4"
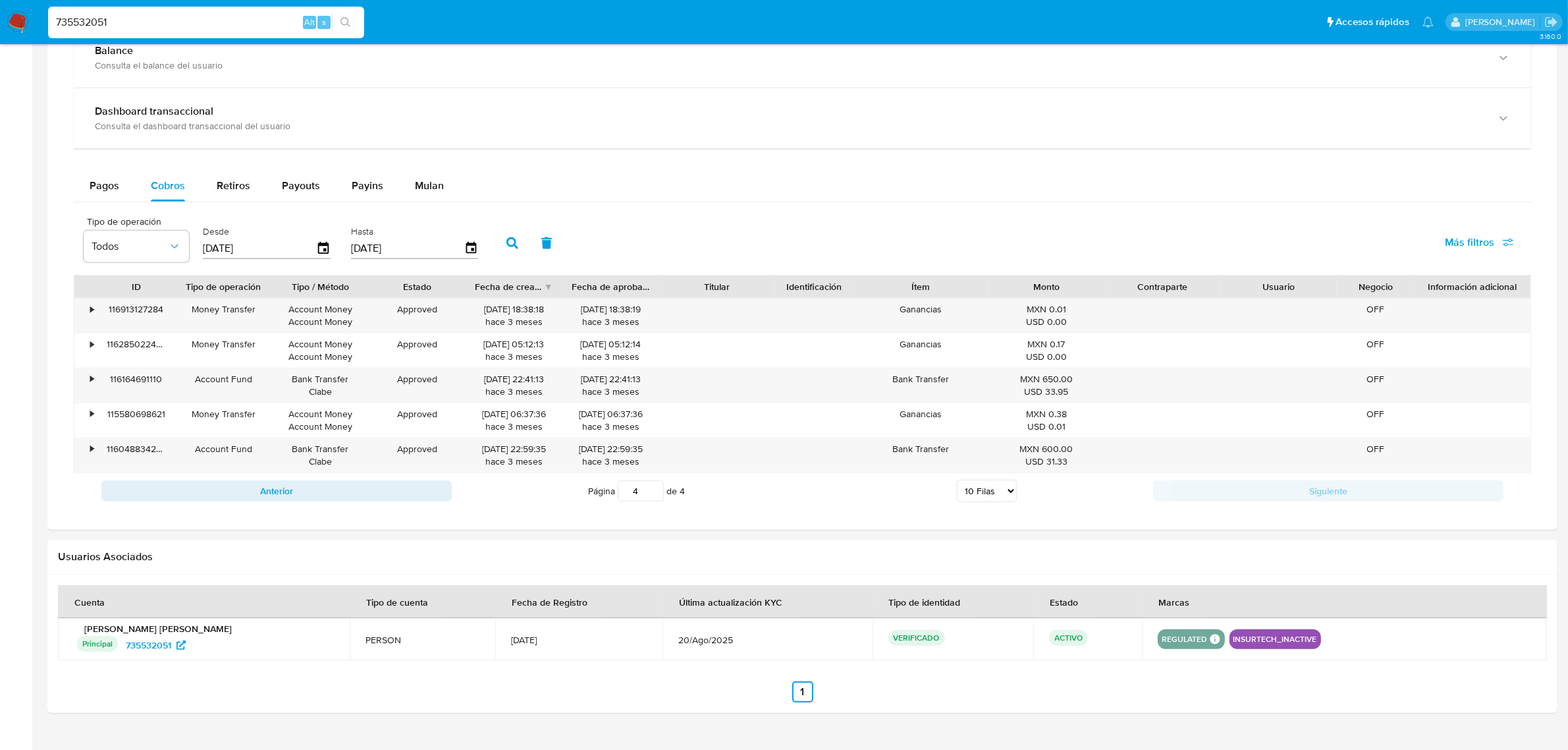
scroll to position [711, 0]
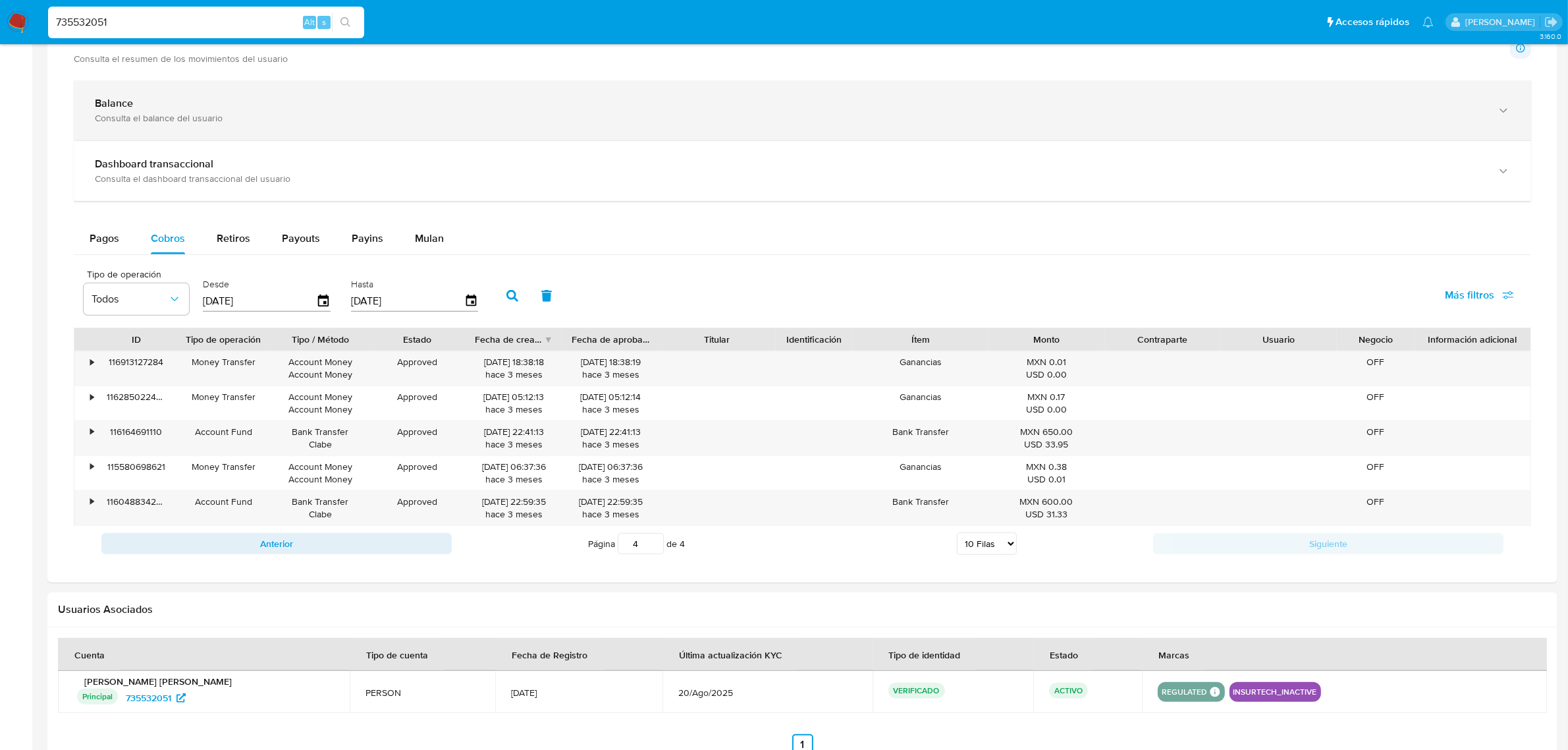
click at [272, 115] on div "Consulta el balance del usuario" at bounding box center [789, 117] width 1389 height 12
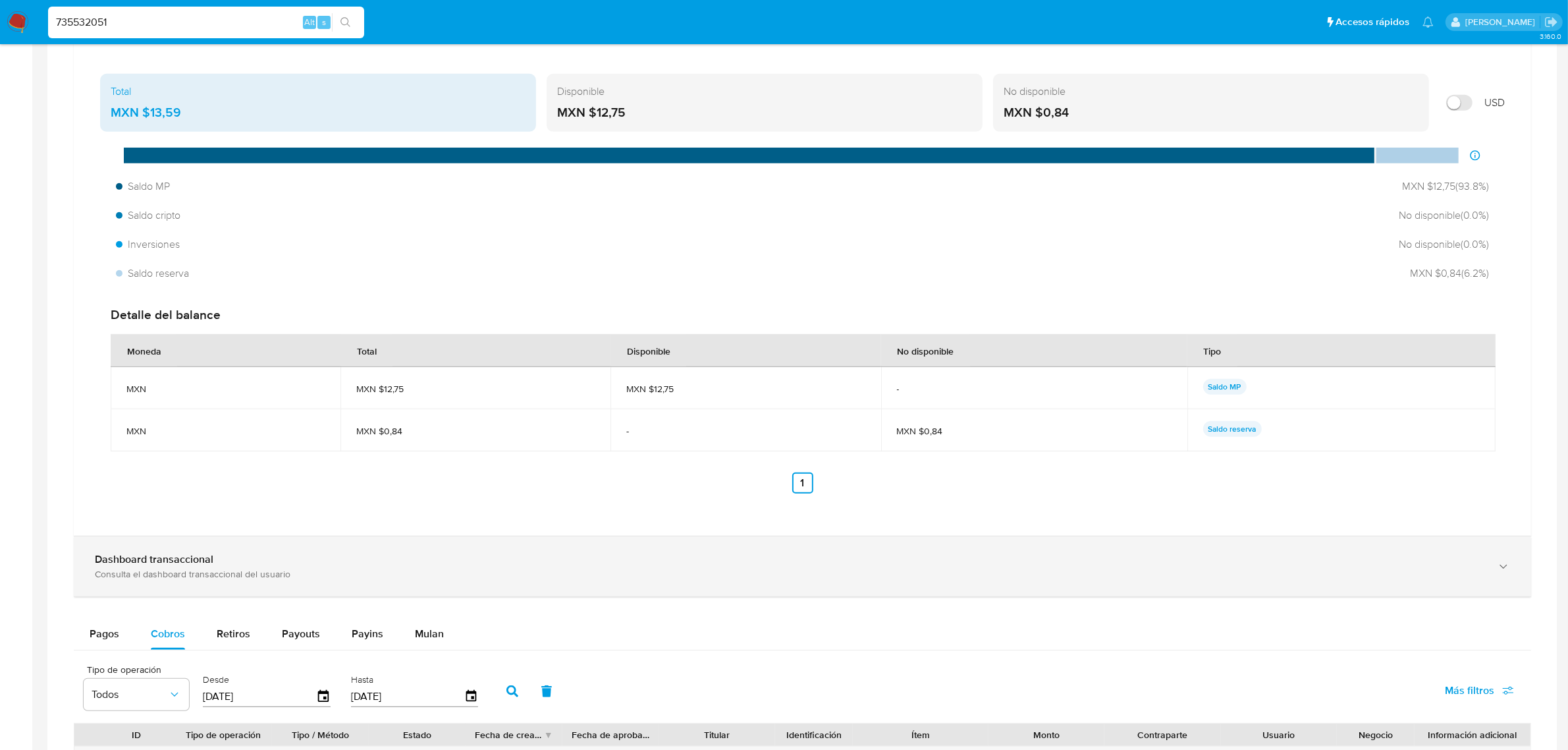
scroll to position [957, 0]
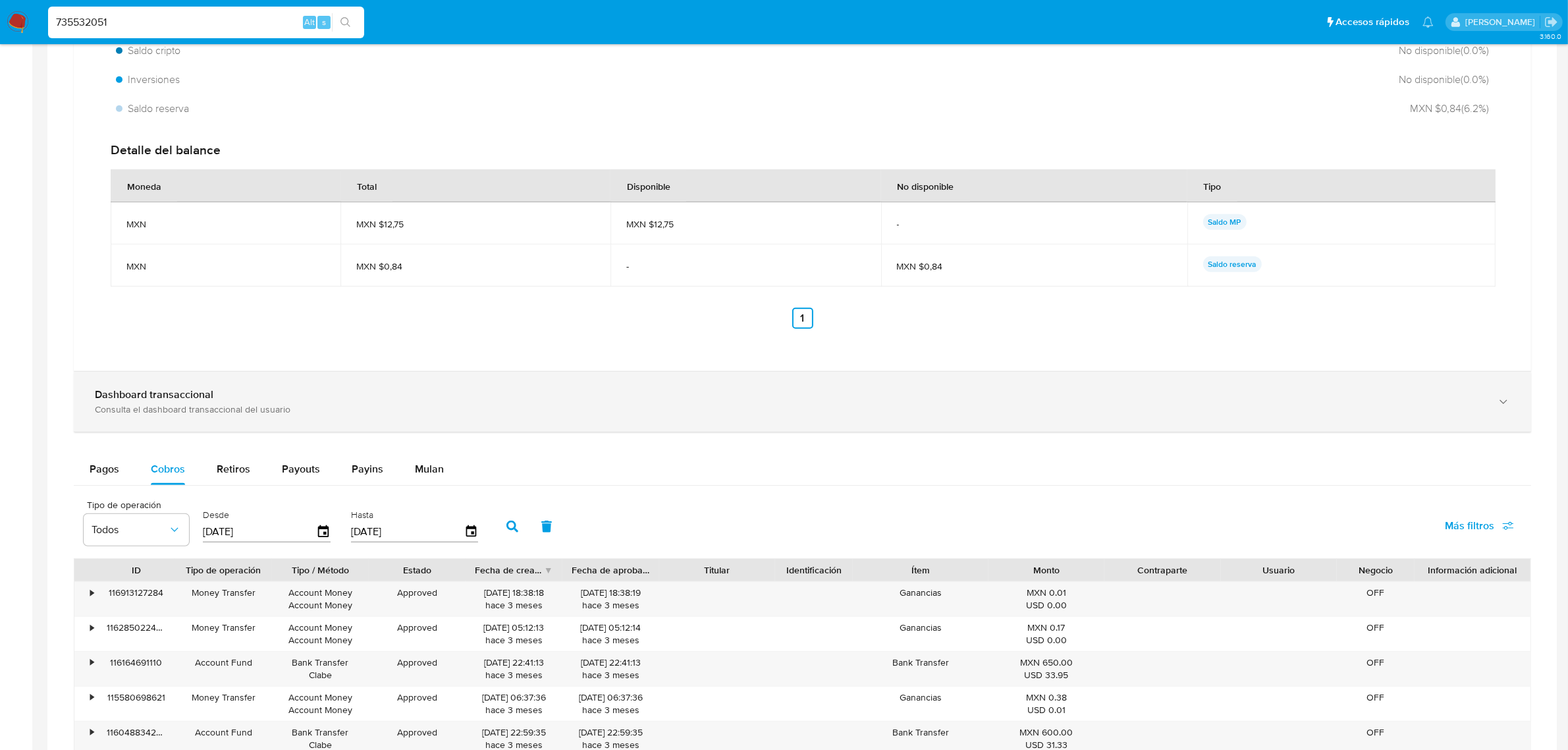
click at [468, 398] on div "Dashboard transaccional" at bounding box center [789, 395] width 1389 height 13
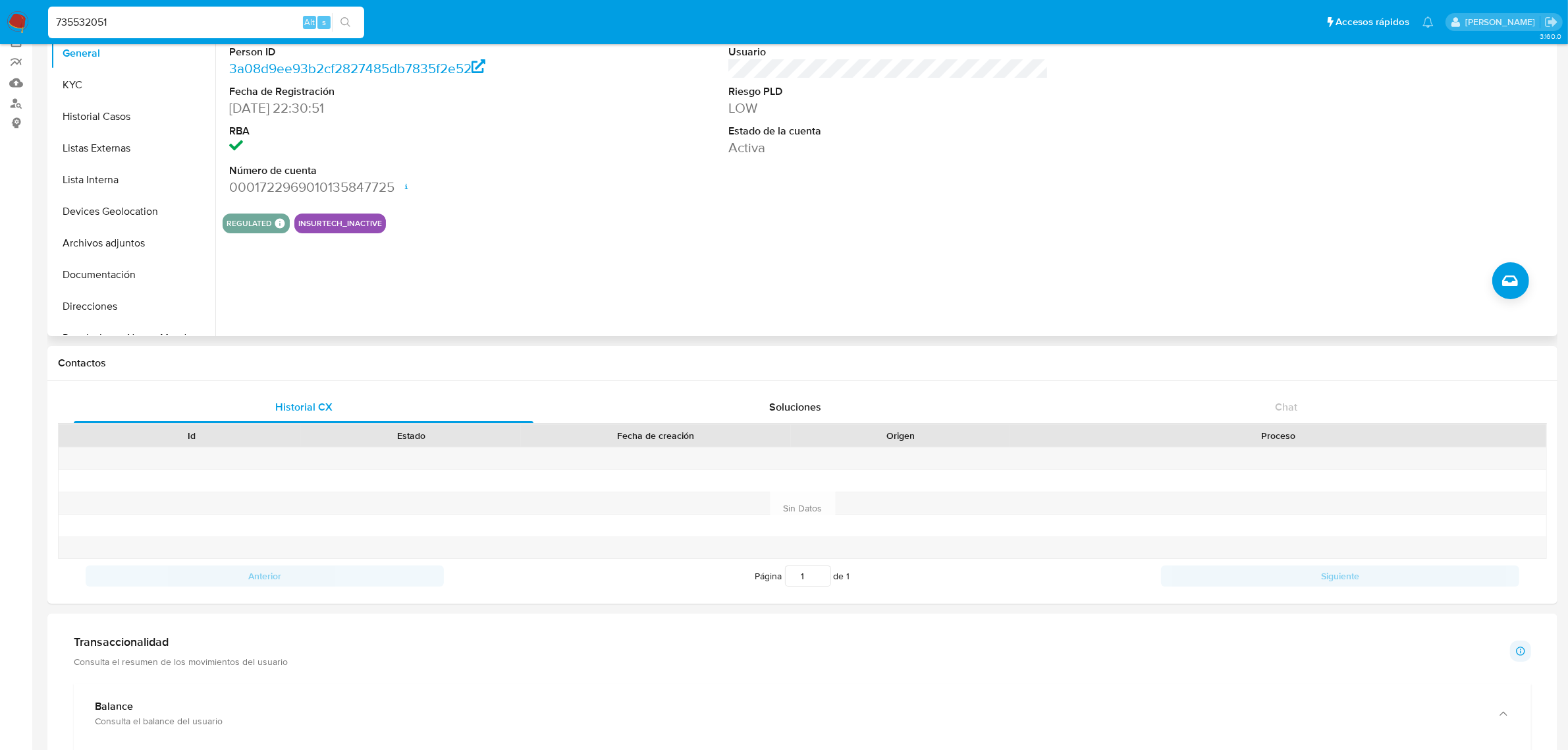
scroll to position [0, 0]
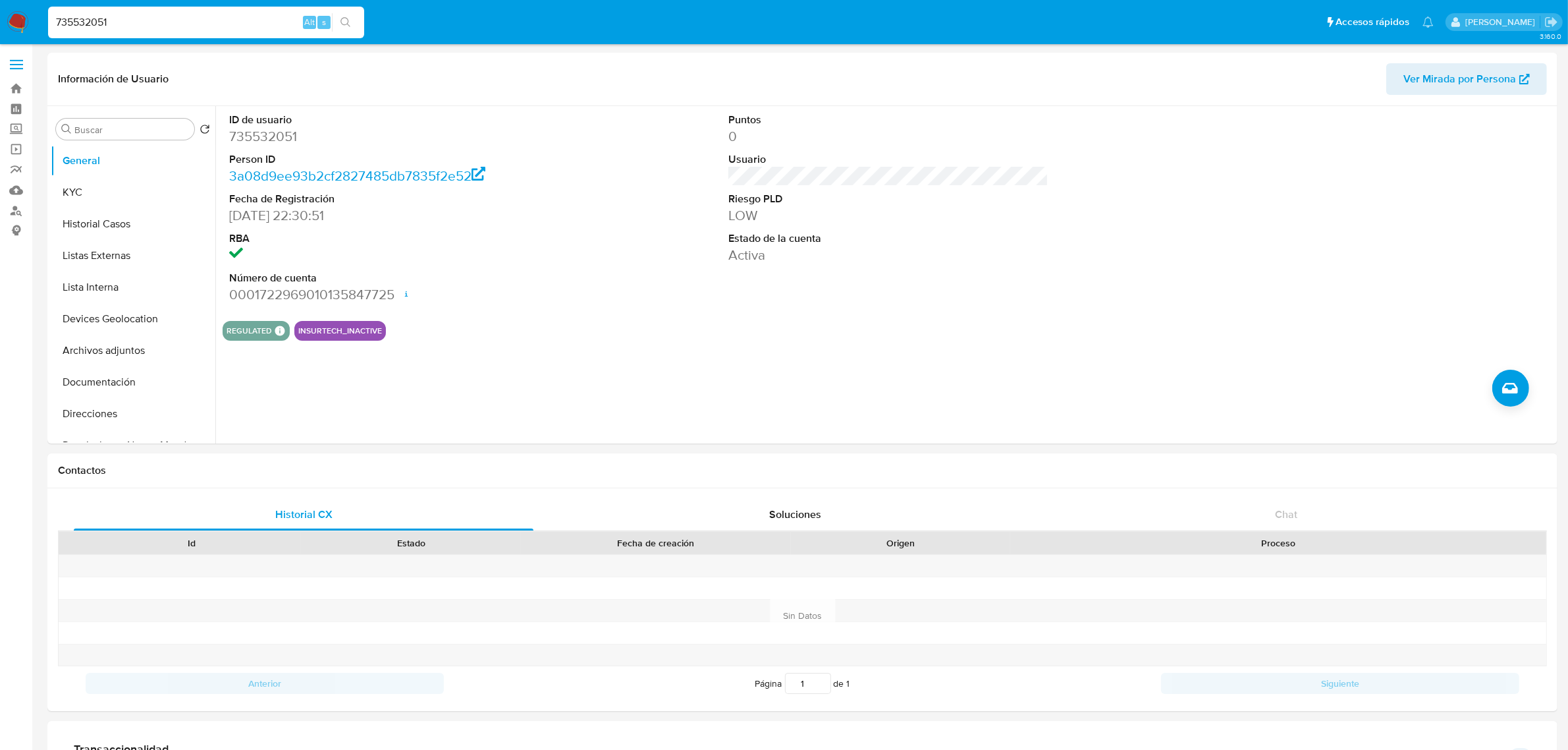
click at [235, 21] on input "735532051" at bounding box center [205, 22] width 316 height 17
paste input "1314320977"
type input "1314320977"
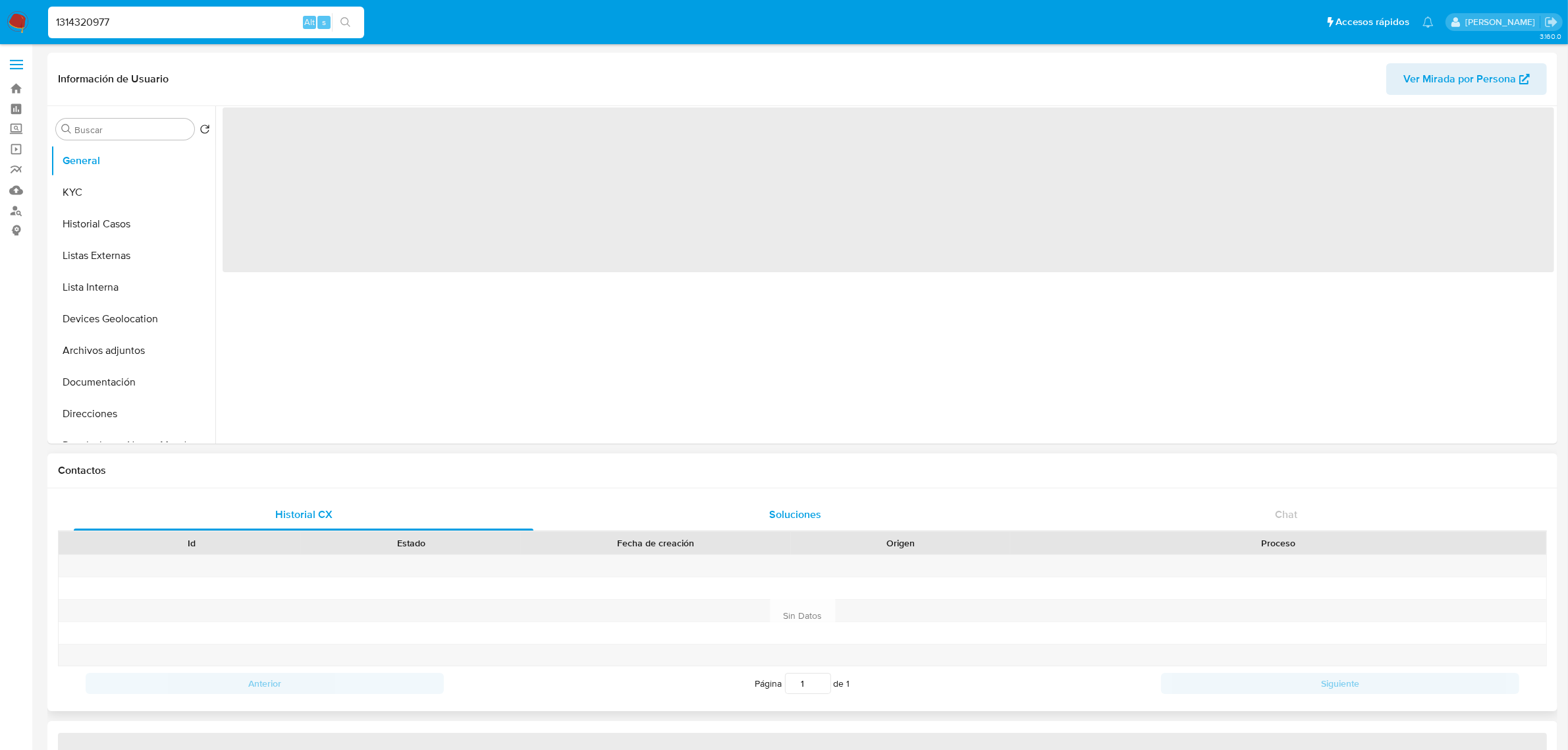
select select "10"
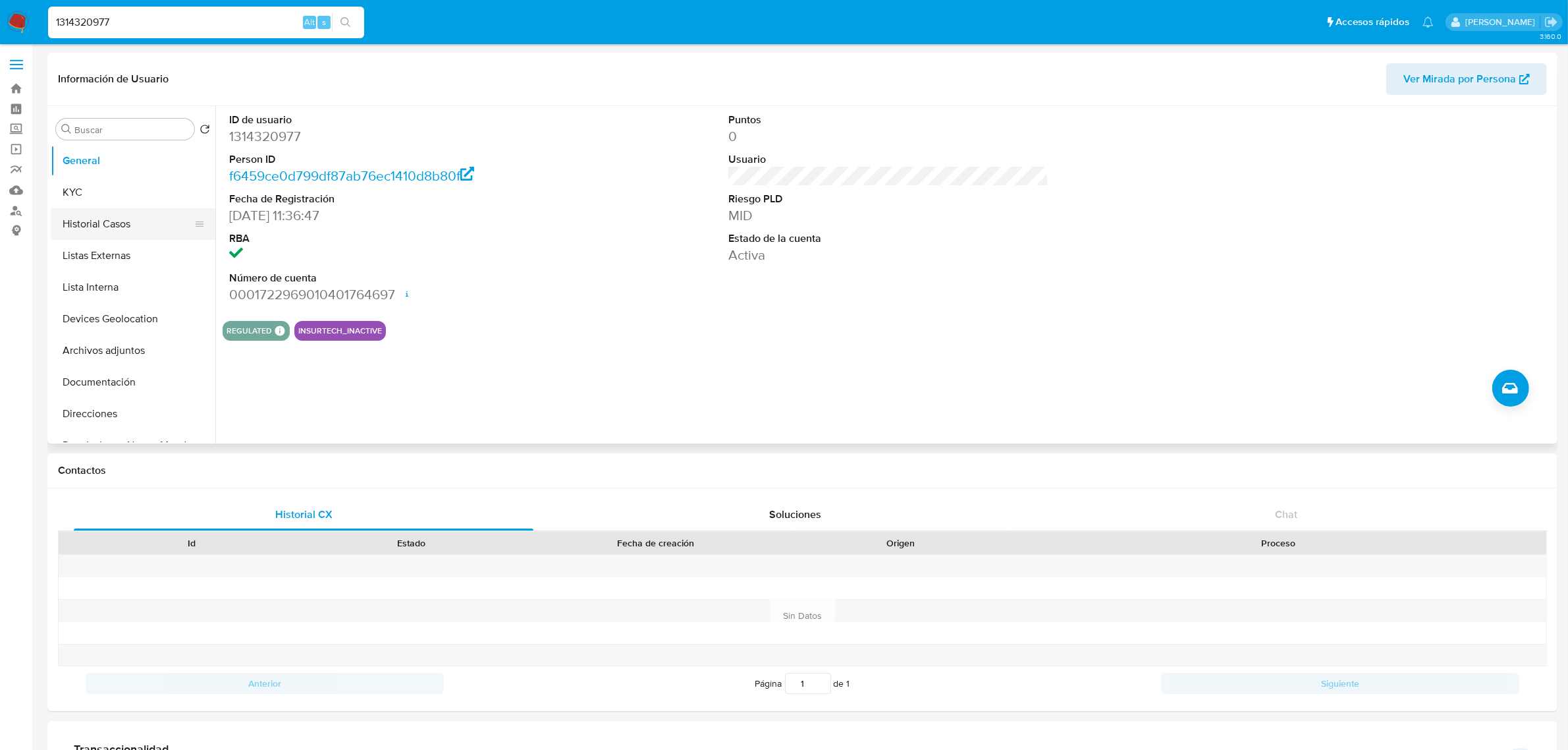
click at [122, 216] on button "Historial Casos" at bounding box center [127, 224] width 154 height 32
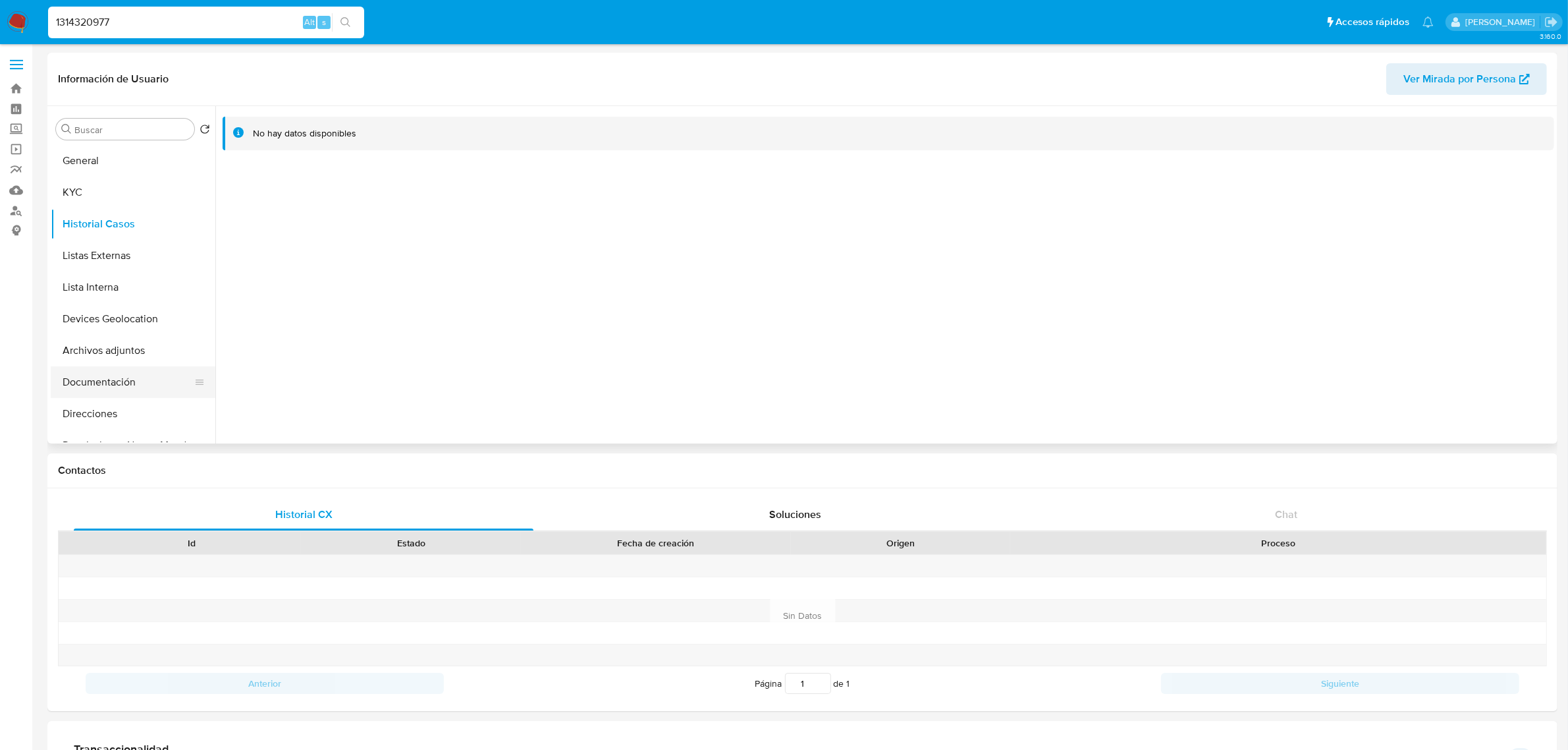
click at [104, 390] on button "Documentación" at bounding box center [127, 382] width 154 height 32
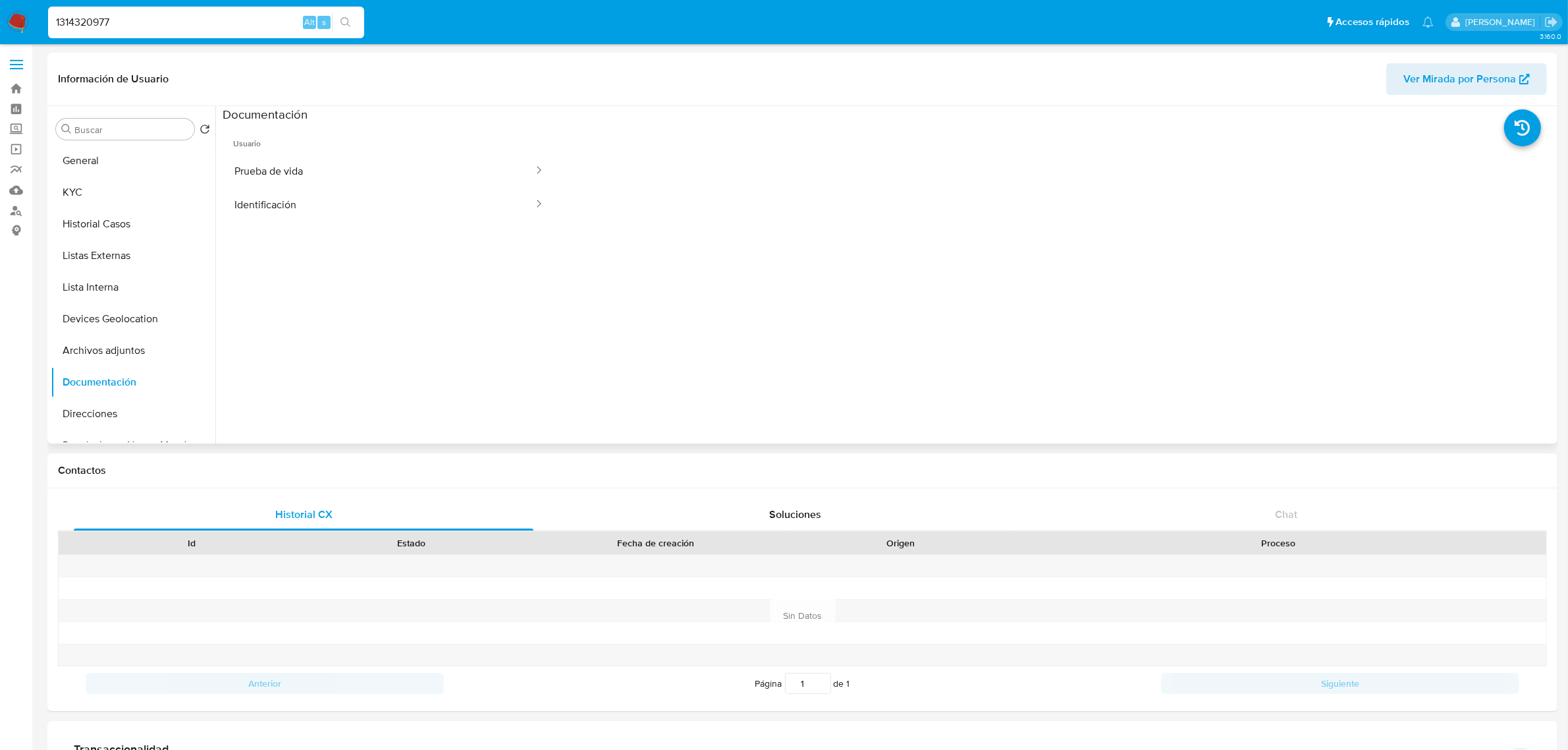
click at [821, 241] on div at bounding box center [1055, 333] width 999 height 422
click at [910, 324] on div at bounding box center [1055, 333] width 999 height 422
click at [112, 188] on button "KYC" at bounding box center [127, 192] width 154 height 32
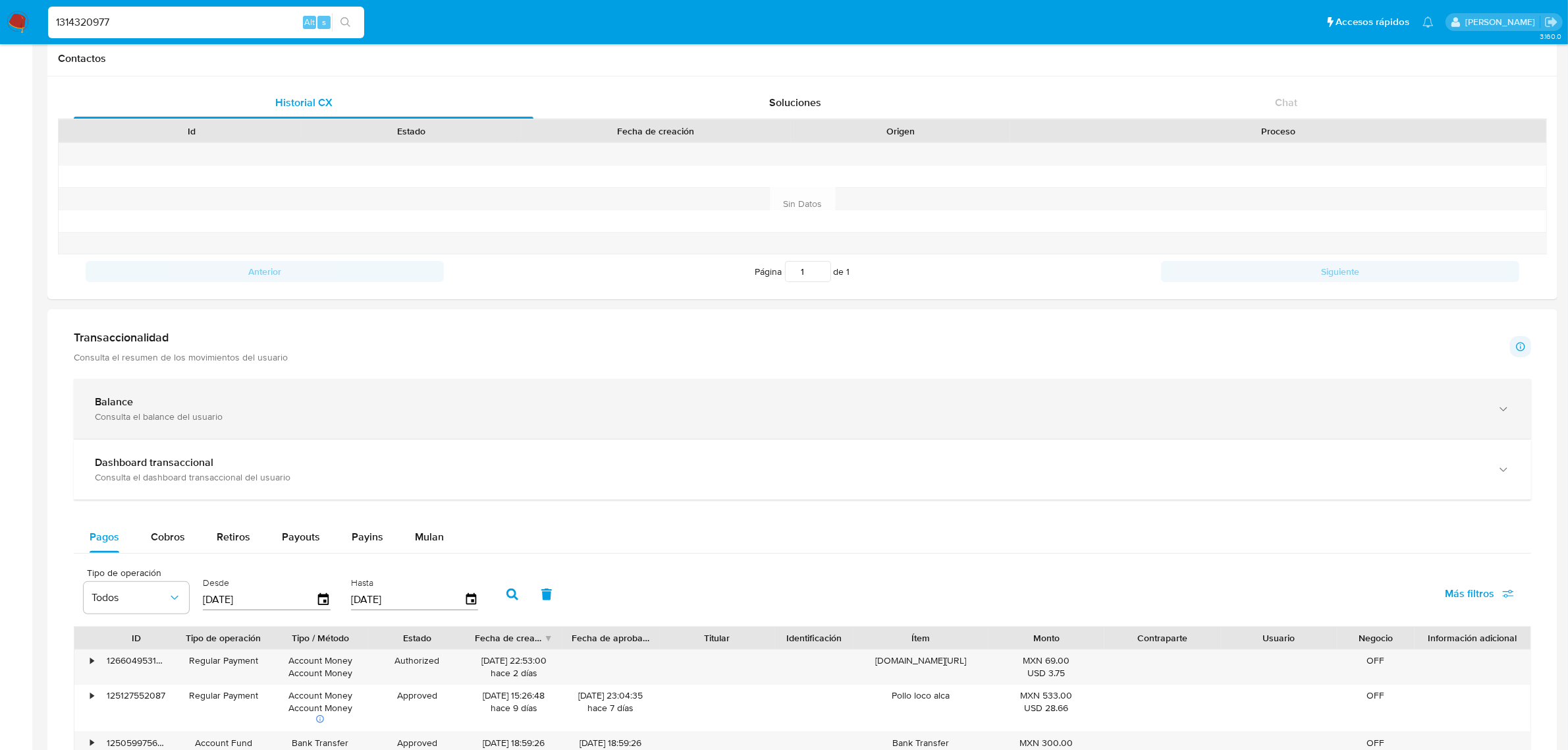
click at [176, 426] on div "Balance Consulta el balance del usuario" at bounding box center [802, 409] width 1457 height 60
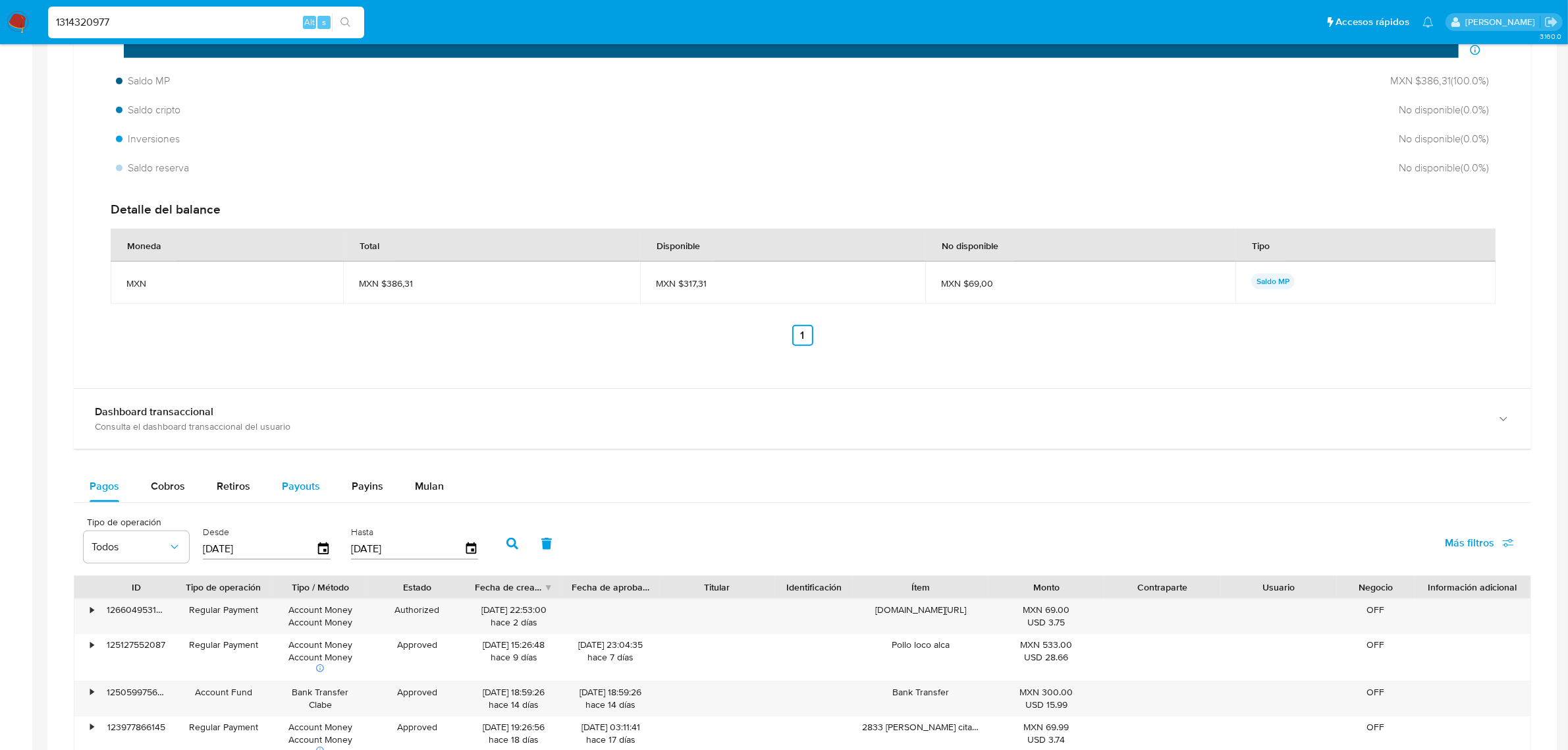
scroll to position [906, 0]
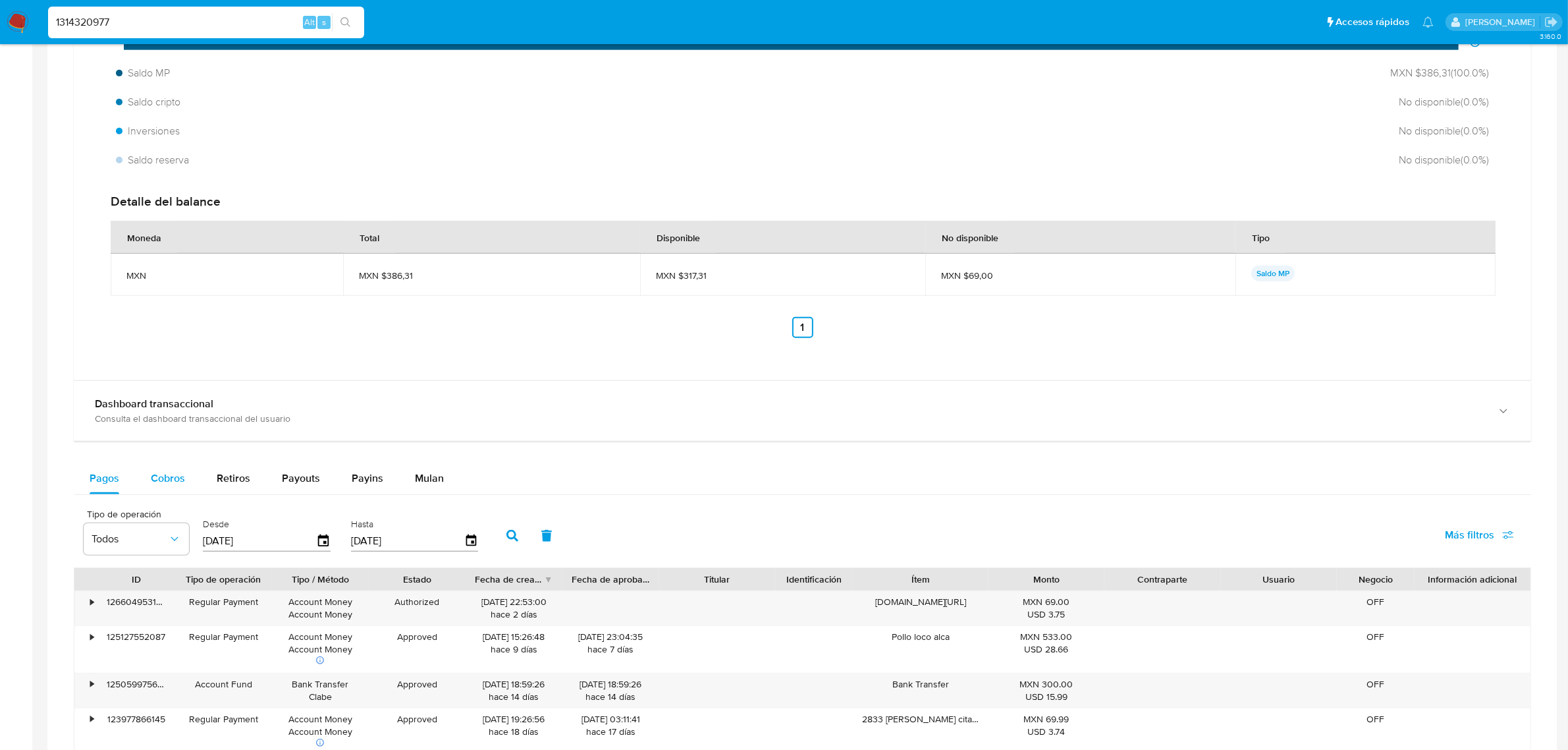
click at [176, 485] on span "Cobros" at bounding box center [168, 478] width 34 height 15
select select "10"
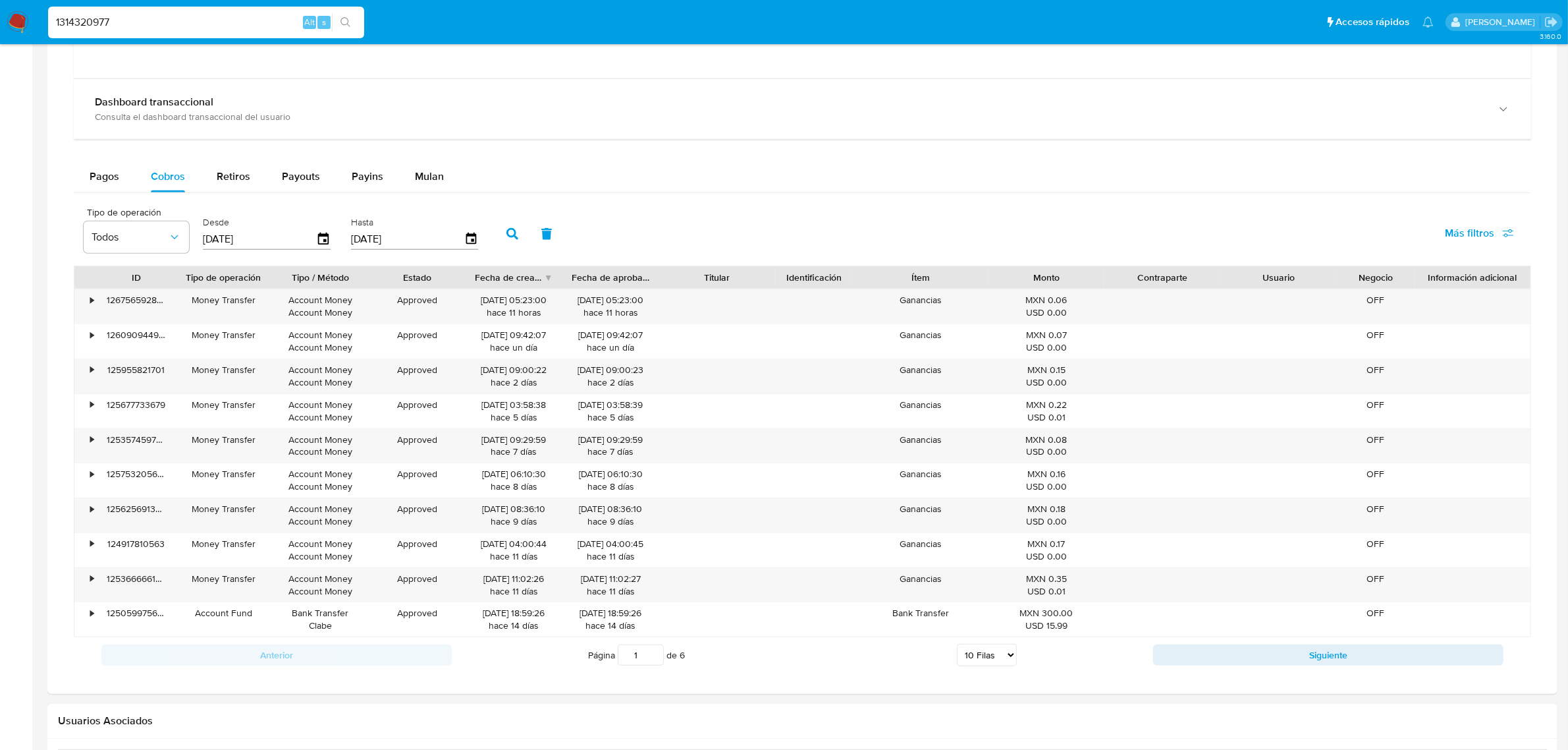
scroll to position [1236, 0]
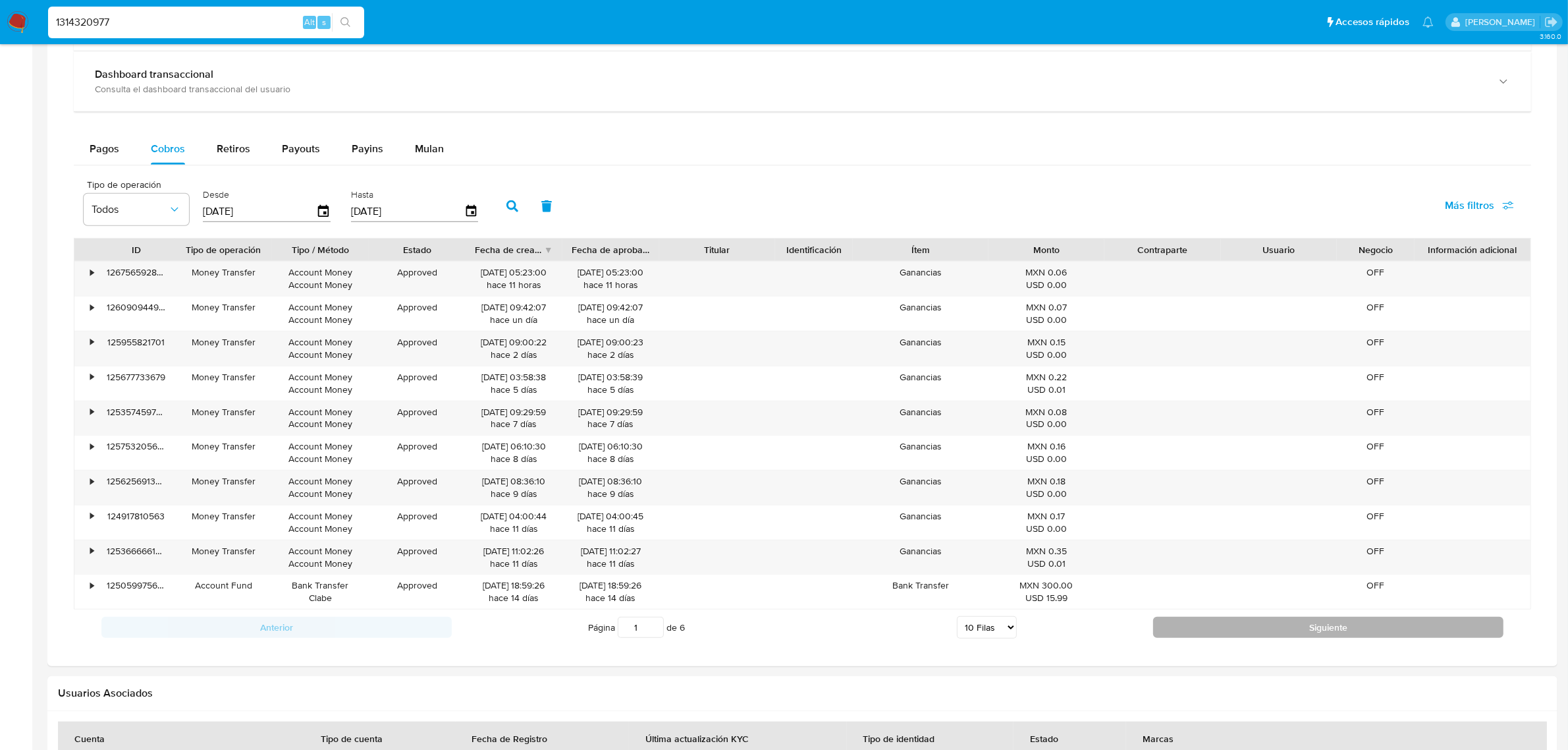
click at [1246, 635] on button "Siguiente" at bounding box center [1328, 627] width 350 height 21
click at [1302, 634] on button "Siguiente" at bounding box center [1328, 627] width 350 height 21
click at [1299, 629] on button "Siguiente" at bounding box center [1328, 627] width 350 height 21
click at [1299, 631] on button "Siguiente" at bounding box center [1328, 627] width 350 height 21
type input "5"
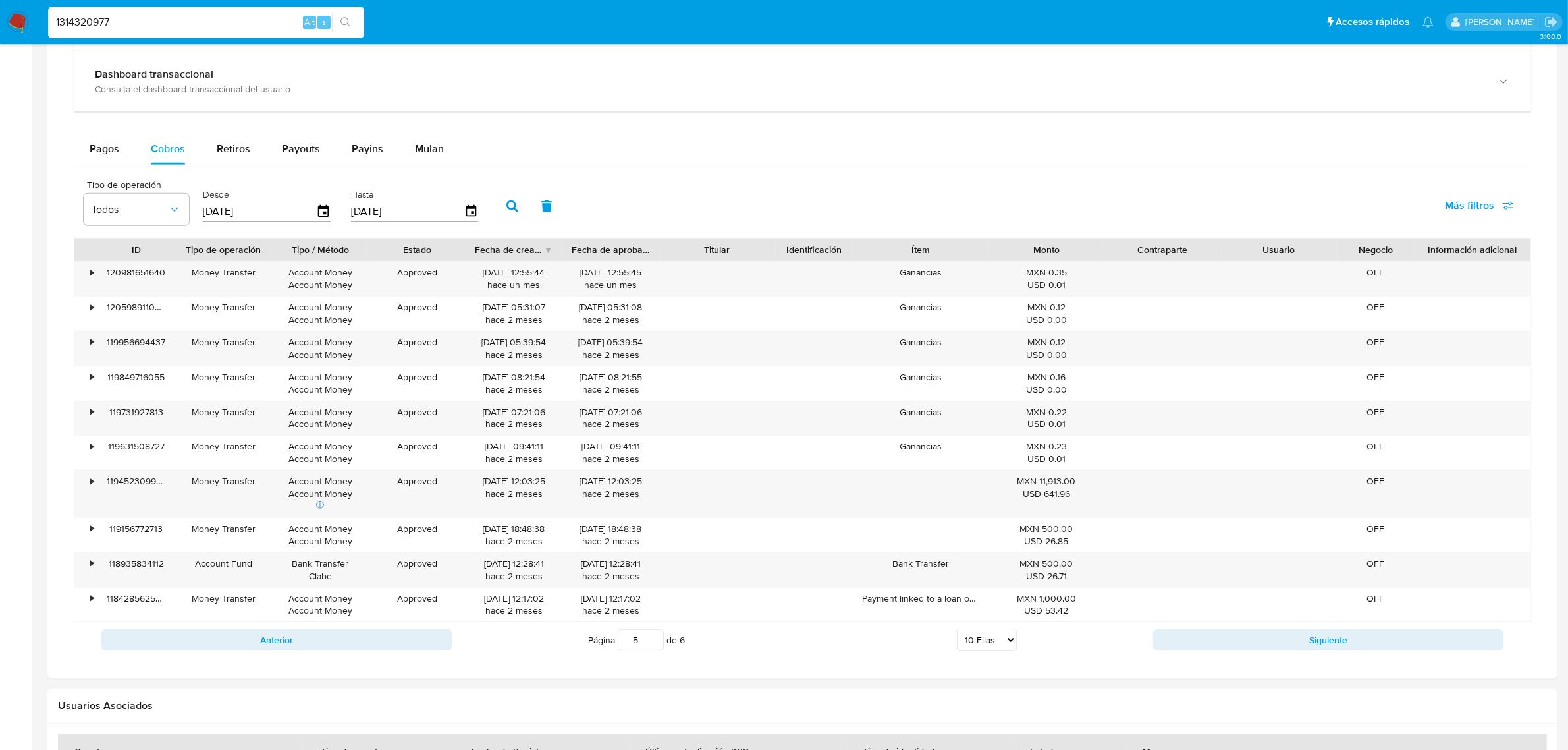
click at [1296, 628] on div "Anterior Página 5 de 6 5 Filas 10 Filas 20 Filas 25 Filas 50 Filas 100 Filas Si…" at bounding box center [802, 640] width 1457 height 36
click at [907, 188] on div "Tipo de operación Todos Desde 22/06/2025 Hasta 19/09/2025 Más filtros" at bounding box center [802, 205] width 1457 height 66
click at [247, 18] on input "1314320977" at bounding box center [205, 22] width 316 height 17
click at [247, 17] on input "1314320977" at bounding box center [205, 22] width 316 height 17
paste input "570325679"
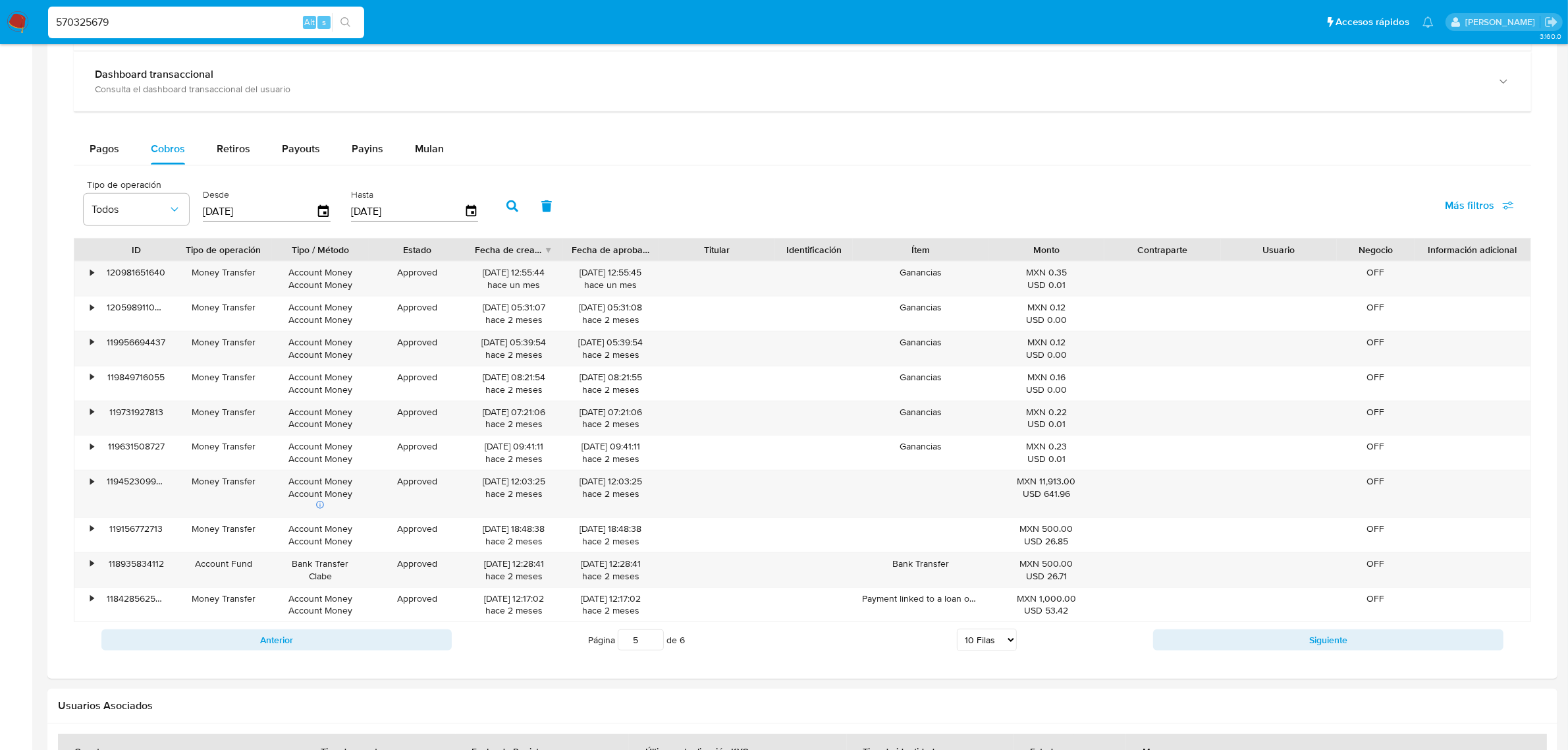
type input "570325679"
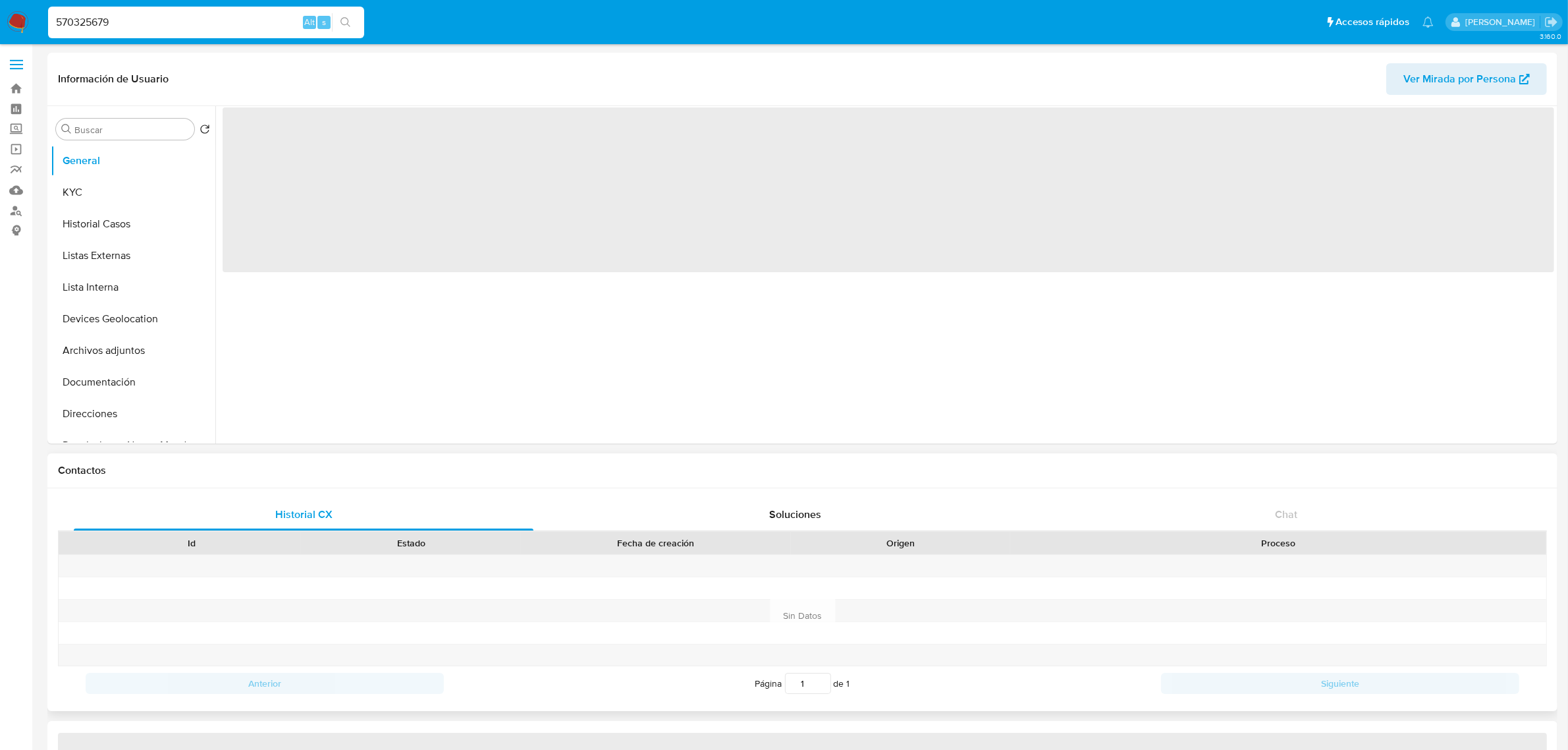
select select "10"
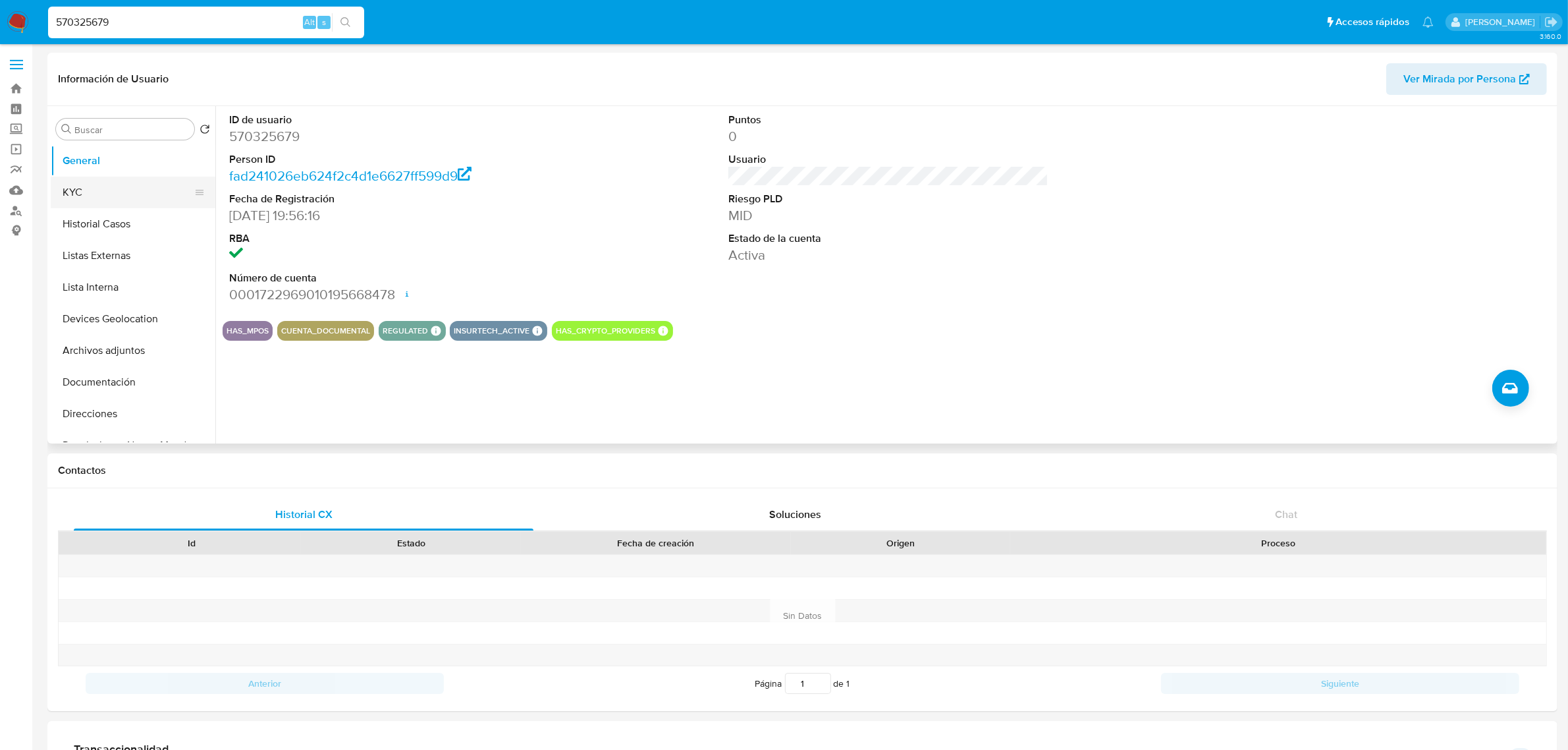
click at [113, 188] on button "KYC" at bounding box center [127, 192] width 154 height 32
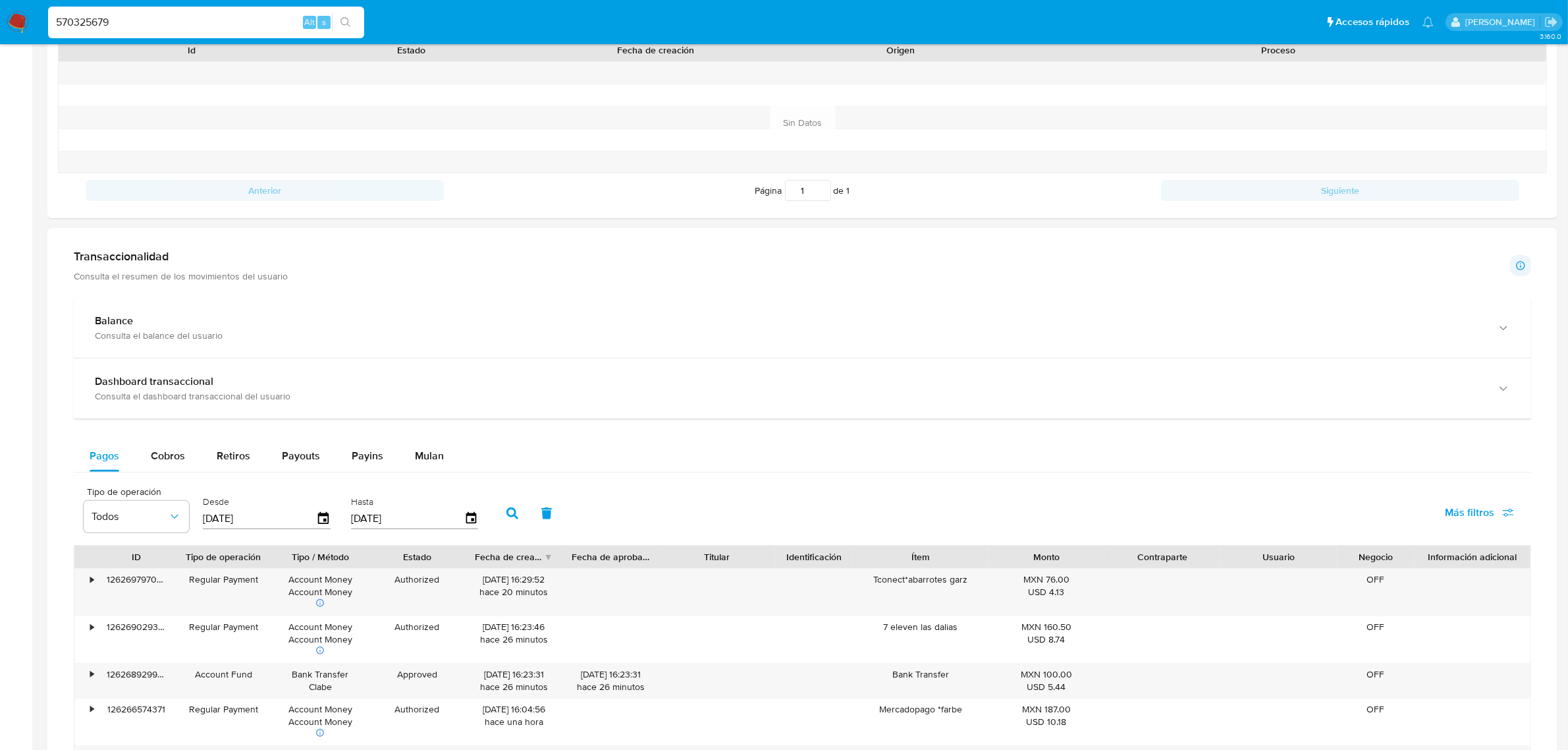
scroll to position [494, 0]
click at [193, 459] on button "Cobros" at bounding box center [168, 455] width 66 height 32
select select "10"
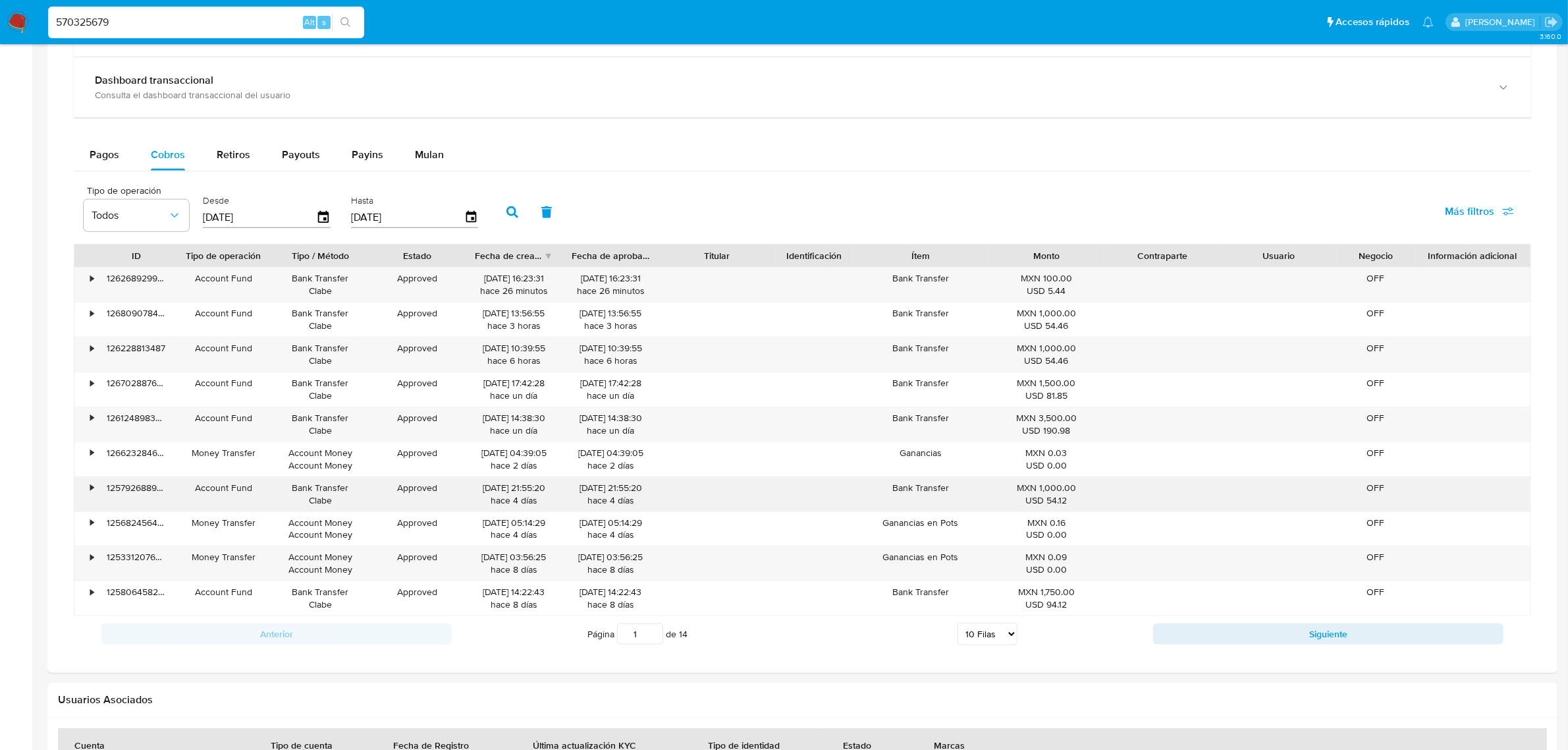
scroll to position [824, 0]
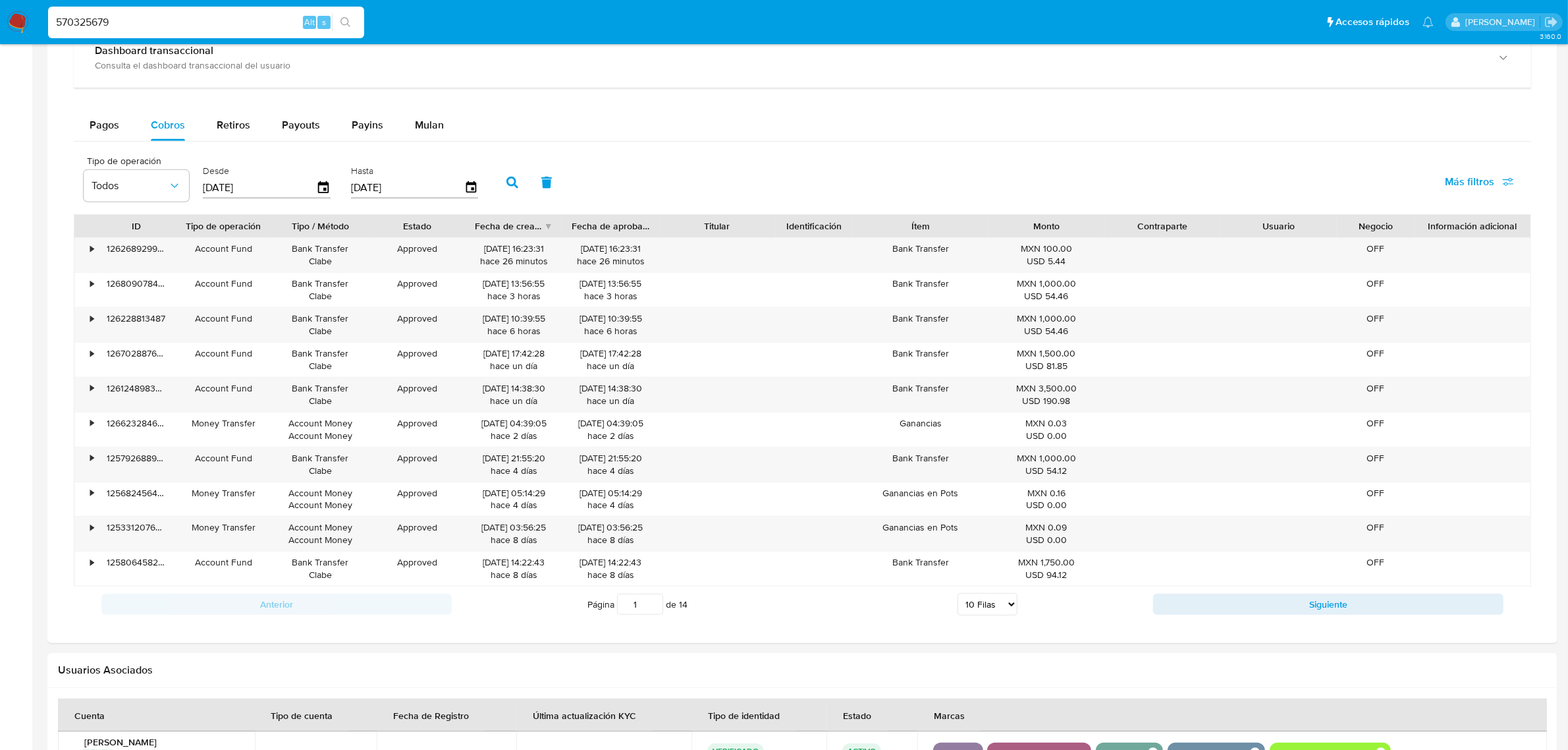
click at [1276, 595] on div "Anterior Página 1 de 14 5 Filas 10 Filas 20 Filas 25 Filas 50 Filas 100 Filas S…" at bounding box center [802, 605] width 1457 height 36
click at [1294, 606] on button "Siguiente" at bounding box center [1328, 604] width 350 height 21
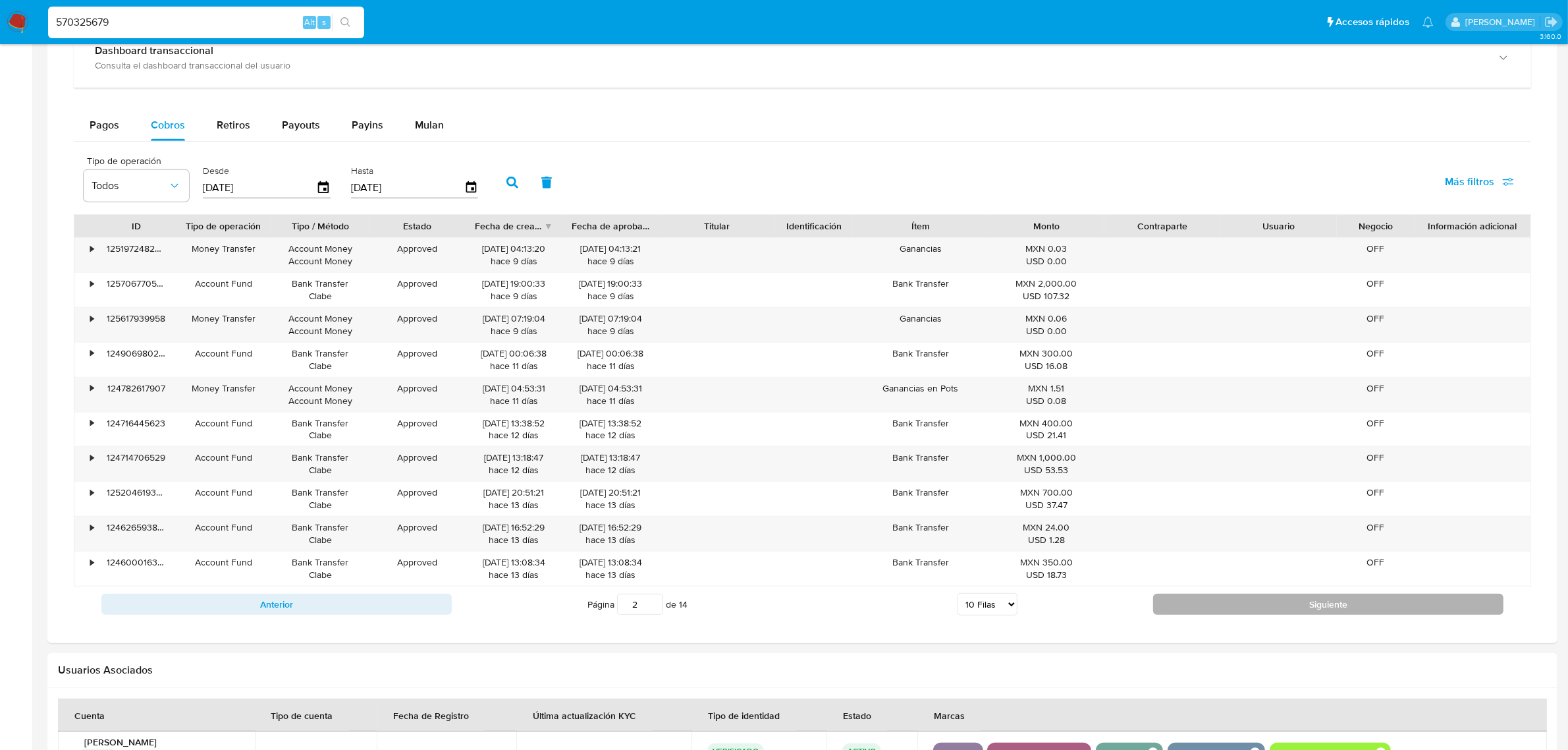
click at [1310, 600] on button "Siguiente" at bounding box center [1328, 604] width 350 height 21
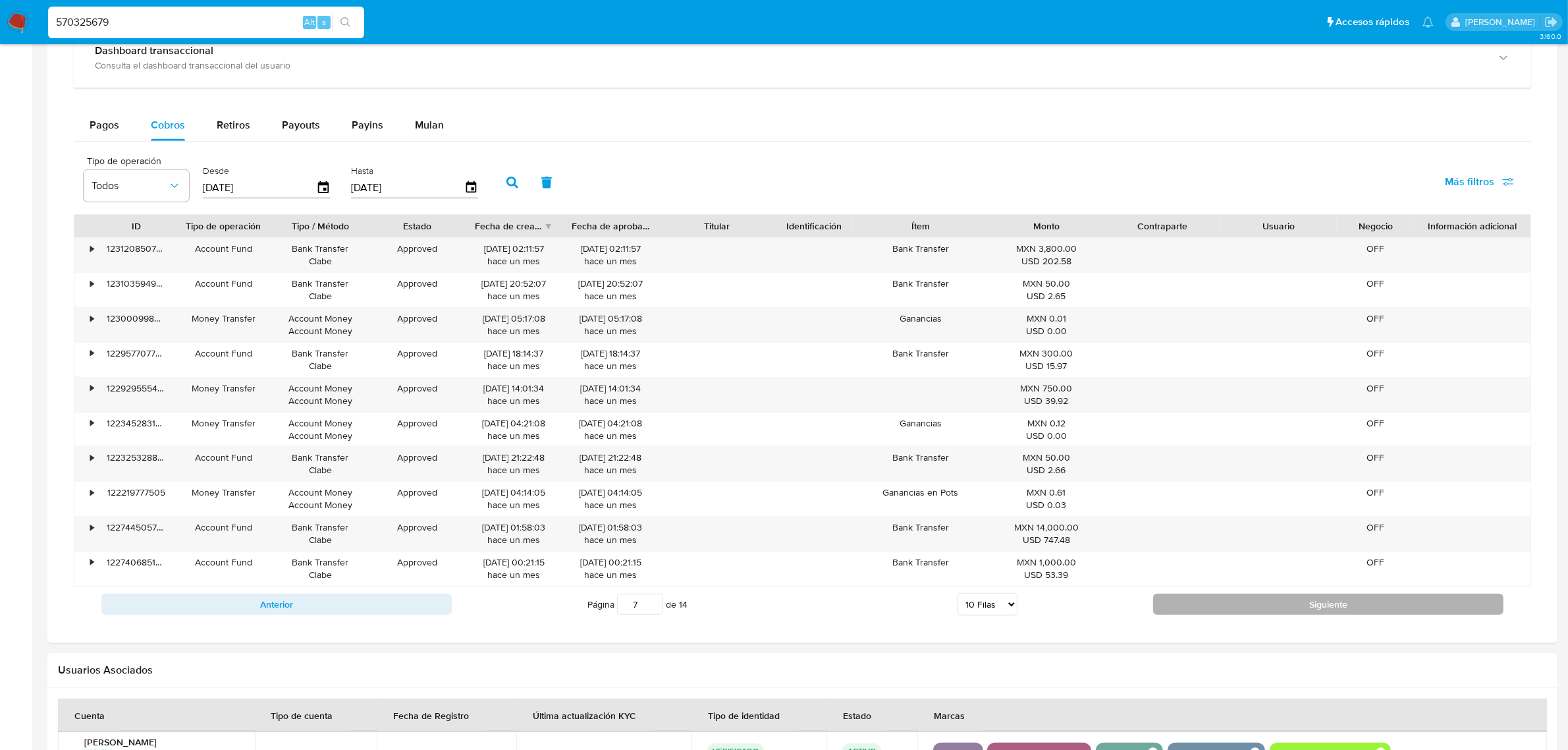
click at [1310, 600] on button "Siguiente" at bounding box center [1328, 604] width 350 height 21
click at [1312, 606] on button "Siguiente" at bounding box center [1328, 604] width 350 height 21
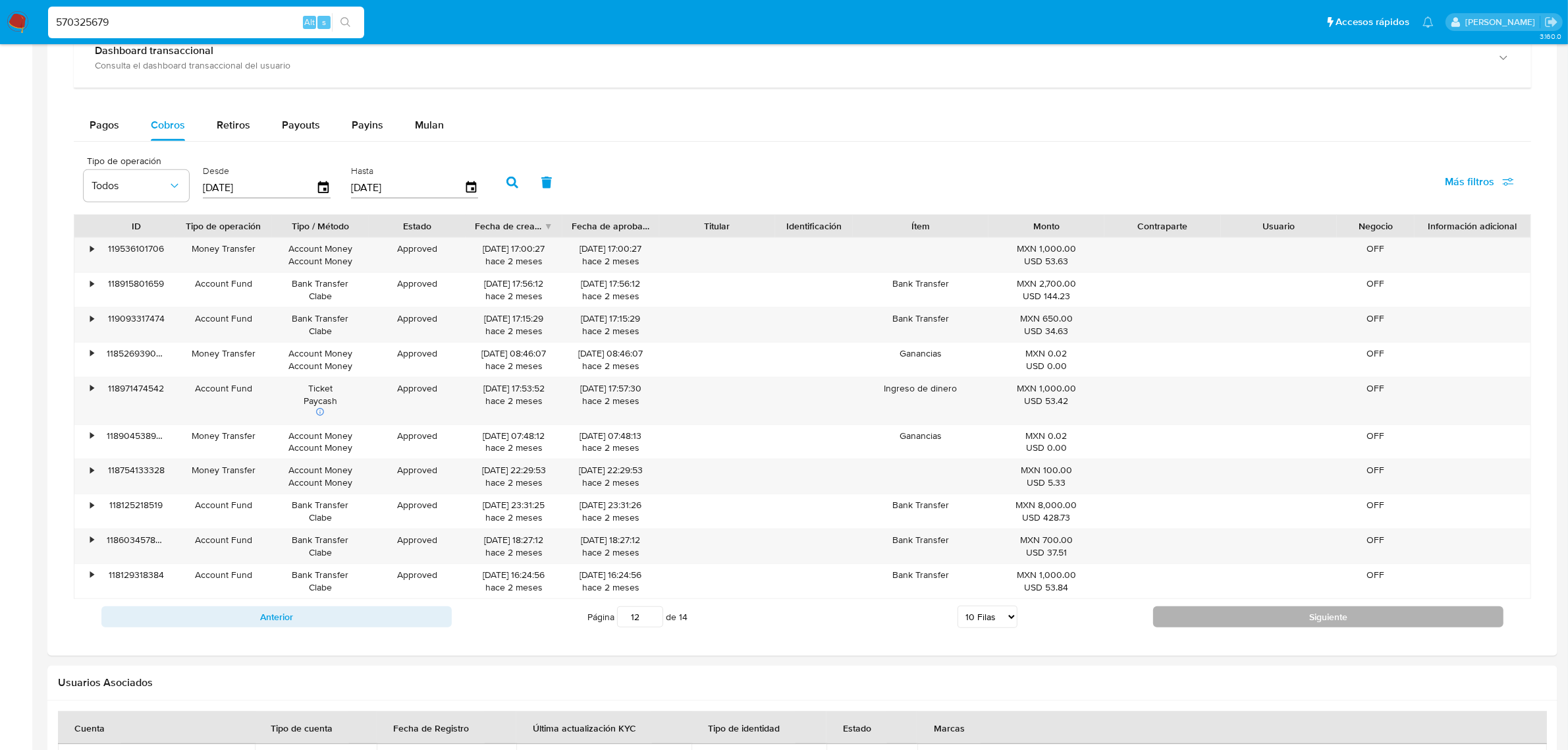
click at [1311, 610] on button "Siguiente" at bounding box center [1328, 616] width 350 height 21
type input "13"
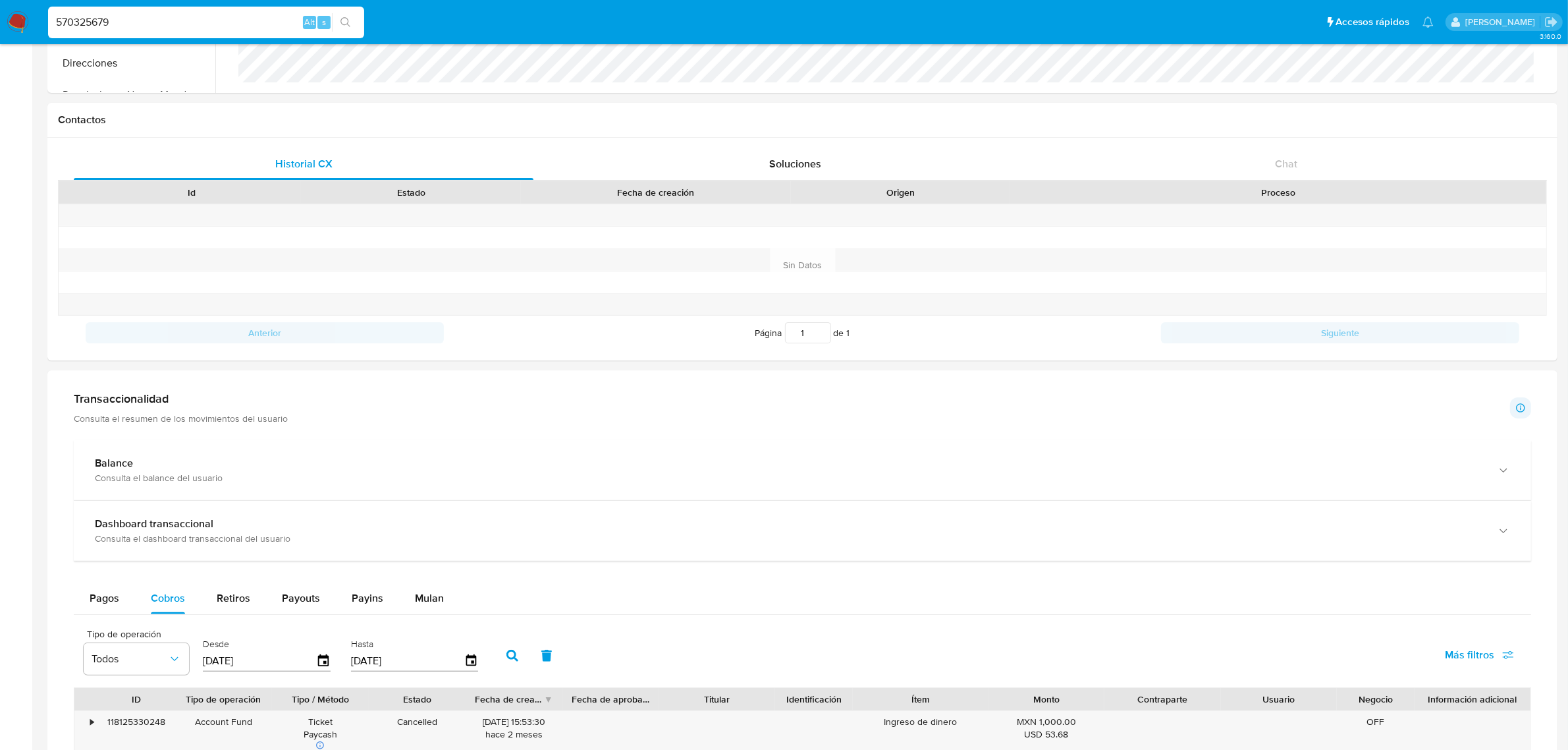
scroll to position [330, 0]
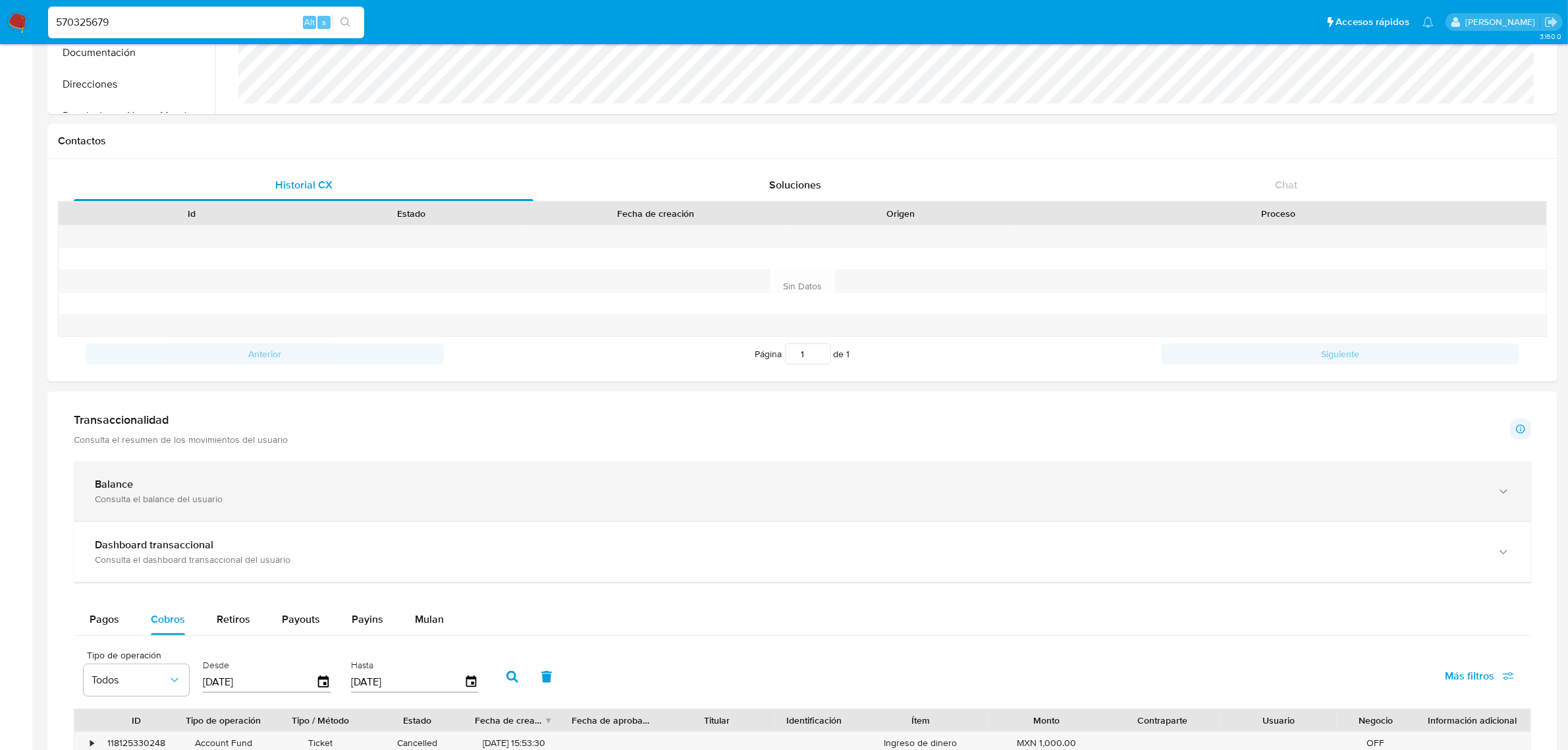
click at [295, 489] on div "Balance" at bounding box center [789, 484] width 1389 height 13
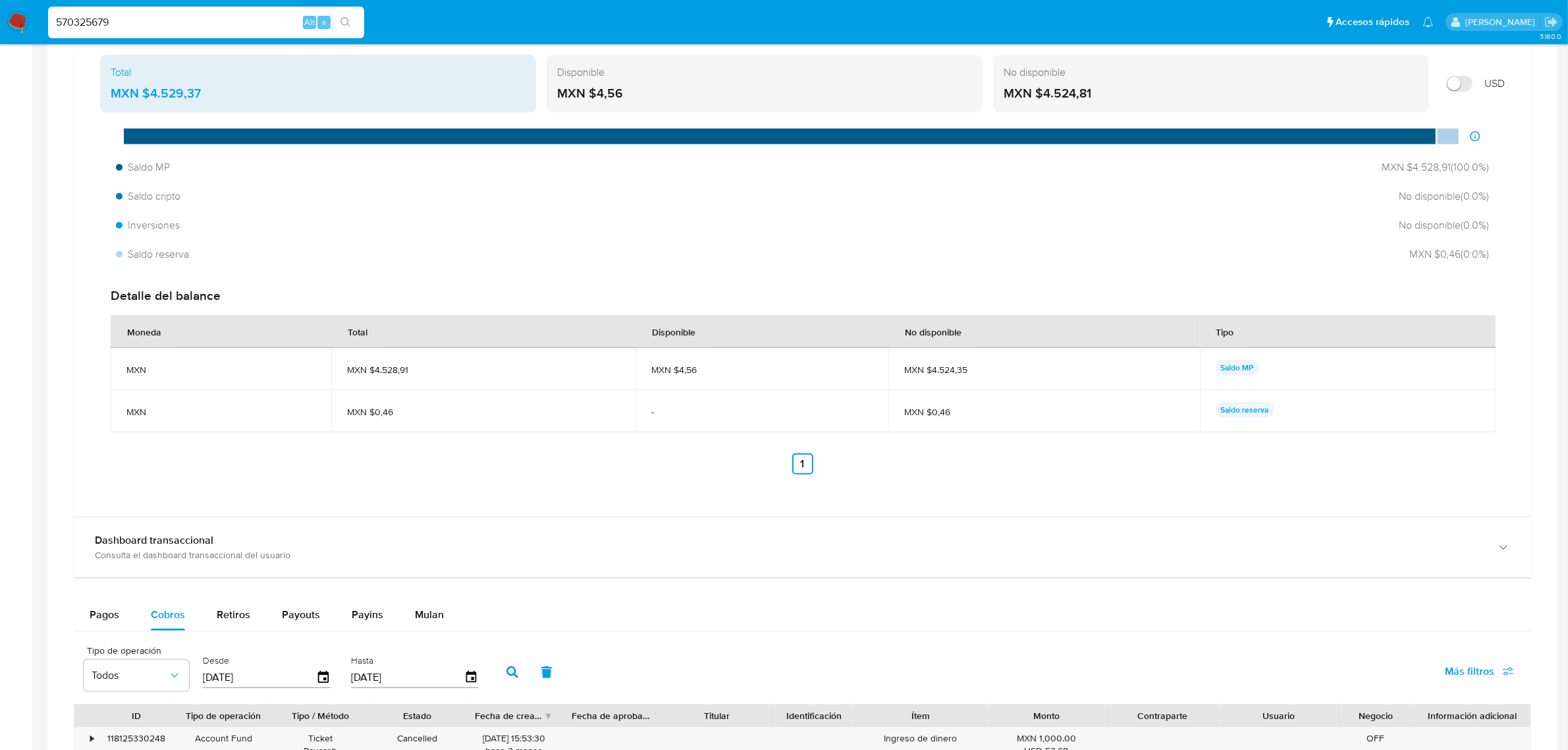
scroll to position [906, 0]
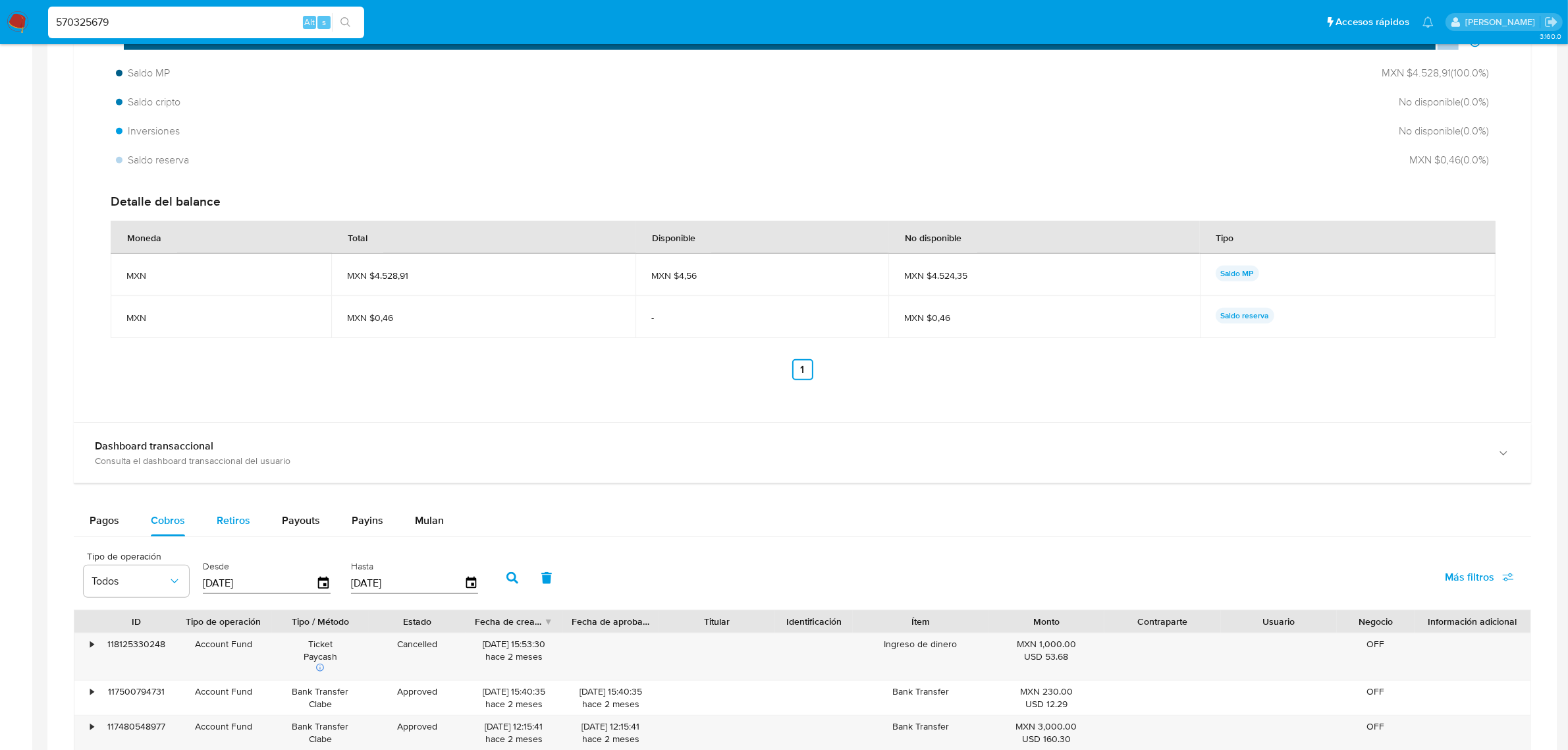
click at [242, 534] on div "Retiros" at bounding box center [233, 521] width 34 height 32
select select "10"
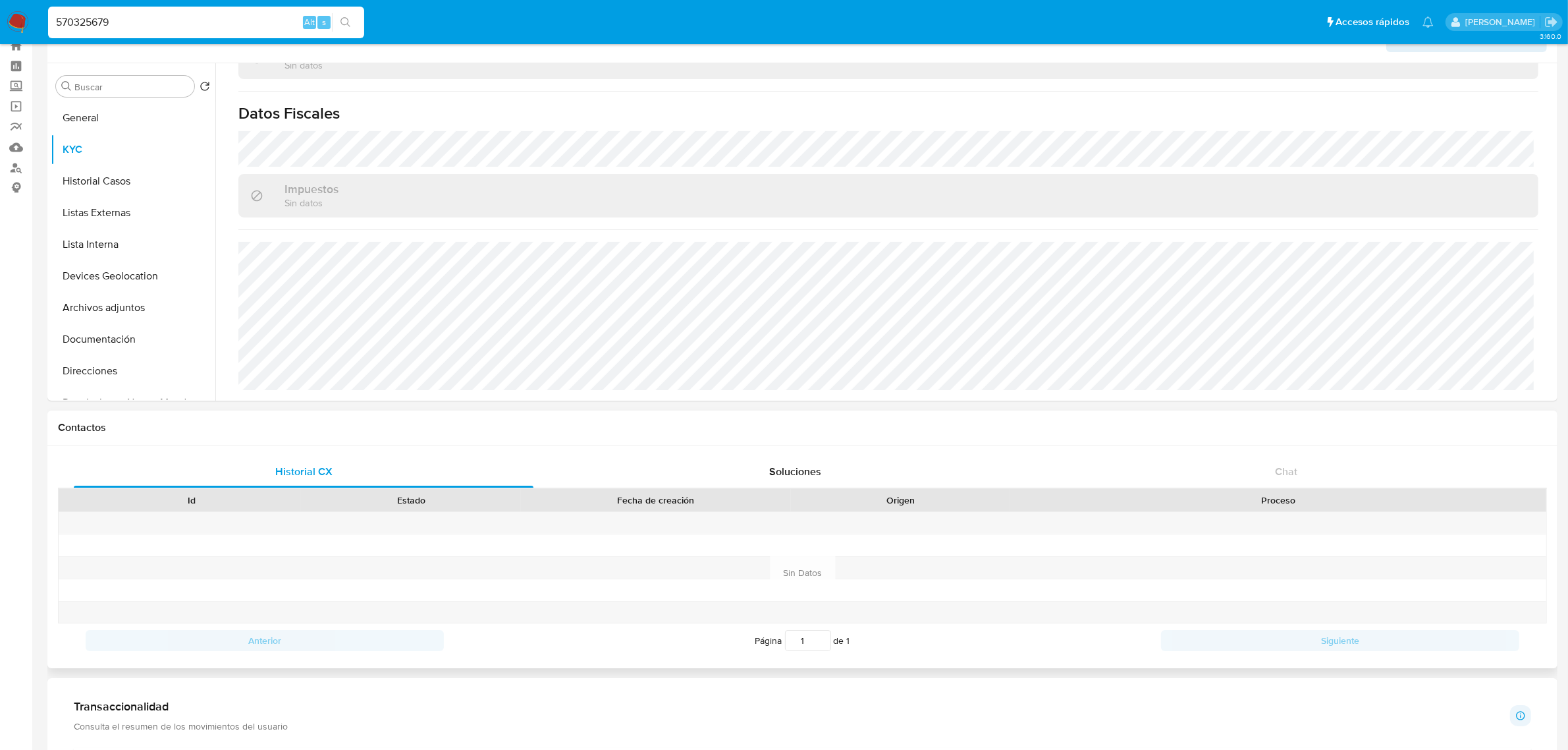
scroll to position [0, 0]
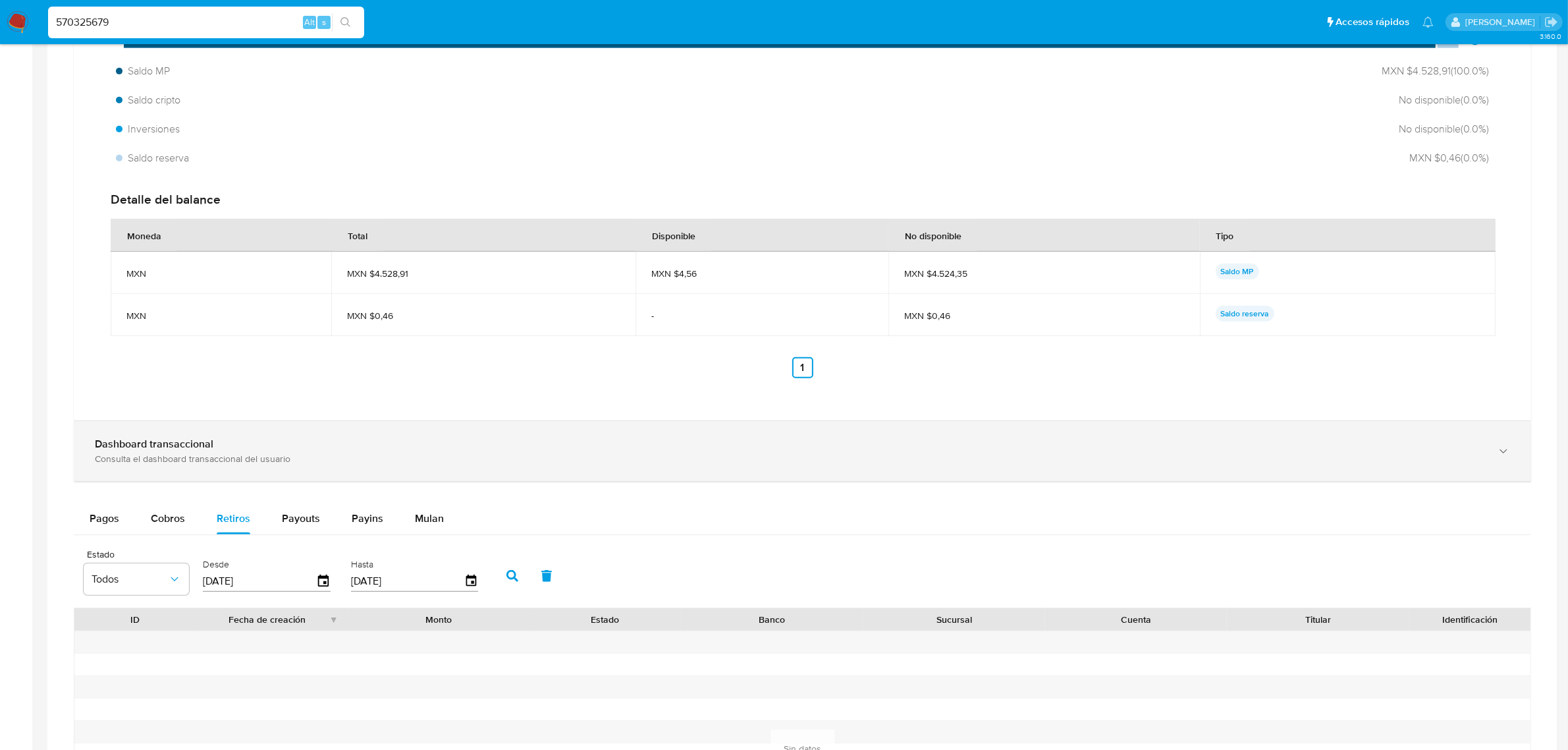
drag, startPoint x: 679, startPoint y: 446, endPoint x: 695, endPoint y: 445, distance: 16.0
click at [679, 446] on div "Dashboard transaccional" at bounding box center [789, 444] width 1389 height 13
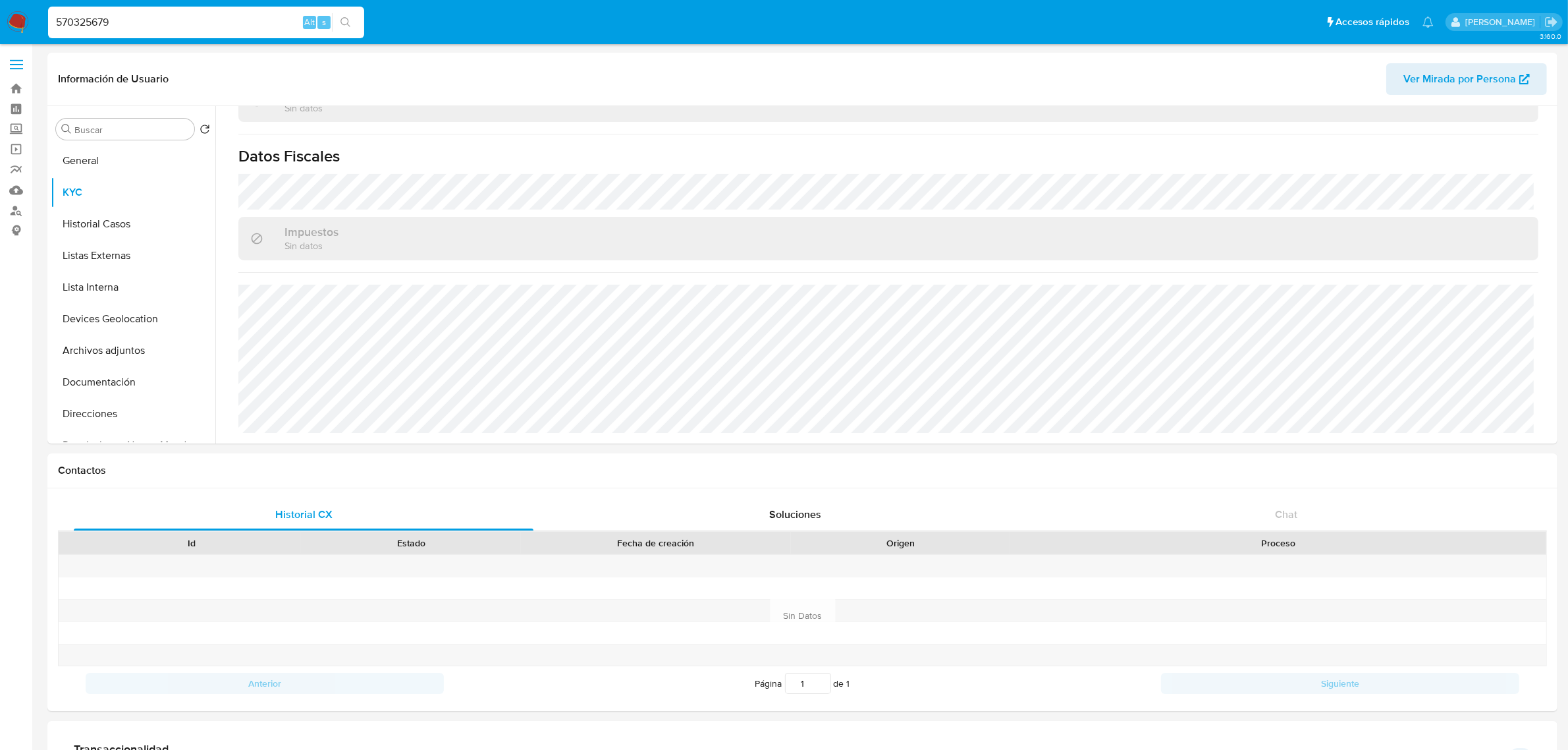
click at [4, 21] on nav "Pausado Ver notificaciones 570325679 Alt s Accesos rápidos Presiona las siguien…" at bounding box center [784, 22] width 1568 height 44
click at [112, 14] on div "570325679 Alt s" at bounding box center [205, 22] width 316 height 32
click at [112, 14] on input "570325679" at bounding box center [205, 22] width 316 height 17
paste input "1466829075"
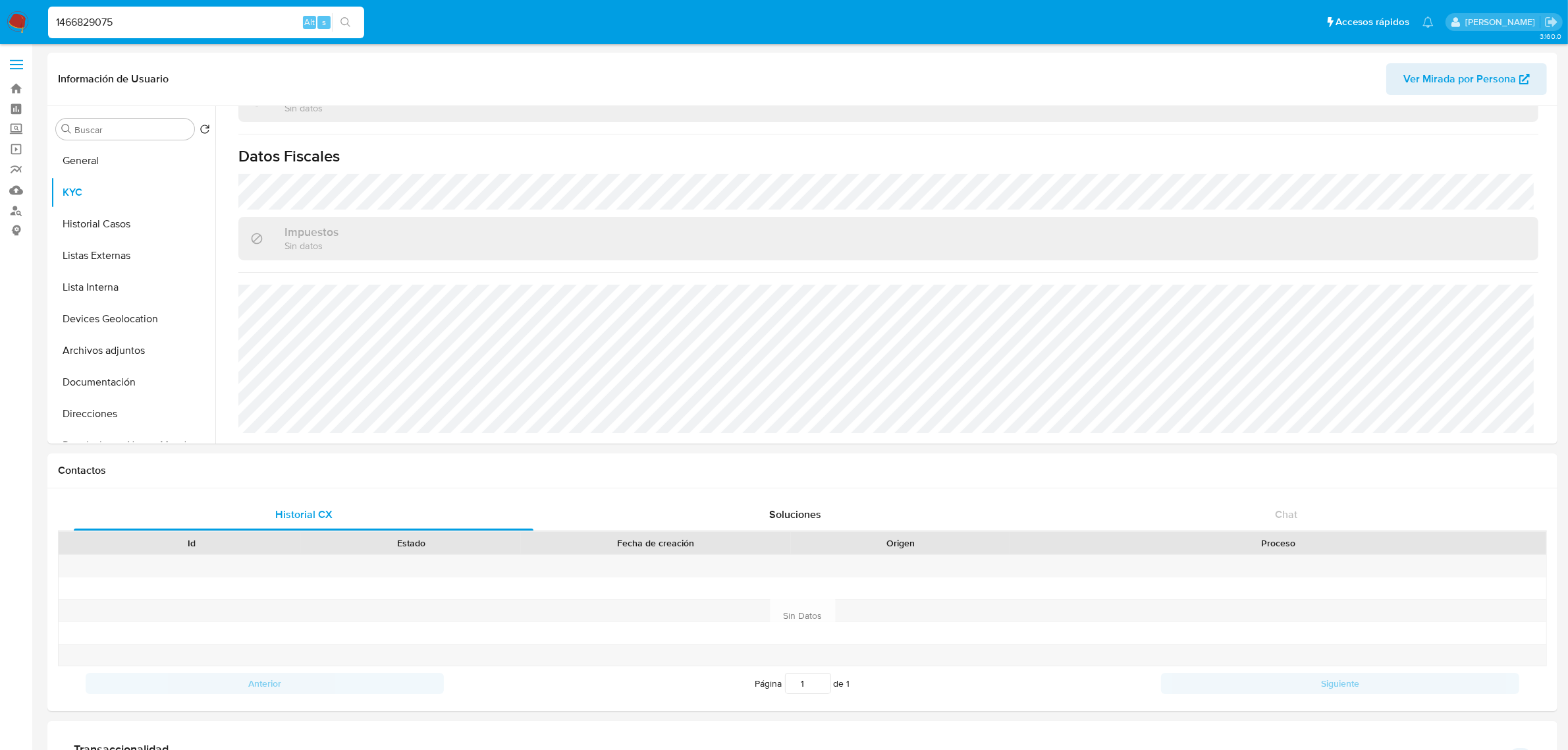
type input "1466829075"
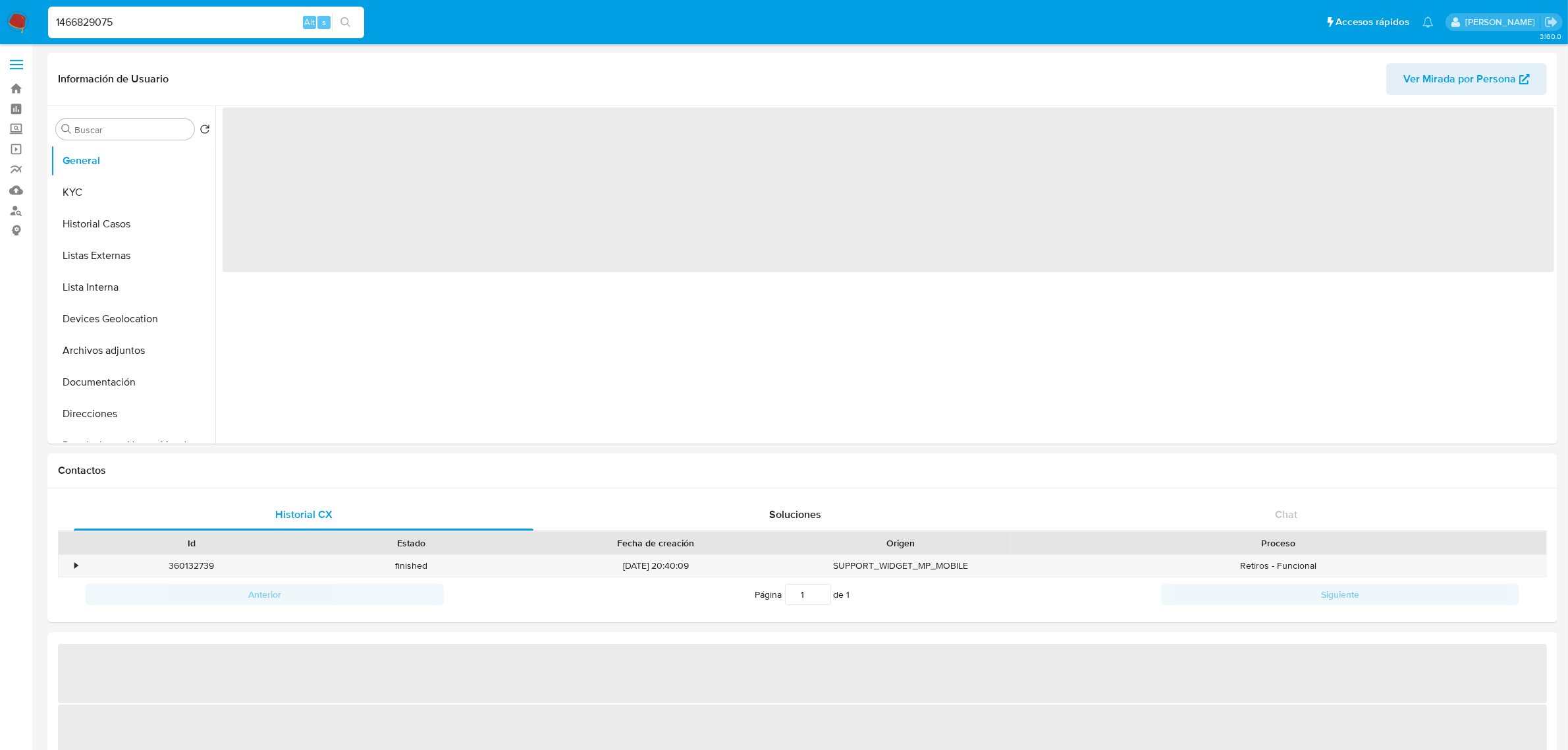
select select "10"
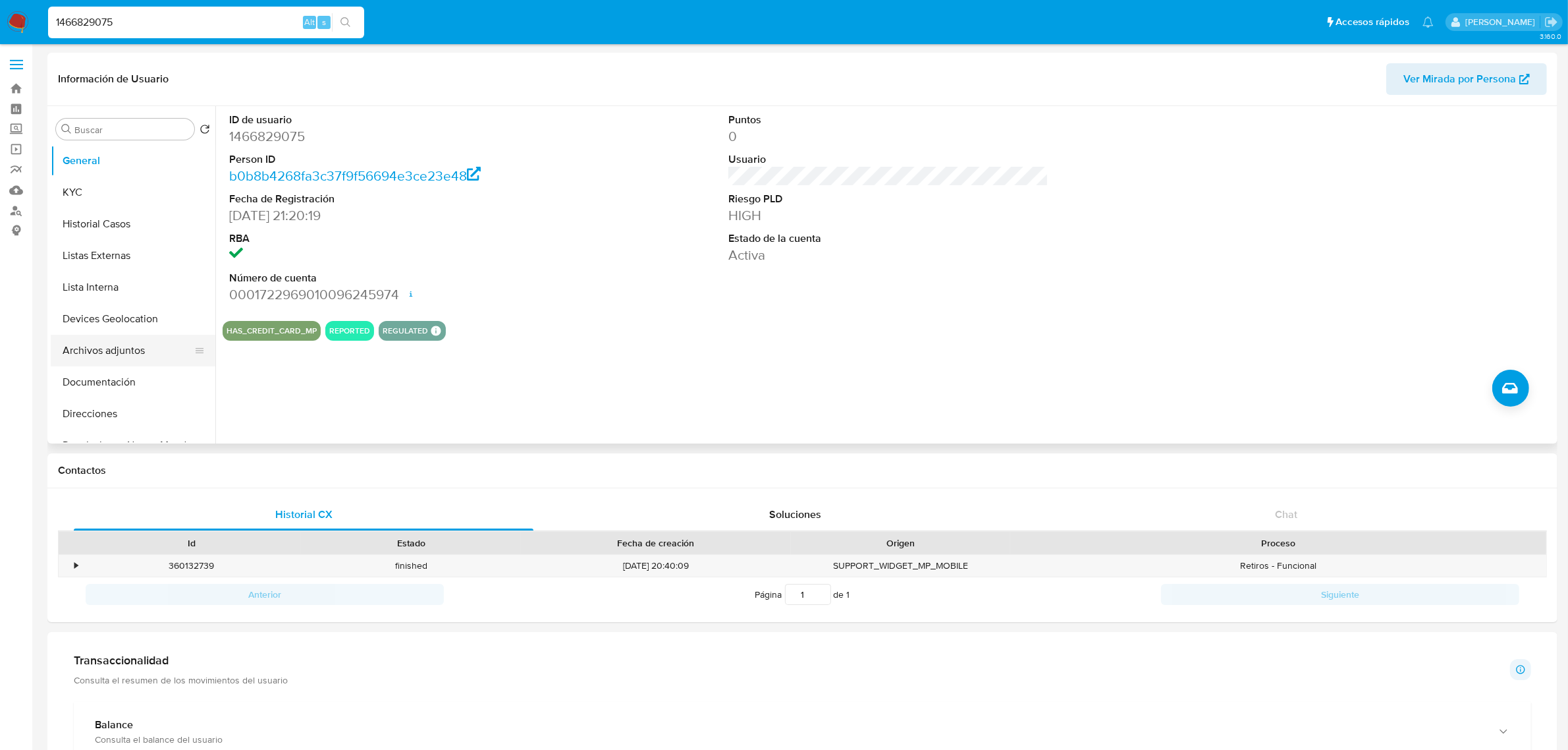
click at [133, 350] on button "Archivos adjuntos" at bounding box center [127, 350] width 154 height 32
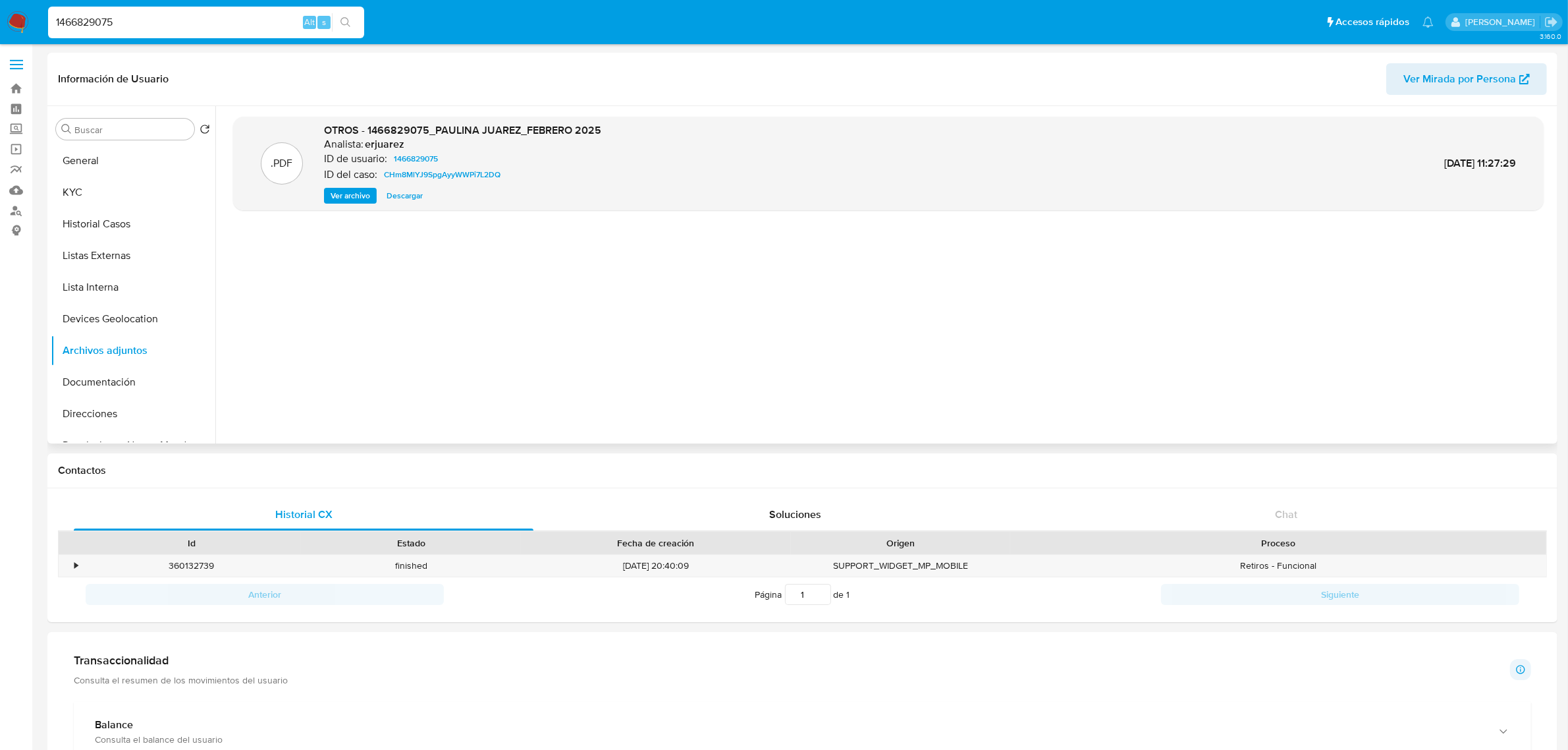
click at [326, 196] on button "Ver archivo" at bounding box center [351, 196] width 53 height 16
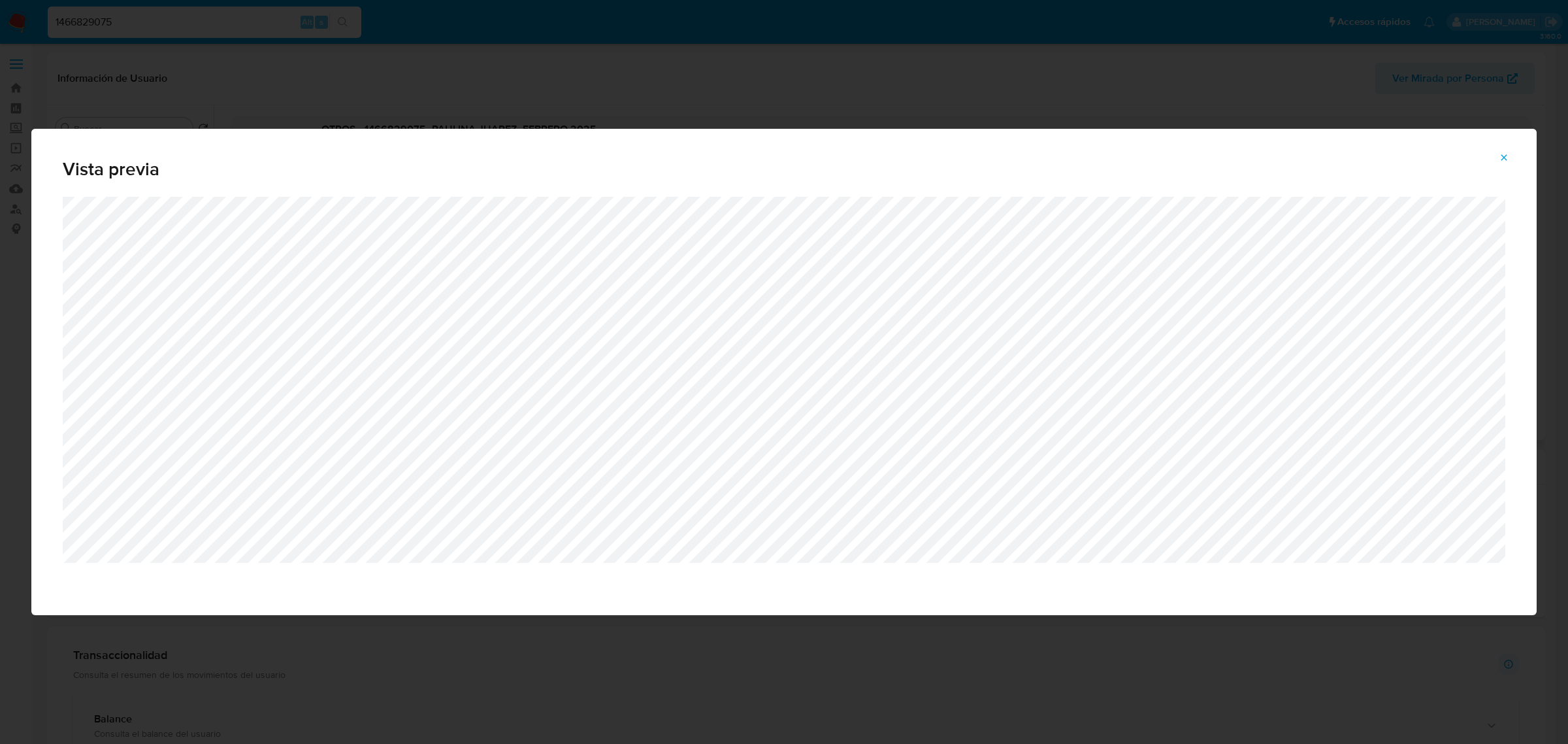
click at [1500, 156] on icon "Attachment preview" at bounding box center [1504, 157] width 11 height 11
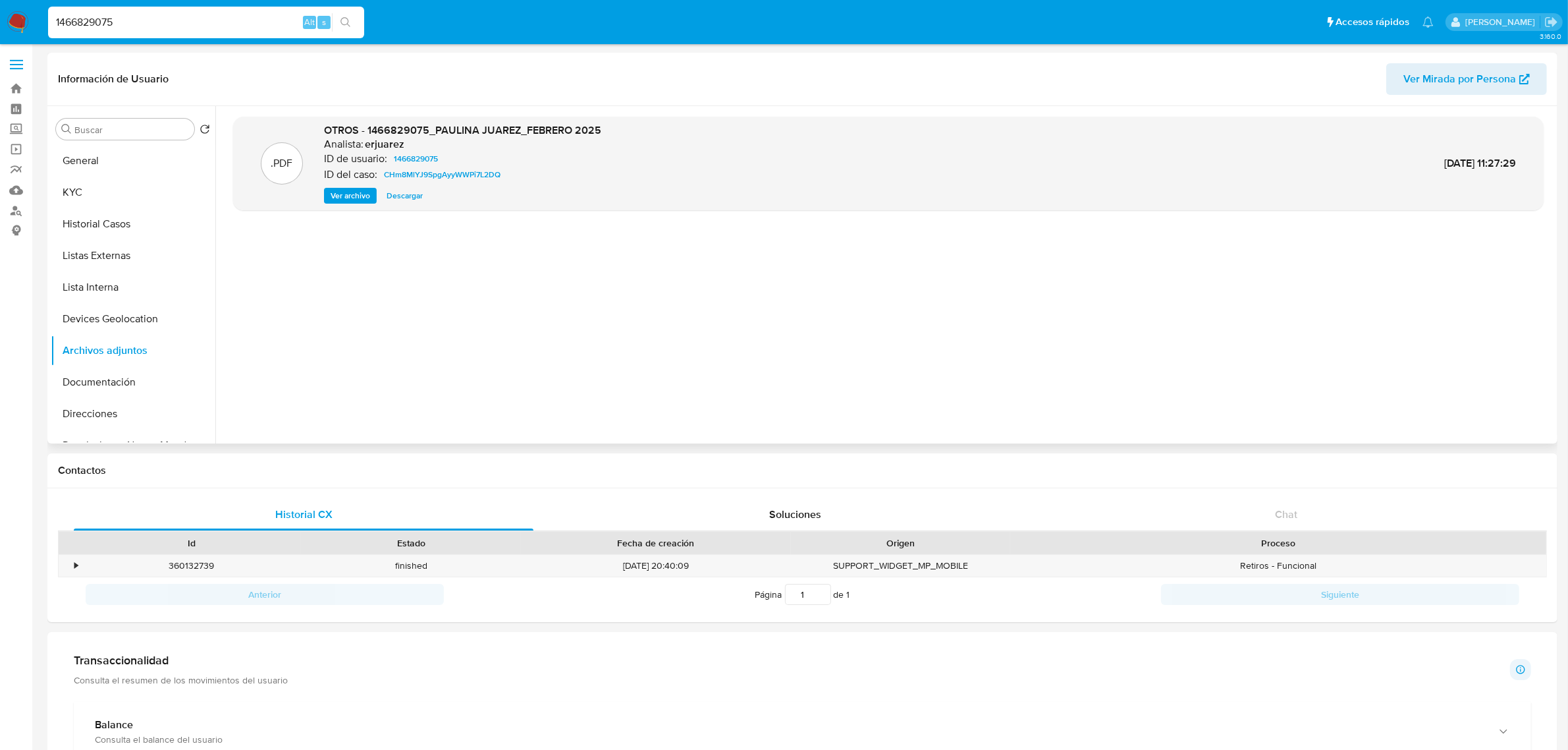
click at [47, 190] on div "Buscar Volver al orden por defecto General KYC Historial Casos Listas Externas …" at bounding box center [802, 274] width 1510 height 337
click at [61, 193] on button "KYC" at bounding box center [127, 192] width 154 height 32
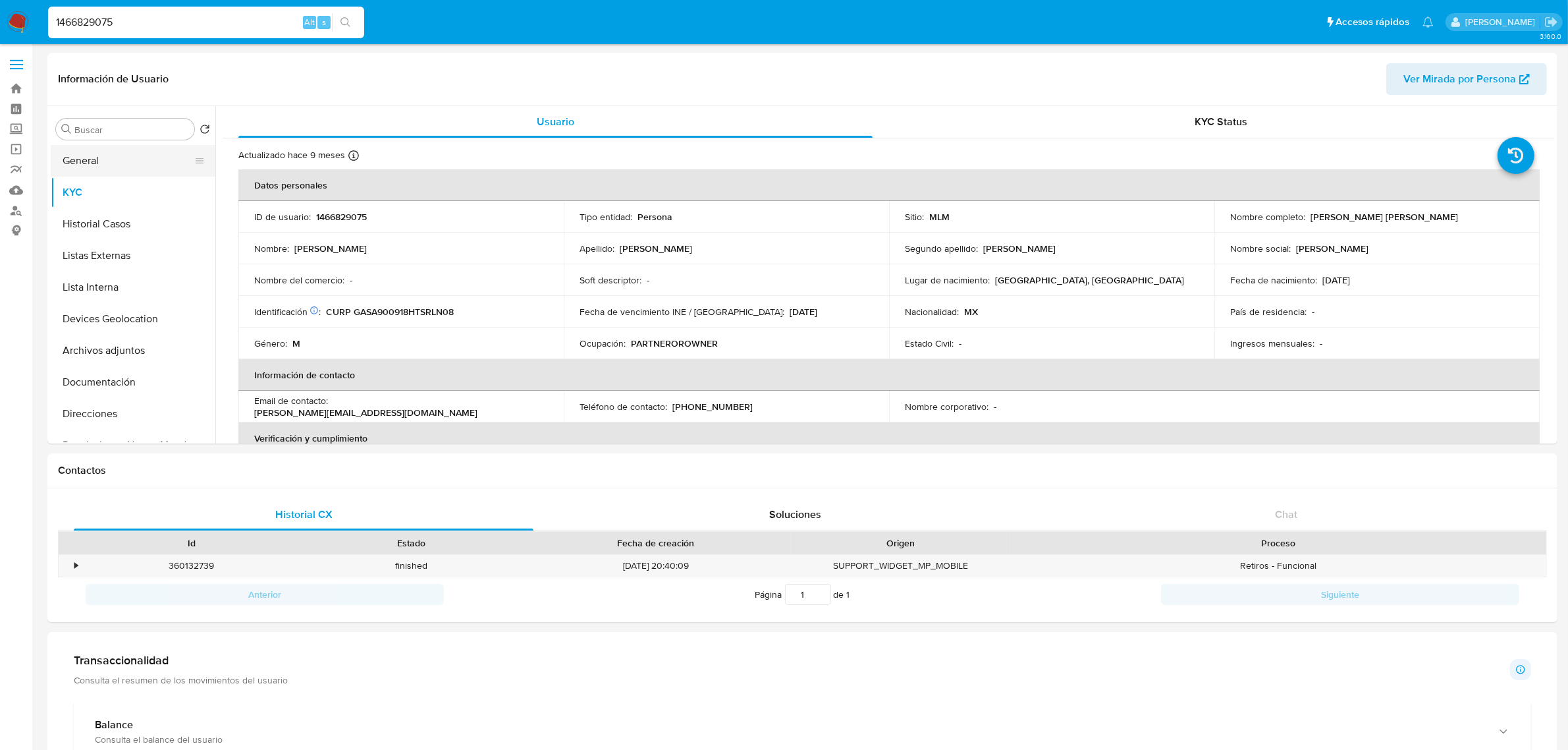
click at [83, 158] on button "General" at bounding box center [127, 160] width 154 height 32
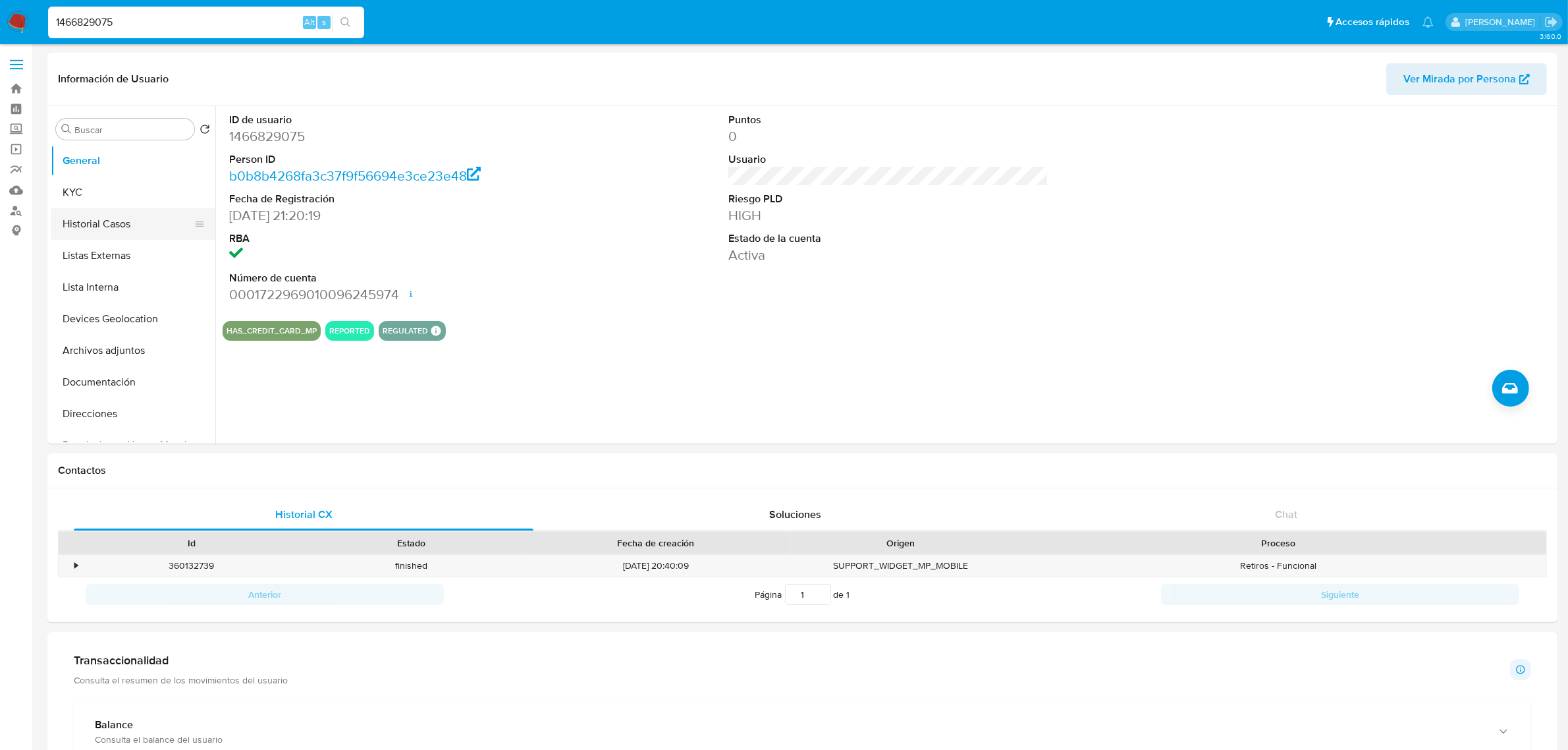
click at [92, 229] on button "Historial Casos" at bounding box center [127, 224] width 154 height 32
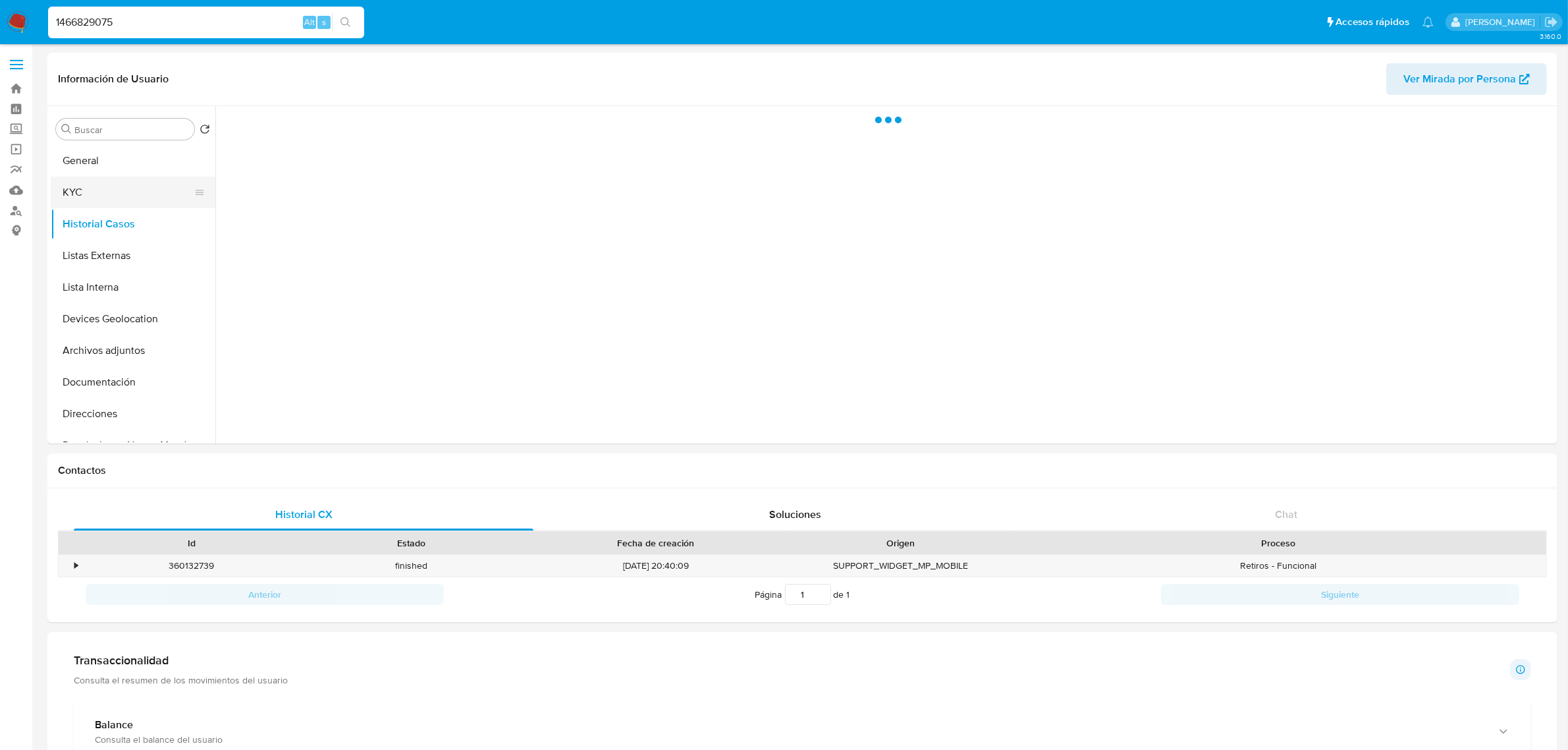
click at [93, 193] on button "KYC" at bounding box center [127, 192] width 154 height 32
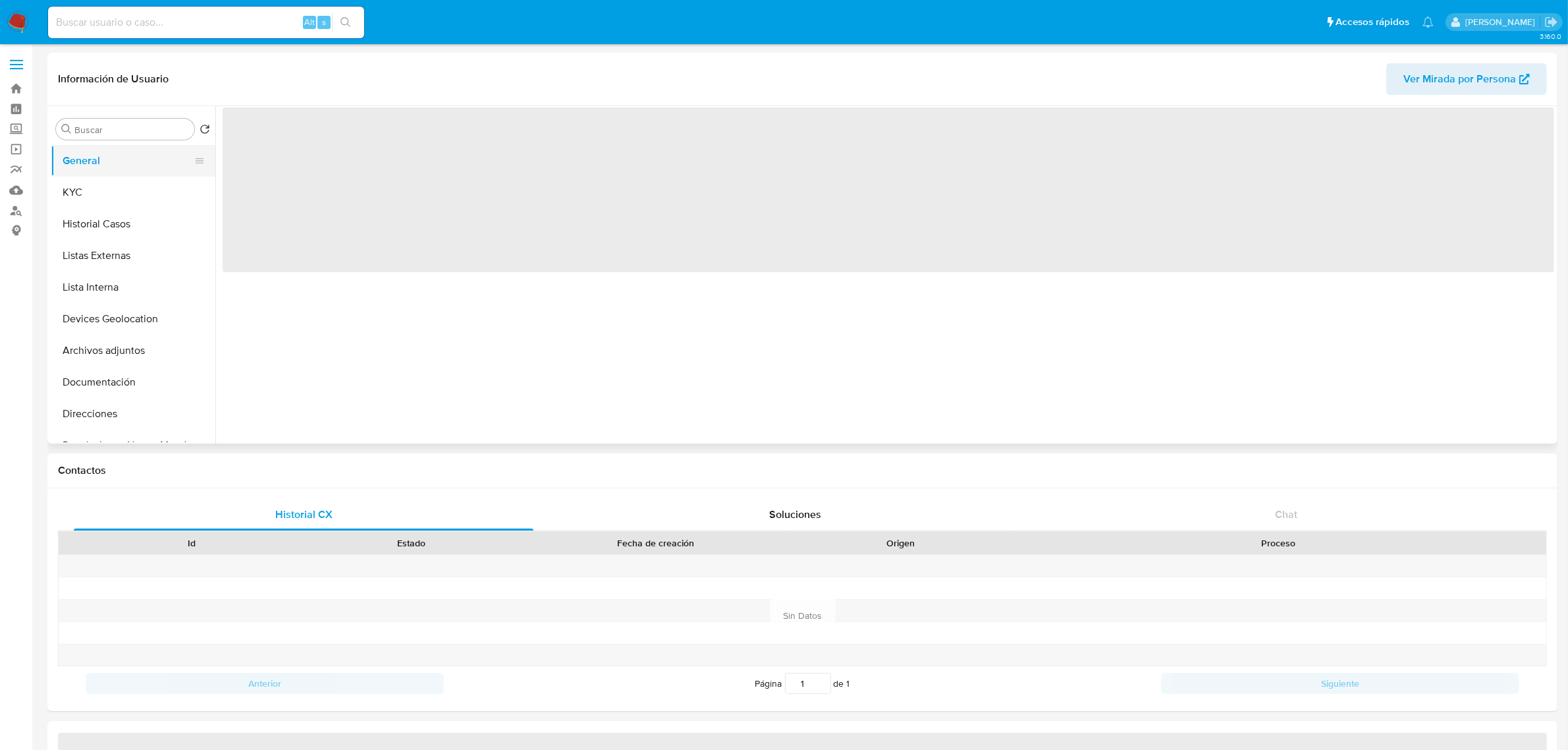
select select "10"
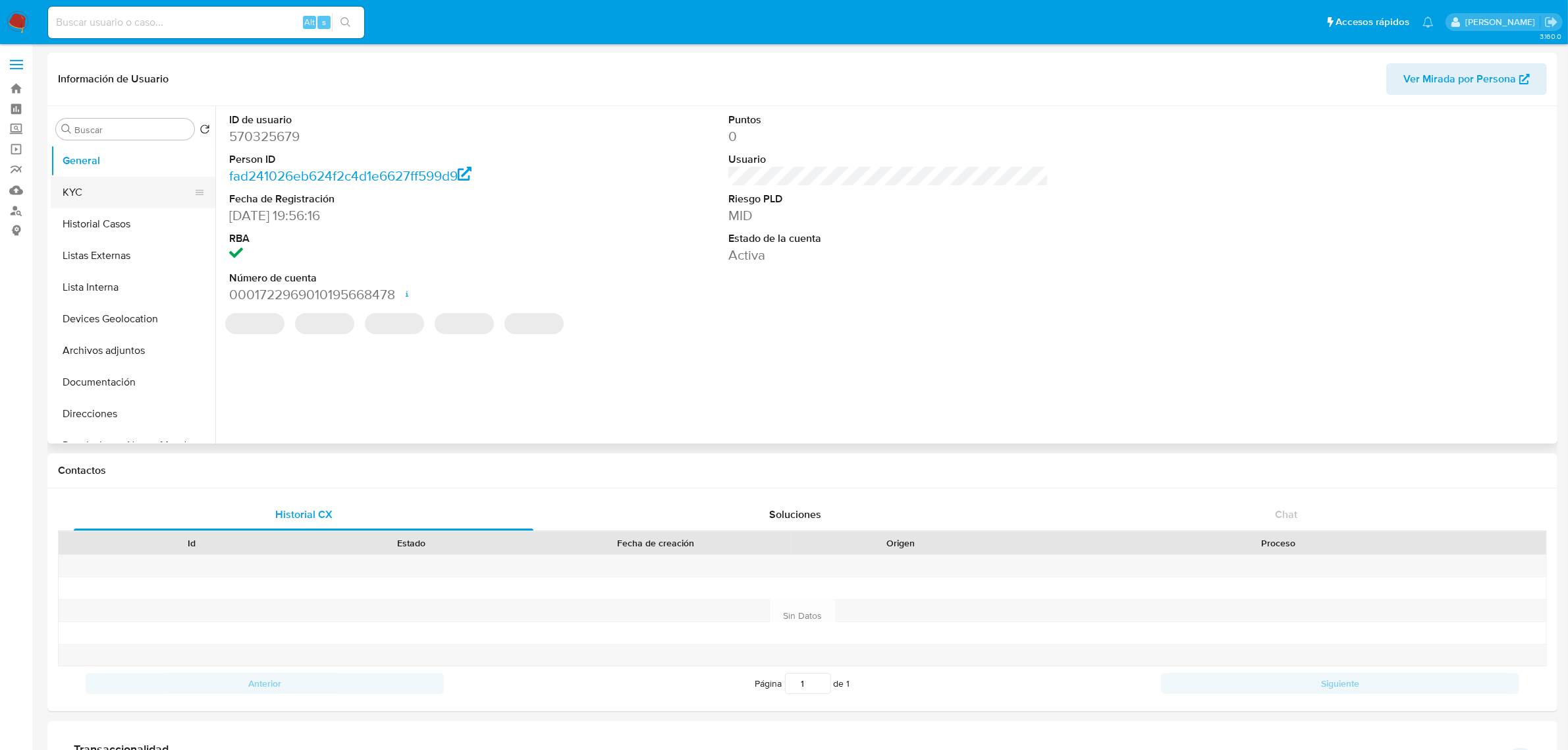
click at [122, 186] on button "KYC" at bounding box center [127, 192] width 154 height 32
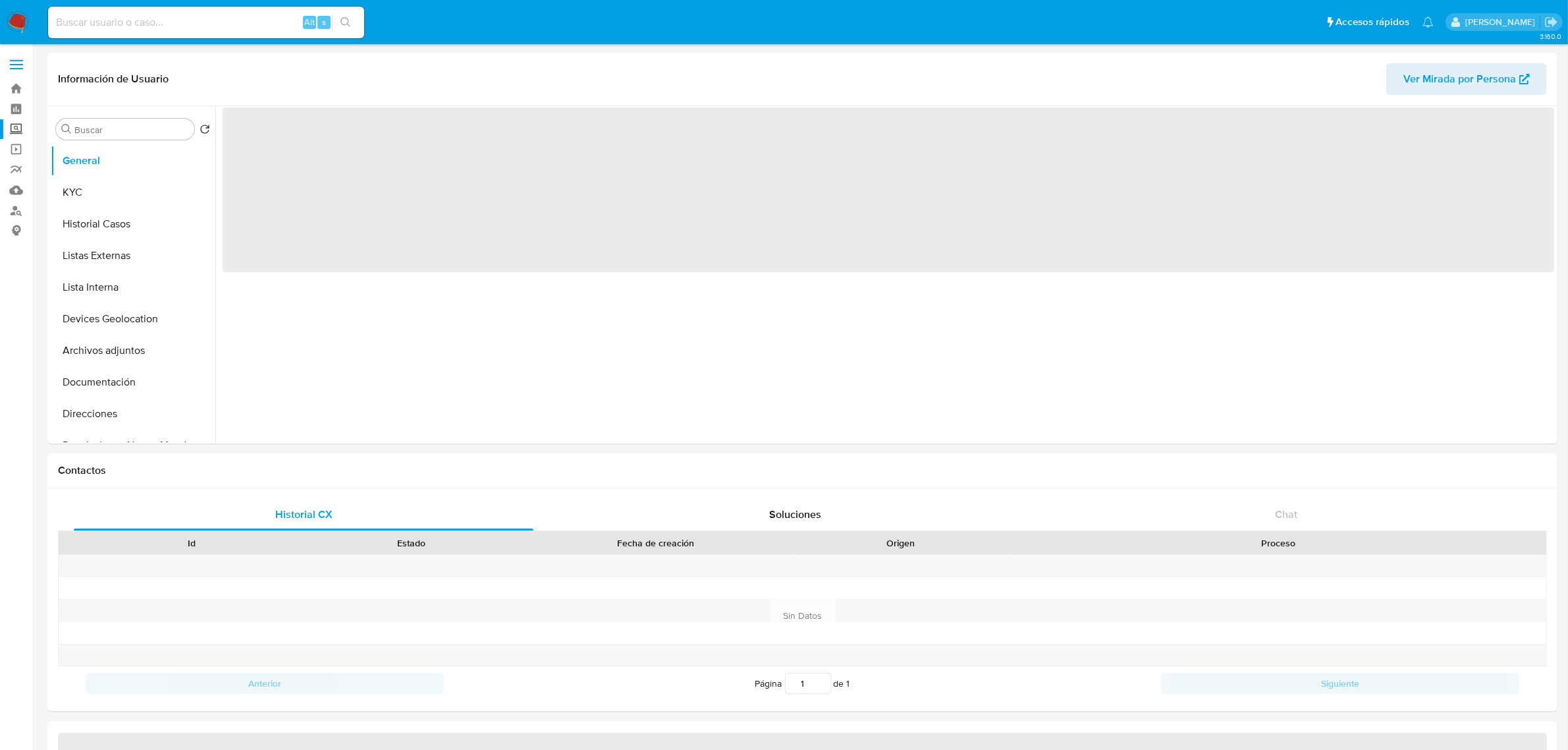
click at [17, 129] on label "Screening" at bounding box center [78, 129] width 157 height 21
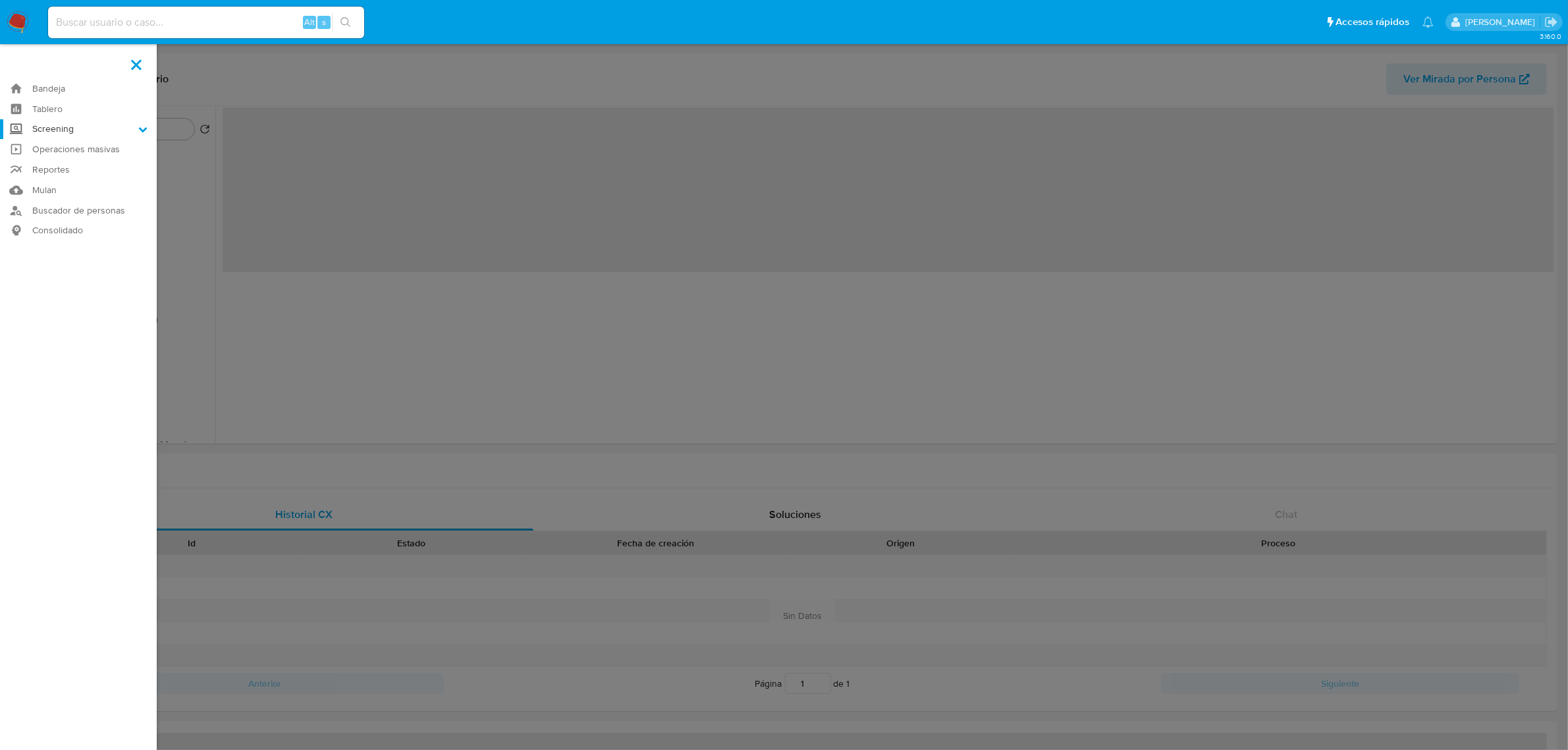
click at [0, 0] on input "Screening" at bounding box center [0, 0] width 0 height 0
click at [57, 181] on link "Herramientas" at bounding box center [78, 181] width 157 height 16
select select "10"
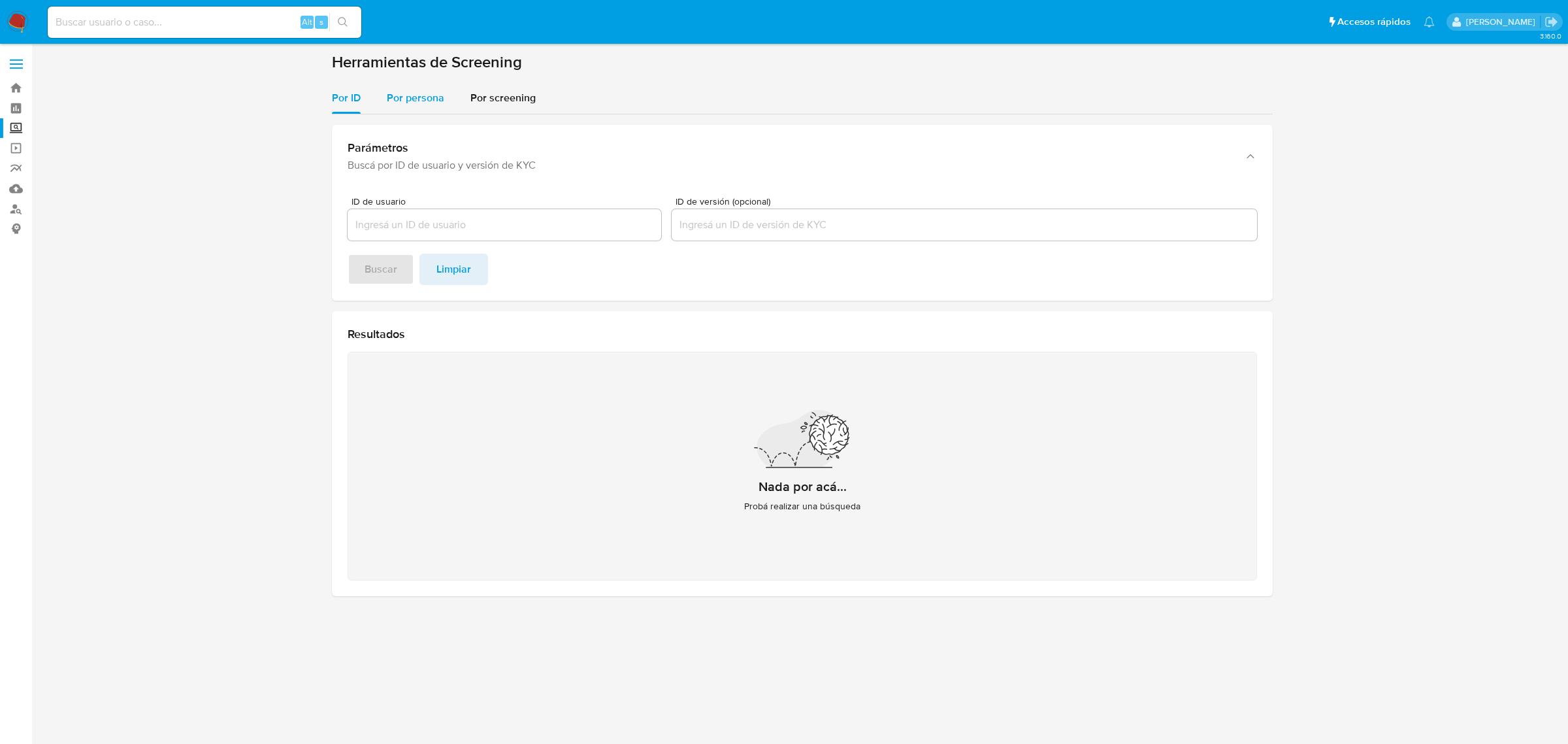
click at [400, 112] on div "Por ID Por persona Por screening Parámetros Buscá por ID de usuario y versión d…" at bounding box center [802, 345] width 941 height 524
click at [407, 110] on div "Por persona" at bounding box center [416, 98] width 58 height 31
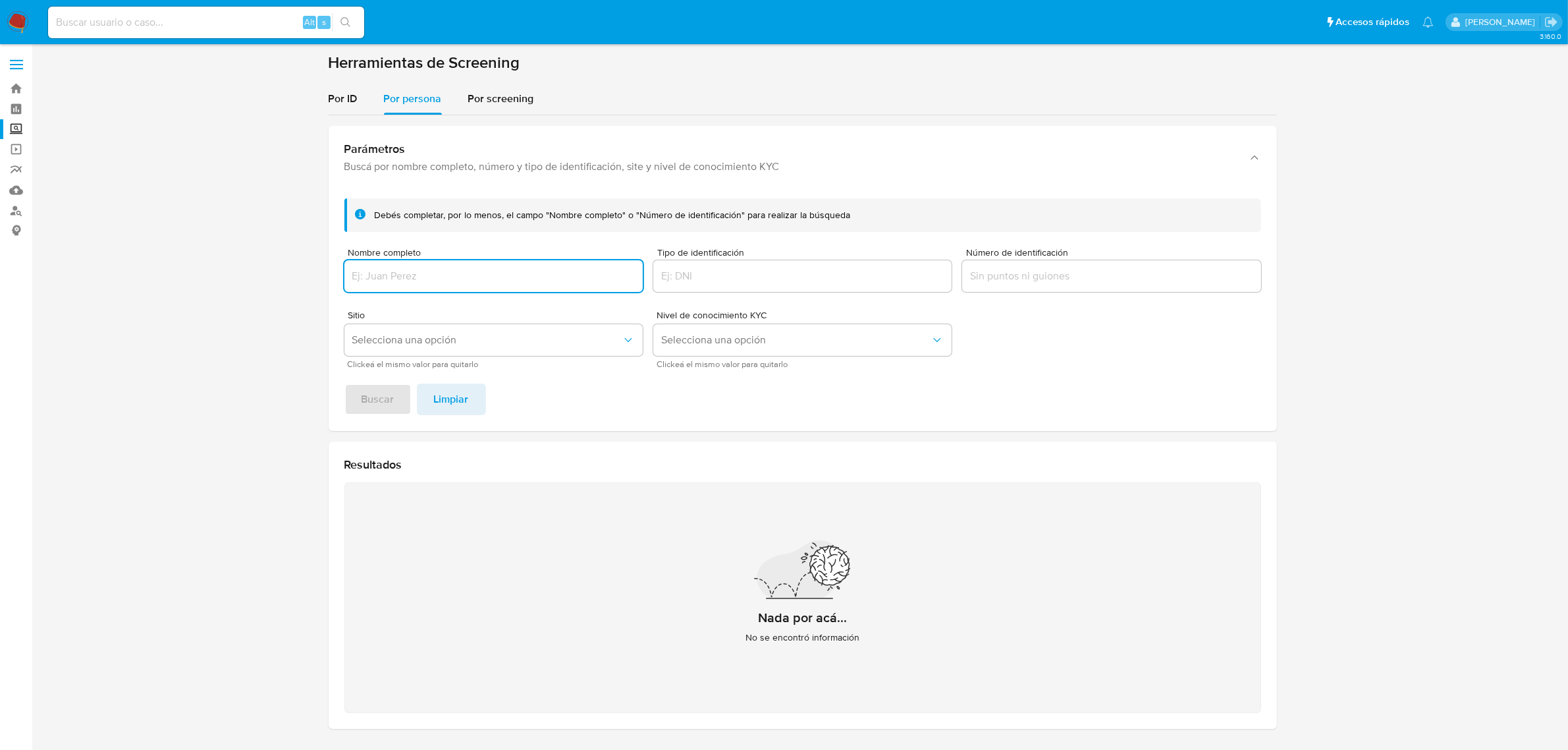
click at [455, 280] on input "Nombre completo" at bounding box center [493, 276] width 299 height 17
type input "[PERSON_NAME]"
click at [353, 394] on button "Buscar" at bounding box center [378, 399] width 67 height 32
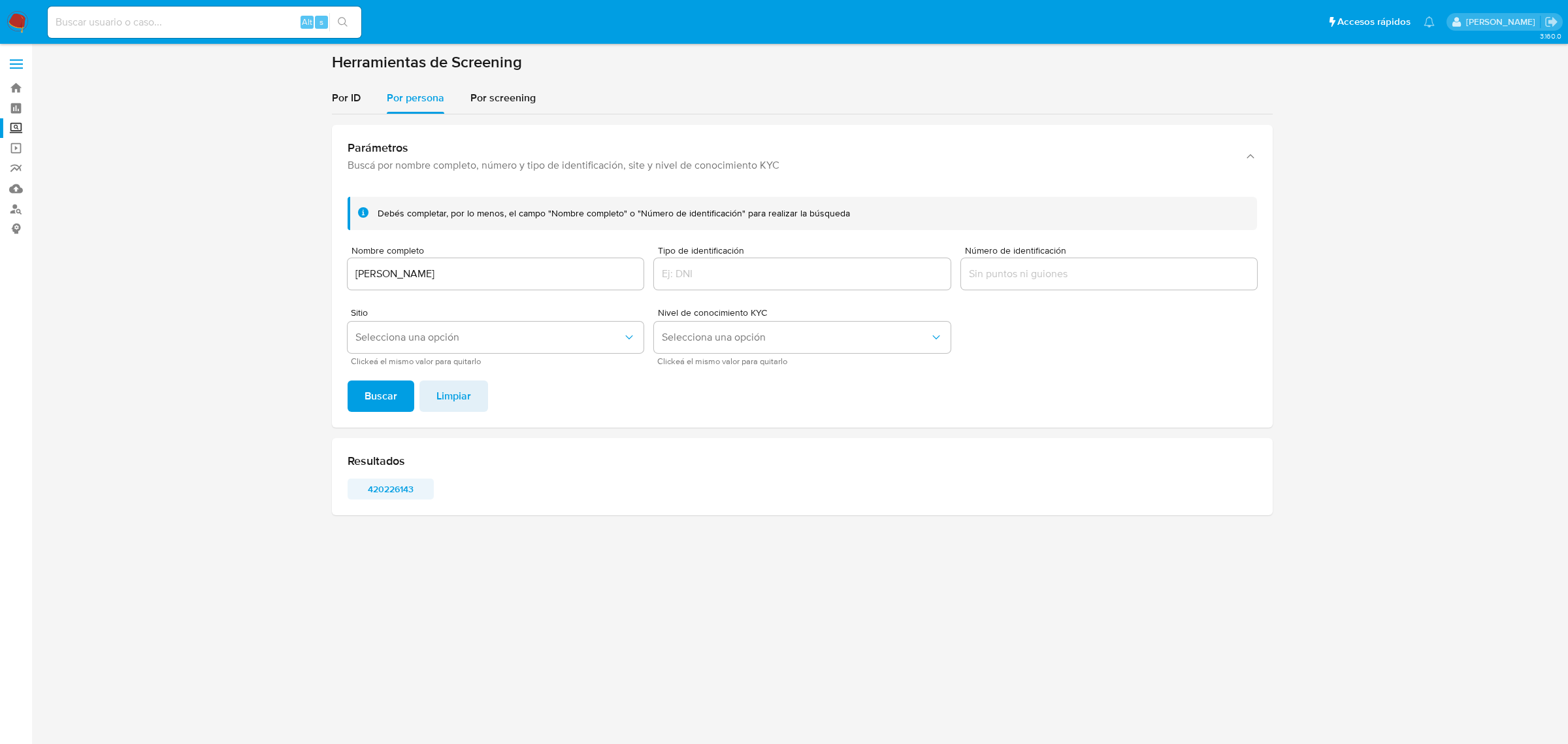
click at [393, 487] on span "420226143" at bounding box center [391, 489] width 68 height 18
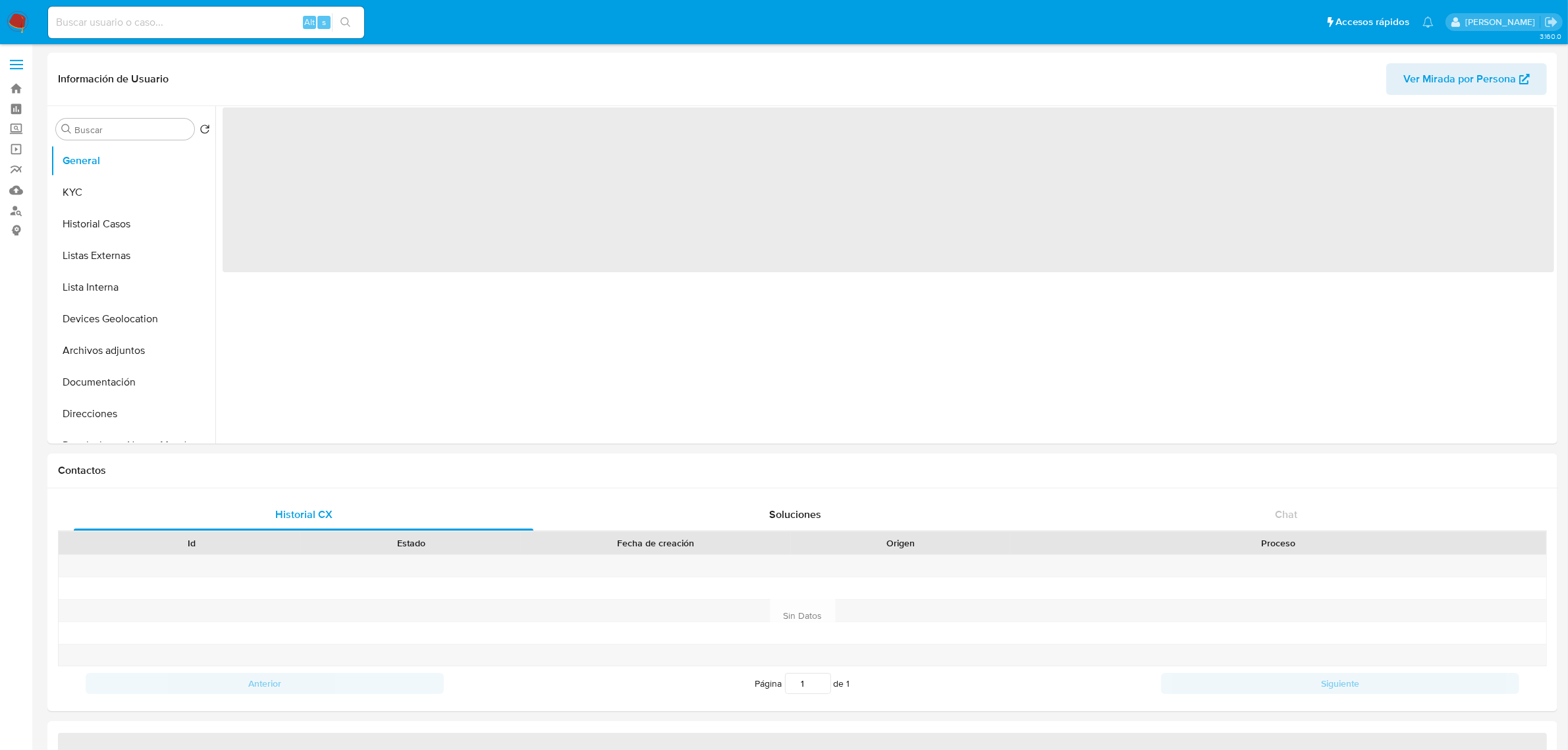
select select "10"
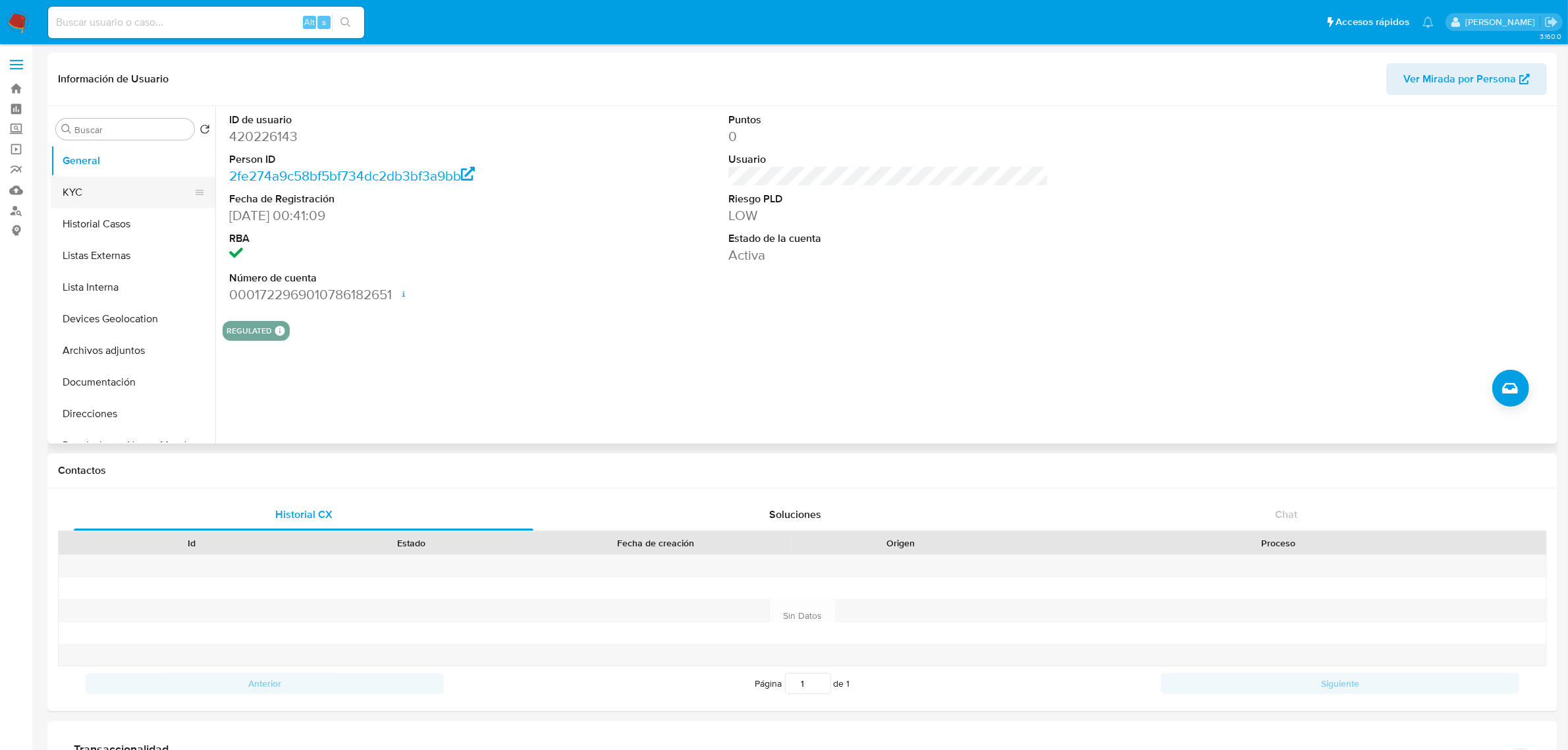
click at [62, 199] on button "KYC" at bounding box center [127, 192] width 154 height 32
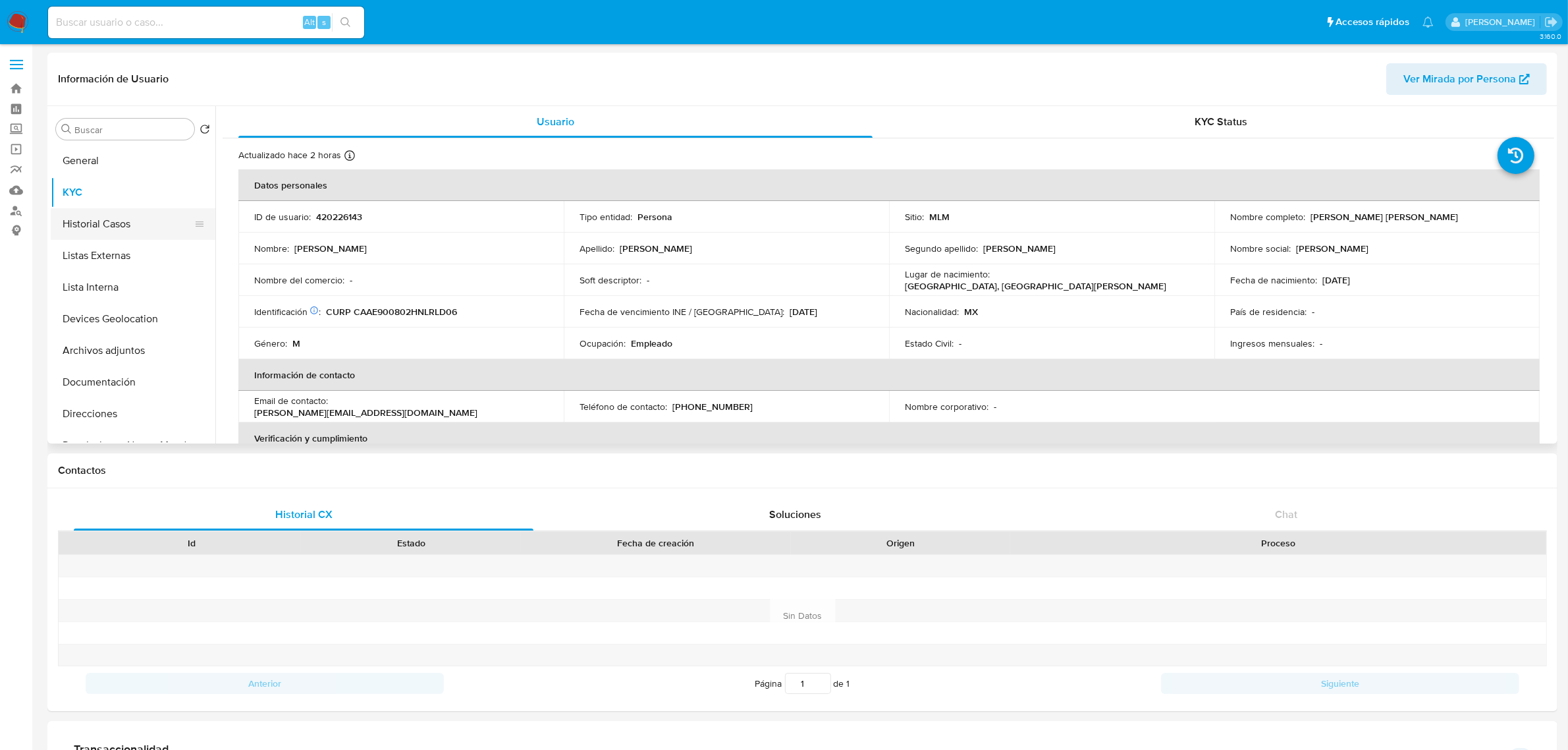
click at [97, 226] on button "Historial Casos" at bounding box center [127, 224] width 154 height 32
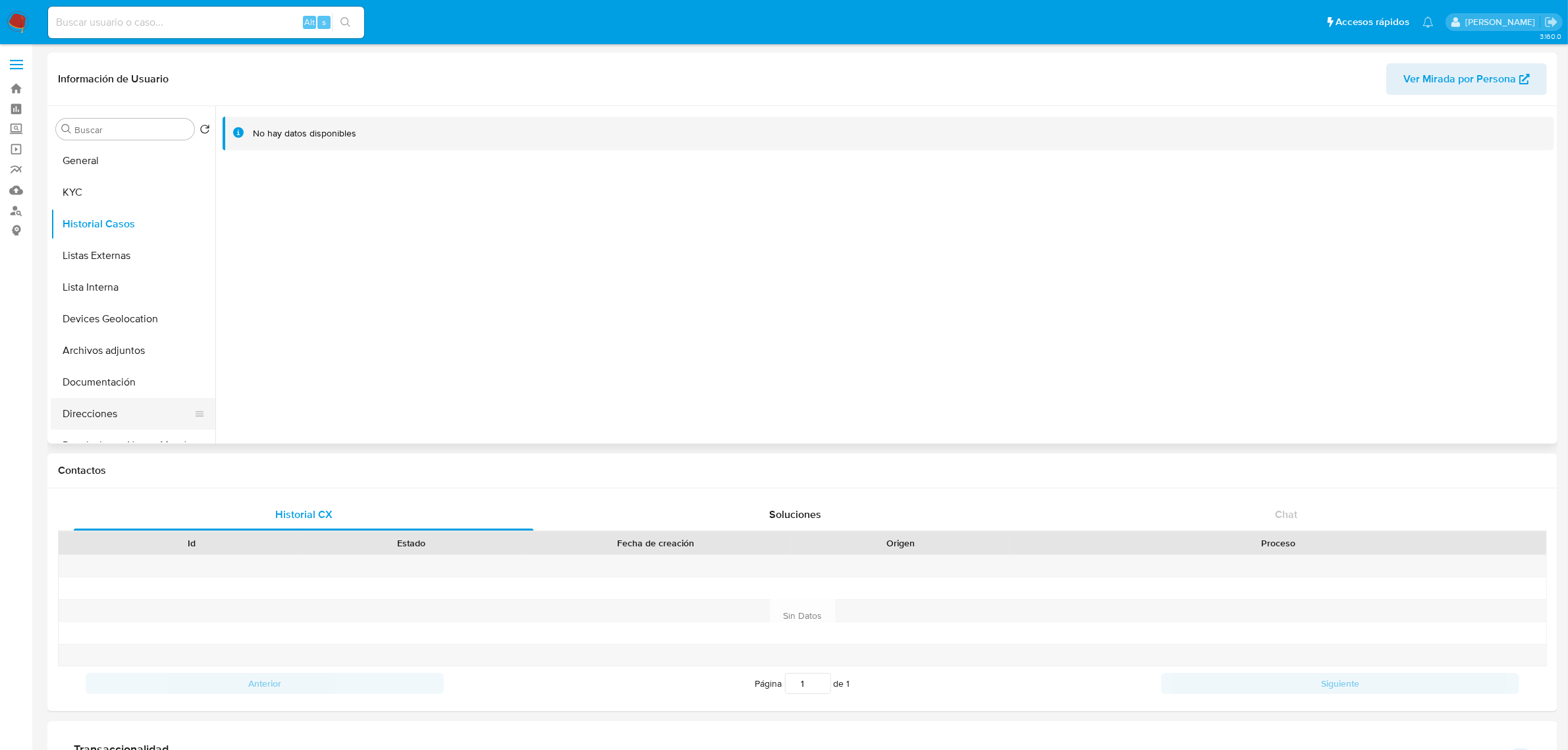
drag, startPoint x: 96, startPoint y: 410, endPoint x: 91, endPoint y: 404, distance: 7.8
click at [95, 410] on button "Direcciones" at bounding box center [127, 414] width 154 height 32
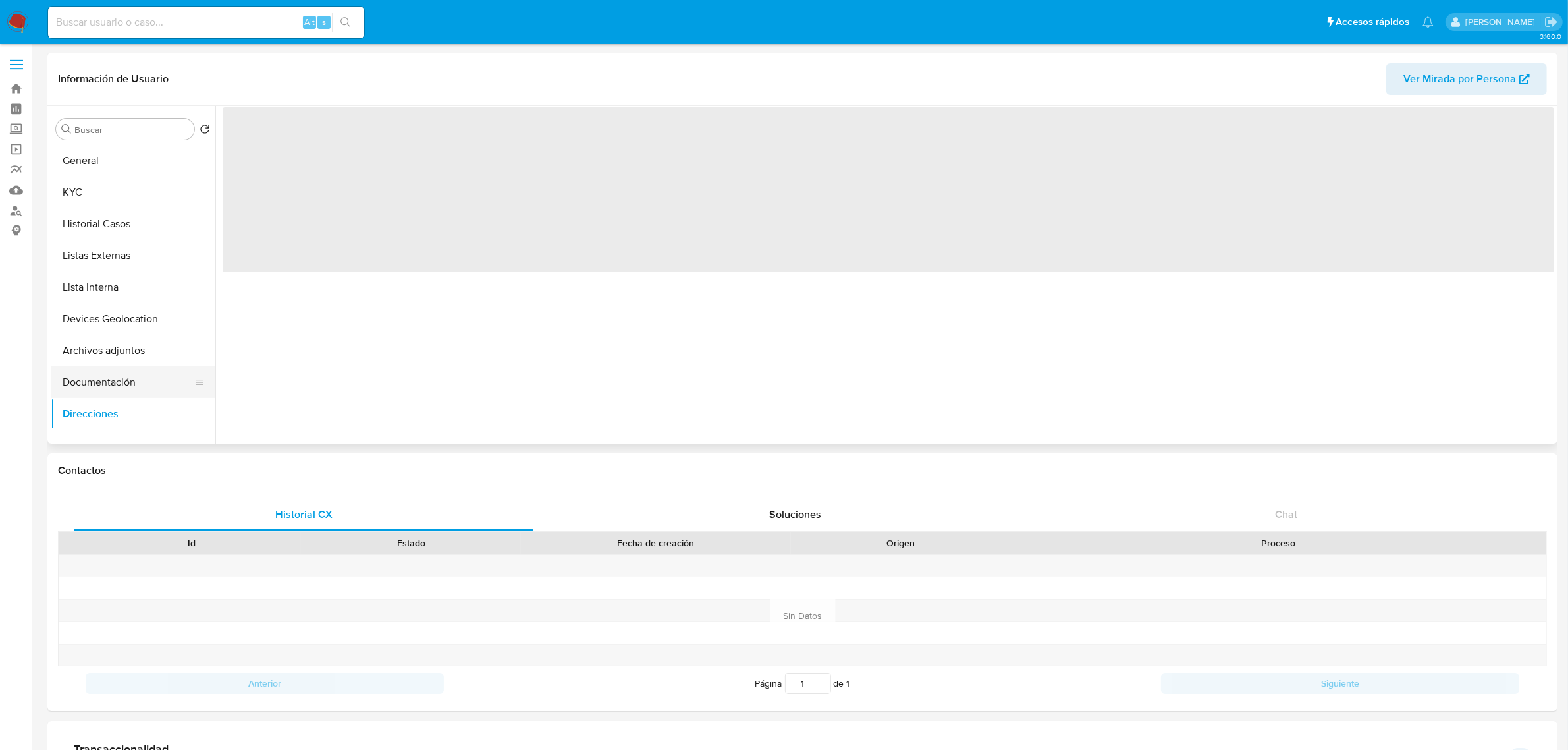
click at [95, 380] on button "Documentación" at bounding box center [127, 382] width 154 height 32
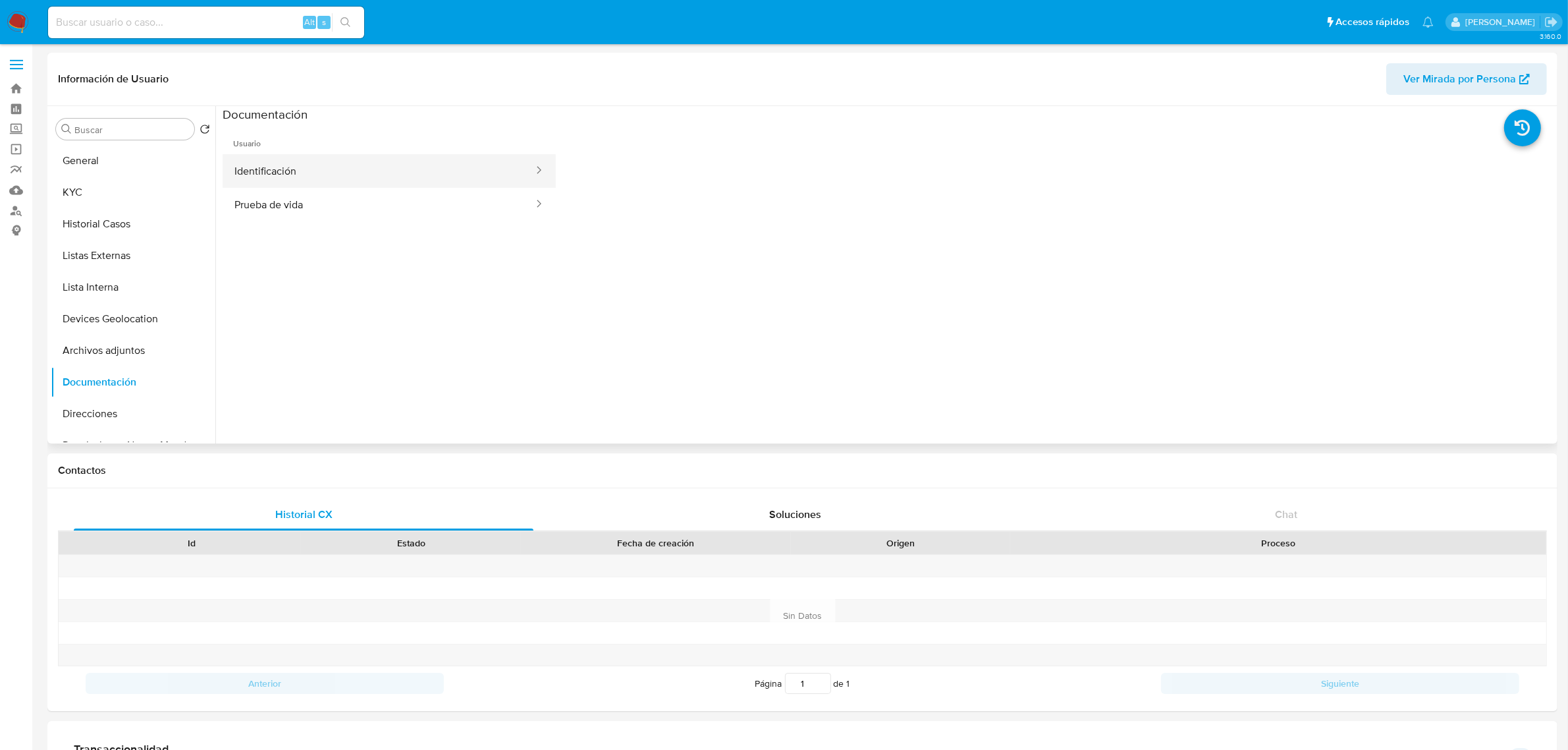
click at [291, 163] on button "Identificación" at bounding box center [379, 170] width 312 height 34
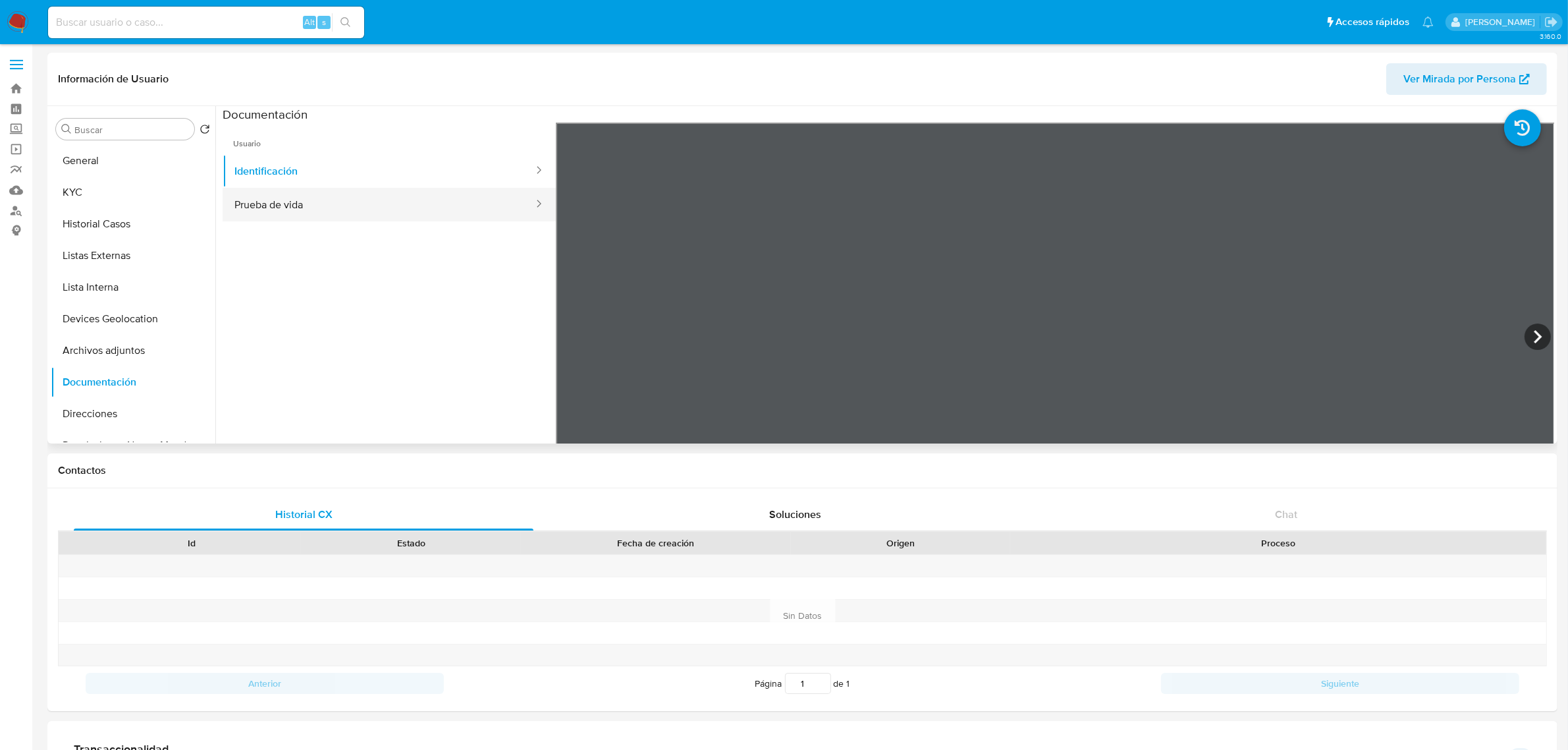
click at [410, 211] on button "Prueba de vida" at bounding box center [379, 204] width 312 height 34
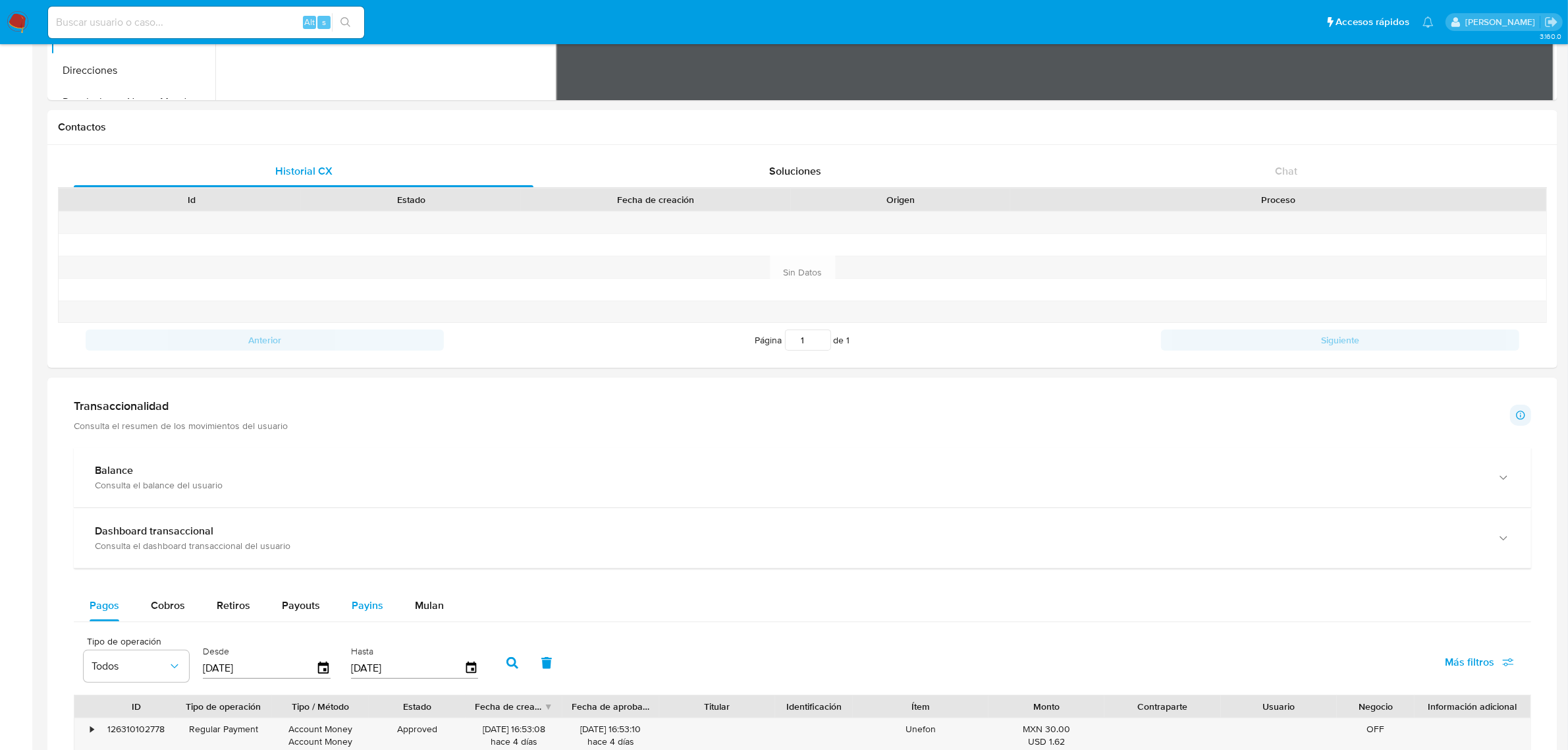
scroll to position [412, 0]
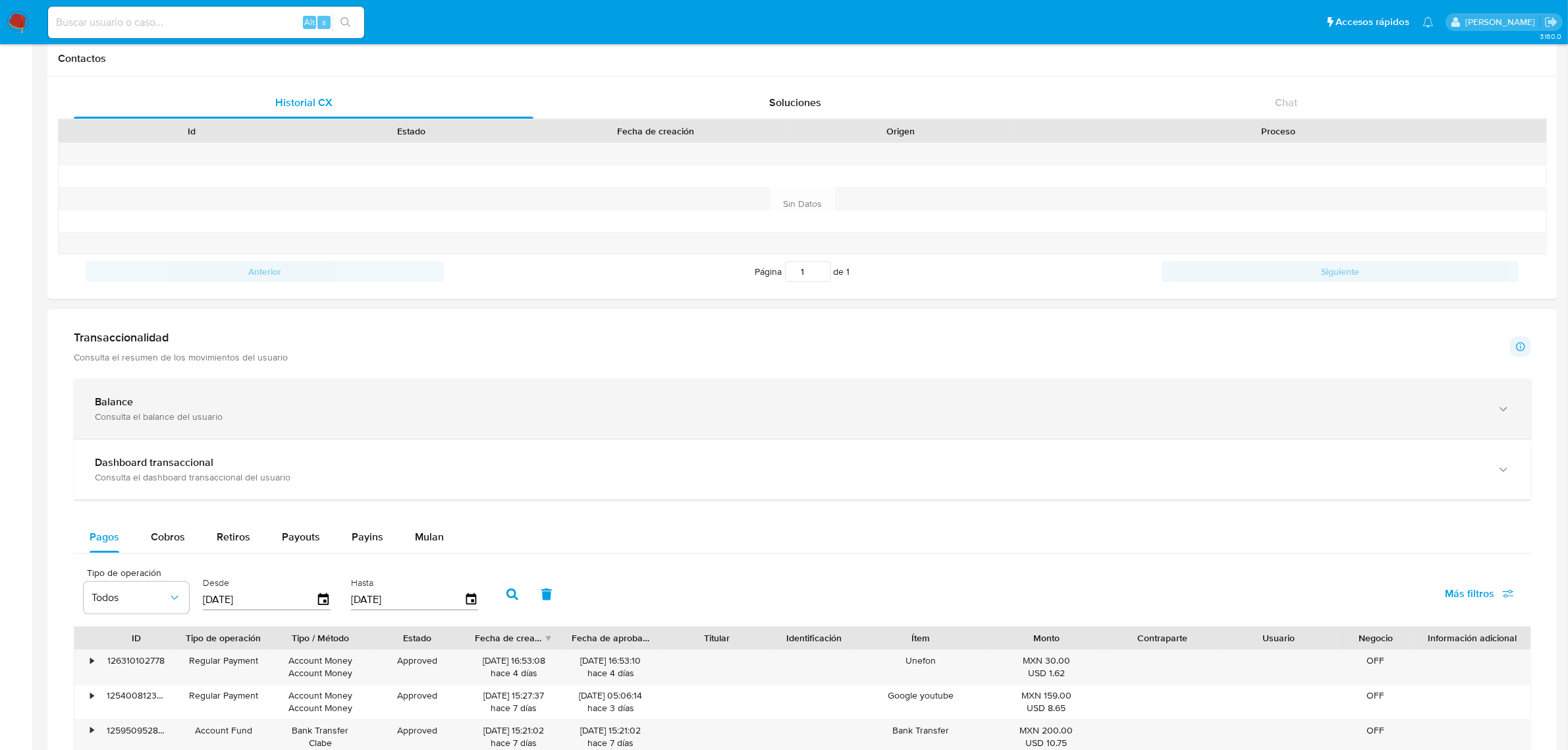
click at [223, 408] on div "Balance" at bounding box center [789, 402] width 1389 height 13
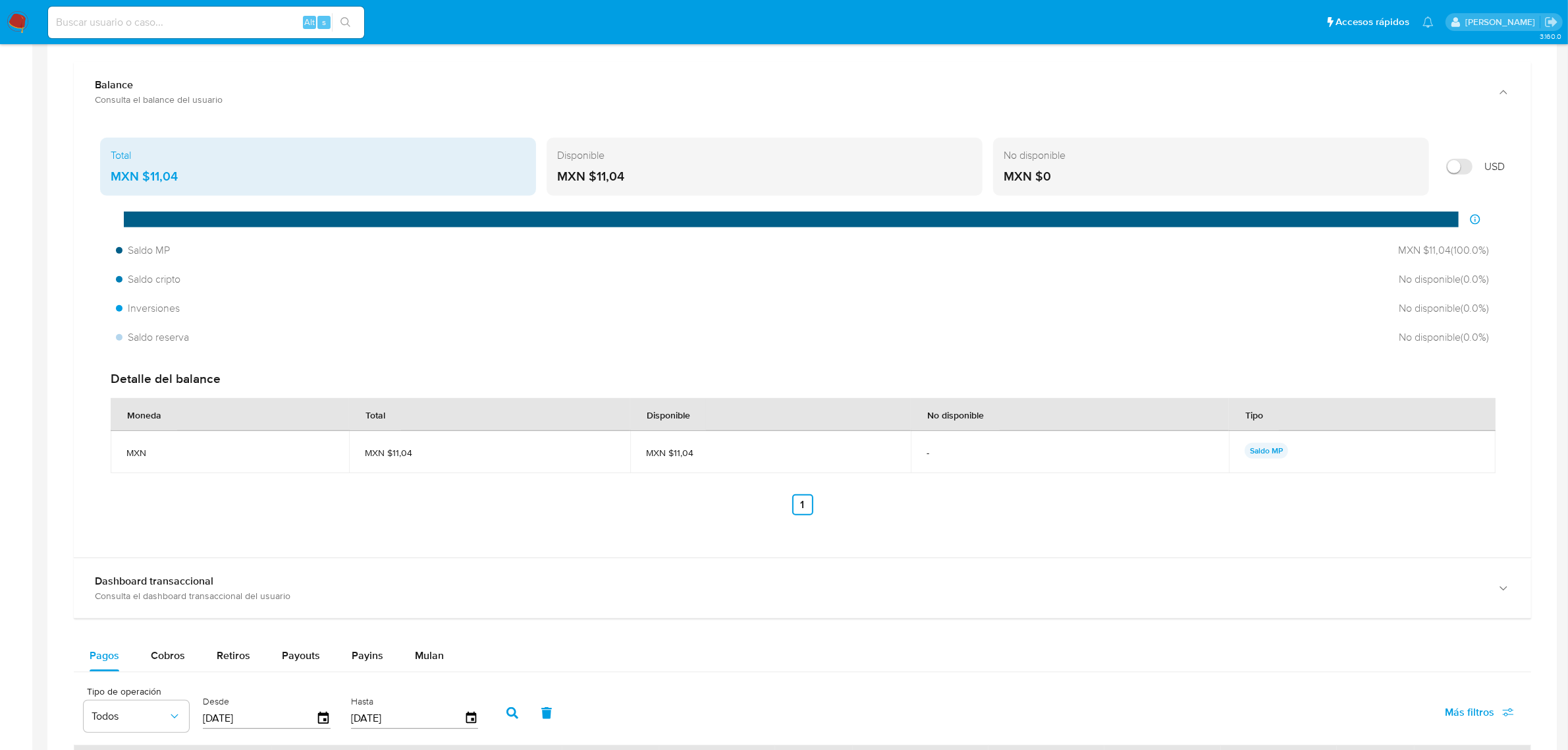
scroll to position [906, 0]
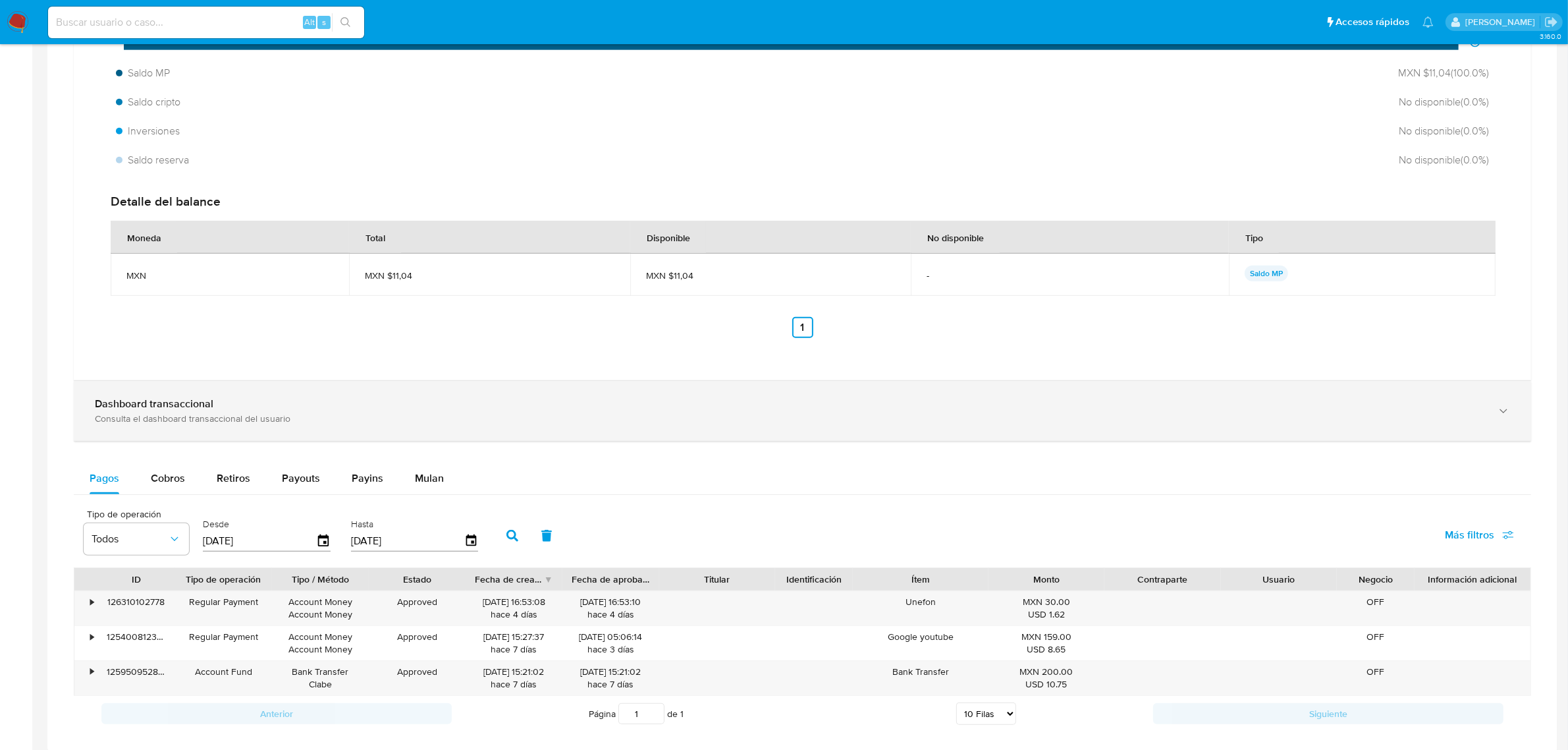
click at [377, 410] on div "Dashboard transaccional" at bounding box center [789, 404] width 1389 height 13
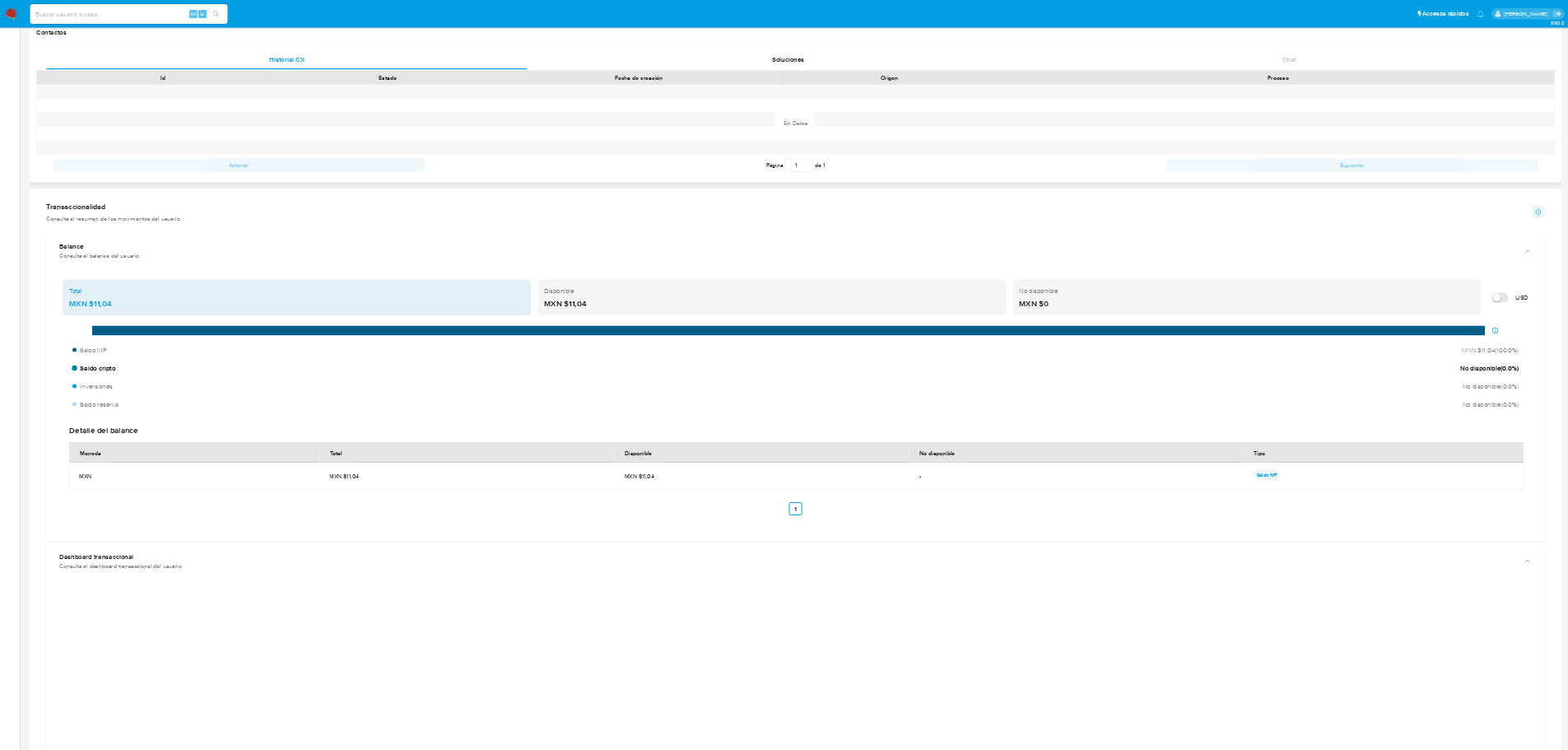
scroll to position [0, 0]
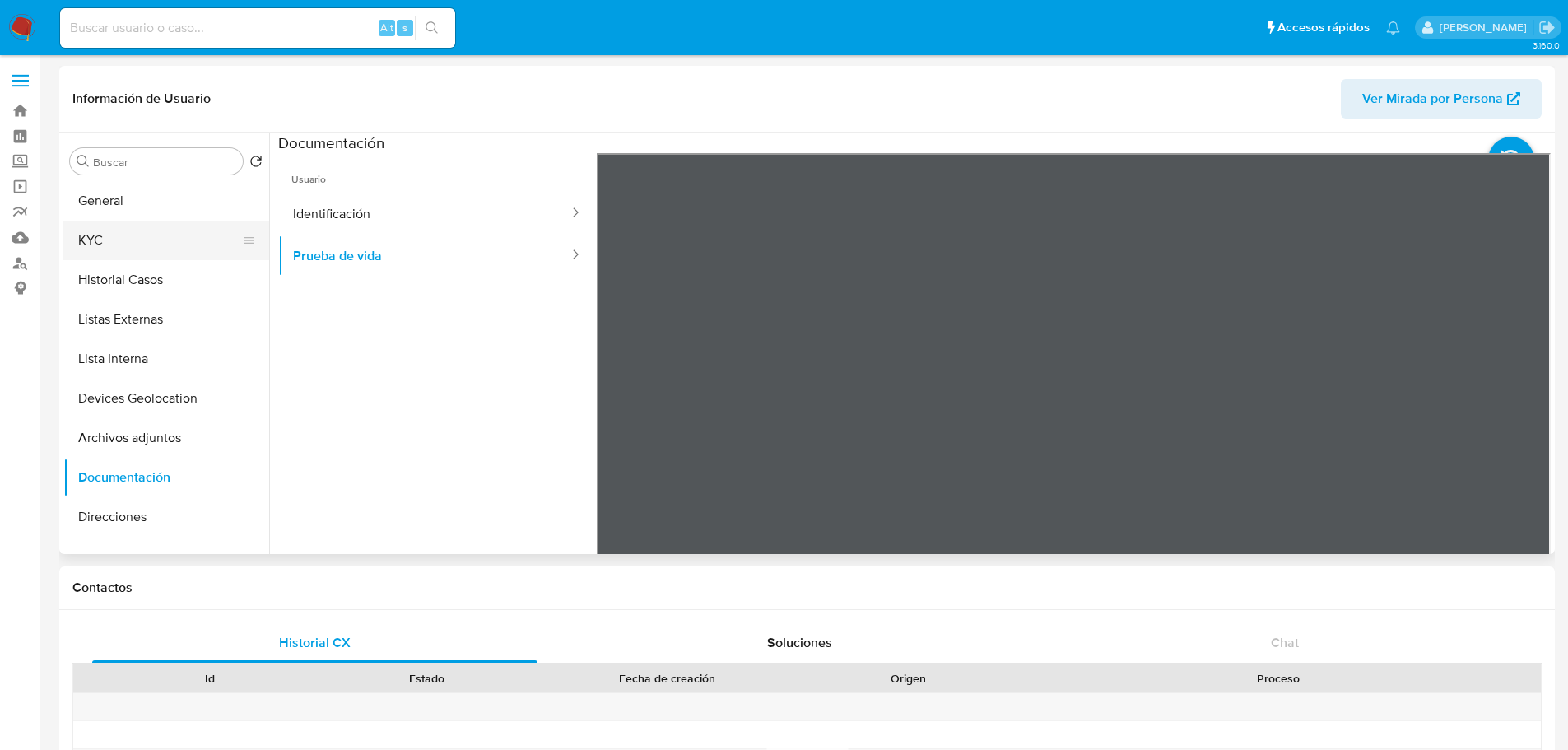
click at [145, 243] on button "KYC" at bounding box center [159, 240] width 192 height 39
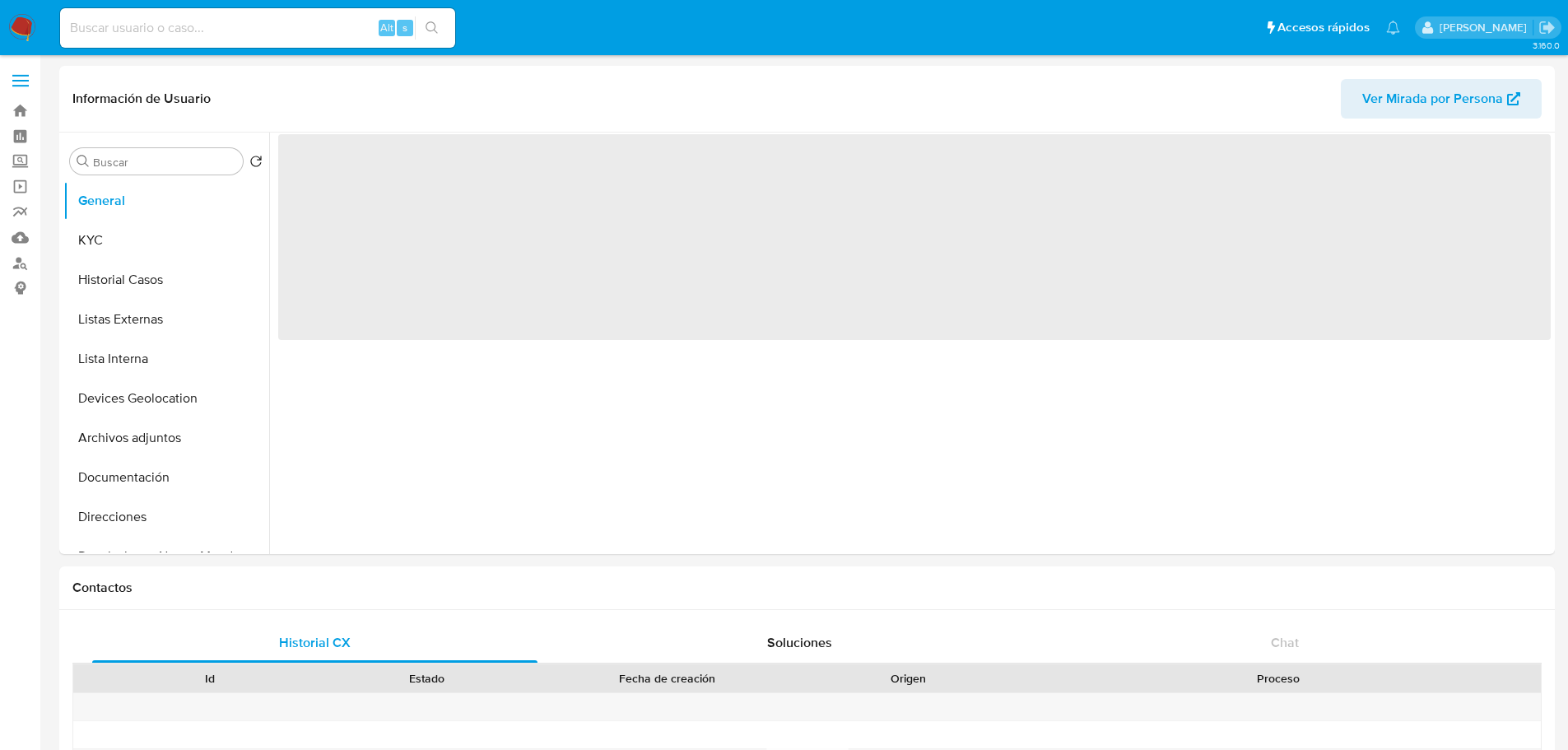
click at [288, 26] on input at bounding box center [257, 28] width 395 height 21
select select "10"
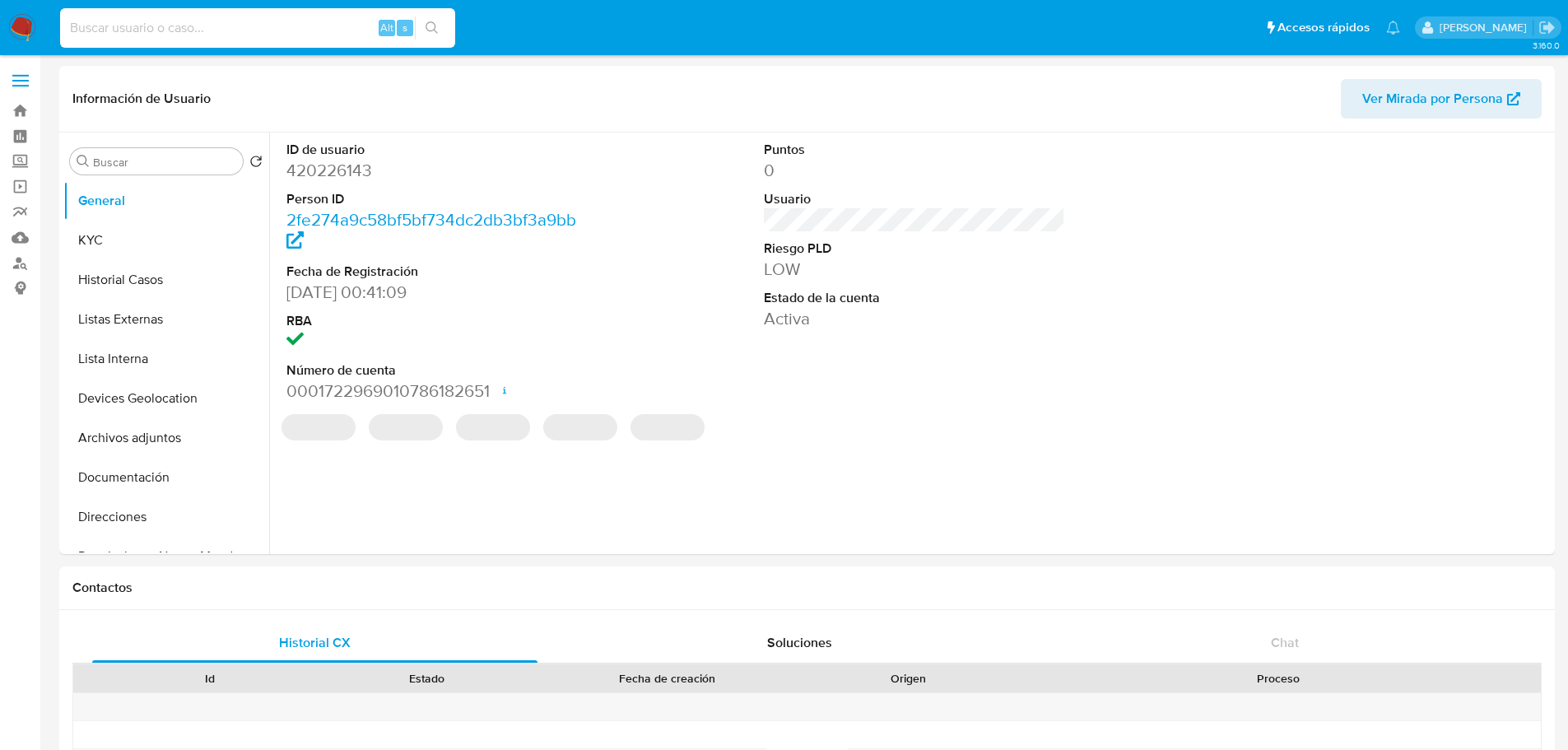
paste input "2256160102"
type input "2256160102"
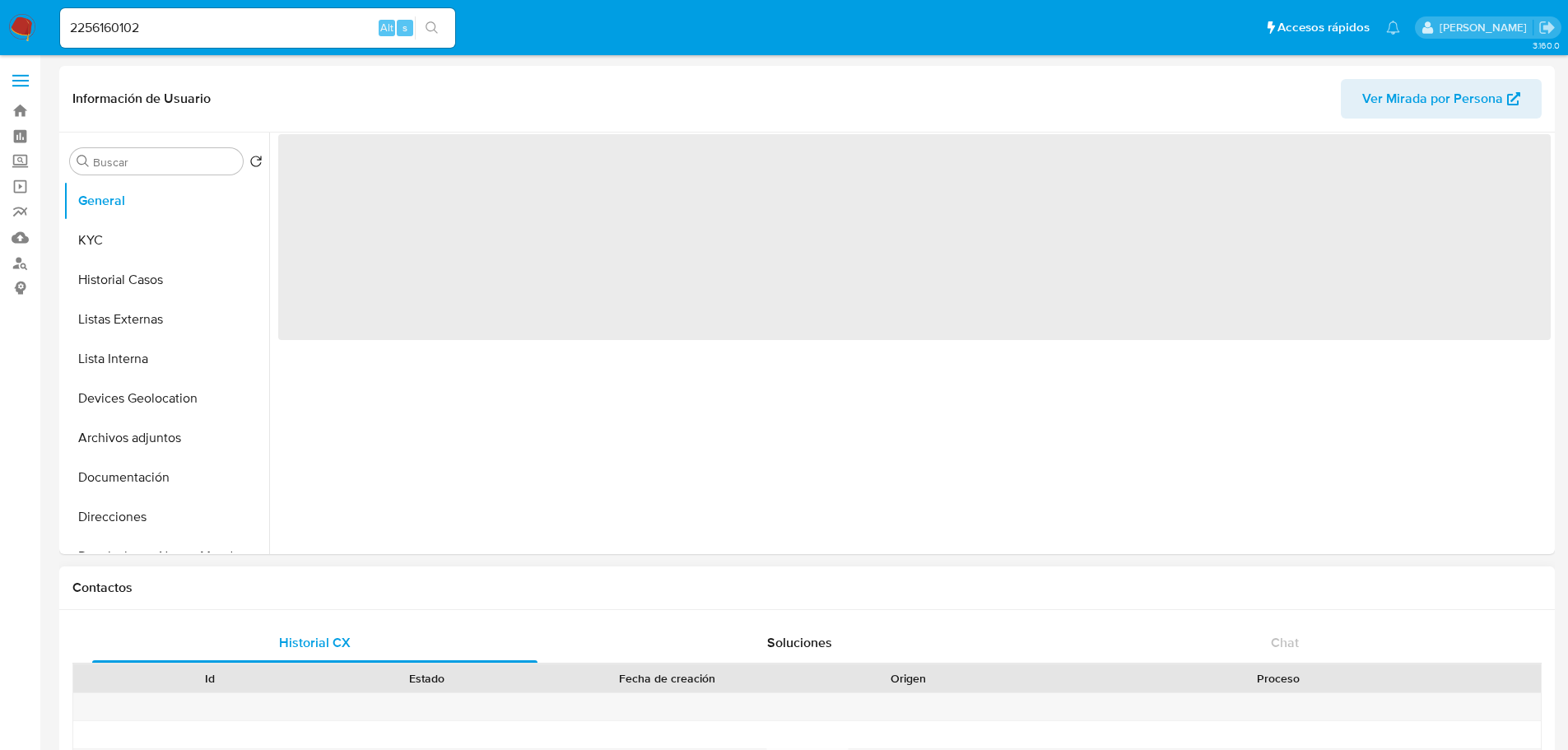
select select "10"
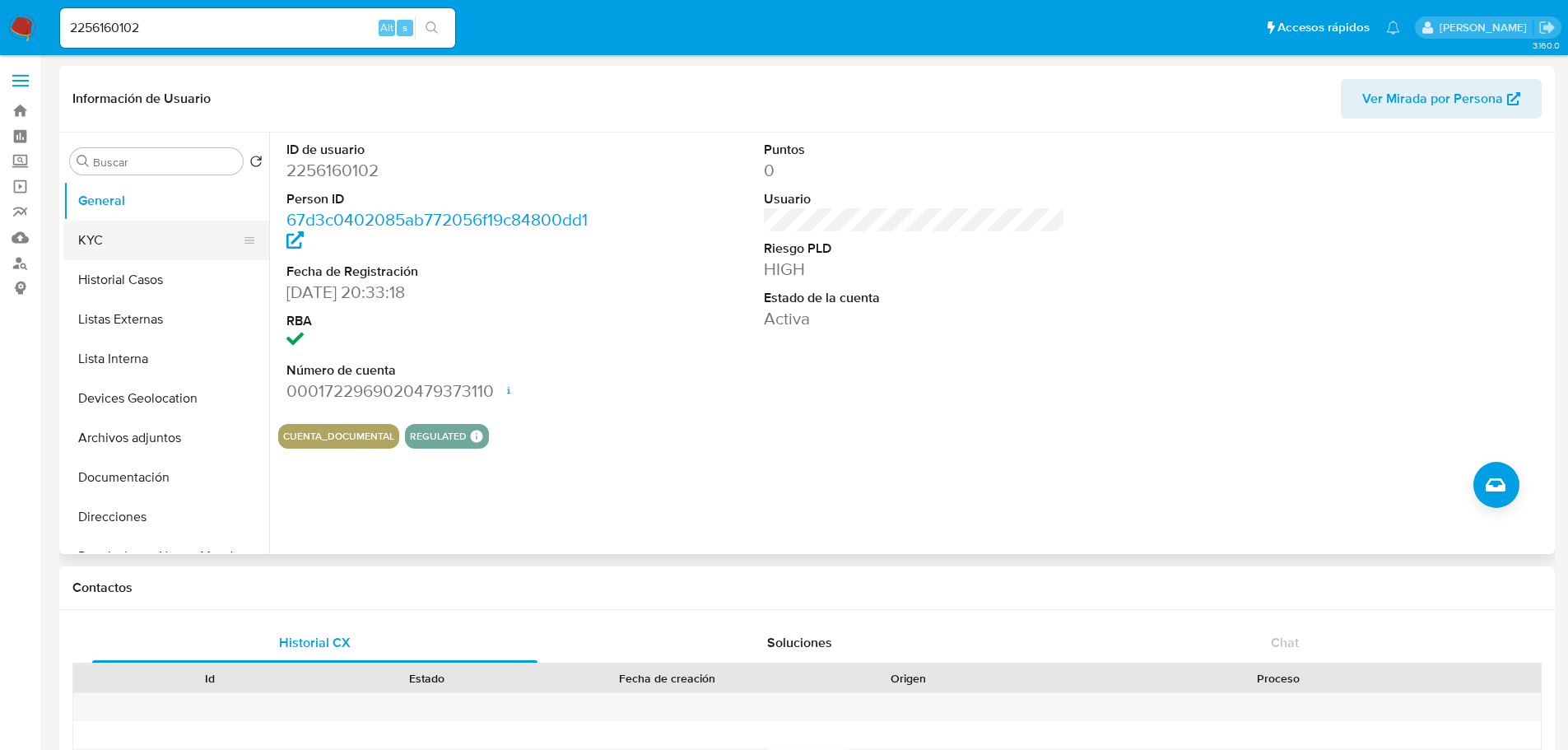
click at [115, 231] on button "KYC" at bounding box center [159, 240] width 192 height 39
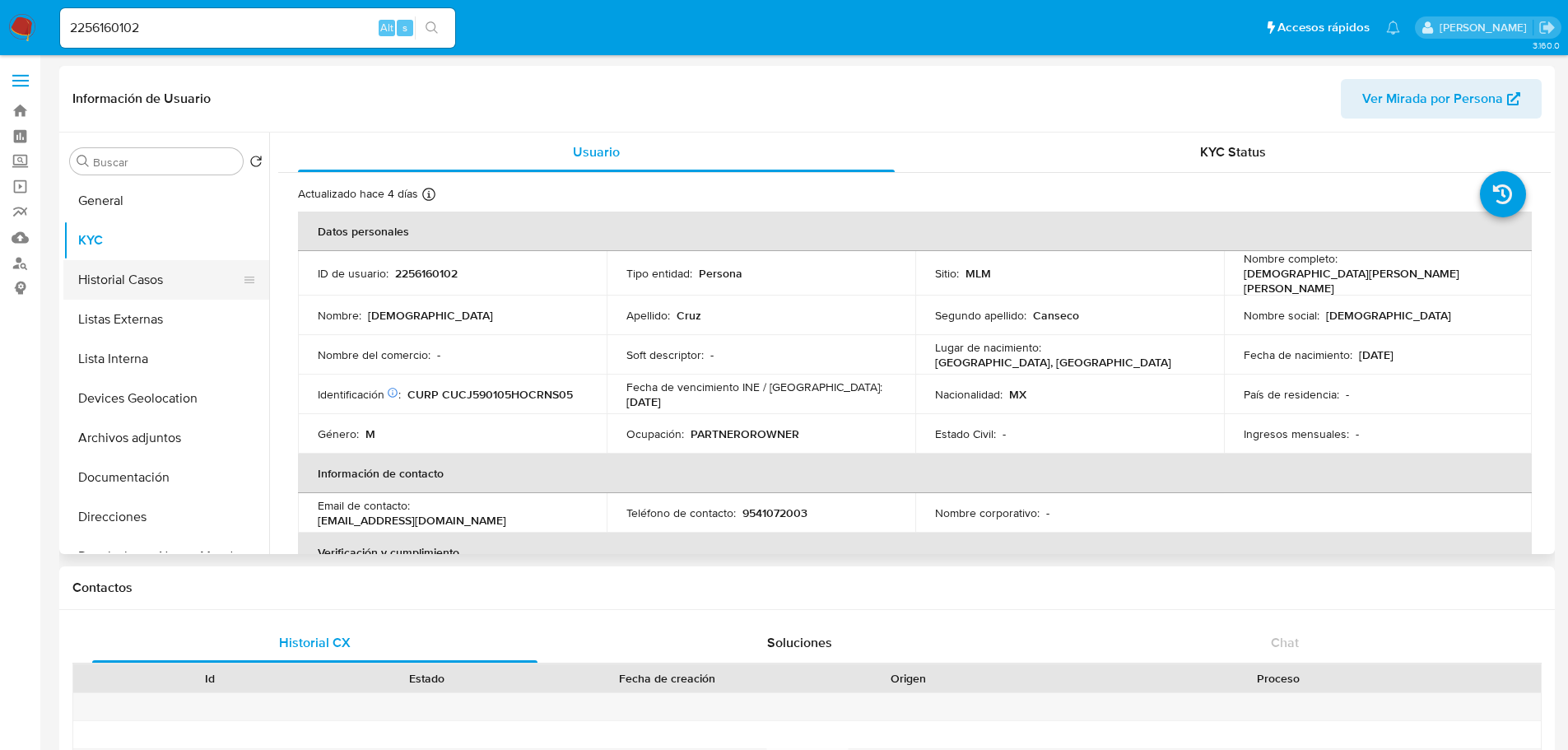
click at [118, 278] on button "Historial Casos" at bounding box center [159, 280] width 192 height 39
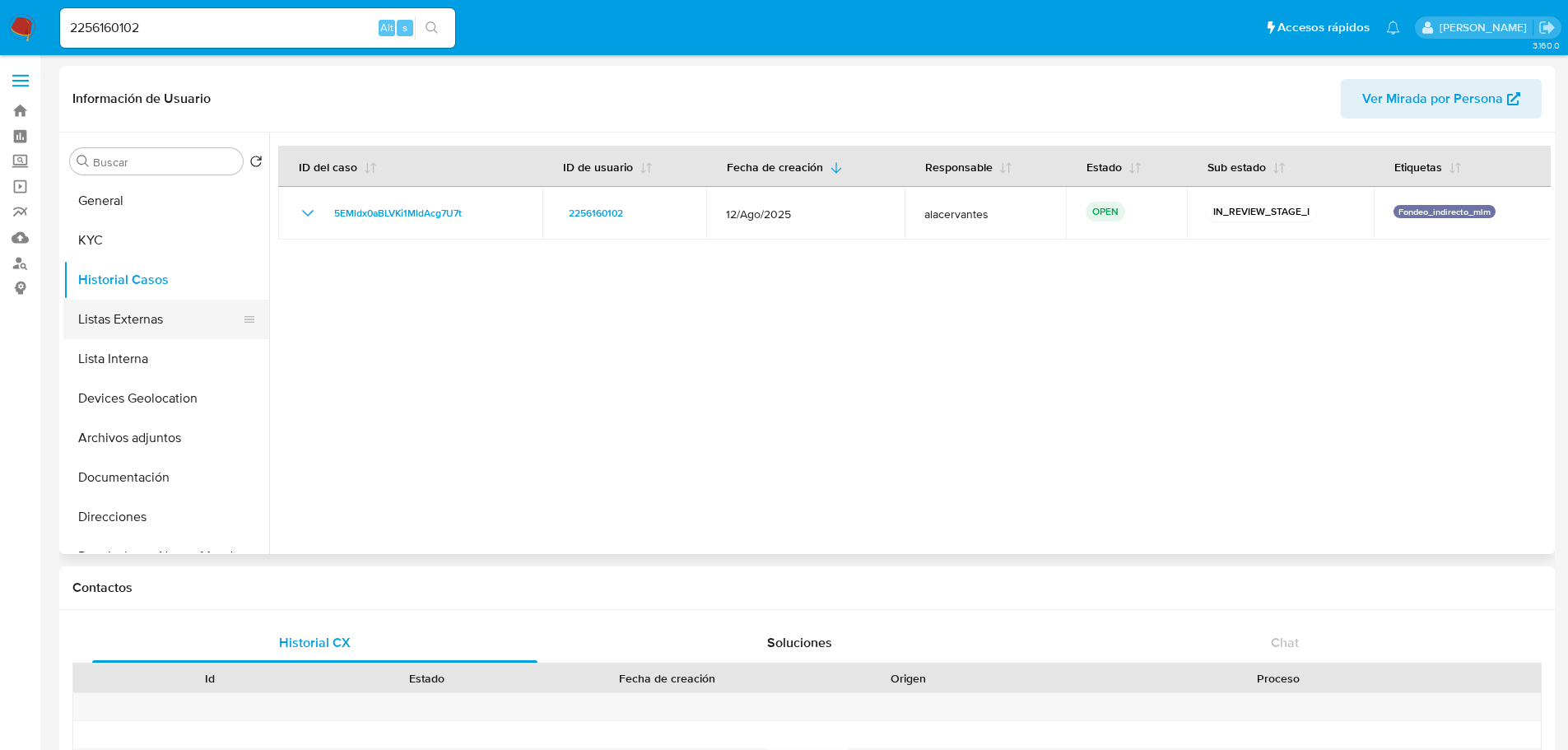
click at [151, 316] on button "Listas Externas" at bounding box center [159, 320] width 192 height 39
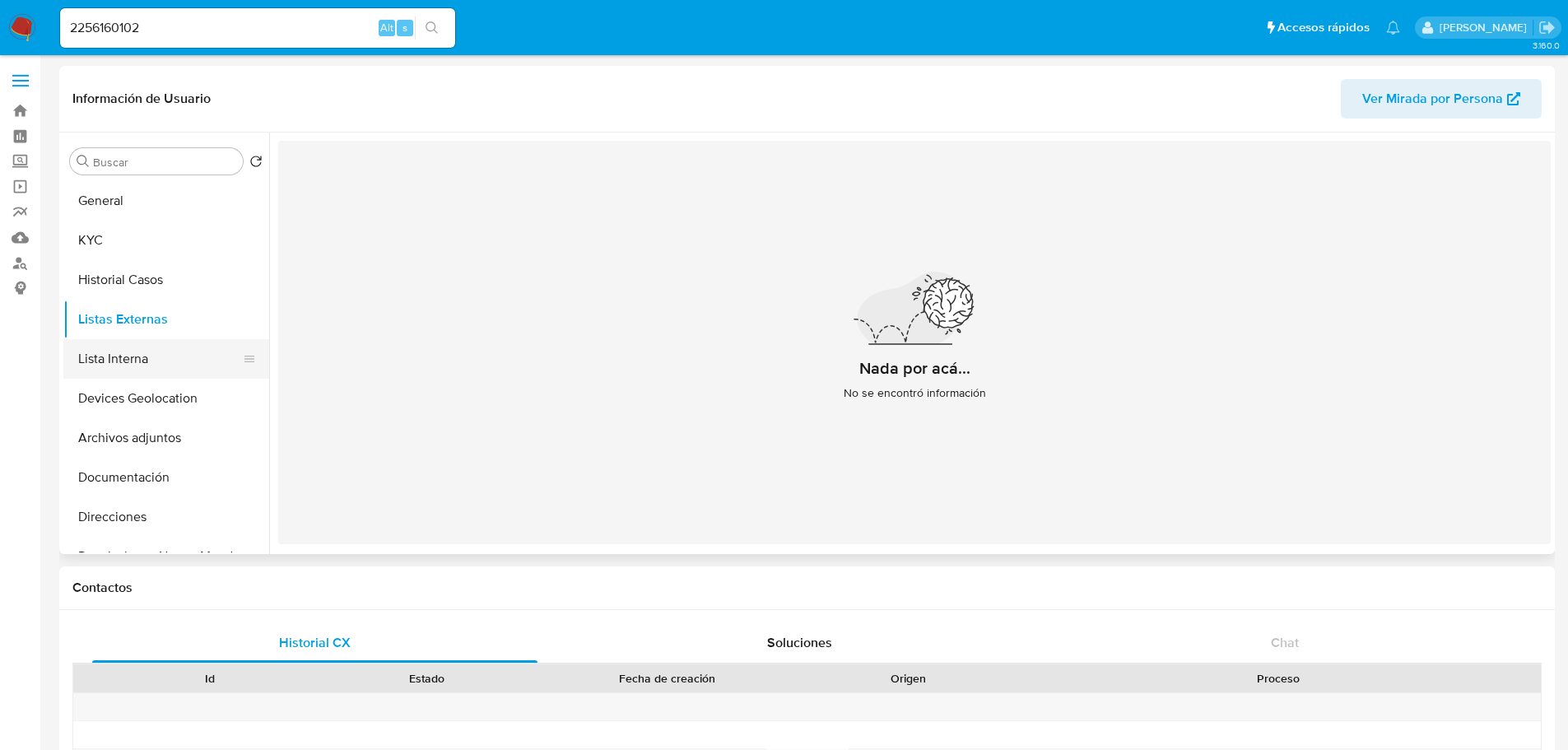
click at [146, 362] on button "Lista Interna" at bounding box center [159, 359] width 192 height 39
click at [178, 404] on button "Devices Geolocation" at bounding box center [159, 398] width 192 height 39
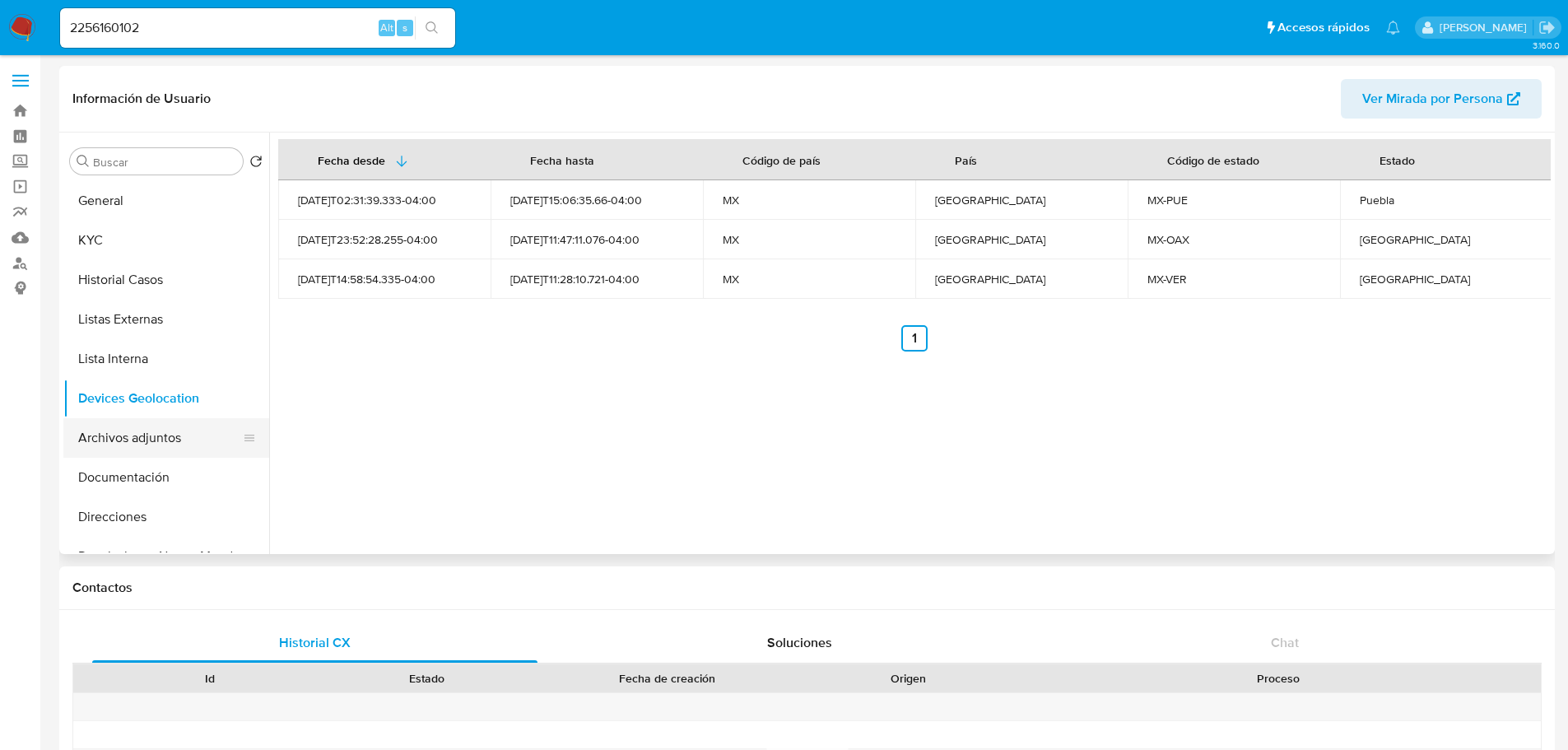
click at [135, 429] on button "Archivos adjuntos" at bounding box center [159, 438] width 192 height 39
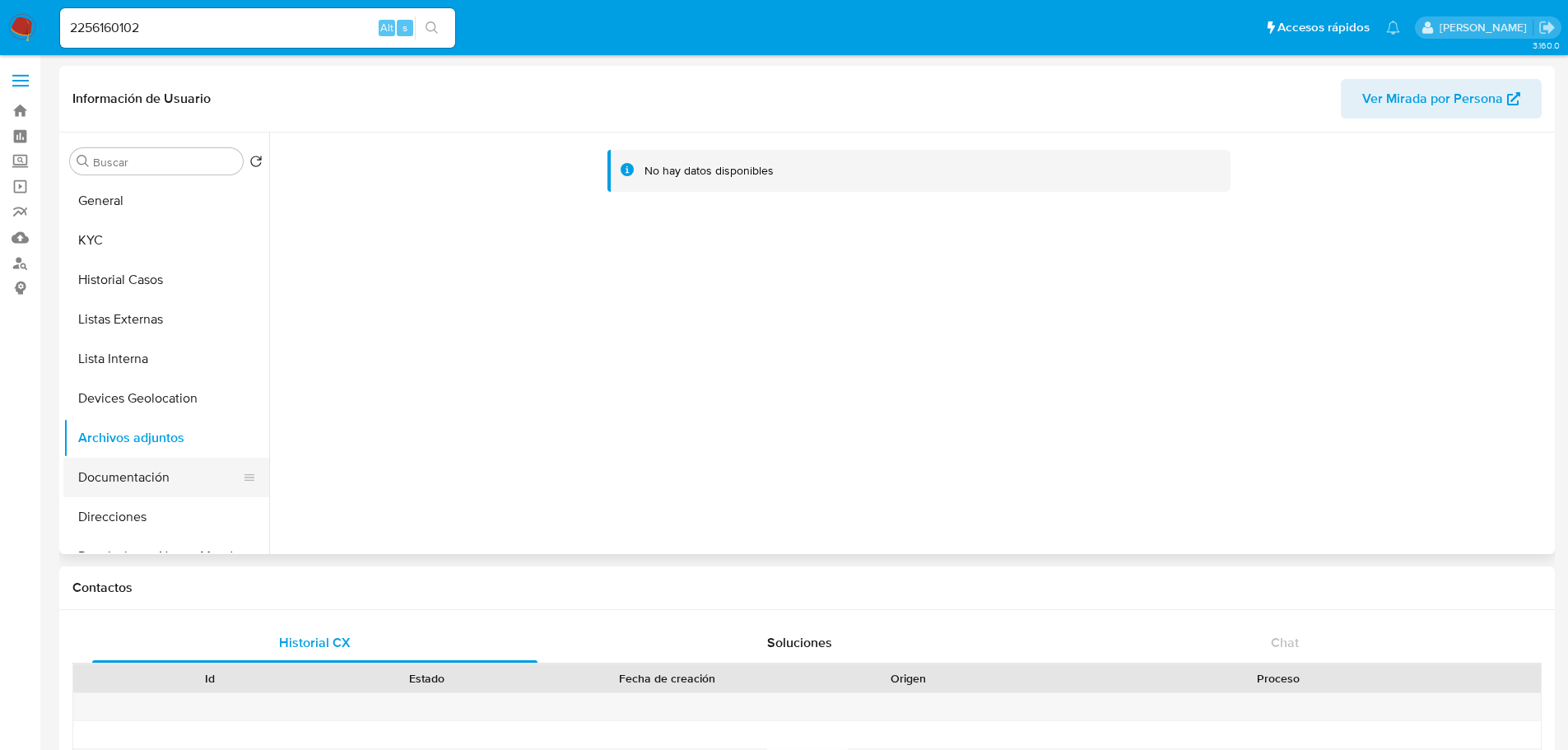
click at [137, 486] on button "Documentación" at bounding box center [159, 477] width 192 height 39
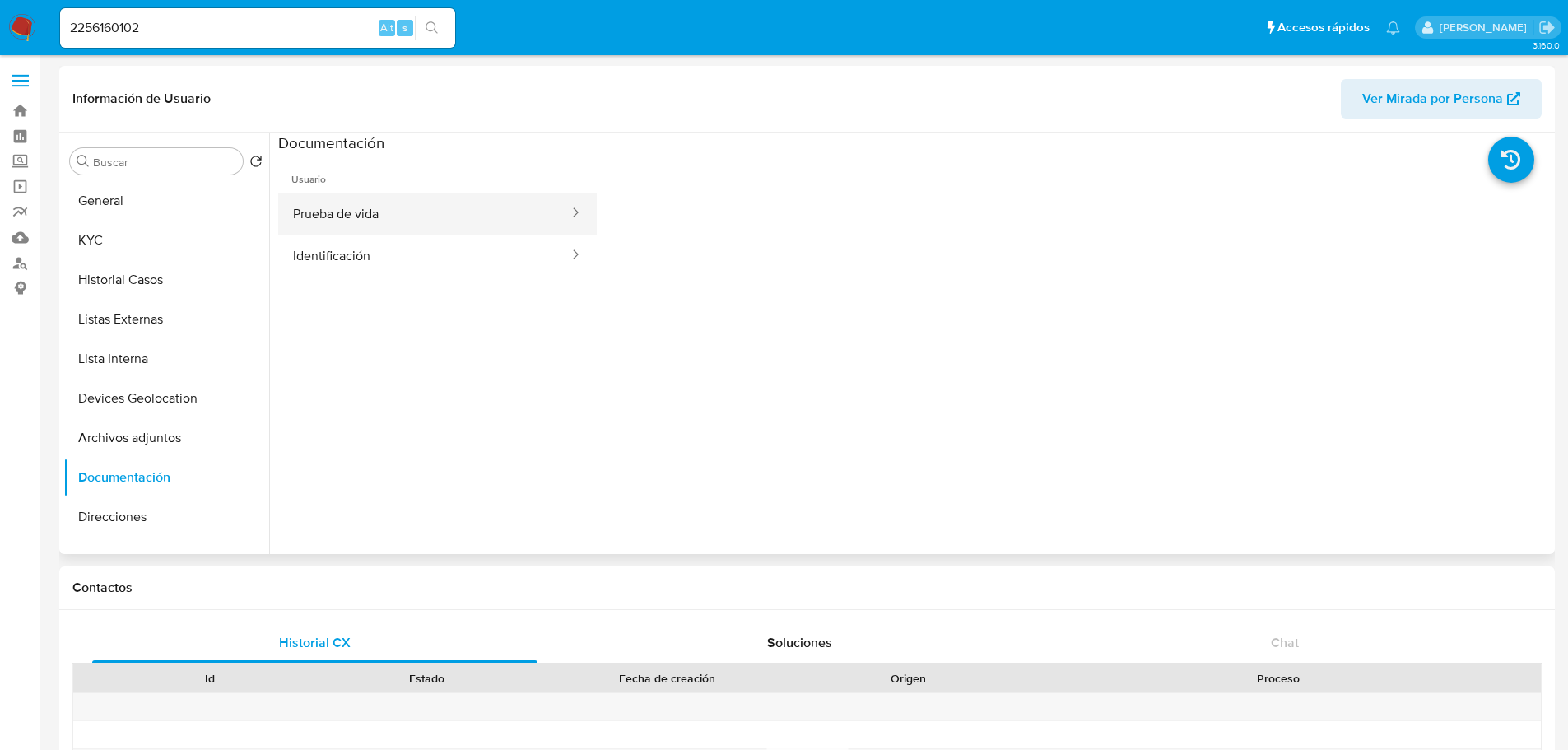
click at [355, 219] on button "Prueba de vida" at bounding box center [424, 213] width 293 height 42
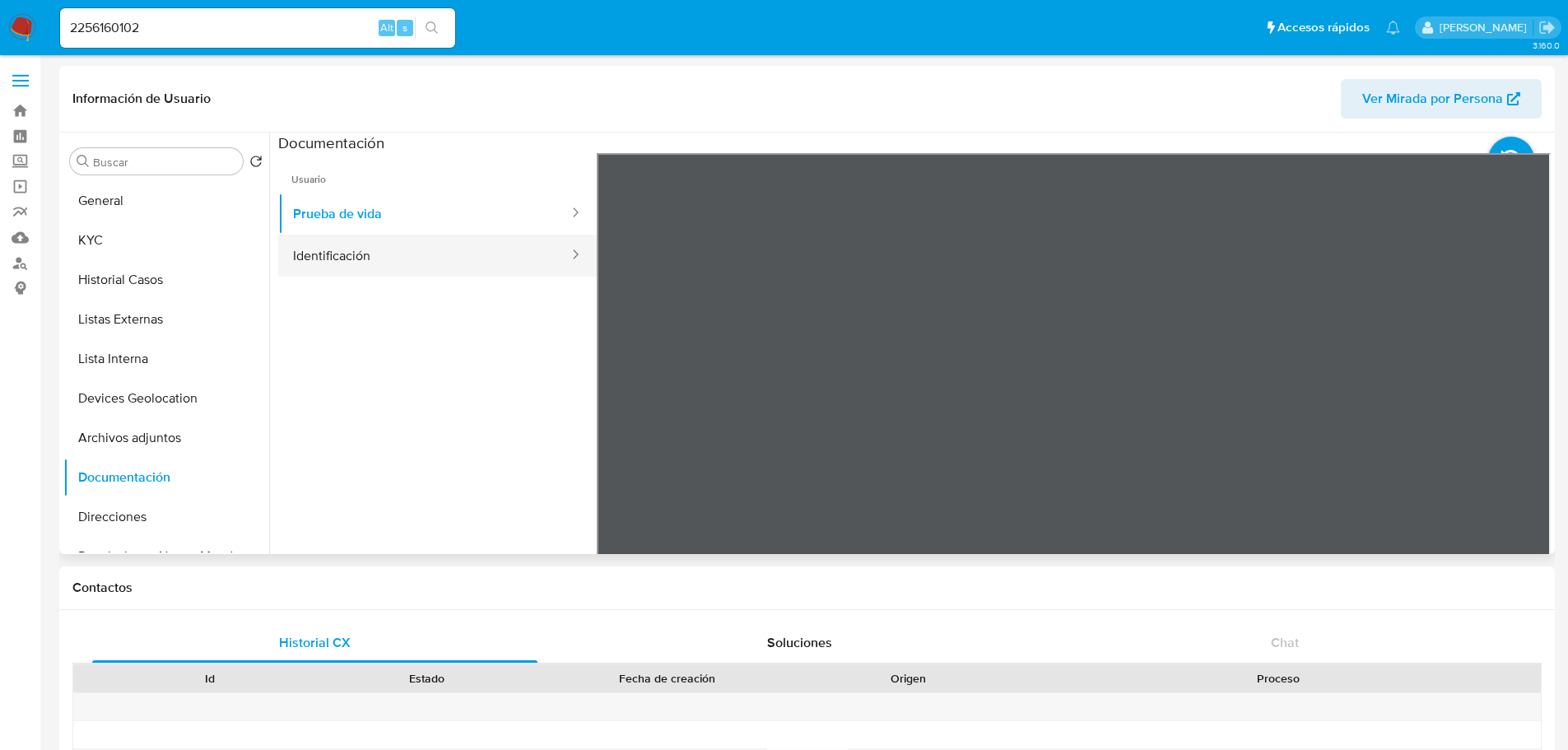
click at [365, 247] on button "Identificación" at bounding box center [424, 255] width 293 height 42
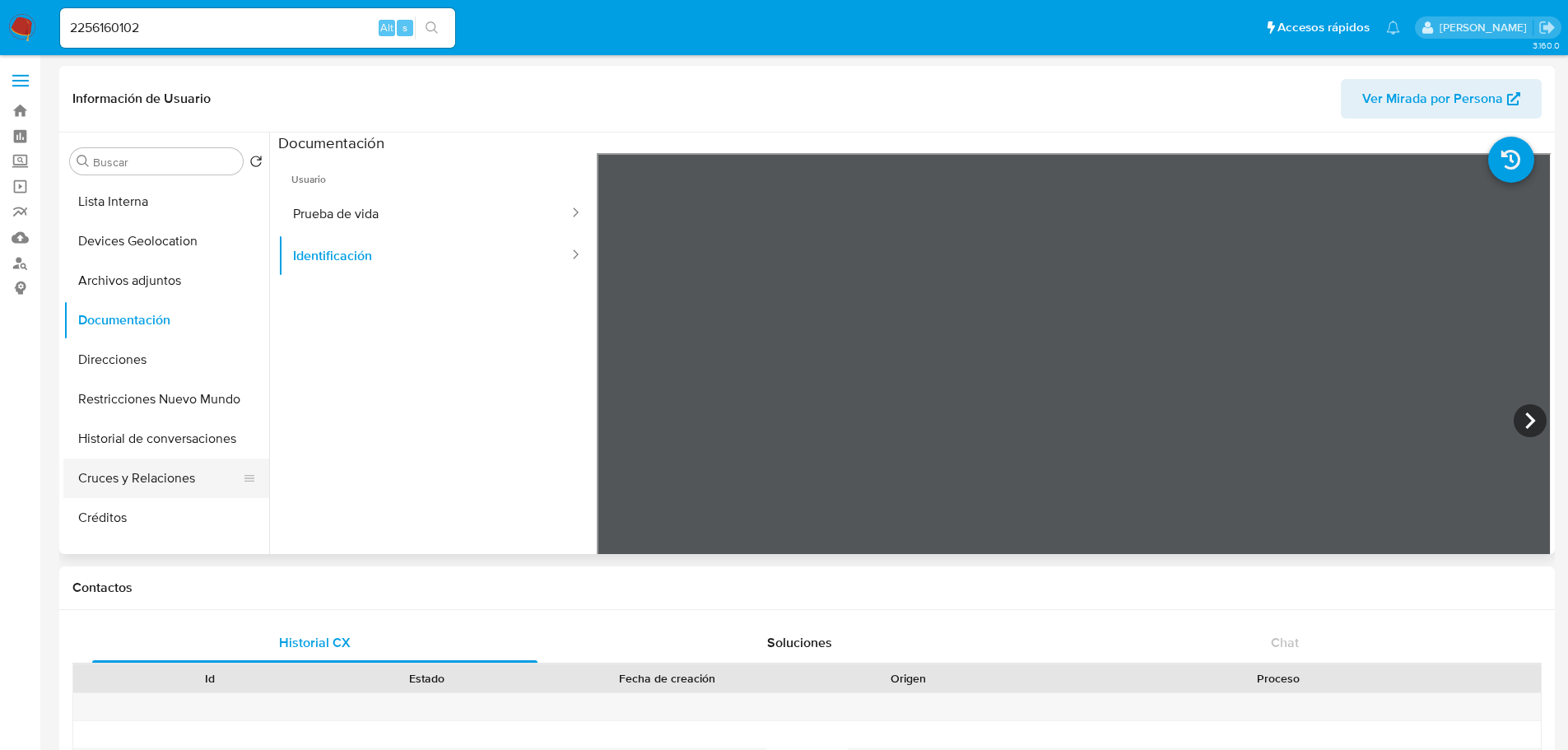
scroll to position [165, 0]
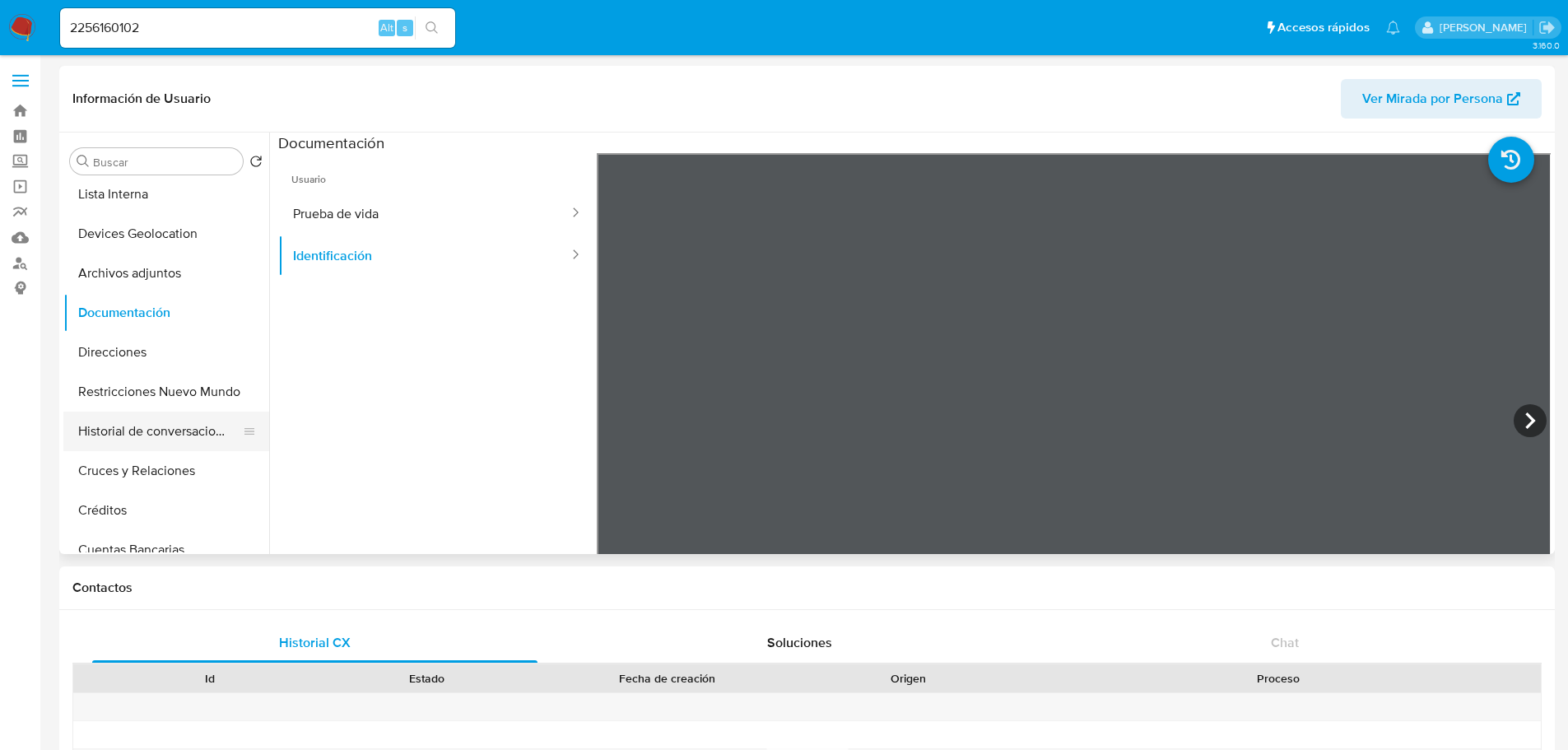
click at [178, 429] on button "Historial de conversaciones" at bounding box center [159, 431] width 192 height 39
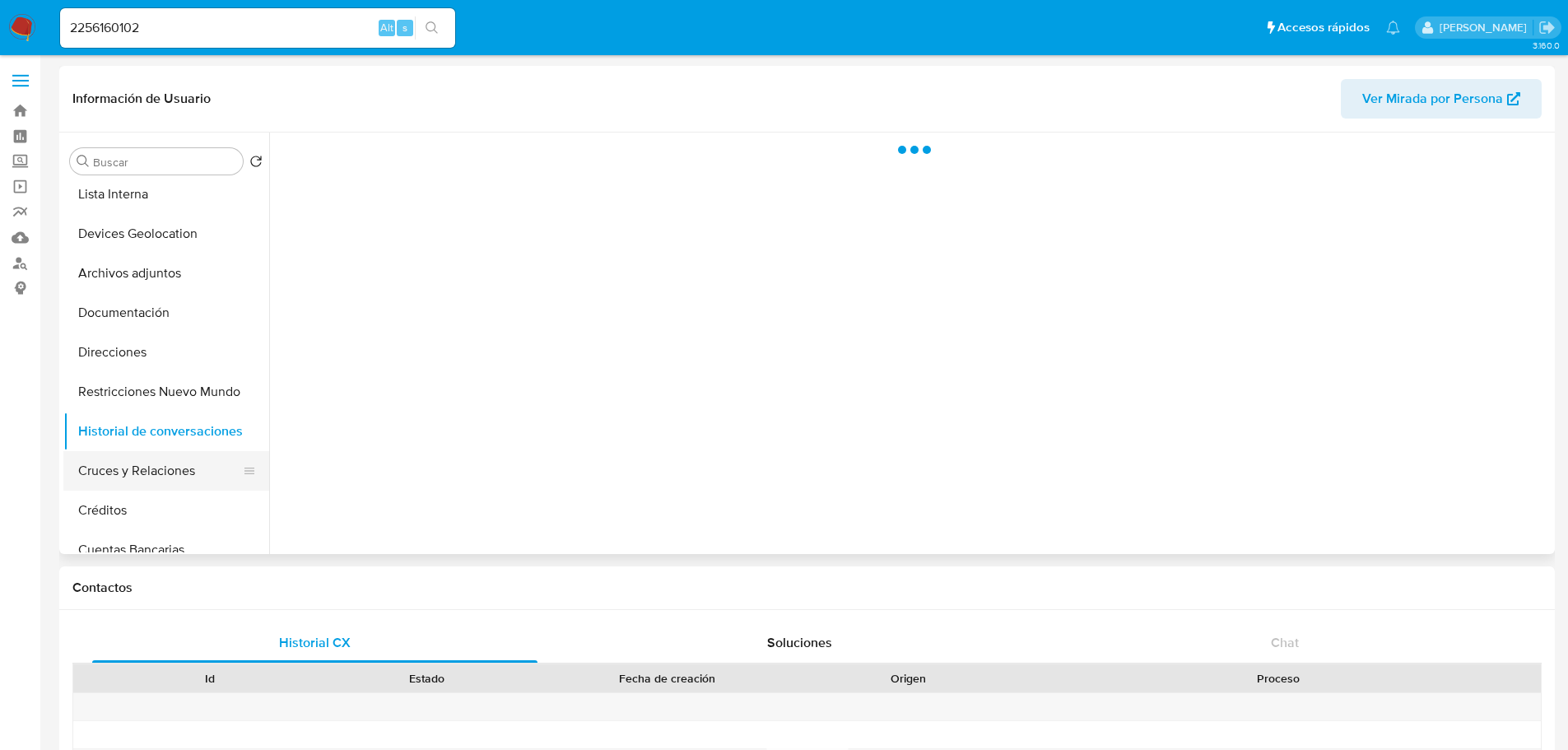
click at [175, 464] on button "Cruces y Relaciones" at bounding box center [159, 471] width 192 height 39
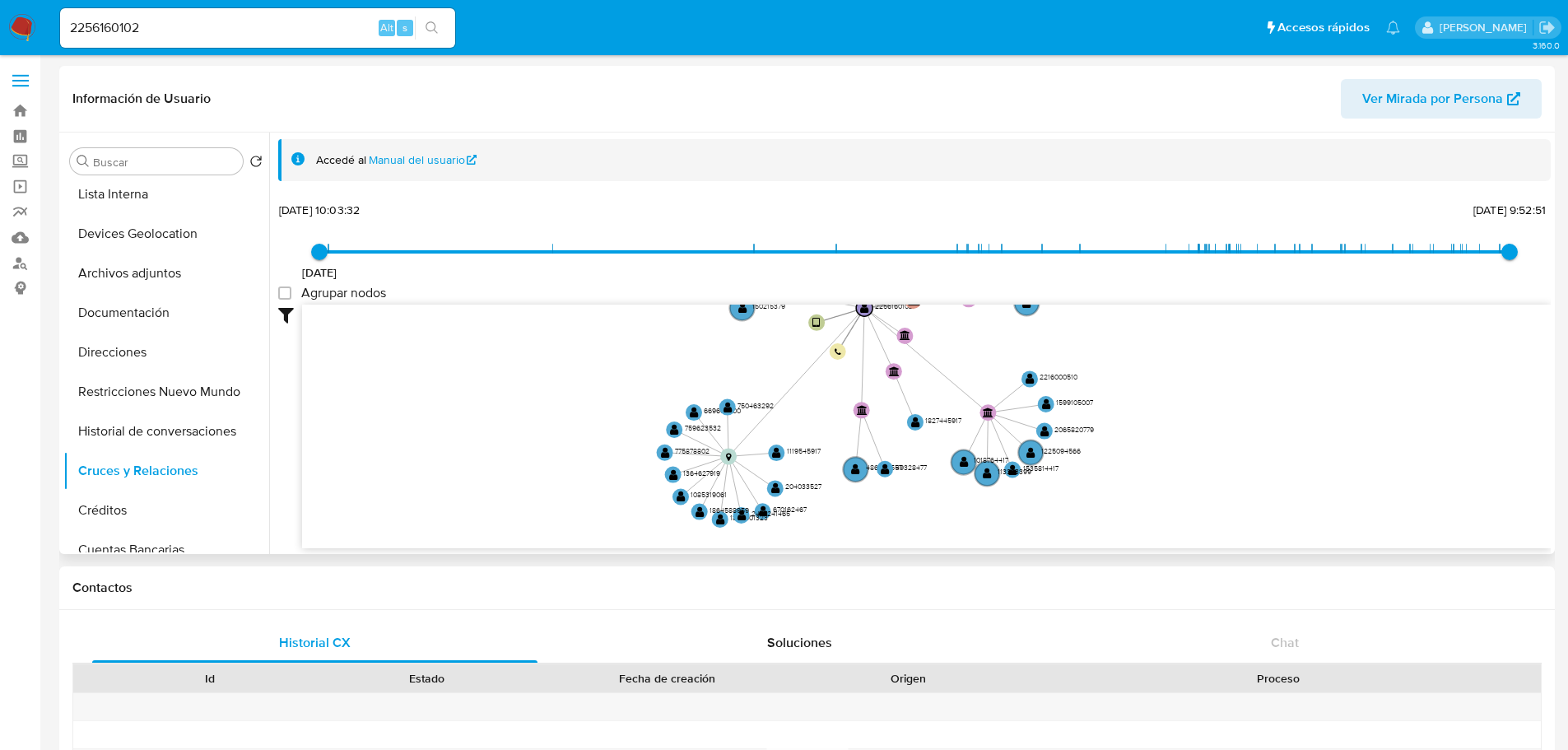
drag, startPoint x: 999, startPoint y: 413, endPoint x: 915, endPoint y: 353, distance: 103.2
click at [915, 353] on icon "user-2256160102  2256160102 device-67a554cfdccd97d5e2993f7f  person-67d3c0402…" at bounding box center [926, 423] width 1248 height 239
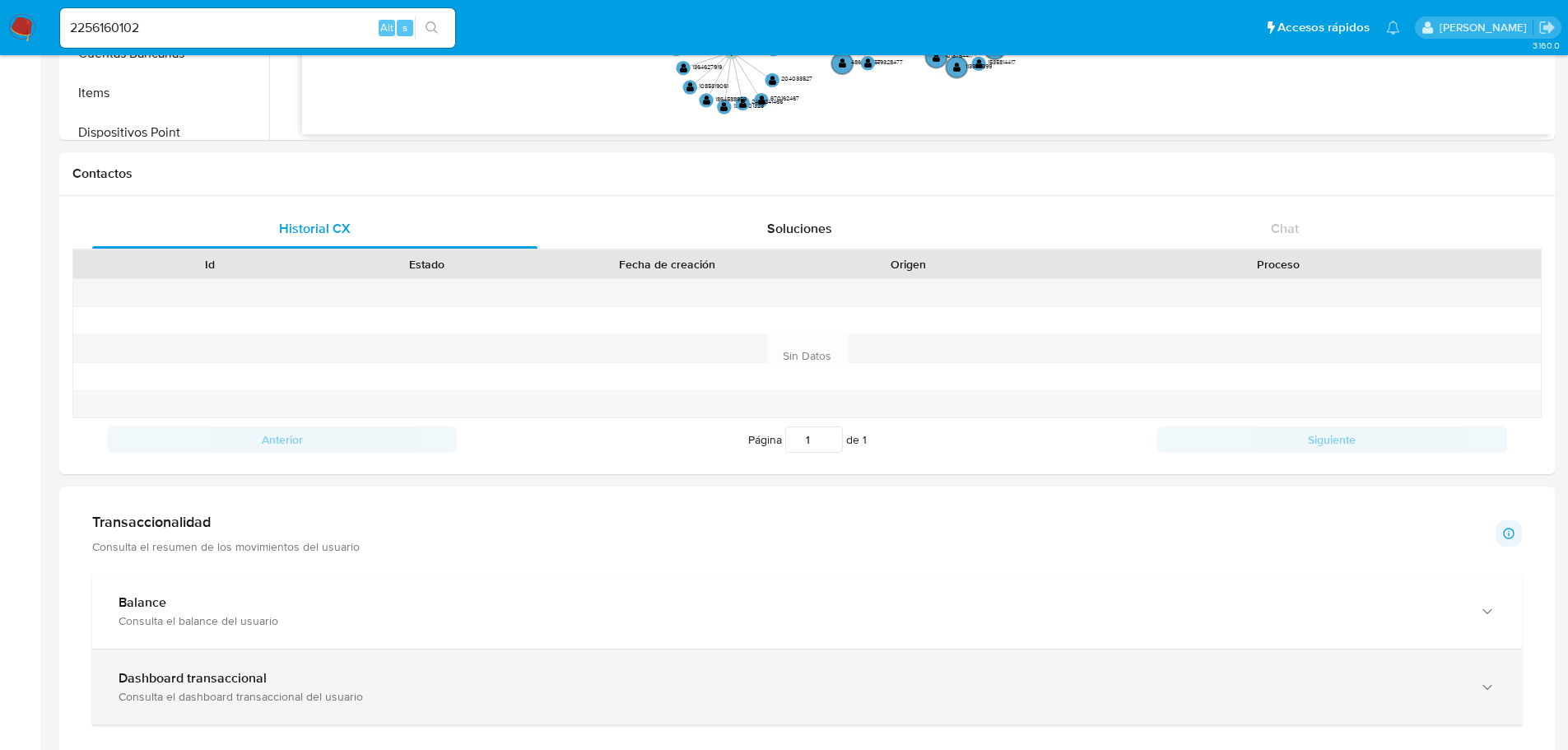
scroll to position [494, 0]
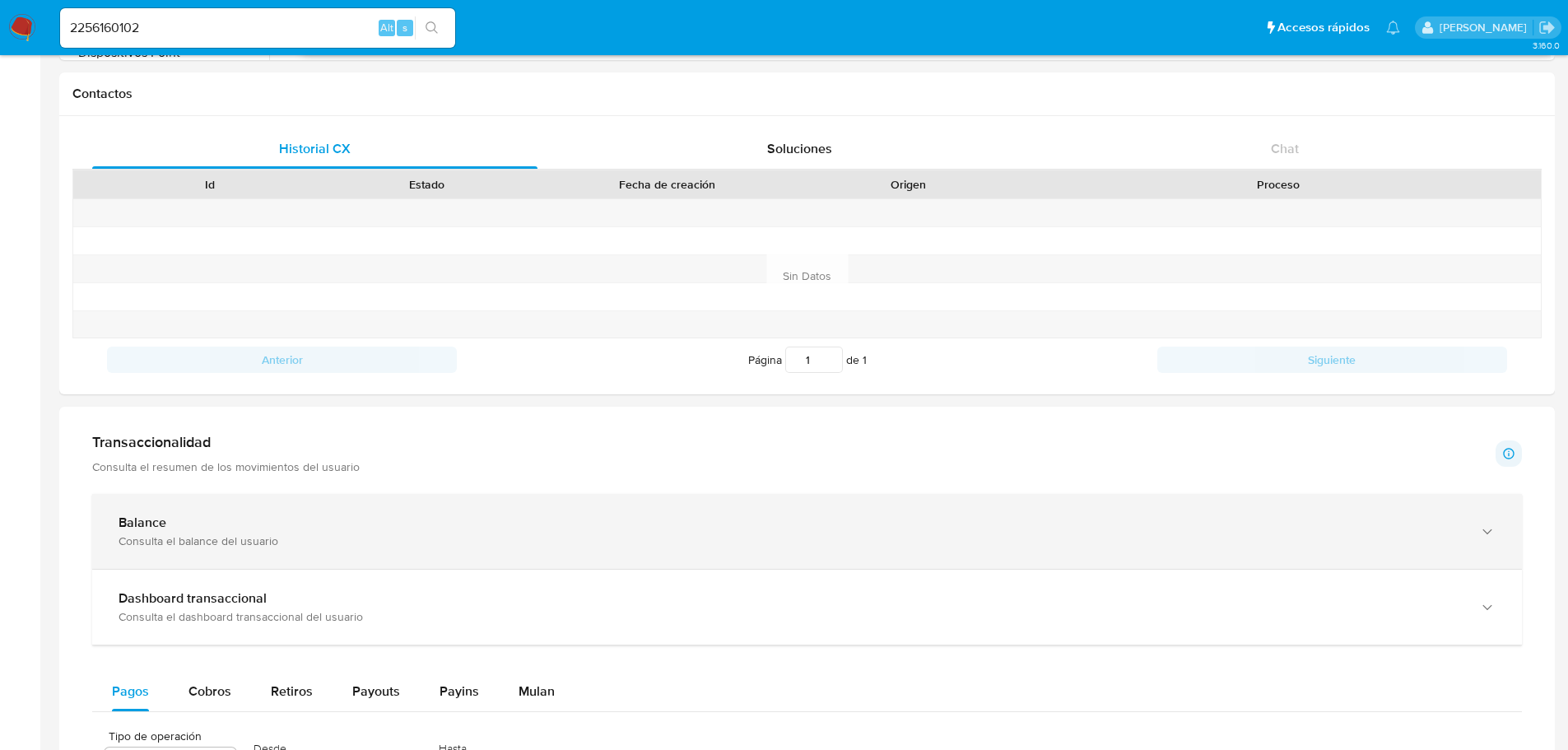
click at [541, 557] on div "Balance Consulta el balance del usuario" at bounding box center [807, 532] width 1430 height 75
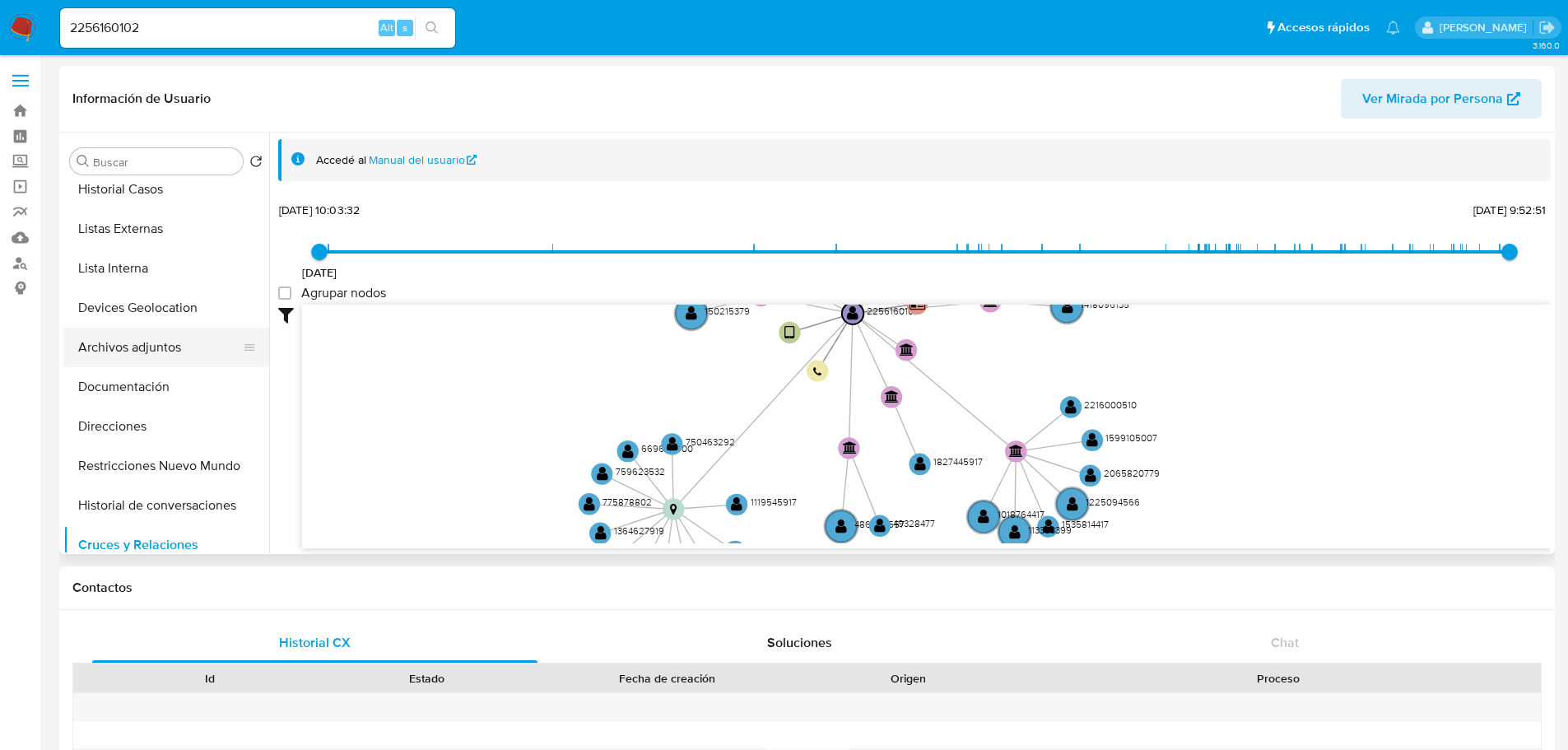
scroll to position [0, 0]
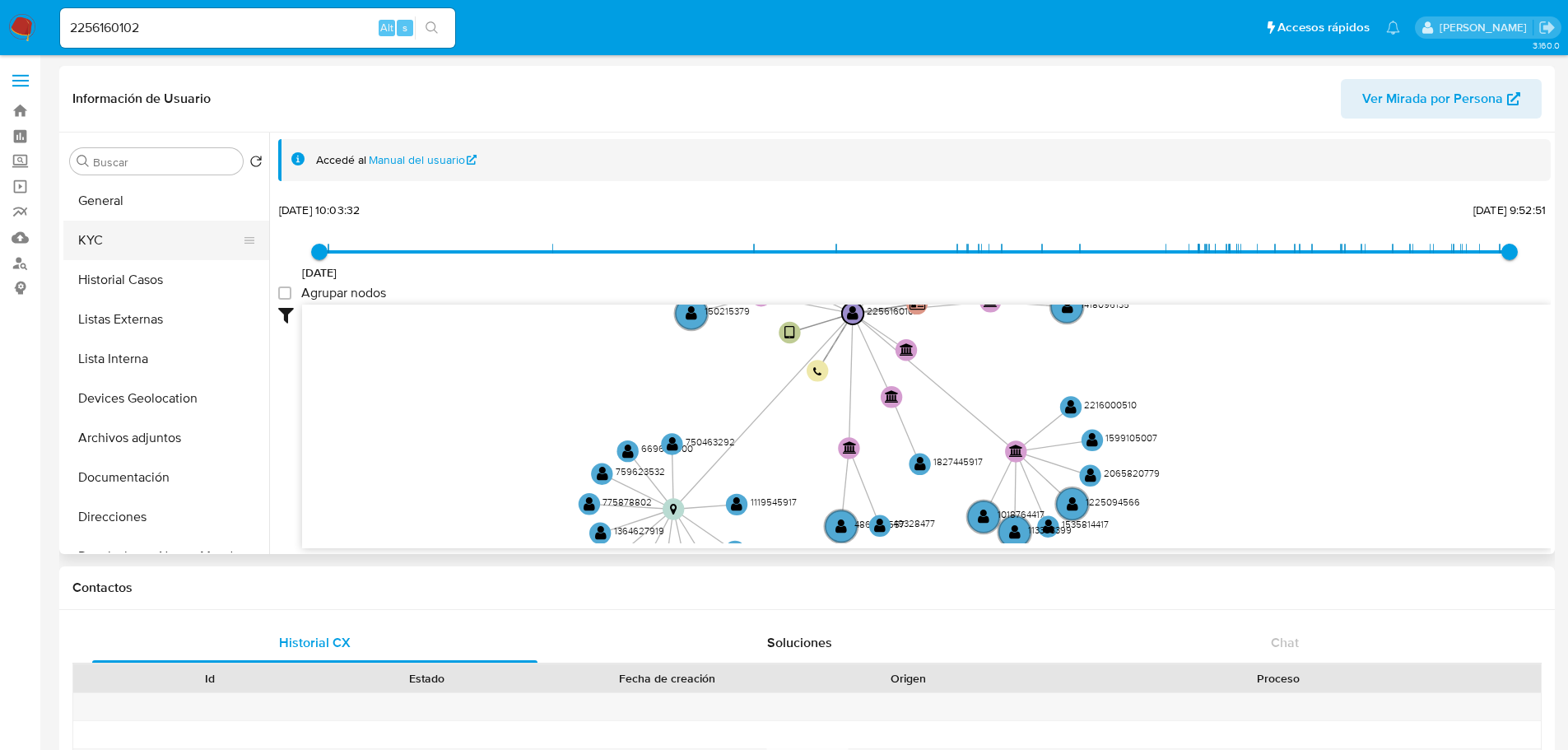
click at [121, 243] on button "KYC" at bounding box center [159, 240] width 192 height 39
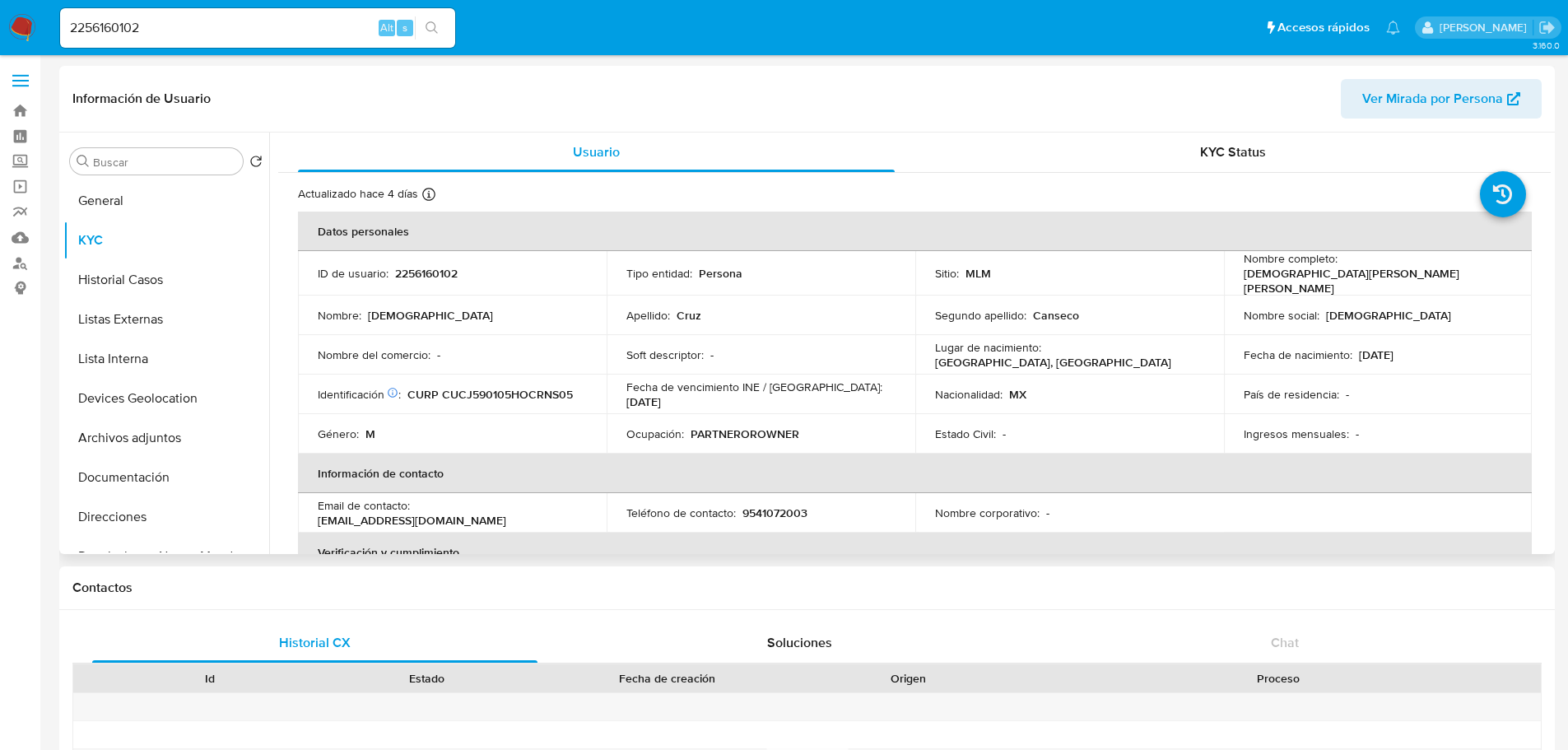
click at [785, 507] on p "9541072003" at bounding box center [775, 513] width 65 height 15
copy p "9541072003"
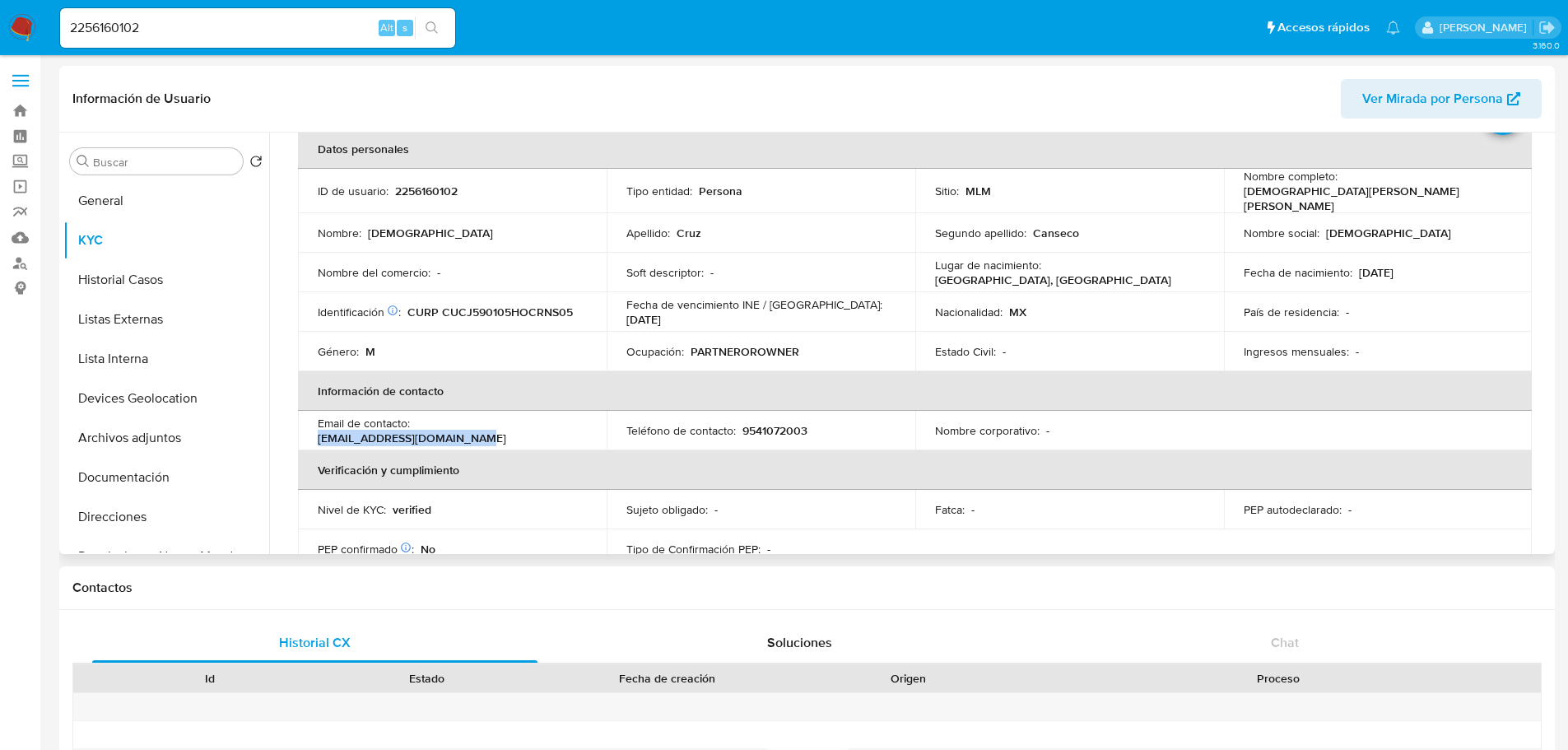
drag, startPoint x: 419, startPoint y: 428, endPoint x: 582, endPoint y: 433, distance: 163.1
click at [579, 433] on td "Email de contacto : cruzcansecojesus@gmail.com" at bounding box center [452, 430] width 309 height 39
copy p "cruzcansecojesus@gmail.com"
click at [133, 187] on button "General" at bounding box center [159, 200] width 192 height 39
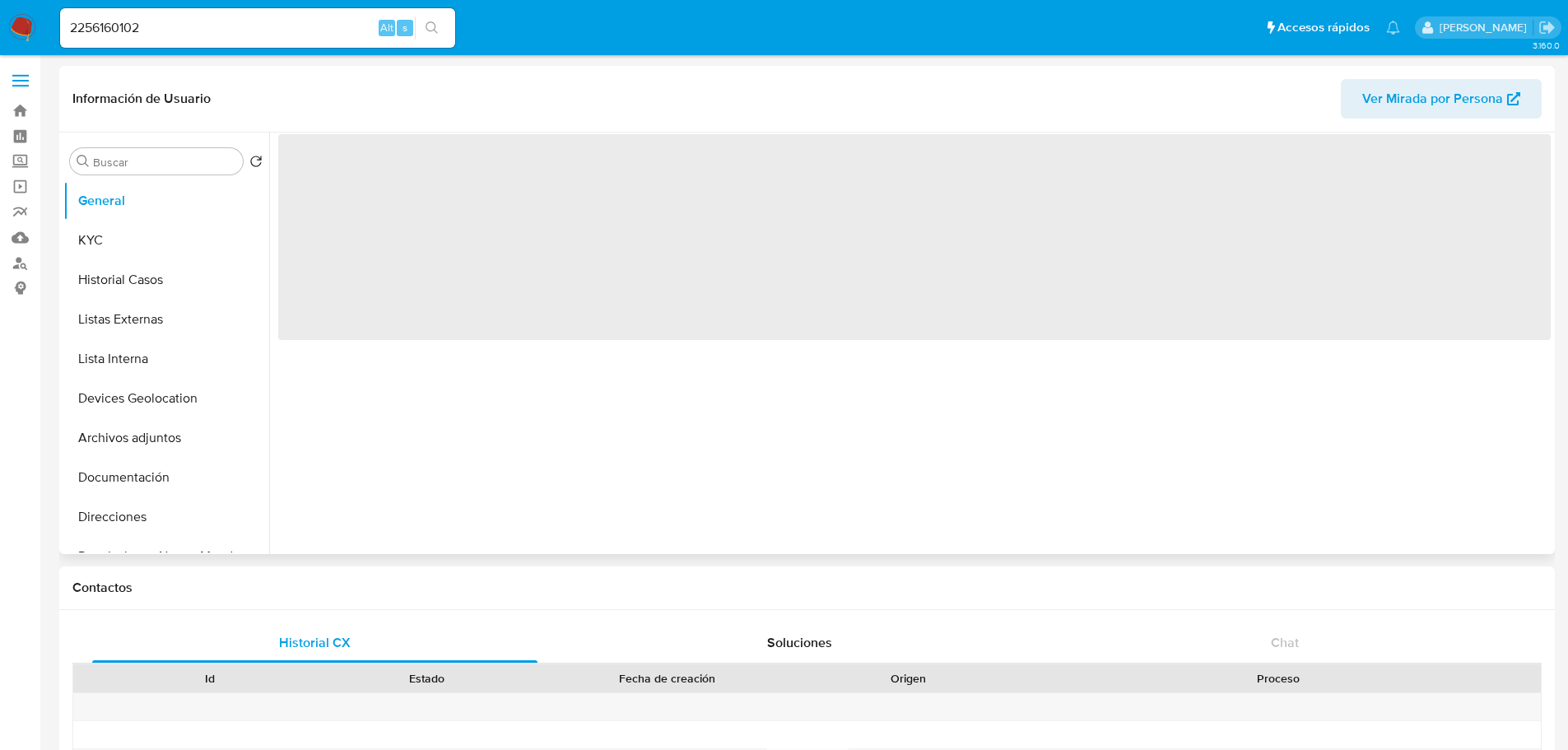
scroll to position [0, 0]
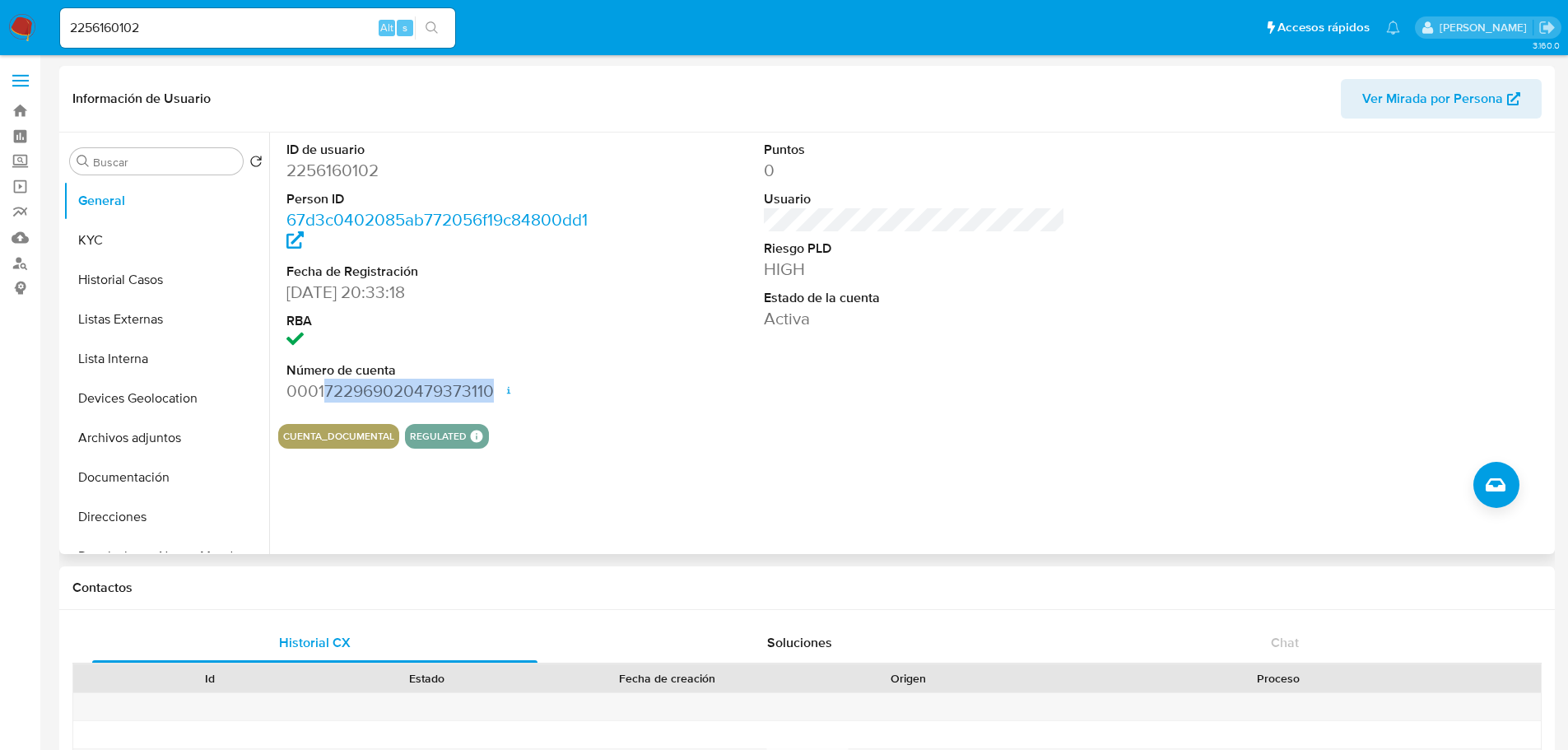
drag, startPoint x: 323, startPoint y: 389, endPoint x: 490, endPoint y: 393, distance: 167.0
click at [490, 393] on dd "0001722969020479373110 Fecha de apertura 07/02/2025 07:20 Estado ACTIVE" at bounding box center [438, 391] width 303 height 23
copy dd "722969020479373110"
click at [983, 299] on dt "Estado de la cuenta" at bounding box center [916, 298] width 303 height 18
click at [175, 228] on button "KYC" at bounding box center [159, 240] width 192 height 39
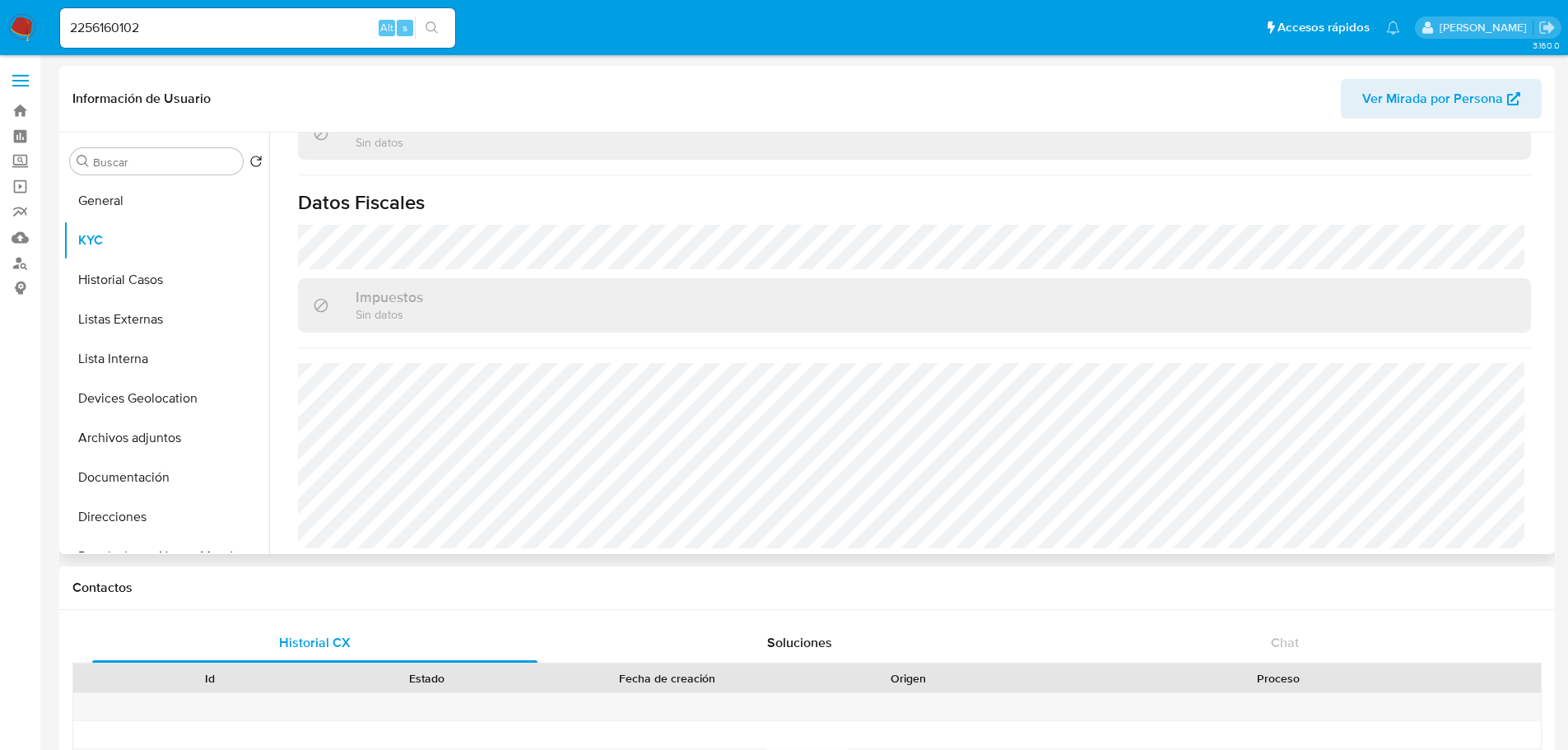
scroll to position [1002, 0]
click at [160, 513] on button "Direcciones" at bounding box center [159, 517] width 192 height 39
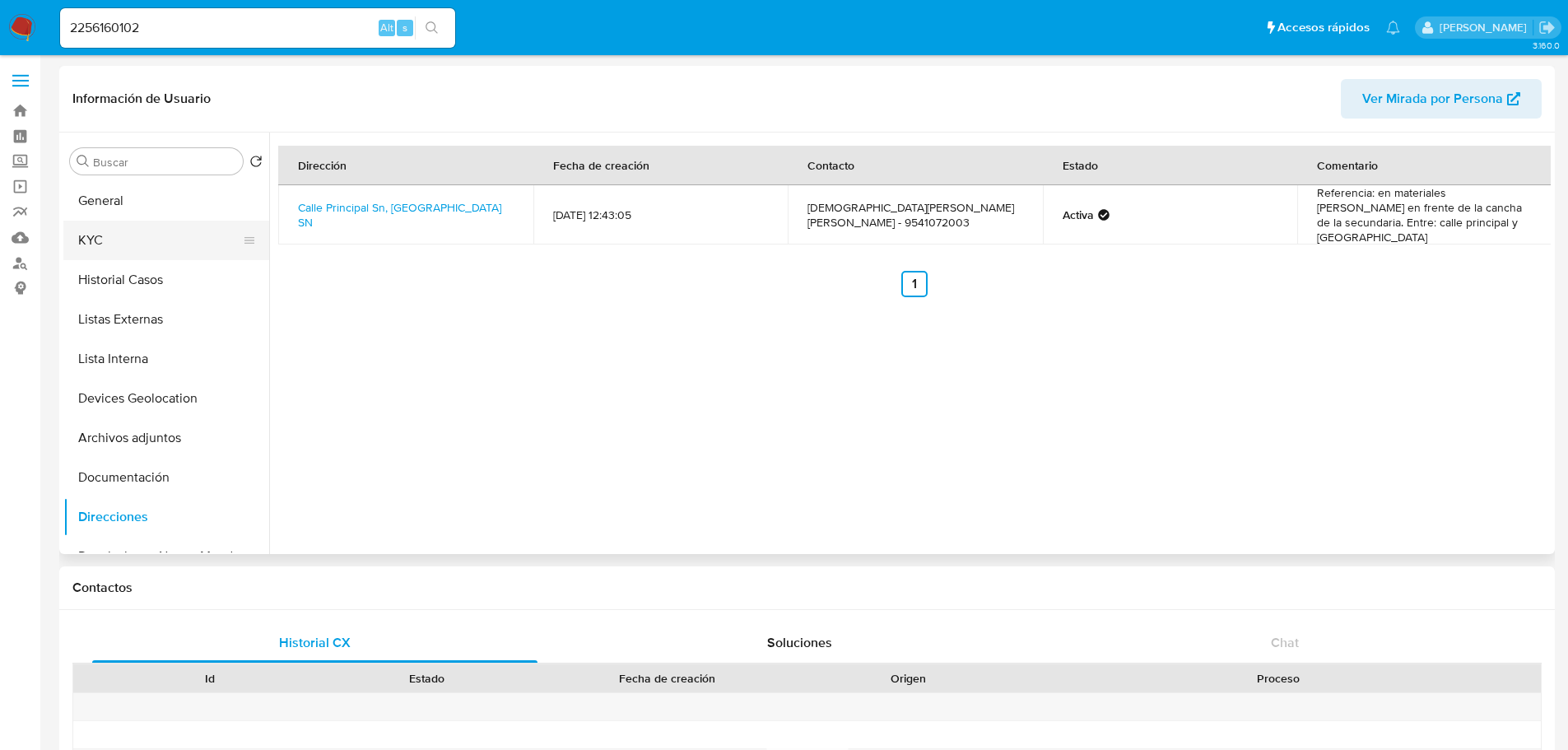
click at [142, 234] on button "KYC" at bounding box center [159, 240] width 192 height 39
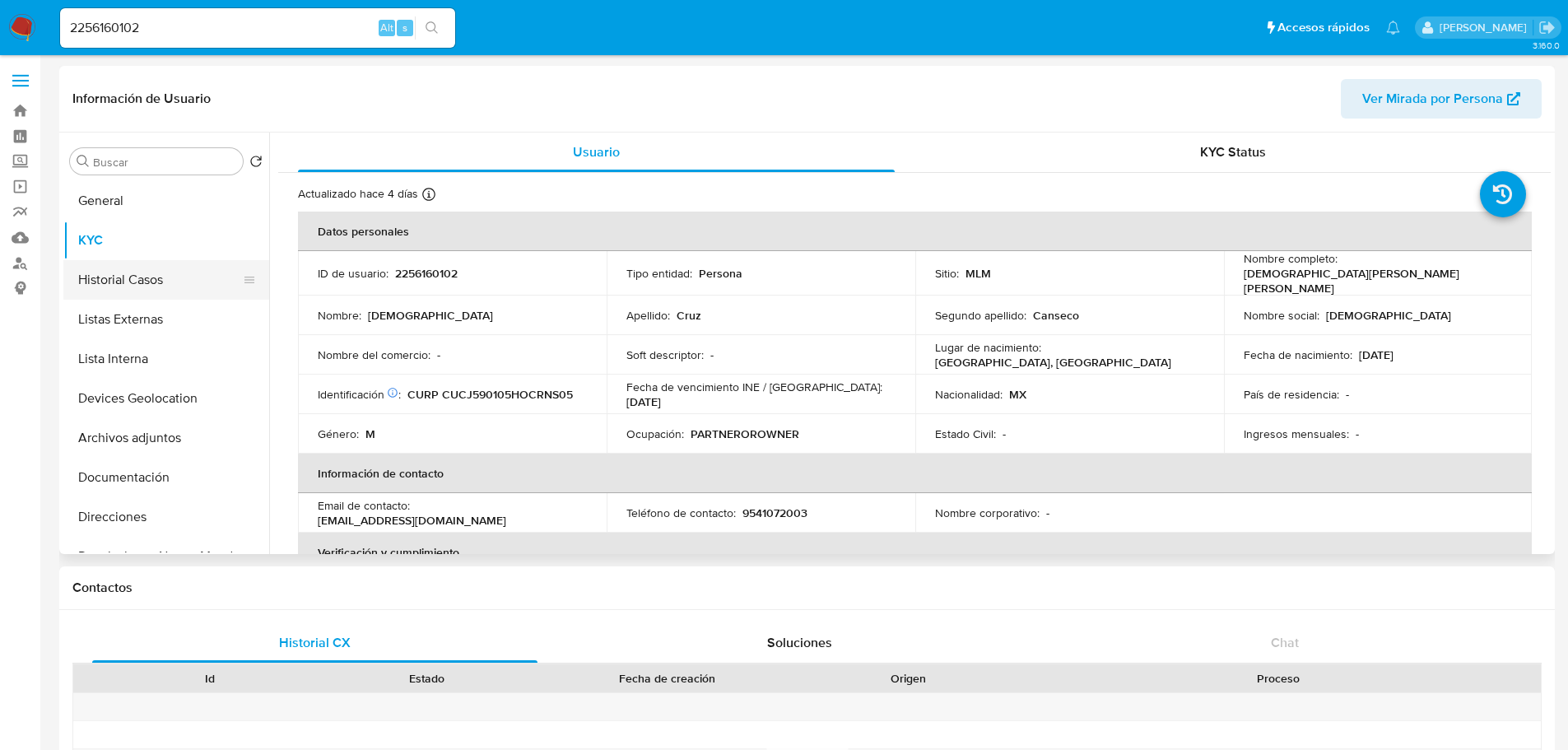
click at [138, 271] on button "Historial Casos" at bounding box center [159, 280] width 192 height 39
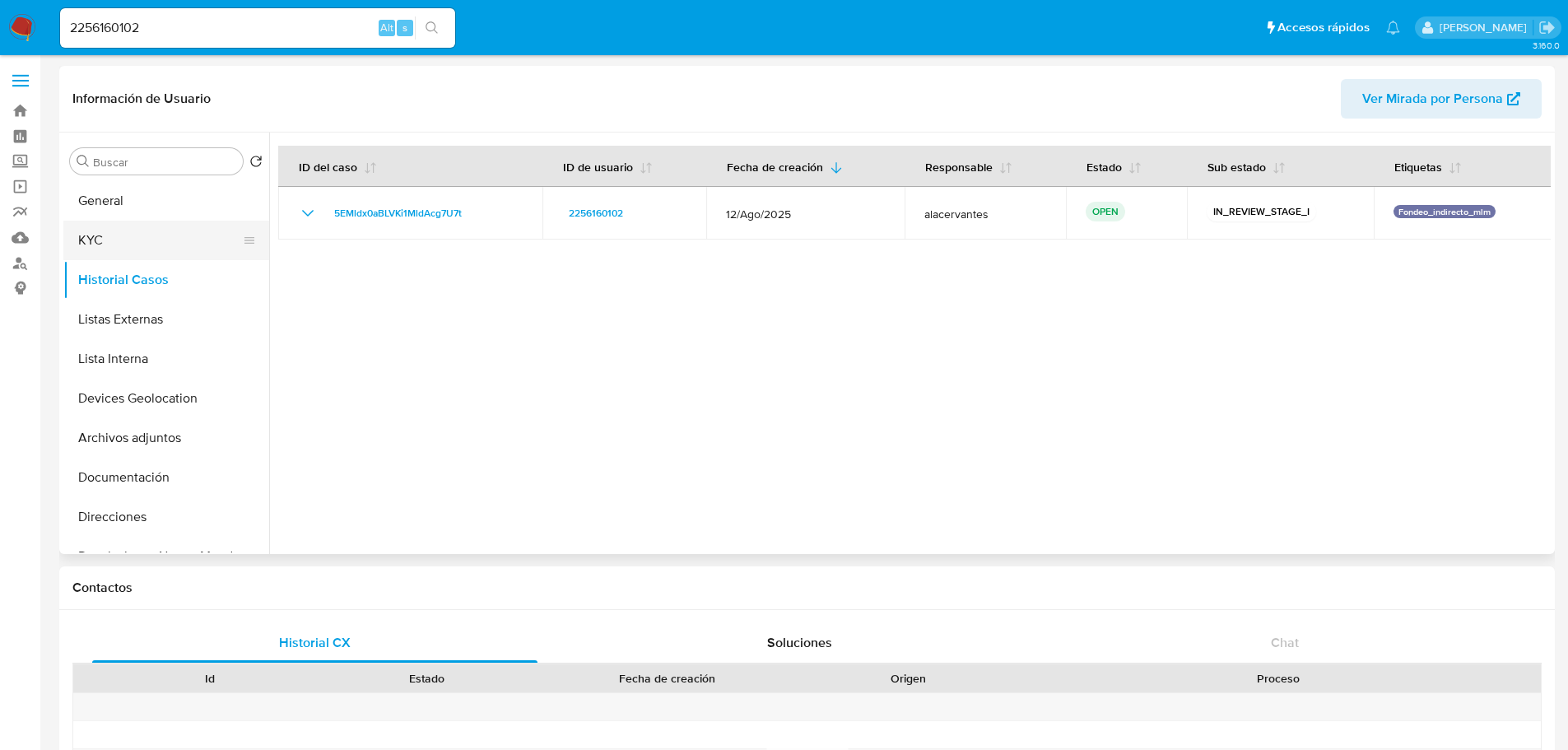
click at [136, 248] on button "KYC" at bounding box center [159, 240] width 192 height 39
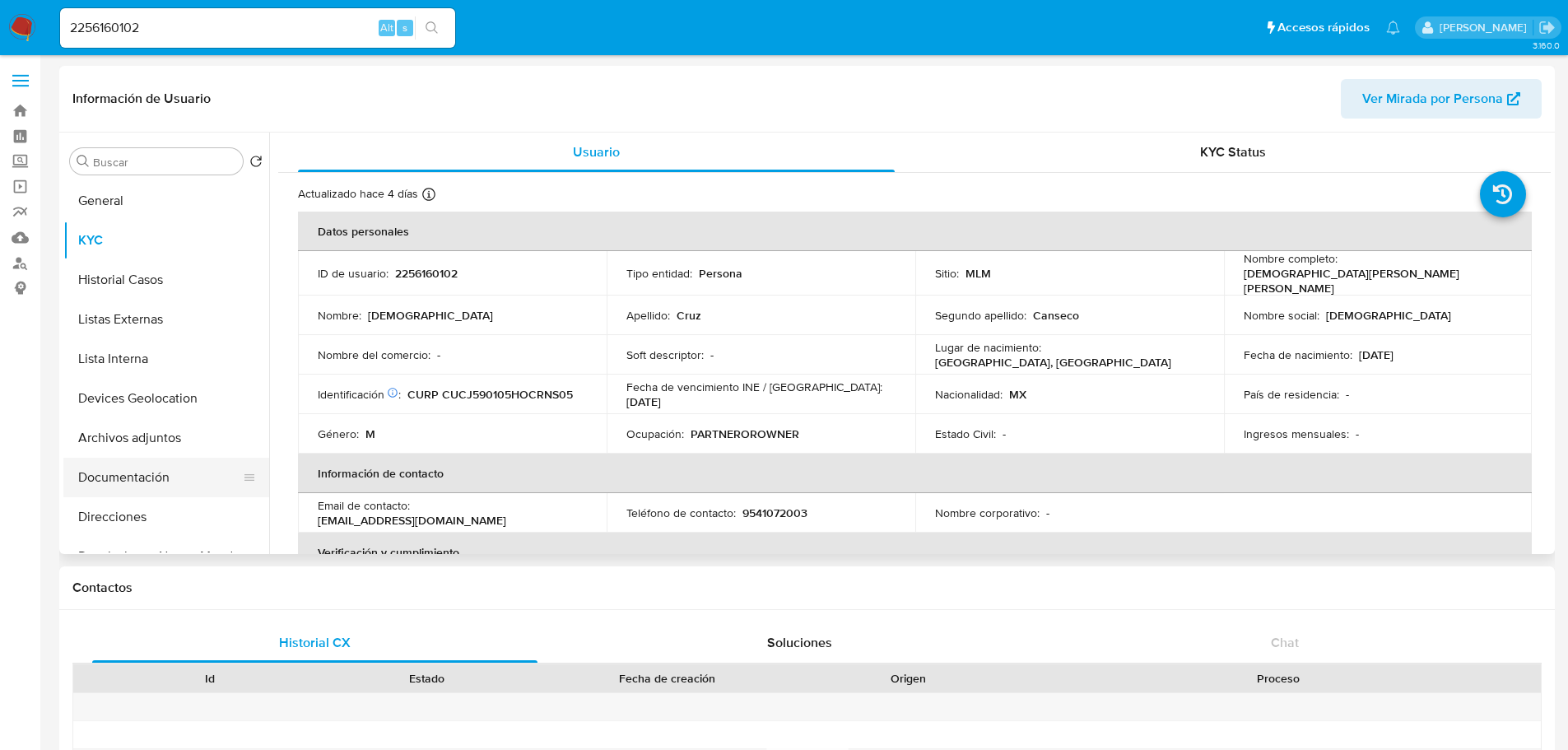
click at [180, 468] on button "Documentación" at bounding box center [159, 477] width 192 height 39
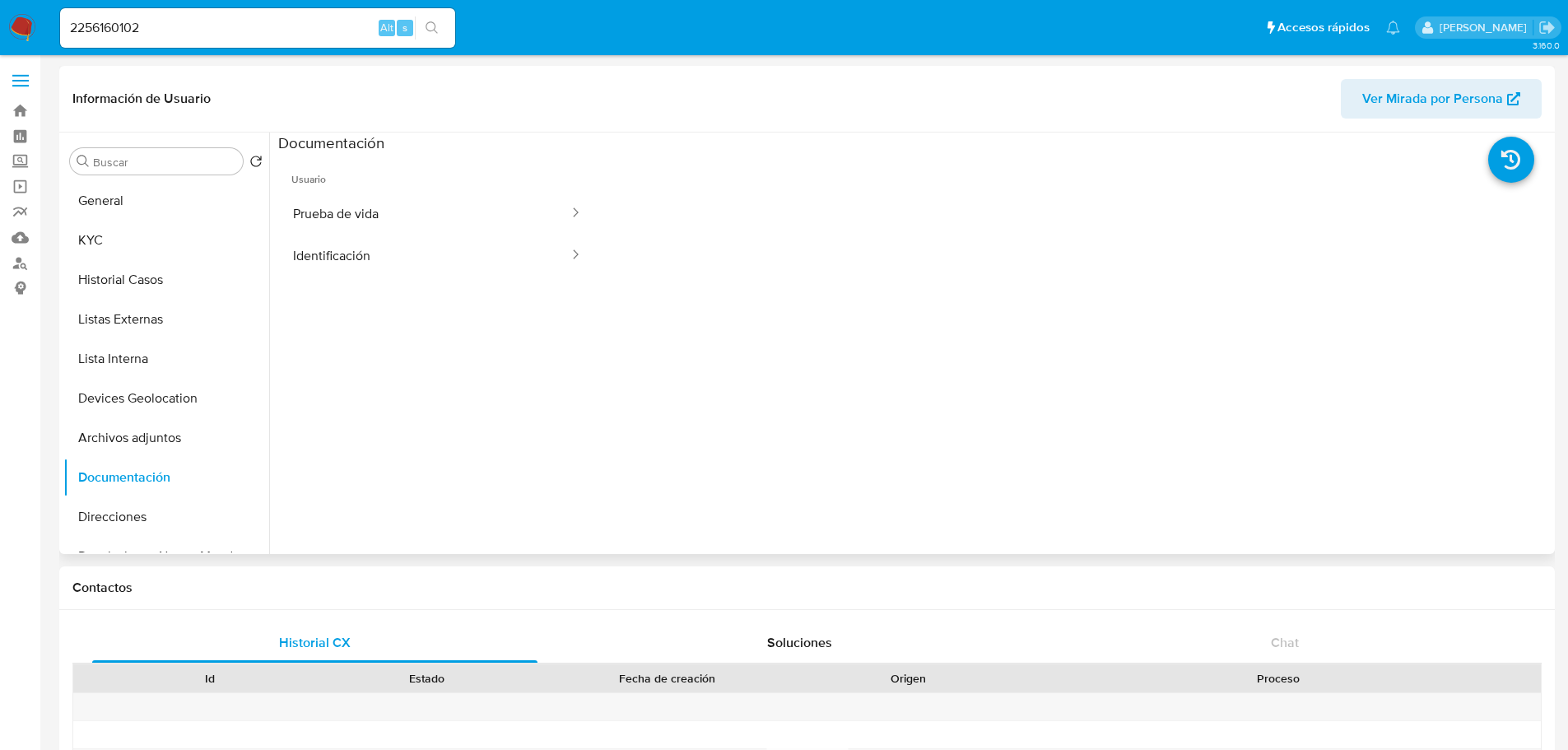
click at [345, 278] on ul "Usuario Prueba de vida Identificación" at bounding box center [438, 390] width 319 height 474
click at [349, 270] on button "Identificación" at bounding box center [424, 255] width 293 height 42
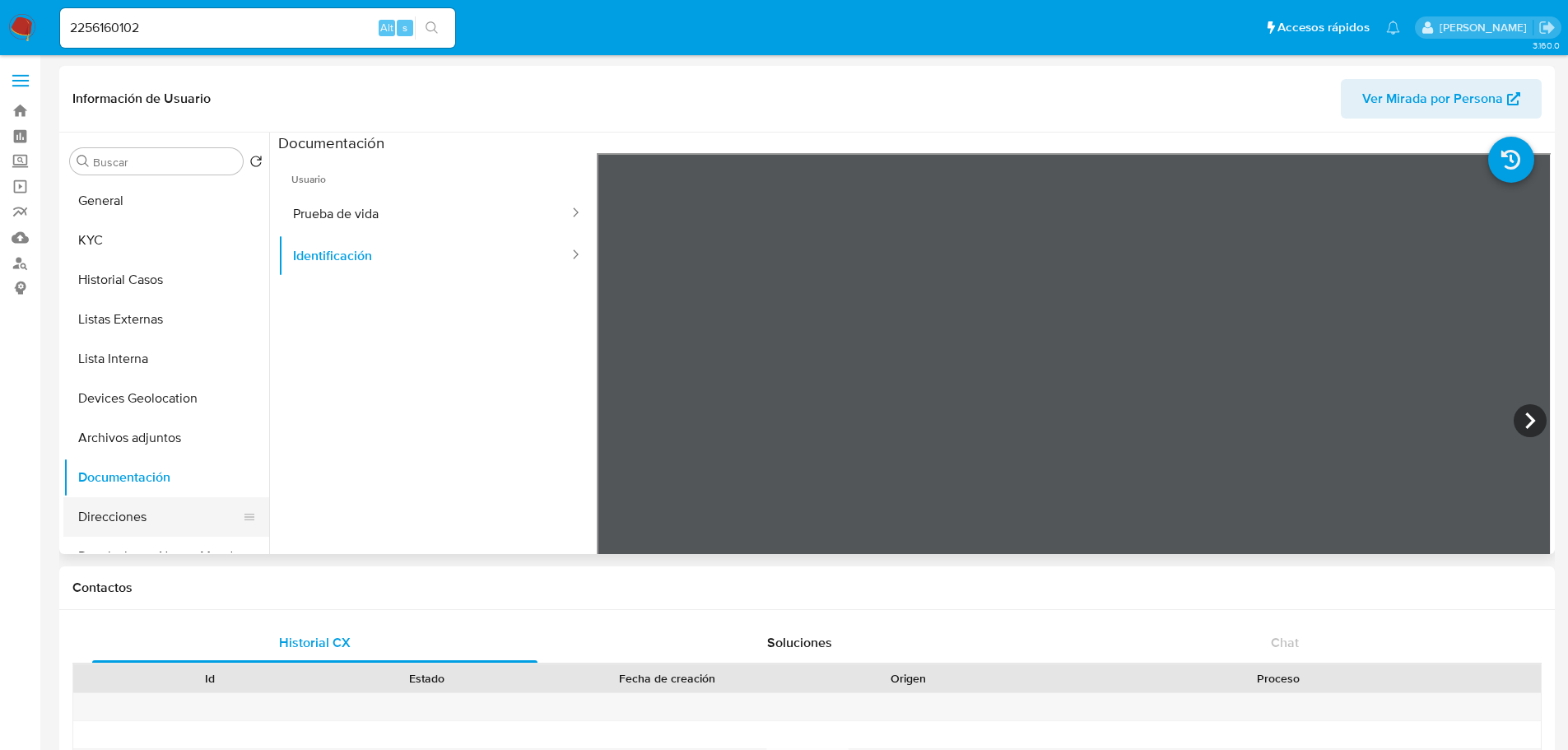
click at [128, 518] on button "Direcciones" at bounding box center [159, 517] width 192 height 39
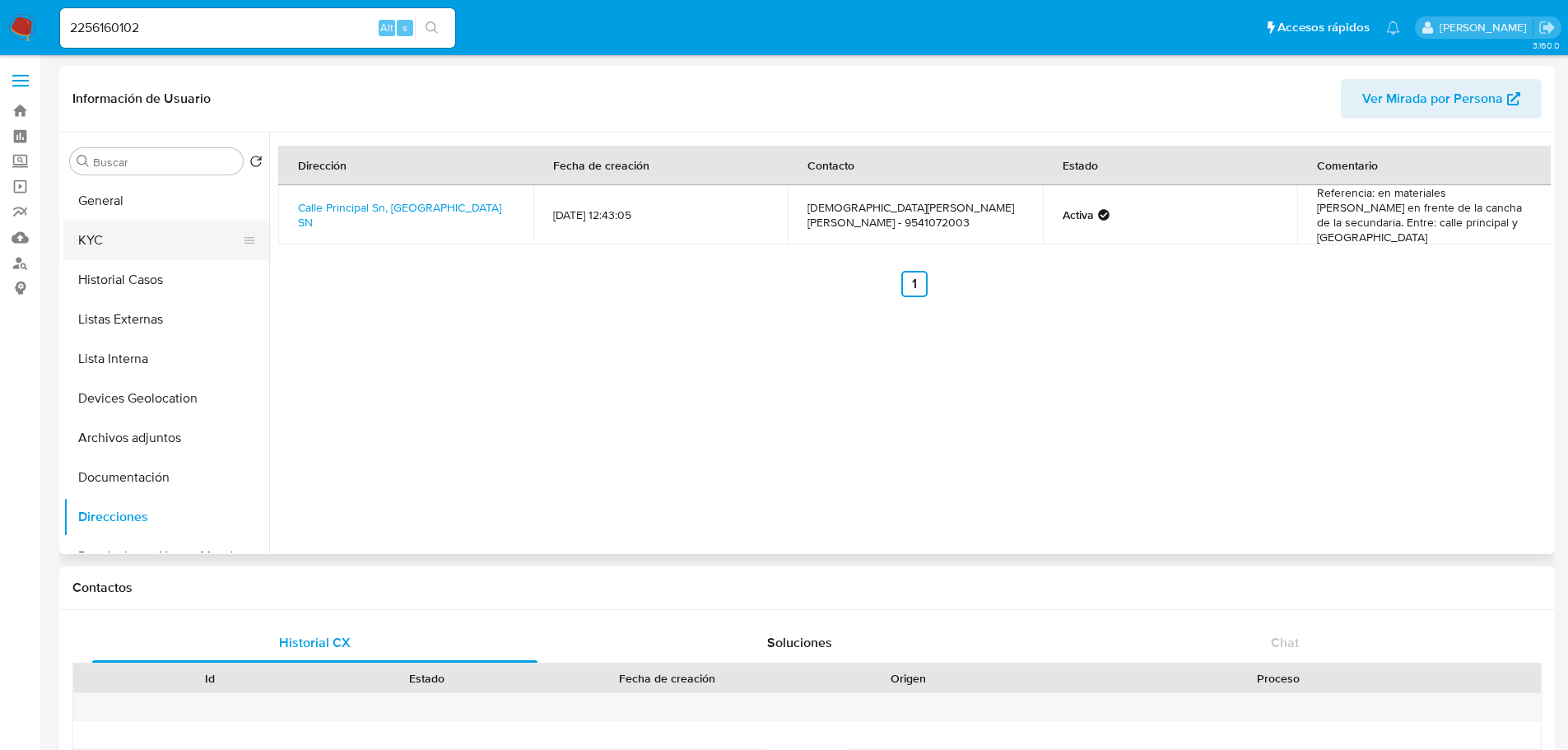
click at [130, 241] on button "KYC" at bounding box center [159, 240] width 192 height 39
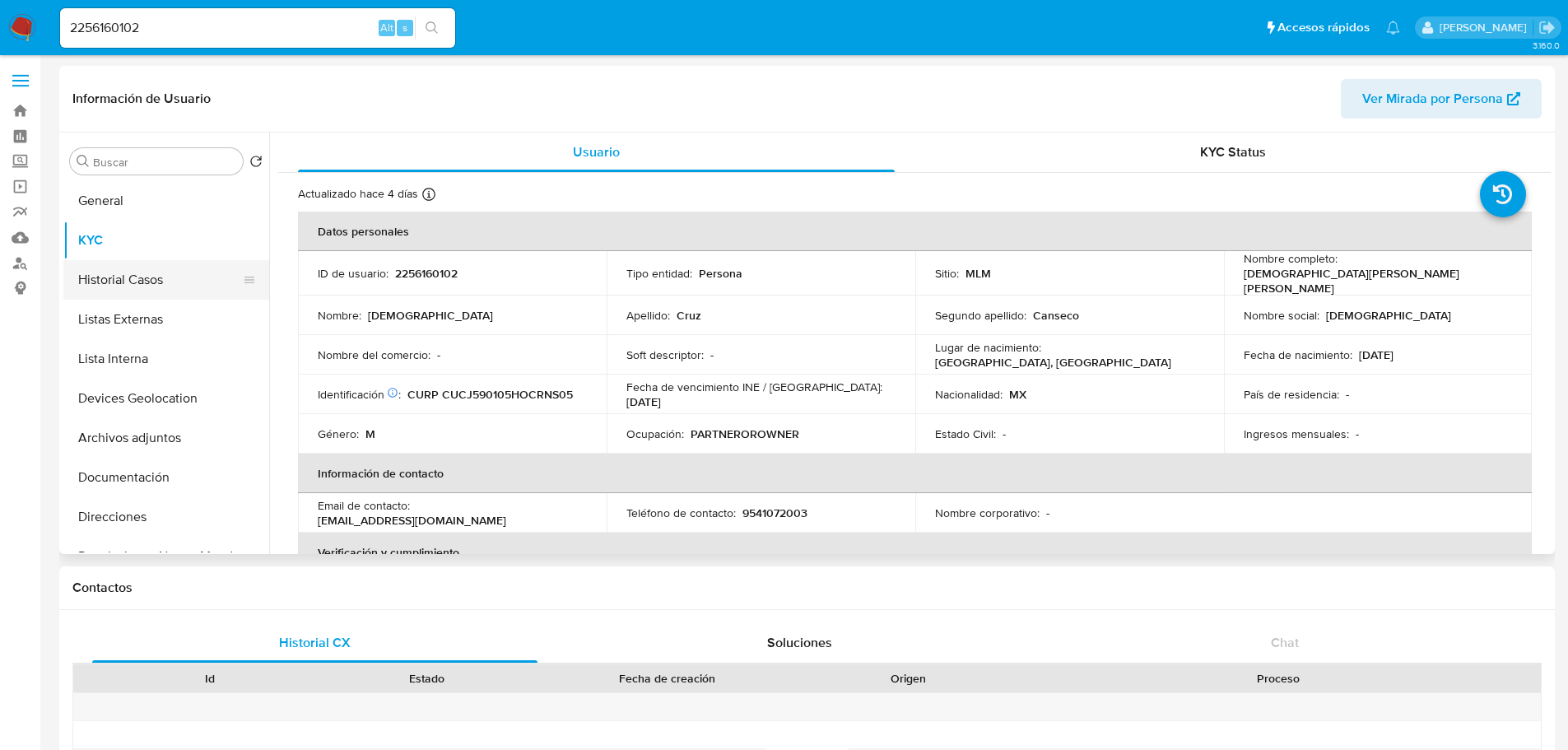
click at [135, 276] on button "Historial Casos" at bounding box center [159, 280] width 192 height 39
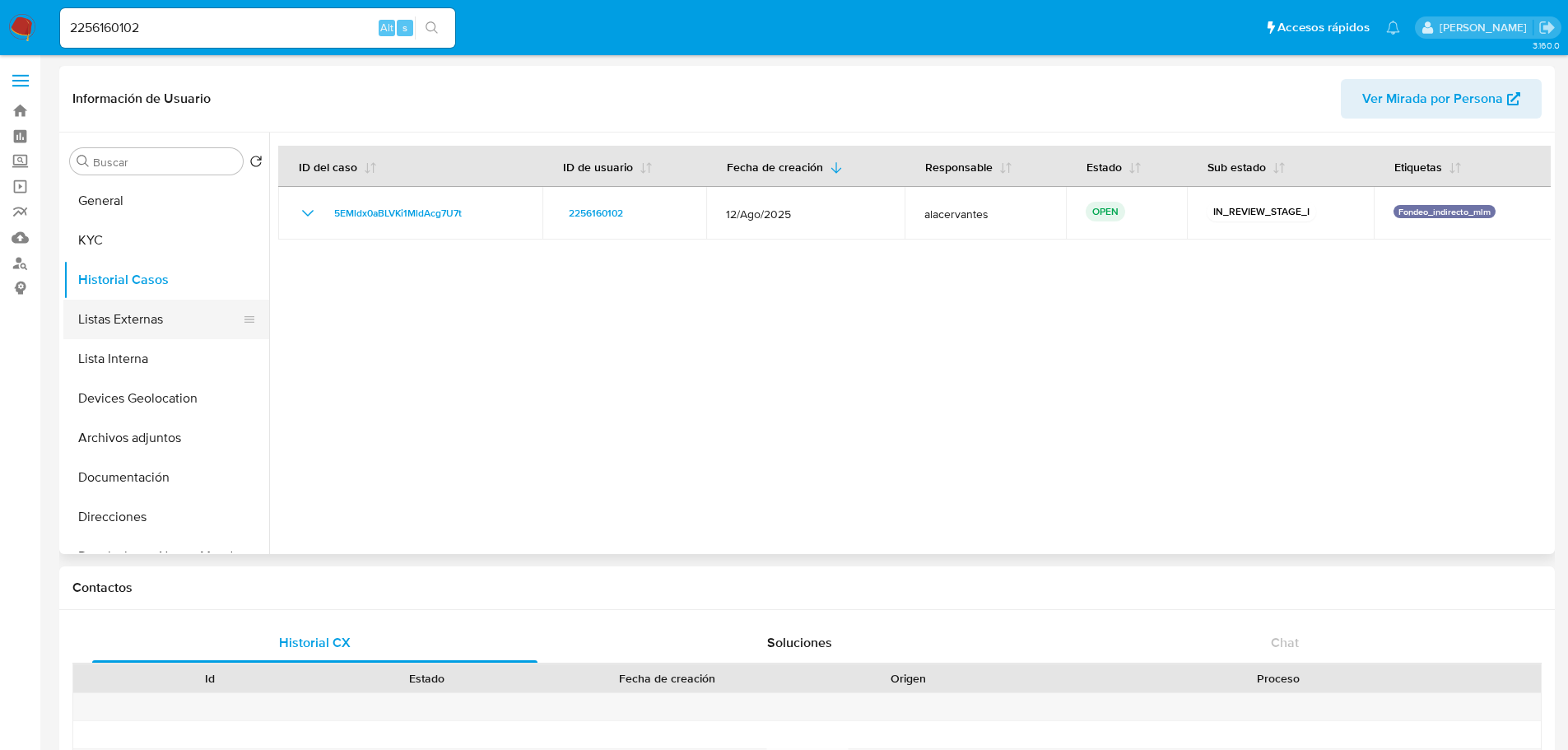
click at [141, 317] on button "Listas Externas" at bounding box center [159, 320] width 192 height 39
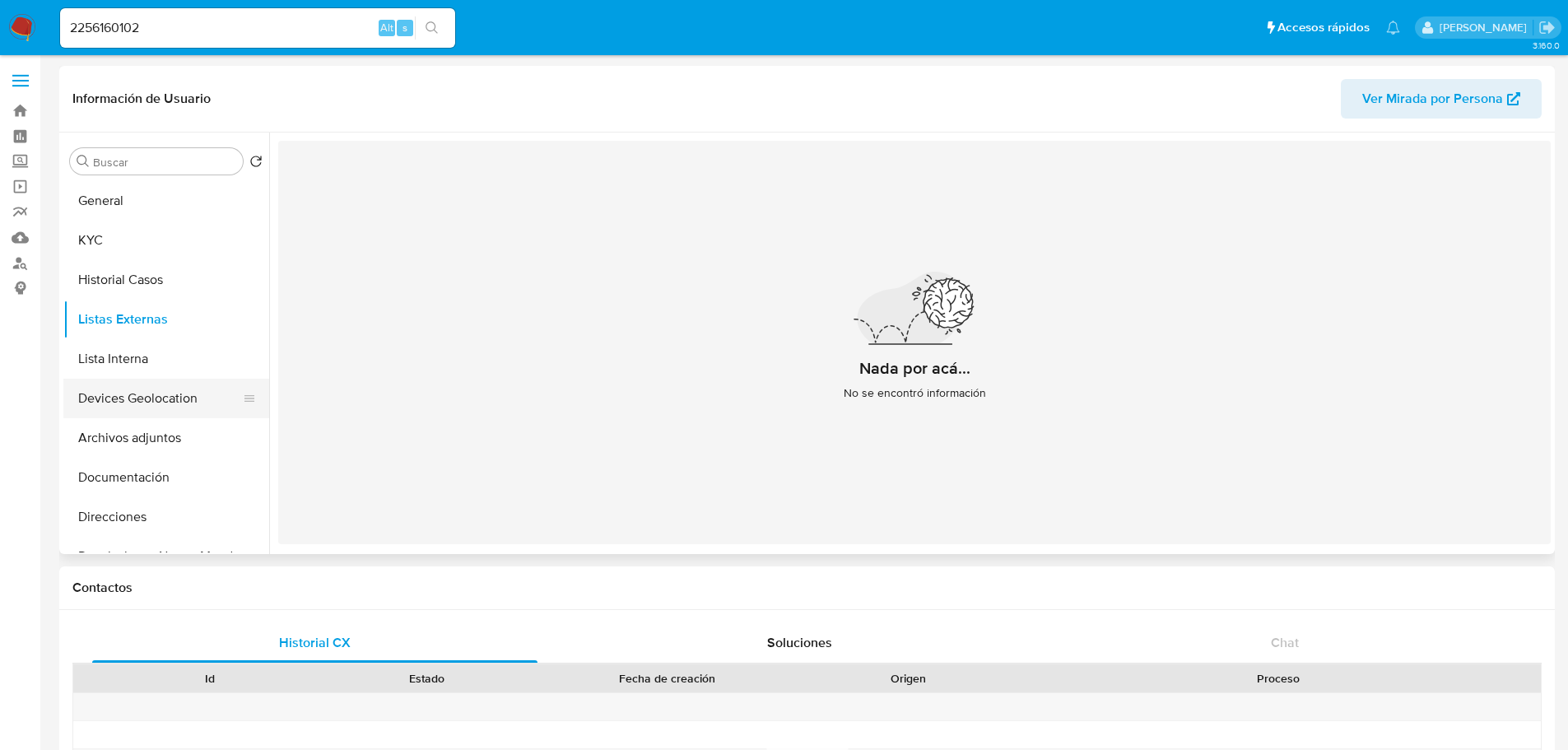
click at [180, 395] on button "Devices Geolocation" at bounding box center [159, 398] width 192 height 39
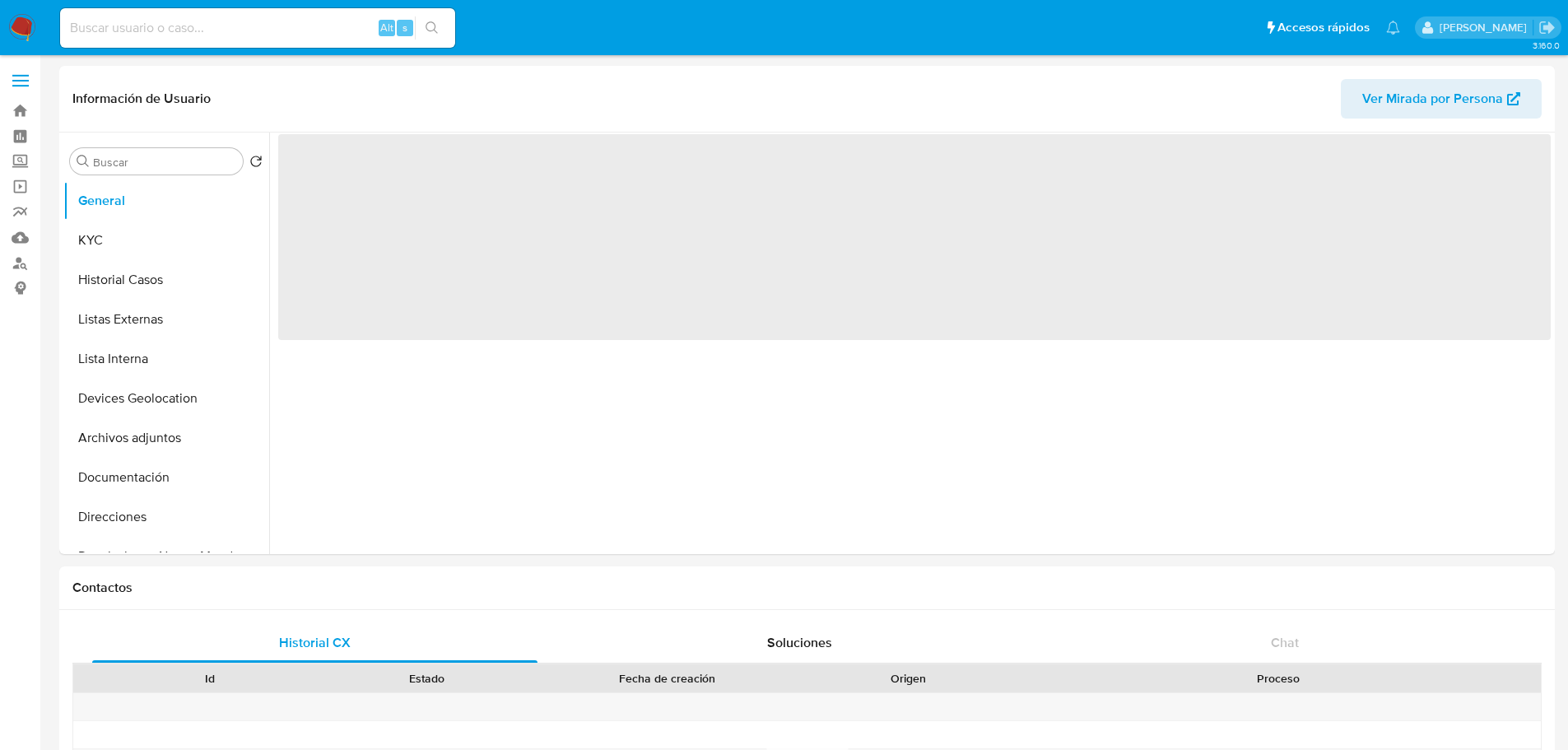
select select "10"
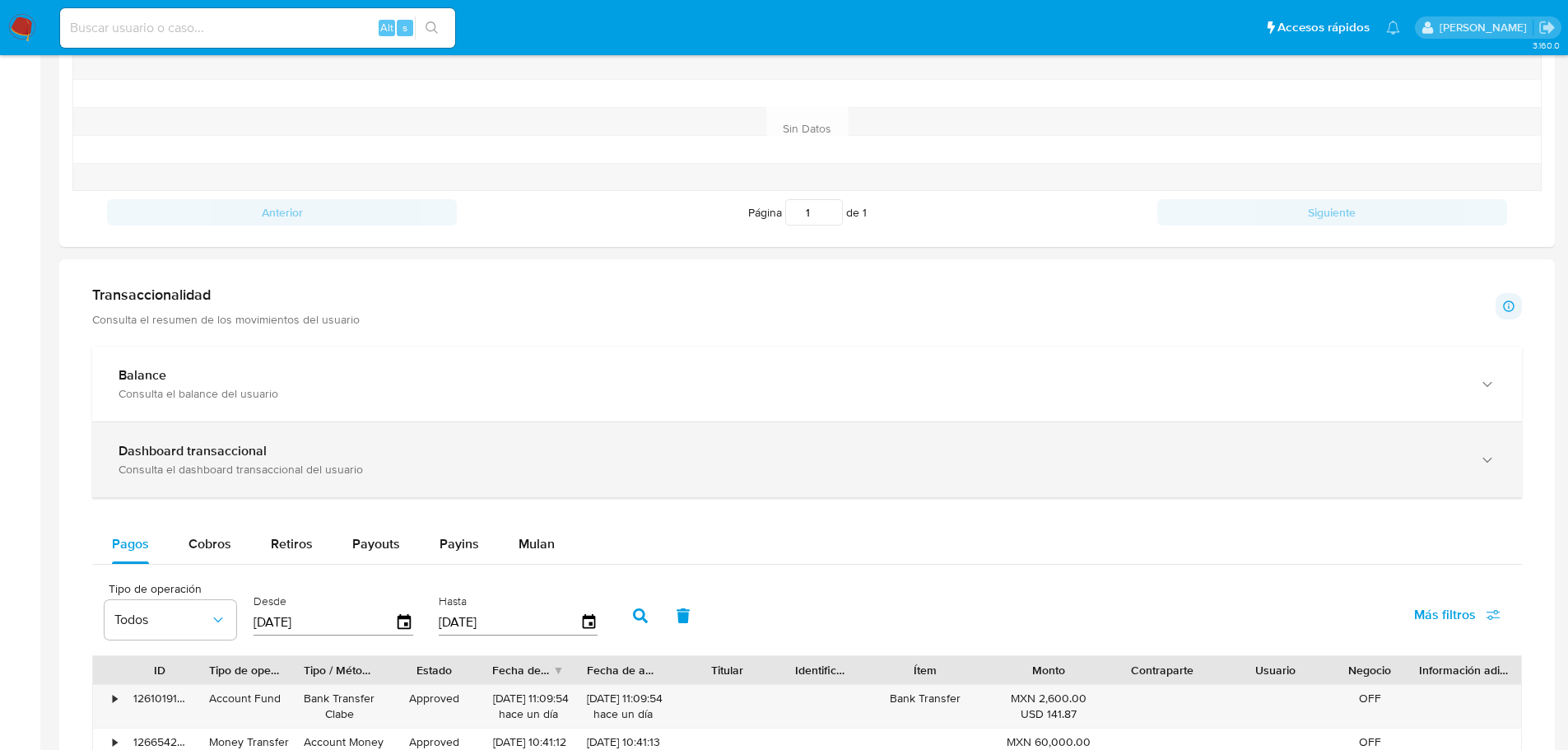
scroll to position [494, 0]
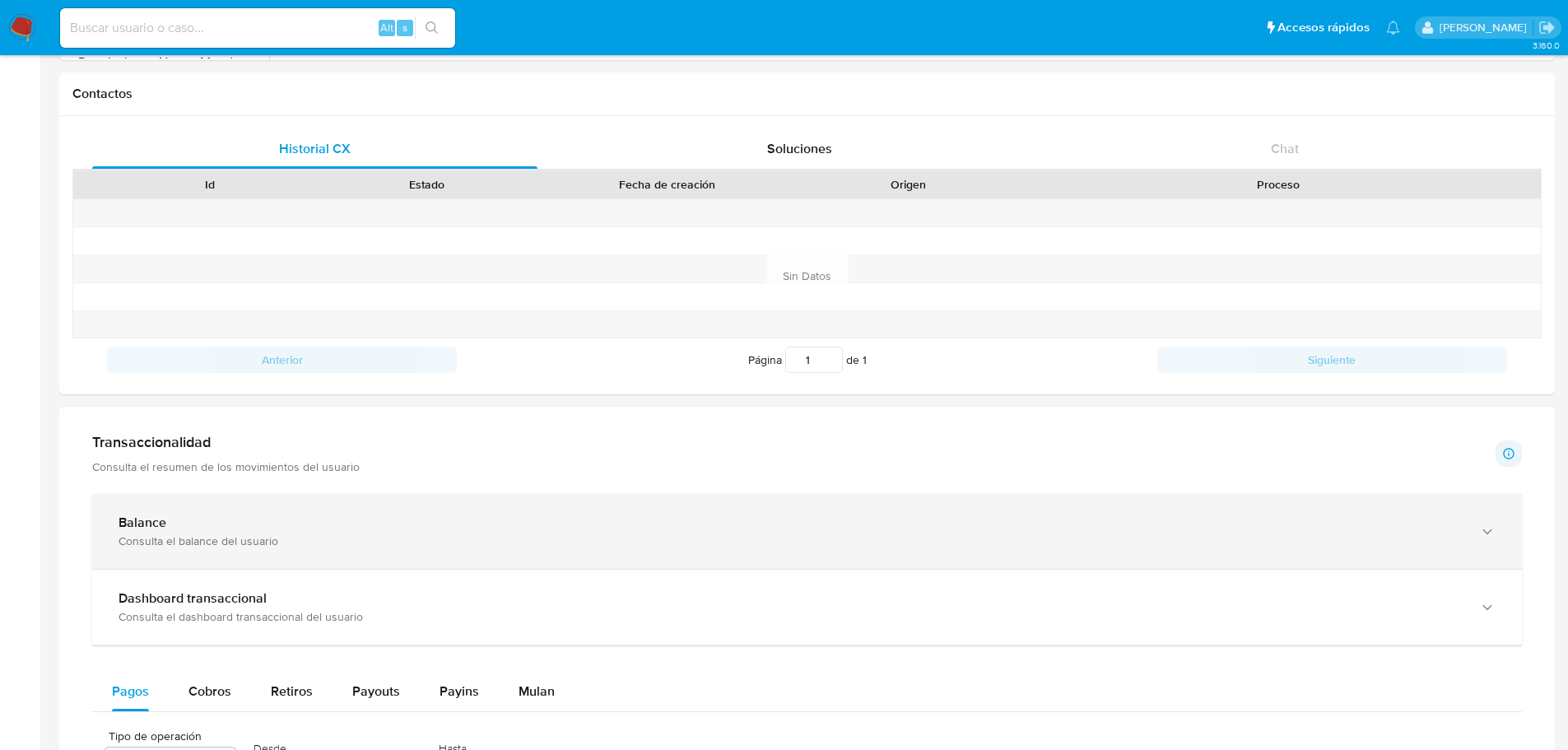
click at [620, 546] on div "Consulta el balance del usuario" at bounding box center [790, 541] width 1344 height 15
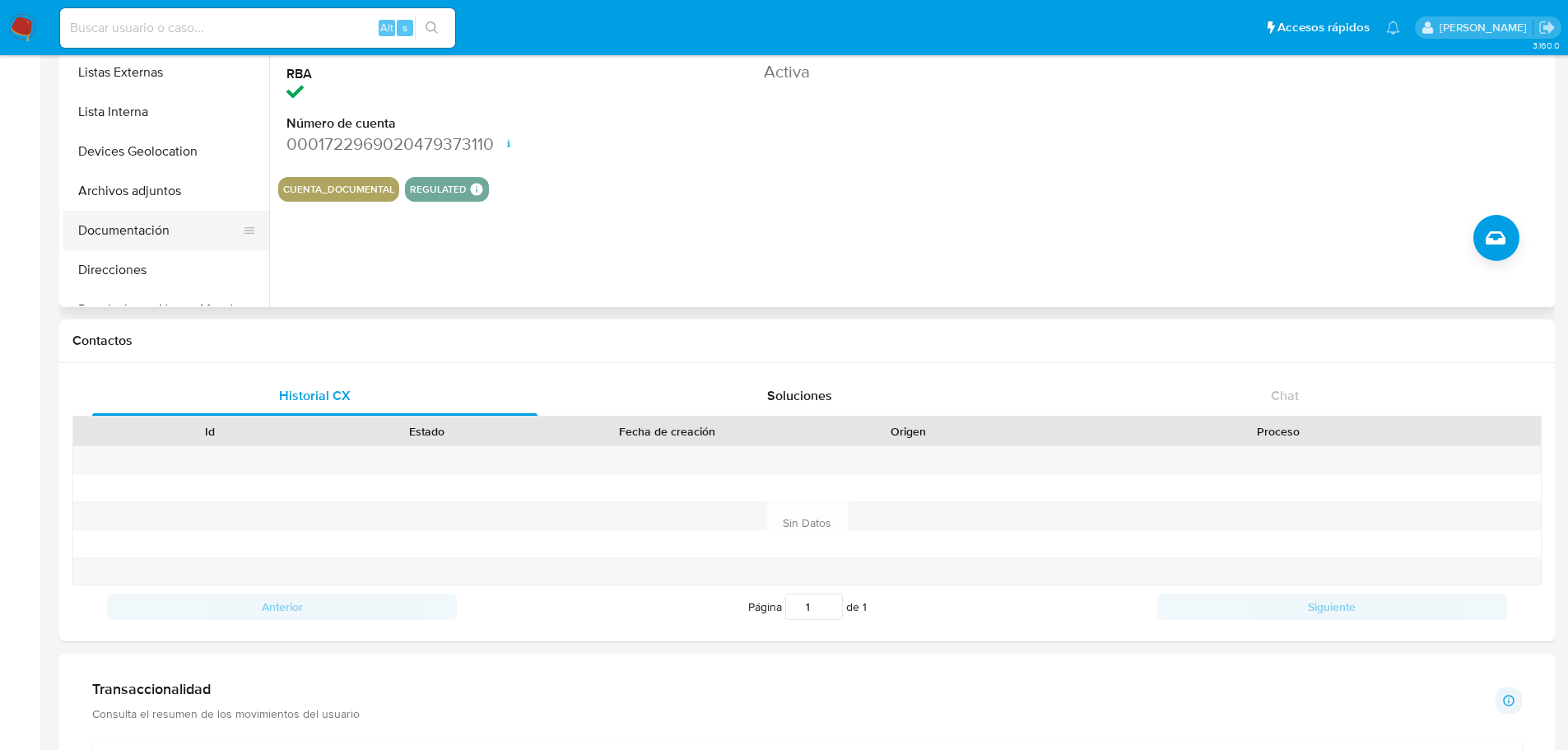
scroll to position [0, 0]
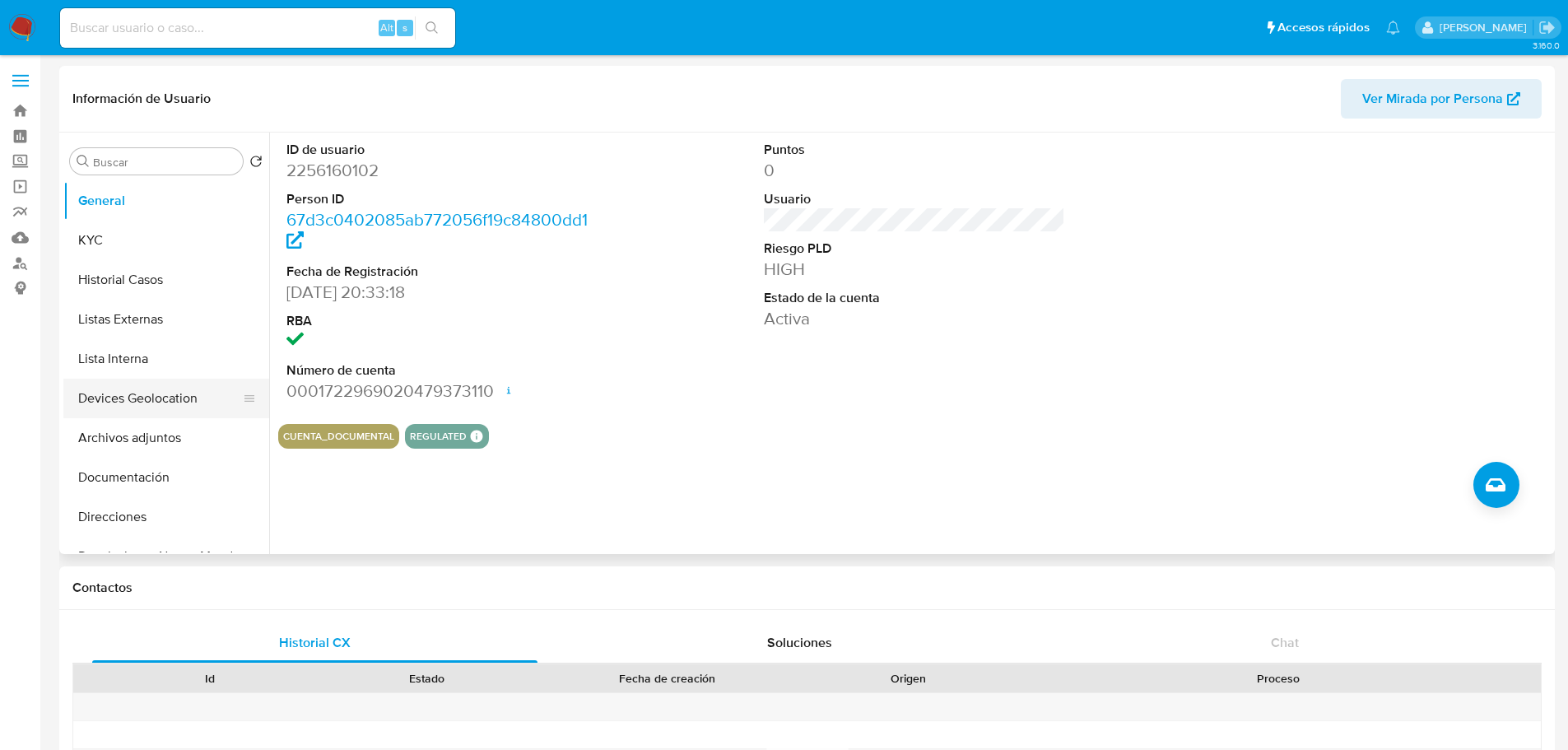
click at [169, 390] on button "Devices Geolocation" at bounding box center [159, 398] width 192 height 39
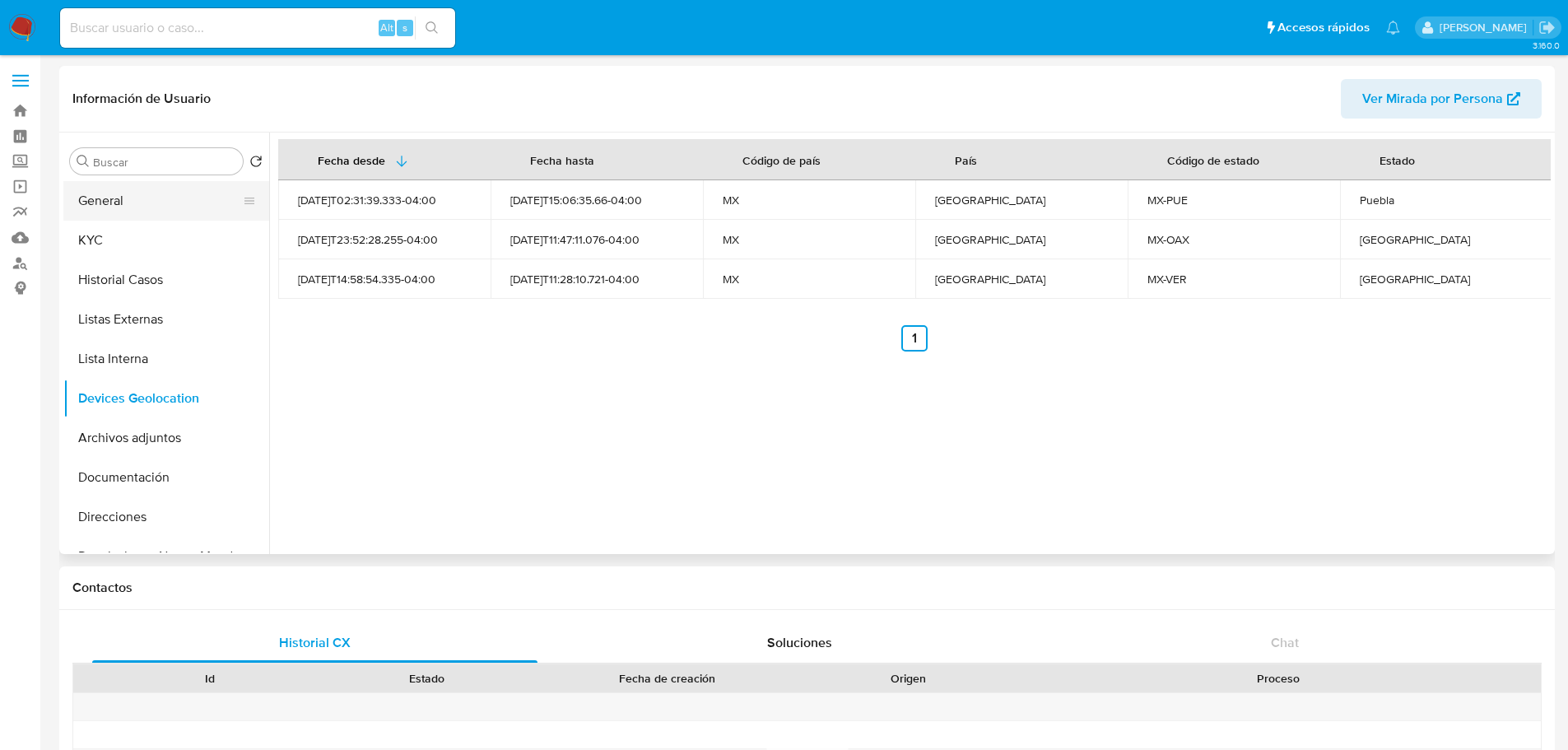
click at [139, 208] on button "General" at bounding box center [159, 200] width 192 height 39
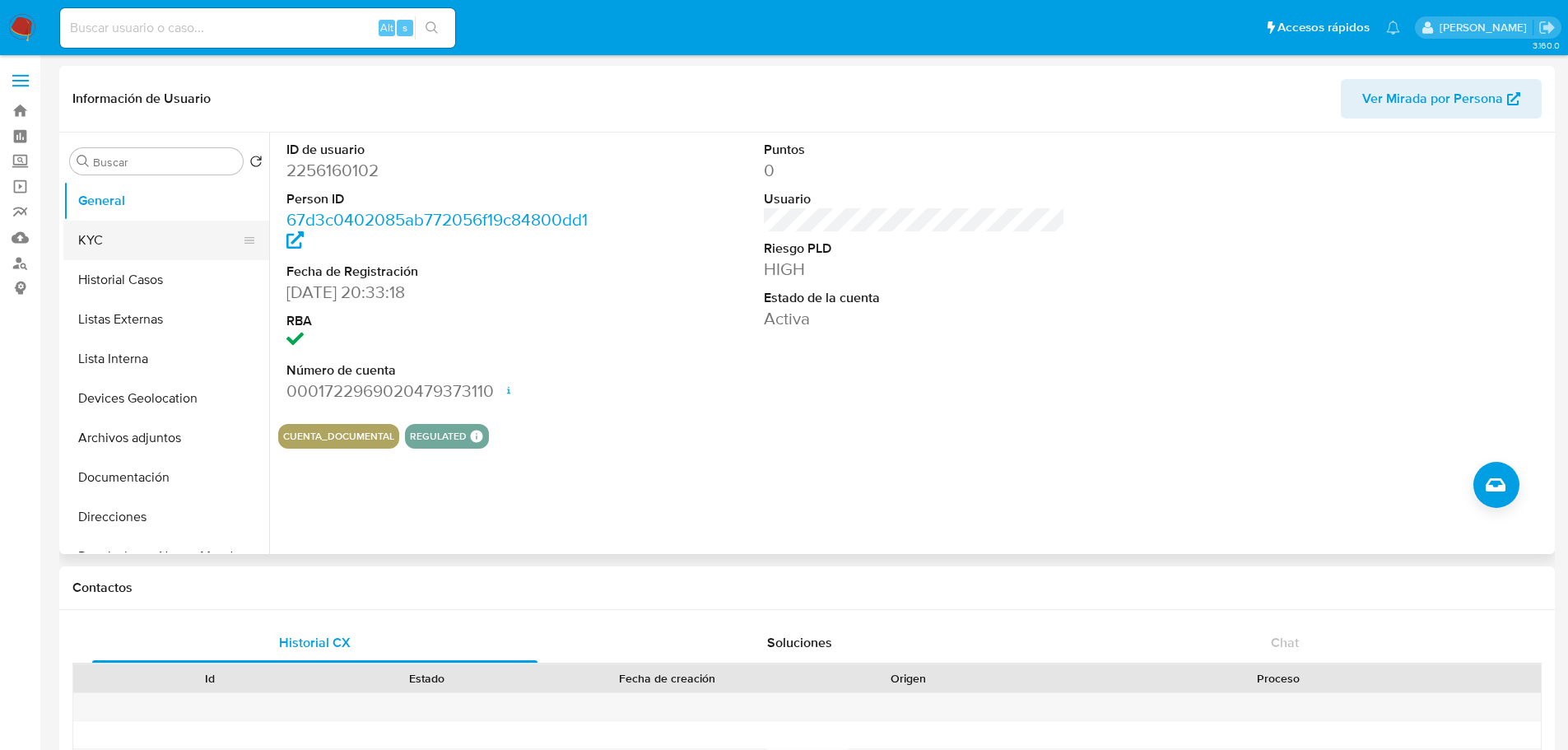
click at [147, 250] on button "KYC" at bounding box center [159, 240] width 192 height 39
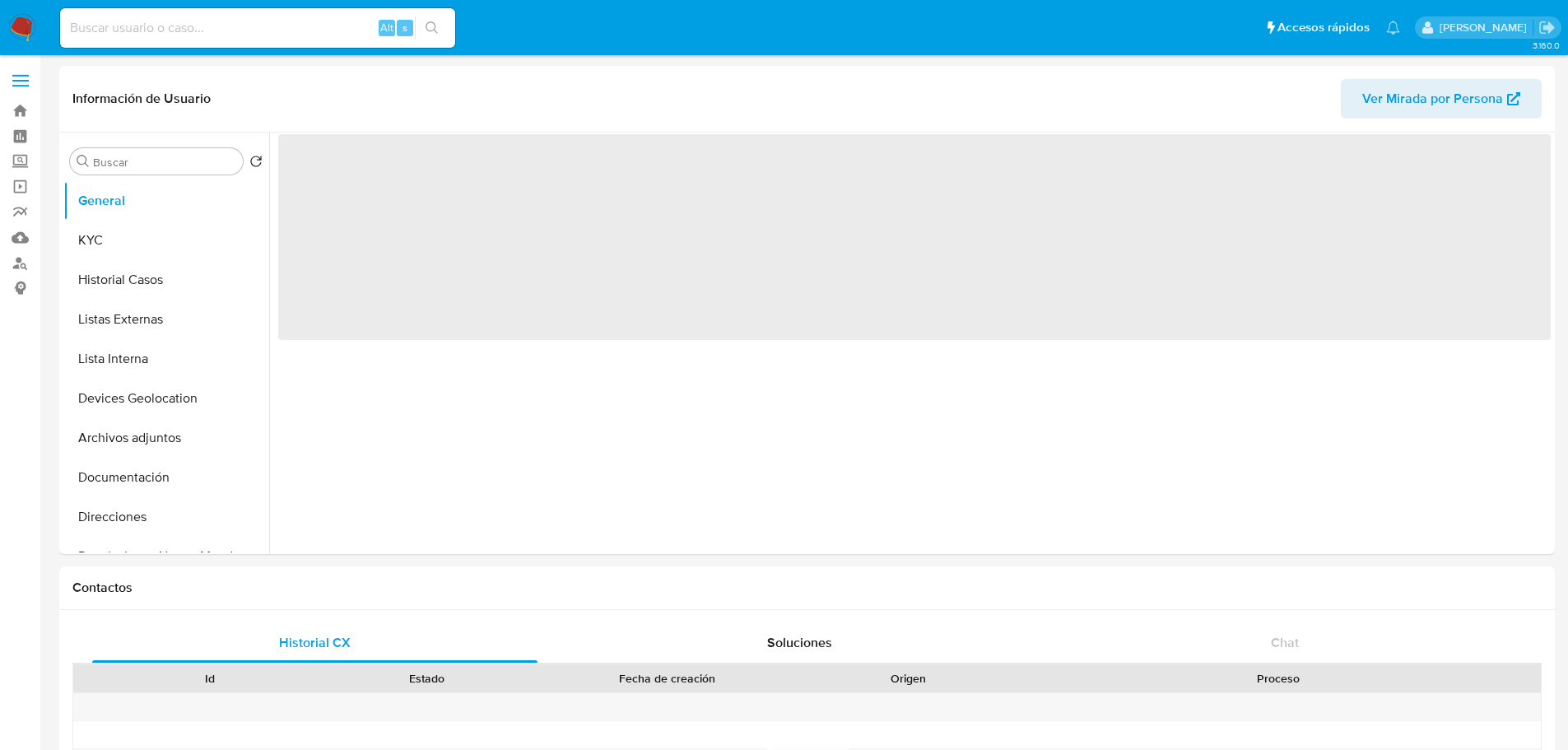
select select "10"
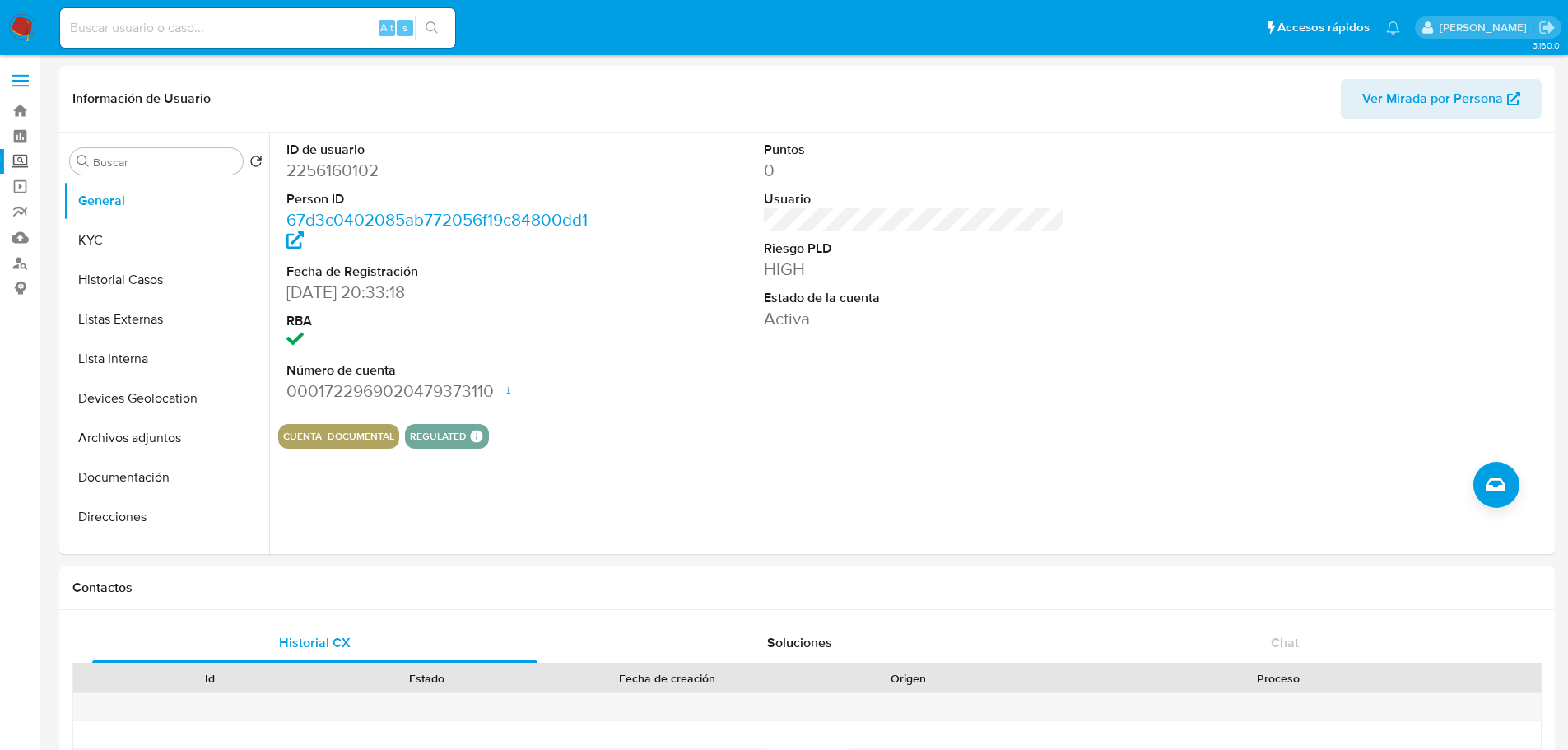
click at [17, 160] on label "Screening" at bounding box center [98, 161] width 196 height 26
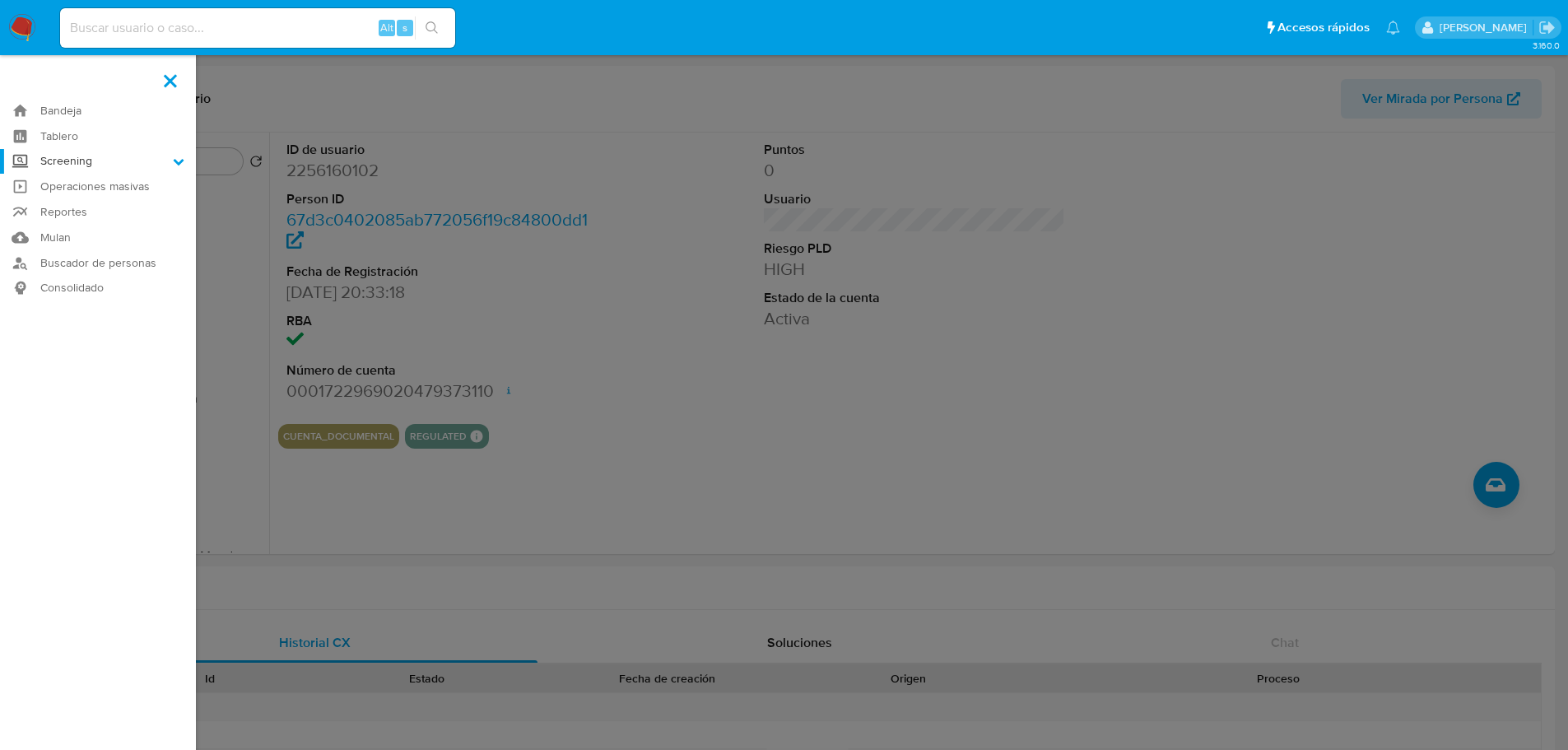
click at [0, 0] on input "Screening" at bounding box center [0, 0] width 0 height 0
click at [73, 231] on link "Herramientas" at bounding box center [98, 226] width 196 height 21
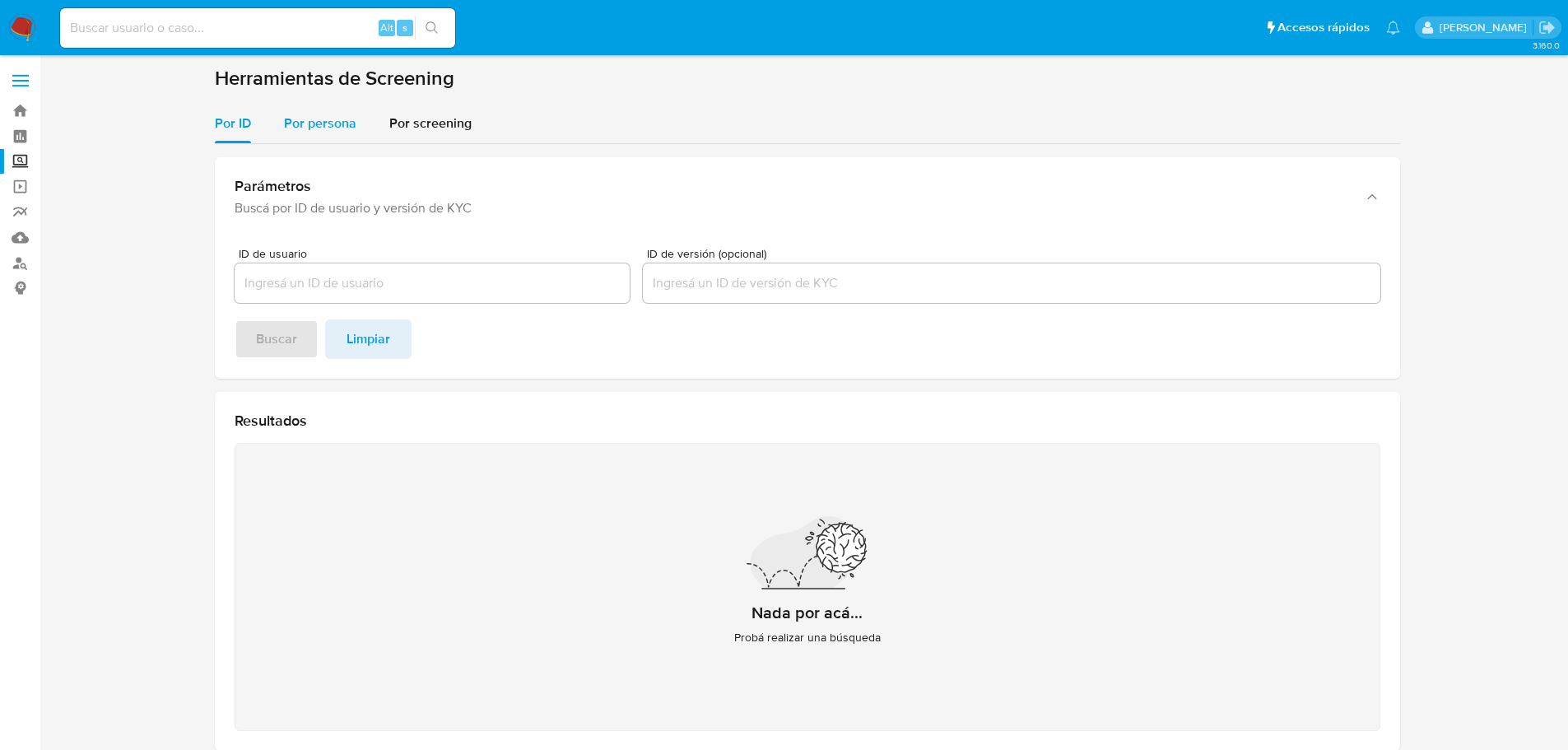
click at [301, 124] on span "Por persona" at bounding box center [320, 123] width 72 height 19
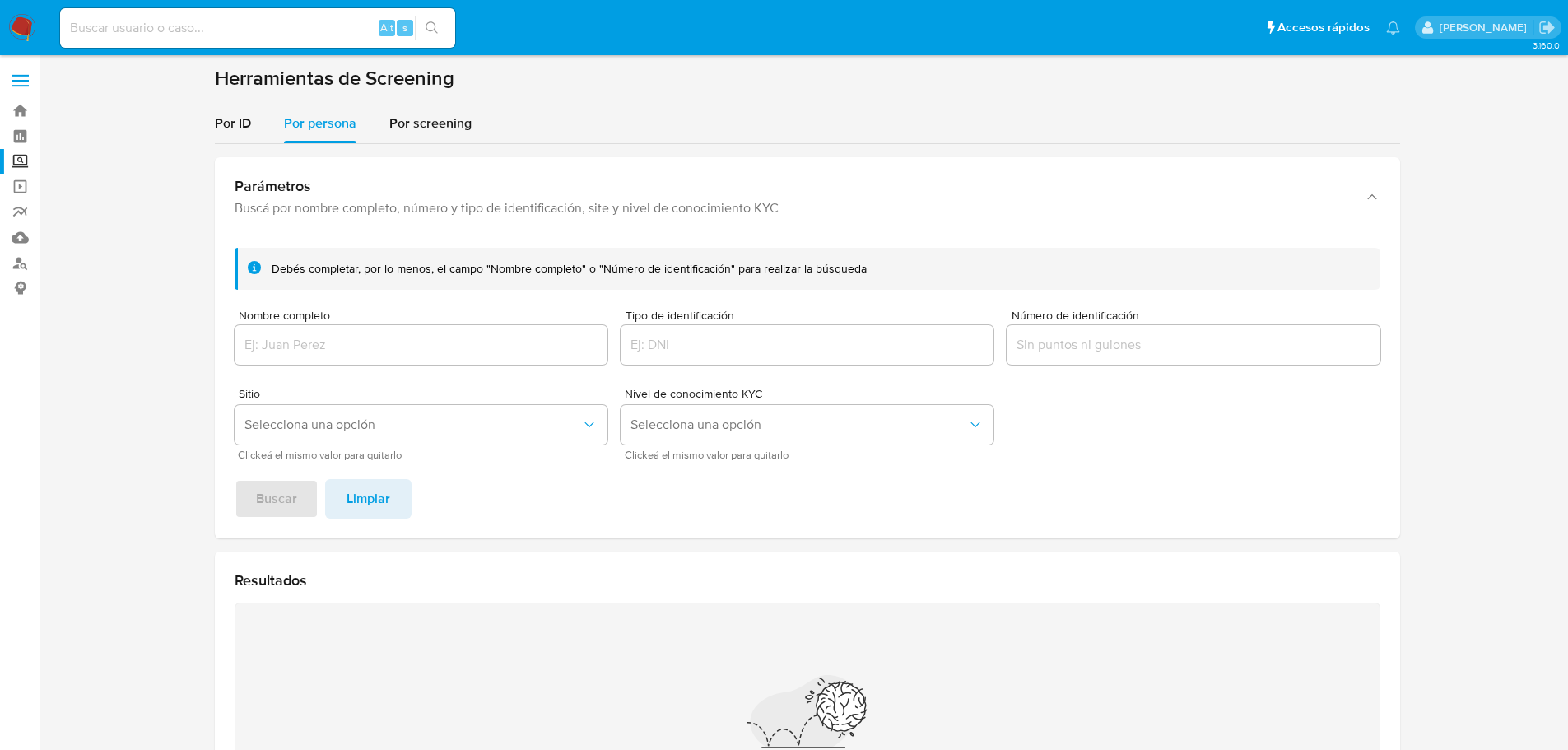
click at [371, 332] on div at bounding box center [421, 345] width 373 height 39
click at [369, 341] on input "Nombre completo" at bounding box center [421, 345] width 373 height 21
paste input "LUIS MIGUEL CRUZ VASQUEZ"
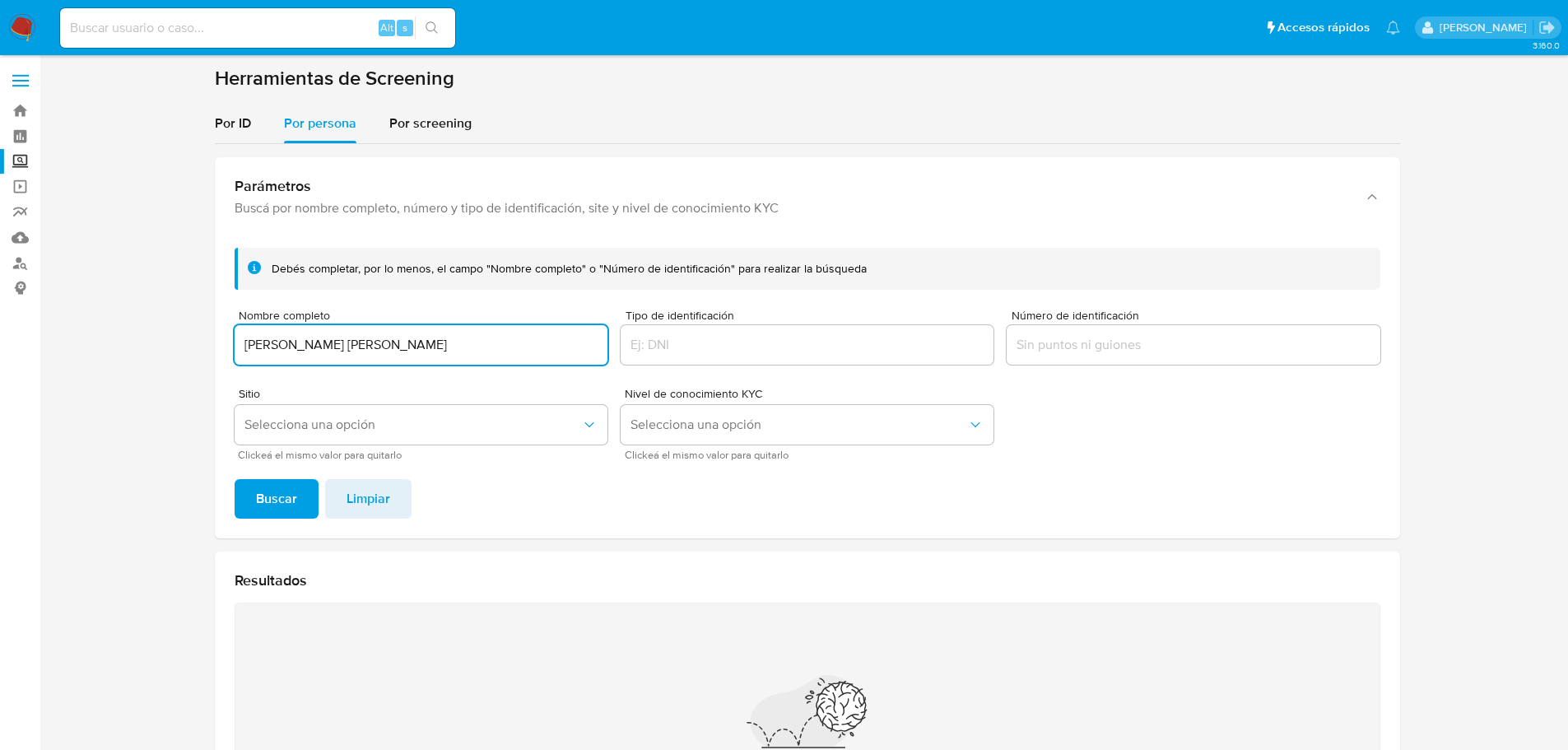
click at [318, 491] on footer "Buscar Limpiar" at bounding box center [807, 499] width 1146 height 39
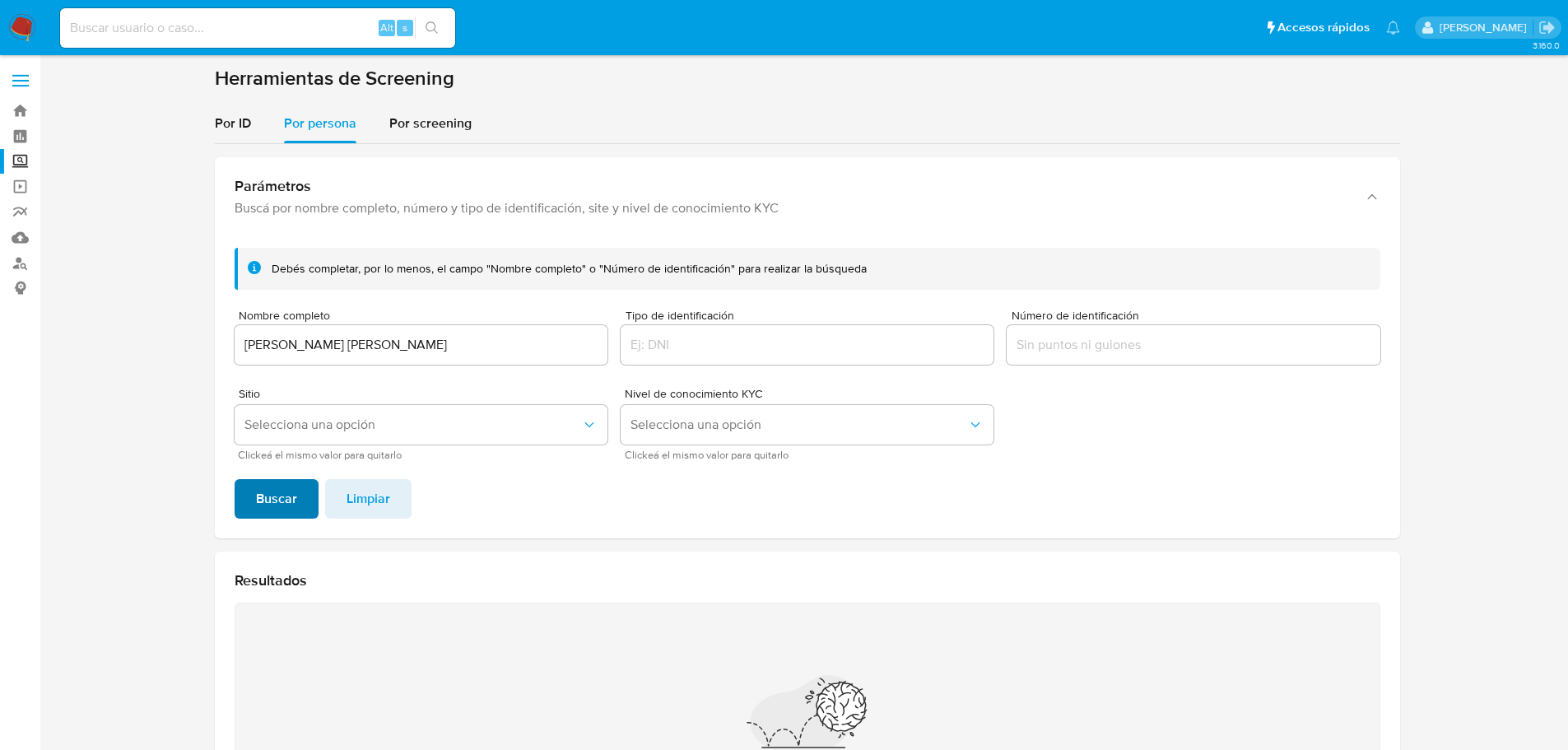
click at [299, 499] on button "Buscar" at bounding box center [277, 499] width 84 height 39
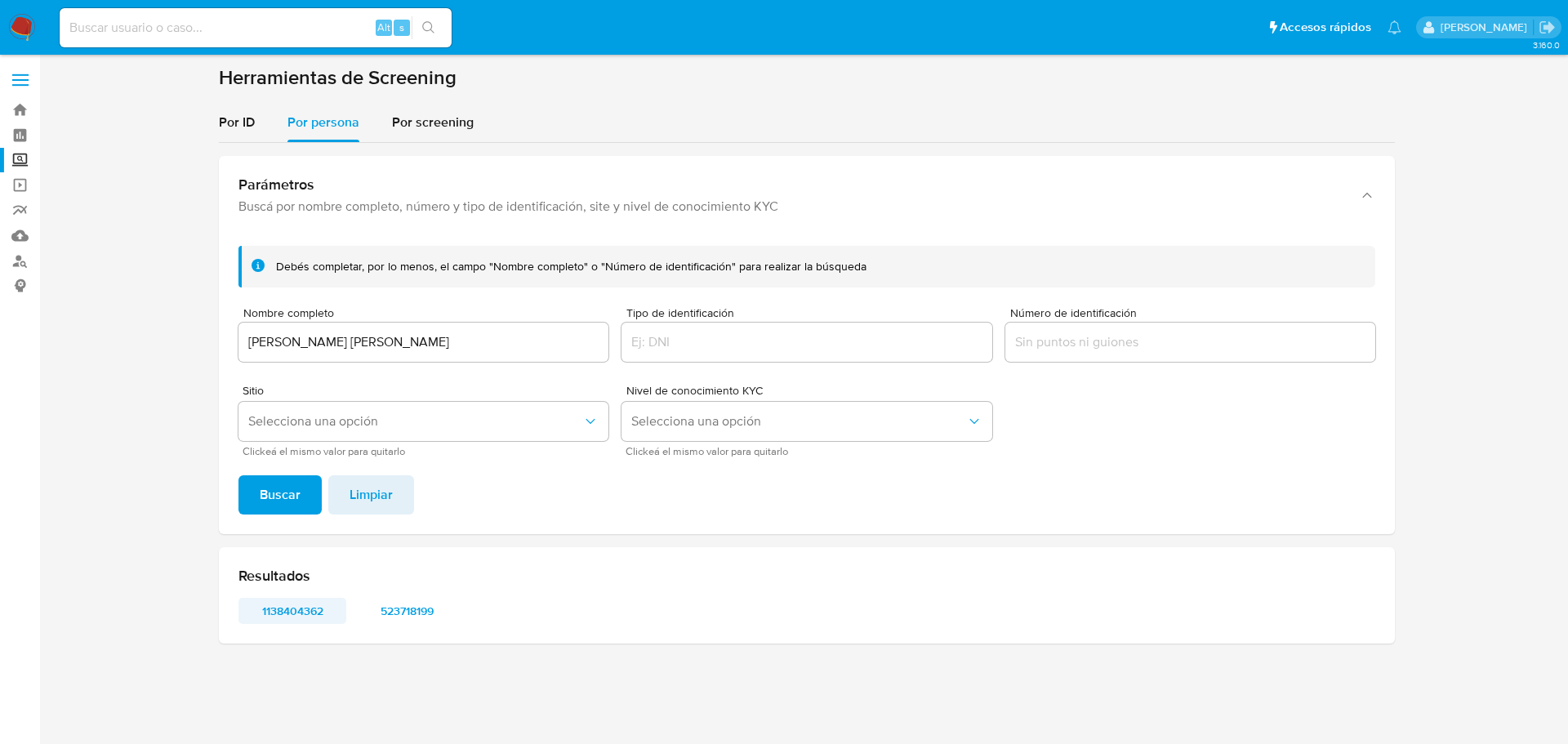
click at [311, 607] on span "1138404362" at bounding box center [292, 611] width 85 height 23
click at [391, 351] on input "LUIS MIGUEL CRUZ VASQUEZ" at bounding box center [424, 342] width 370 height 21
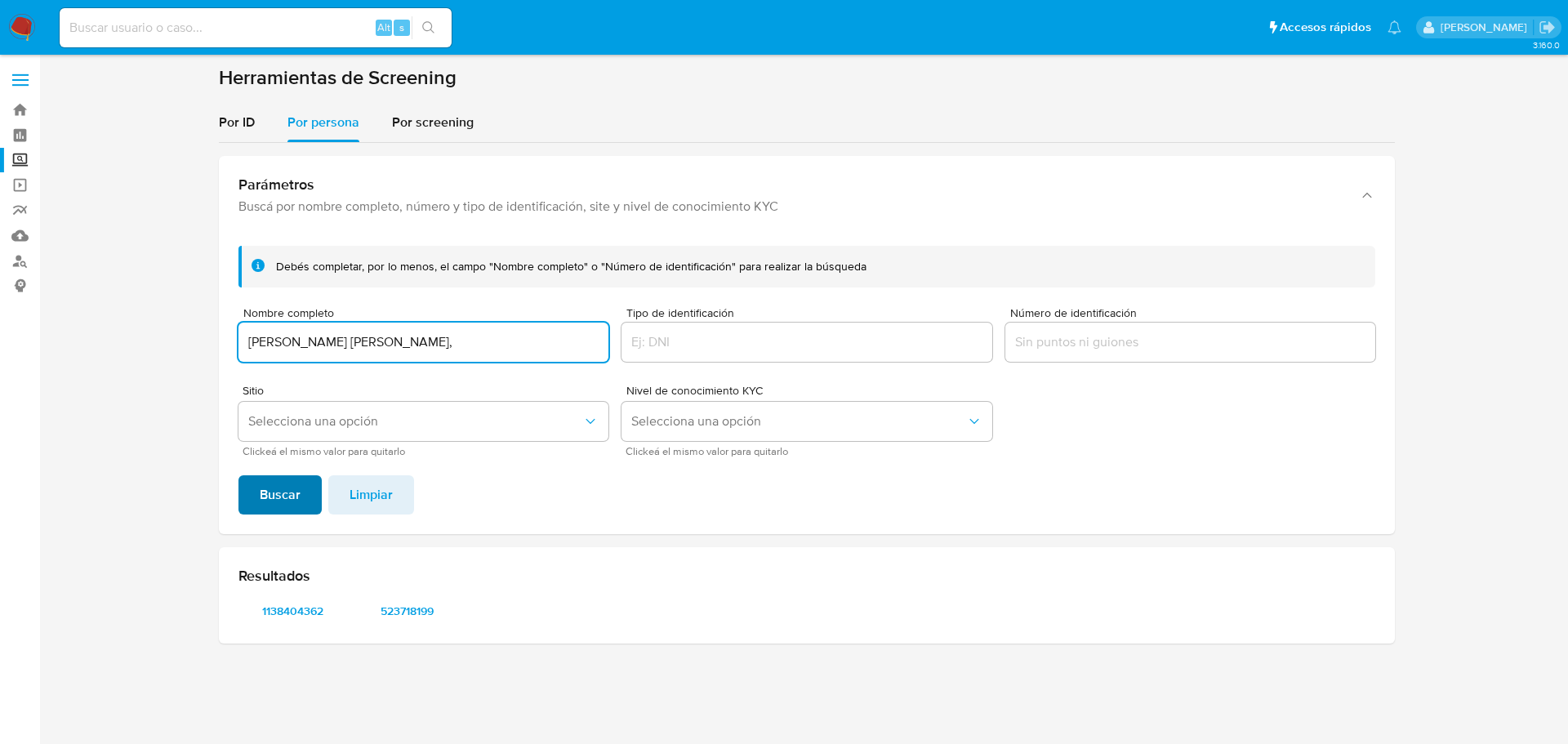
click at [285, 494] on span "Buscar" at bounding box center [280, 495] width 41 height 36
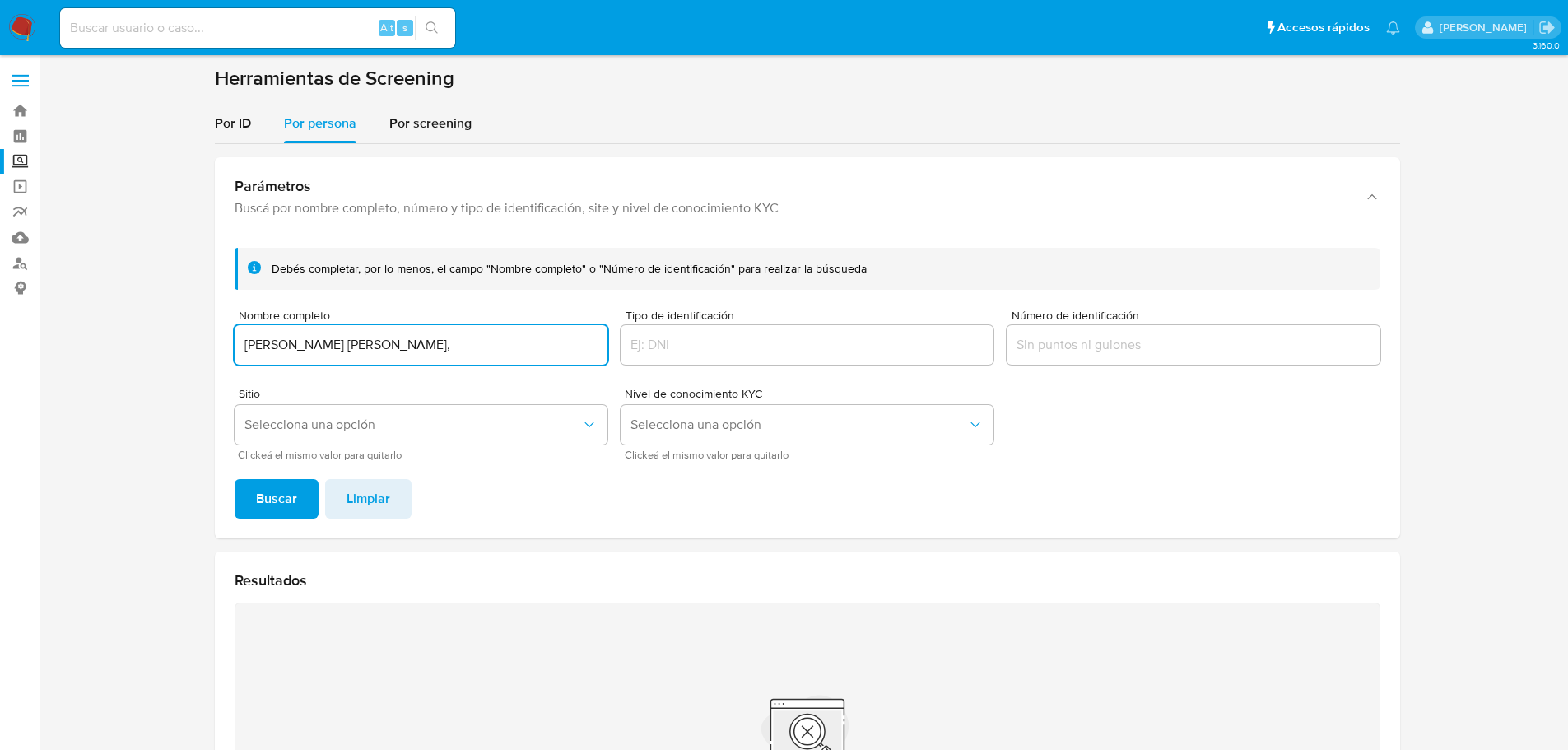
click at [515, 345] on input "CLAUDIA YURIDIA JUAREZ GARCIA," at bounding box center [421, 345] width 373 height 21
click at [234, 479] on button "Buscar" at bounding box center [277, 499] width 84 height 39
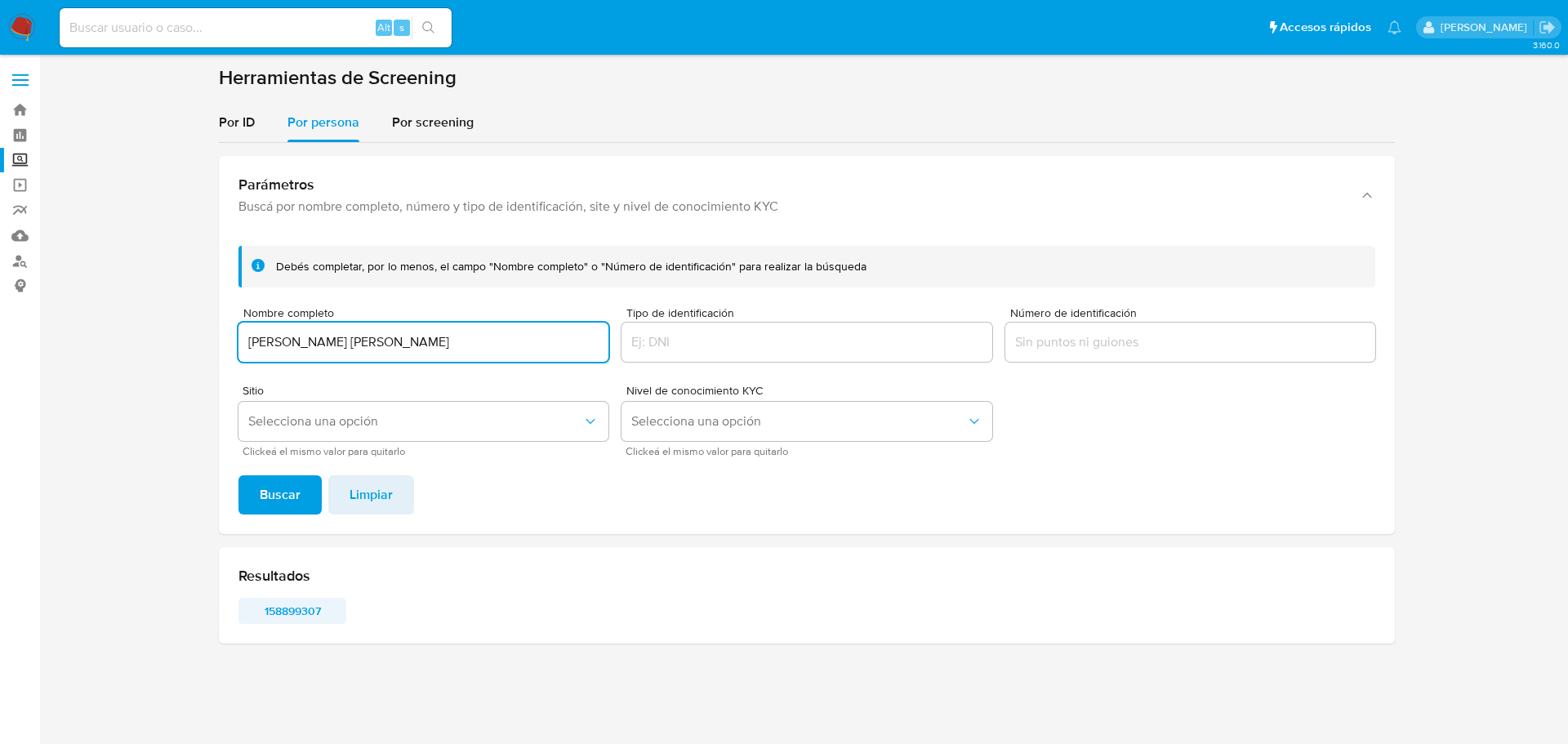
click at [263, 616] on span "158899307" at bounding box center [292, 611] width 85 height 23
click at [337, 348] on input "CLAUDIA YURIDIA JUAREZ GARCIA" at bounding box center [424, 342] width 370 height 21
type input "MARIA MAGDALENA GARCIA GARCIA"
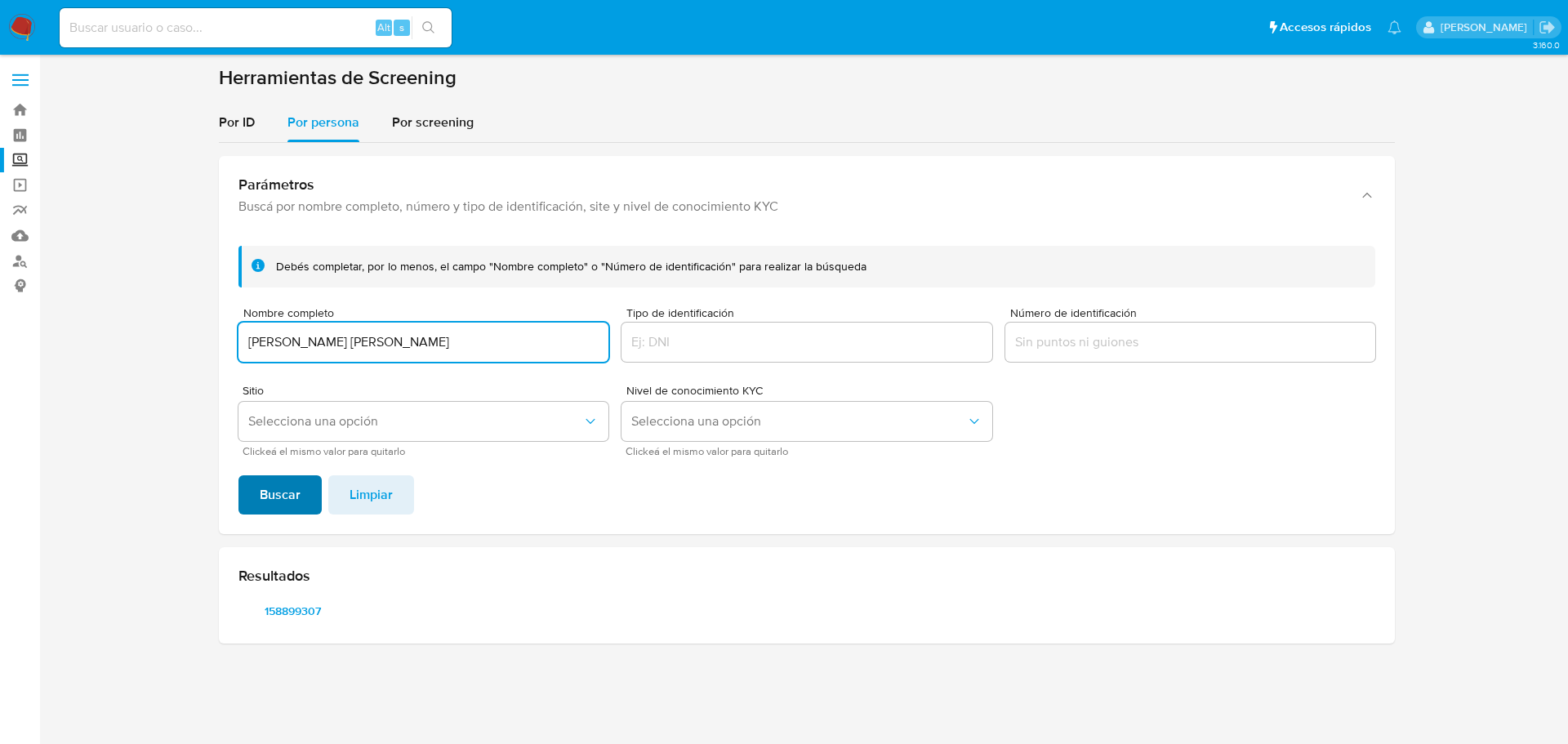
drag, startPoint x: 287, startPoint y: 495, endPoint x: 293, endPoint y: 478, distance: 18.0
click at [287, 495] on span "Buscar" at bounding box center [280, 495] width 41 height 36
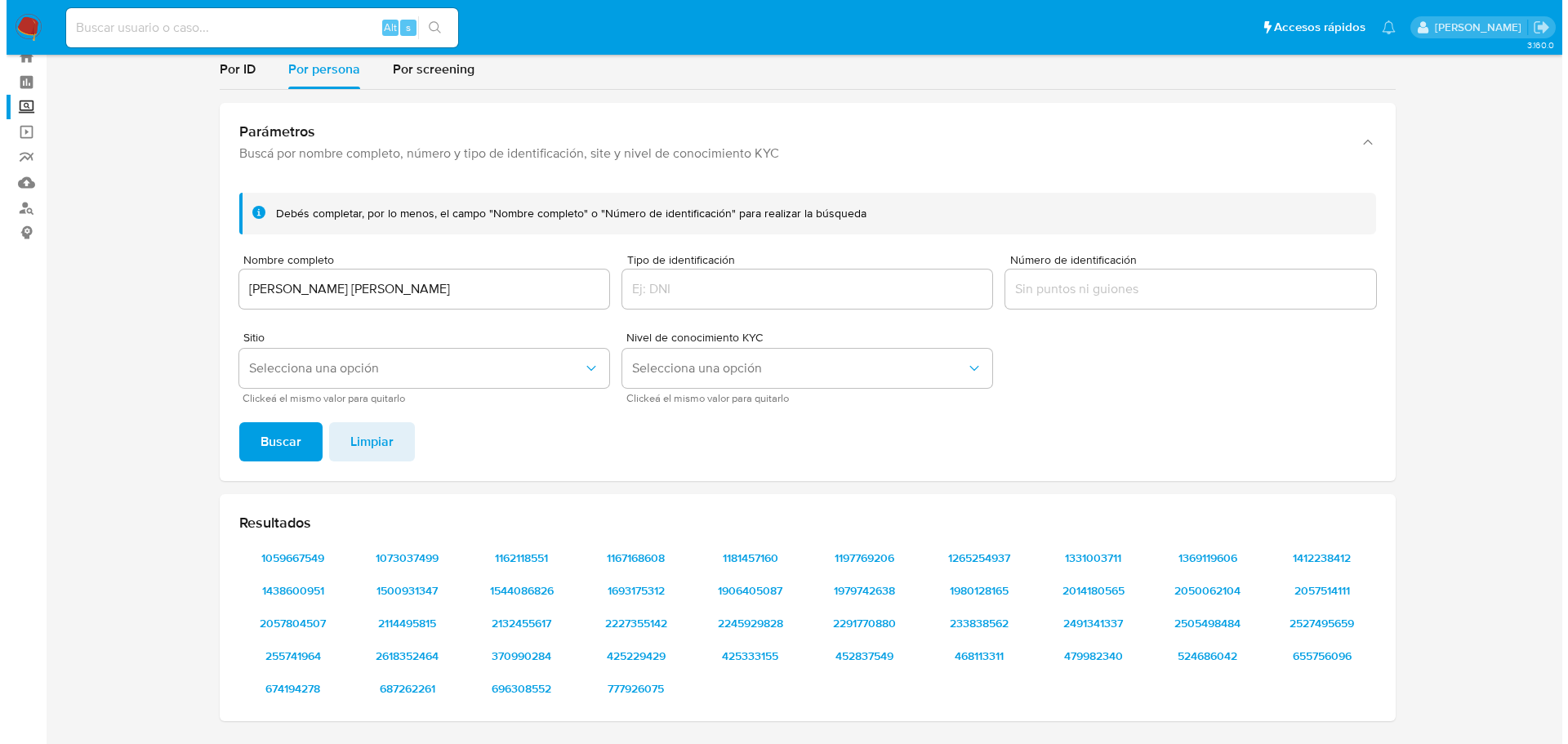
scroll to position [82, 0]
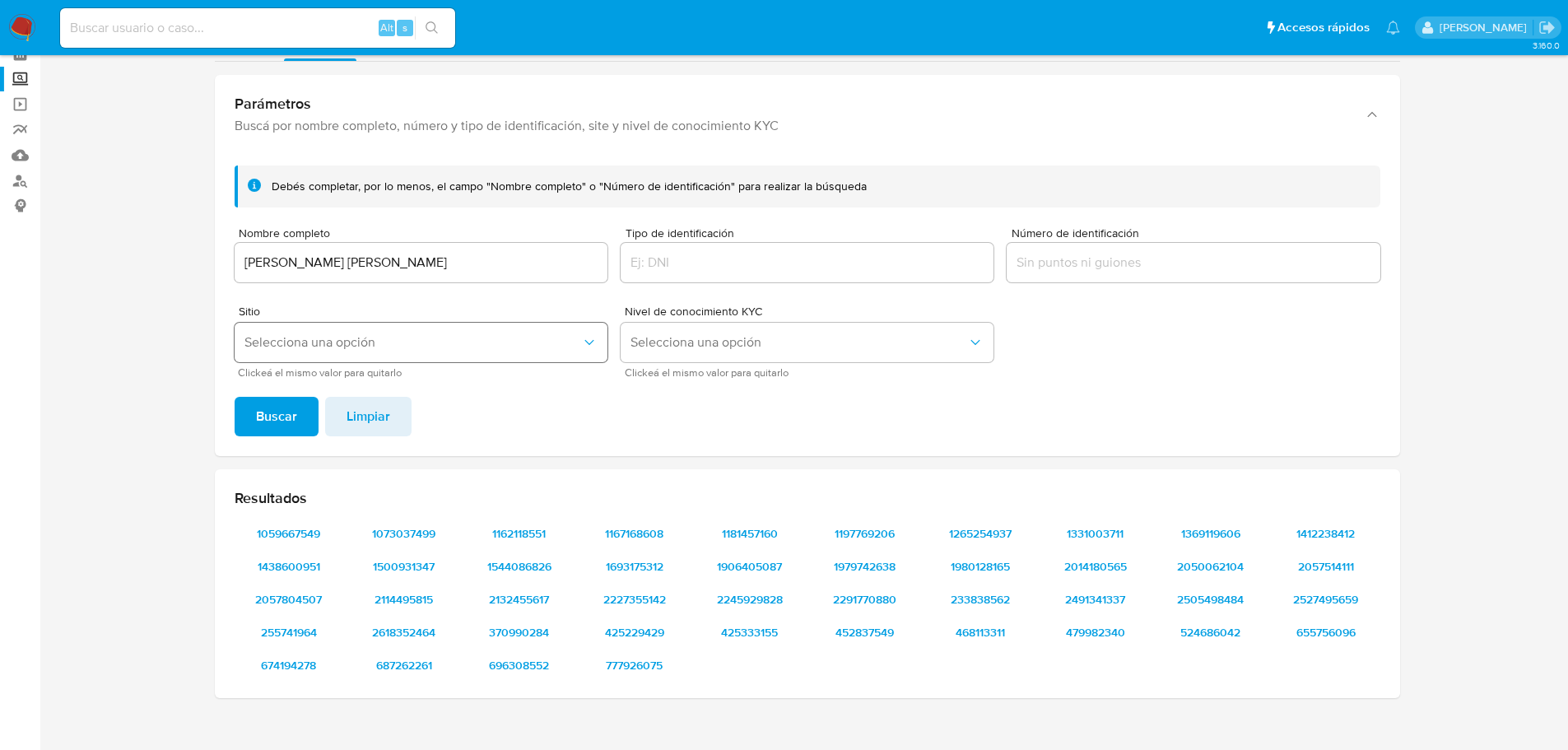
click at [537, 343] on span "Selecciona una opción" at bounding box center [413, 342] width 337 height 16
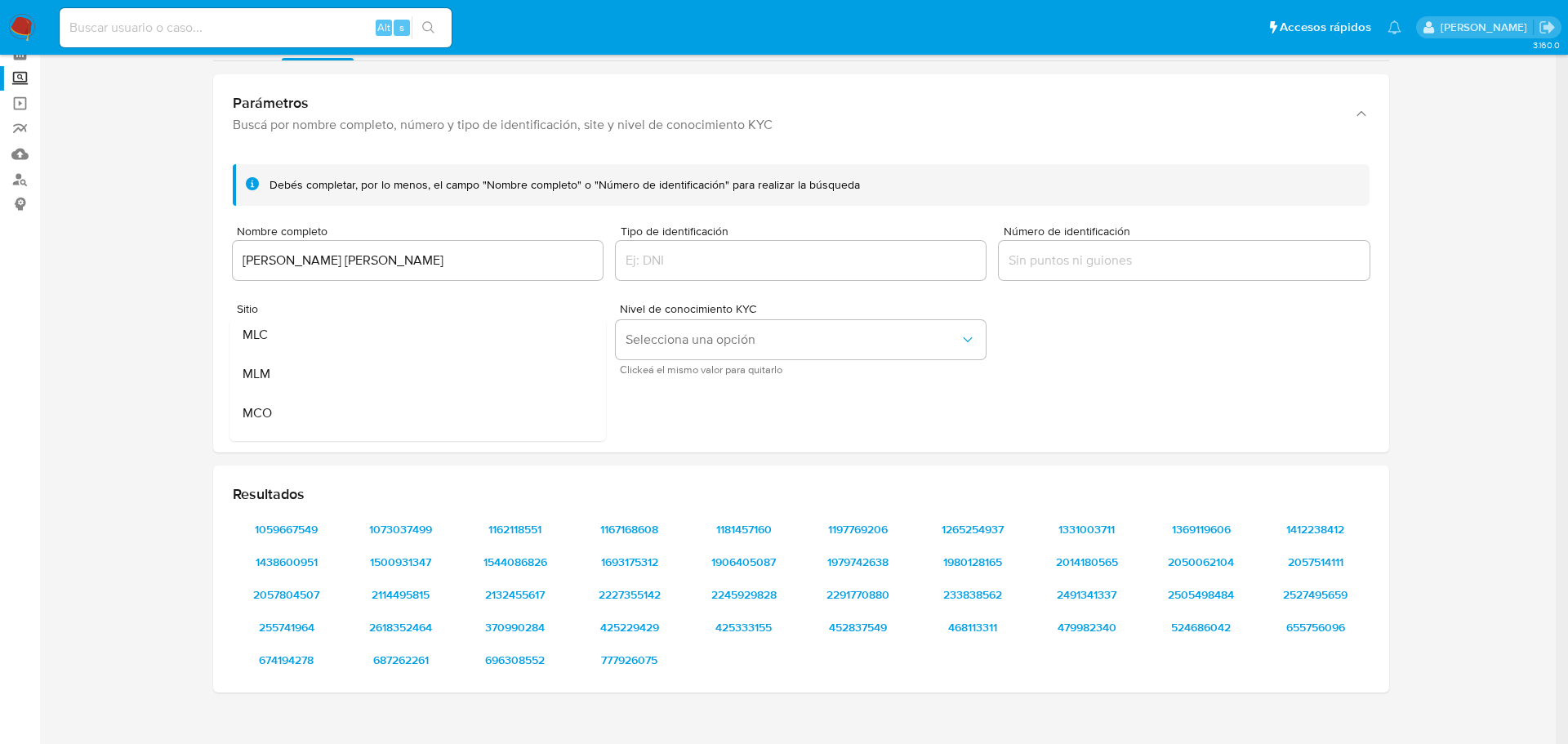
drag, startPoint x: 376, startPoint y: 369, endPoint x: 351, endPoint y: 384, distance: 29.2
click at [376, 368] on div "MLM" at bounding box center [413, 374] width 341 height 39
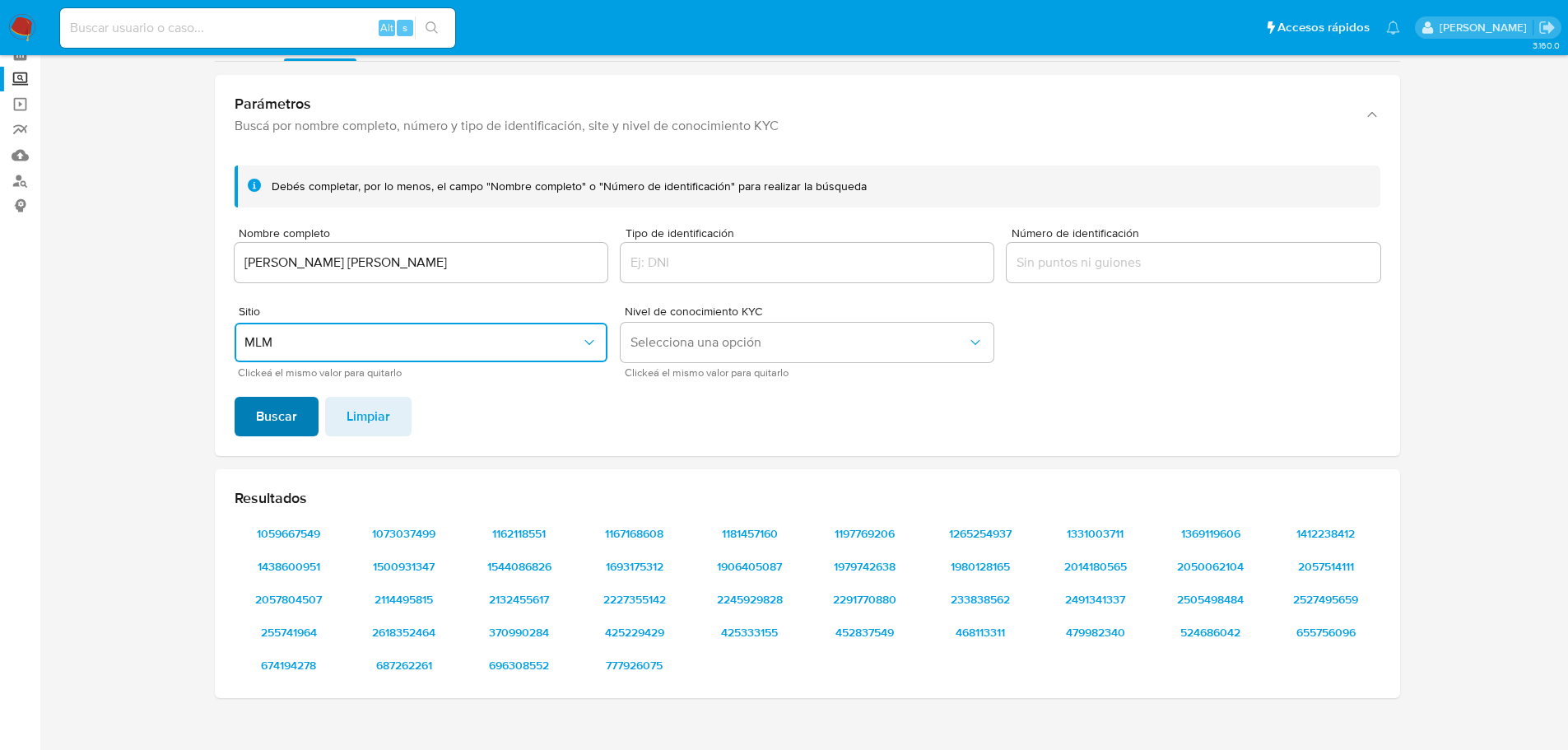
click at [287, 422] on span "Buscar" at bounding box center [277, 416] width 41 height 36
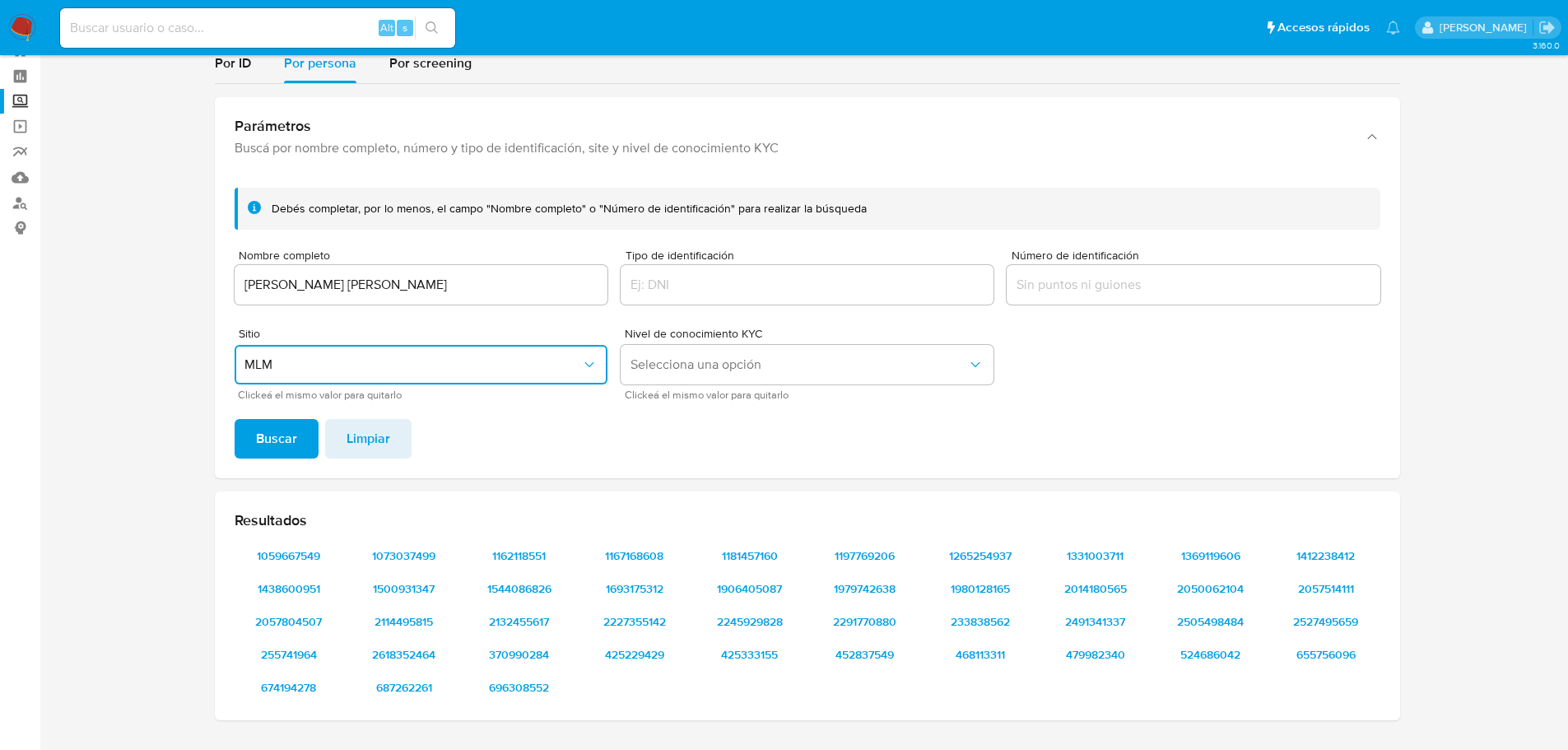
scroll to position [31, 0]
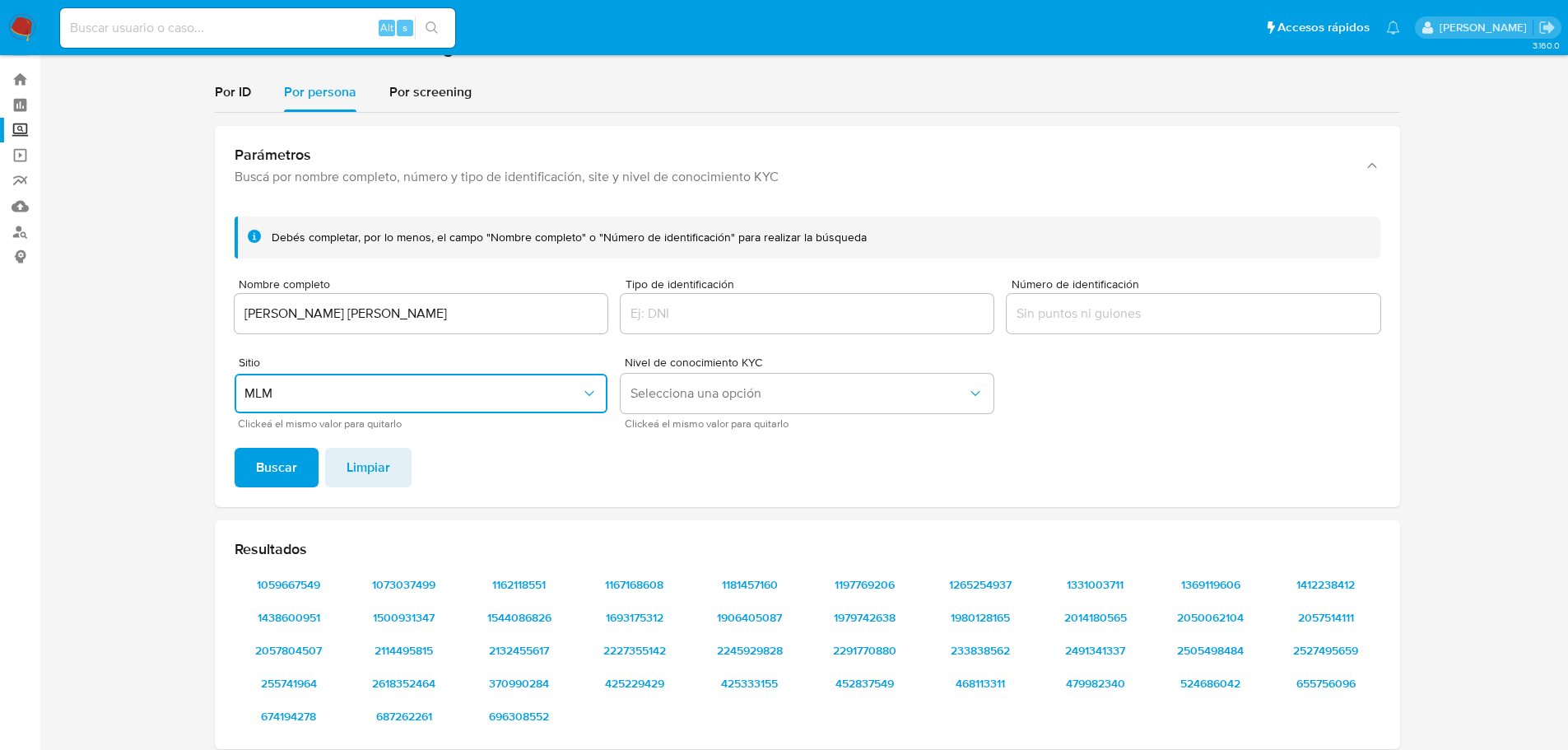
click at [729, 423] on span "Clickeá el mismo valor para quitarlo" at bounding box center [811, 423] width 373 height 8
click at [730, 398] on span "Selecciona una opción" at bounding box center [799, 393] width 337 height 16
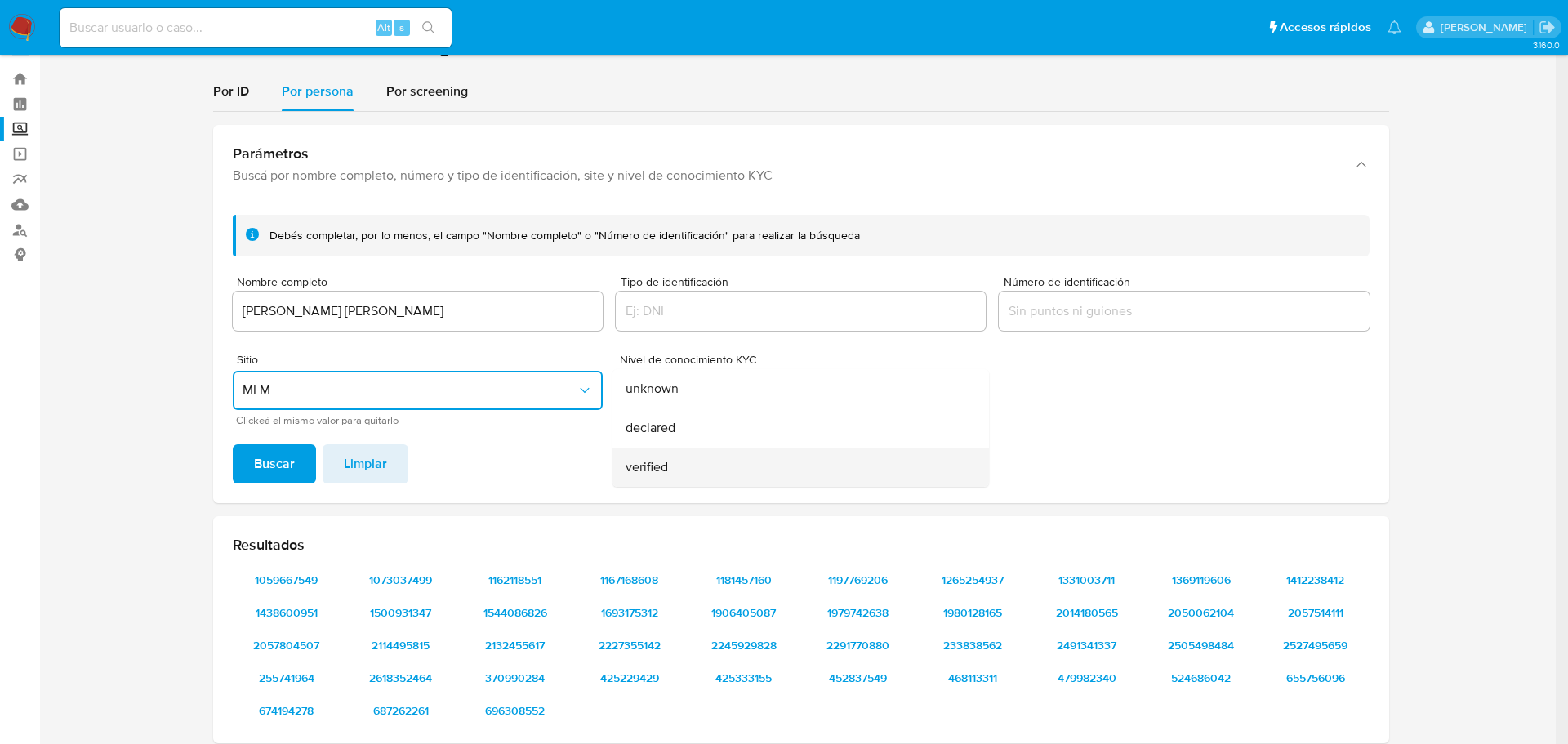
click at [678, 461] on div "verified" at bounding box center [796, 467] width 341 height 39
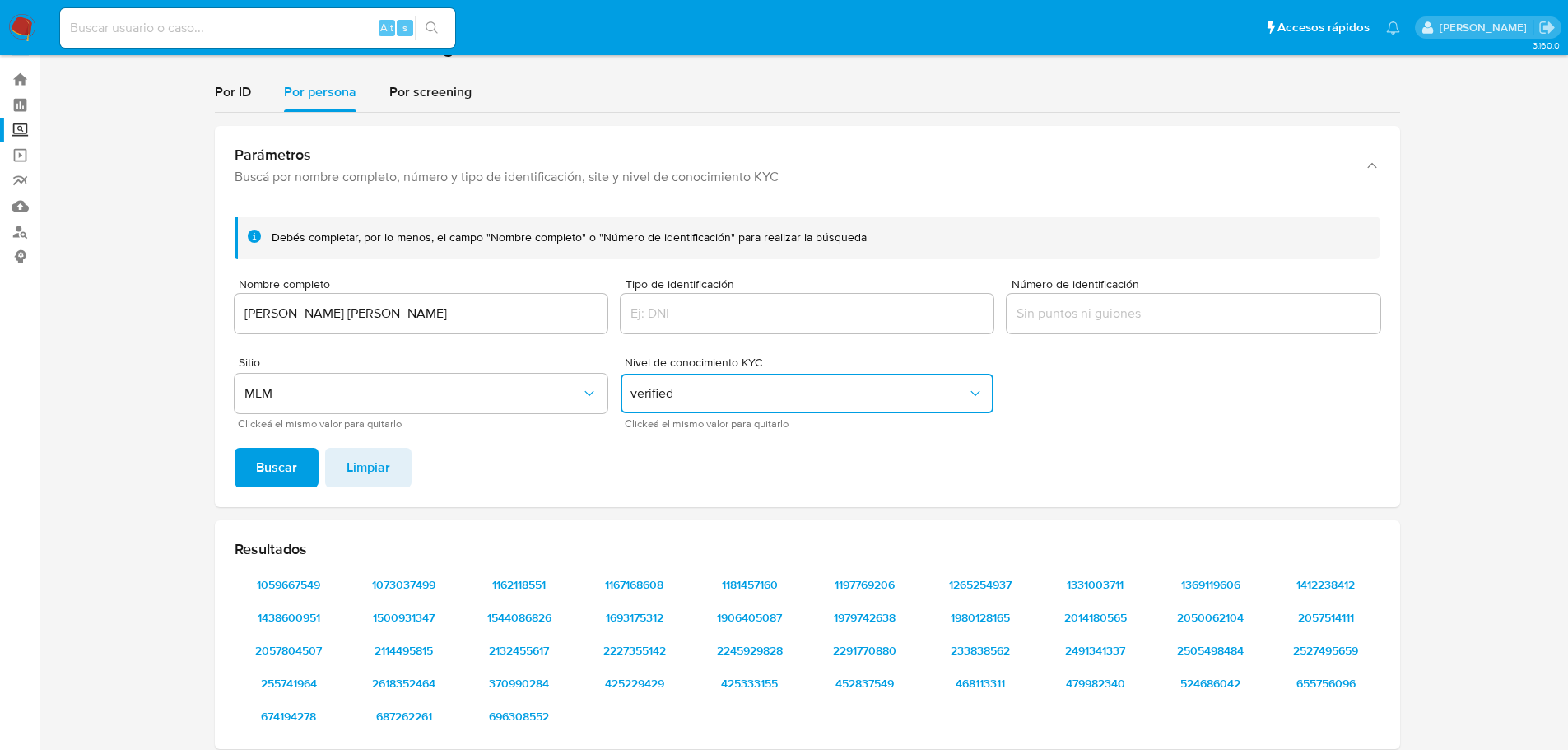
click at [280, 472] on span "Buscar" at bounding box center [277, 467] width 41 height 36
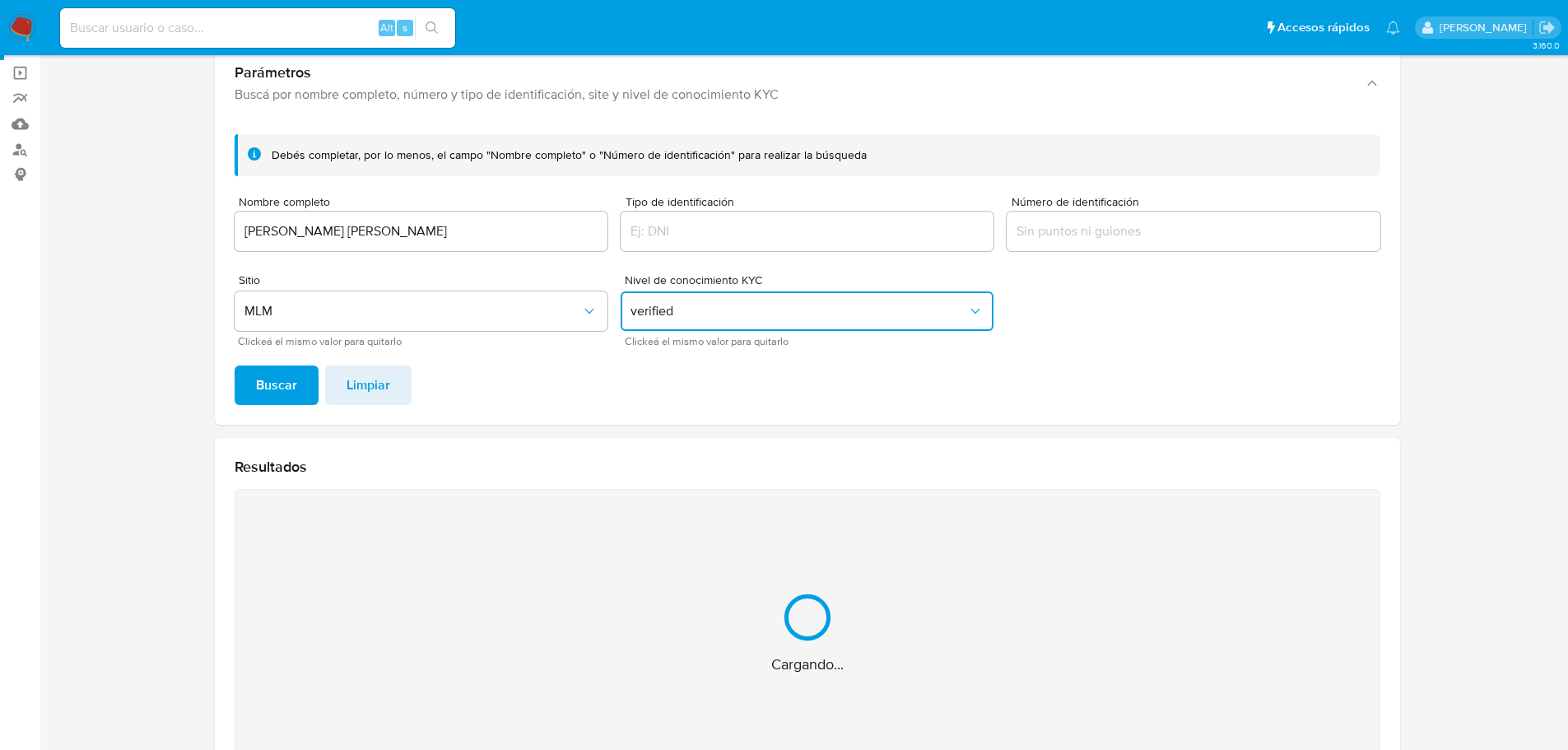
scroll to position [81, 0]
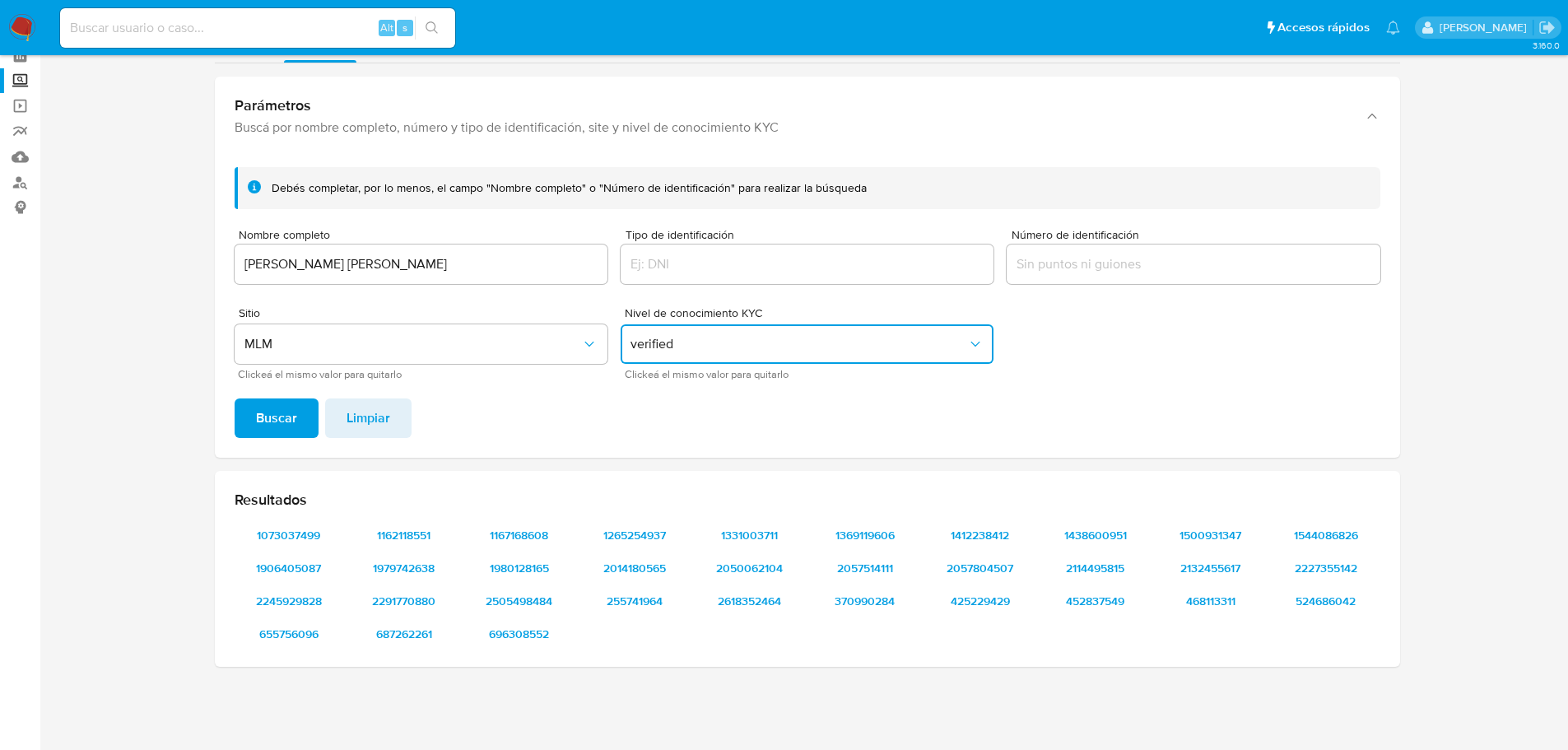
click at [780, 269] on input "Tipo de identificación" at bounding box center [807, 264] width 373 height 21
type input "I"
click at [1130, 306] on form "Debés completar, por lo menos, el campo "Nombre completo" o "Número de identifi…" at bounding box center [807, 273] width 1146 height 211
click at [1107, 270] on input "Número de identificación" at bounding box center [1193, 264] width 373 height 21
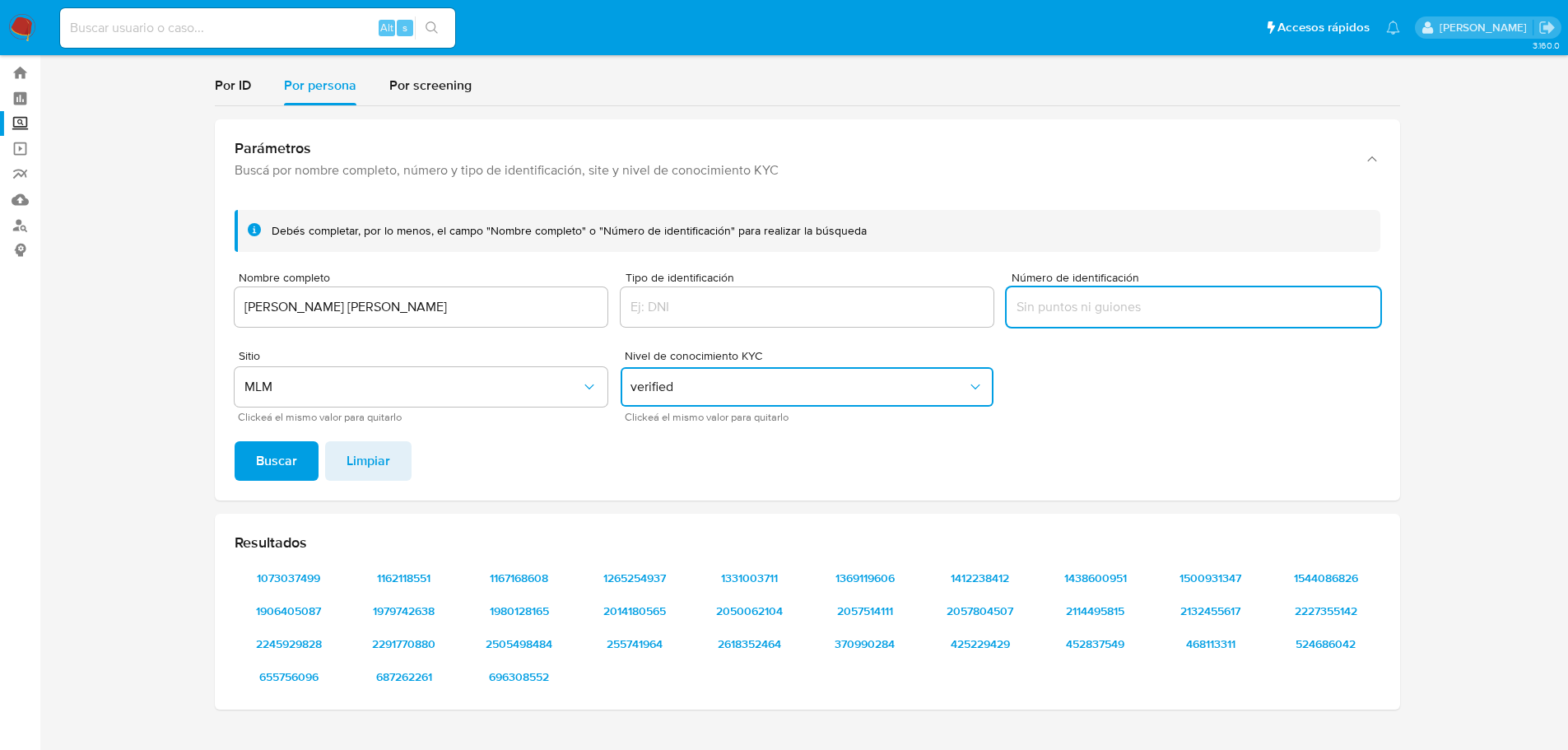
scroll to position [0, 0]
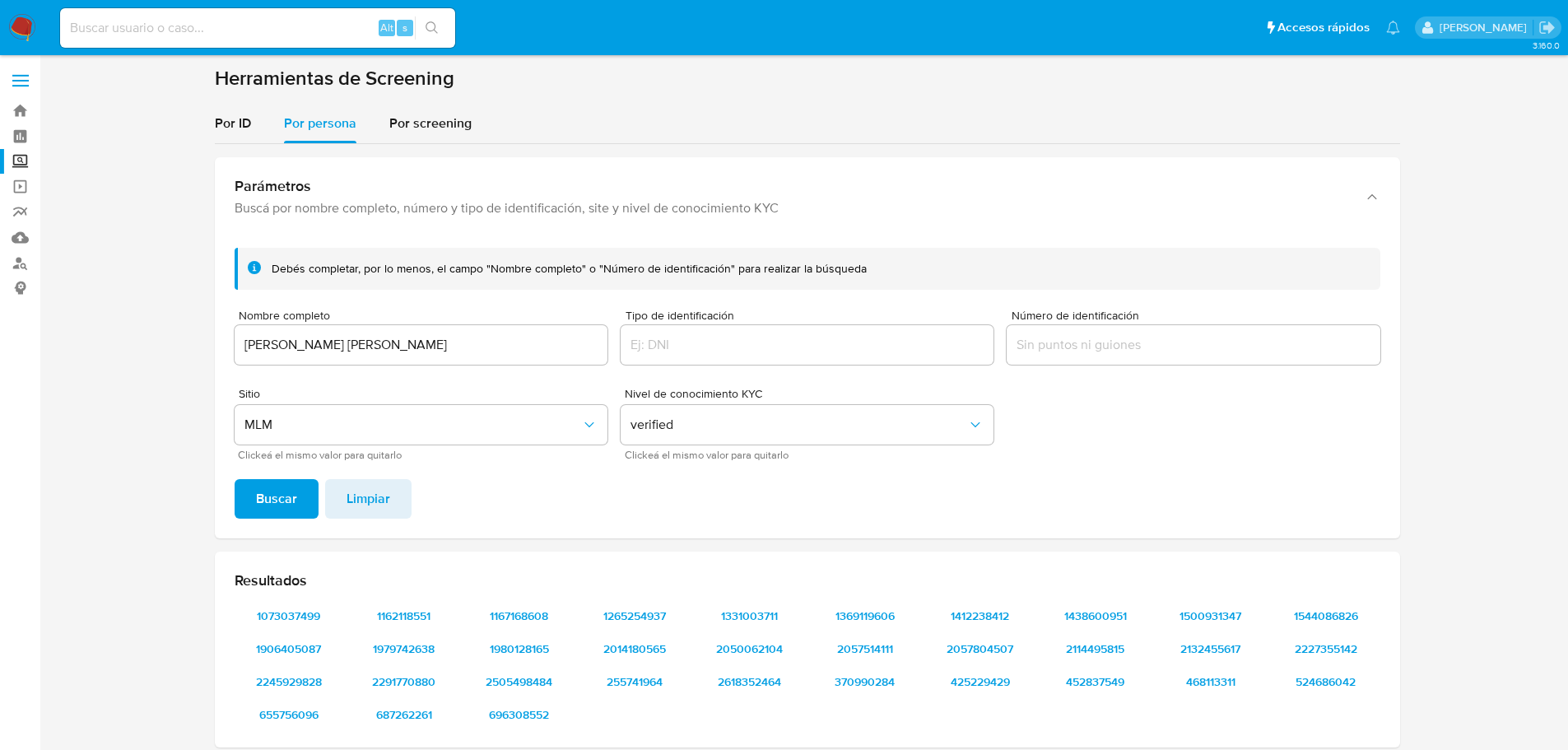
click at [354, 358] on div "MARIA MAGDALENA GARCIA GARCIA" at bounding box center [421, 345] width 373 height 39
click at [349, 351] on input "MARIA MAGDALENA GARCIA GARCIA" at bounding box center [421, 345] width 373 height 21
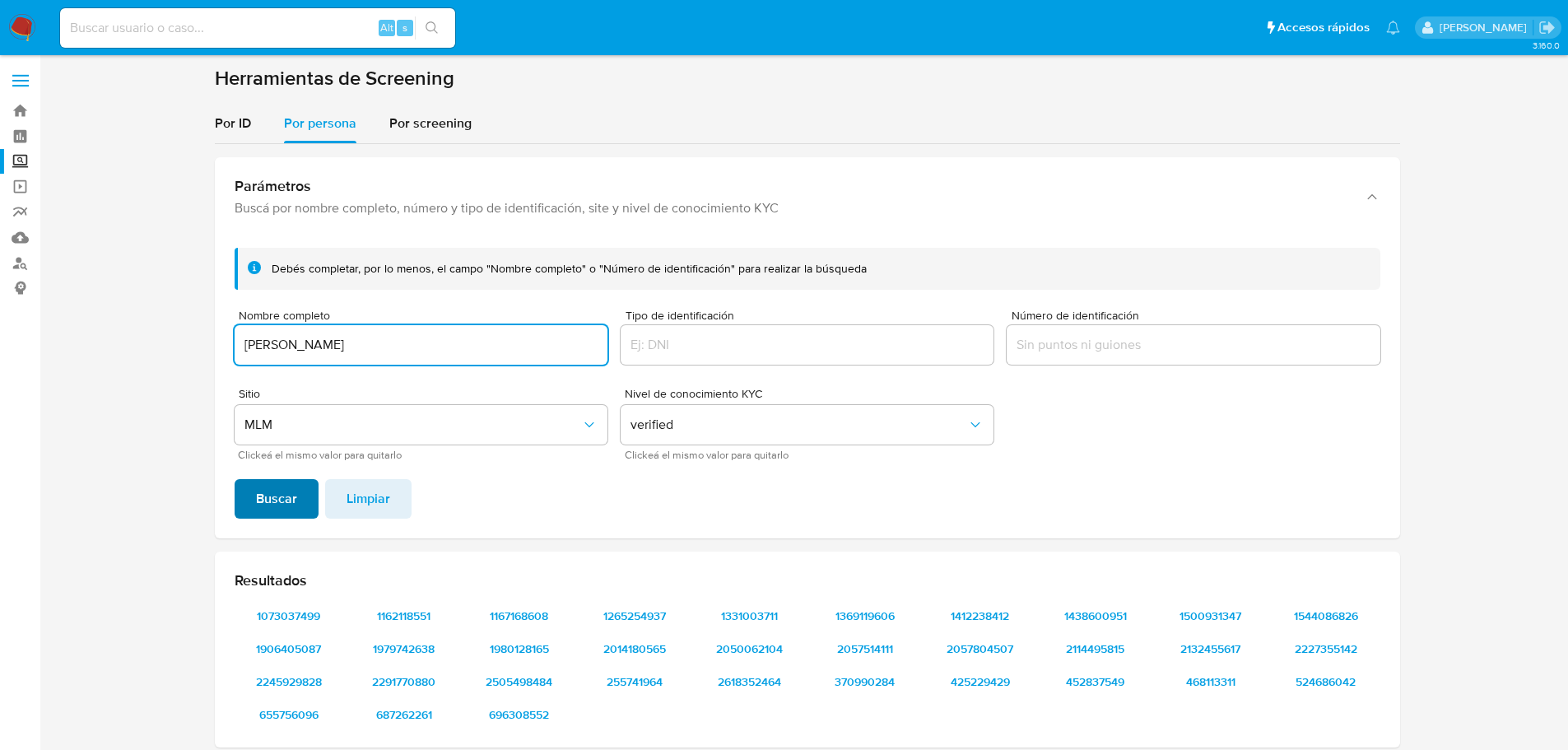
type input "ESMERALDA PORRAS PORRAS"
click at [281, 500] on span "Buscar" at bounding box center [277, 499] width 41 height 36
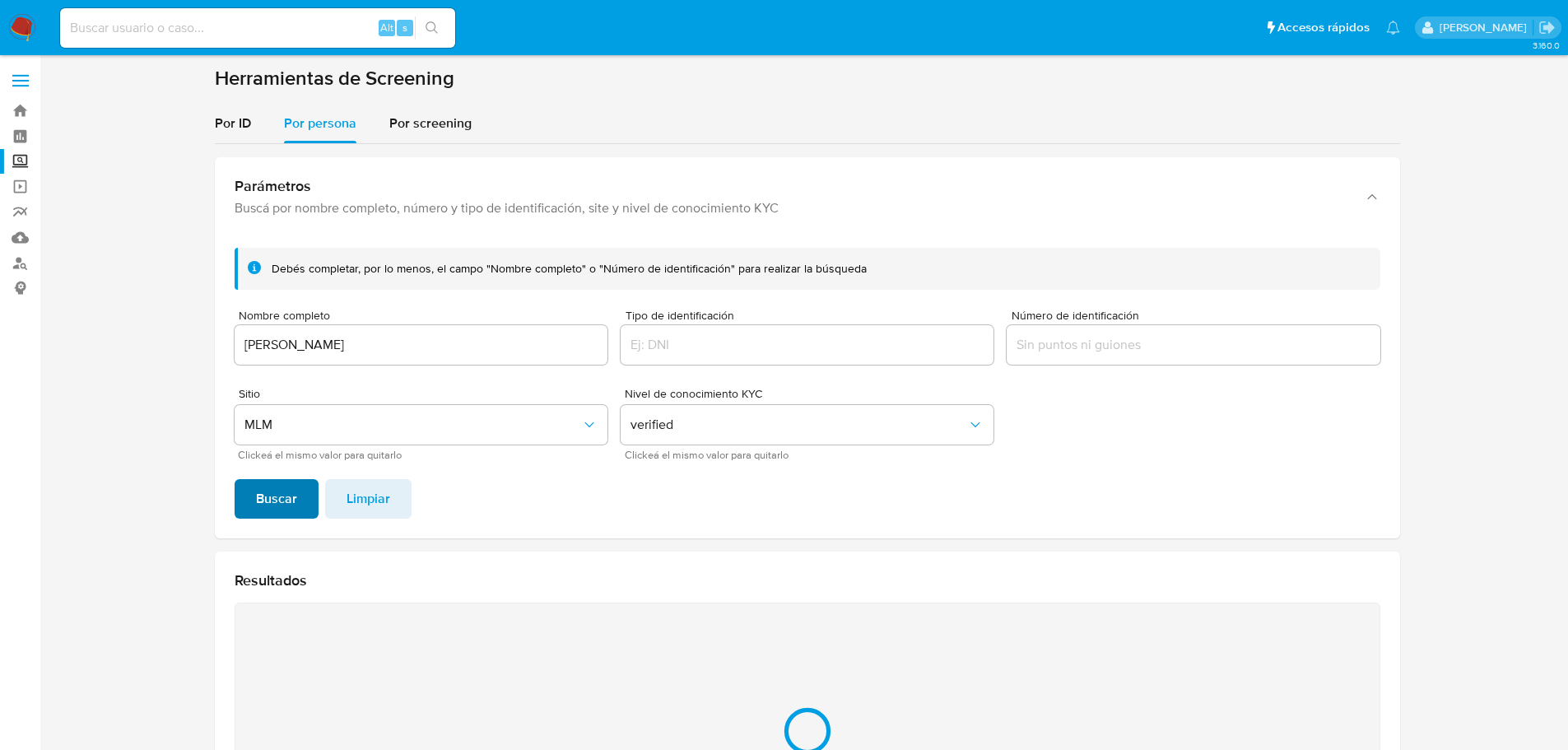
scroll to position [81, 0]
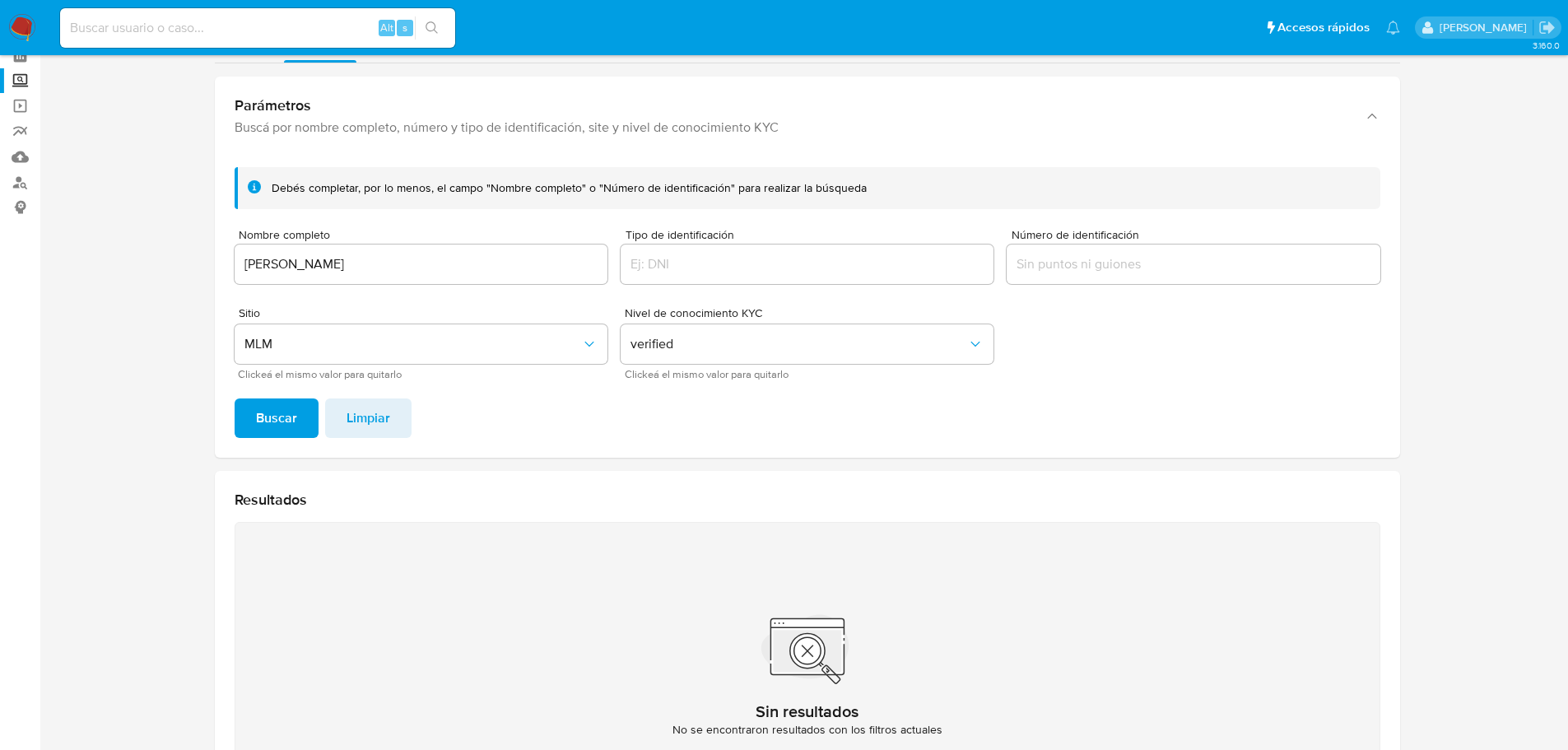
click at [351, 31] on input at bounding box center [257, 28] width 395 height 21
paste input "459672771"
type input "459672771"
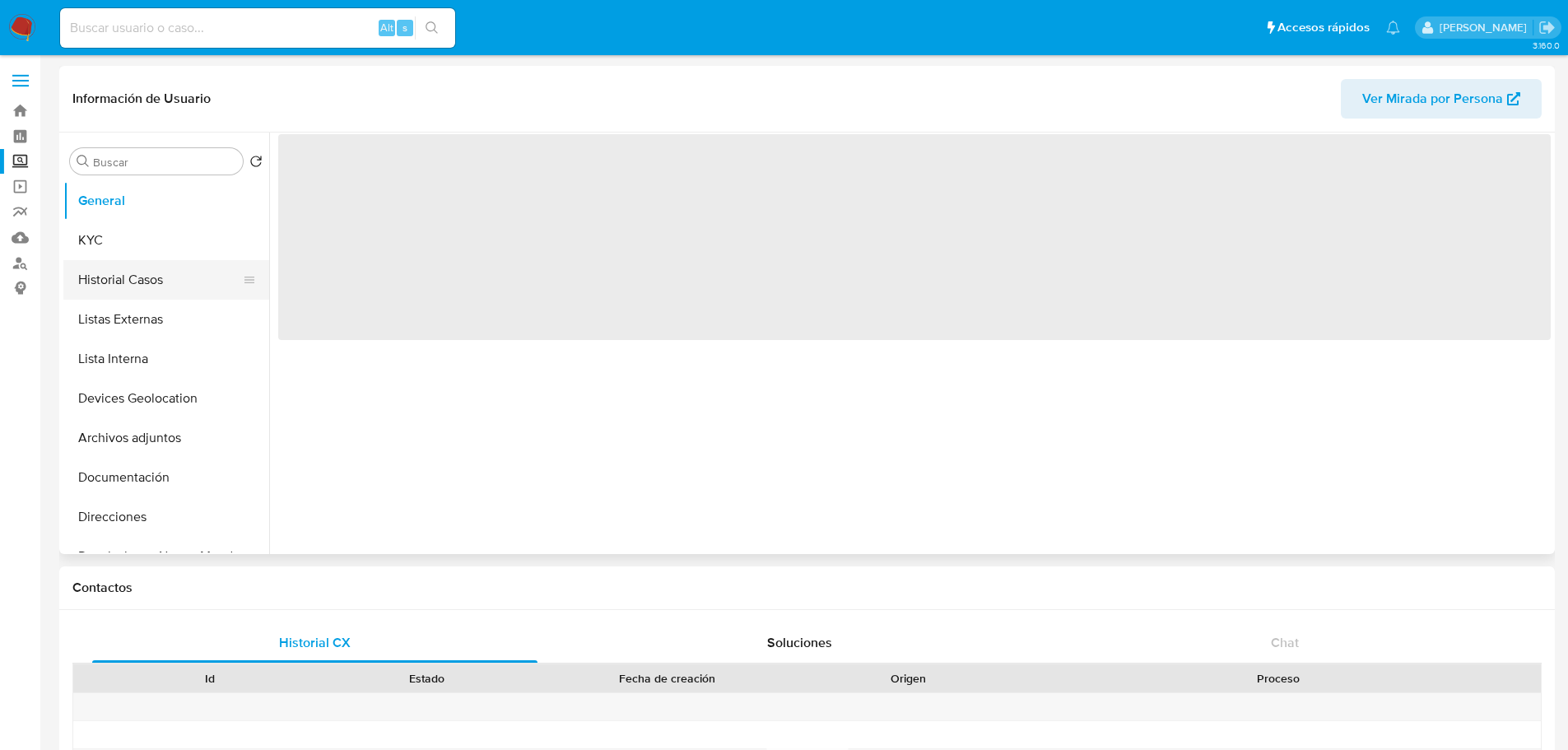
select select "10"
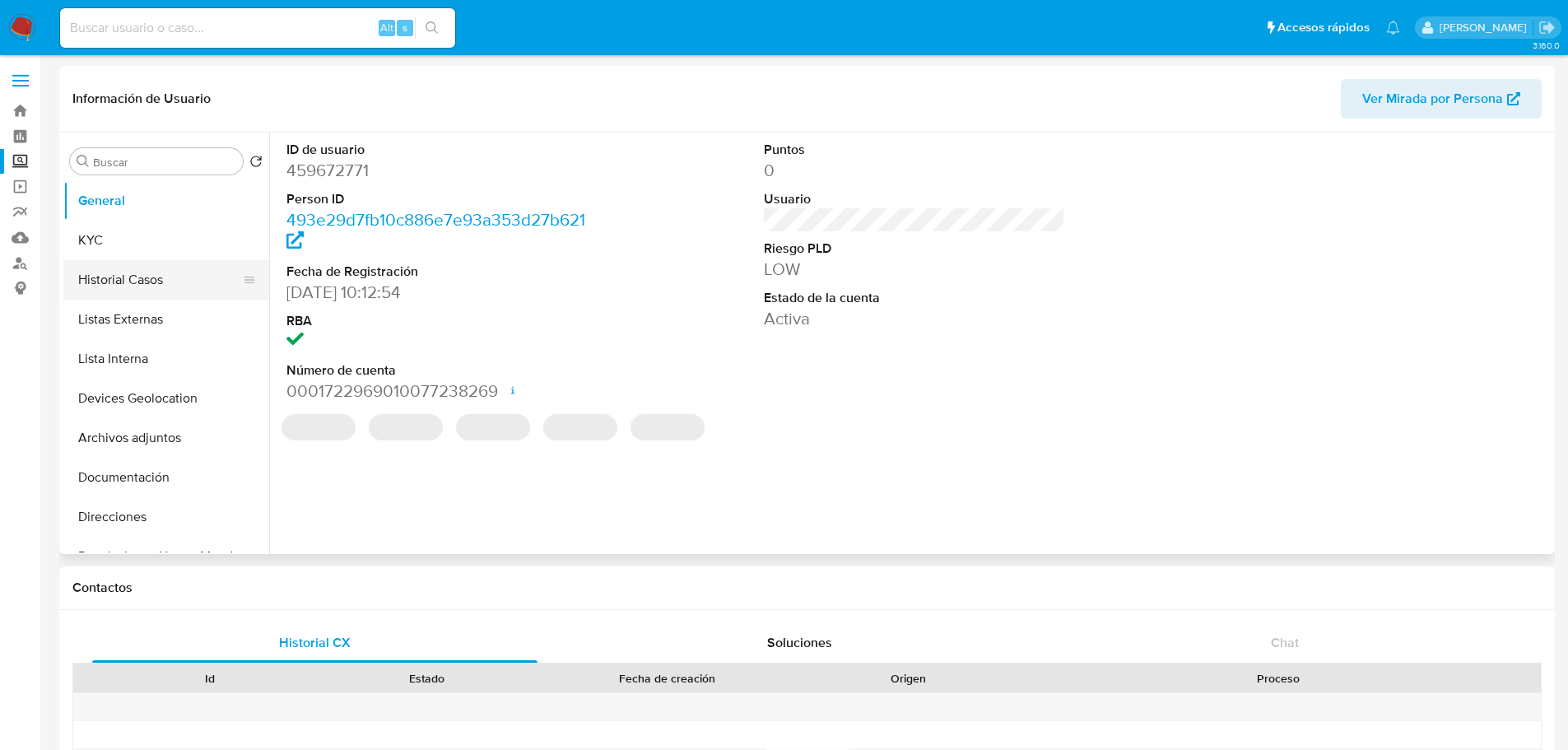
click at [121, 286] on button "Historial Casos" at bounding box center [159, 280] width 192 height 39
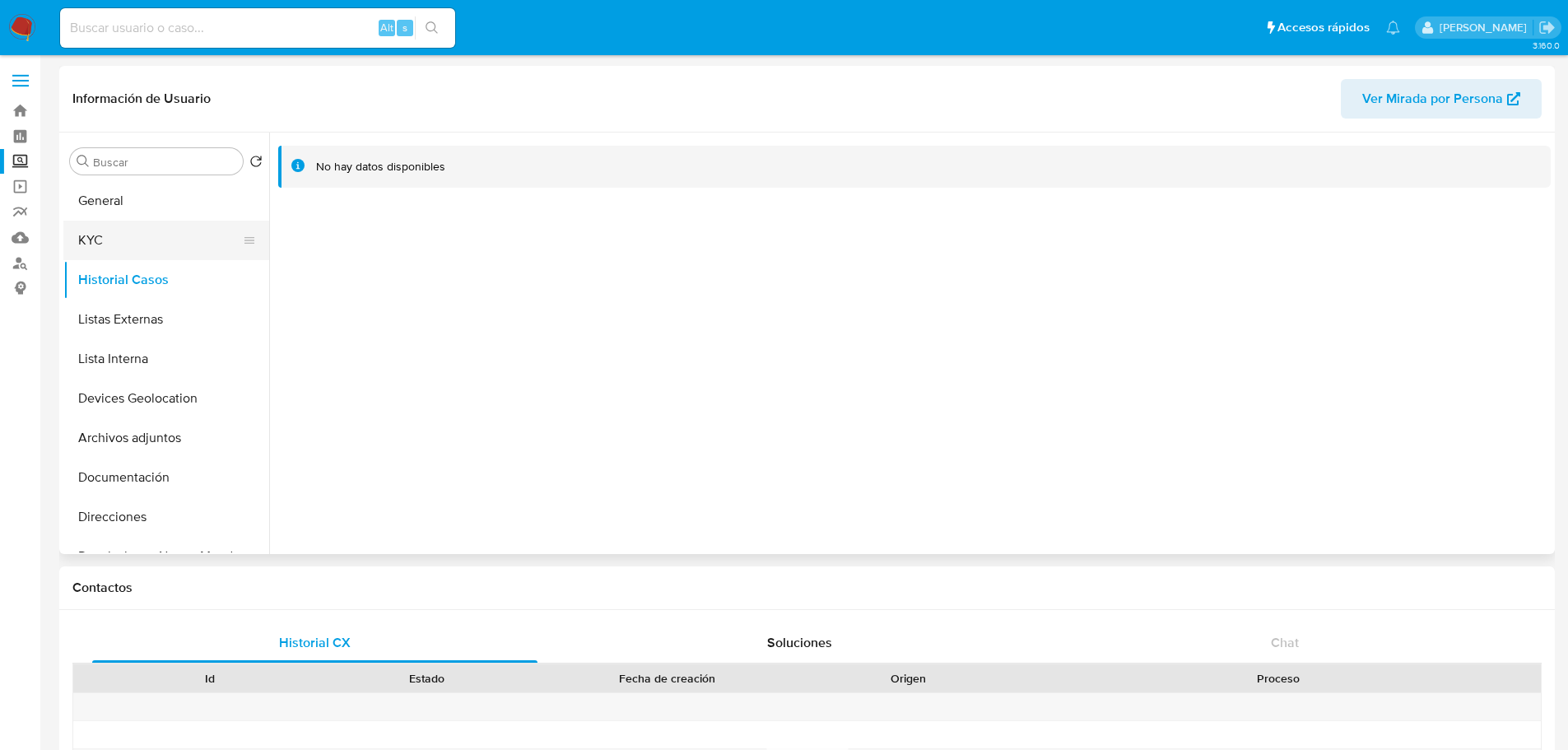
click at [115, 229] on button "KYC" at bounding box center [159, 240] width 192 height 39
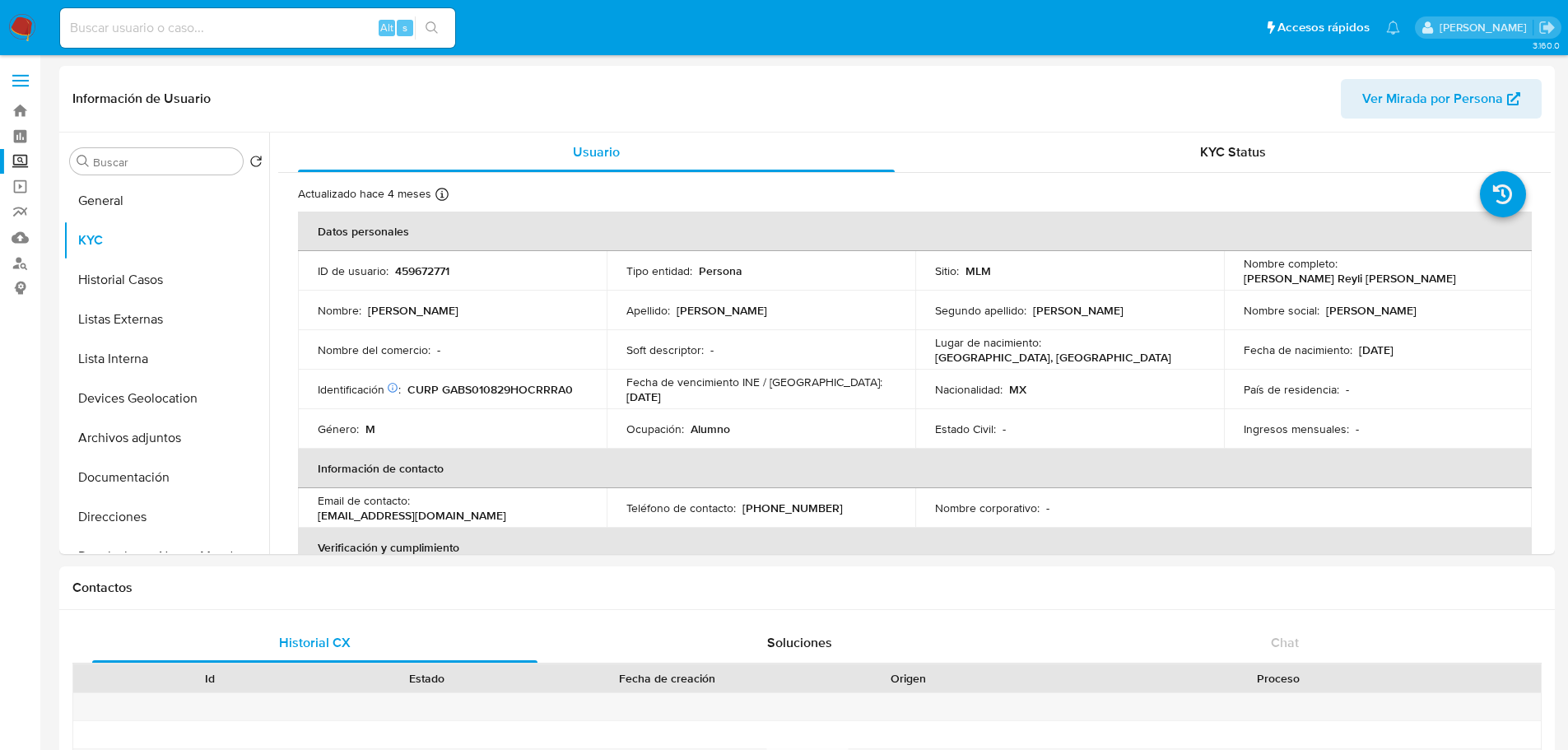
click at [197, 26] on input at bounding box center [257, 28] width 395 height 21
paste input "506906581"
type input "506906581"
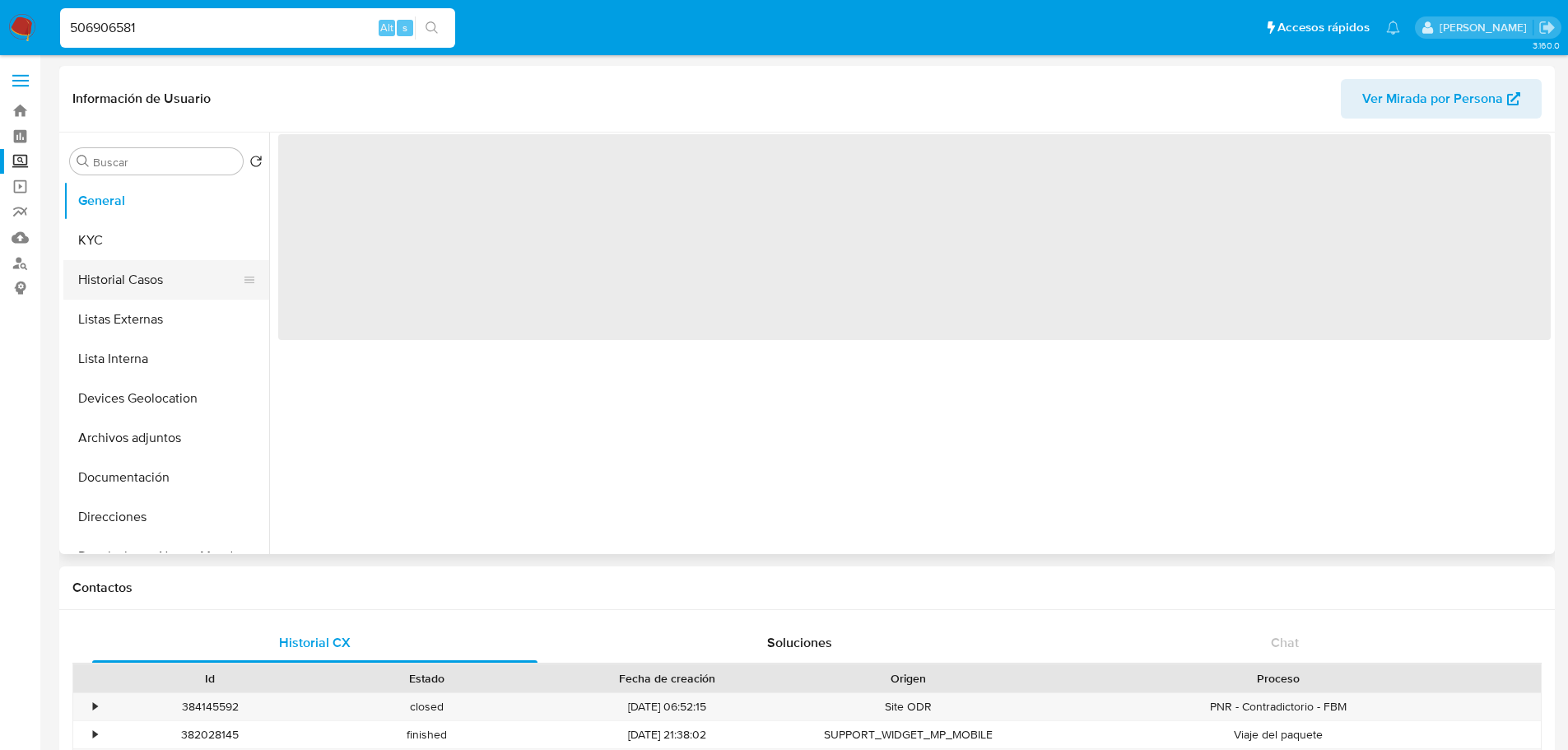
select select "10"
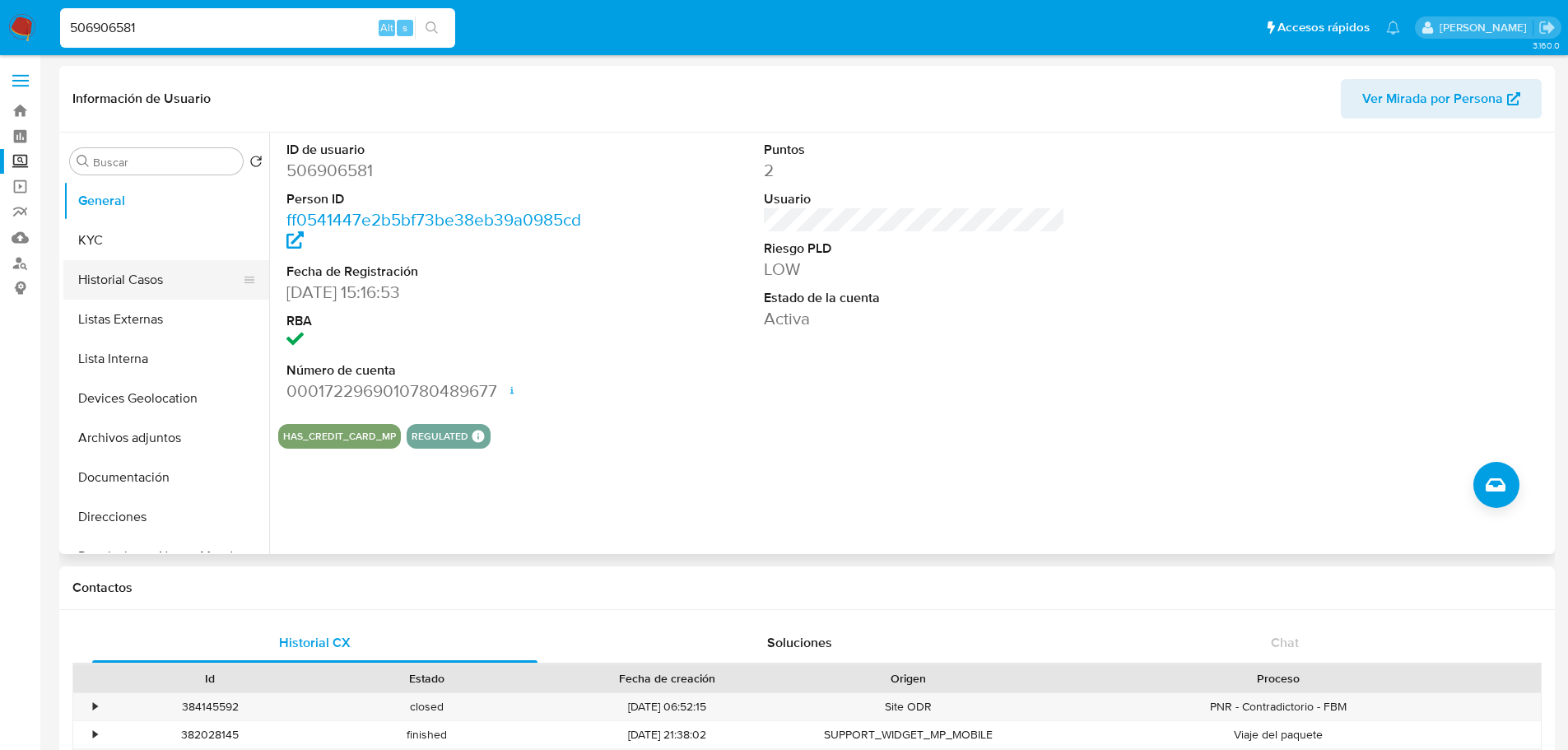
click at [144, 277] on button "Historial Casos" at bounding box center [159, 280] width 192 height 39
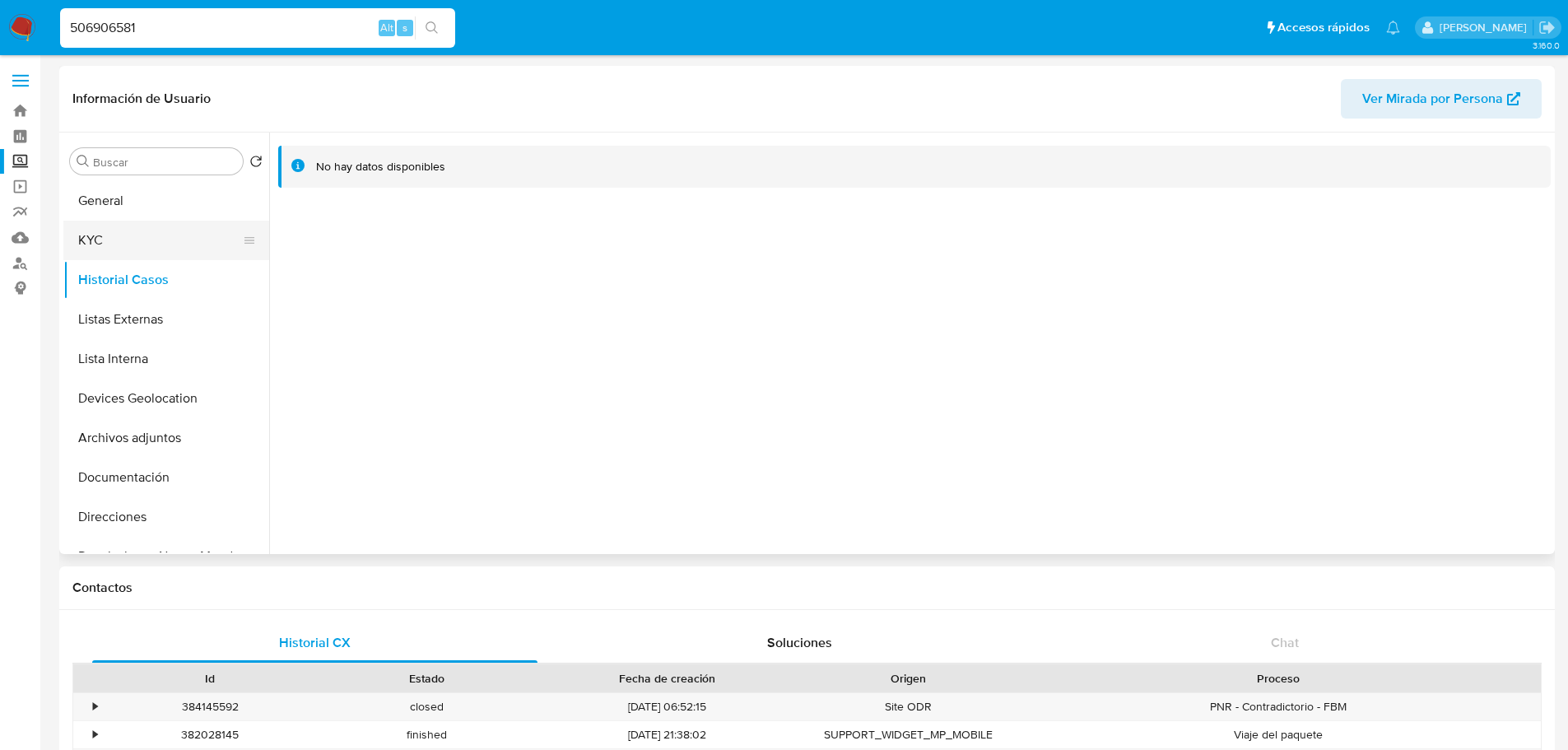
click at [140, 252] on button "KYC" at bounding box center [159, 240] width 192 height 39
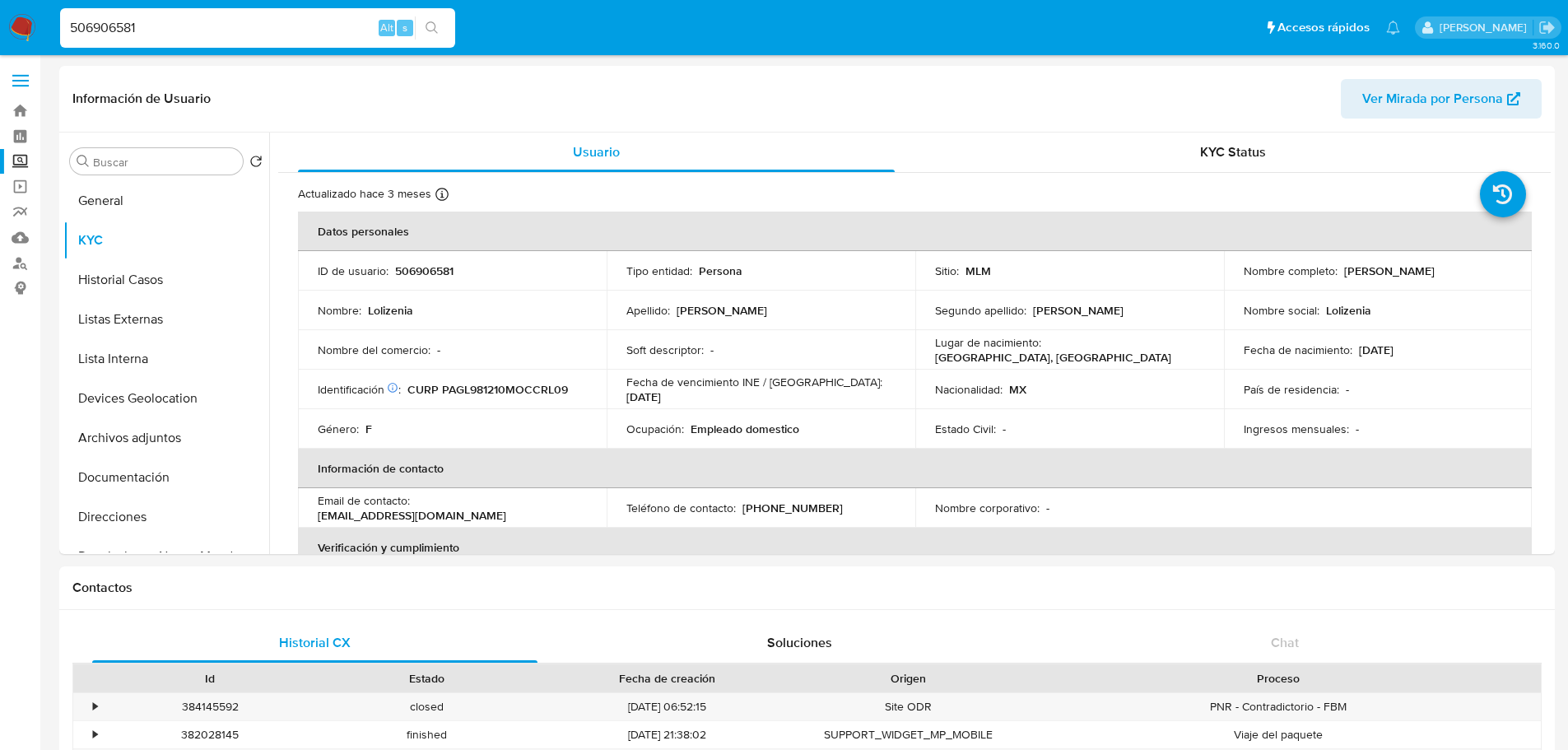
click at [187, 24] on input "506906581" at bounding box center [257, 28] width 395 height 21
click at [187, 25] on input "506906581" at bounding box center [257, 28] width 395 height 21
paste input "1344993455"
type input "1344993455"
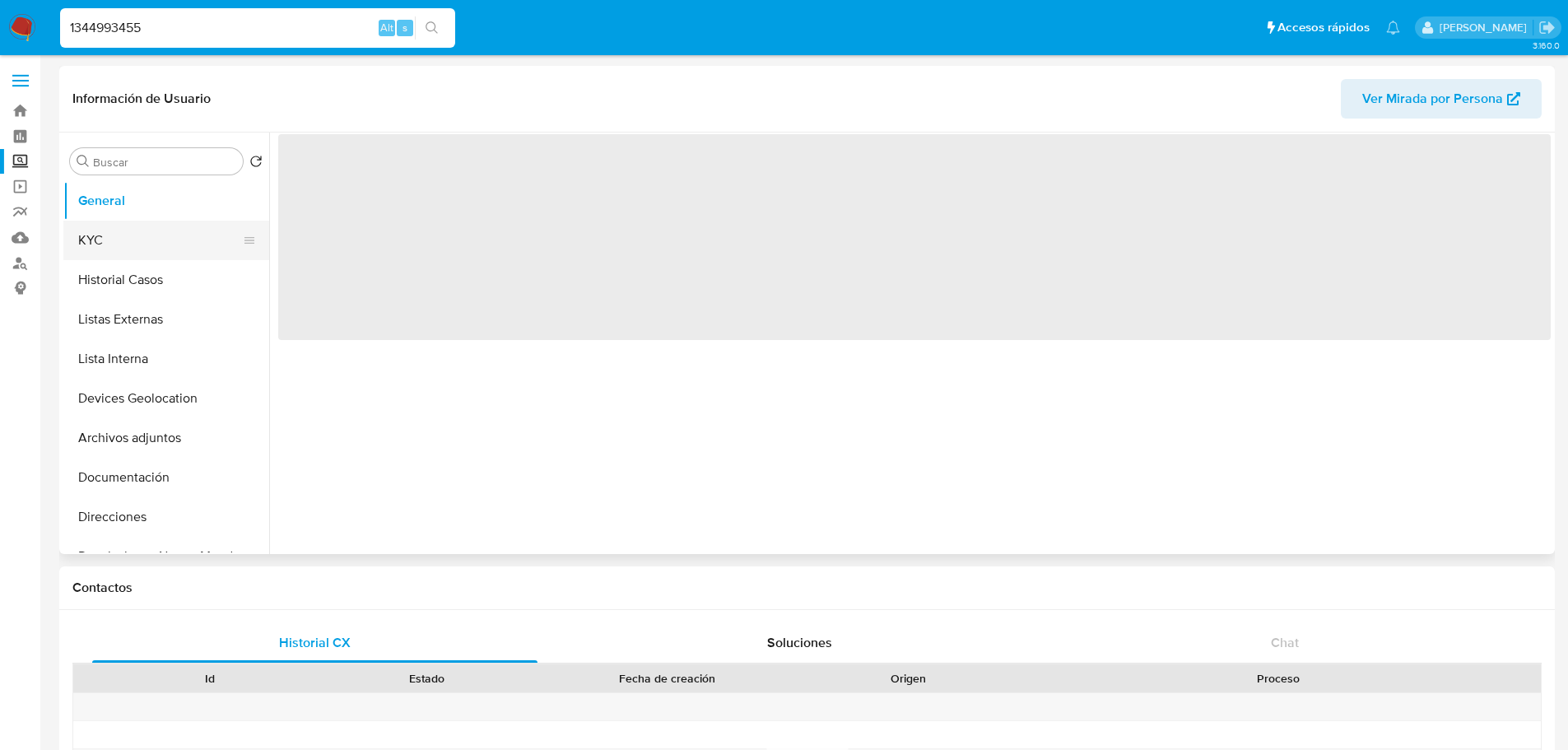
select select "10"
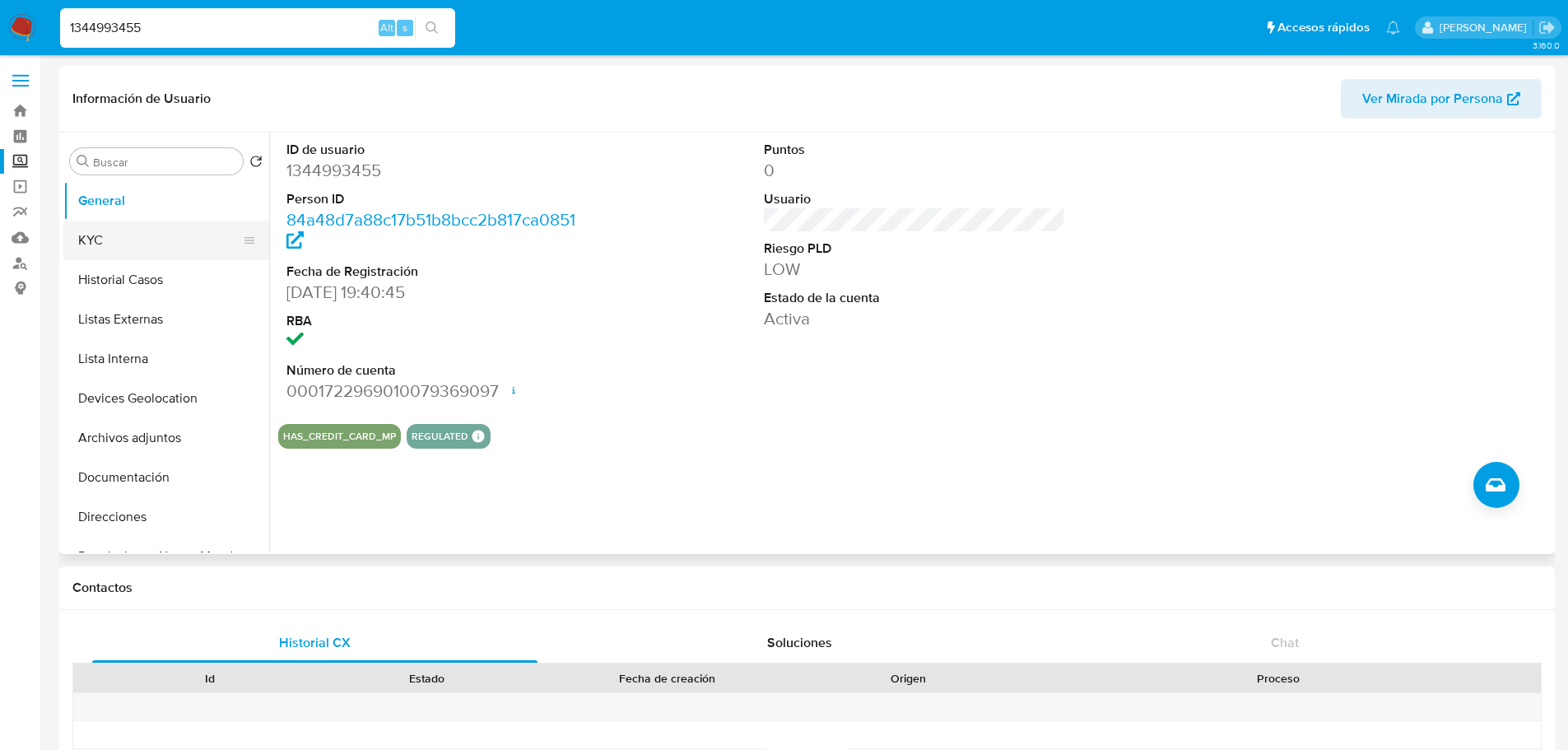
click at [137, 239] on button "KYC" at bounding box center [159, 240] width 192 height 39
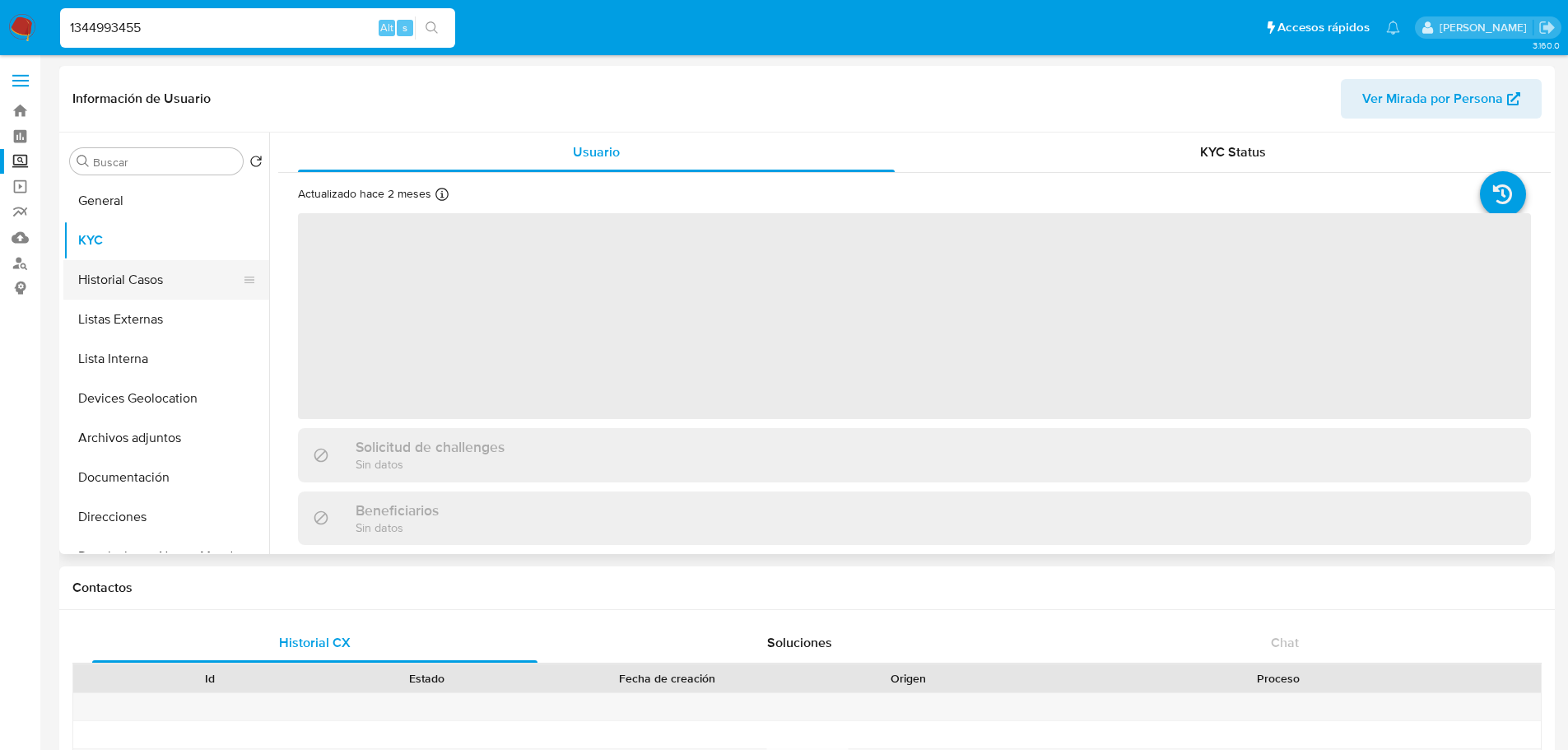
click at [149, 274] on button "Historial Casos" at bounding box center [159, 280] width 192 height 39
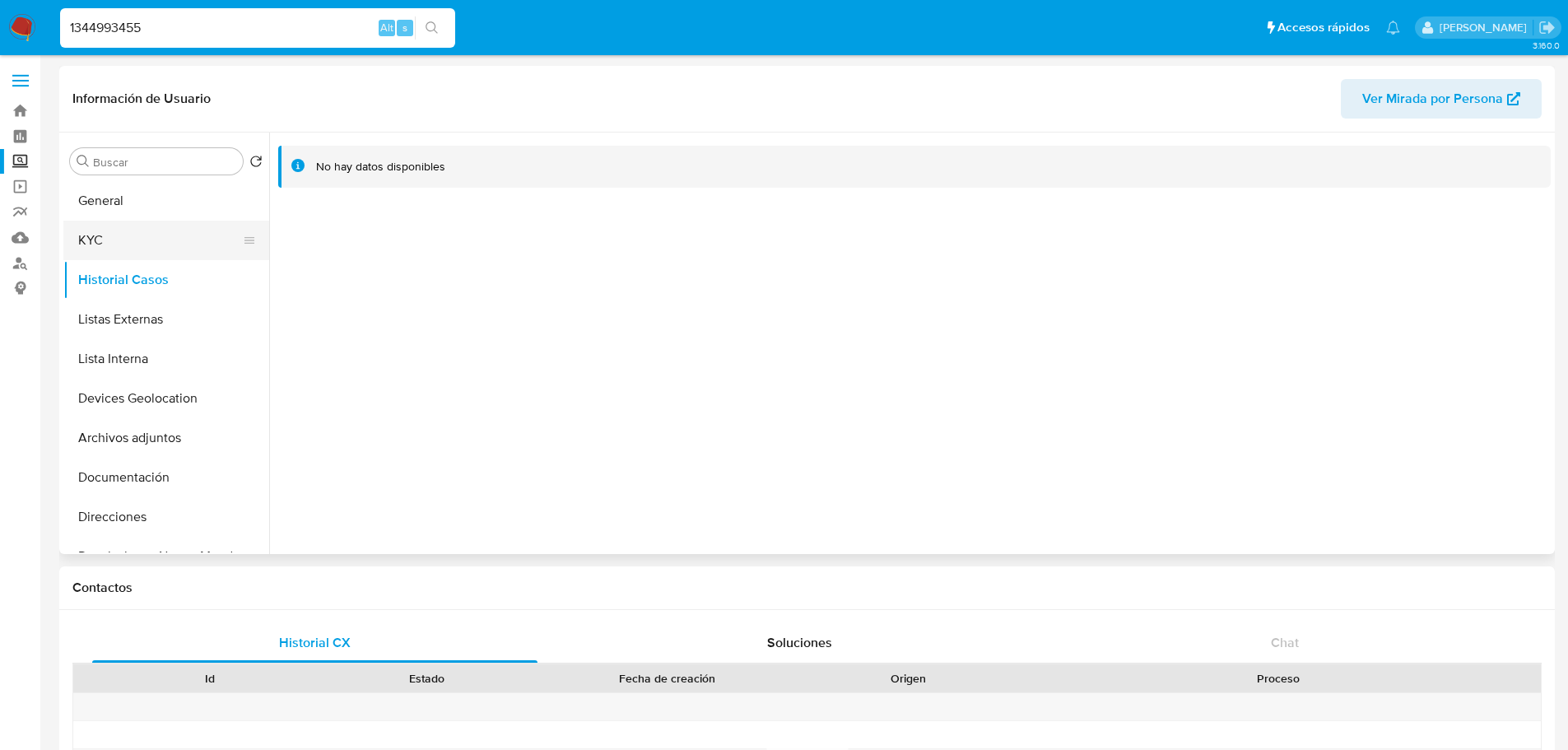
click at [149, 248] on button "KYC" at bounding box center [159, 240] width 192 height 39
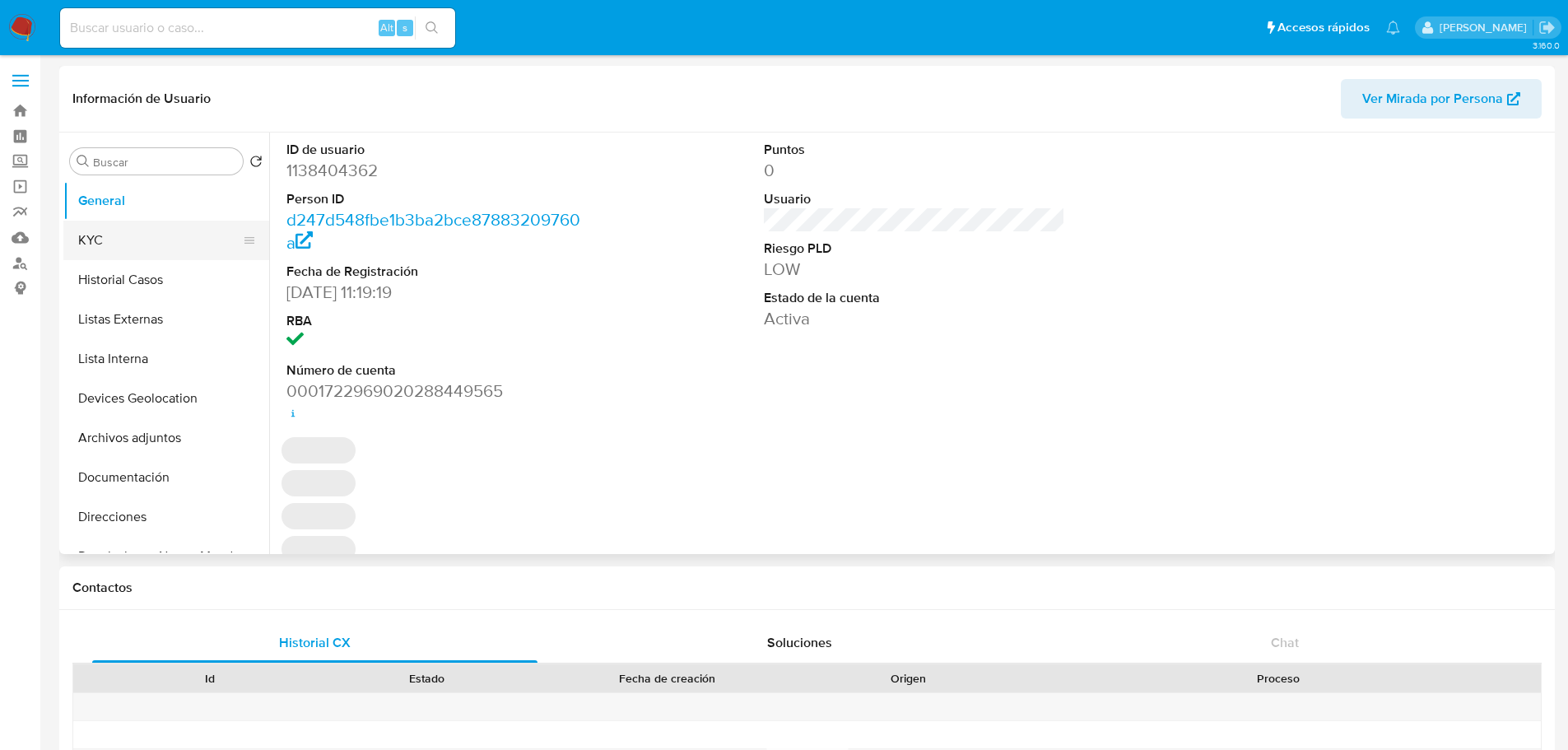
select select "10"
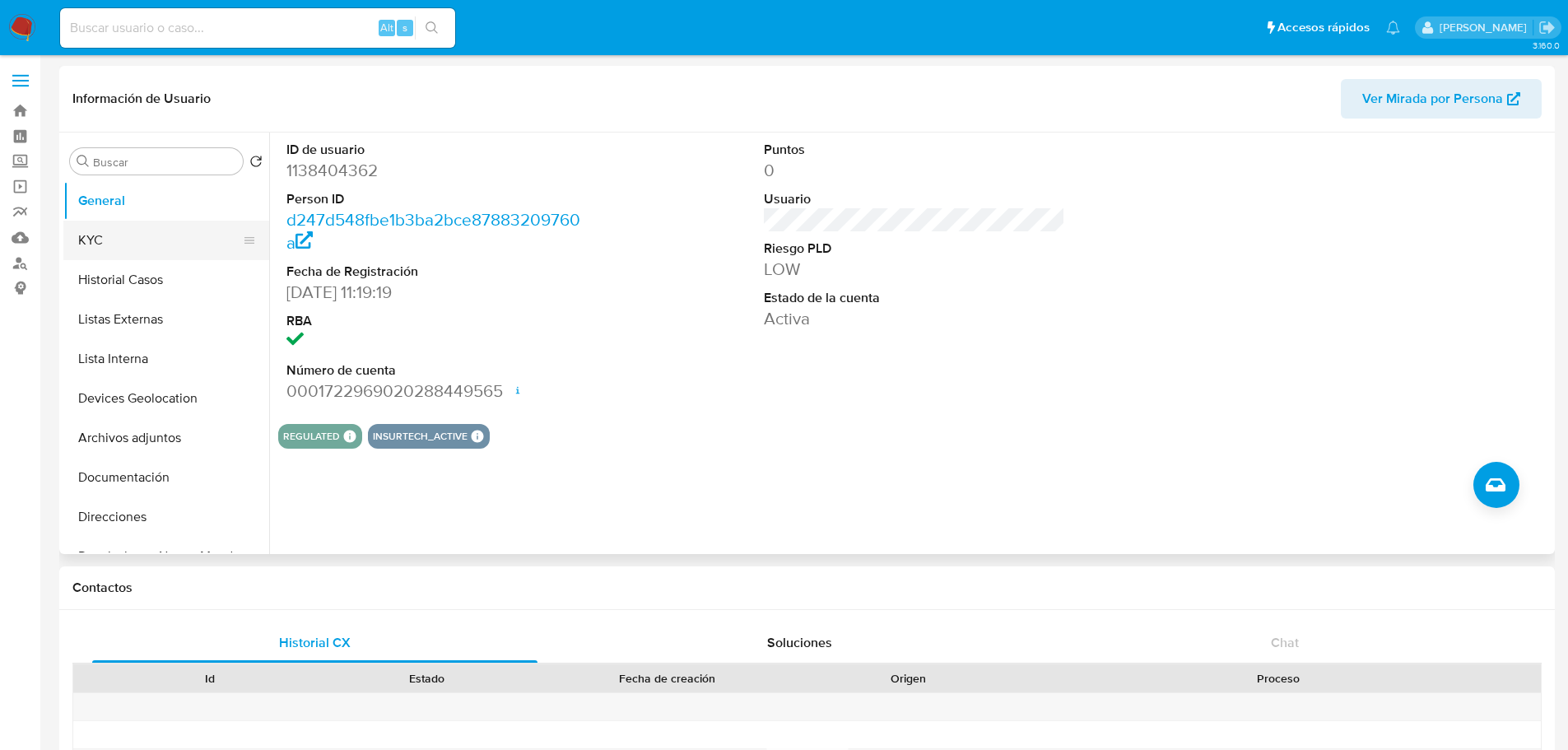
click at [103, 242] on button "KYC" at bounding box center [159, 240] width 192 height 39
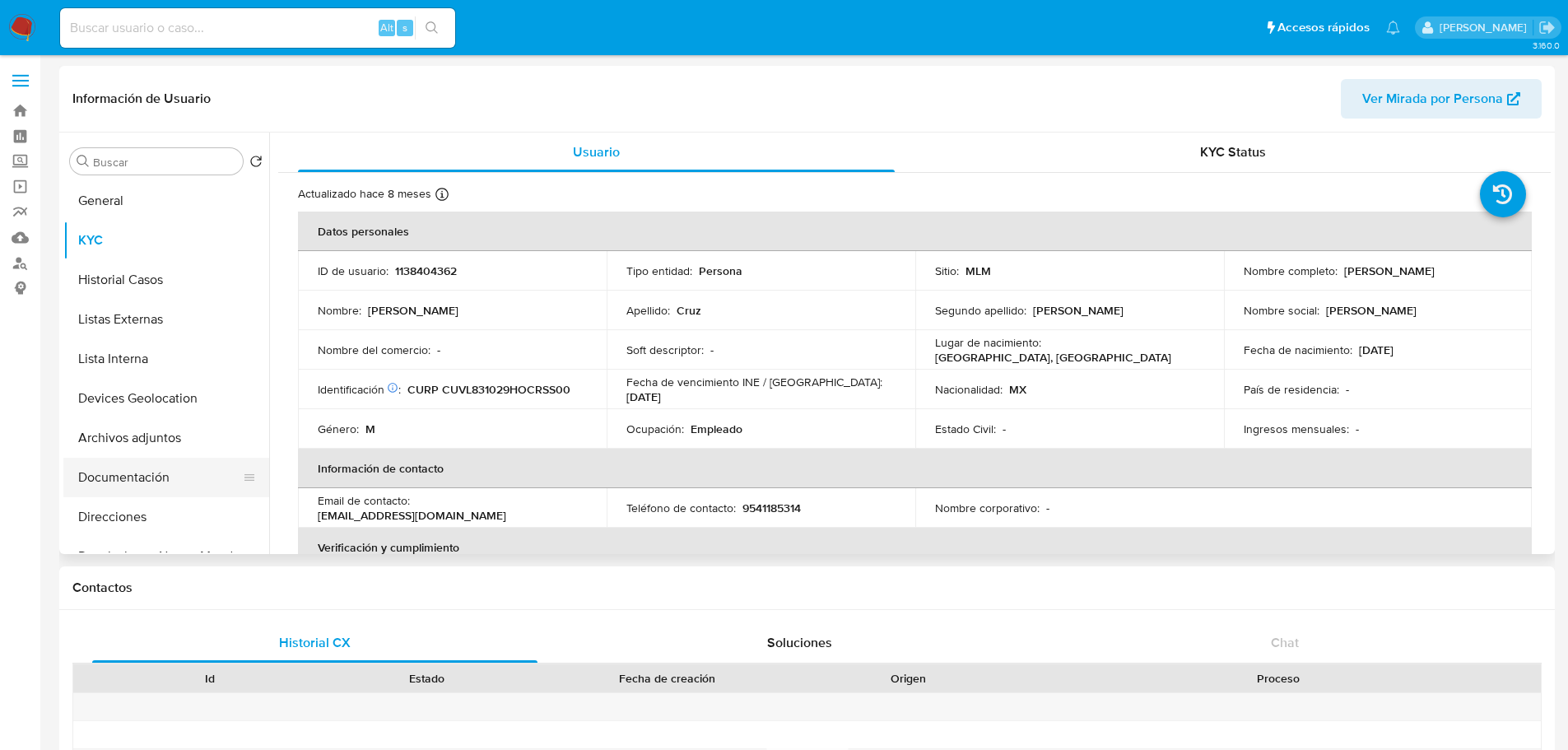
click at [169, 484] on button "Documentación" at bounding box center [159, 477] width 192 height 39
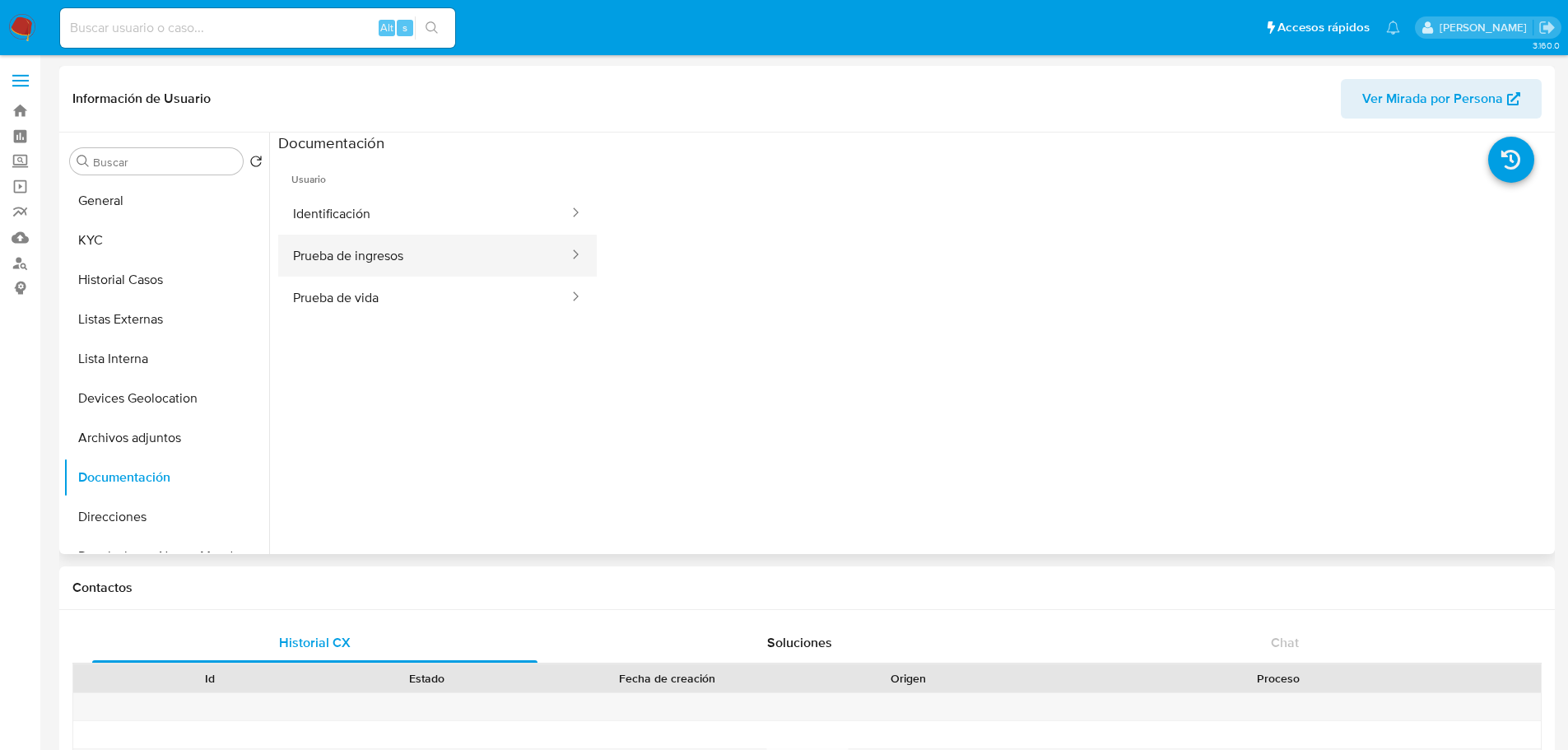
click at [457, 261] on button "Prueba de ingresos" at bounding box center [424, 255] width 293 height 42
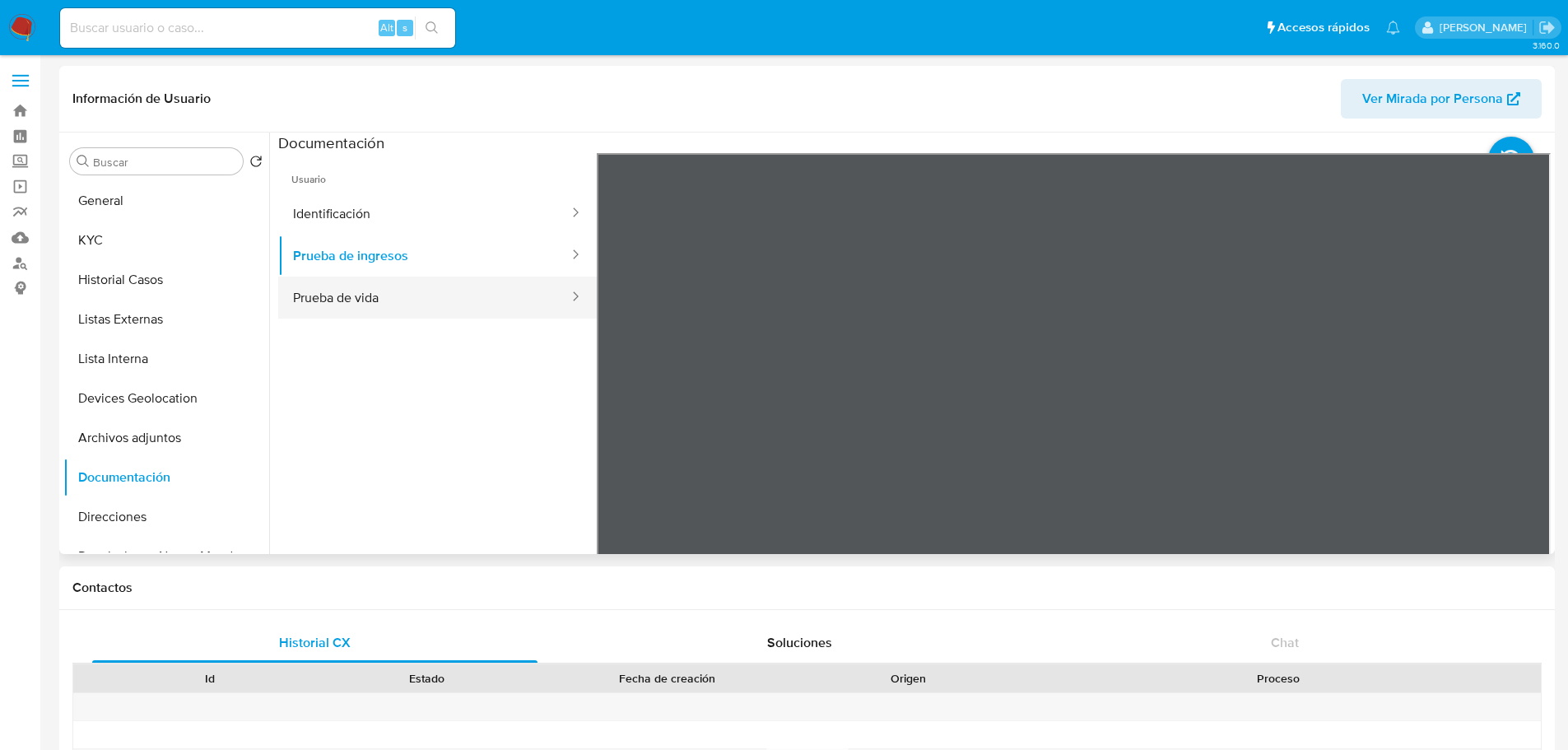
click at [453, 313] on button "Prueba de vida" at bounding box center [424, 297] width 293 height 42
click at [448, 261] on button "Prueba de ingresos" at bounding box center [424, 255] width 293 height 42
click at [462, 309] on button "Prueba de vida" at bounding box center [424, 297] width 293 height 42
click at [149, 528] on button "Direcciones" at bounding box center [159, 517] width 192 height 39
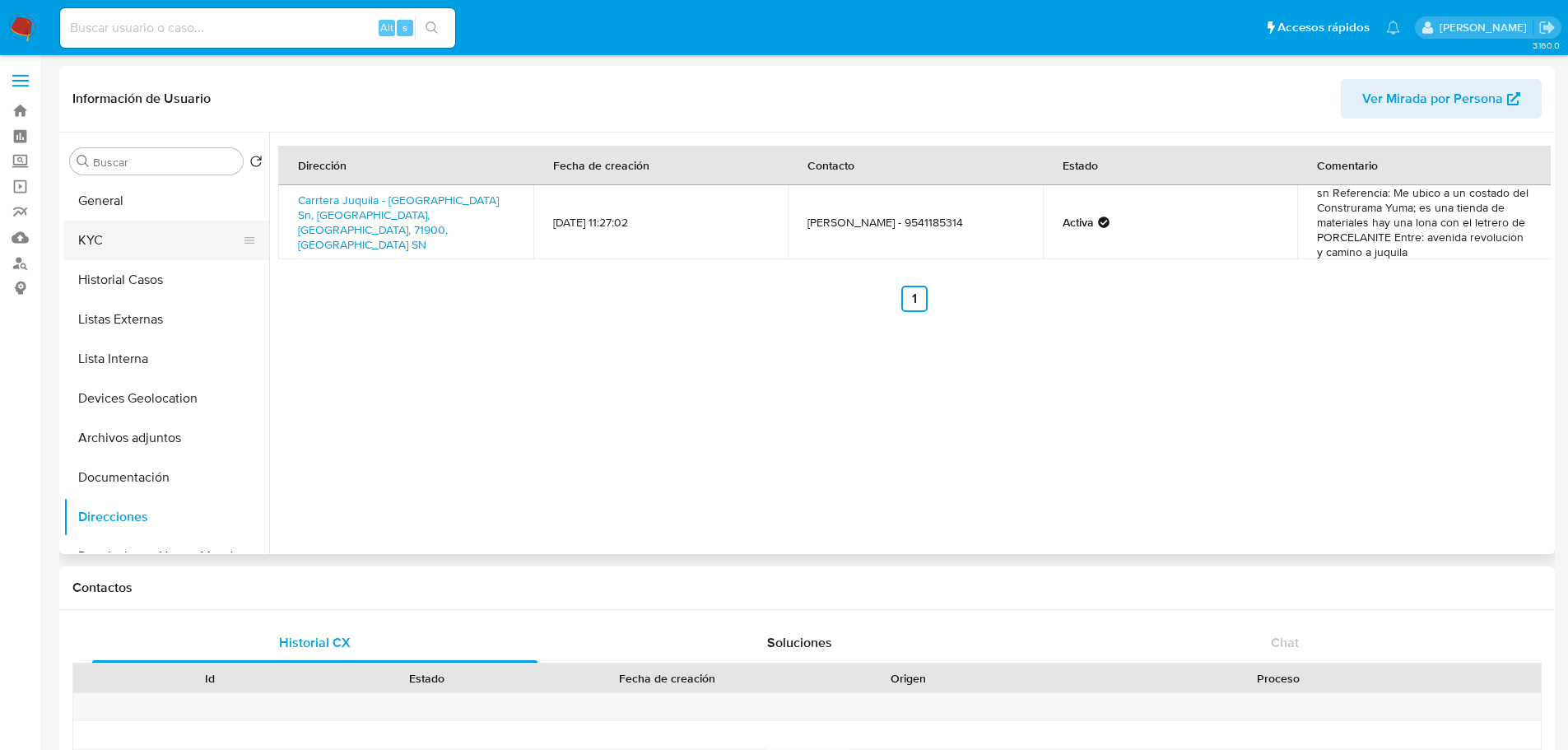
click at [175, 244] on button "KYC" at bounding box center [159, 240] width 192 height 39
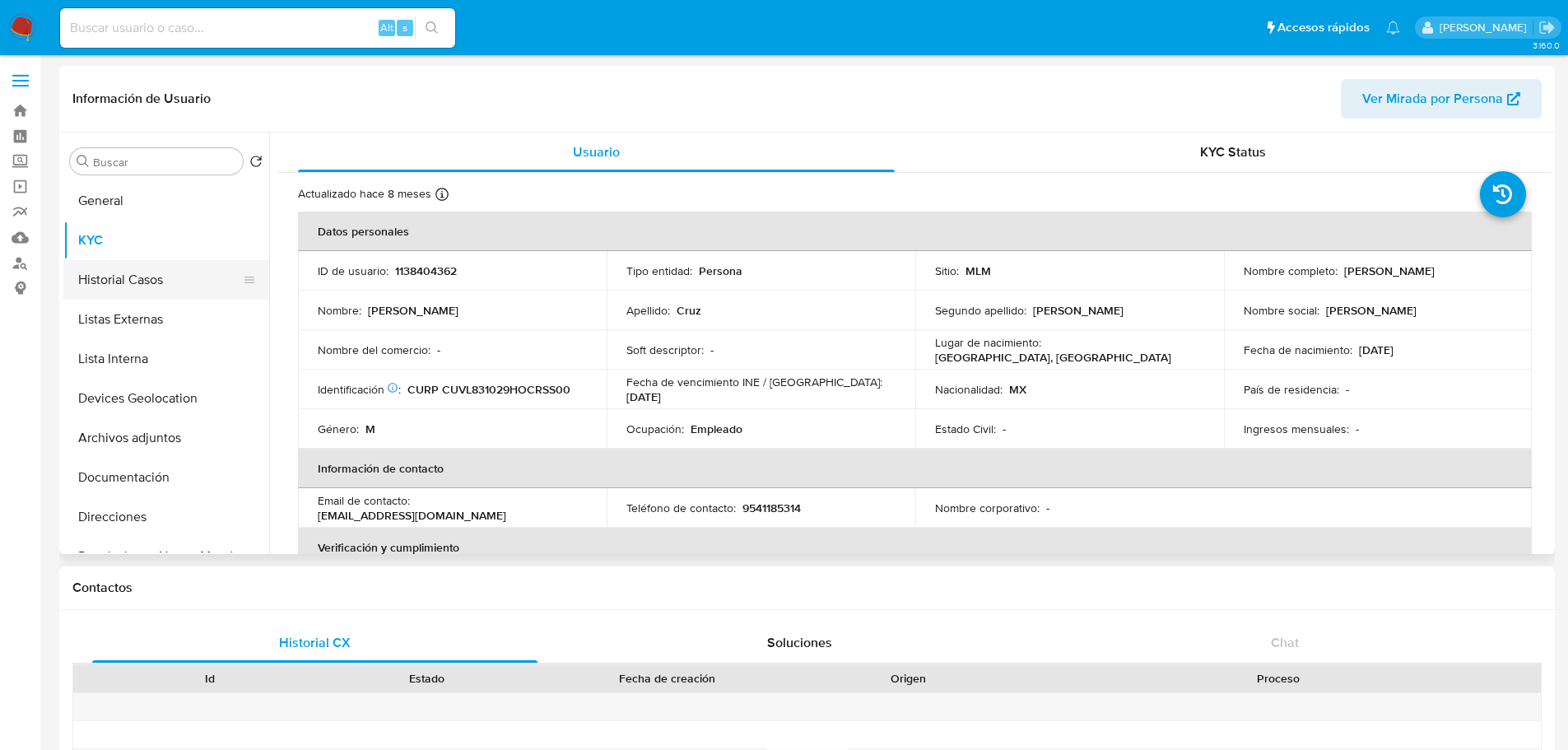
click at [130, 283] on button "Historial Casos" at bounding box center [159, 280] width 192 height 39
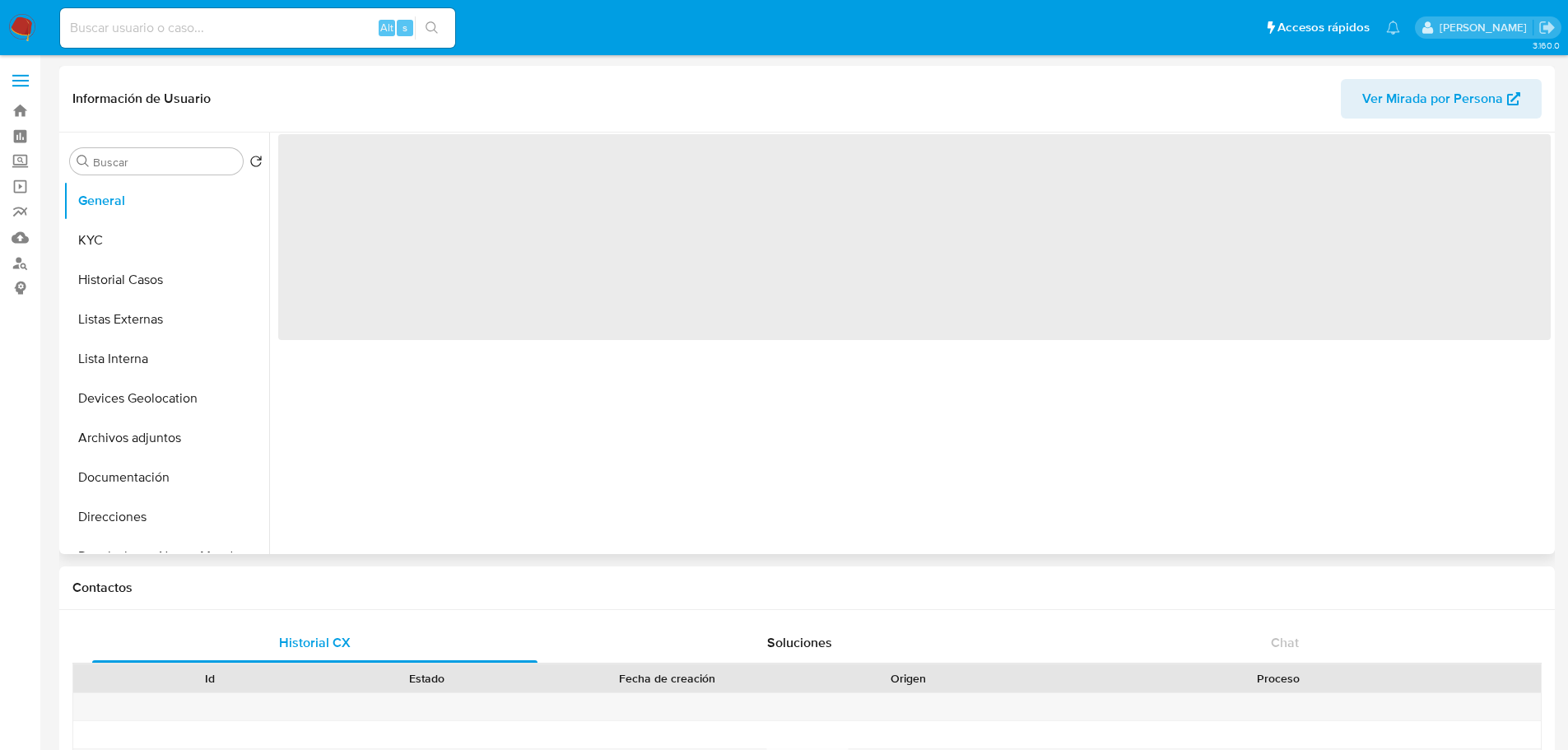
select select "10"
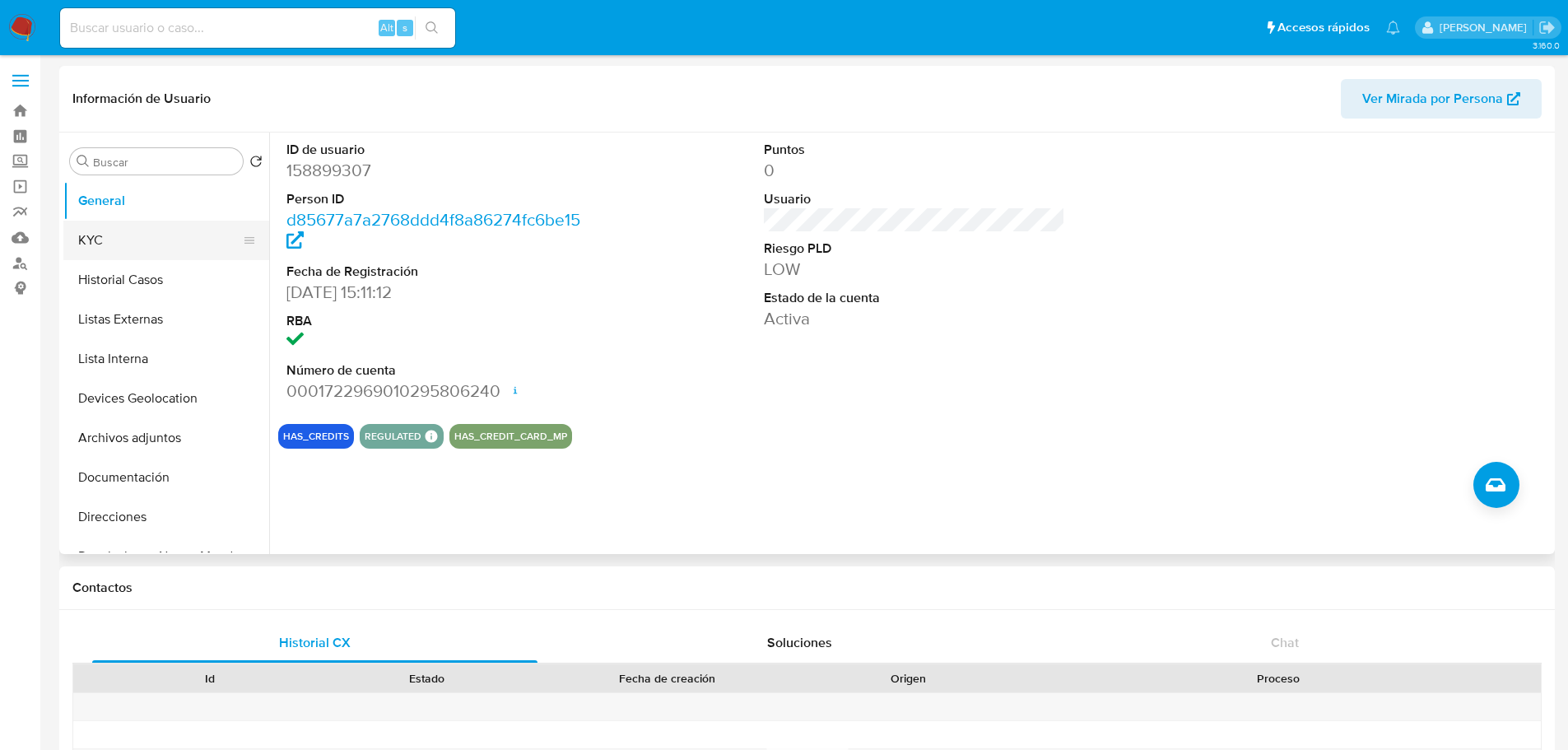
click at [163, 238] on button "KYC" at bounding box center [159, 240] width 192 height 39
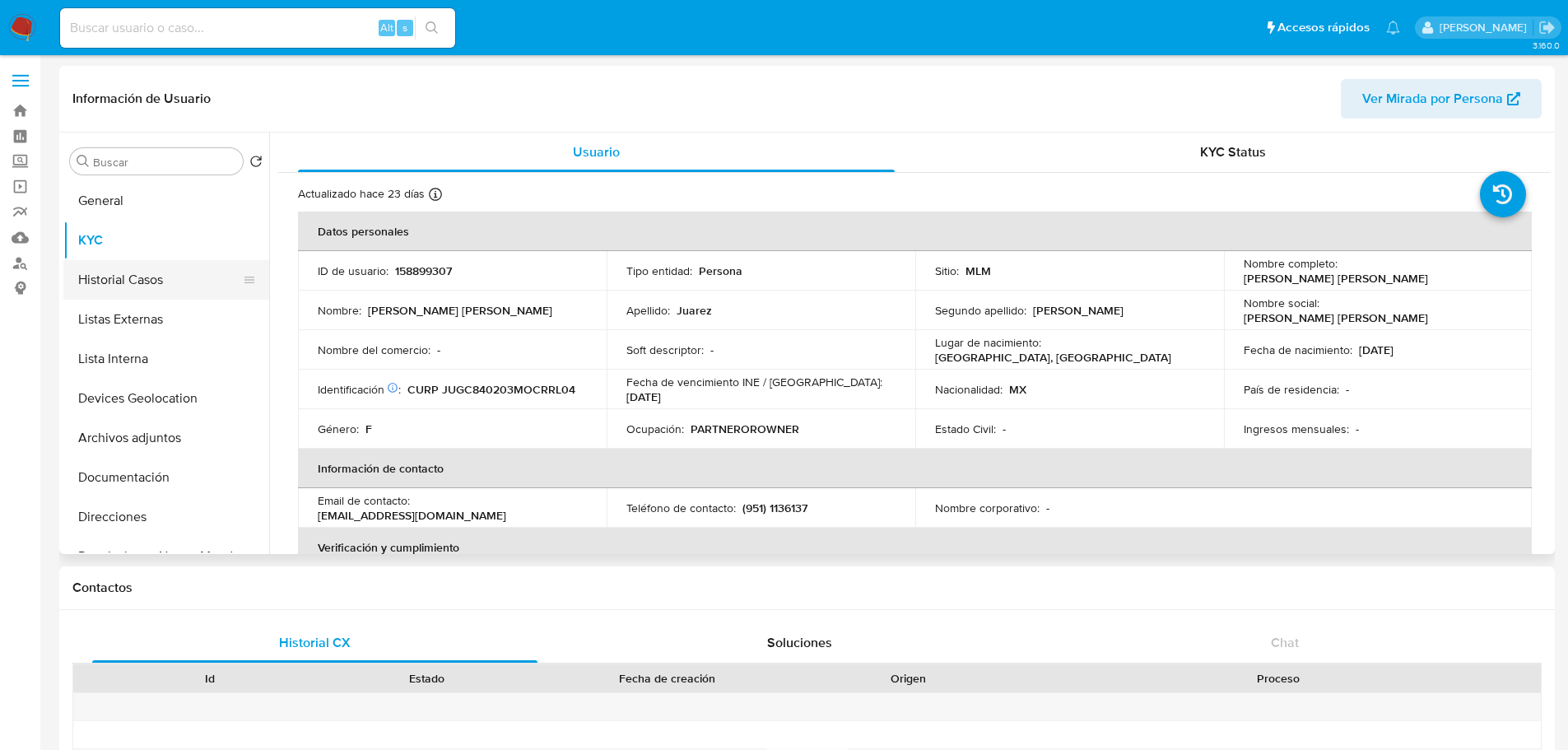
click at [128, 289] on button "Historial Casos" at bounding box center [159, 280] width 192 height 39
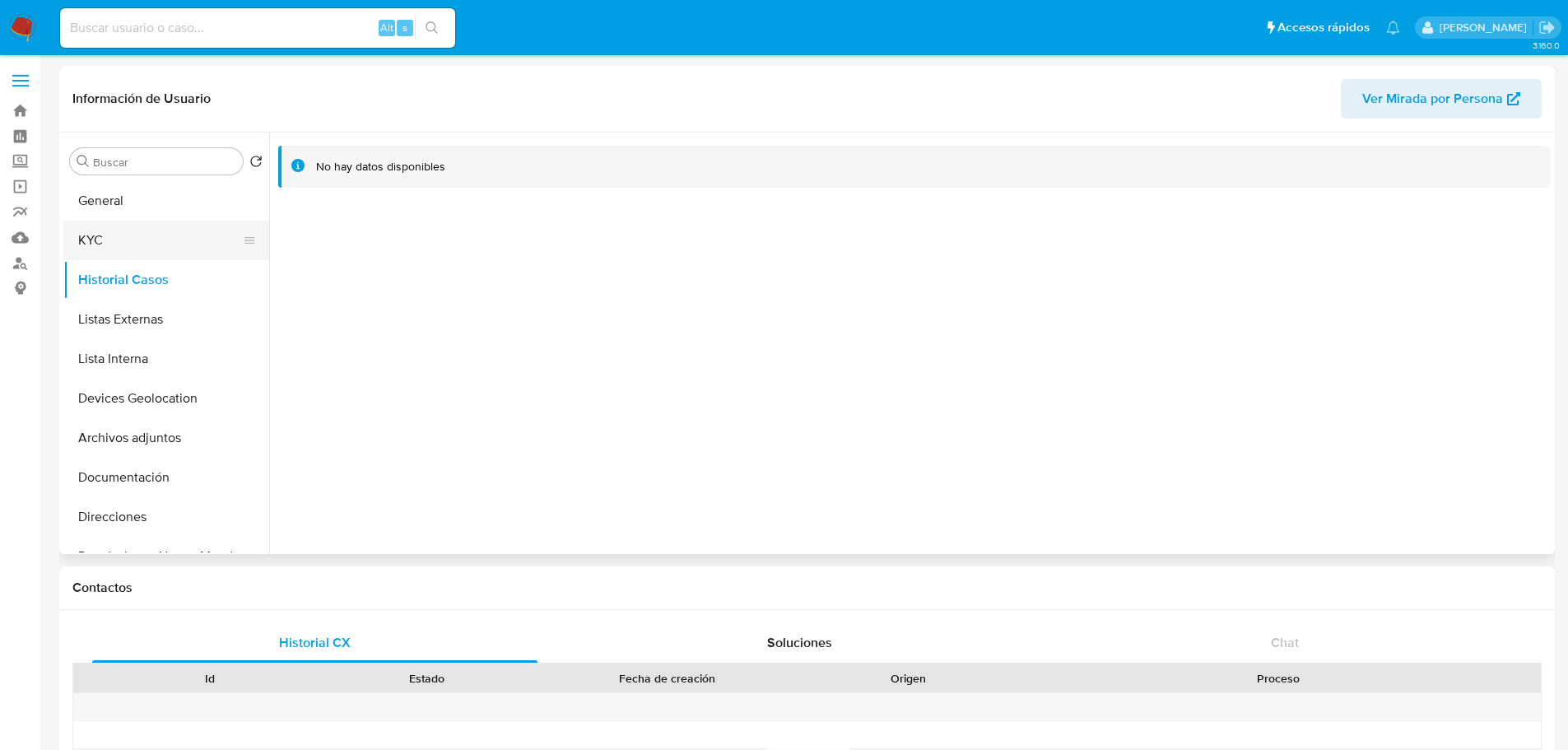
click at [132, 251] on button "KYC" at bounding box center [159, 240] width 192 height 39
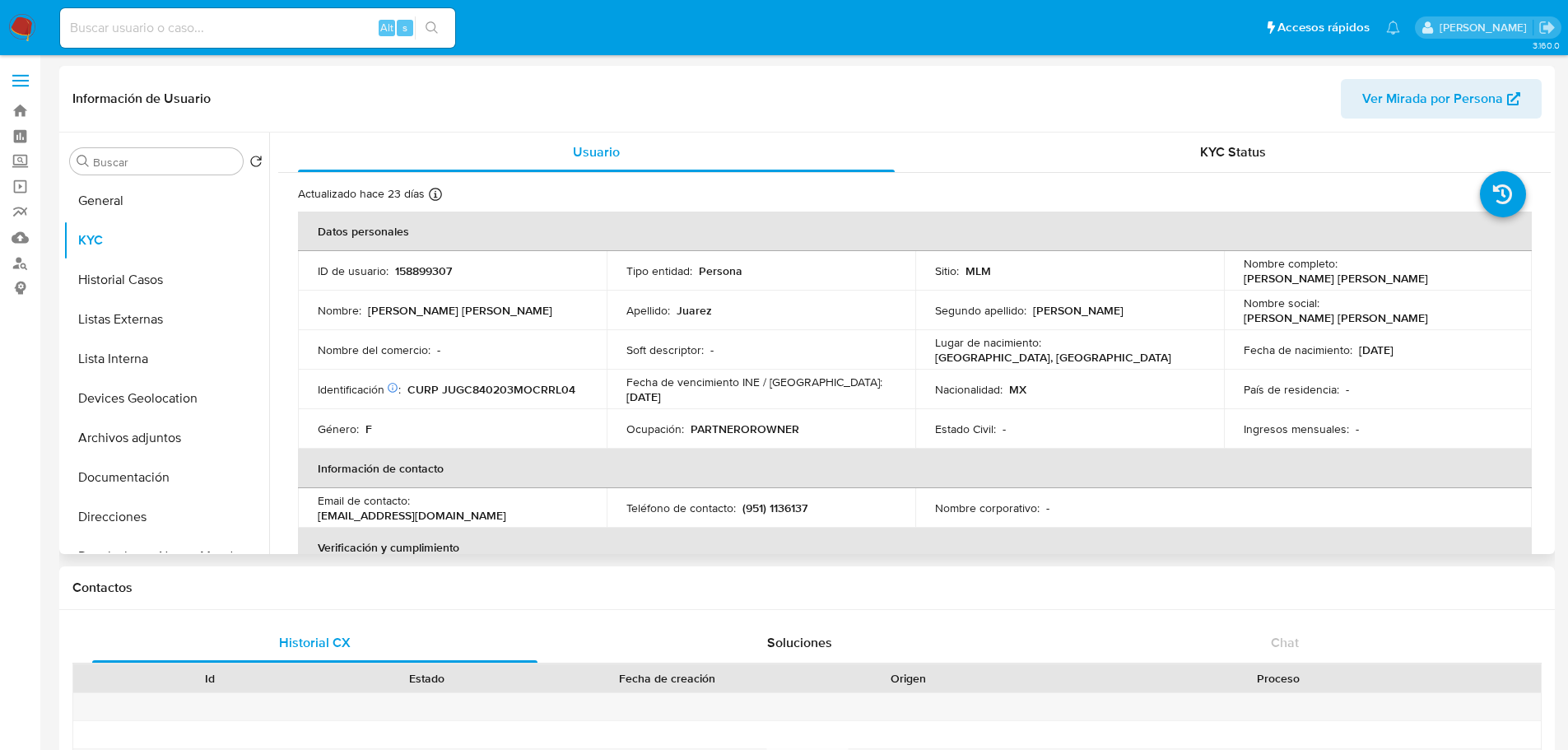
click at [438, 268] on p "158899307" at bounding box center [422, 270] width 56 height 15
click at [427, 273] on p "158899307" at bounding box center [422, 270] width 56 height 15
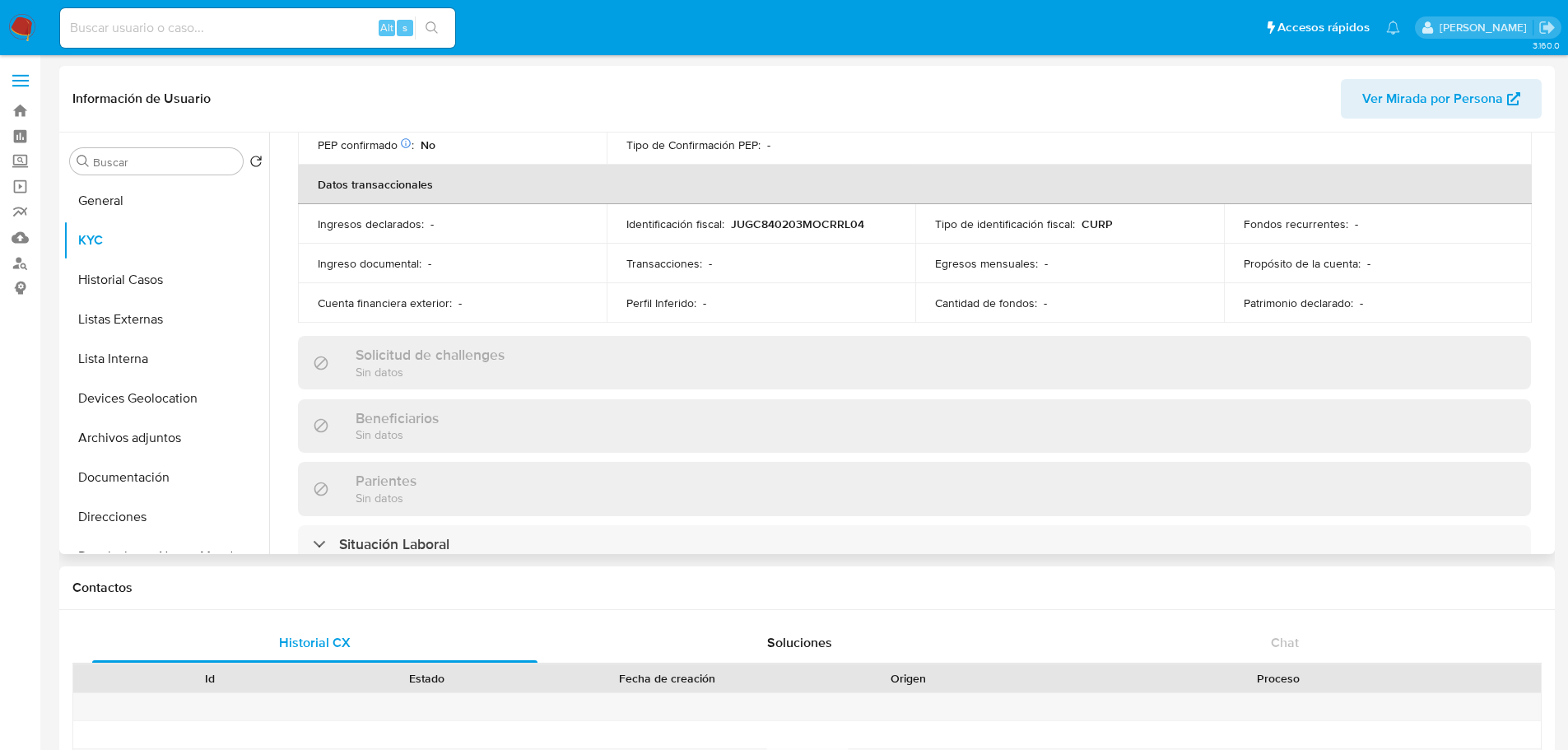
scroll to position [494, 0]
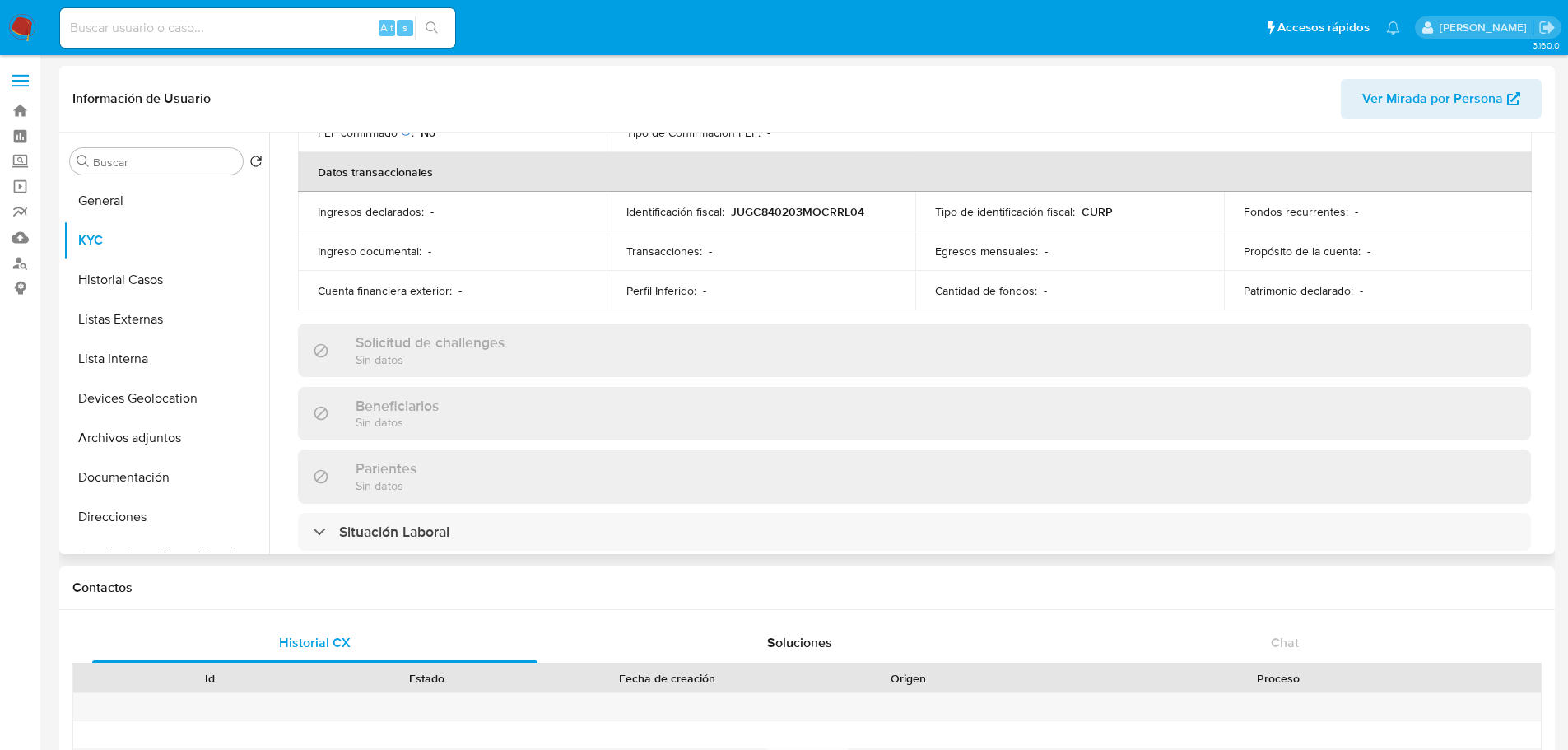
click at [1004, 248] on p "Egresos mensuales :" at bounding box center [986, 251] width 103 height 15
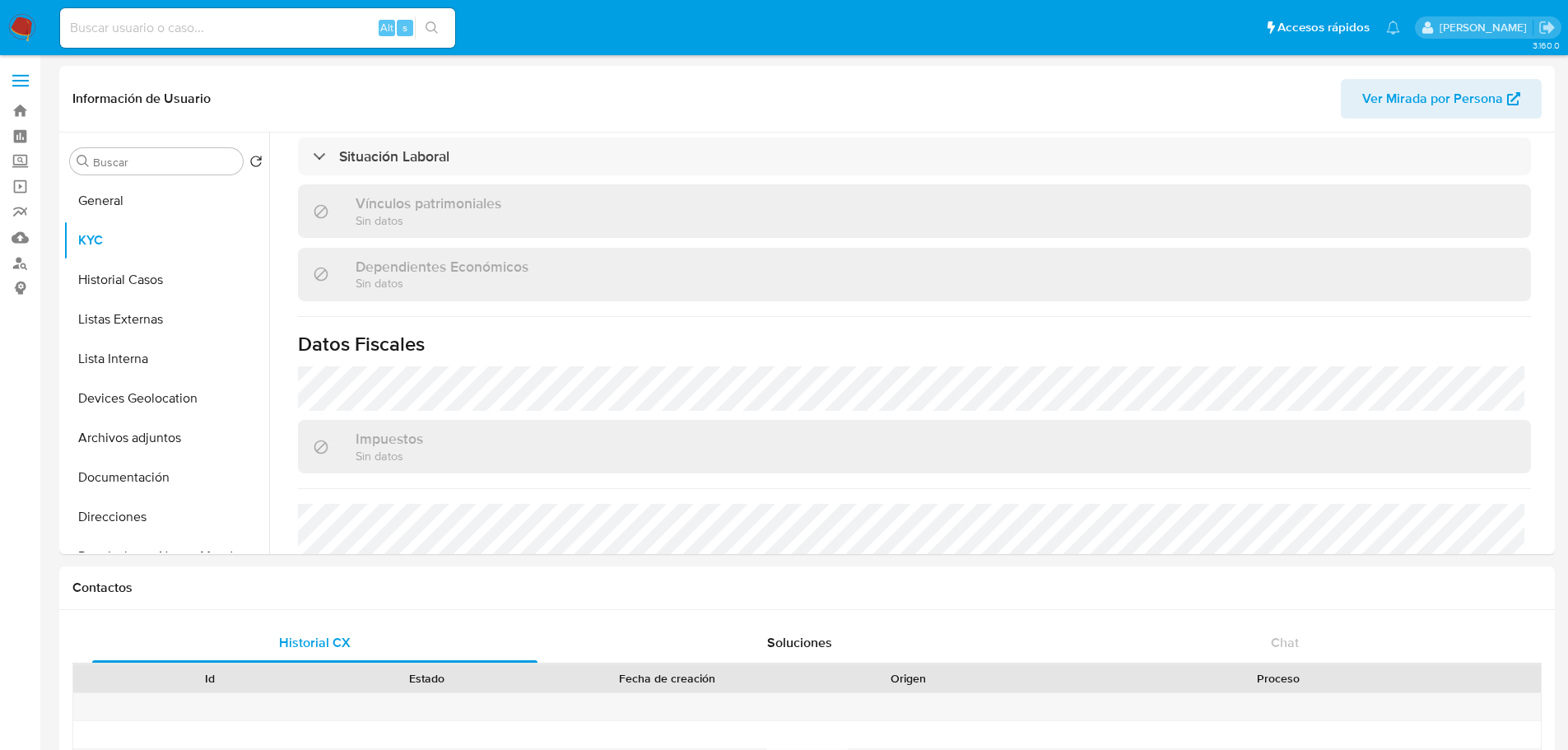
scroll to position [771, 0]
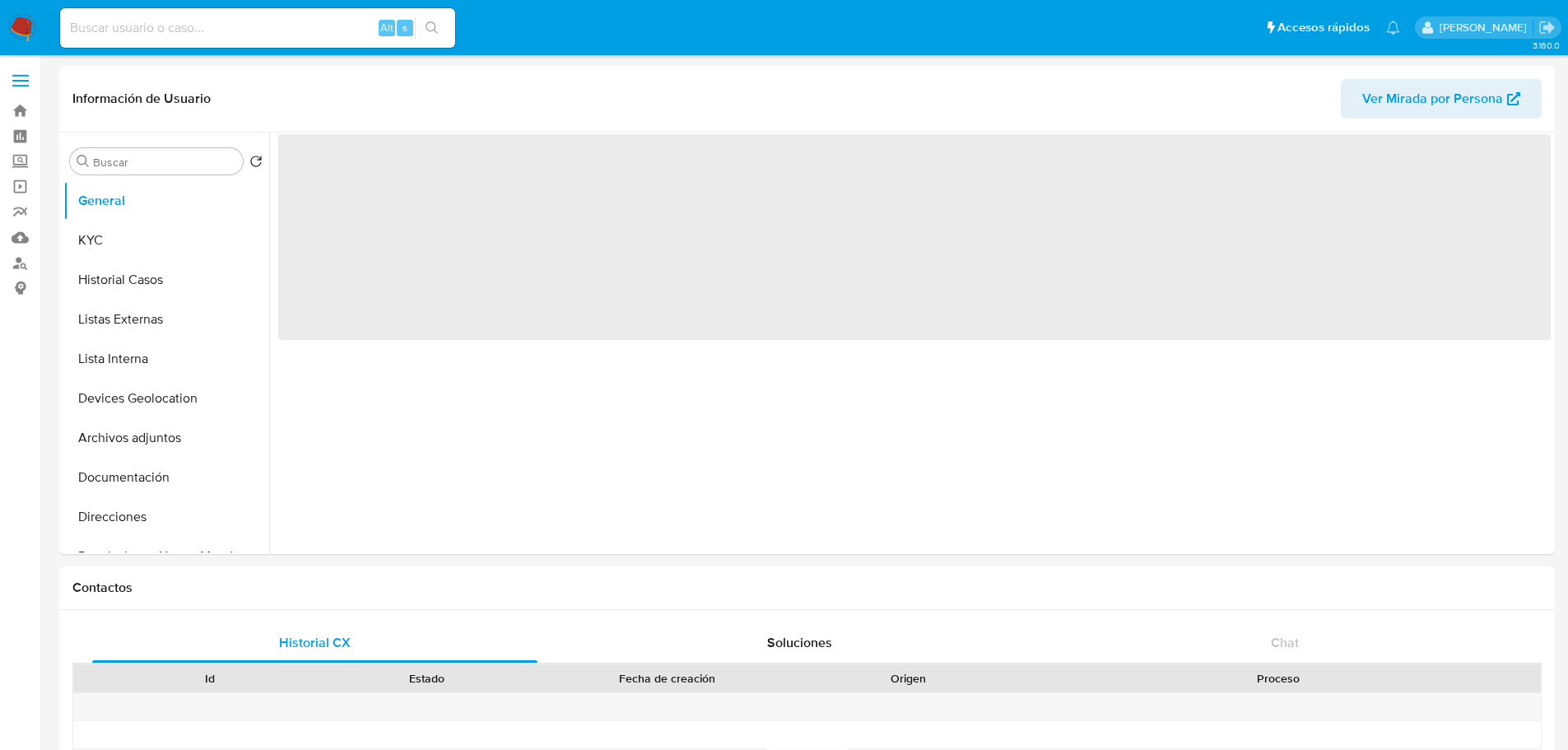
select select "10"
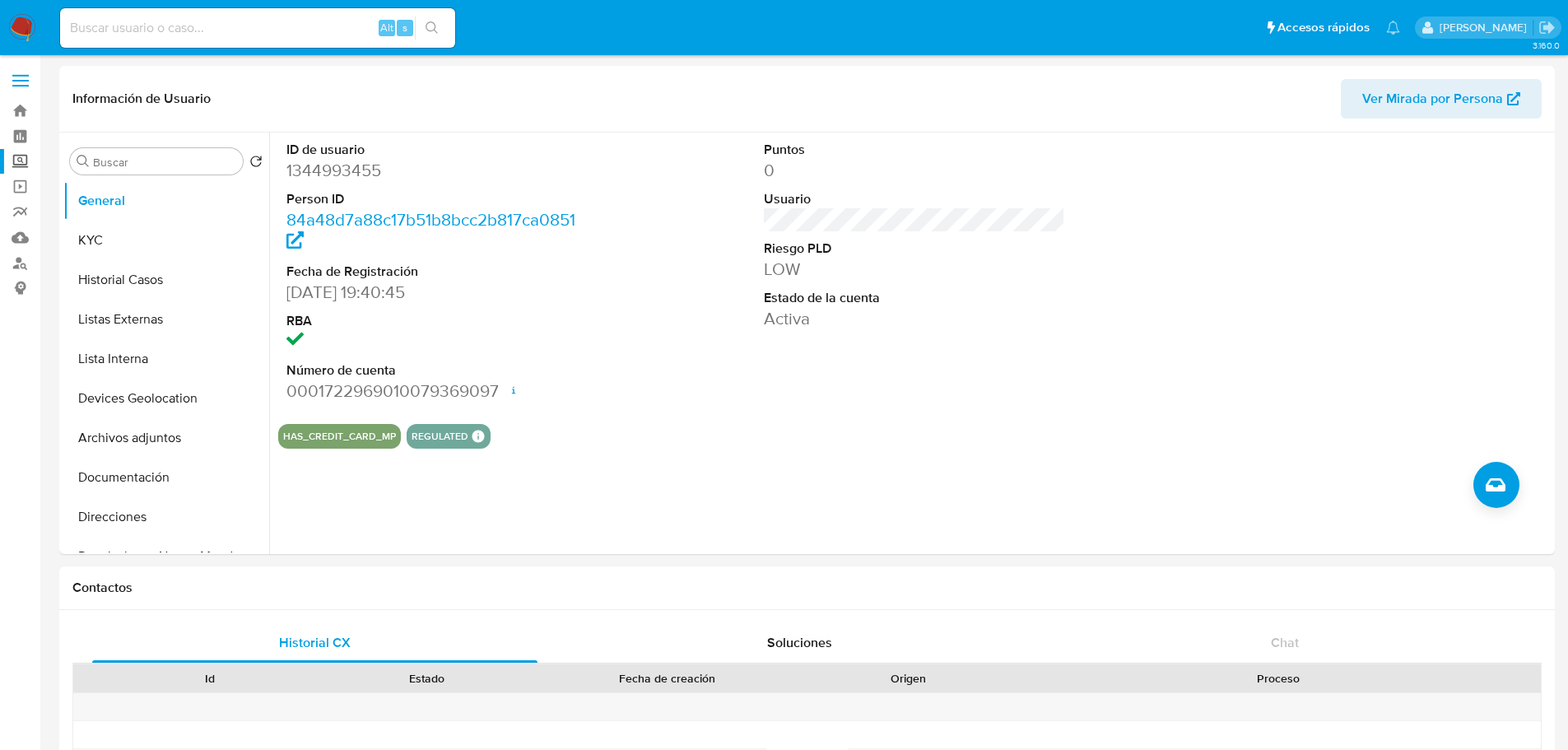
click at [23, 163] on label "Screening" at bounding box center [98, 161] width 196 height 26
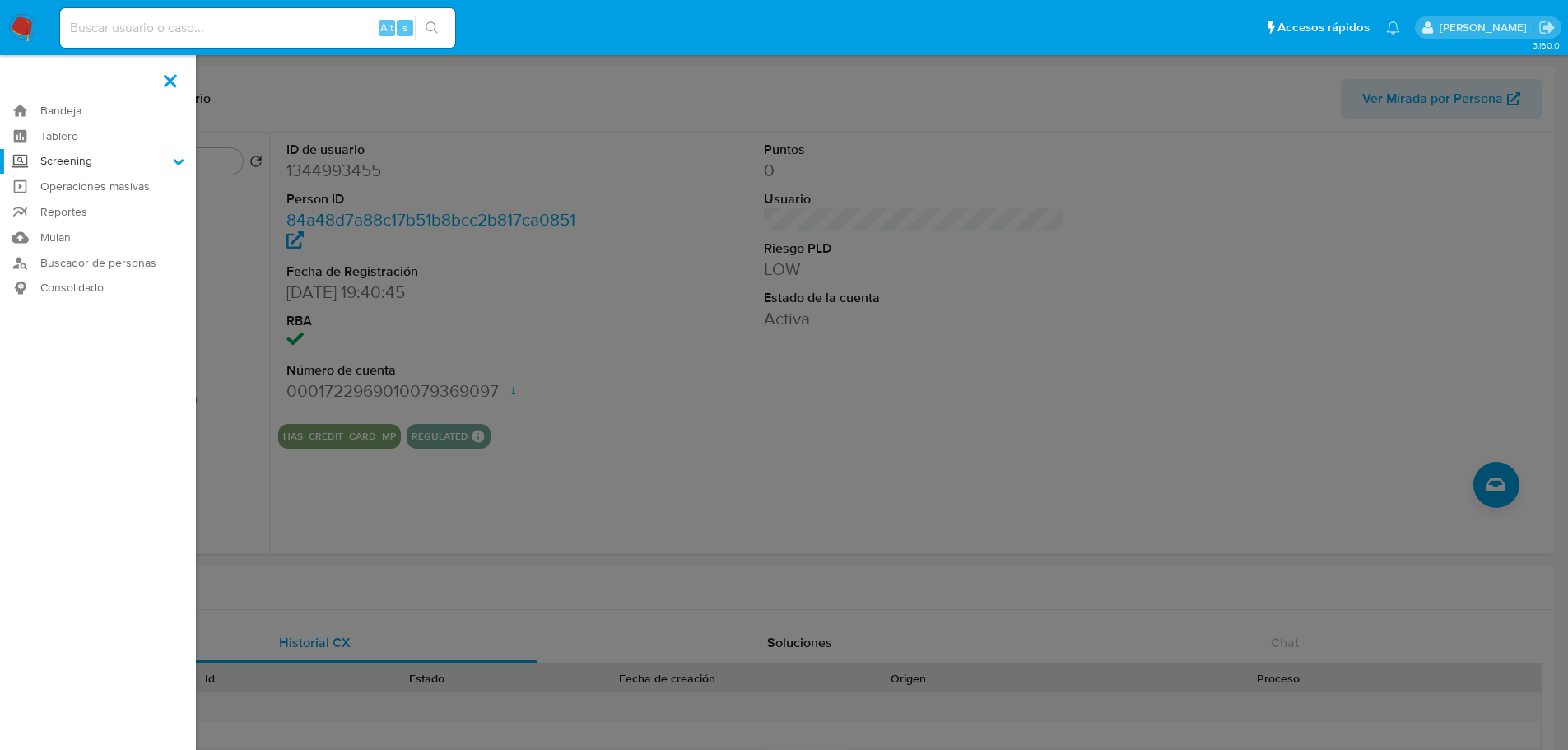
click at [0, 0] on input "Screening" at bounding box center [0, 0] width 0 height 0
click at [84, 225] on link "Herramientas" at bounding box center [98, 226] width 196 height 21
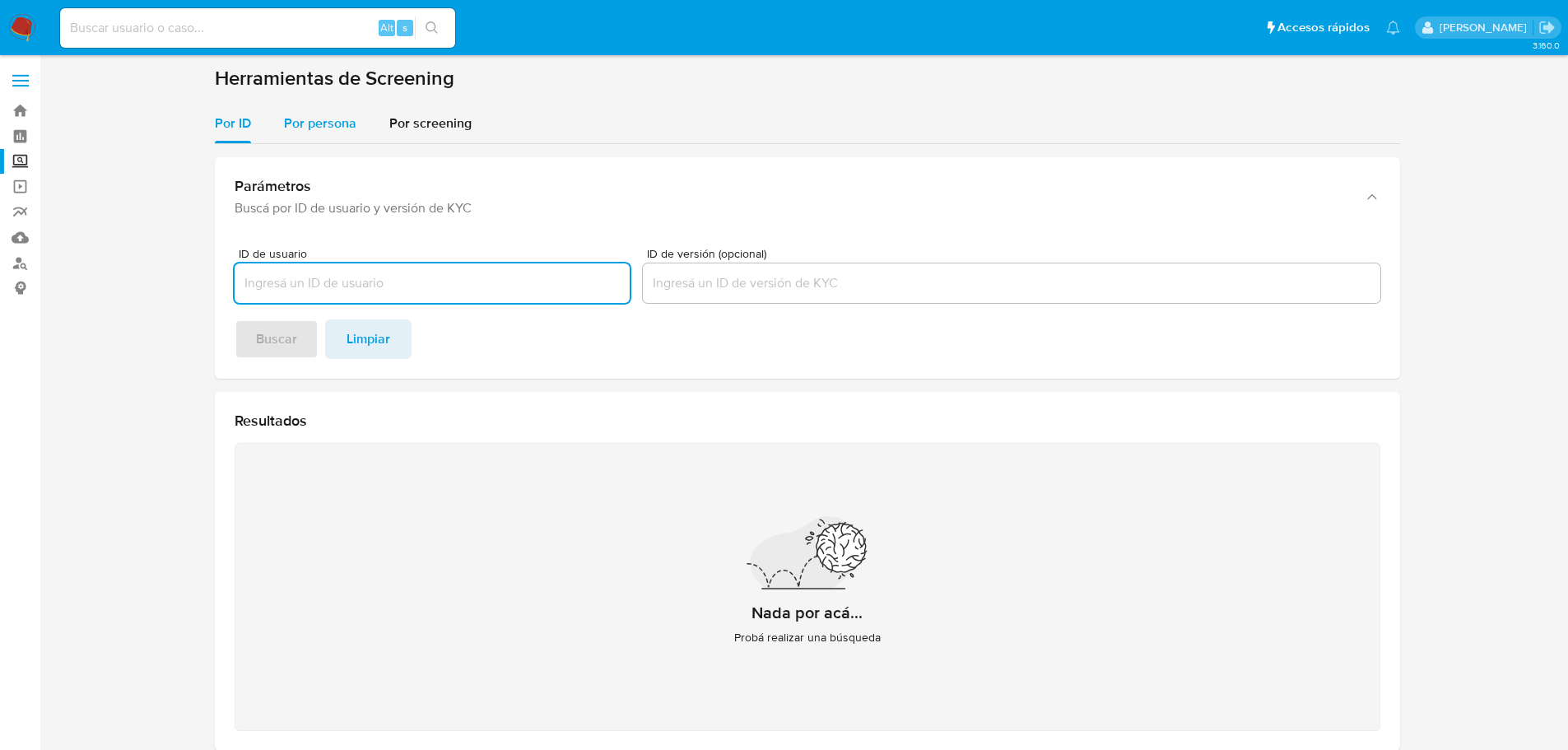
click at [344, 128] on span "Por persona" at bounding box center [320, 123] width 72 height 19
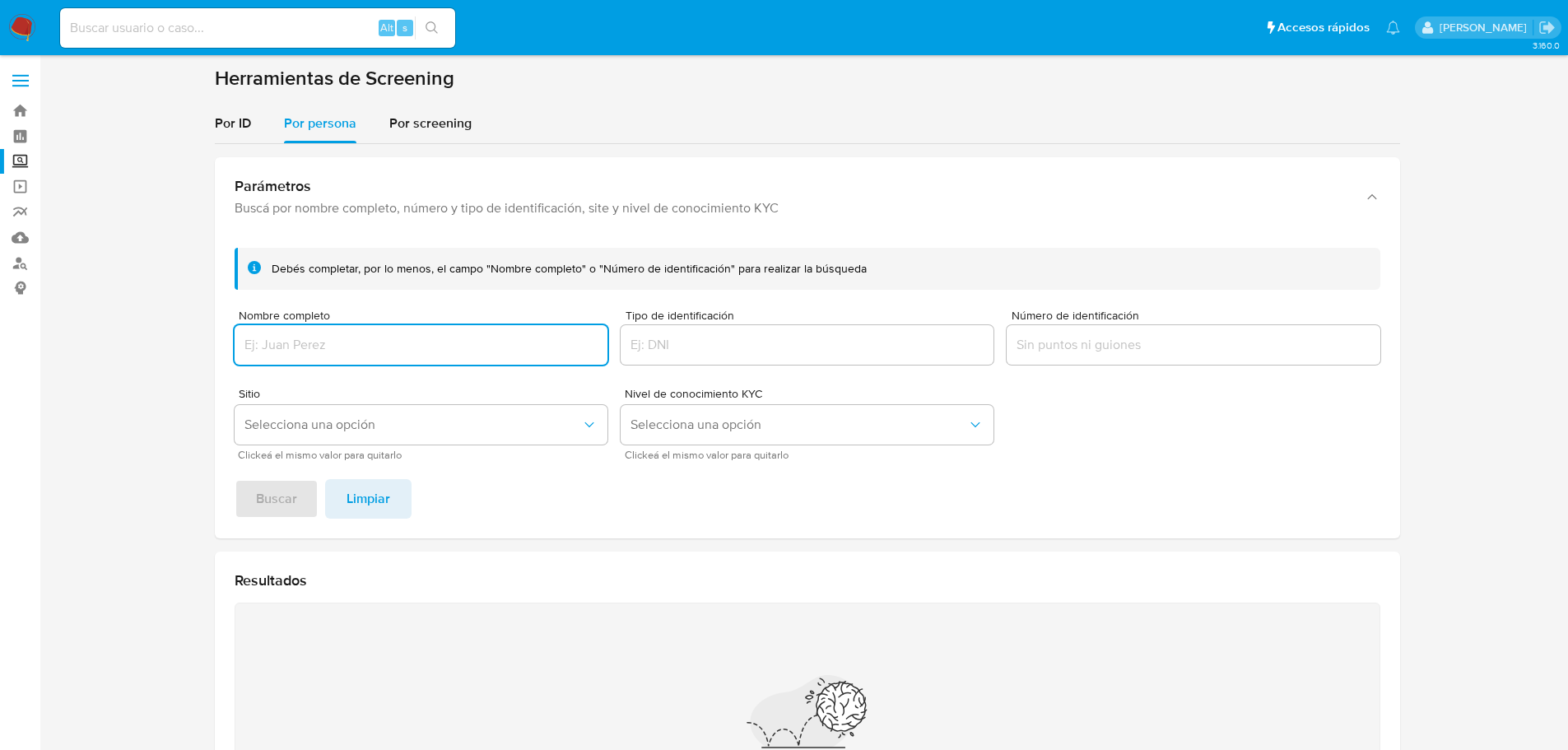
click at [324, 355] on div at bounding box center [421, 345] width 373 height 39
click at [234, 479] on button "Buscar" at bounding box center [277, 499] width 84 height 39
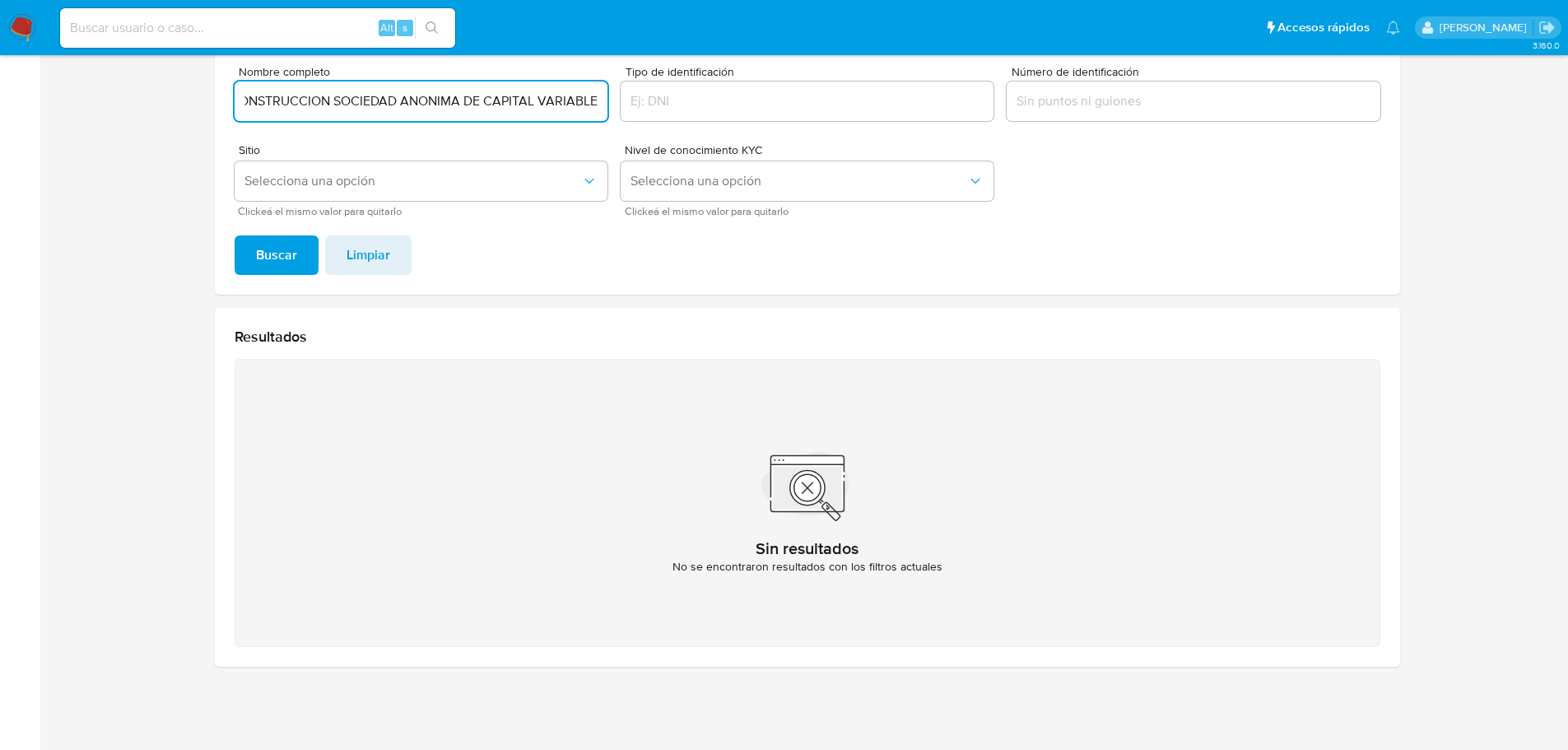
scroll to position [0, 0]
click at [398, 102] on input "CASA [PERSON_NAME] MATERIALES PARA CONSTRUCCION SOCIEDAD ANONIMA DE CAPITAL VAR…" at bounding box center [421, 101] width 373 height 21
paste input "DISTRIBUIDORA MALENNAS S DE RL DE CV"
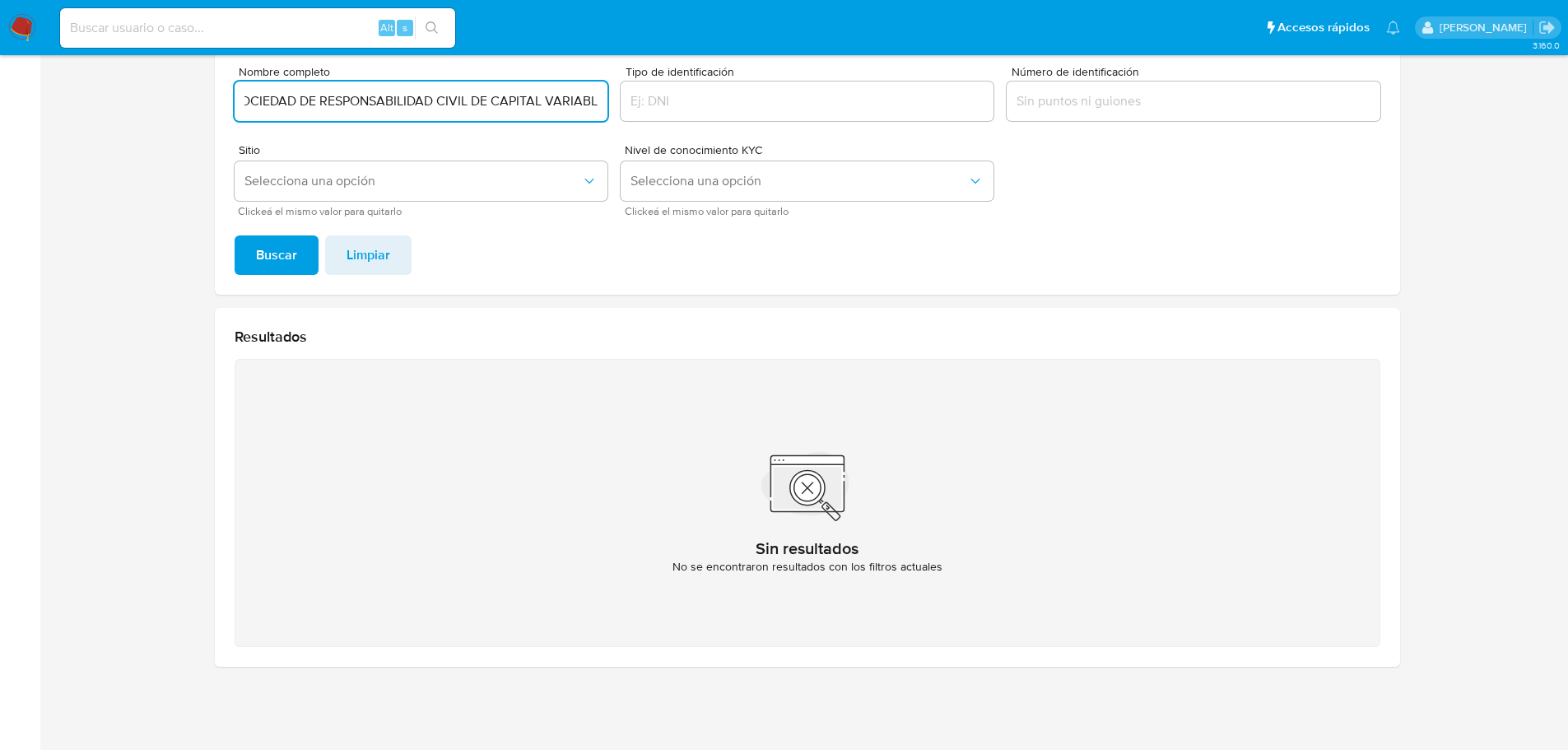
scroll to position [0, 192]
type input "DISTRIBUIDORA MALENNAS SOCIEDAD DE RESPONSABILIDAD CIVIL DE CAPITAL VARIABLE"
click at [234, 235] on button "Buscar" at bounding box center [277, 255] width 84 height 39
